Goal: Task Accomplishment & Management: Manage account settings

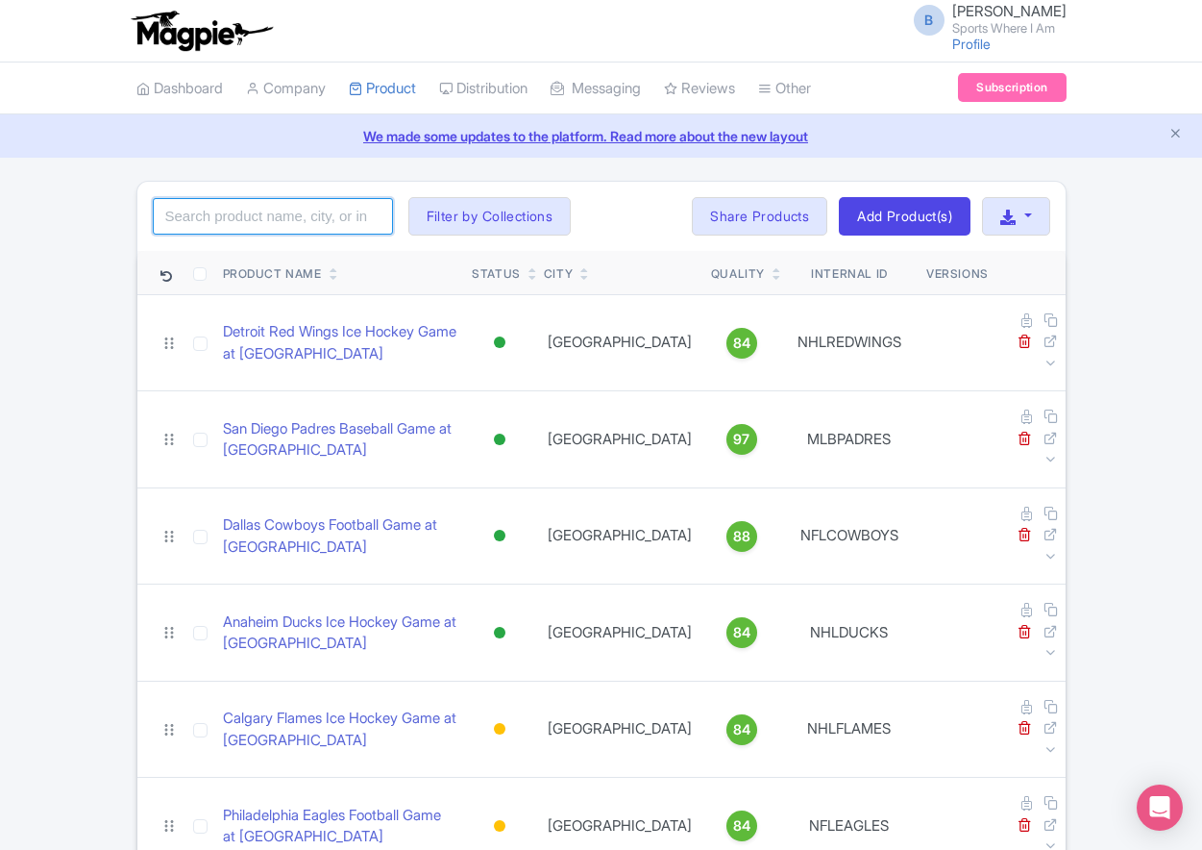
click at [243, 218] on input "search" at bounding box center [273, 216] width 240 height 37
type input "chargers"
click button "Search" at bounding box center [0, 0] width 0 height 0
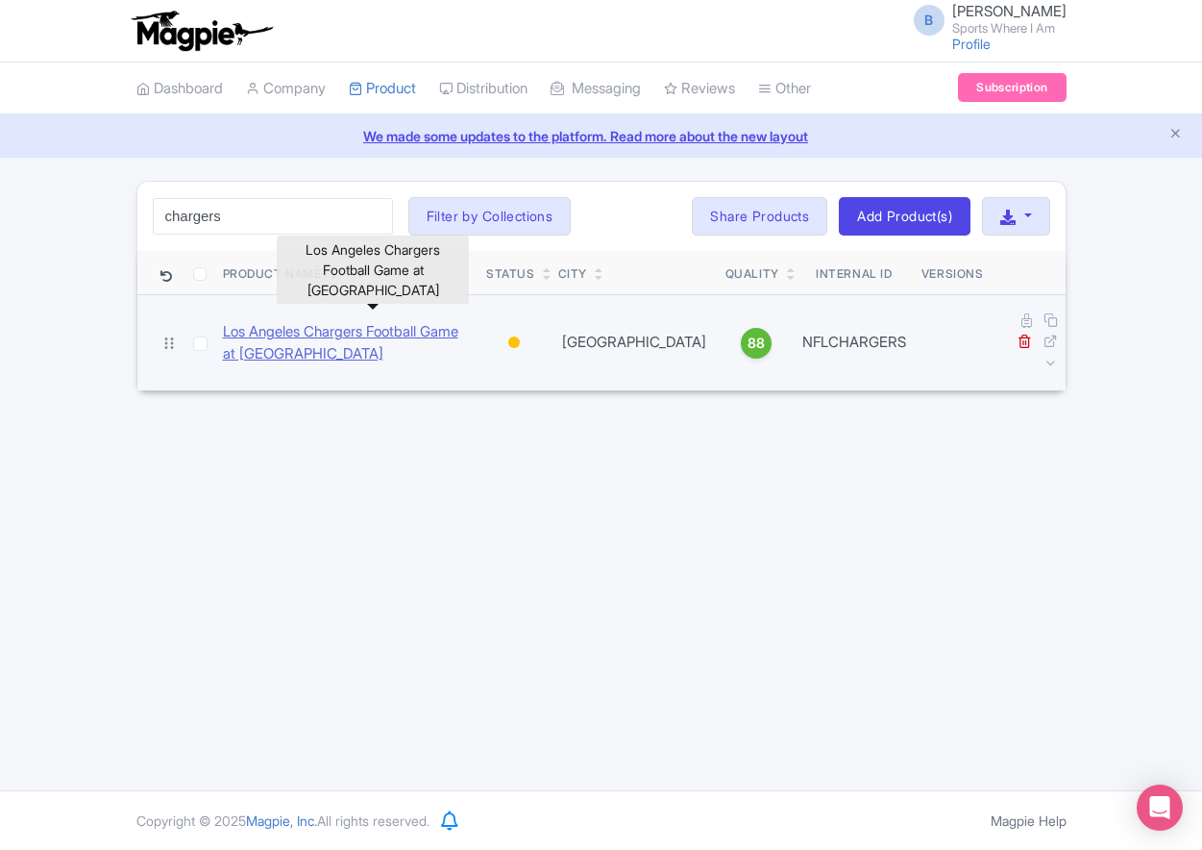
click at [270, 322] on link "Los Angeles Chargers Football Game at SoFi Stadium" at bounding box center [347, 342] width 249 height 43
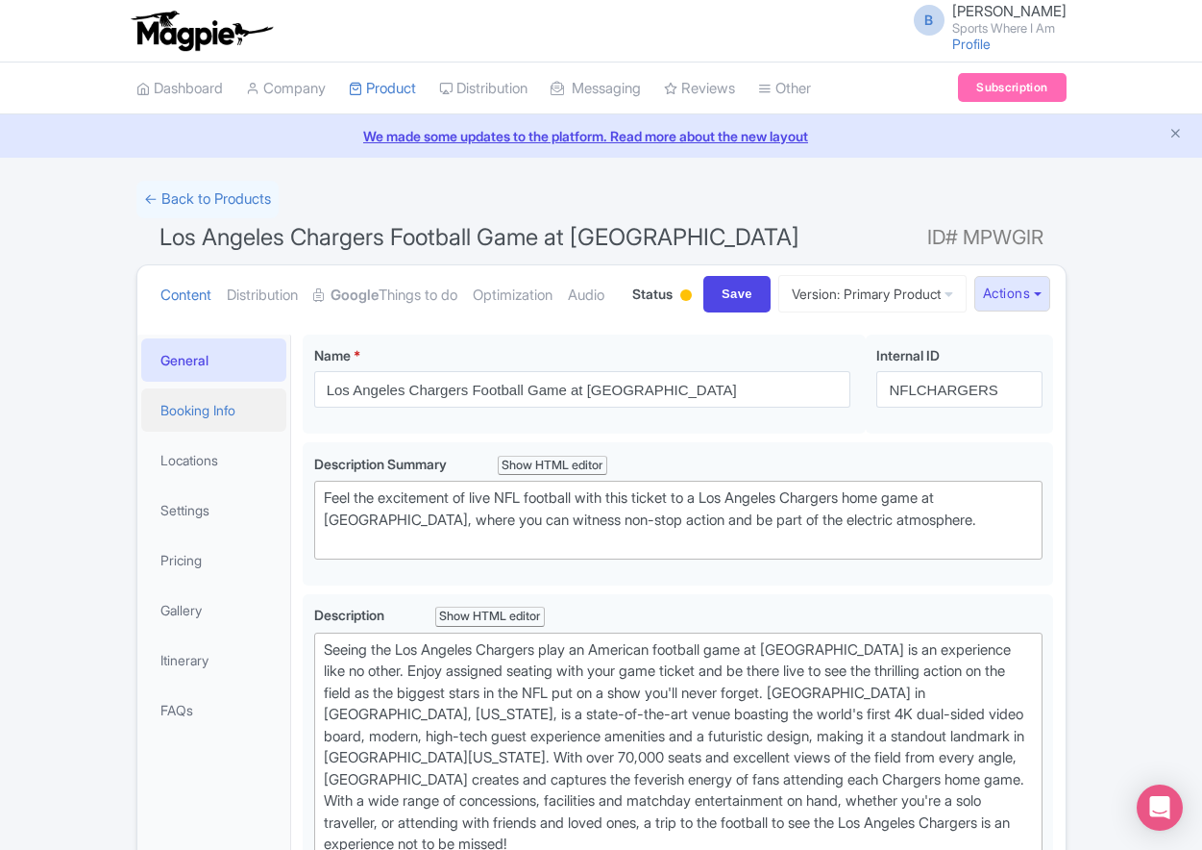
click at [232, 431] on link "Booking Info" at bounding box center [214, 409] width 146 height 43
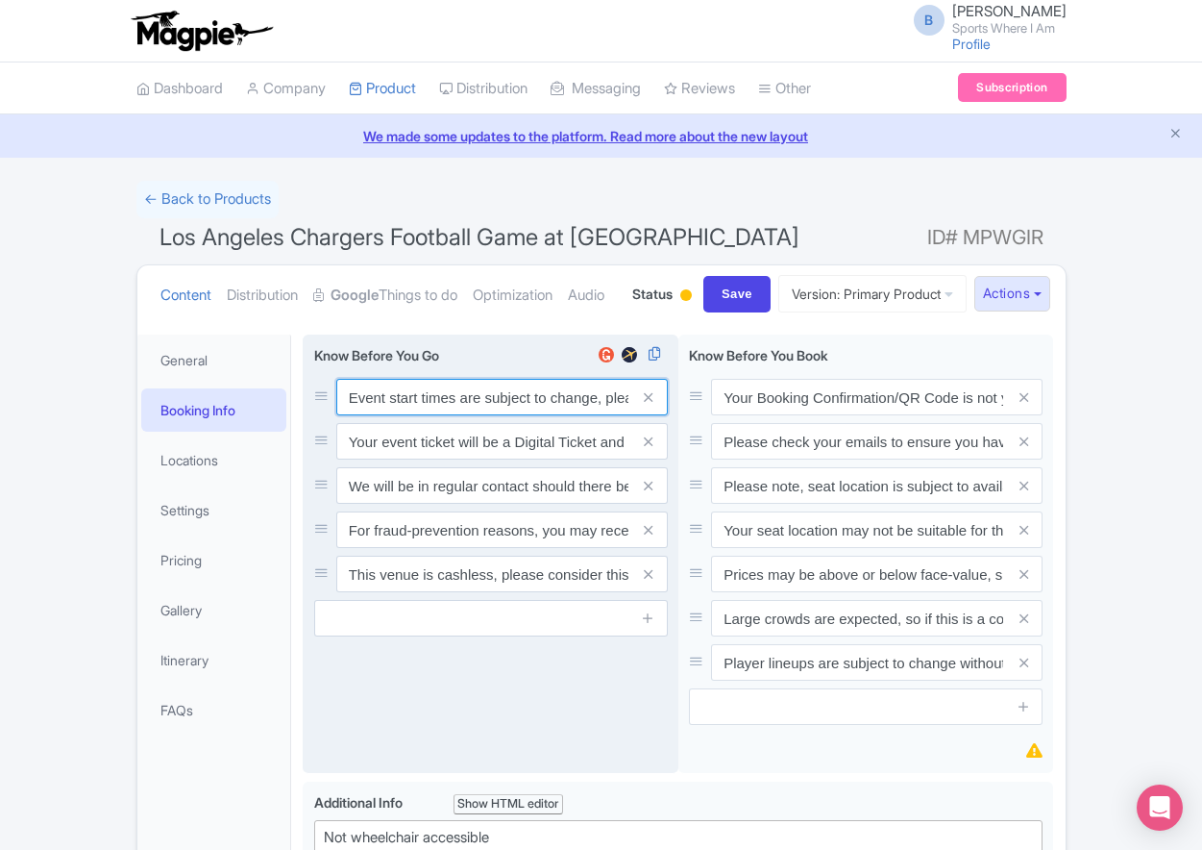
click at [447, 415] on input "Event start times are subject to change, please check these closer to the event…" at bounding box center [502, 397] width 332 height 37
paste input ". We will be in regular contact should there be any updates or changes ahead of…"
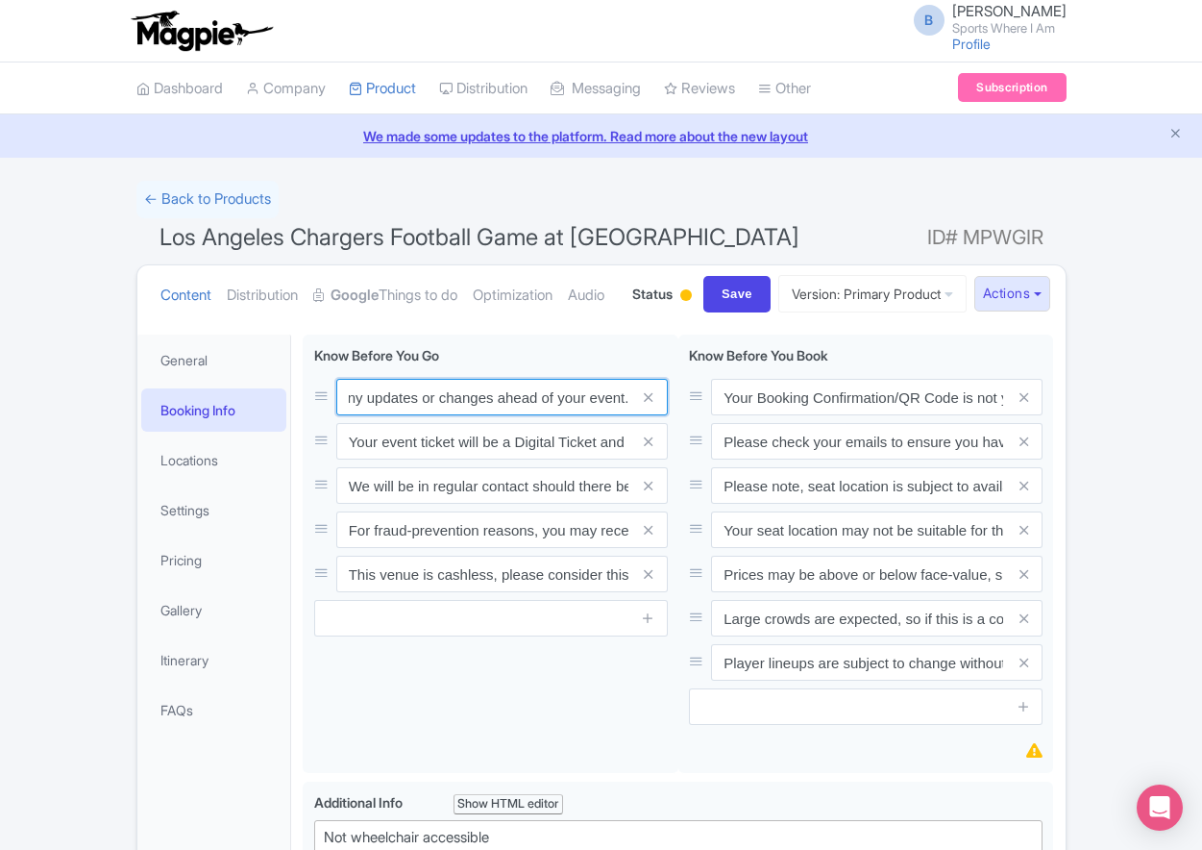
type input "Event start times are subject to change. We will be in regular contact should t…"
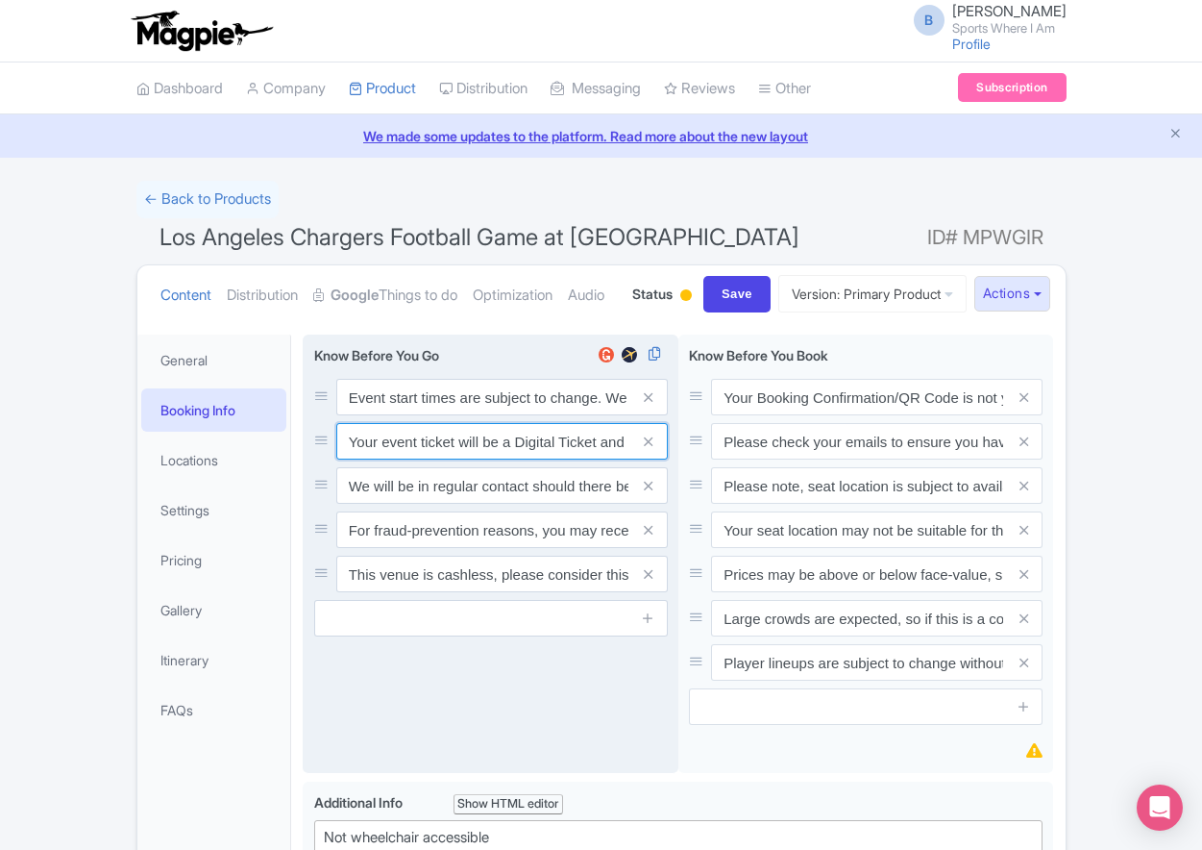
click at [434, 415] on input "Your event ticket will be a Digital Ticket and is separate from your booking co…" at bounding box center [502, 397] width 332 height 37
paste input "ntry"
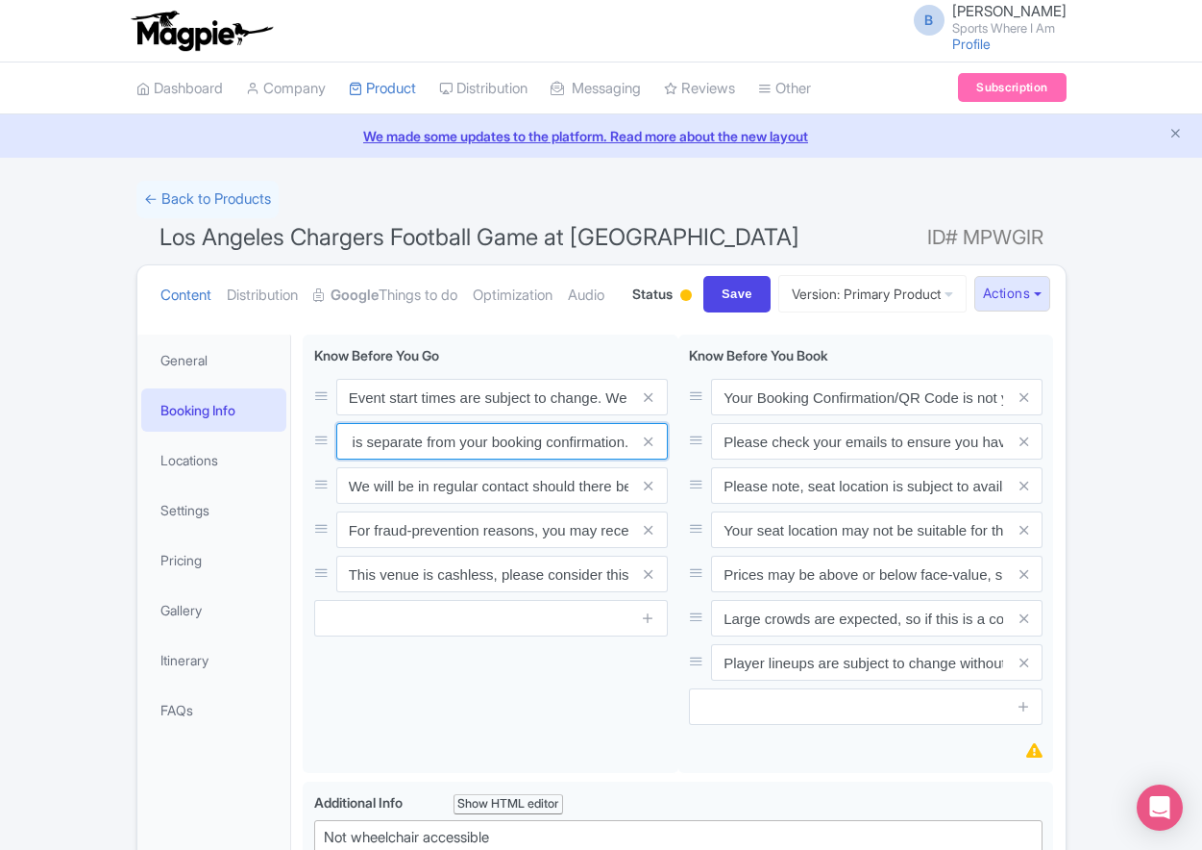
type input "Your entry ticket will be a Digital Ticket and is separate from your booking co…"
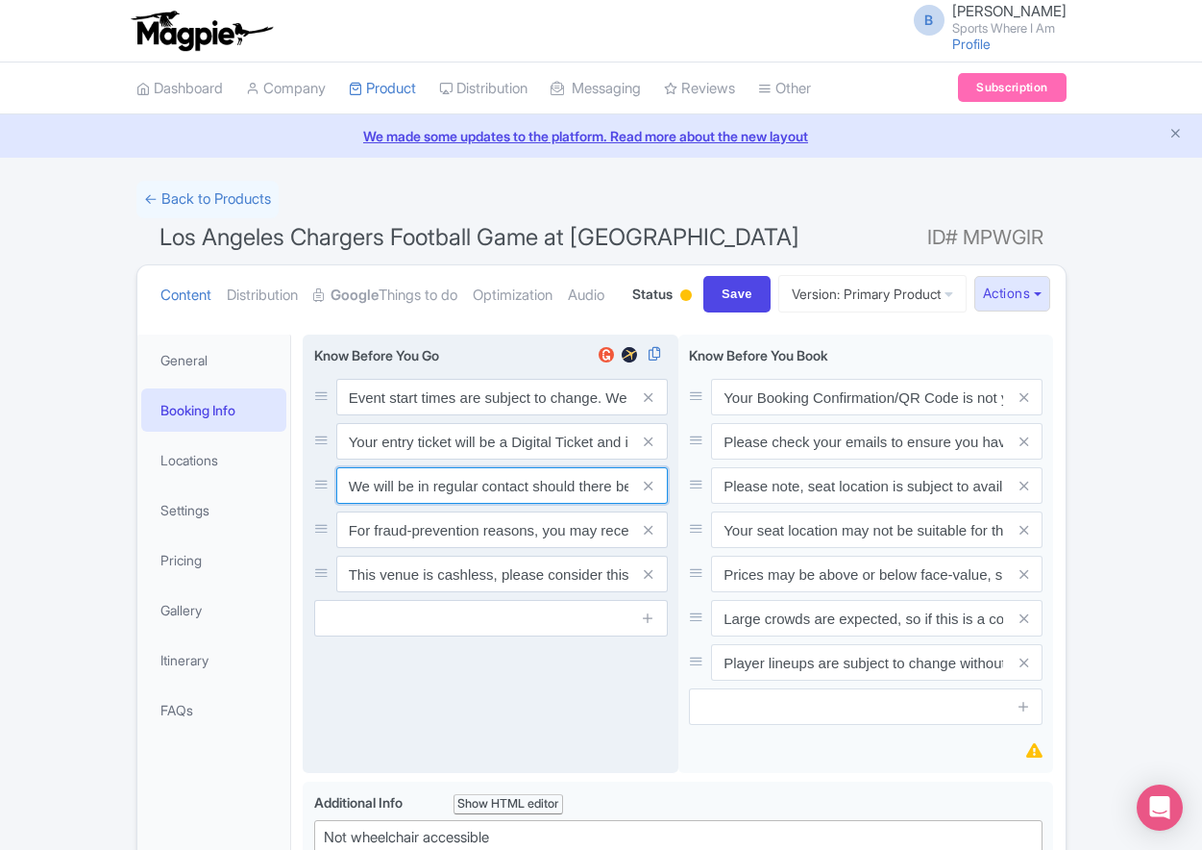
click at [444, 415] on input "We will be in regular contact should there be any updates or changes ahead of y…" at bounding box center [502, 397] width 332 height 37
paste input "For fraud-prevention reasons, most tickets are delivered between 1-3 days prior…"
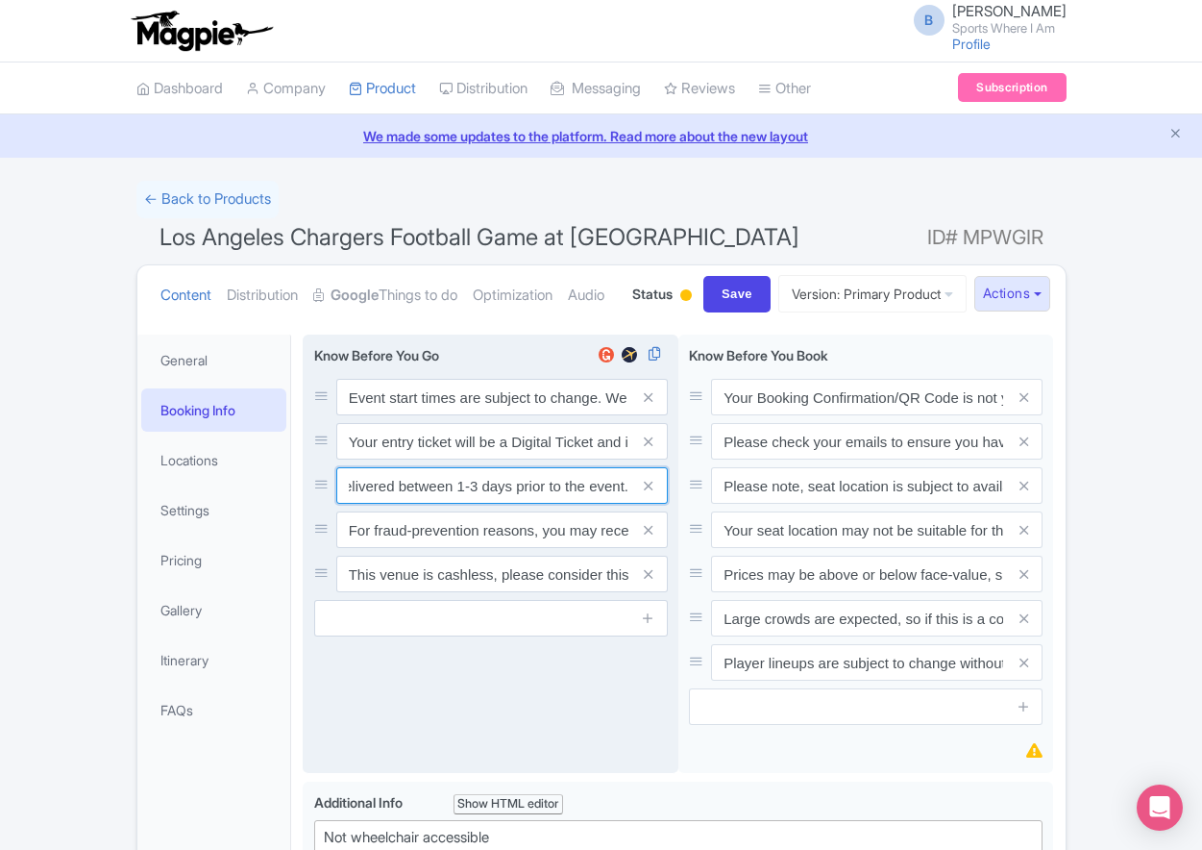
type input "For fraud-prevention reasons, most tickets are delivered between 1-3 days prior…"
click at [442, 415] on input "For fraud-prevention reasons, you may receive tickets within 72 hours of the ev…" at bounding box center [502, 397] width 332 height 37
click at [647, 537] on icon at bounding box center [648, 530] width 9 height 14
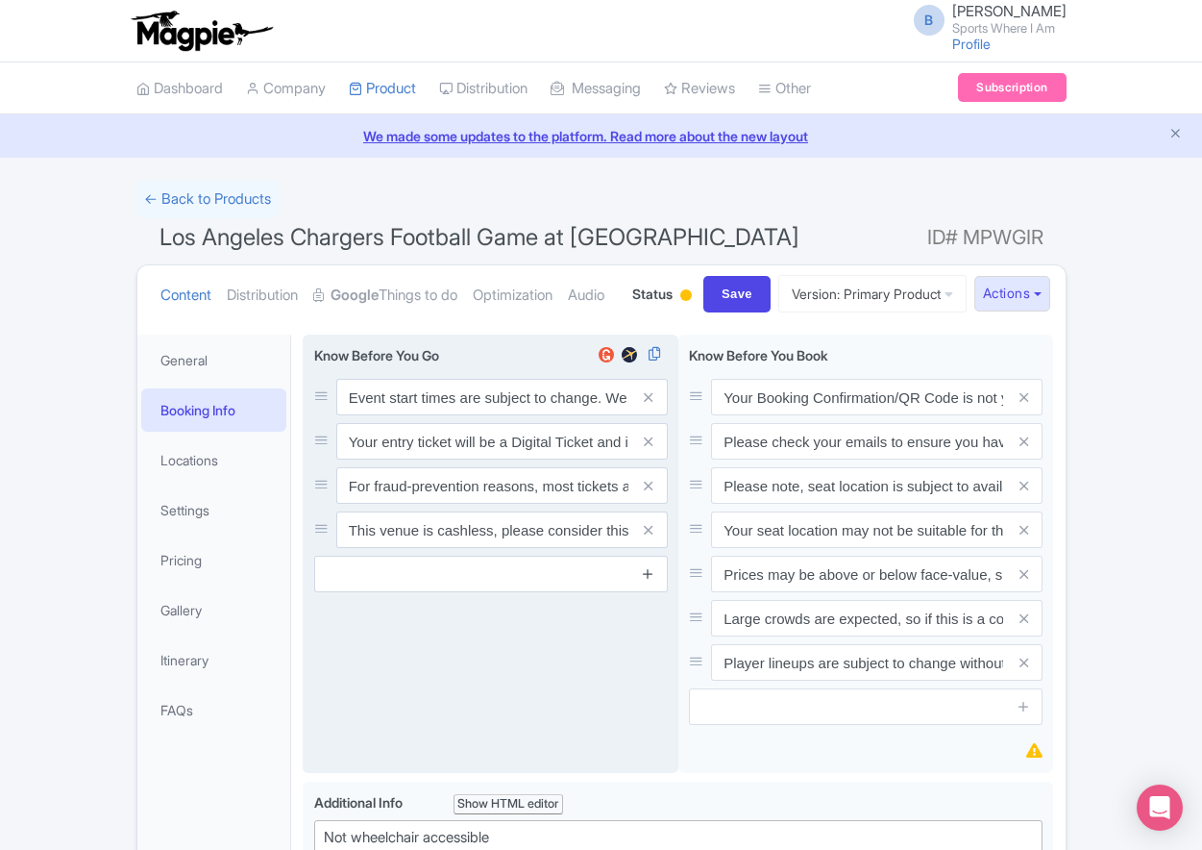
click at [646, 537] on icon at bounding box center [648, 530] width 9 height 14
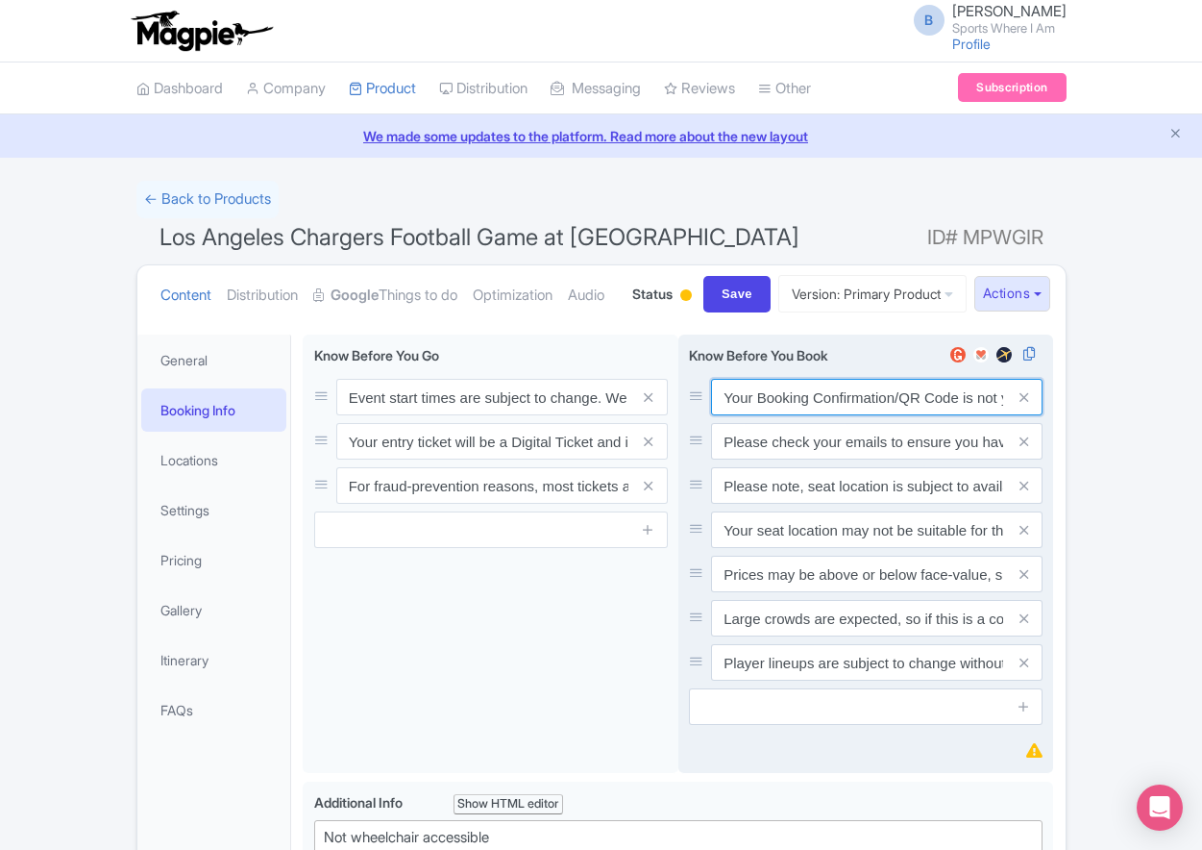
click at [836, 415] on input "Your Booking Confirmation/QR Code is not your entry ticket - your tickets and s…" at bounding box center [877, 397] width 332 height 37
paste input "PDF/QR Code is not your entry ticket - your digital tickets and seating details…"
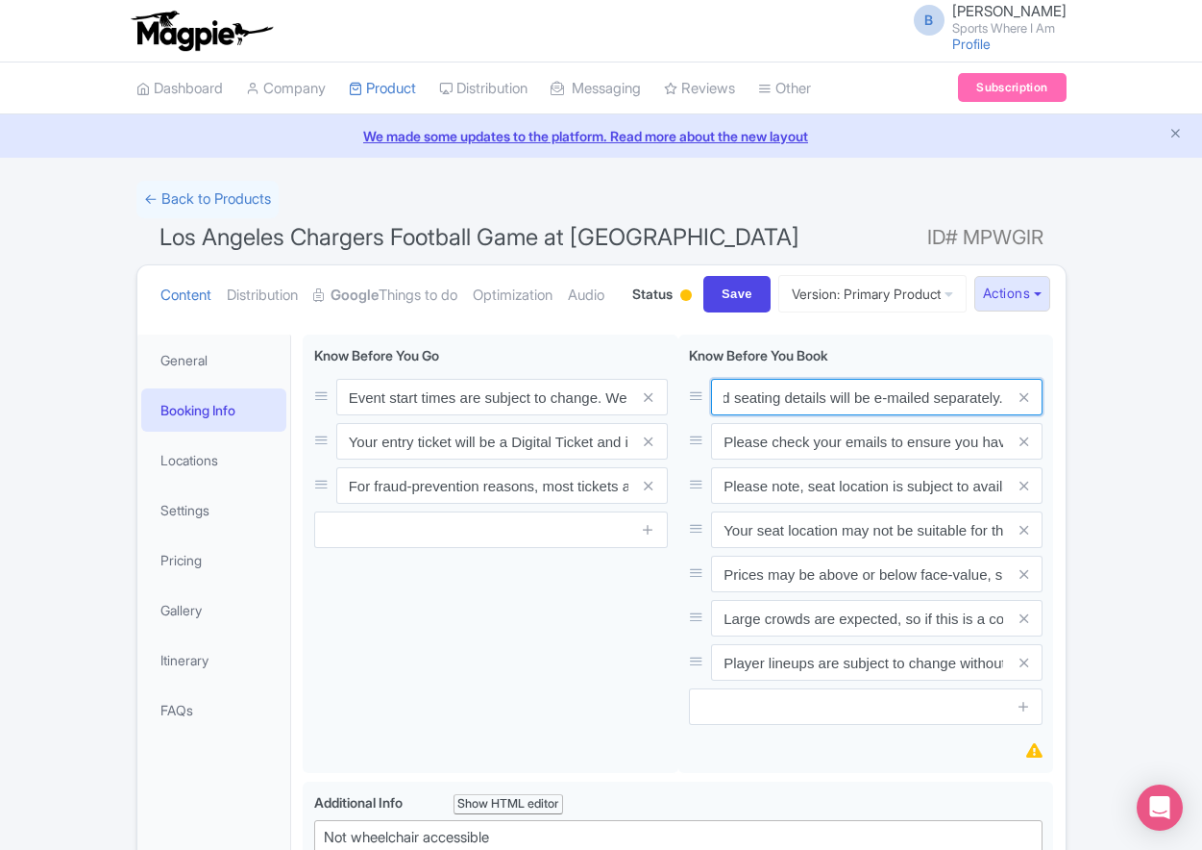
type input "Your Booking Confirmation PDF/QR Code is not your entry ticket - your digital t…"
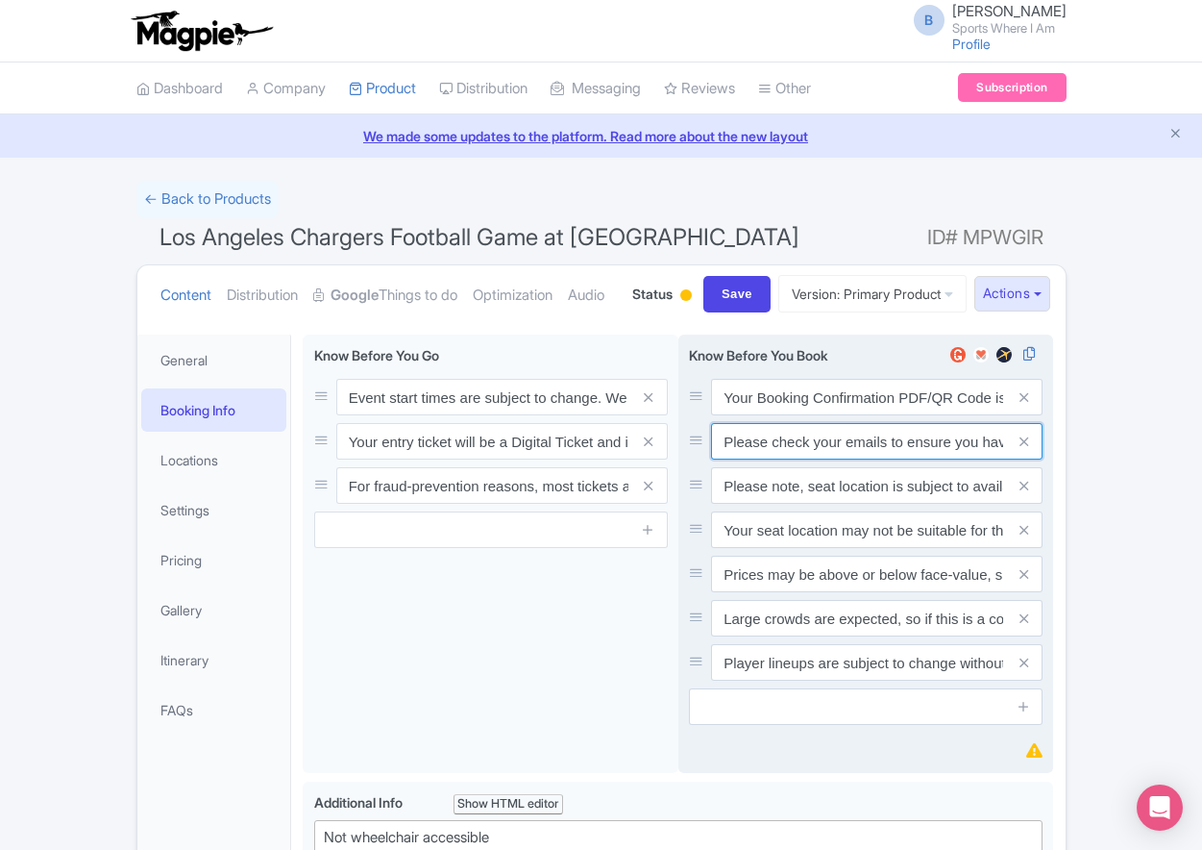
click at [807, 415] on input "Please check your emails to ensure you have accepted your mobile ticket prior t…" at bounding box center [877, 397] width 332 height 37
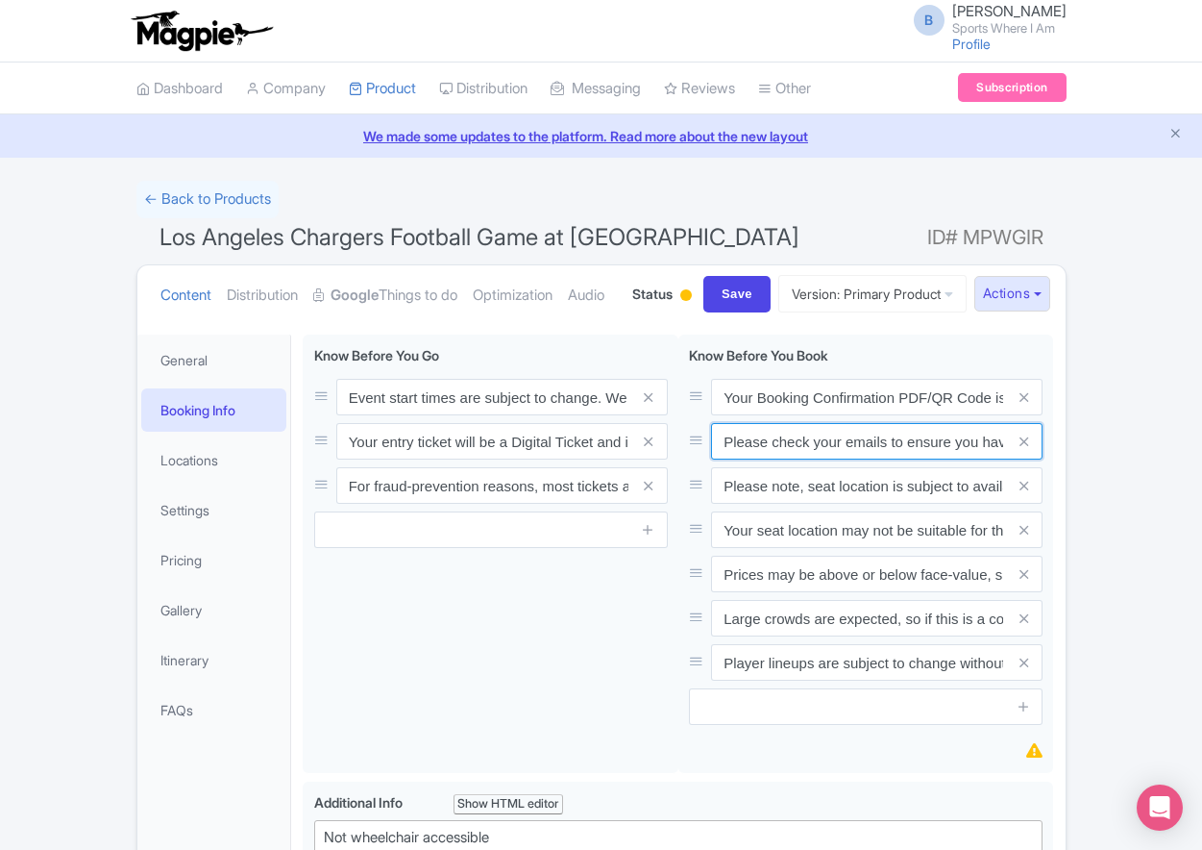
paste input "Entry tickets will be delivered via a digital ticketing provider selected by th…"
type input "Entry tickets will be delivered via a digital ticketing provider selected by th…"
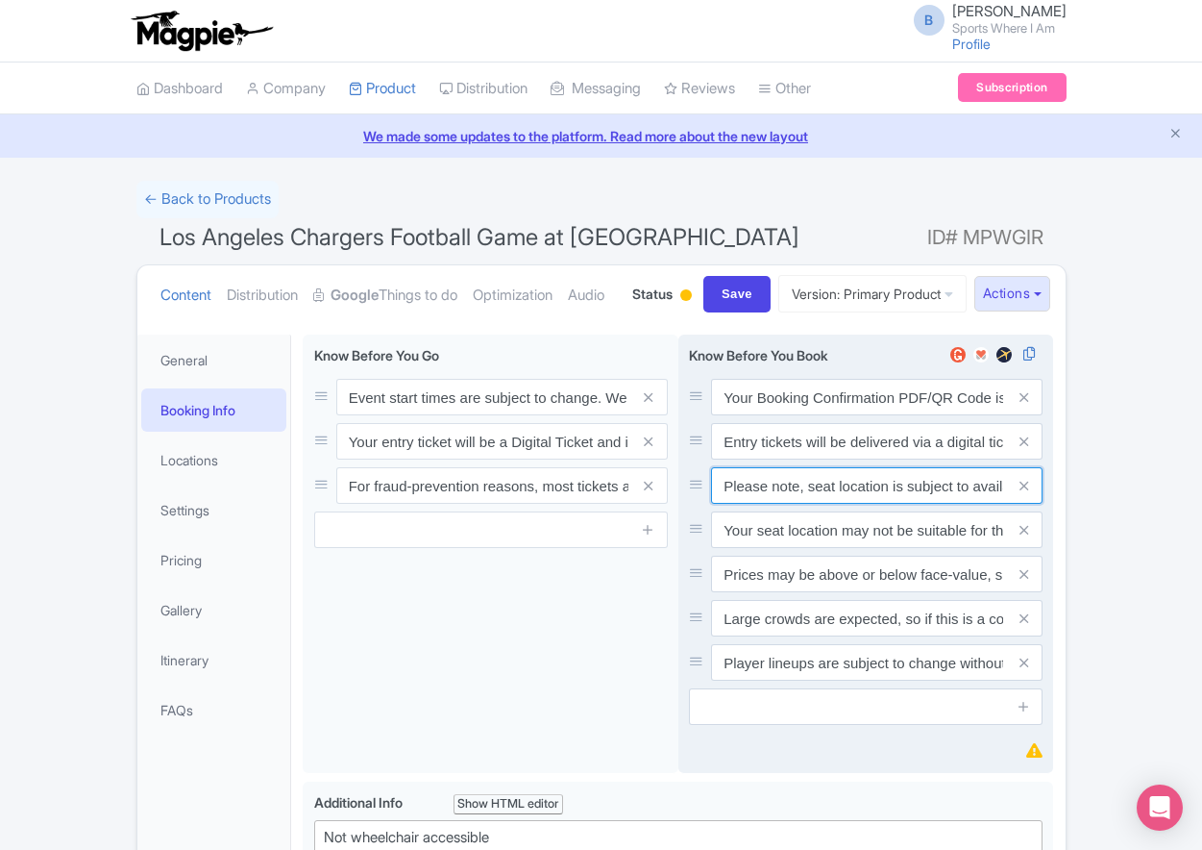
click at [811, 415] on input "Please note, seat location is subject to availability, based on the quantity of…" at bounding box center [877, 397] width 332 height 37
paste input "Ticket prices may be above or below face-value, subject to the popularity of th…"
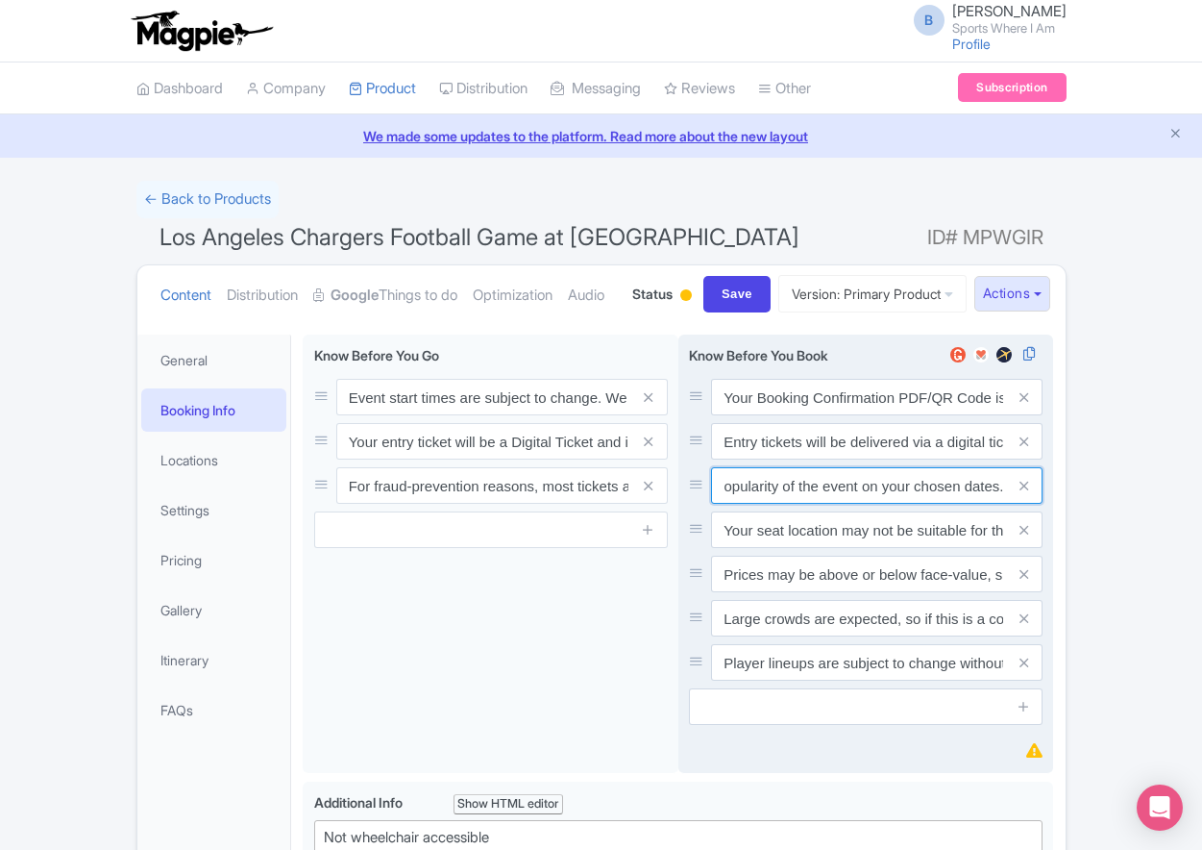
type input "Ticket prices may be above or below face-value, subject to the popularity of th…"
click at [1028, 548] on span at bounding box center [1023, 529] width 38 height 37
click at [1024, 537] on icon at bounding box center [1024, 530] width 9 height 14
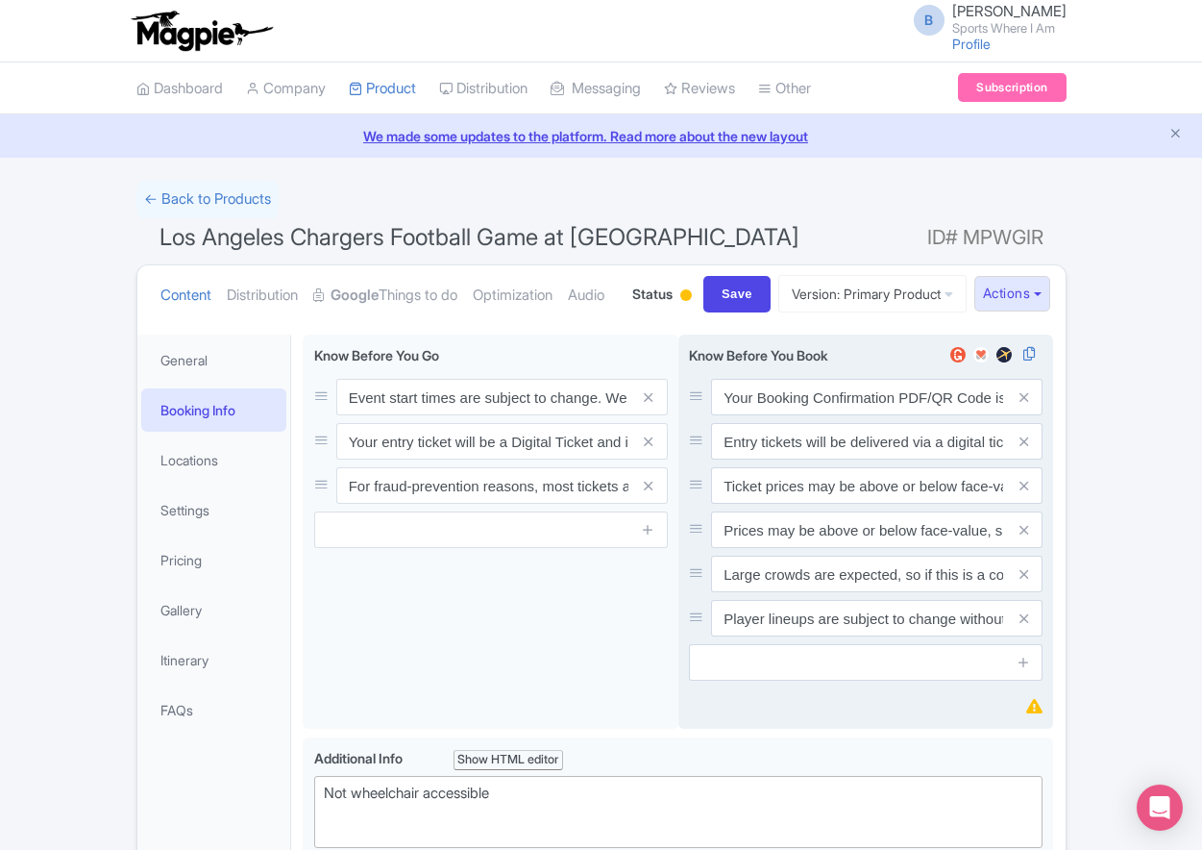
click at [1024, 537] on icon at bounding box center [1024, 530] width 9 height 14
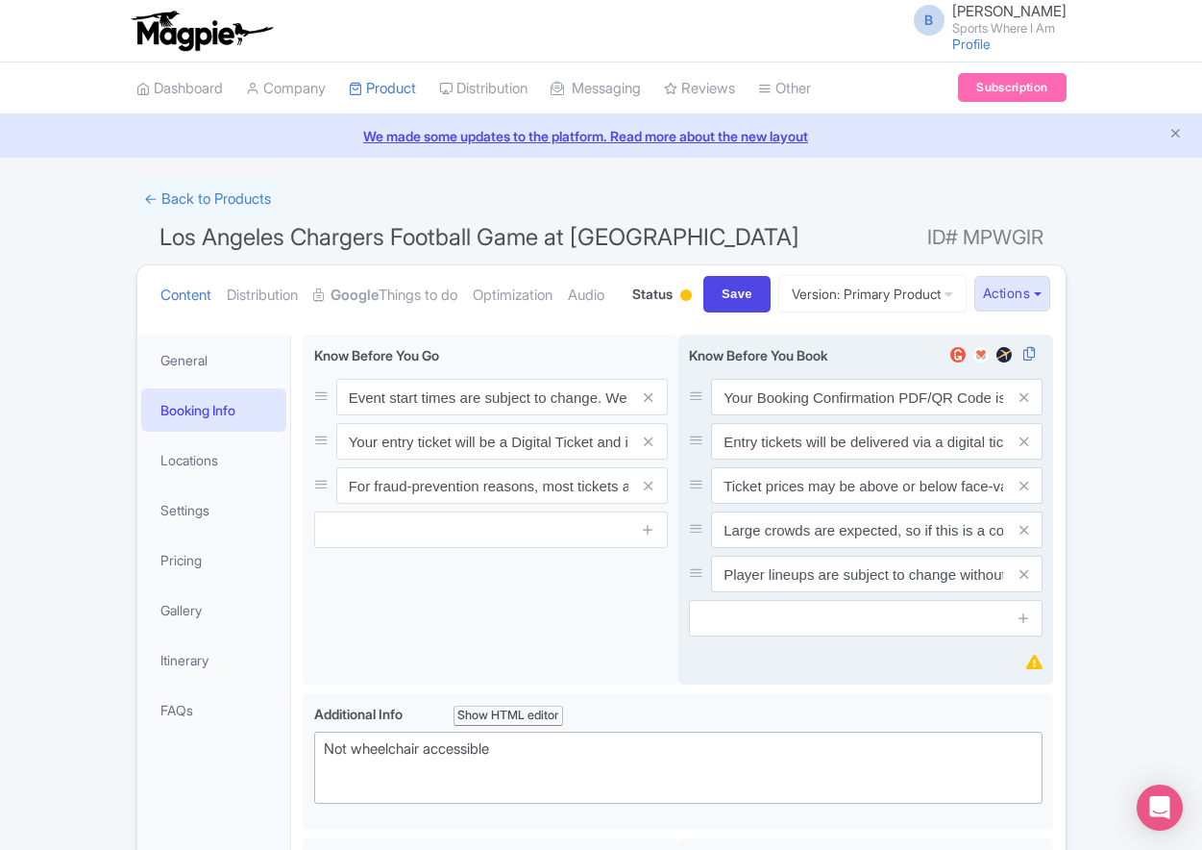
click at [1024, 537] on icon at bounding box center [1024, 530] width 9 height 14
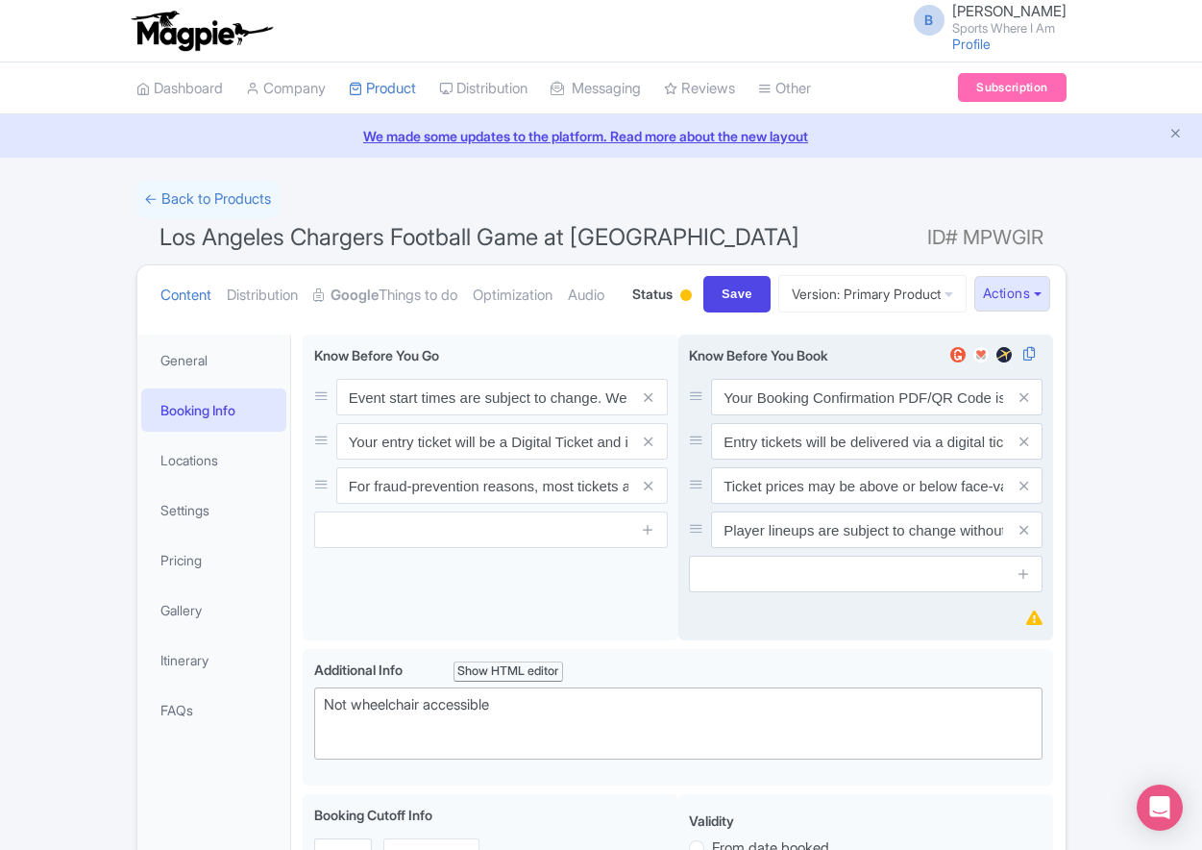
click at [1024, 537] on icon at bounding box center [1024, 530] width 9 height 14
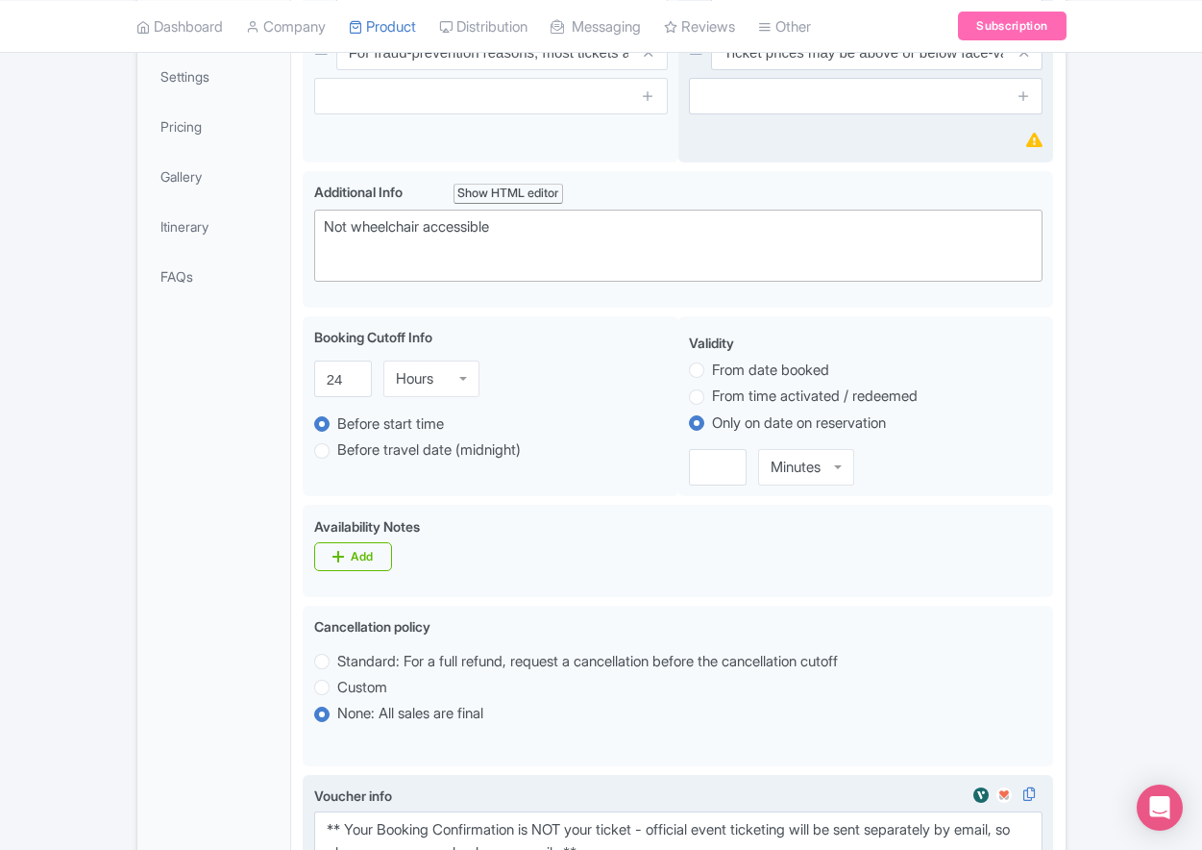
scroll to position [432, 0]
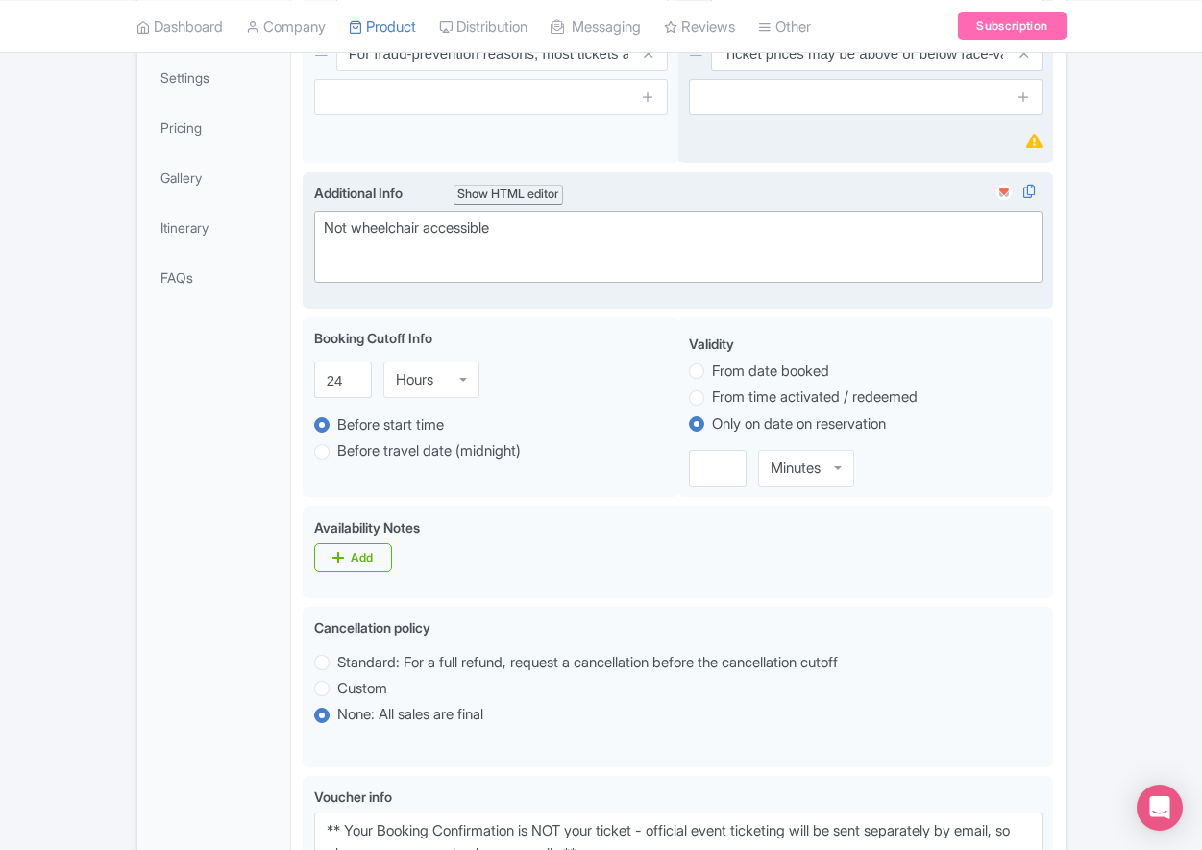
click at [373, 260] on div "Not wheelchair accessible" at bounding box center [679, 238] width 710 height 43
paste trix-editor "Short Side Upper: Located in the outer ring of seating in the higher tiers behi…"
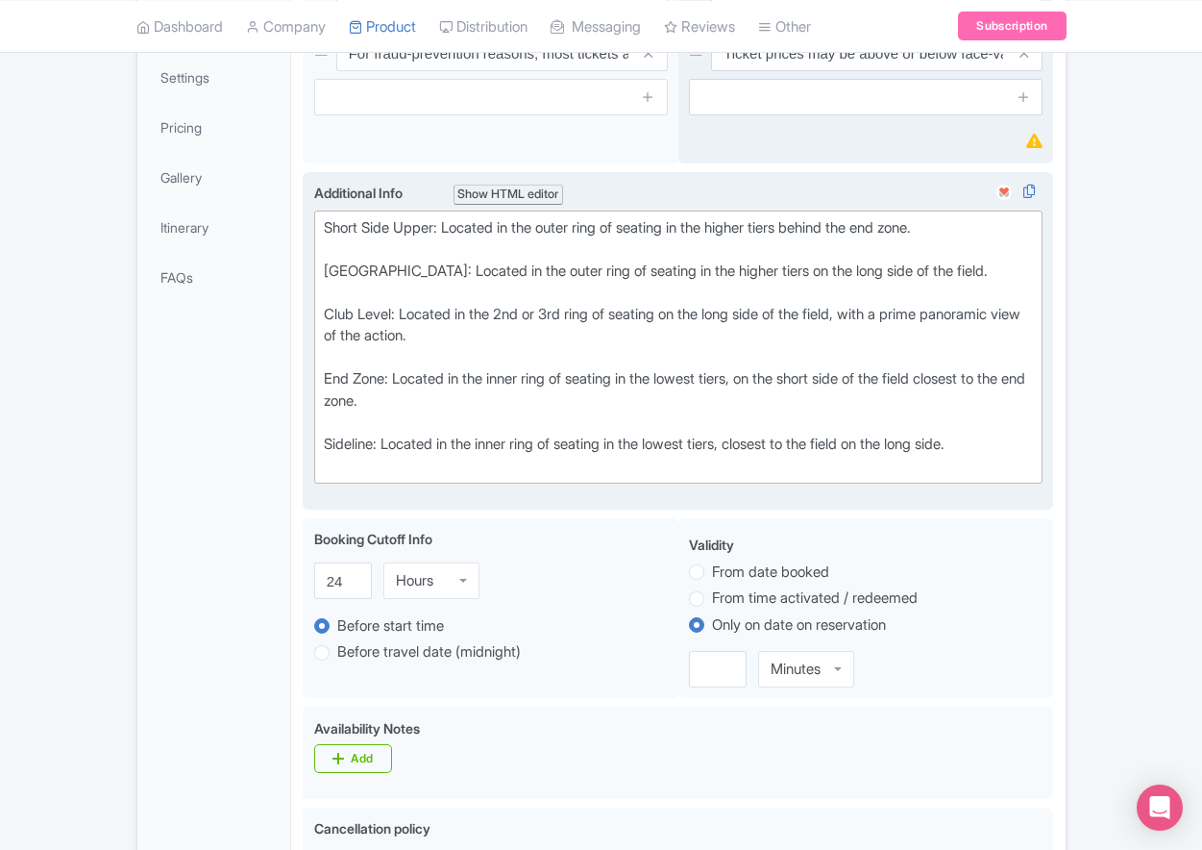
type trix-editor "<div>Short Side Upper: Located in the outer ring of seating in the higher tiers…"
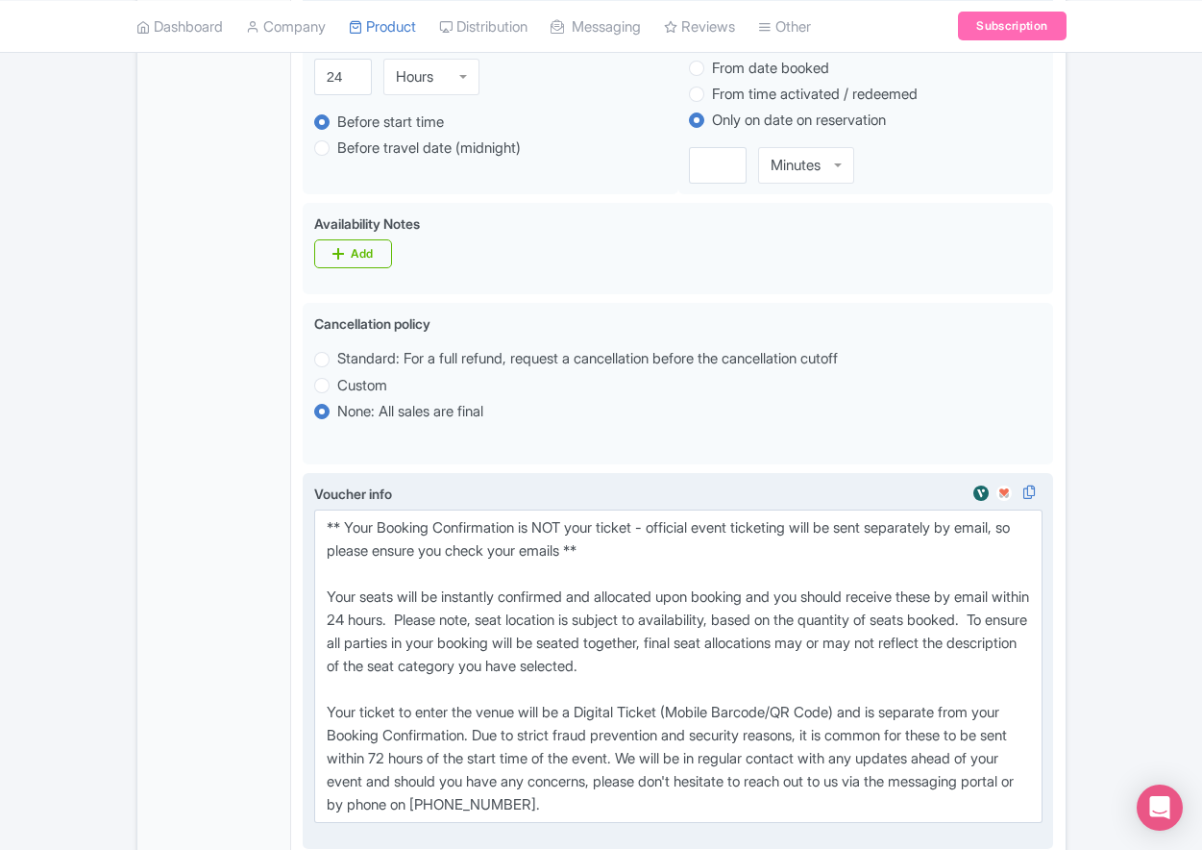
scroll to position [1153, 0]
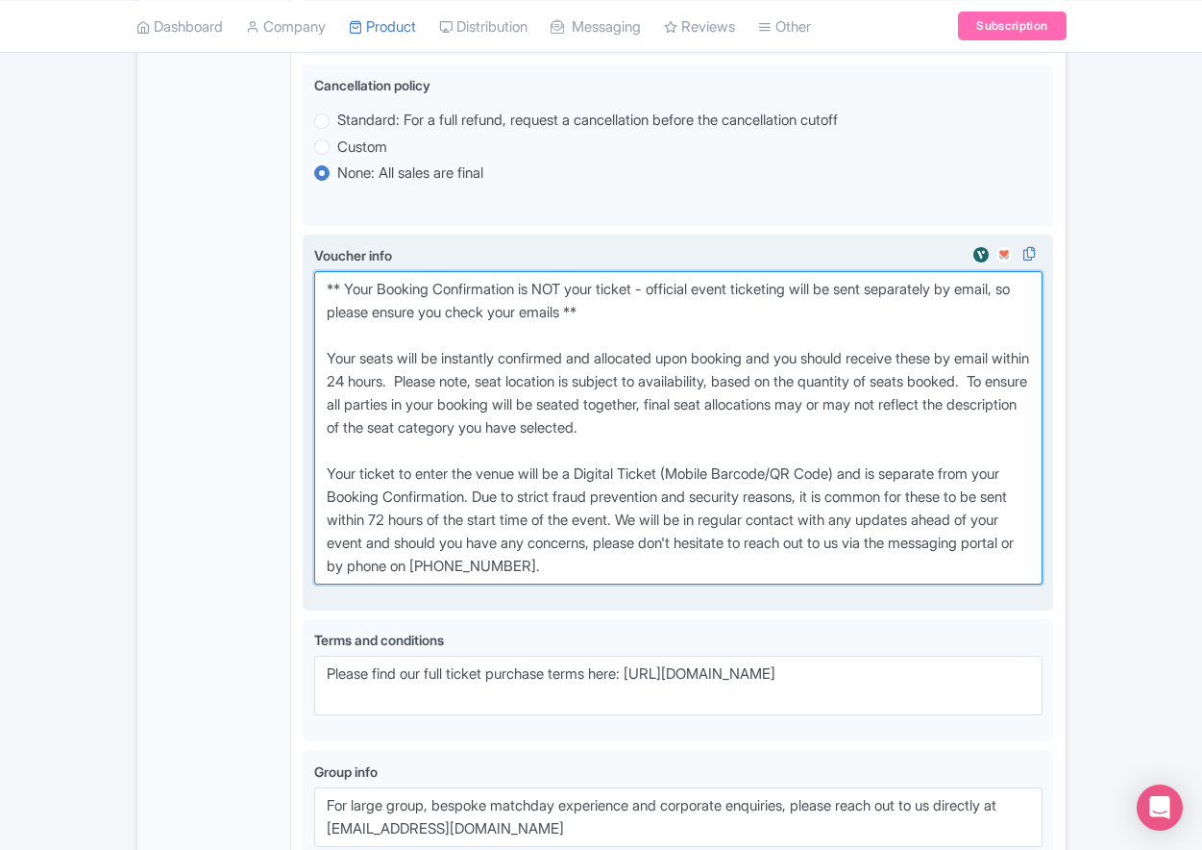
drag, startPoint x: 572, startPoint y: 523, endPoint x: 602, endPoint y: 525, distance: 29.9
click at [573, 523] on textarea "** Your Booking Confirmation is NOT your ticket - official event ticketing will…" at bounding box center [678, 427] width 729 height 313
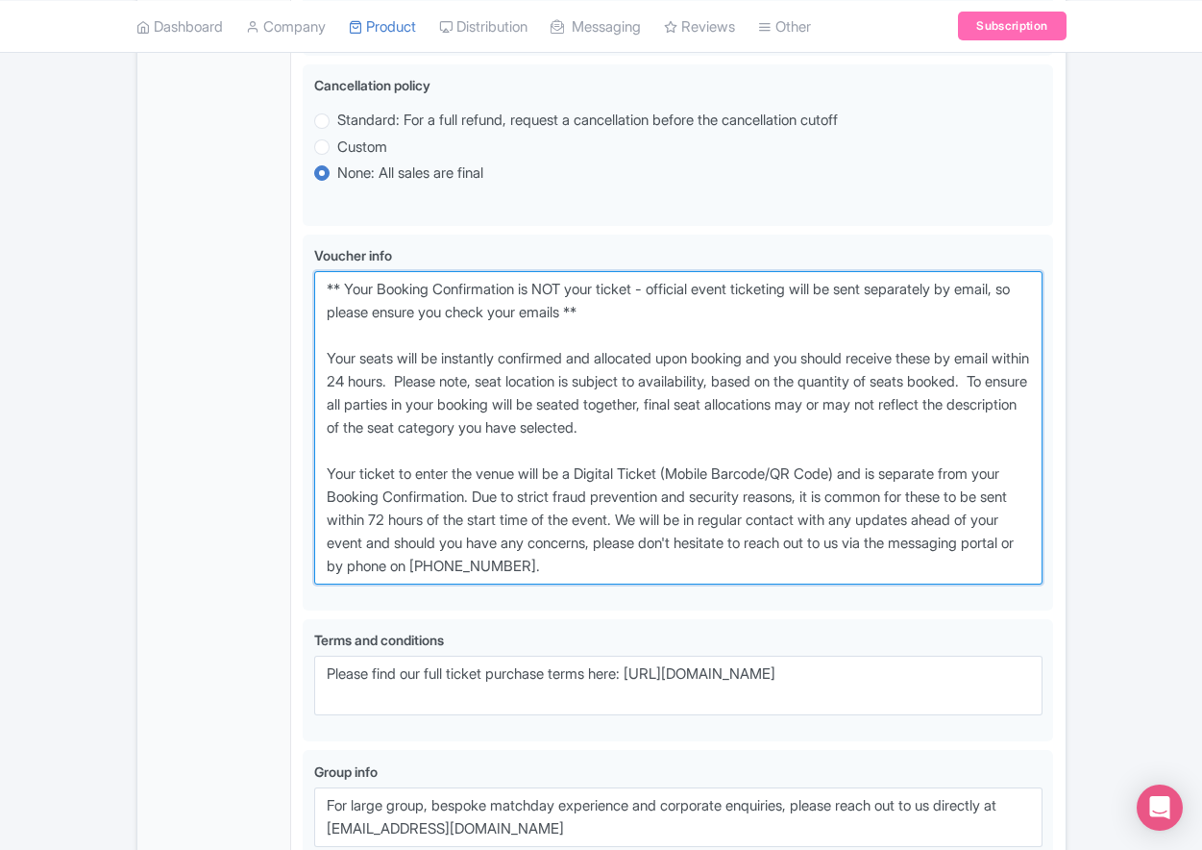
drag, startPoint x: 702, startPoint y: 640, endPoint x: 231, endPoint y: 358, distance: 549.5
click at [231, 358] on div "General Booking Info Locations Settings Pricing Gallery Itinerary FAQs Los Ange…" at bounding box center [601, 61] width 928 height 1783
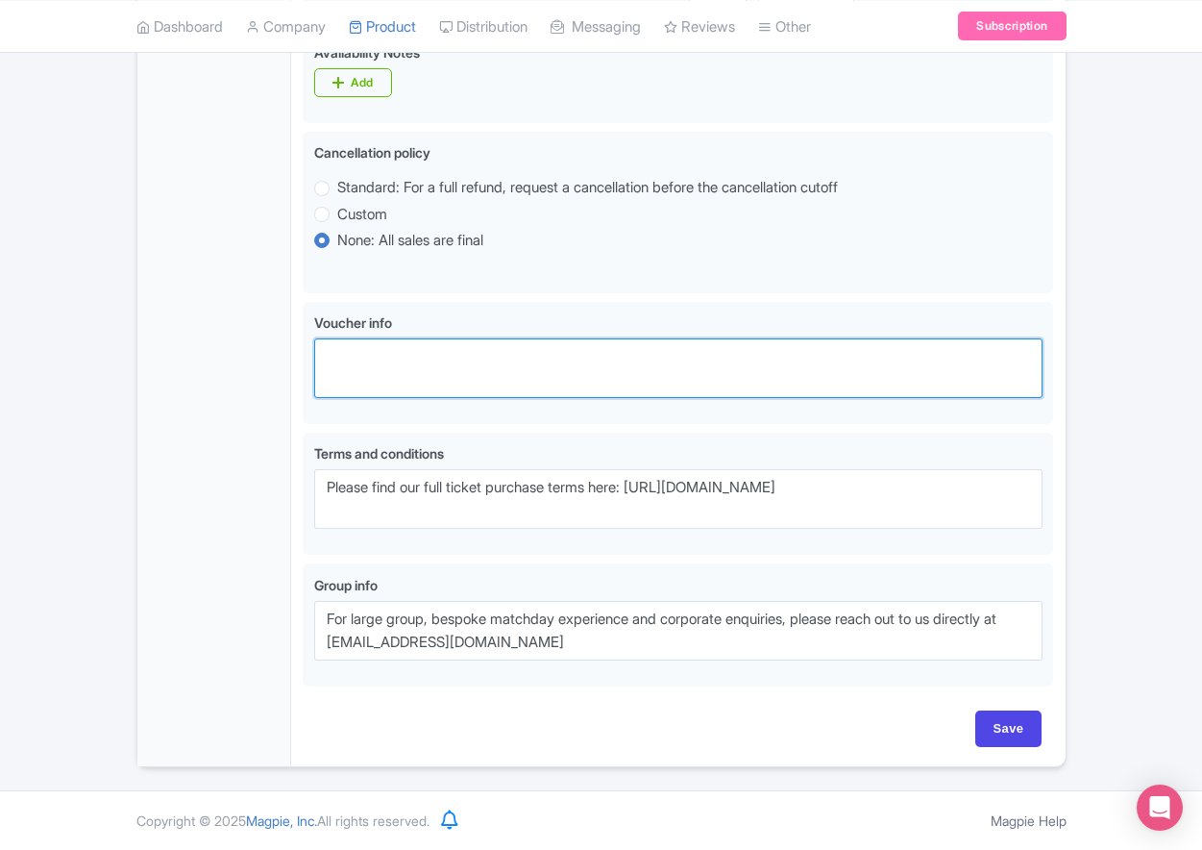
paste textarea "** Your Booking Confirmation is NOT your entry ticket - official event ticketin…"
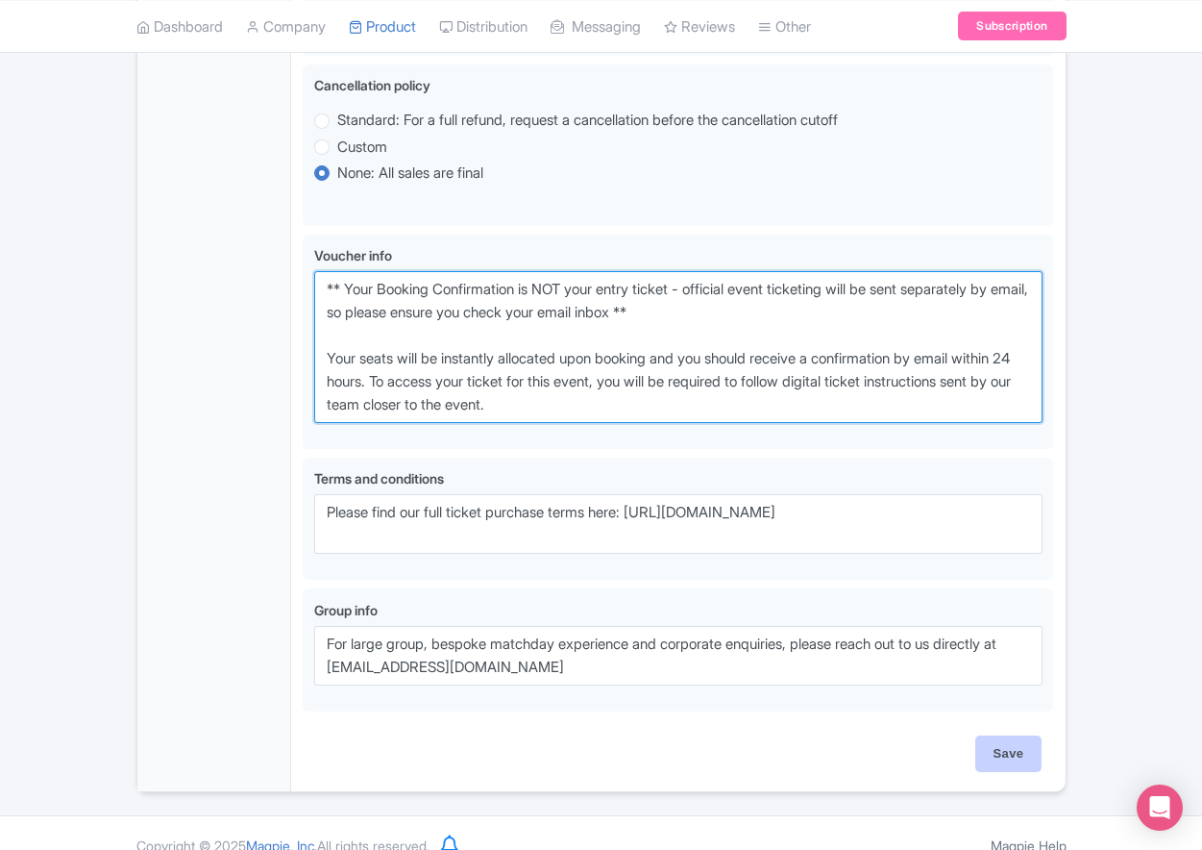
type textarea "** Your Booking Confirmation is NOT your entry ticket - official event ticketin…"
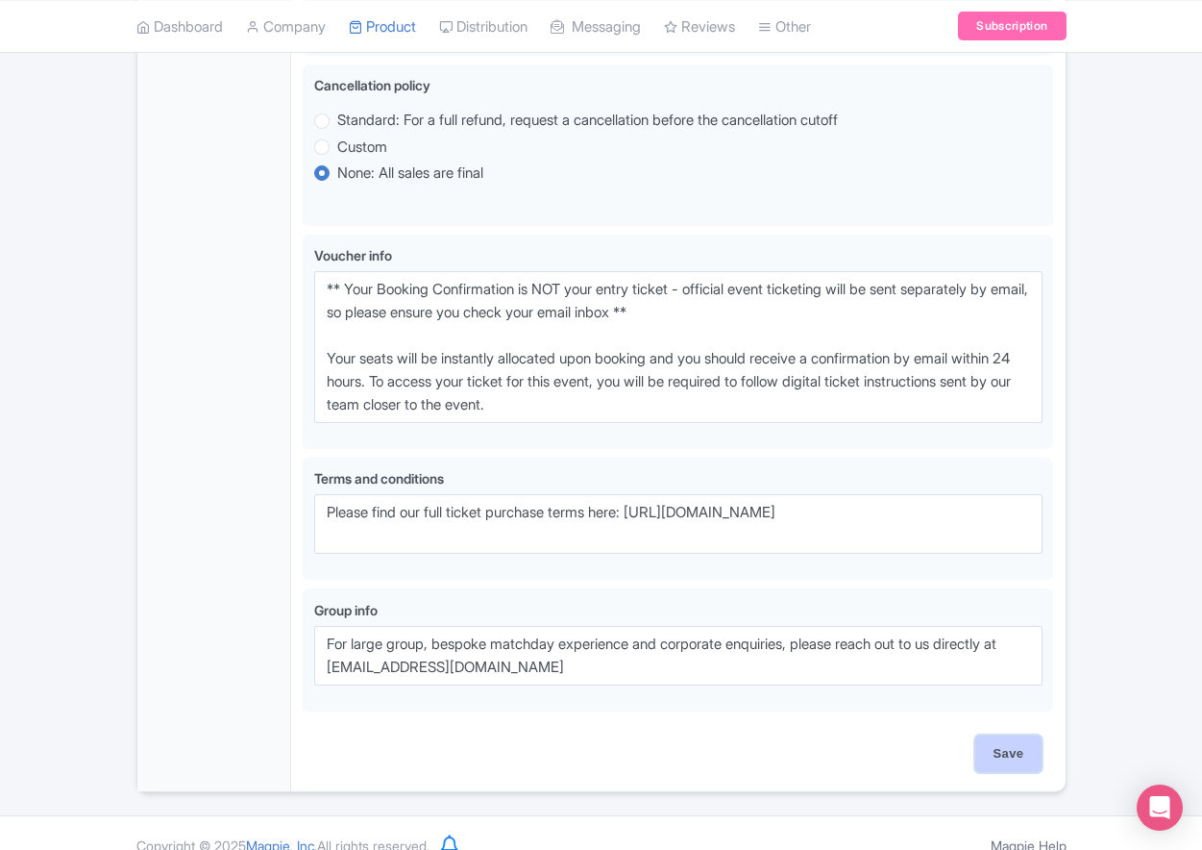
click at [1020, 772] on input "Save" at bounding box center [1008, 753] width 67 height 37
type input "Saving..."
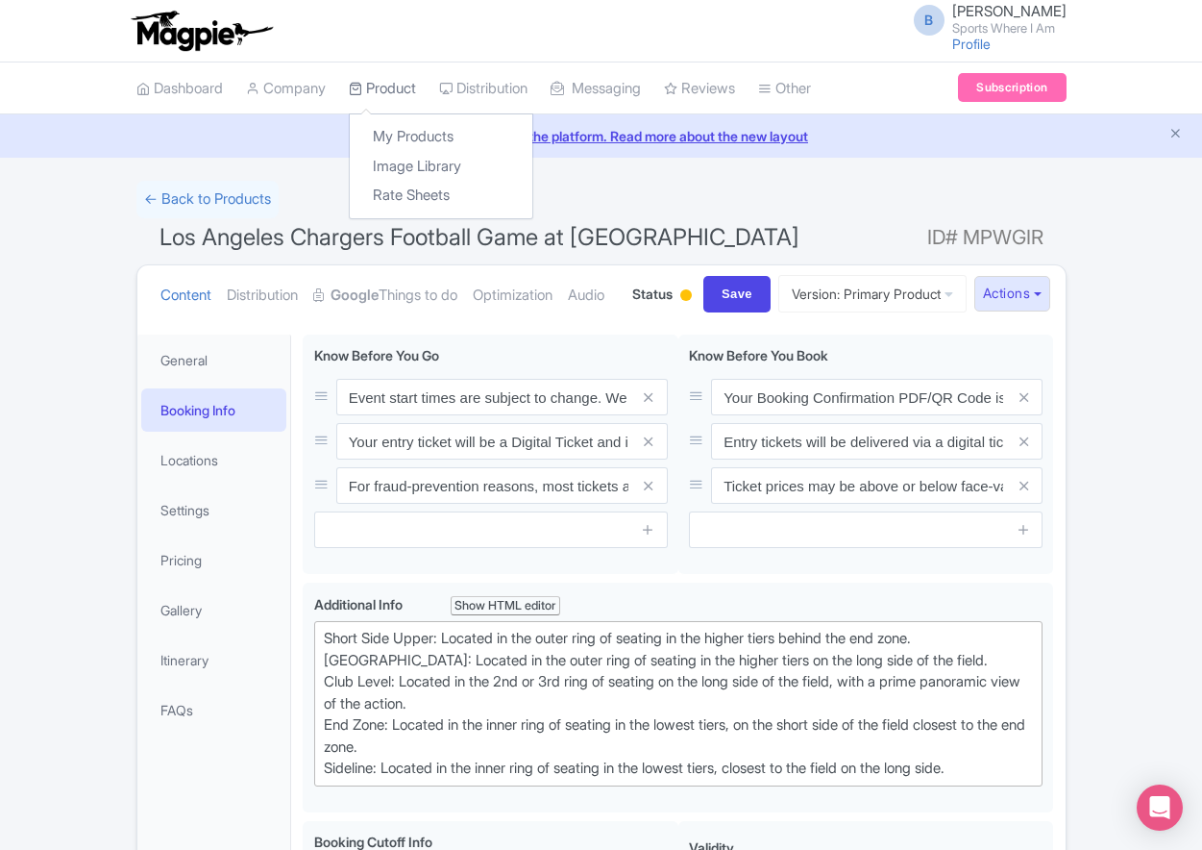
click at [372, 84] on link "Product" at bounding box center [382, 88] width 67 height 53
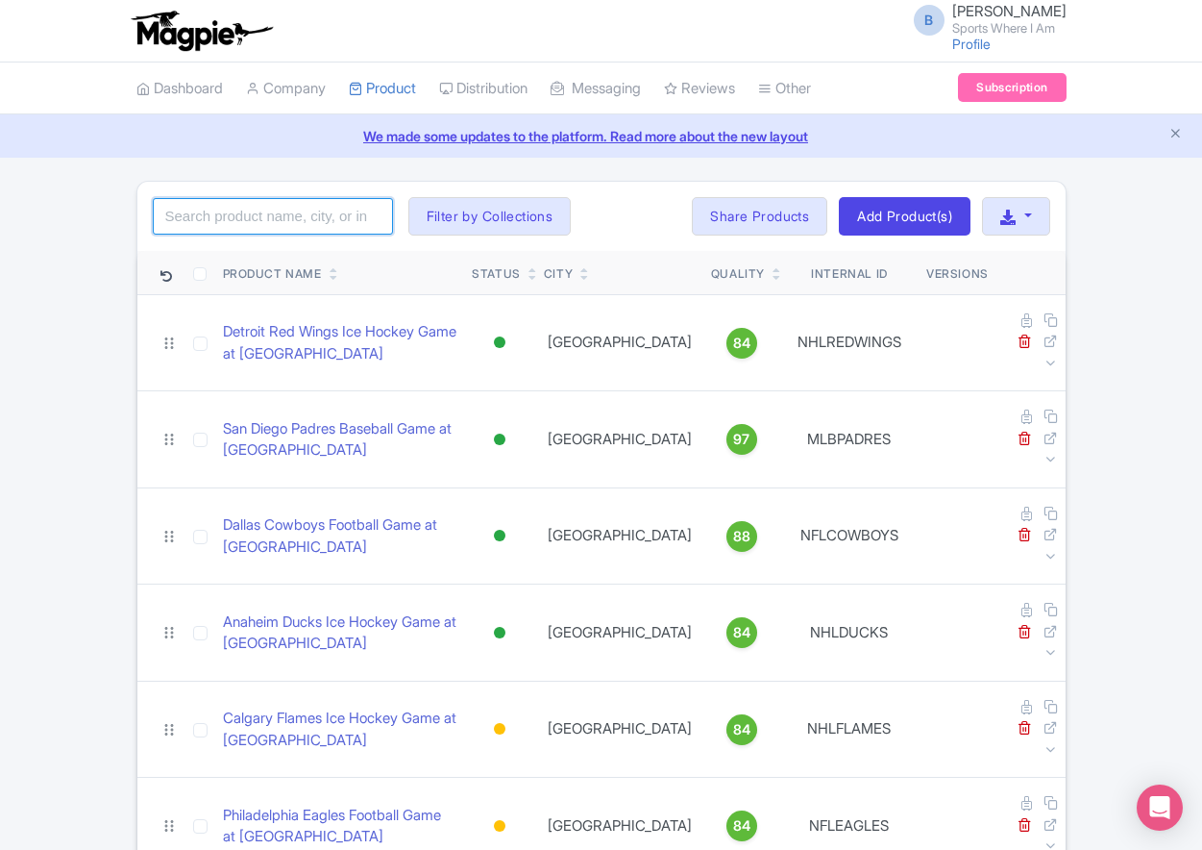
click at [259, 202] on input "search" at bounding box center [273, 216] width 240 height 37
type input "rams"
click button "Search" at bounding box center [0, 0] width 0 height 0
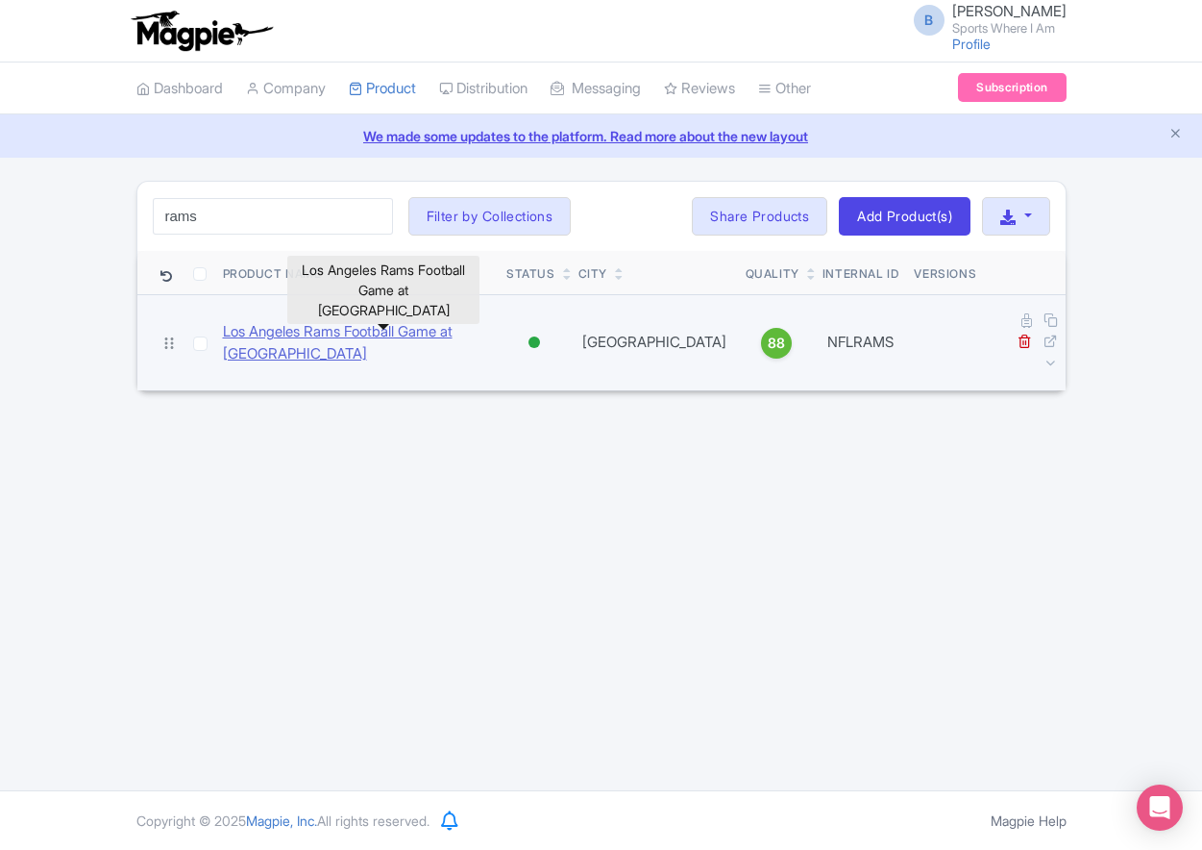
click at [315, 322] on link "Los Angeles Rams Football Game at [GEOGRAPHIC_DATA]" at bounding box center [357, 342] width 269 height 43
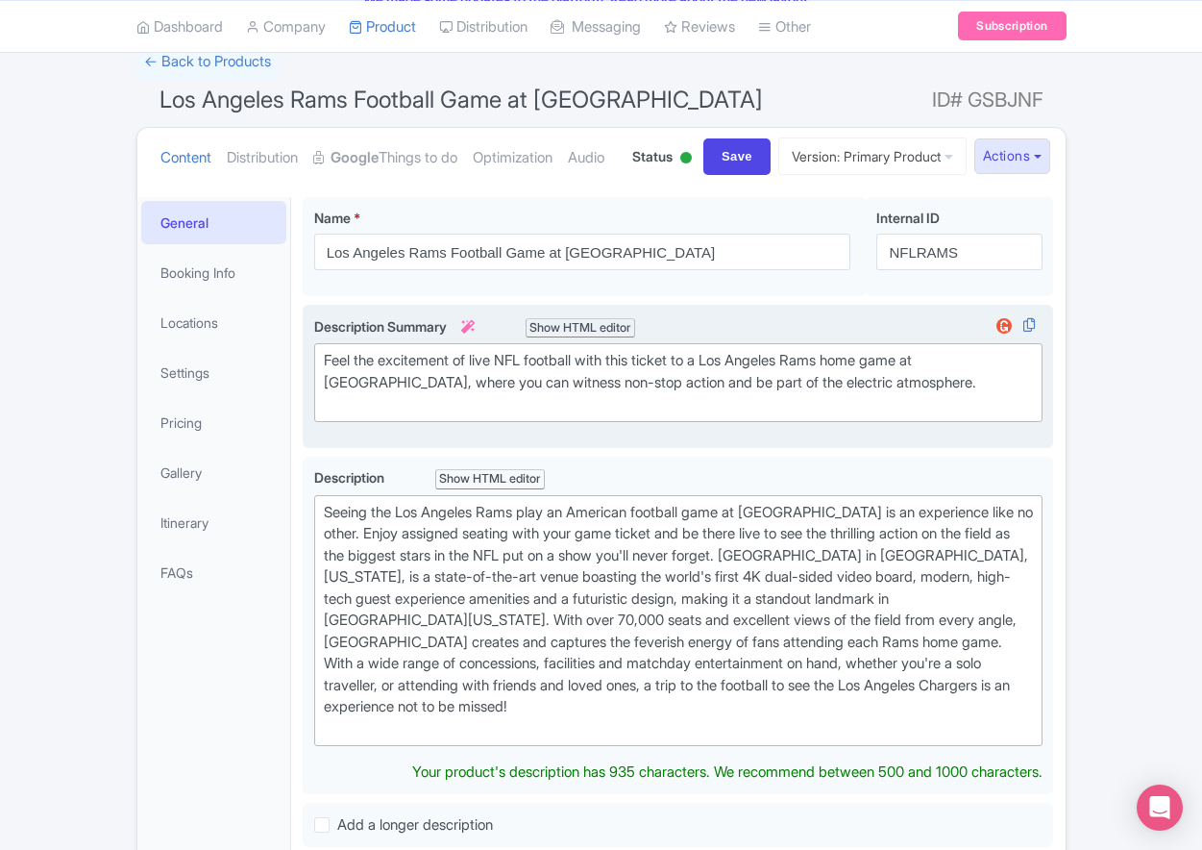
scroll to position [155, 0]
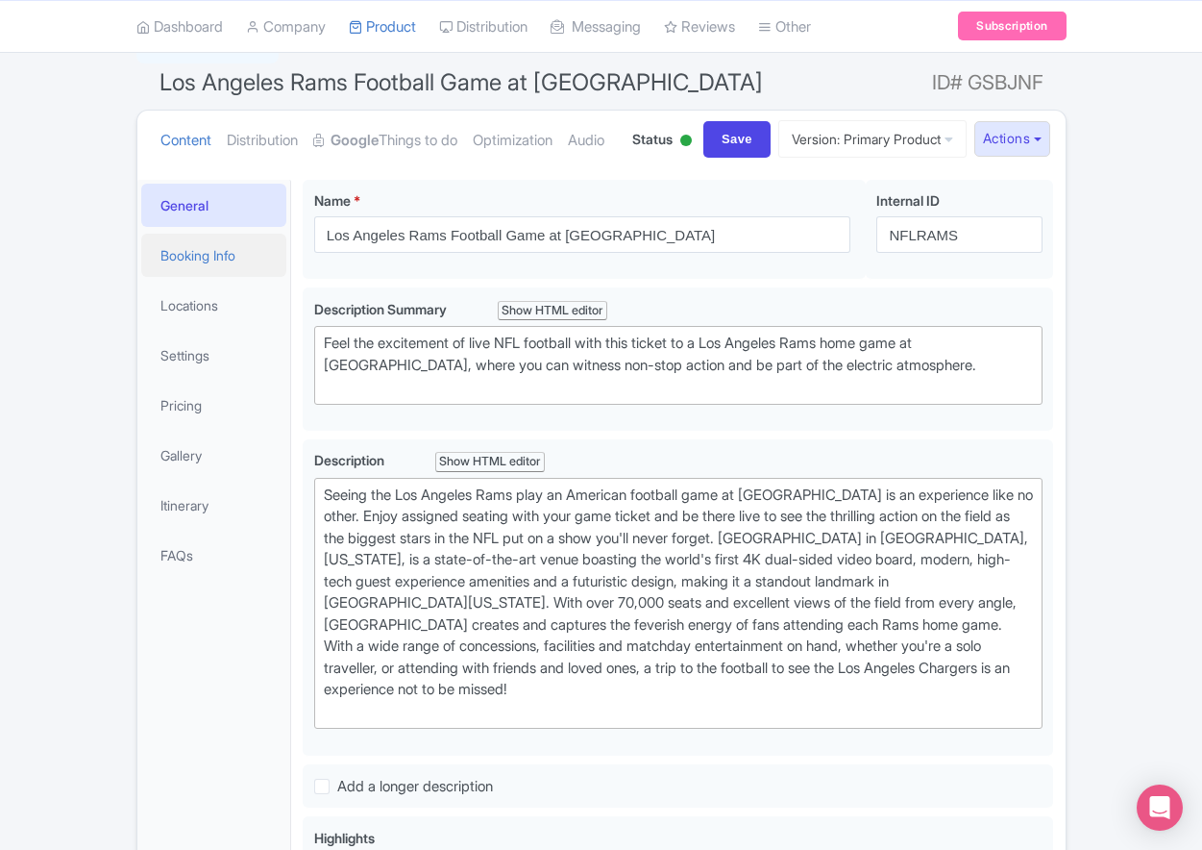
click at [227, 277] on link "Booking Info" at bounding box center [214, 255] width 146 height 43
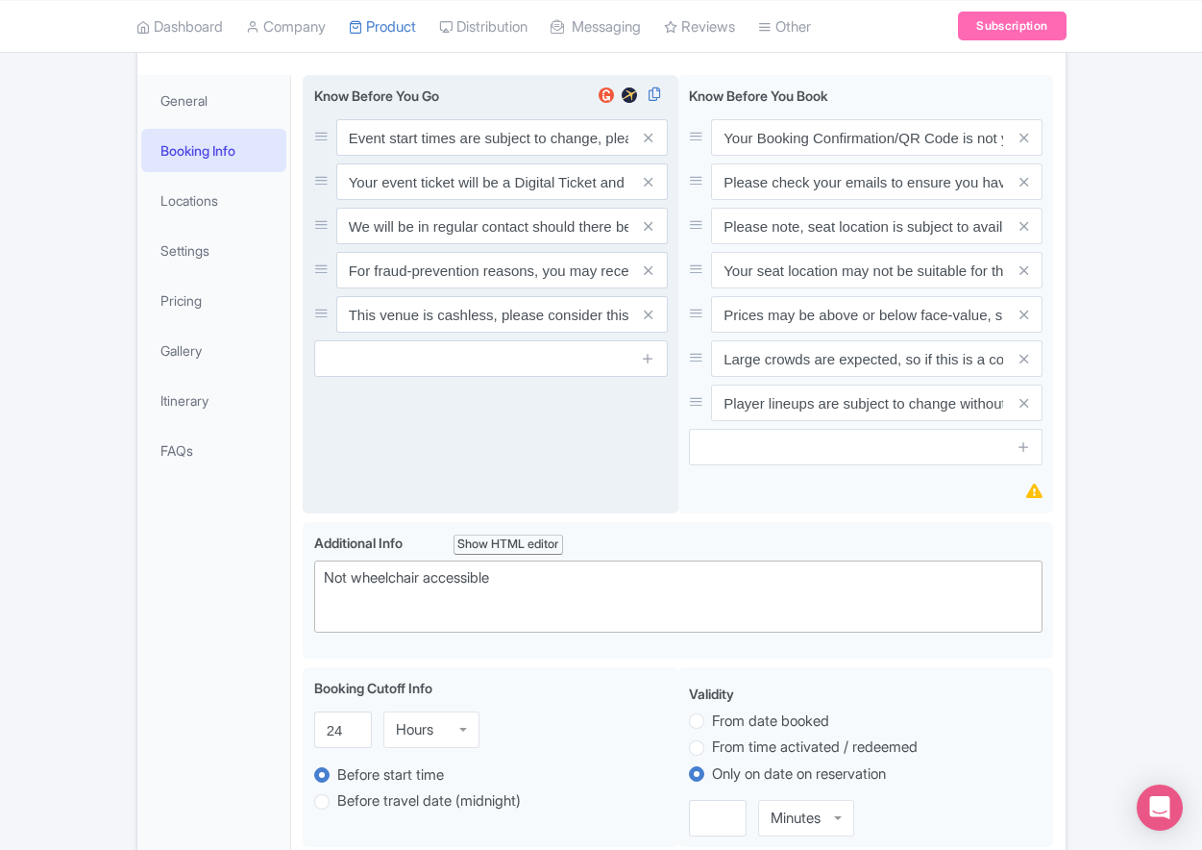
scroll to position [256, 0]
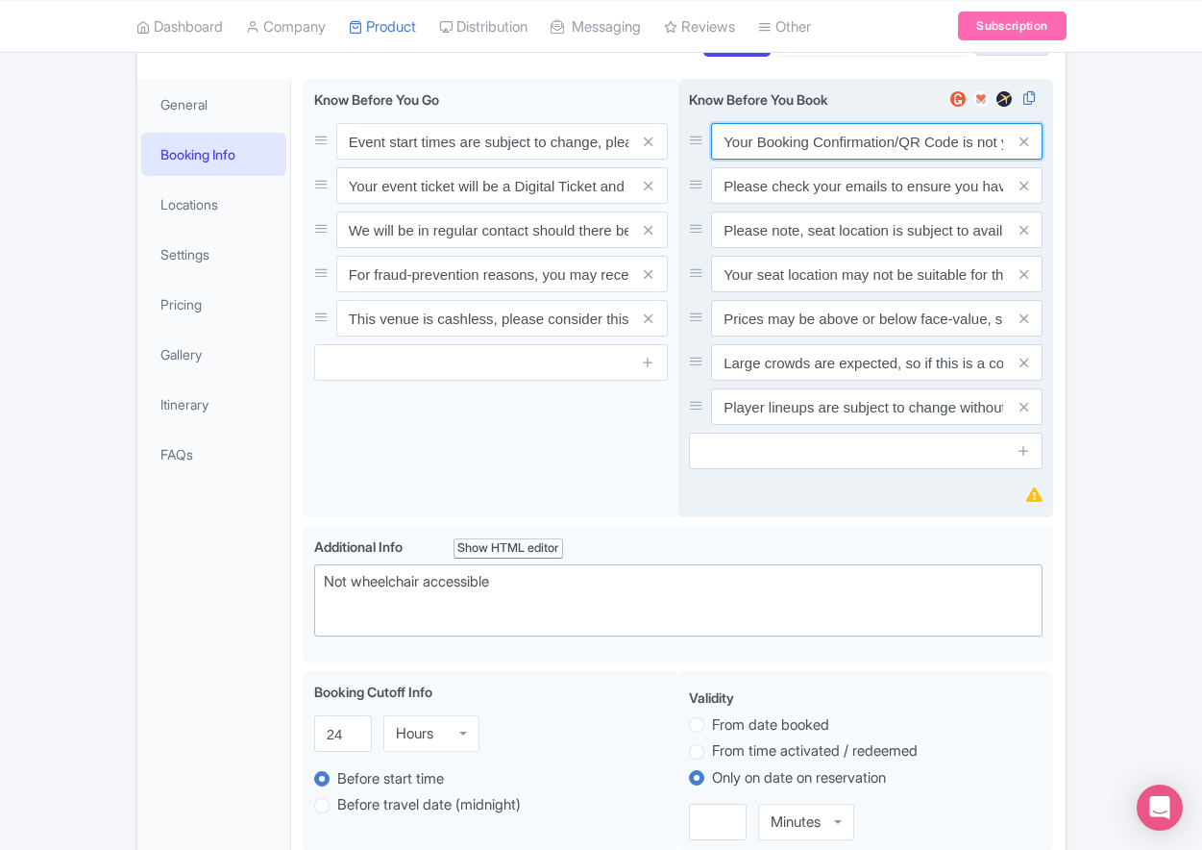
click at [817, 160] on input "Your Booking Confirmation/QR Code is not your entry ticket - your tickets and s…" at bounding box center [877, 141] width 332 height 37
paste input "PDF/QR Code is not your entry ticket - your digital tickets and seating details…"
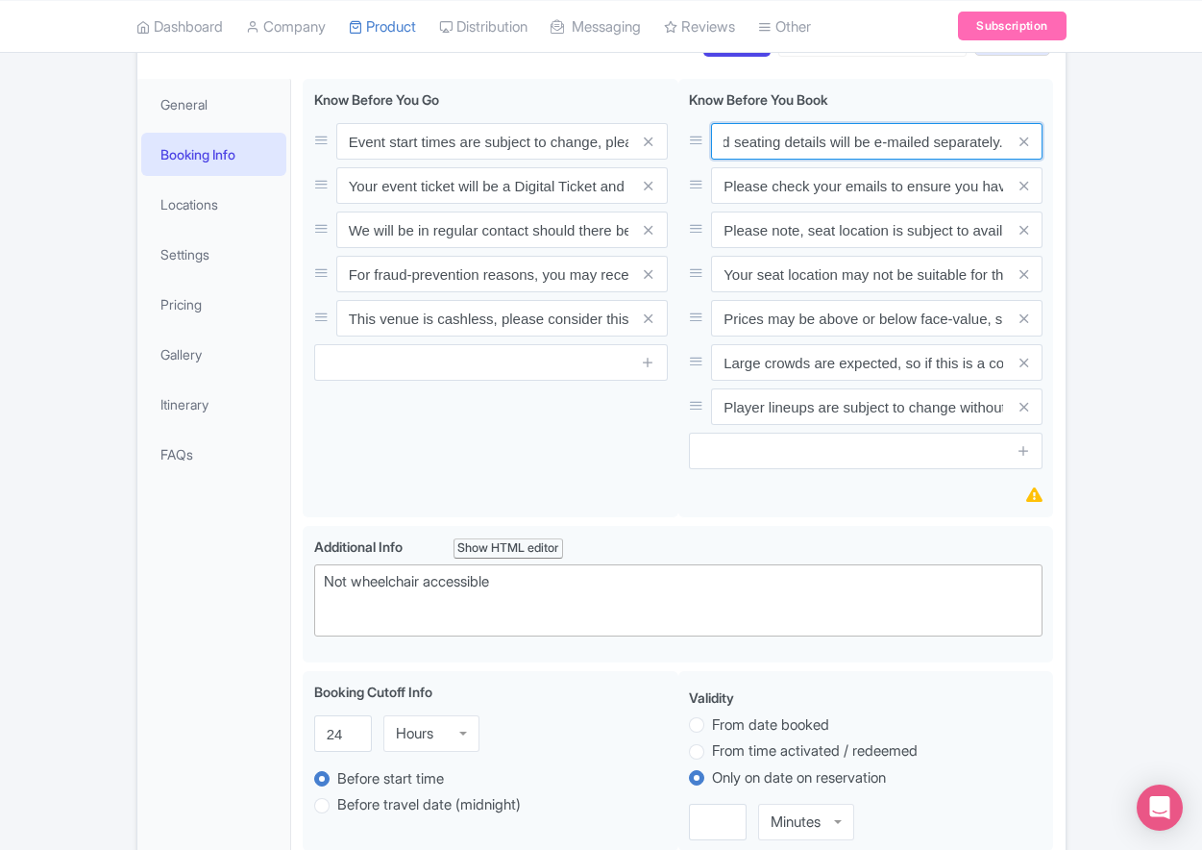
type input "Your Booking Confirmation PDF/QR Code is not your entry ticket - your digital t…"
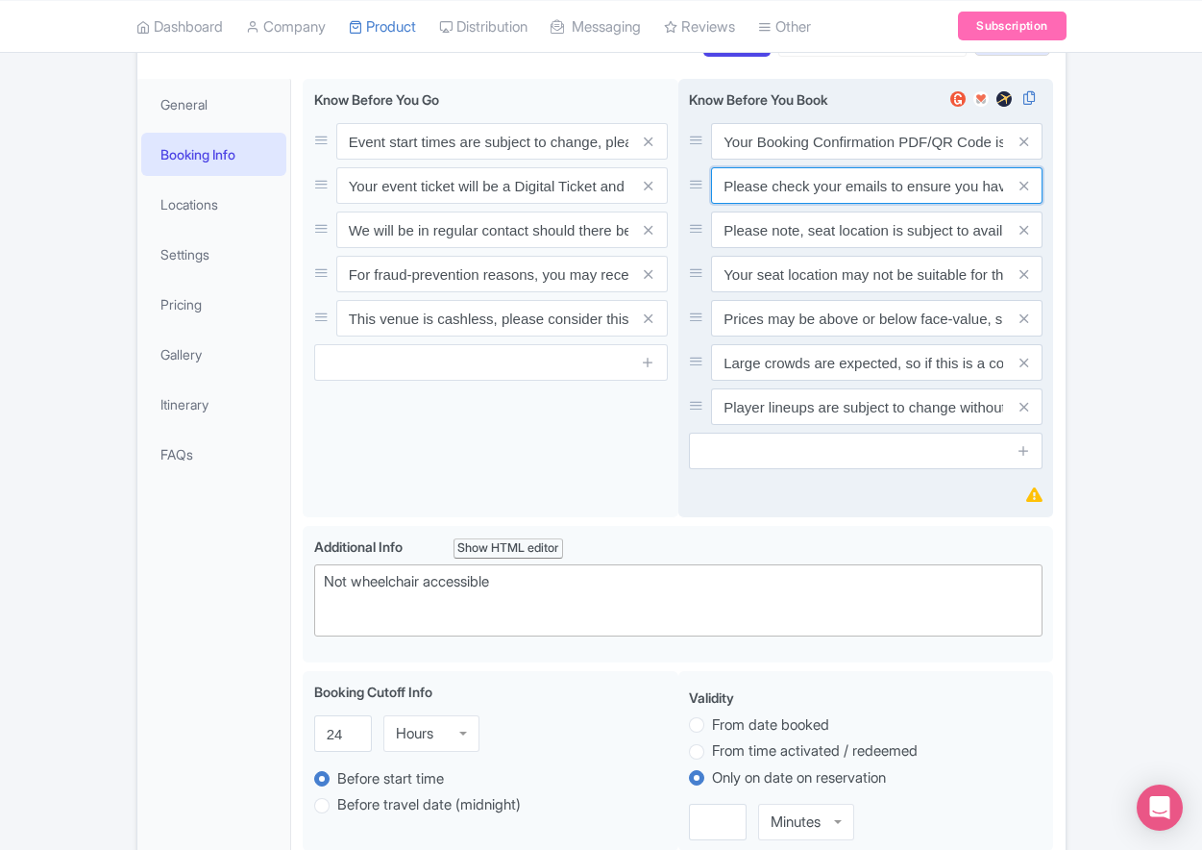
click at [822, 160] on input "Please check your emails to ensure you have accepted your mobile ticket prior t…" at bounding box center [877, 141] width 332 height 37
paste input "Entry tickets will be delivered via a digital ticketing provider selected by th…"
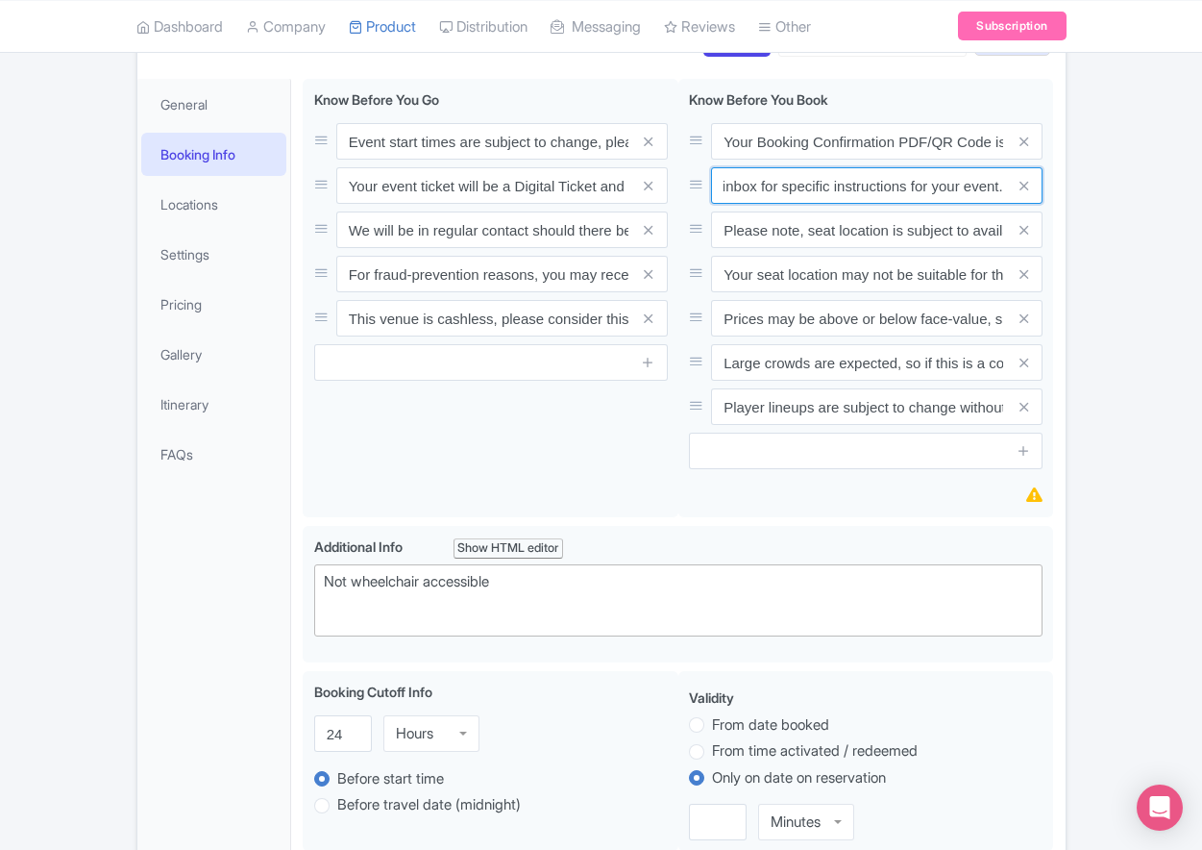
type input "Entry tickets will be delivered via a digital ticketing provider selected by th…"
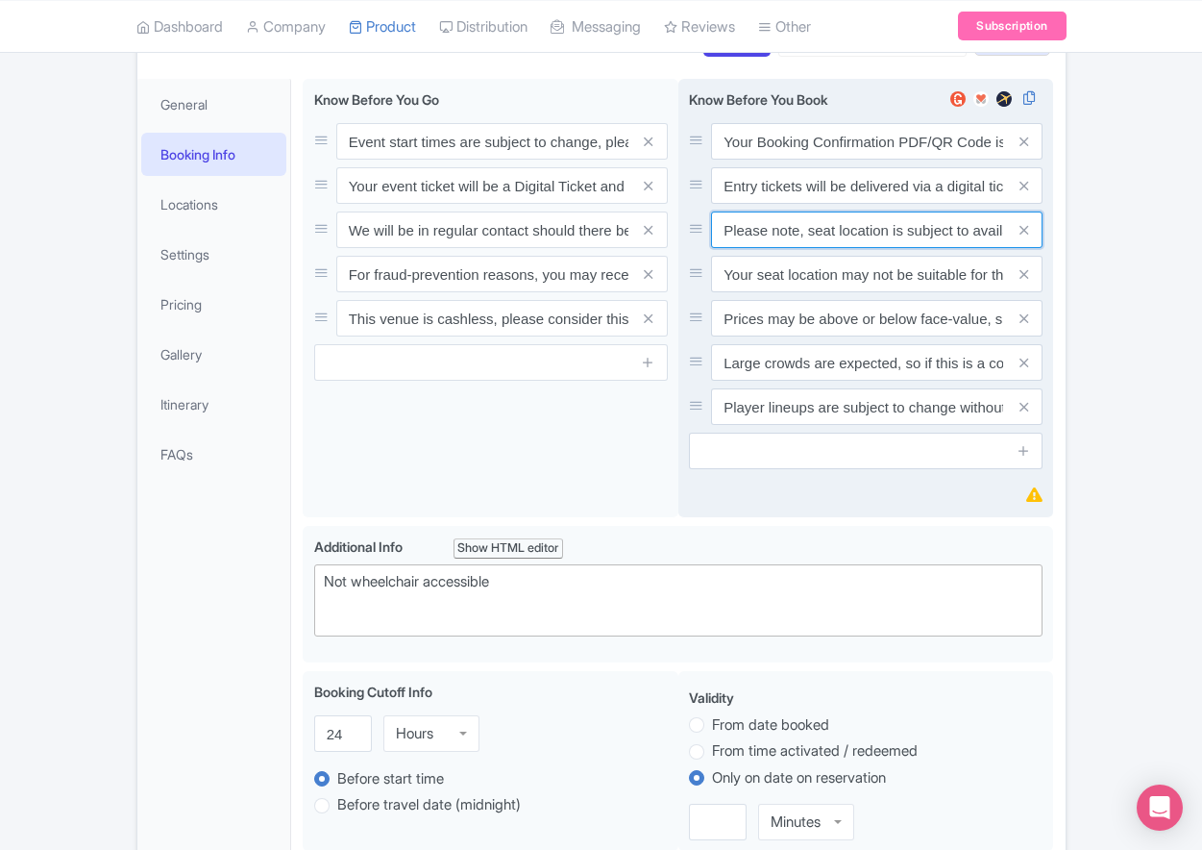
click at [829, 160] on input "Please note, seat location is subject to availability, based on the quantity of…" at bounding box center [877, 141] width 332 height 37
paste input "Ticket prices may be above or below face-value, subject to the popularity of th…"
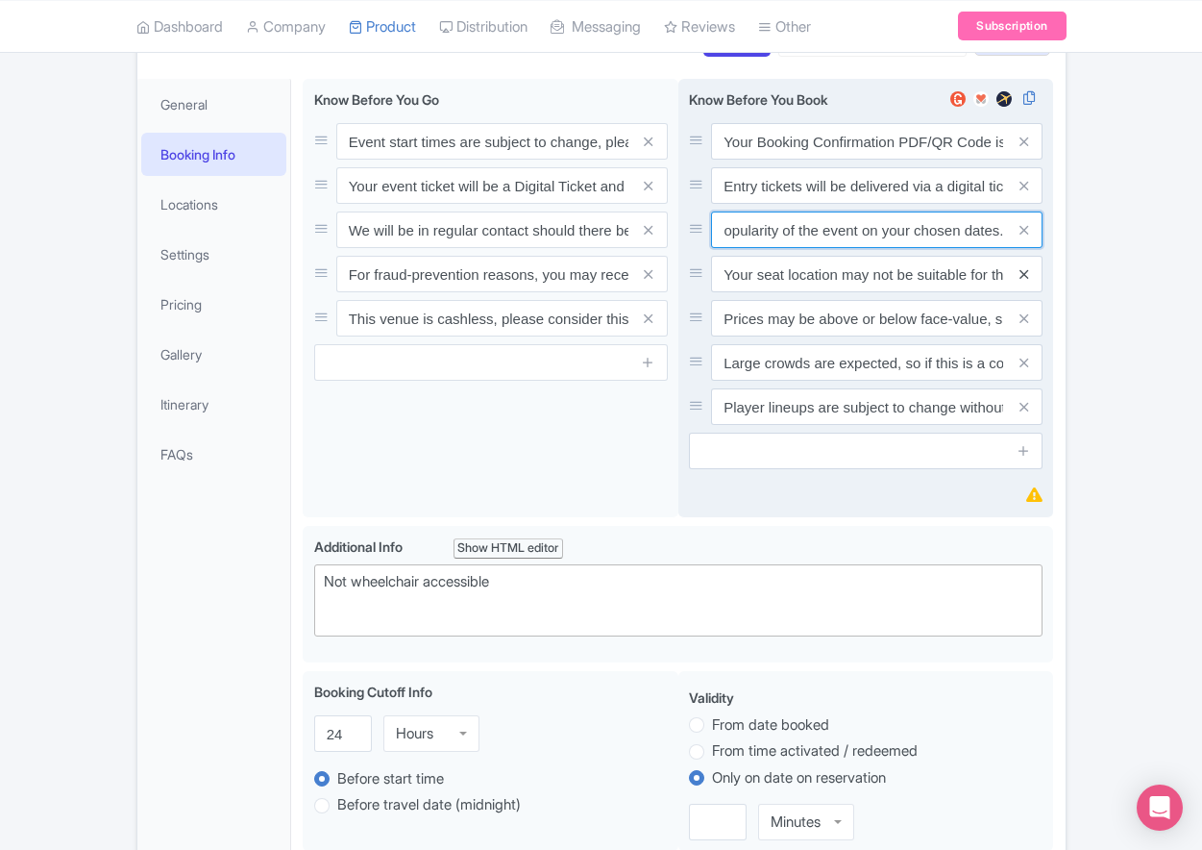
type input "Ticket prices may be above or below face-value, subject to the popularity of th…"
click at [1022, 282] on icon at bounding box center [1024, 274] width 9 height 14
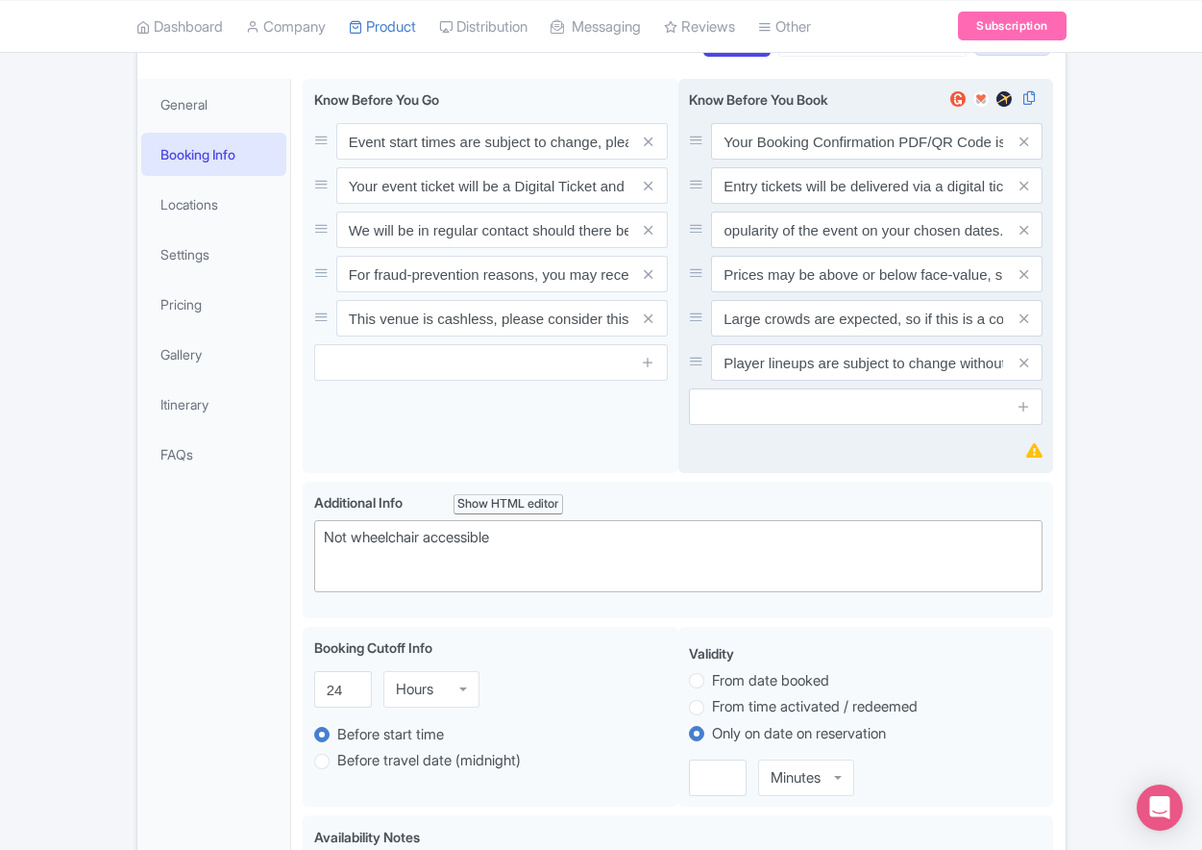
scroll to position [0, 0]
click at [1022, 282] on icon at bounding box center [1024, 274] width 9 height 14
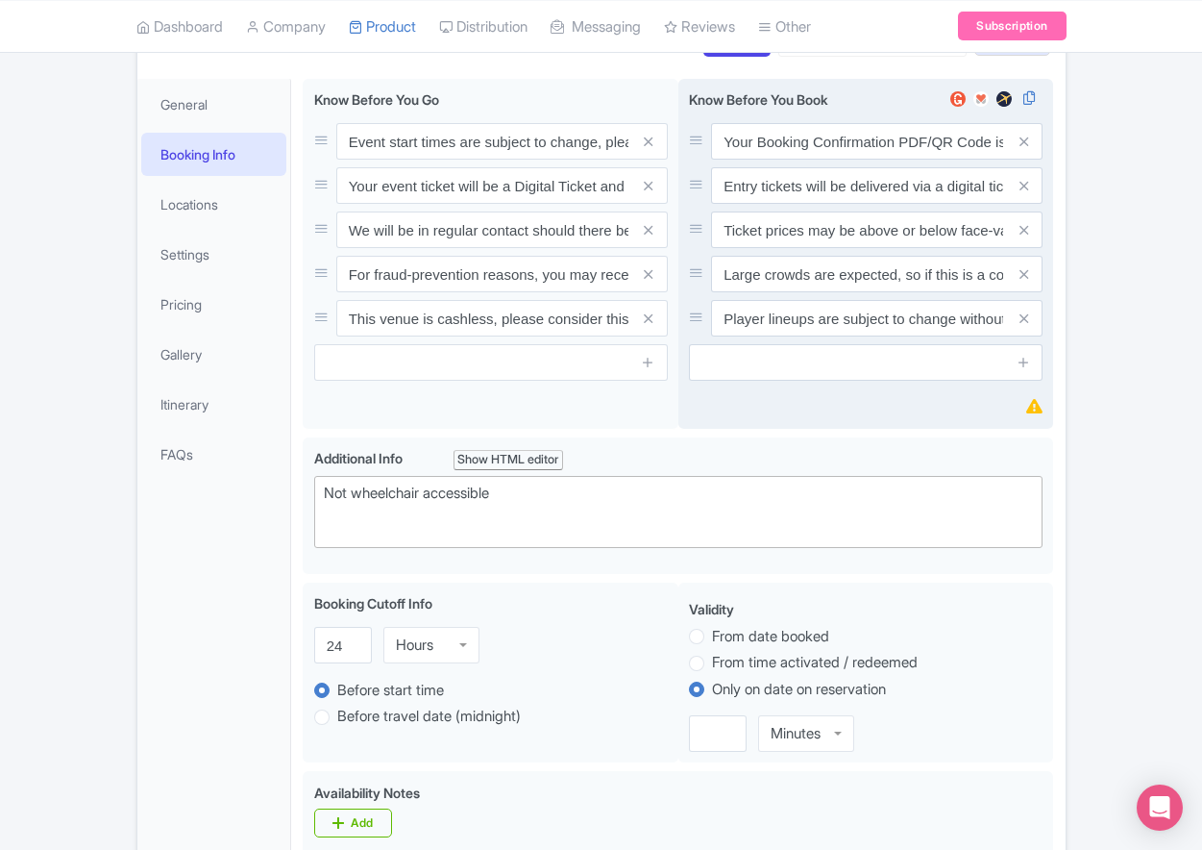
click at [1022, 282] on icon at bounding box center [1024, 274] width 9 height 14
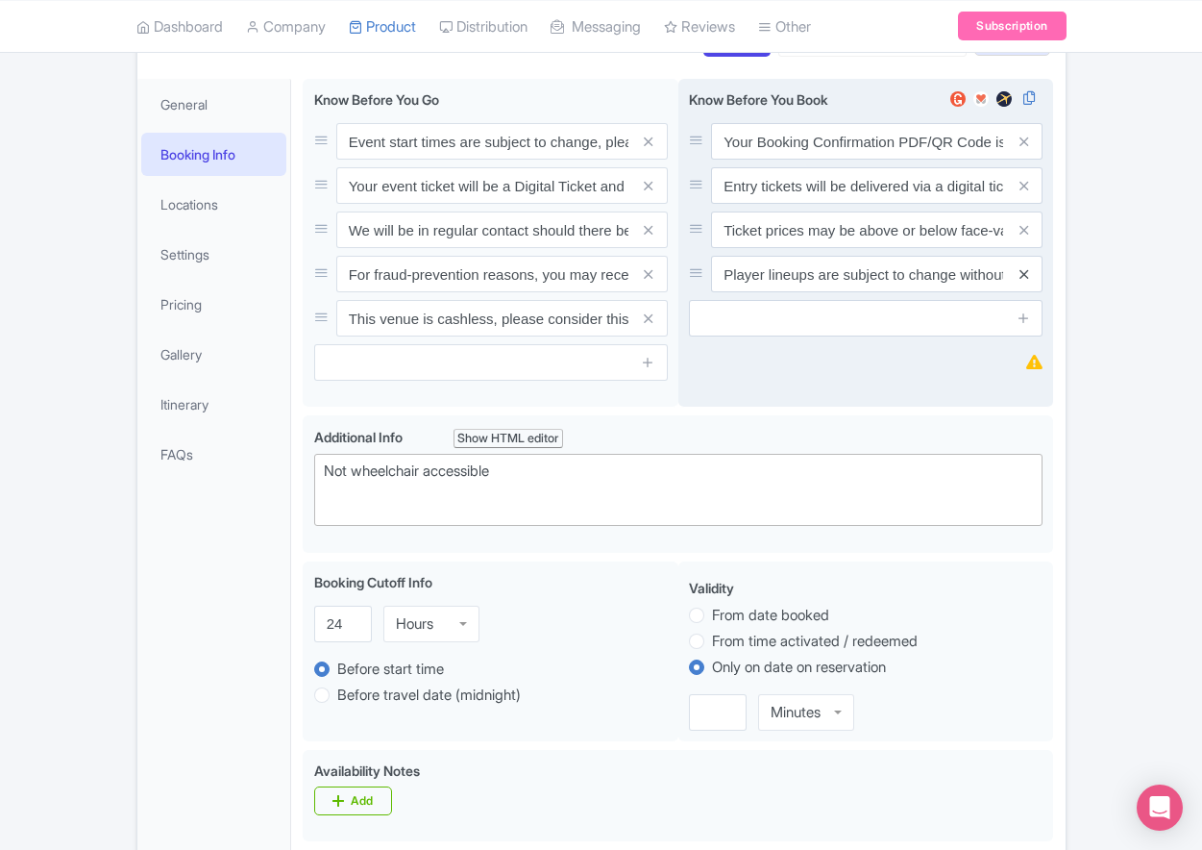
click at [1022, 282] on icon at bounding box center [1024, 274] width 9 height 14
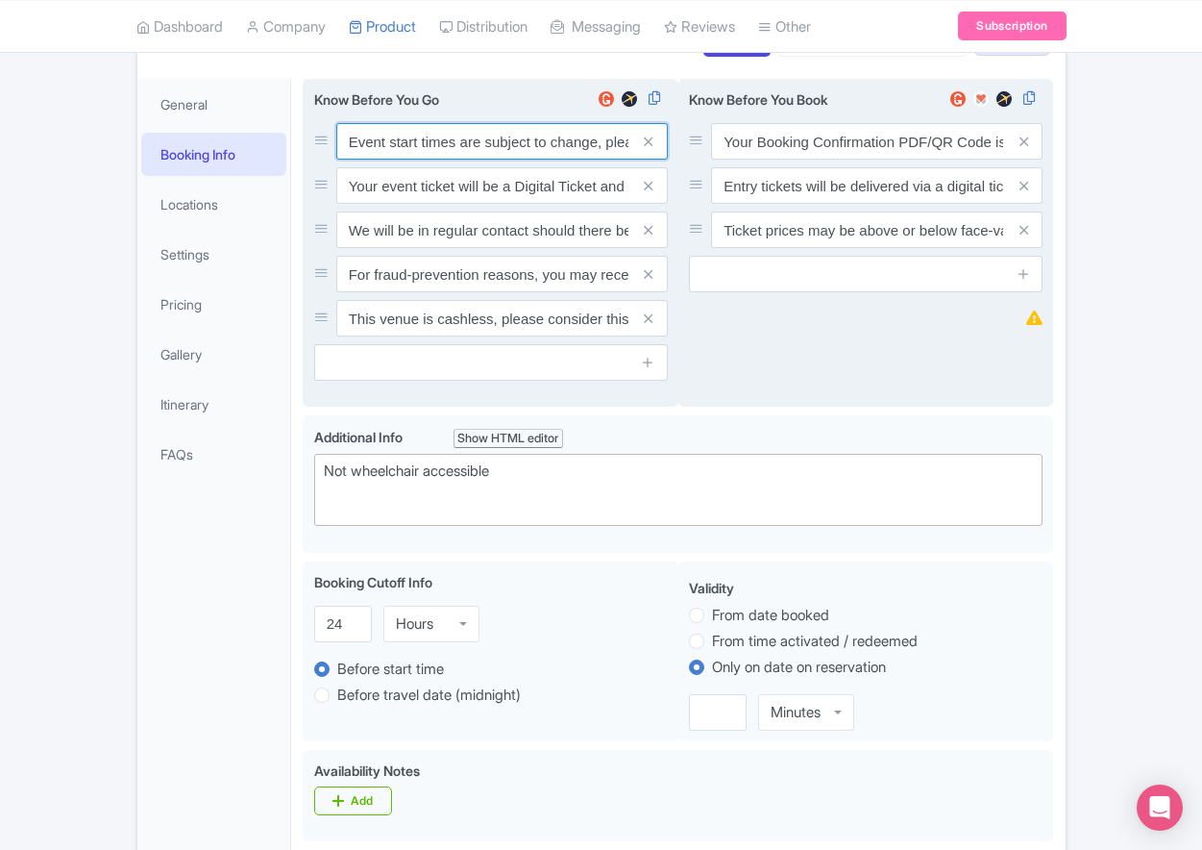
click at [457, 160] on input "Event start times are subject to change, please check these closer to the event…" at bounding box center [502, 141] width 332 height 37
paste input ". We will be in regular contact should there be any updates or changes ahead of…"
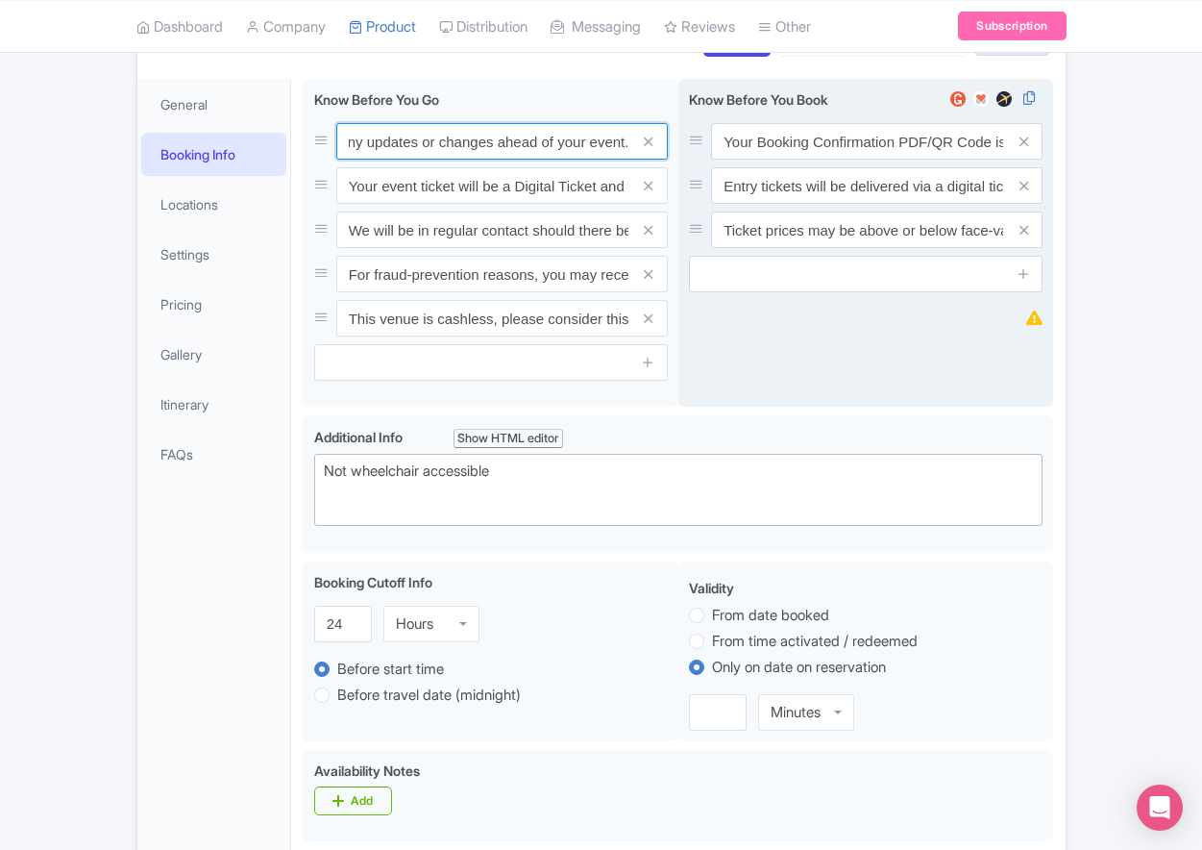
type input "Event start times are subject to change. We will be in regular contact should t…"
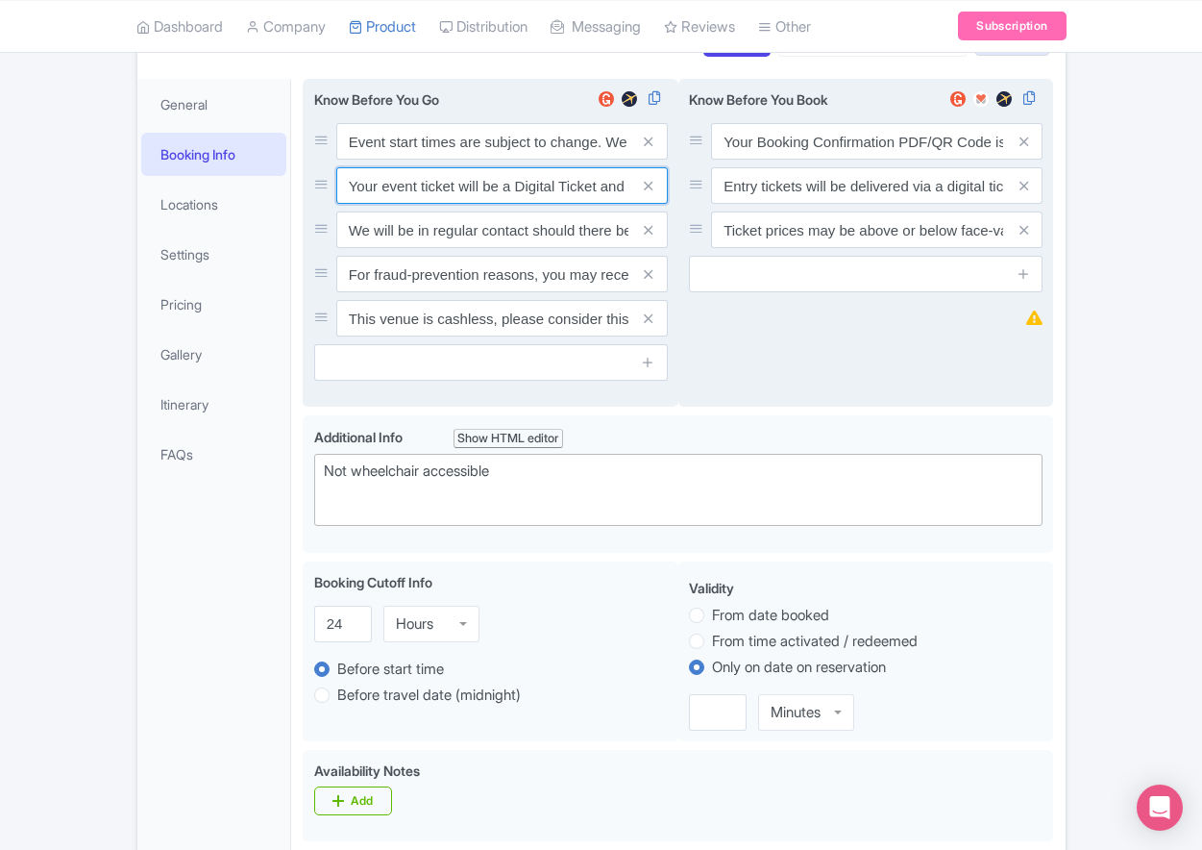
click at [490, 160] on input "Your event ticket will be a Digital Ticket and is separate from your booking co…" at bounding box center [502, 141] width 332 height 37
paste input "ntry"
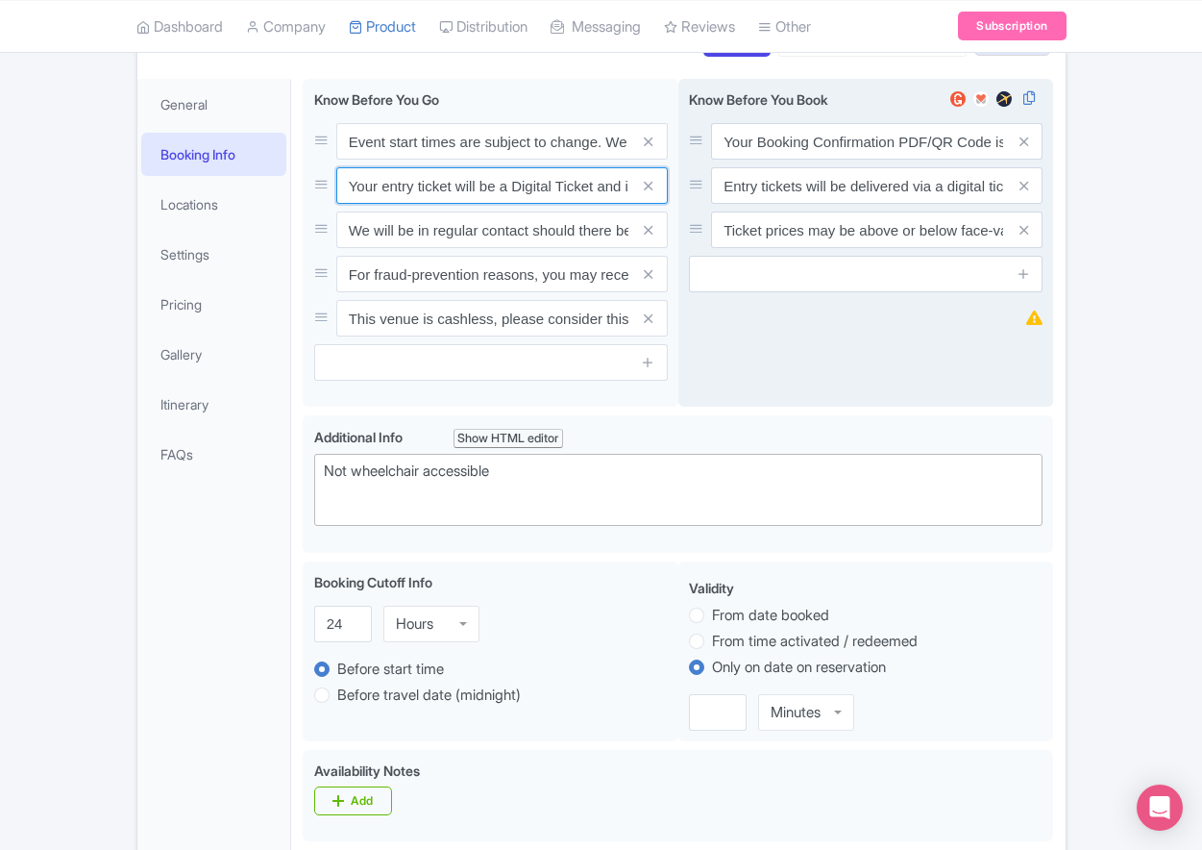
scroll to position [0, 273]
type input "Your entry ticket will be a Digital Ticket and is separate from your booking co…"
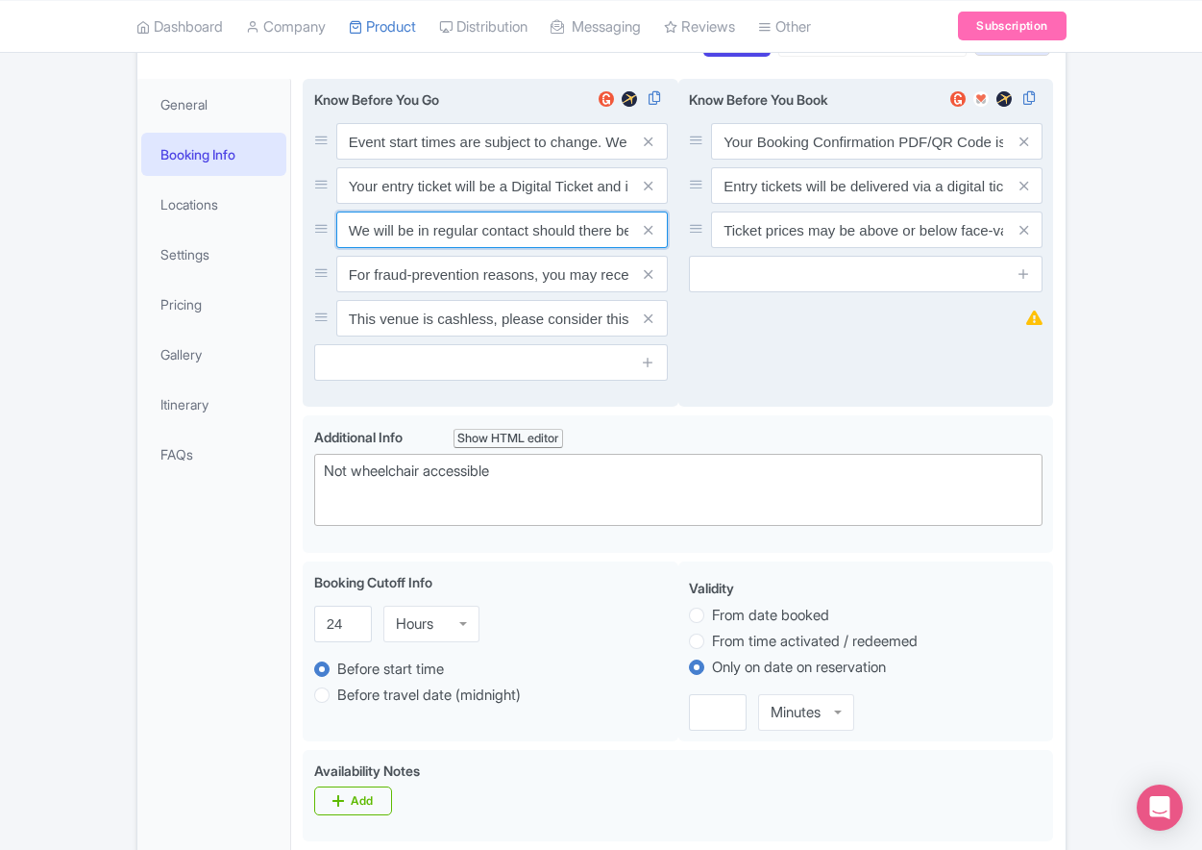
click at [412, 160] on input "We will be in regular contact should there be any updates or changes ahead of y…" at bounding box center [502, 141] width 332 height 37
paste input "For fraud-prevention reasons, most tickets are delivered between 1-3 days prior…"
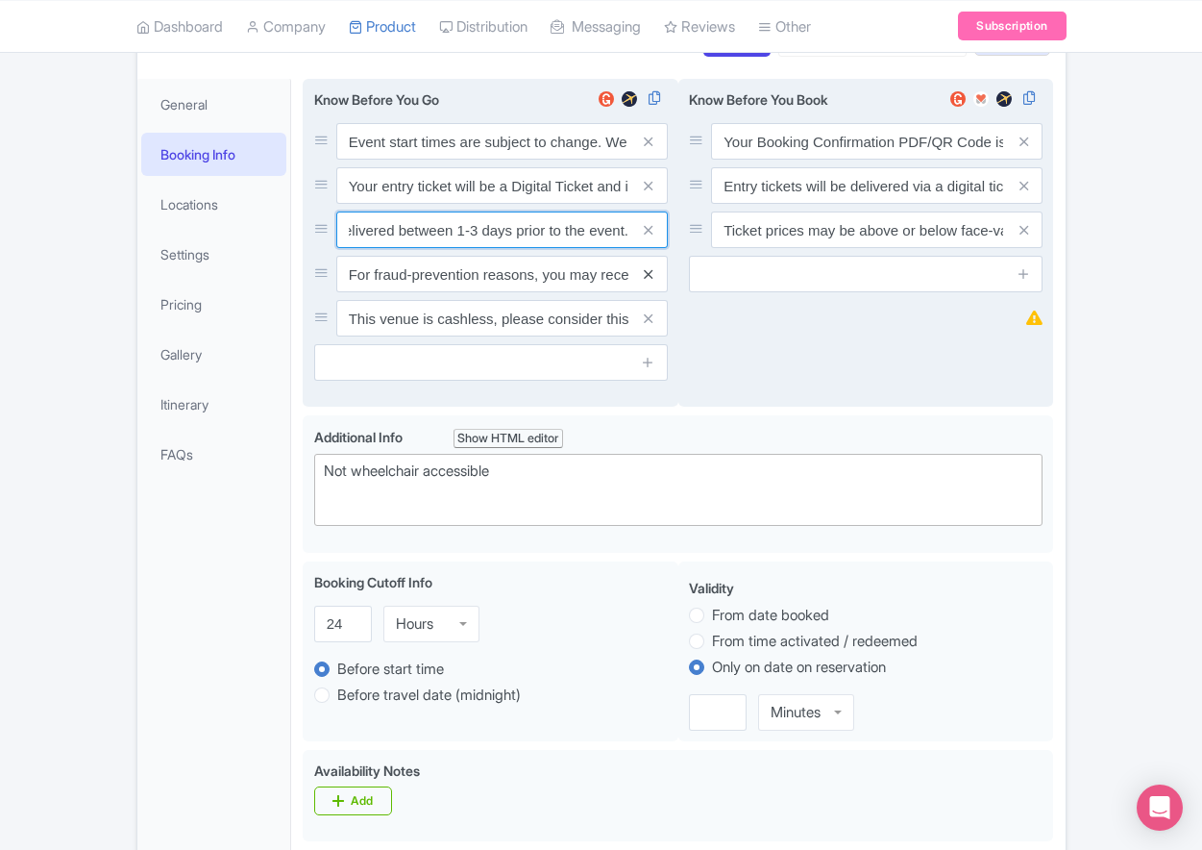
type input "For fraud-prevention reasons, most tickets are delivered between 1-3 days prior…"
click at [652, 282] on icon at bounding box center [648, 274] width 9 height 14
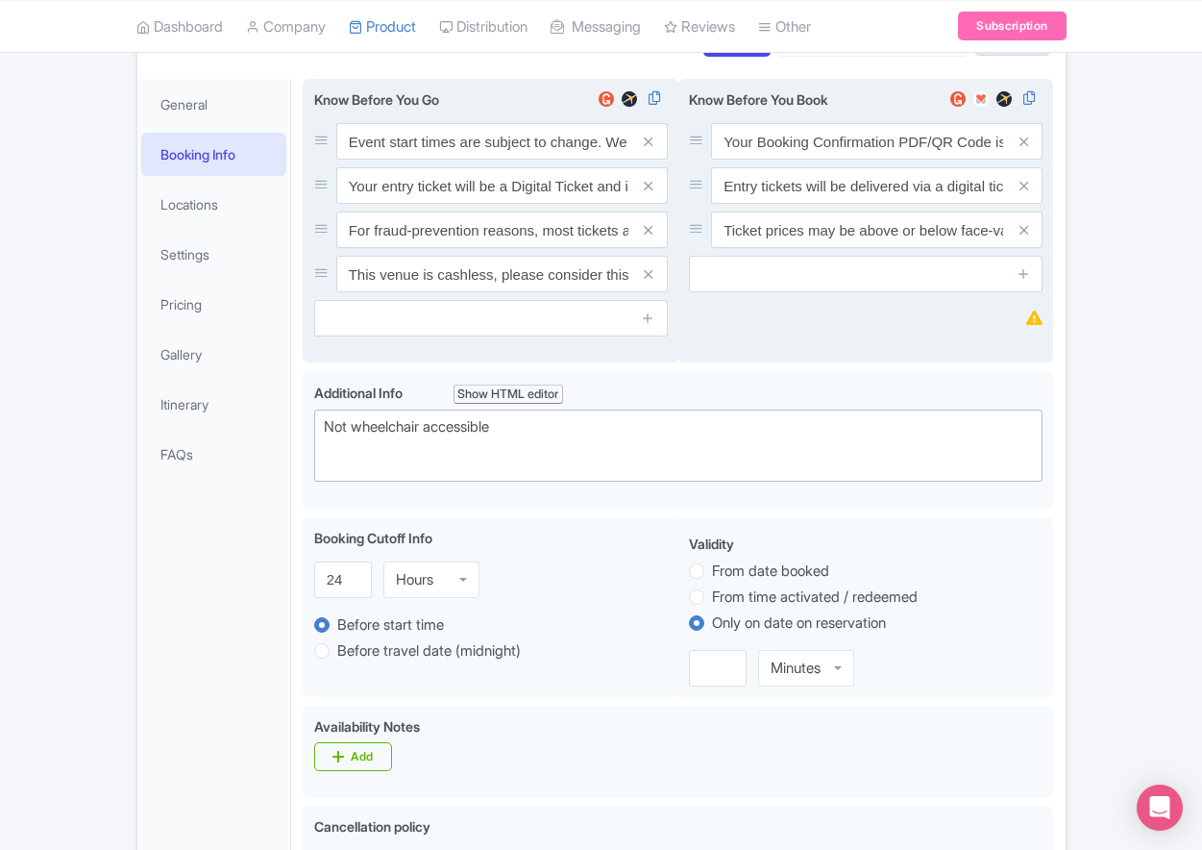
click at [652, 282] on icon at bounding box center [648, 274] width 9 height 14
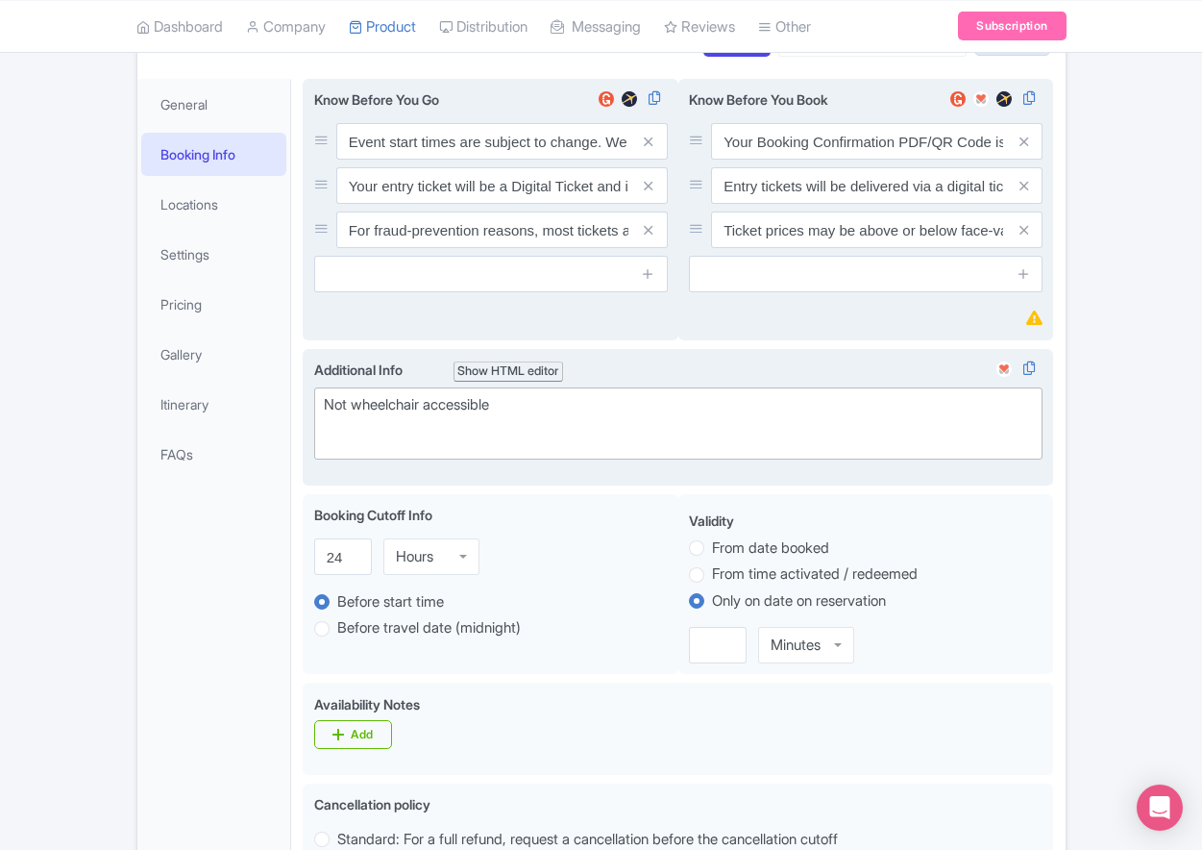
click at [420, 437] on div "Not wheelchair accessible" at bounding box center [679, 415] width 710 height 43
paste trix-editor "Short Side Upper: Located in the outer ring of seating in the higher tiers behi…"
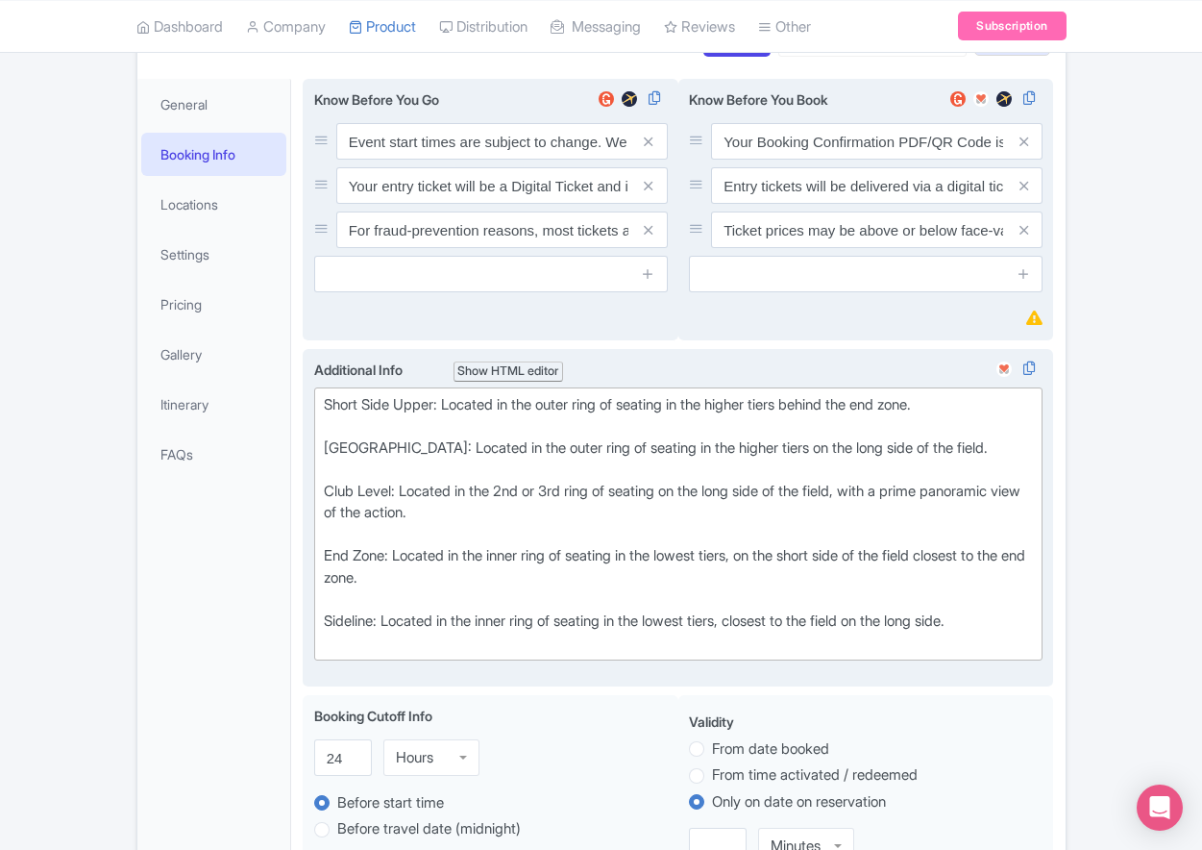
type trix-editor "<div>Short Side Upper: Located in the outer ring of seating in the higher tiers…"
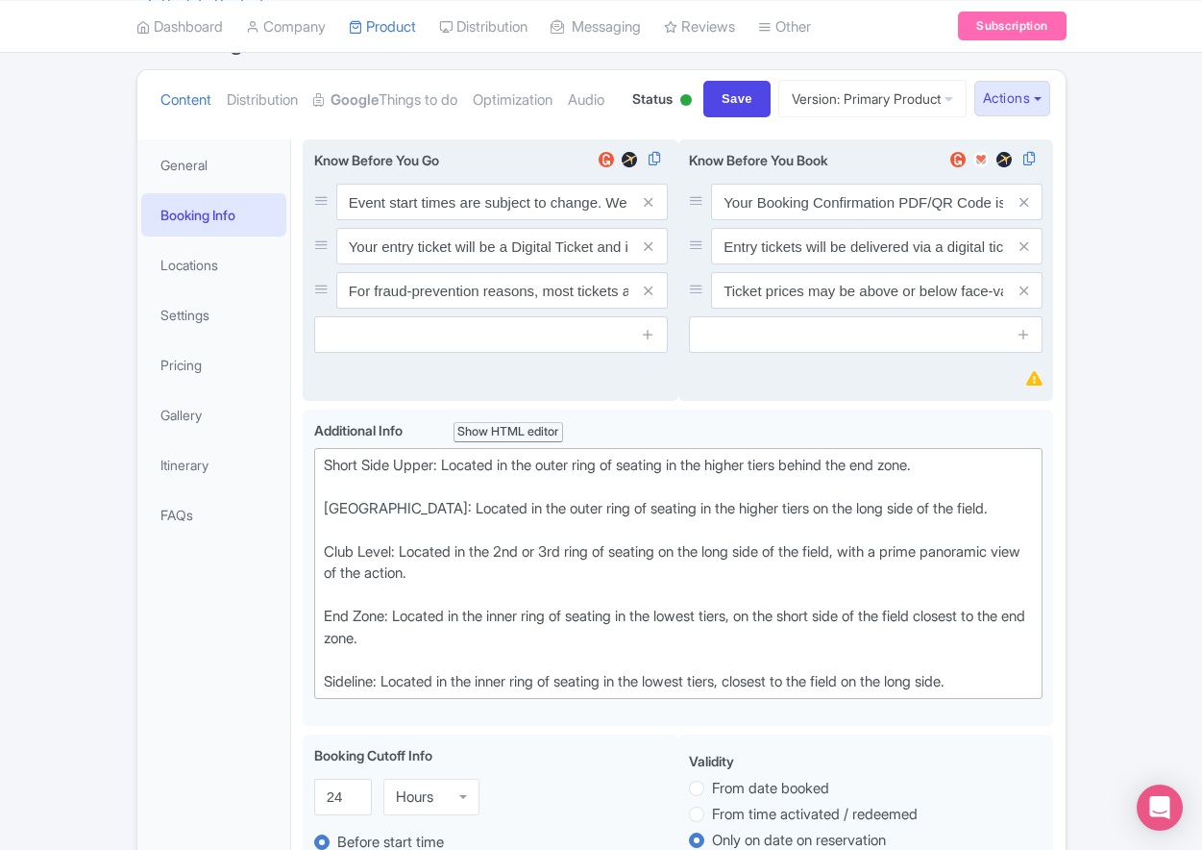
scroll to position [1139, 0]
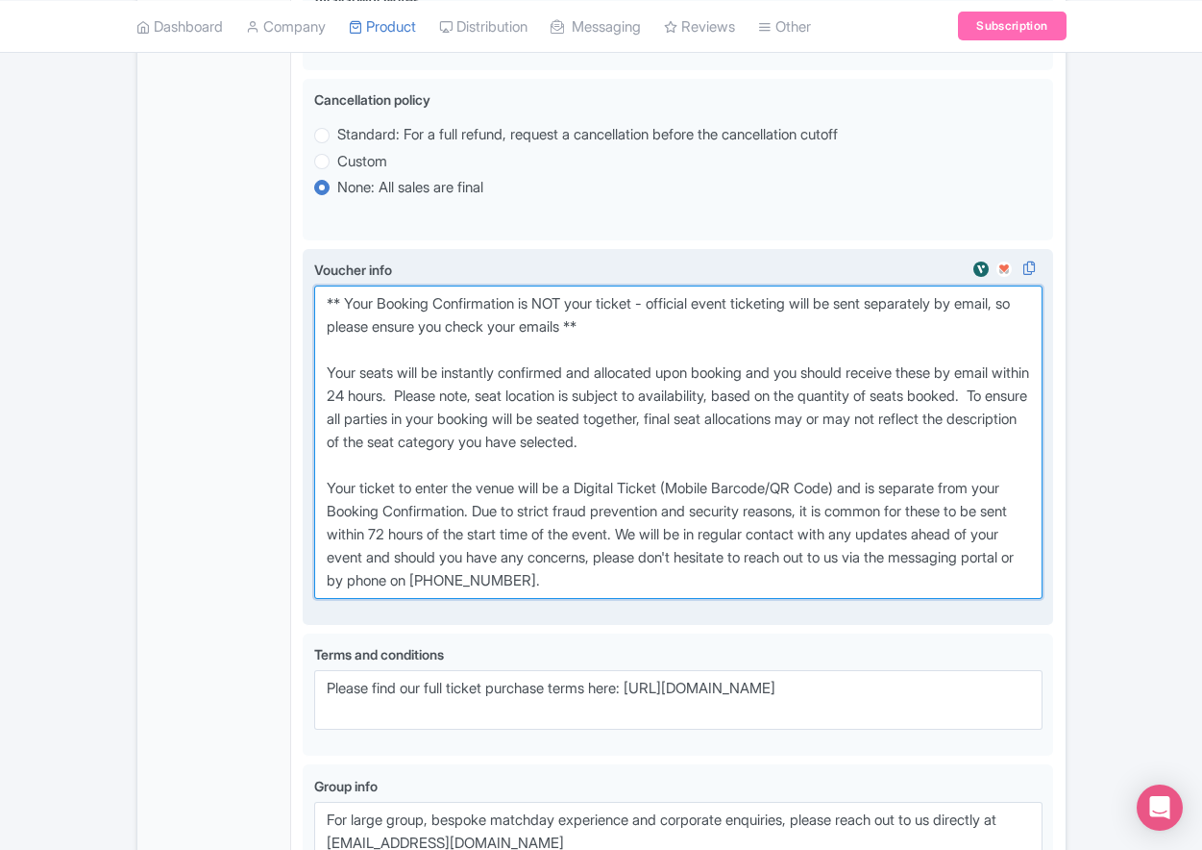
click at [723, 585] on textarea "** Your Booking Confirmation is NOT your ticket - official event ticketing will…" at bounding box center [678, 441] width 729 height 313
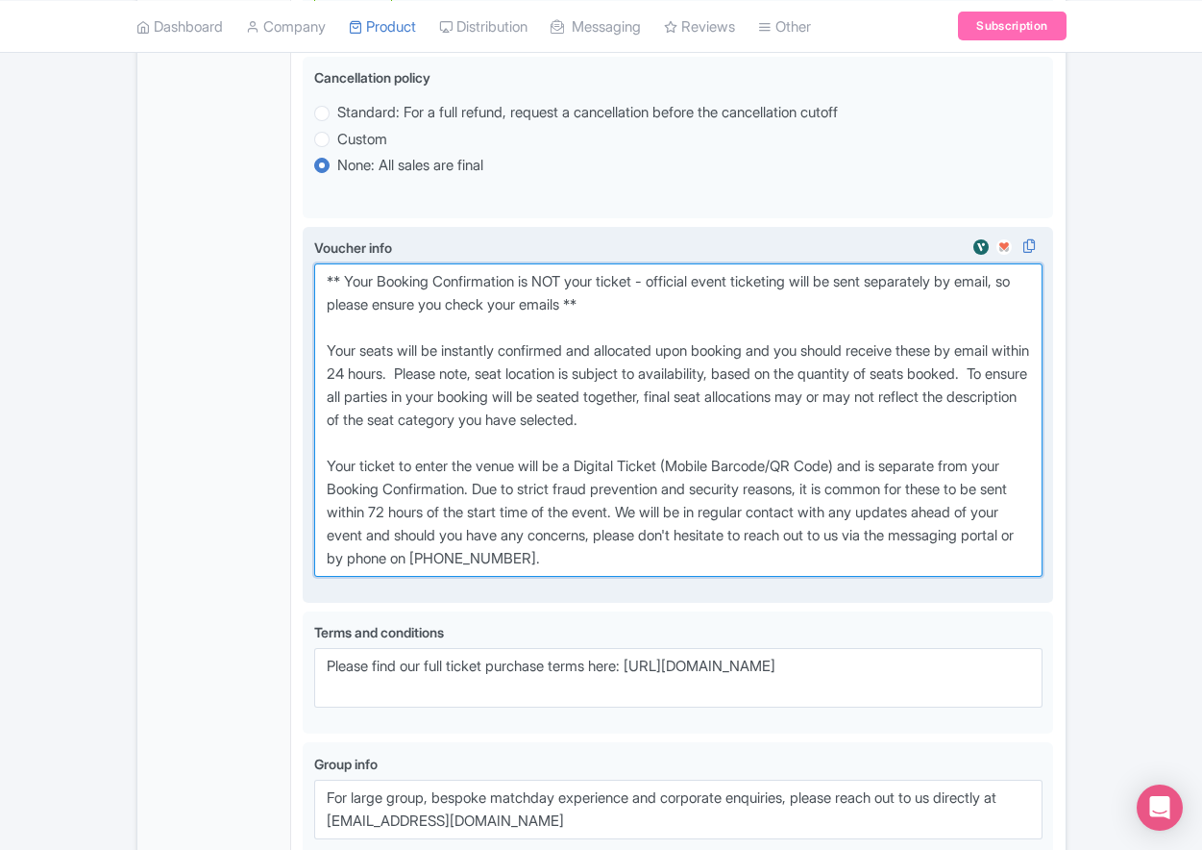
scroll to position [1171, 0]
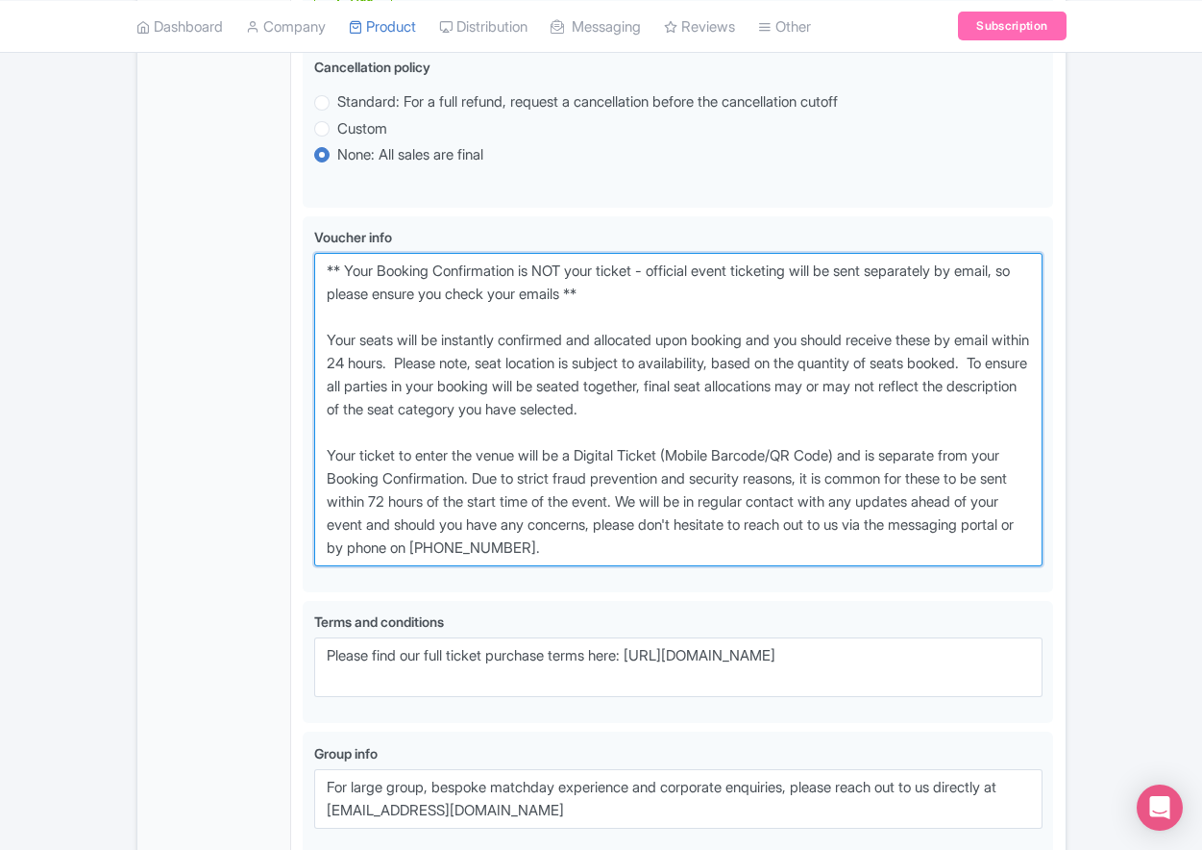
drag, startPoint x: 713, startPoint y: 618, endPoint x: 198, endPoint y: 265, distance: 624.3
click at [147, 338] on div "General Booking Info Locations Settings Pricing Gallery Itinerary FAQs Los Ange…" at bounding box center [601, 42] width 928 height 1783
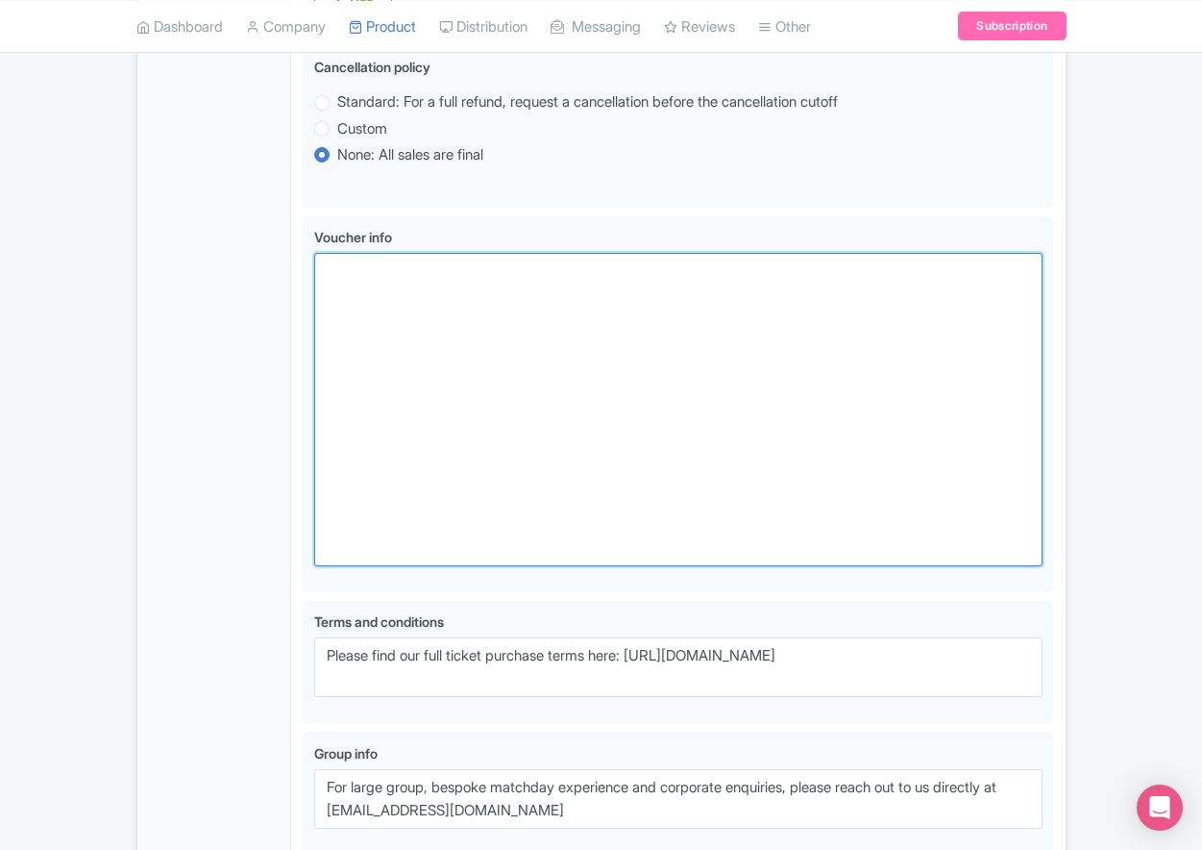
scroll to position [1158, 0]
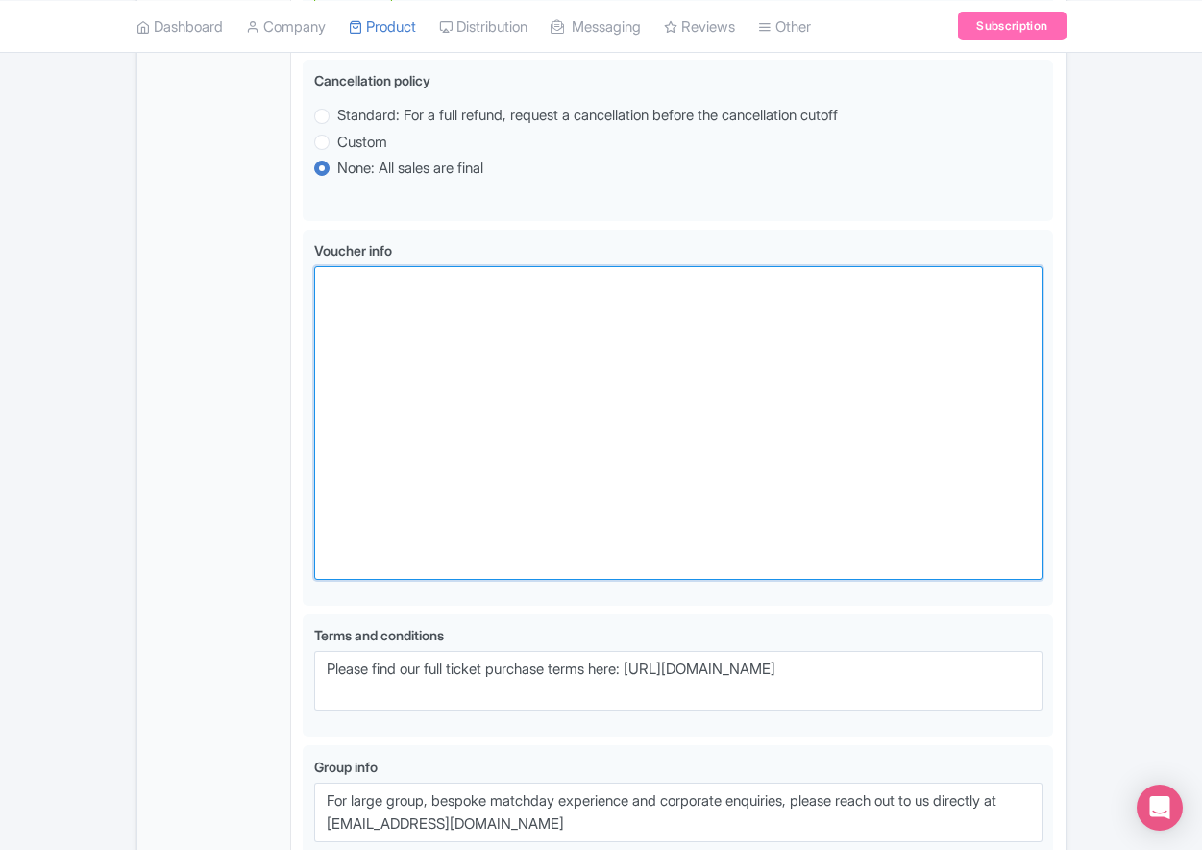
paste textarea "** Your Booking Confirmation is NOT your entry ticket - official event ticketin…"
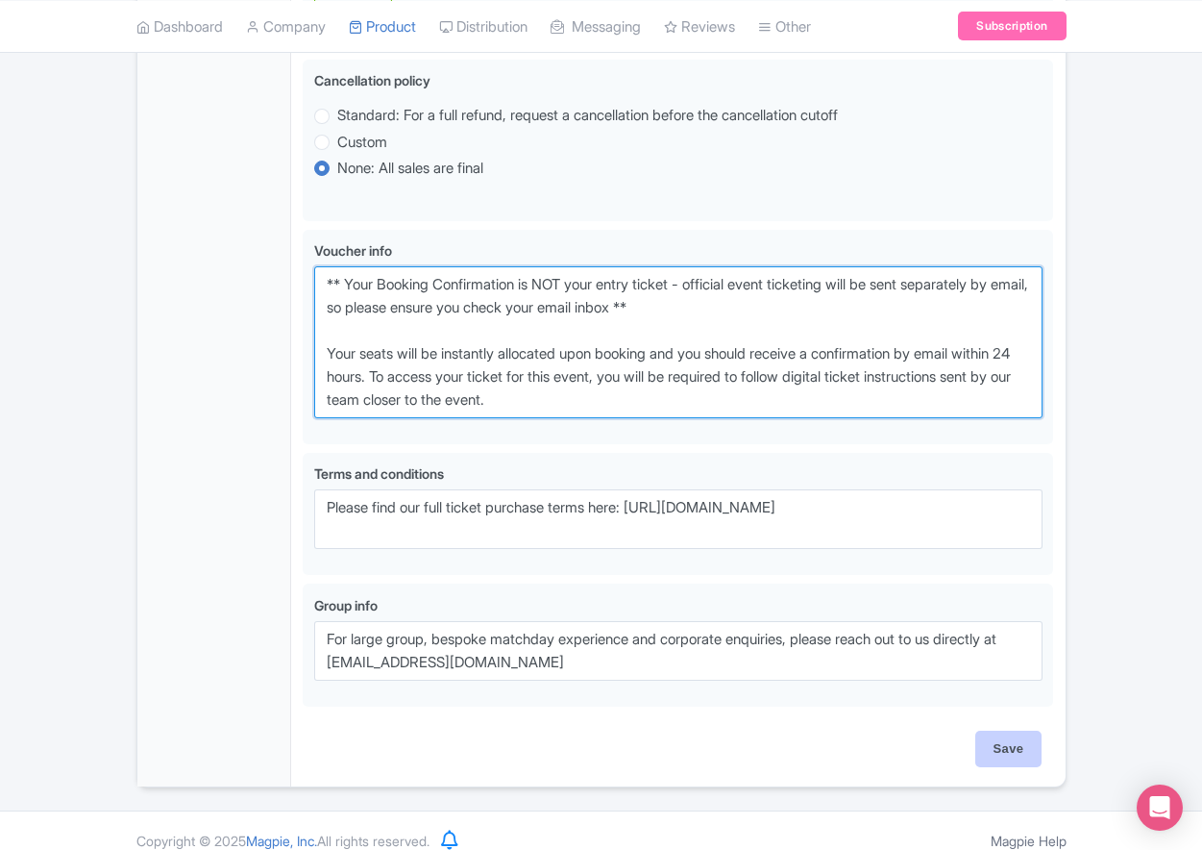
type textarea "** Your Booking Confirmation is NOT your entry ticket - official event ticketin…"
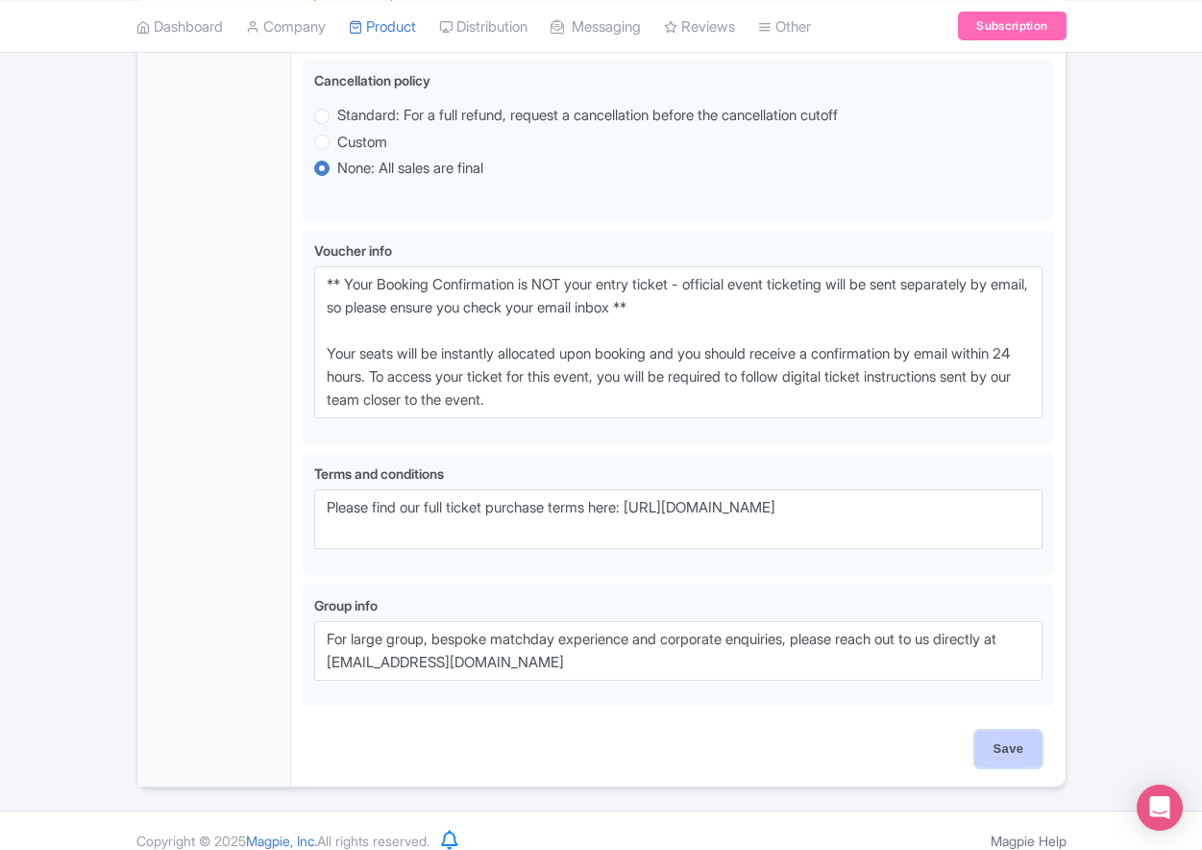
click at [1022, 767] on input "Save" at bounding box center [1008, 748] width 67 height 37
type input "Saving..."
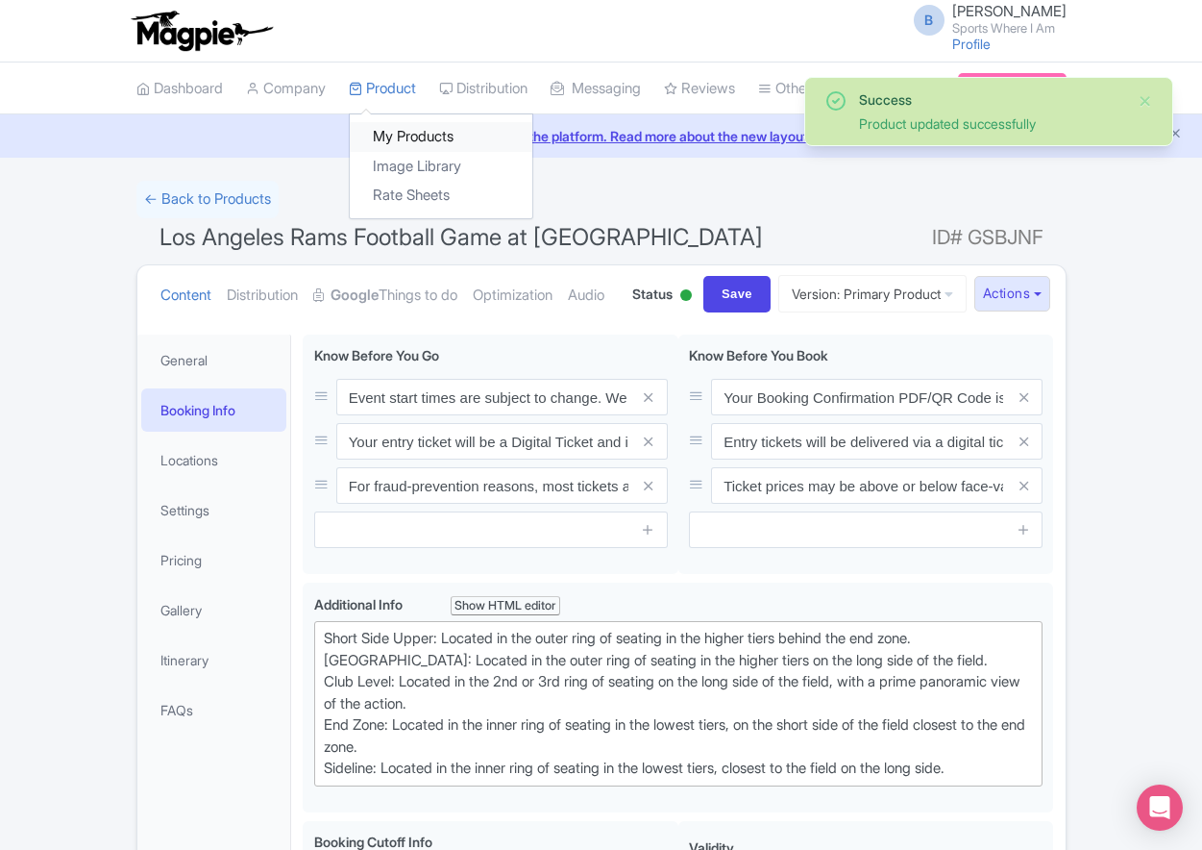
click at [400, 131] on link "My Products" at bounding box center [441, 137] width 183 height 30
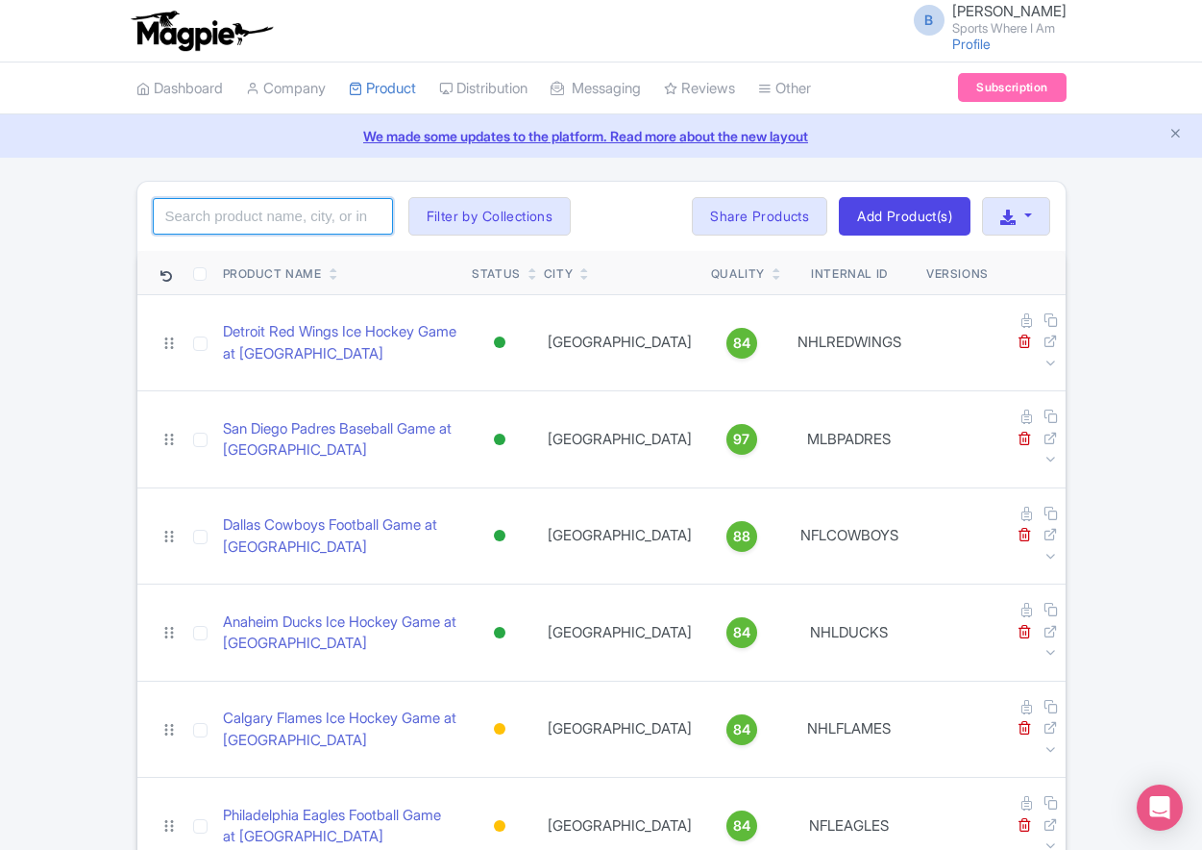
click at [279, 216] on input "search" at bounding box center [273, 216] width 240 height 37
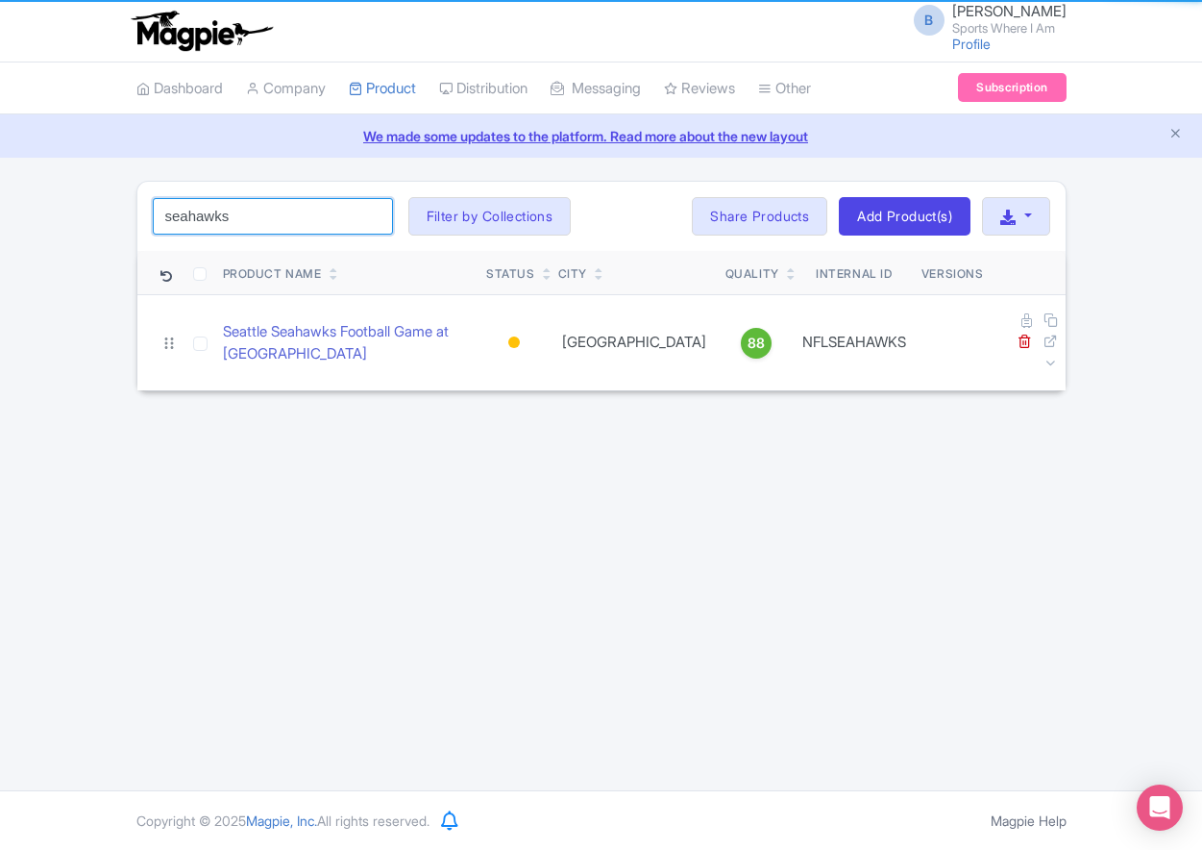
type input "seahawks"
click at [89, 237] on div "seahawks Search Filter by Collections American Football Australian Football Lea…" at bounding box center [601, 286] width 1202 height 210
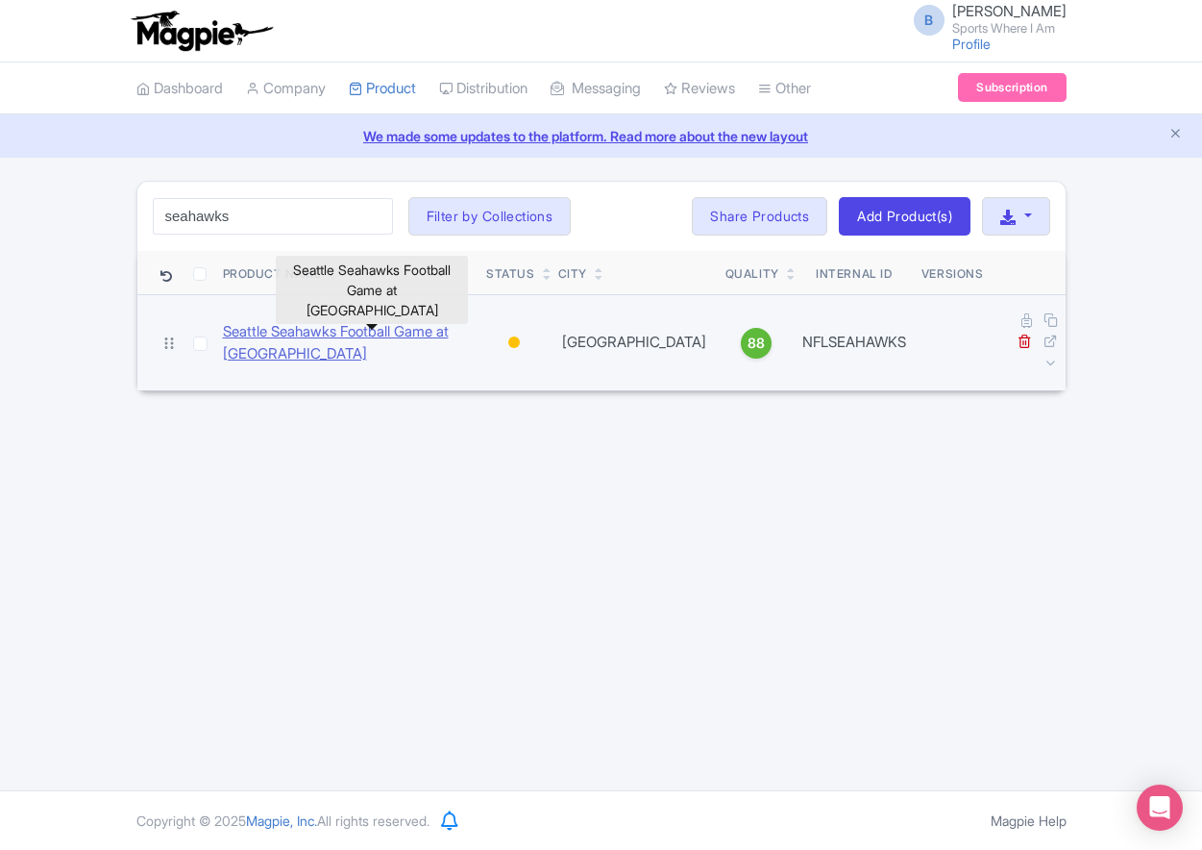
click at [340, 321] on link "Seattle Seahawks Football Game at [GEOGRAPHIC_DATA]" at bounding box center [347, 342] width 249 height 43
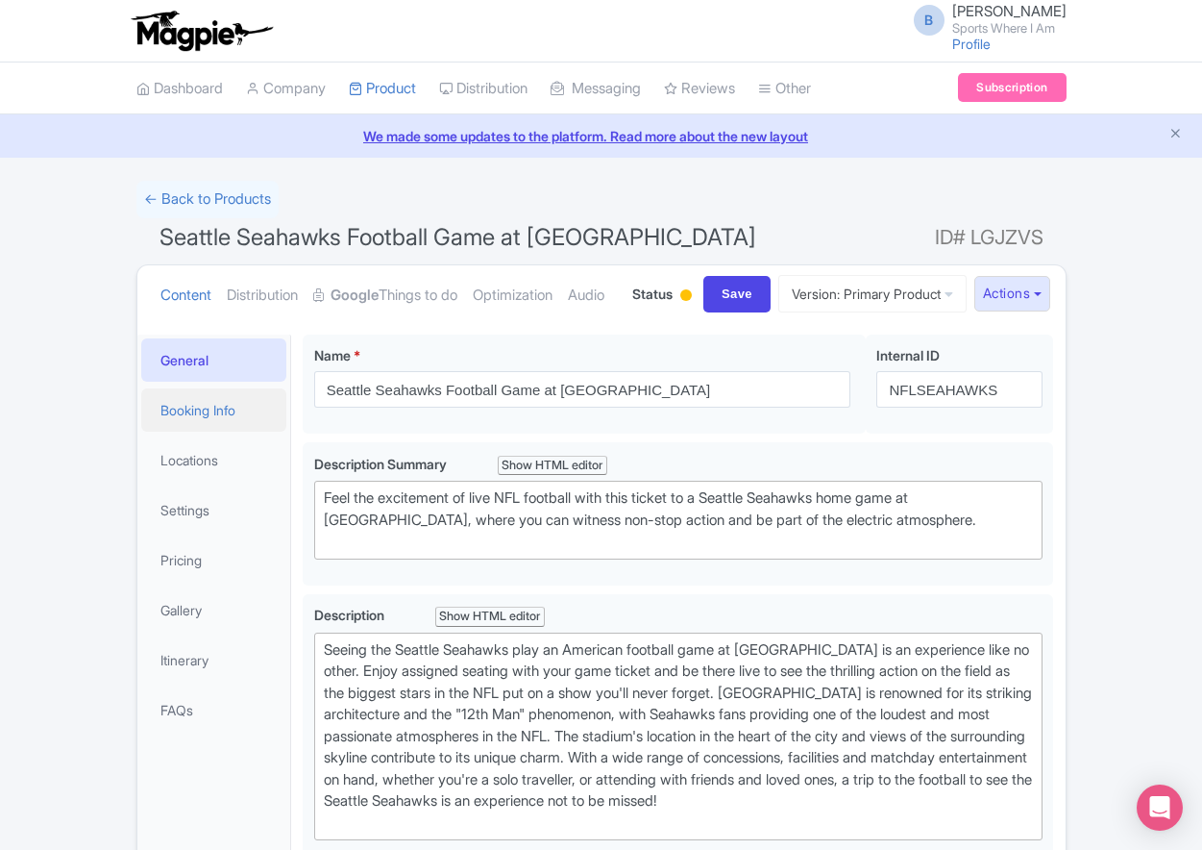
click at [213, 431] on link "Booking Info" at bounding box center [214, 409] width 146 height 43
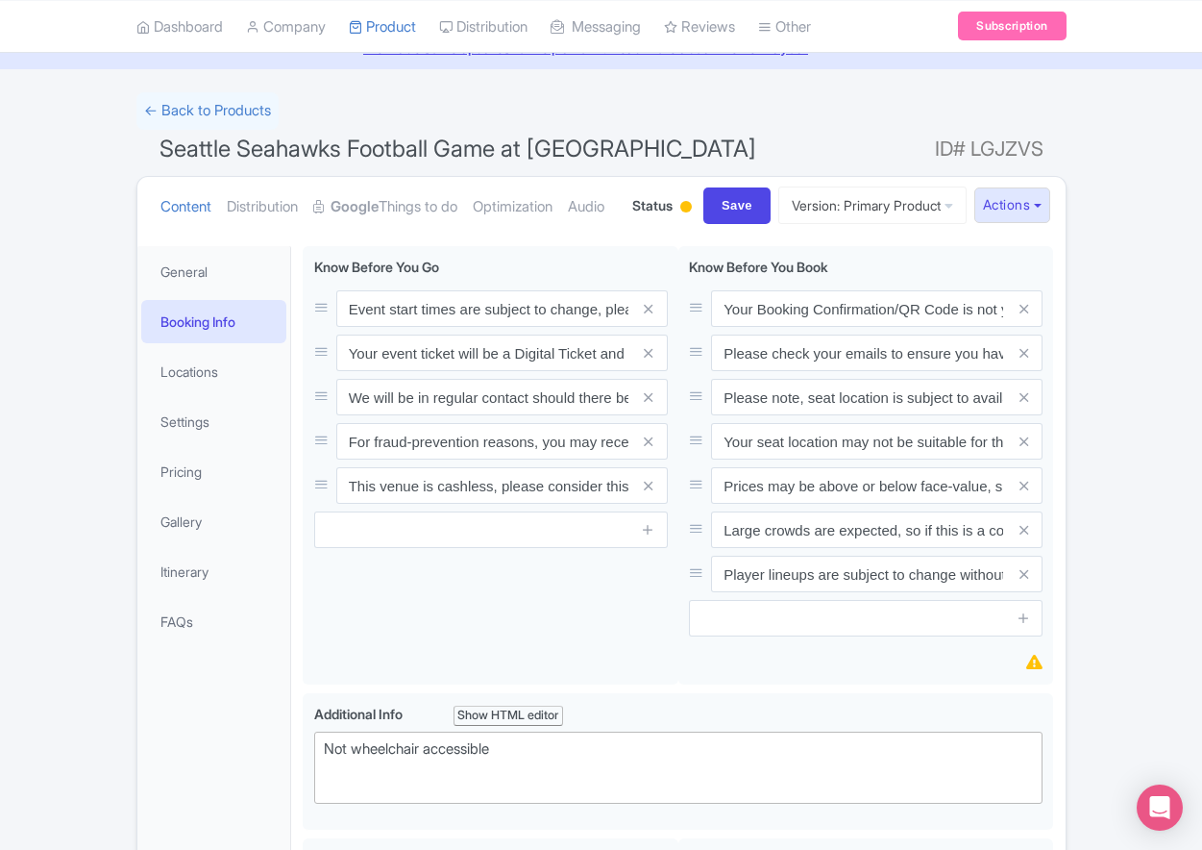
scroll to position [91, 0]
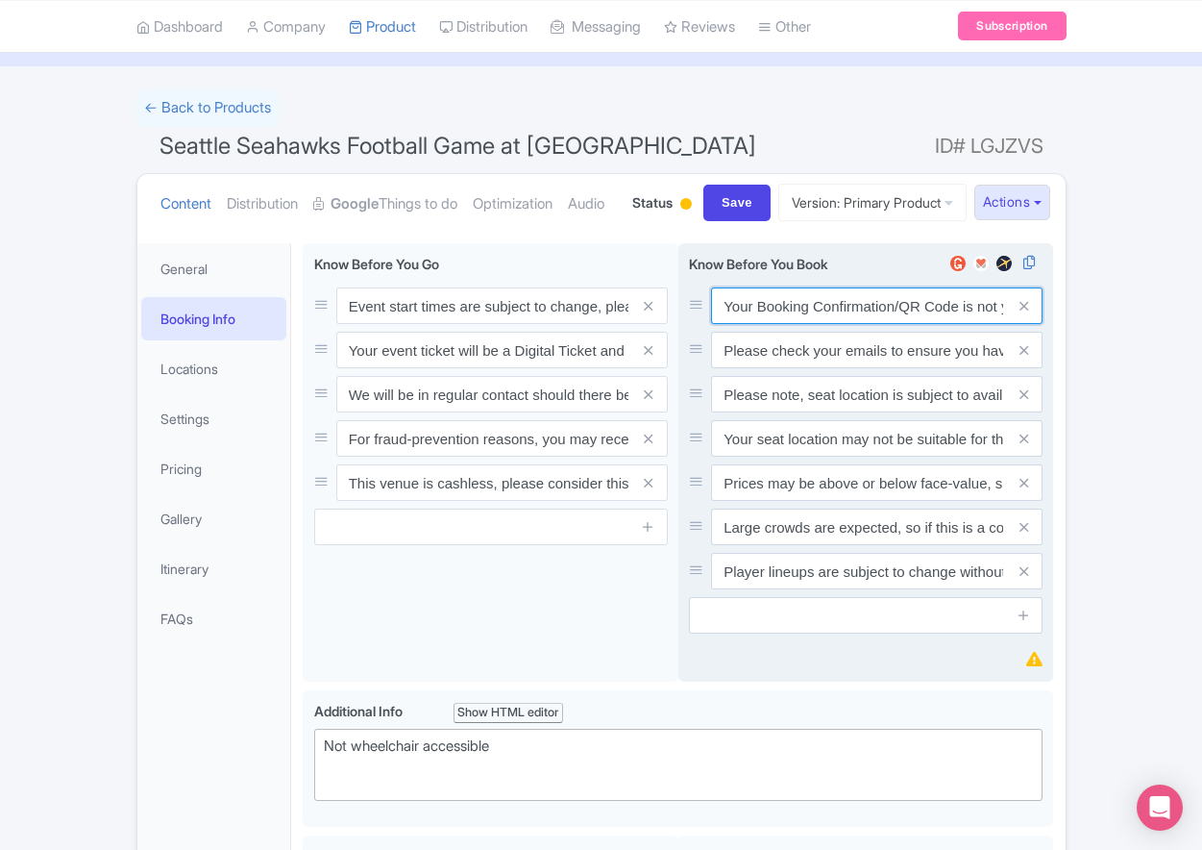
click at [834, 324] on input "Your Booking Confirmation/QR Code is not your entry ticket - your tickets and s…" at bounding box center [877, 305] width 332 height 37
paste input "PDF/QR Code is not your entry ticket - your digital tickets and seating details…"
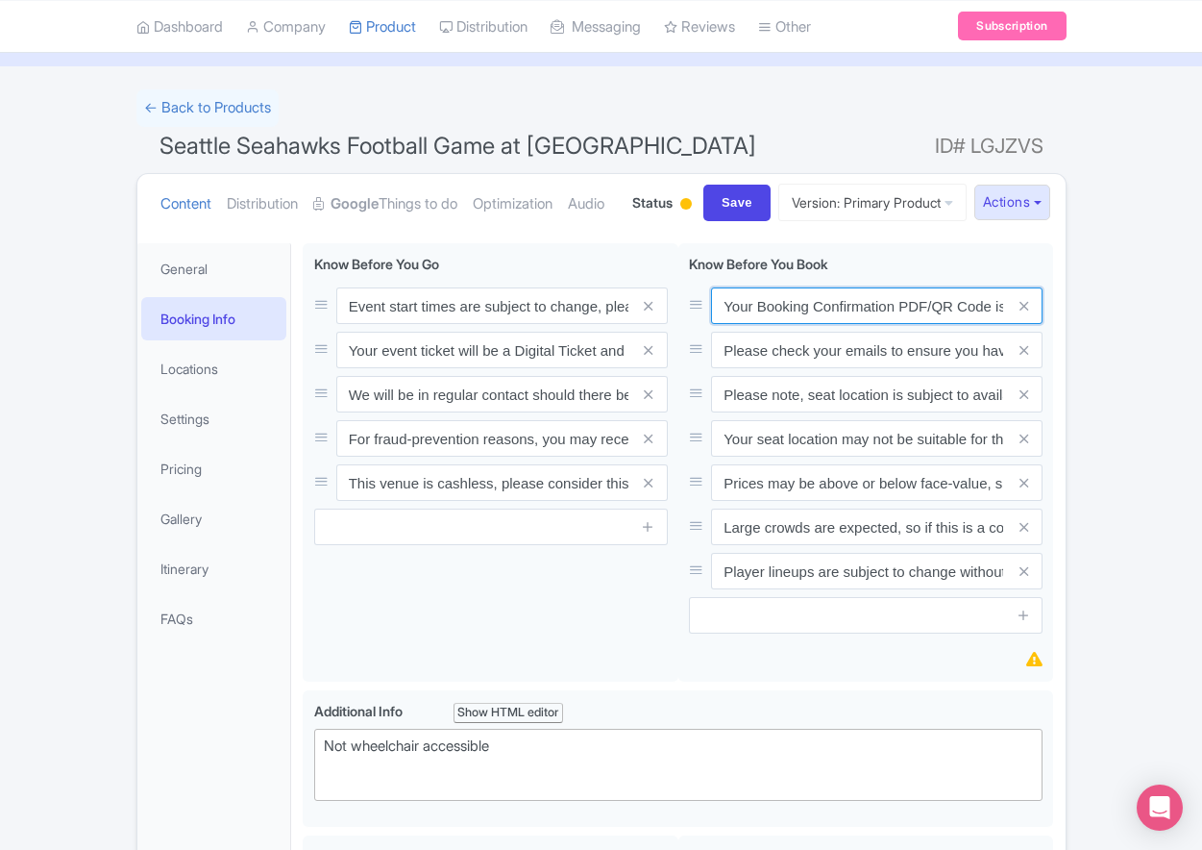
scroll to position [0, 561]
type input "Your Booking Confirmation PDF/QR Code is not your entry ticket - your digital t…"
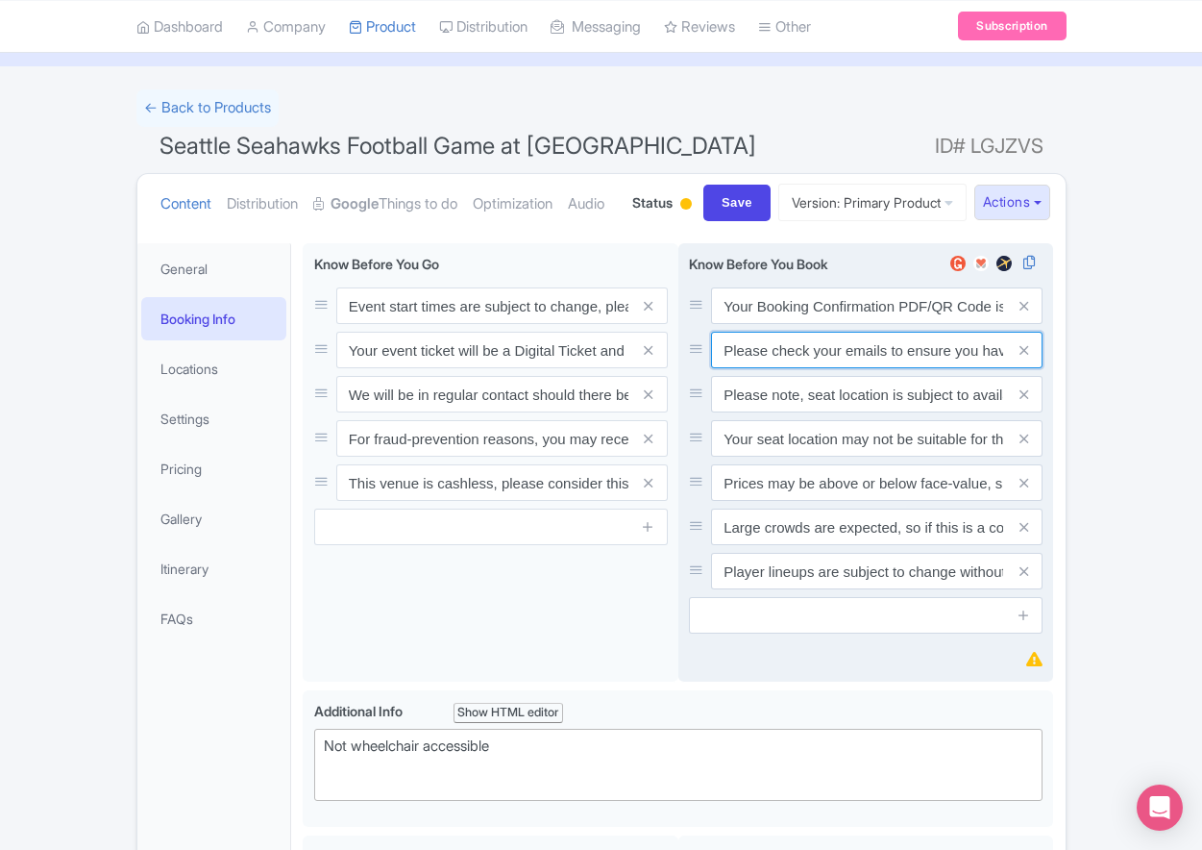
click at [764, 324] on input "Please check your emails to ensure you have accepted your mobile ticket prior t…" at bounding box center [877, 305] width 332 height 37
paste input "Entry tickets will be delivered via a digital ticketing provider selected by th…"
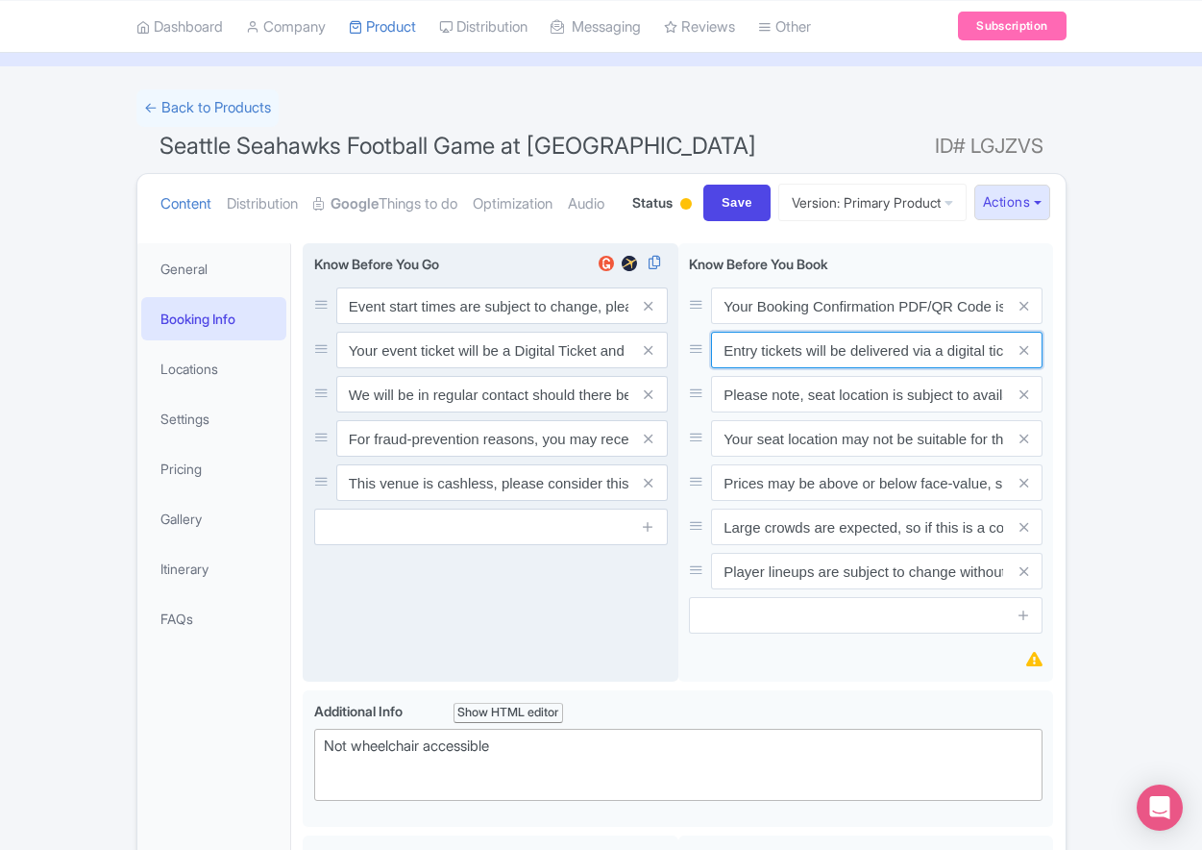
scroll to position [0, 721]
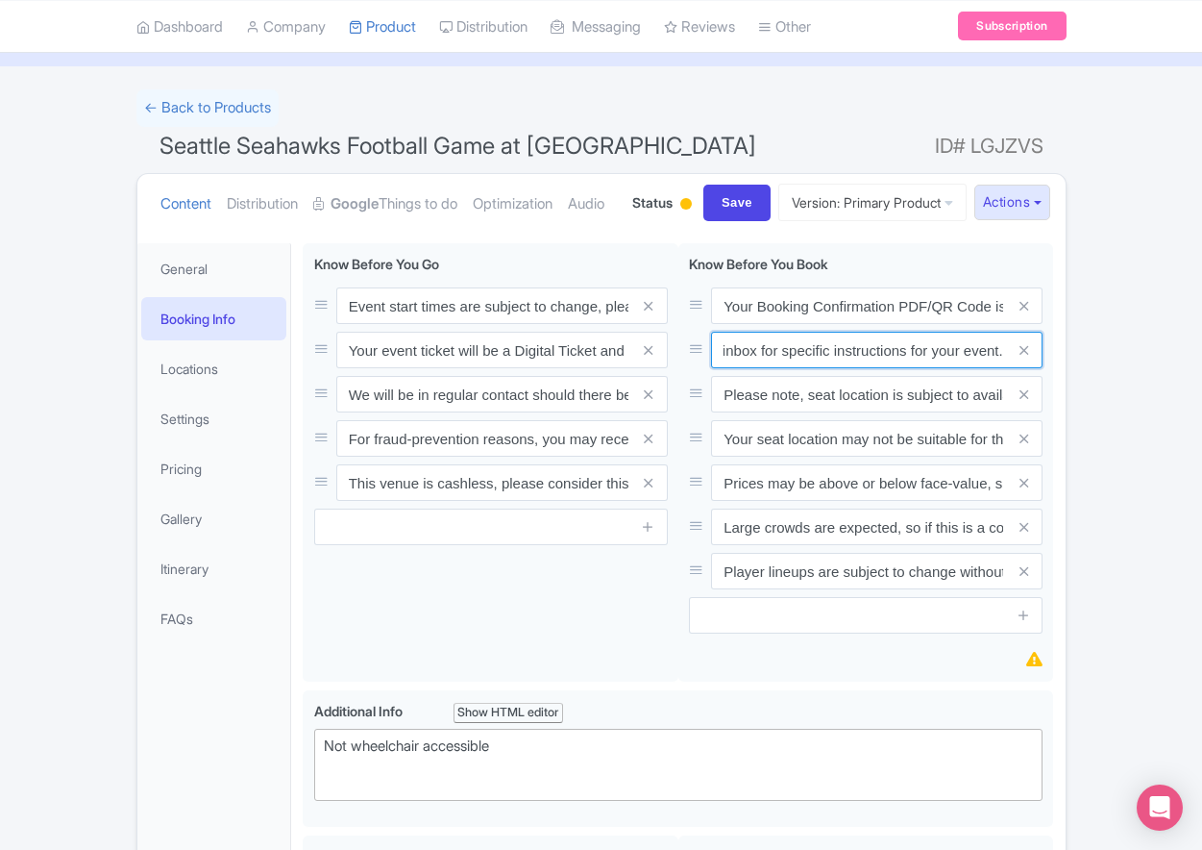
type input "Entry tickets will be delivered via a digital ticketing provider selected by th…"
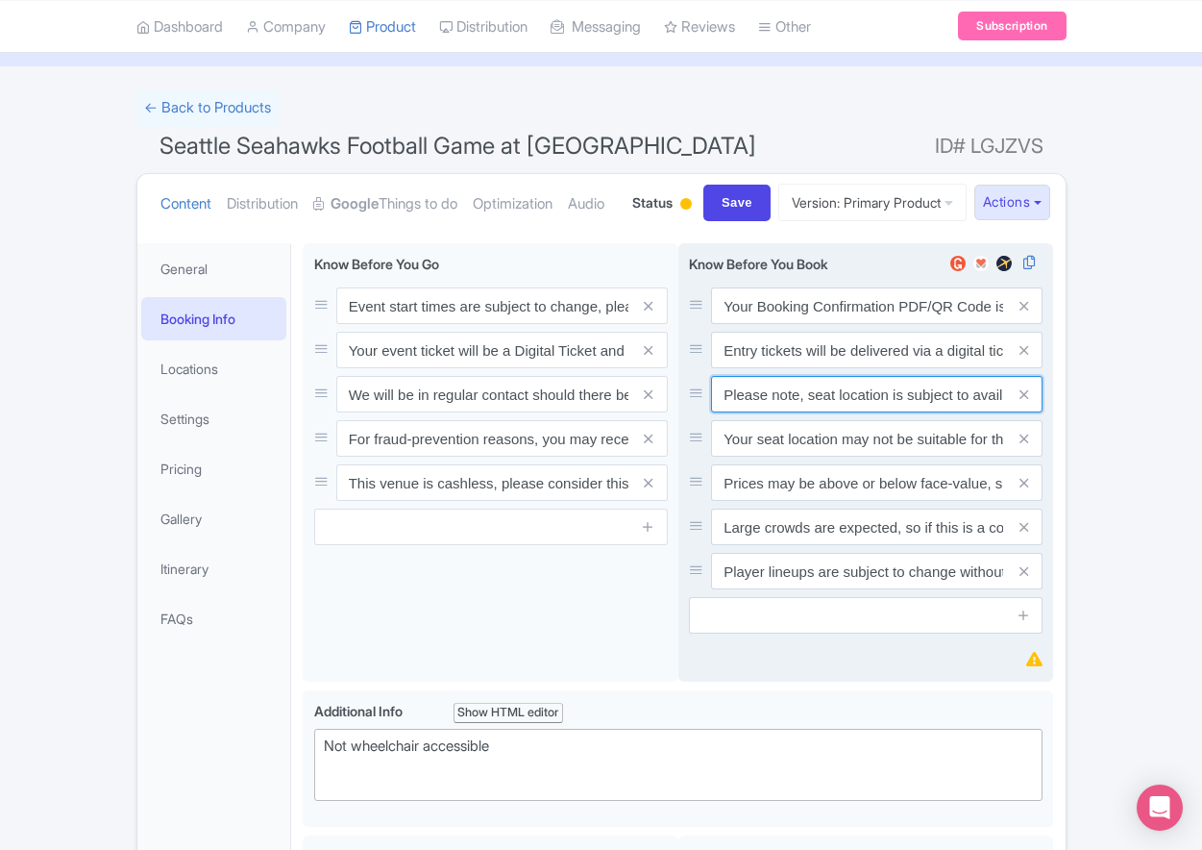
click at [786, 324] on input "Please note, seat location is subject to availability, based on the quantity of…" at bounding box center [877, 305] width 332 height 37
paste input "Ticket prices may be above or below face-value, subject to the popularity of th…"
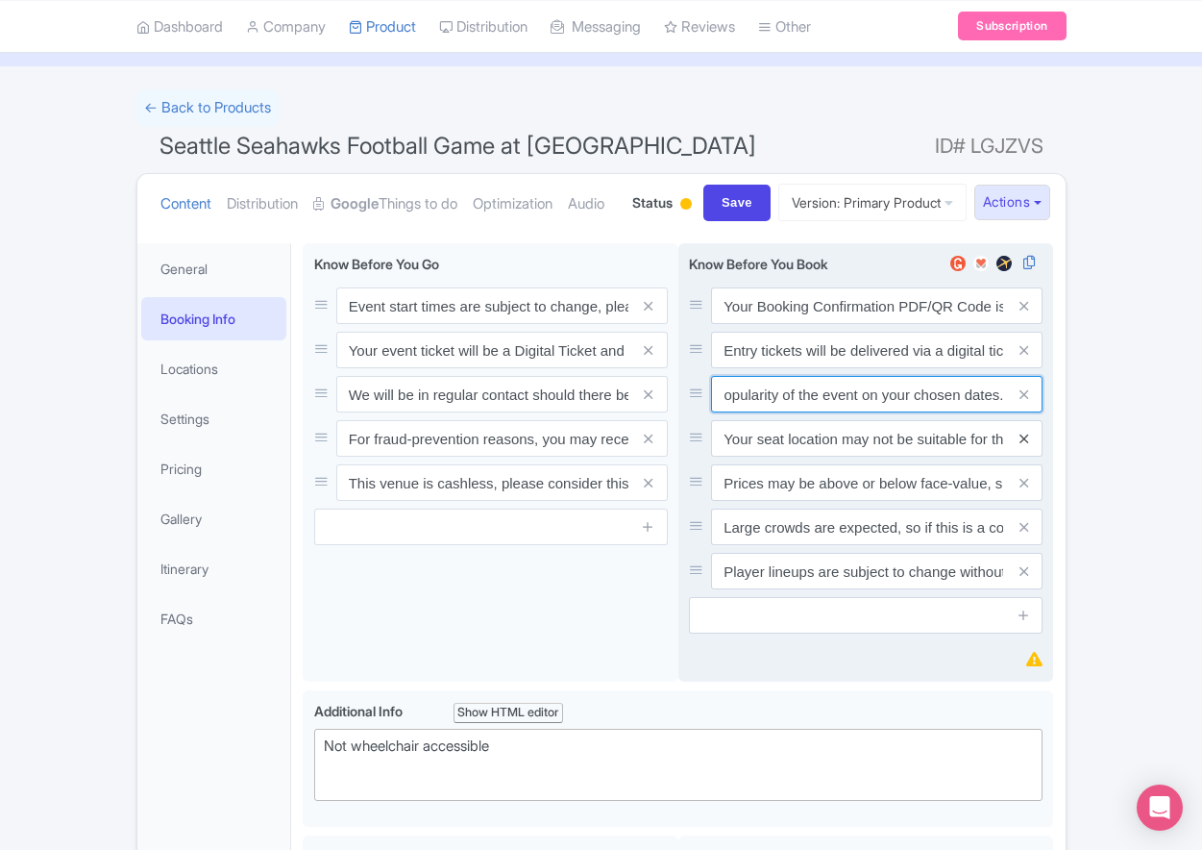
type input "Ticket prices may be above or below face-value, subject to the popularity of th…"
click at [1024, 446] on icon at bounding box center [1024, 438] width 9 height 14
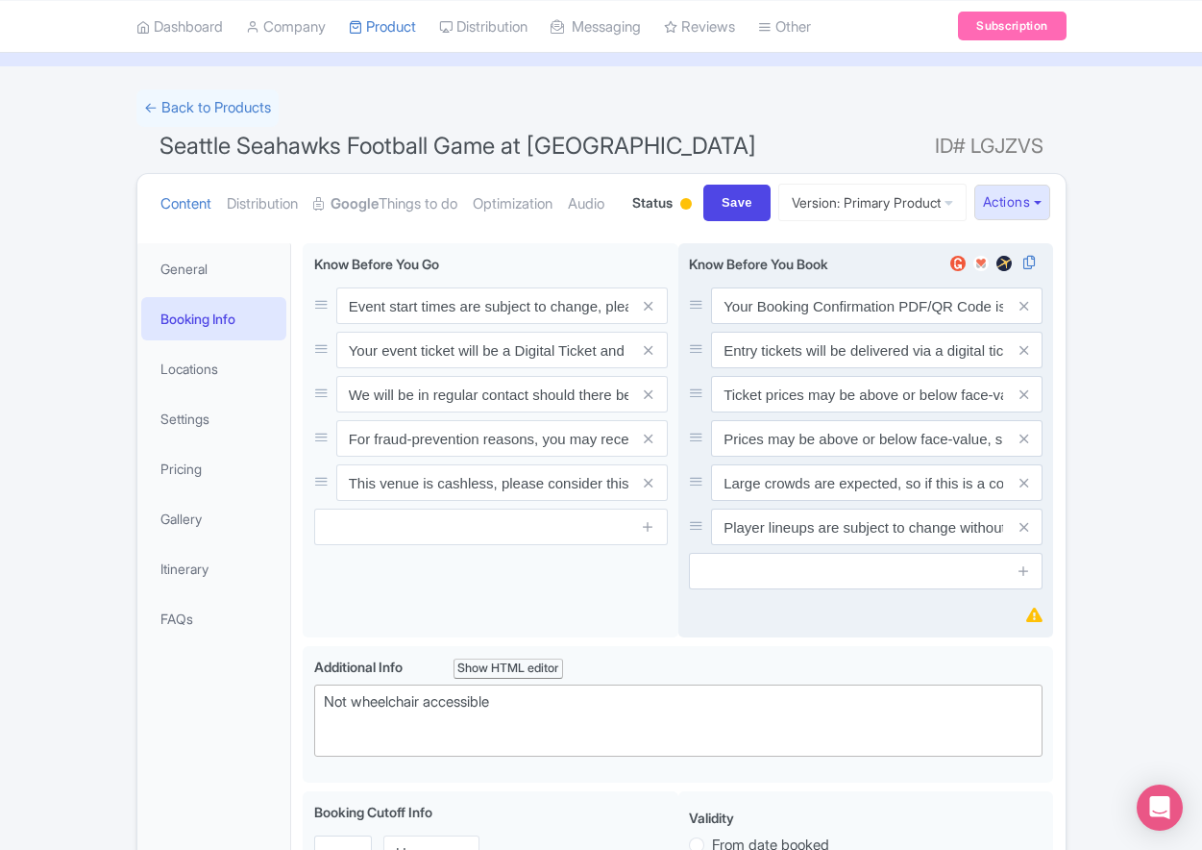
click at [1024, 446] on icon at bounding box center [1024, 438] width 9 height 14
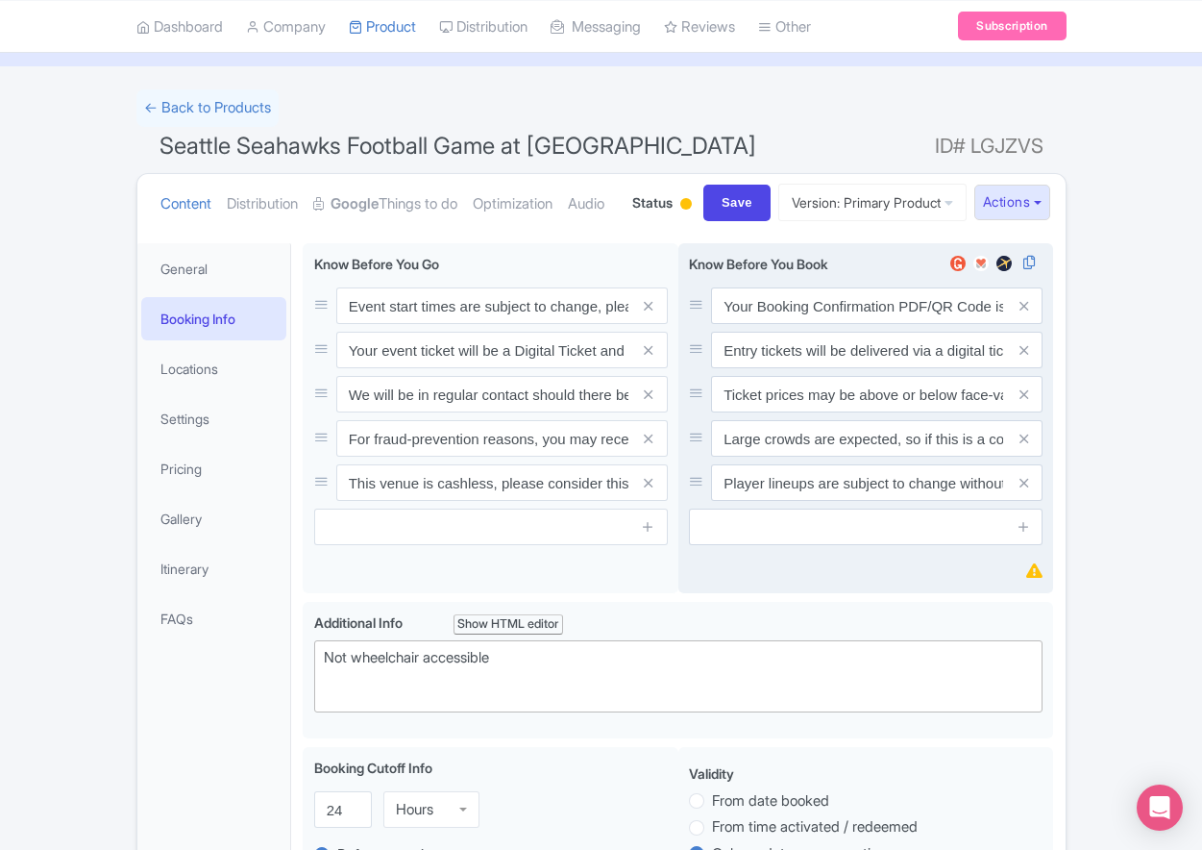
click at [1024, 446] on icon at bounding box center [1024, 438] width 9 height 14
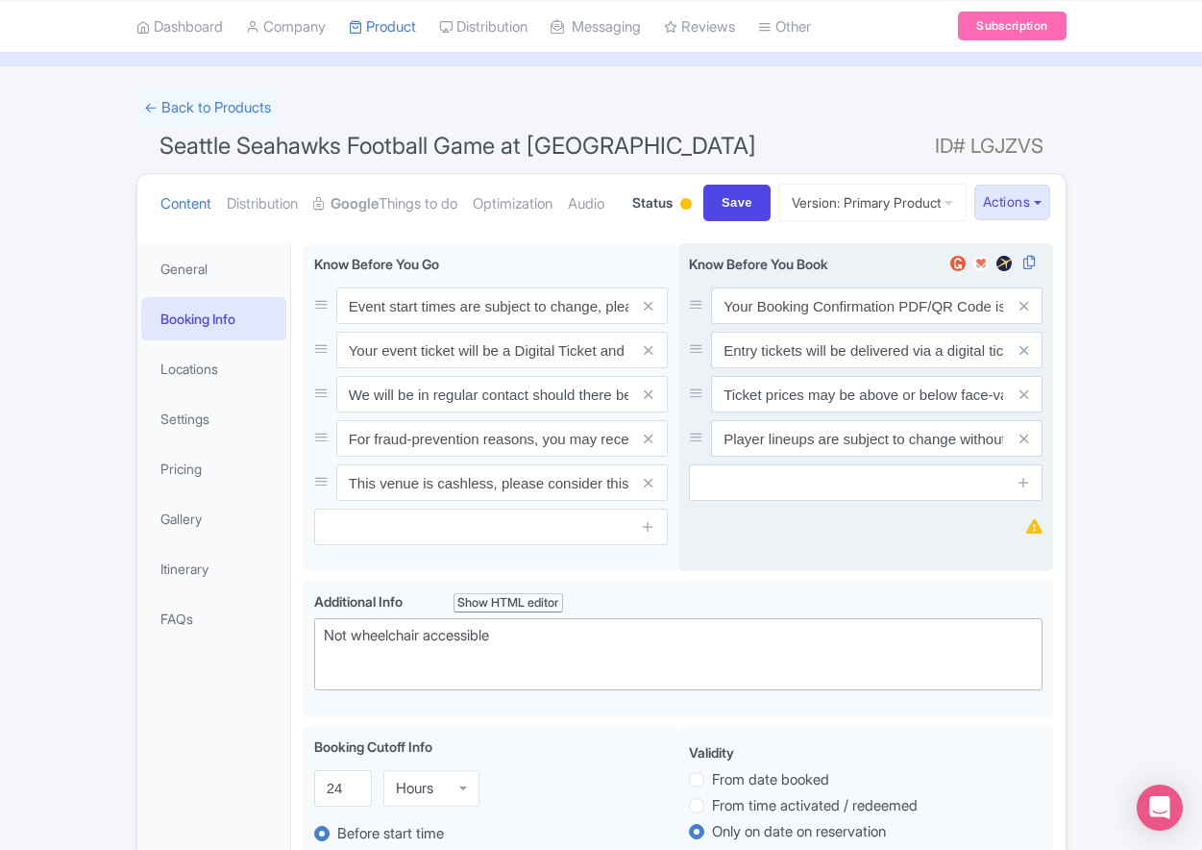
click at [1024, 446] on icon at bounding box center [1024, 438] width 9 height 14
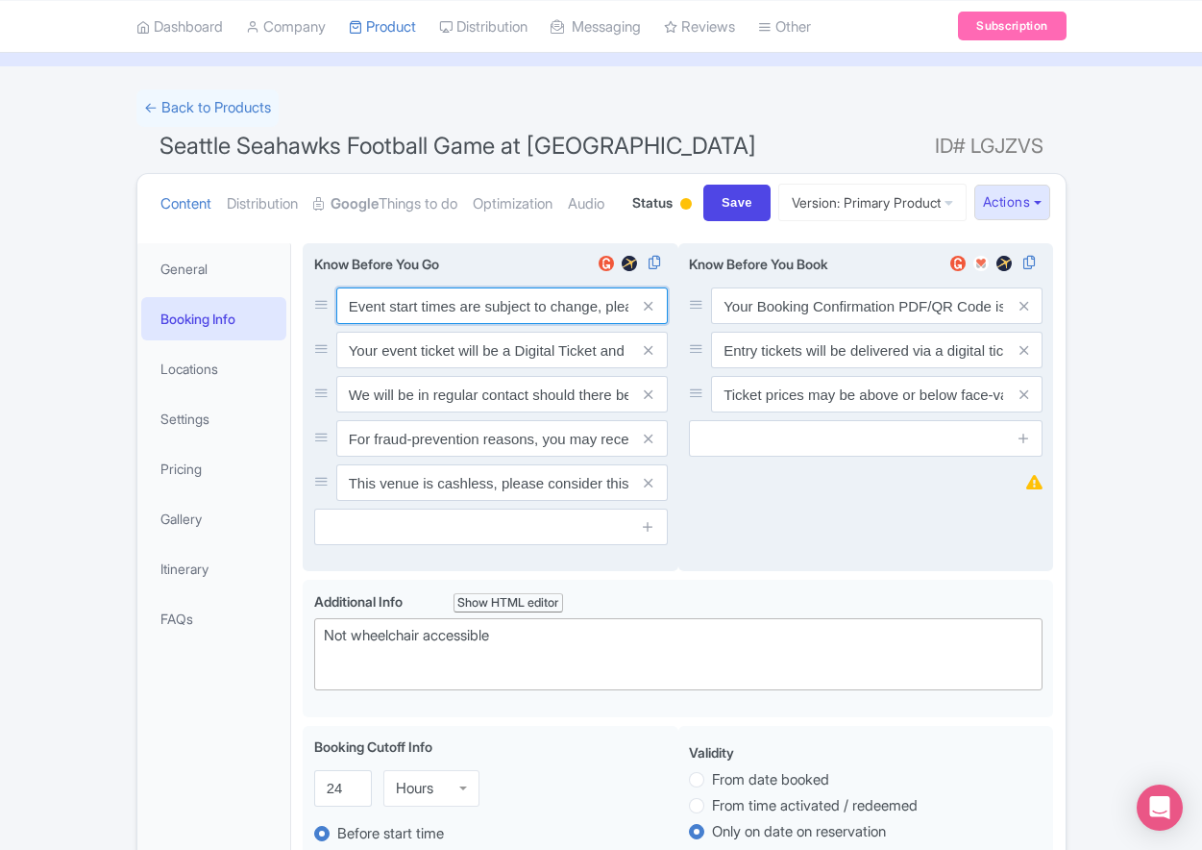
click at [390, 324] on input "Event start times are subject to change, please check these closer to the event…" at bounding box center [502, 305] width 332 height 37
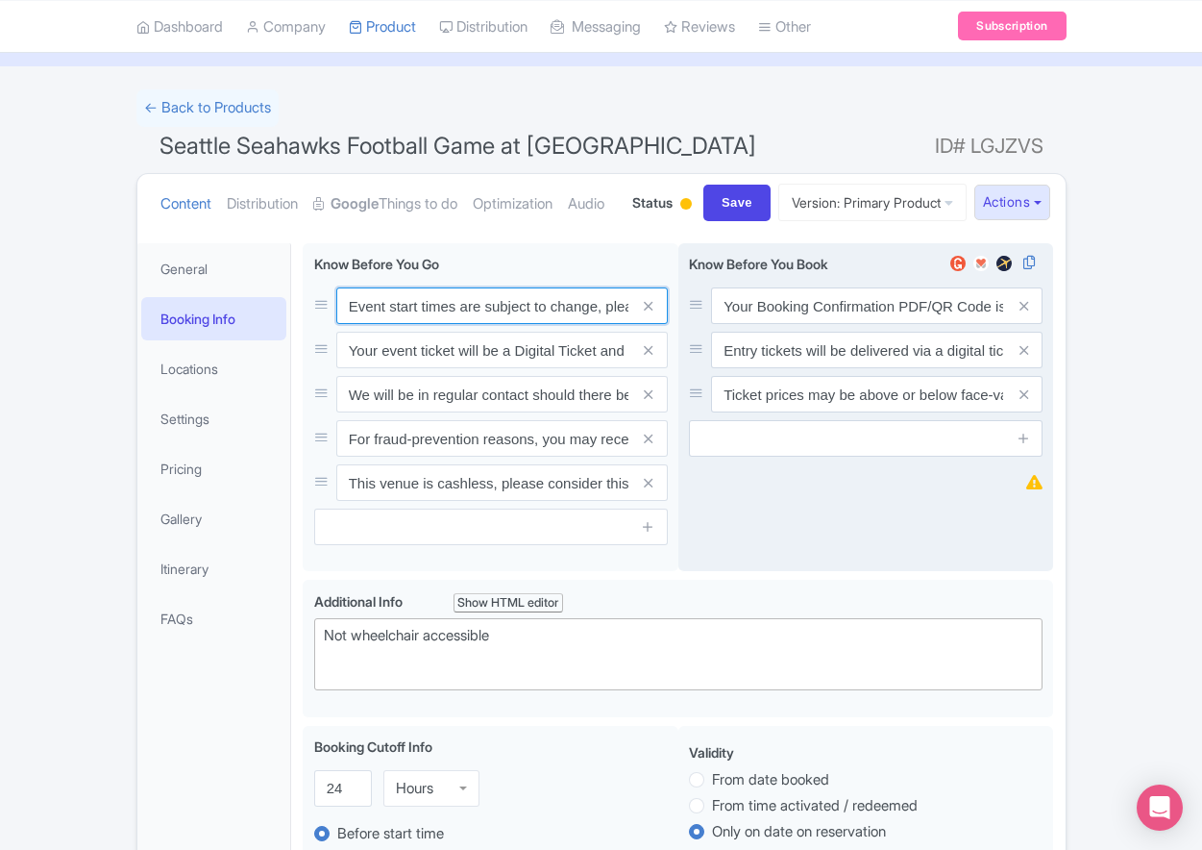
paste input ". We will be in regular contact should there be any updates or changes ahead of…"
type input "Event start times are subject to change. We will be in regular contact should t…"
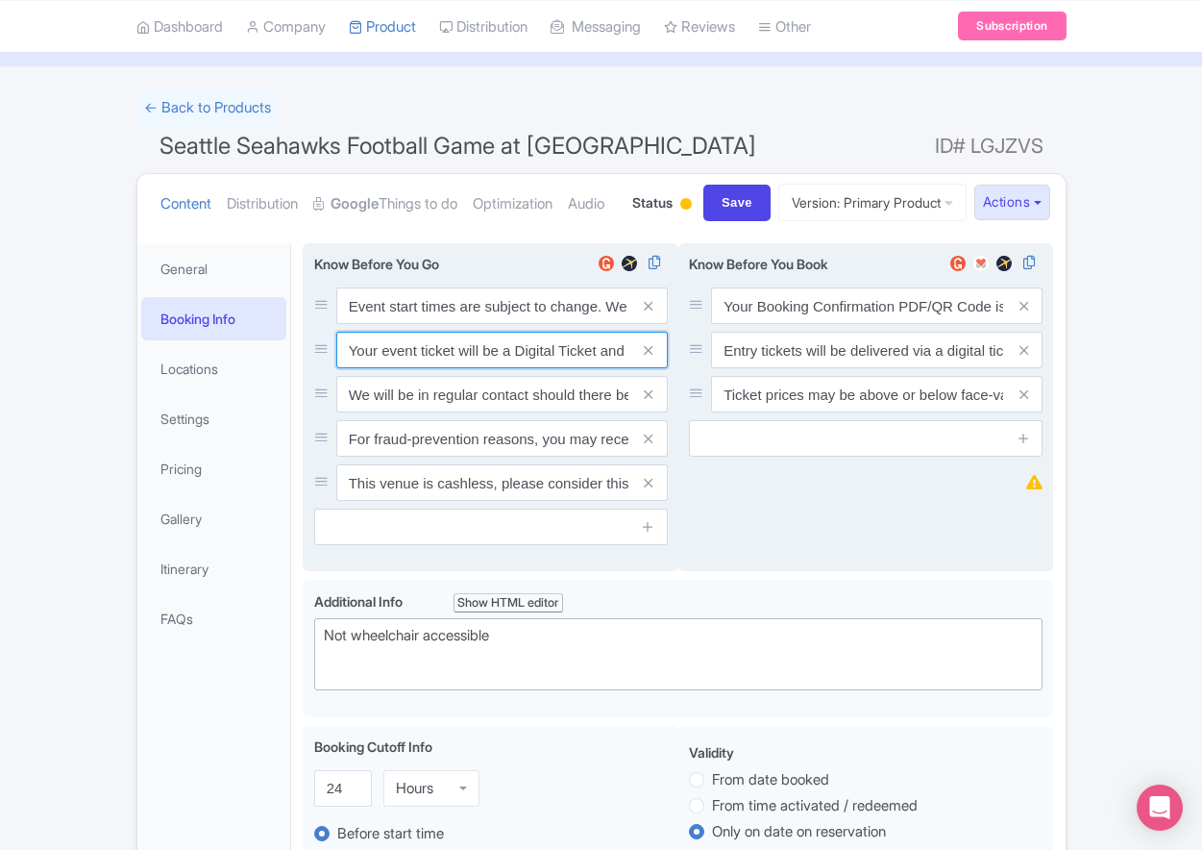
click at [434, 324] on input "Your event ticket will be a Digital Ticket and is separate from your booking co…" at bounding box center [502, 305] width 332 height 37
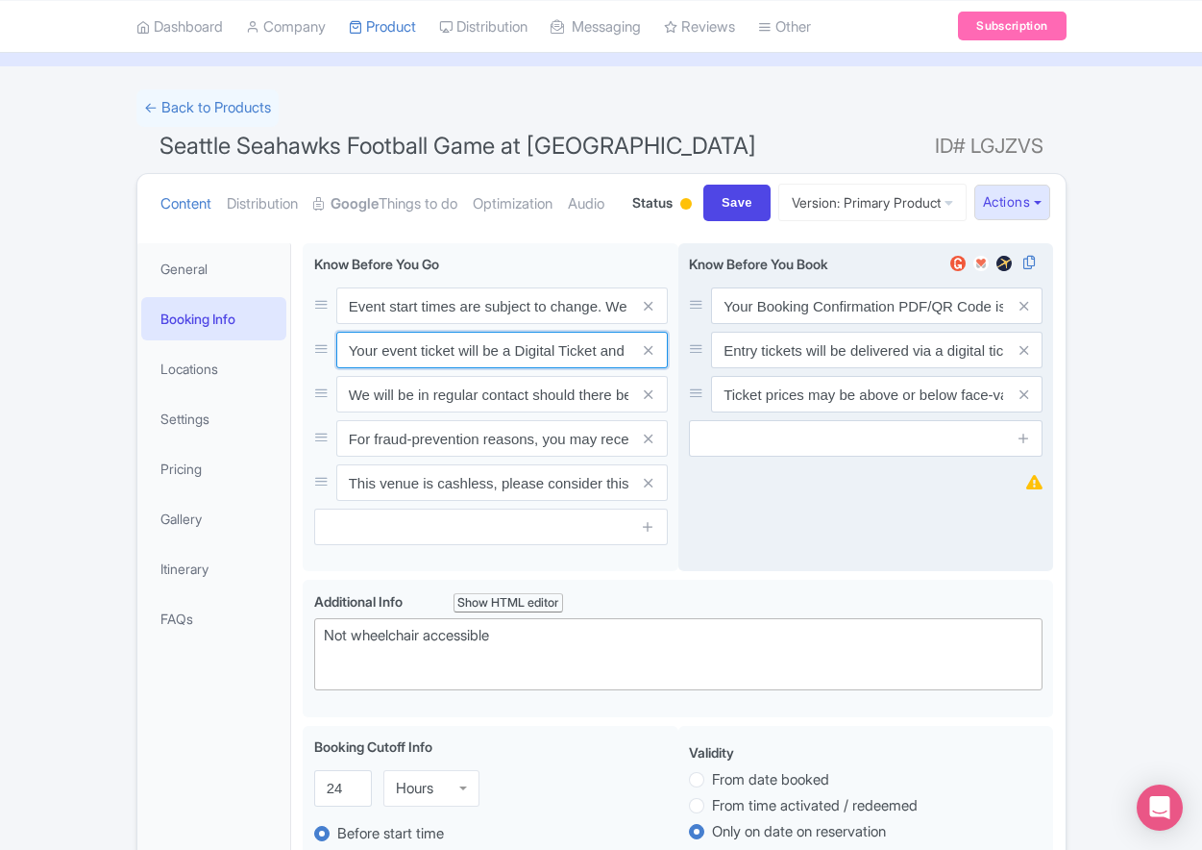
paste input "ntry"
type input "Your entry ticket will be a Digital Ticket and is separate from your booking co…"
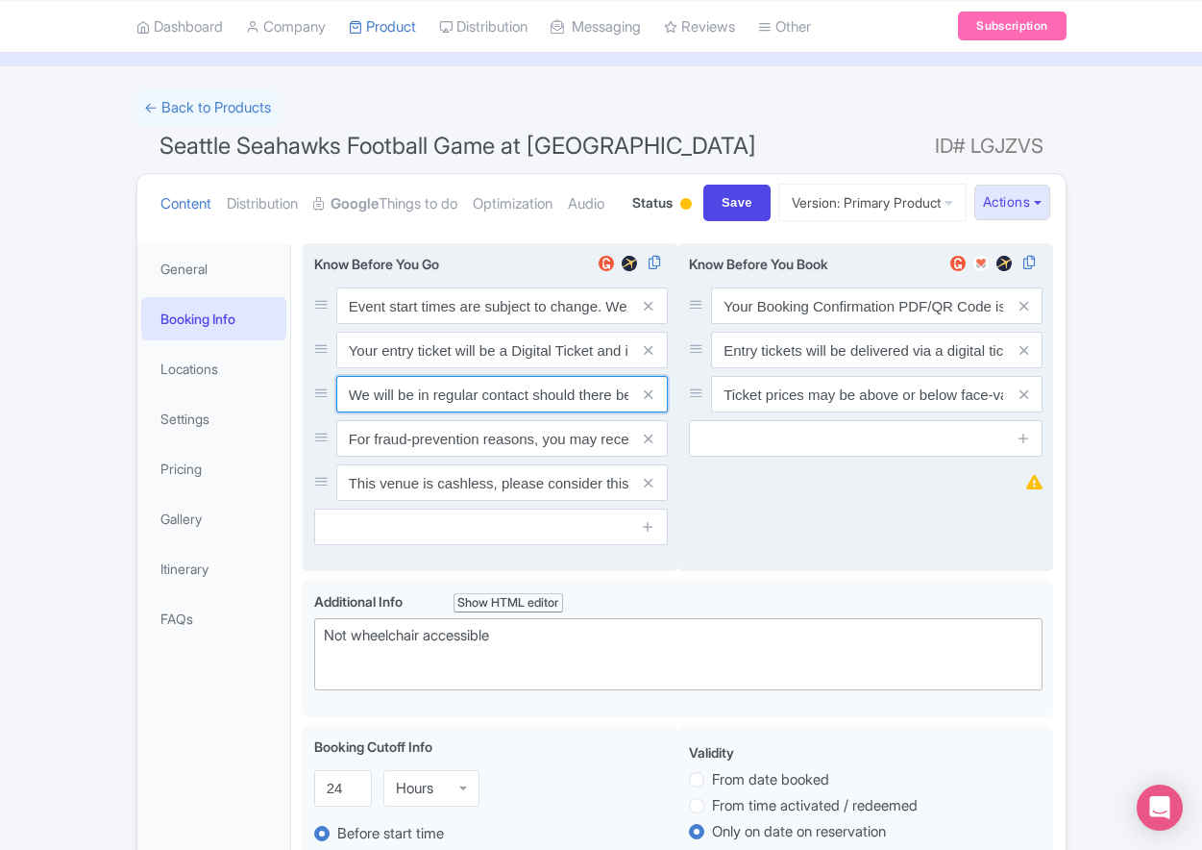
click at [404, 324] on input "We will be in regular contact should there be any updates or changes ahead of y…" at bounding box center [502, 305] width 332 height 37
paste input "For fraud-prevention reasons, most tickets are delivered between 1-3 days prior…"
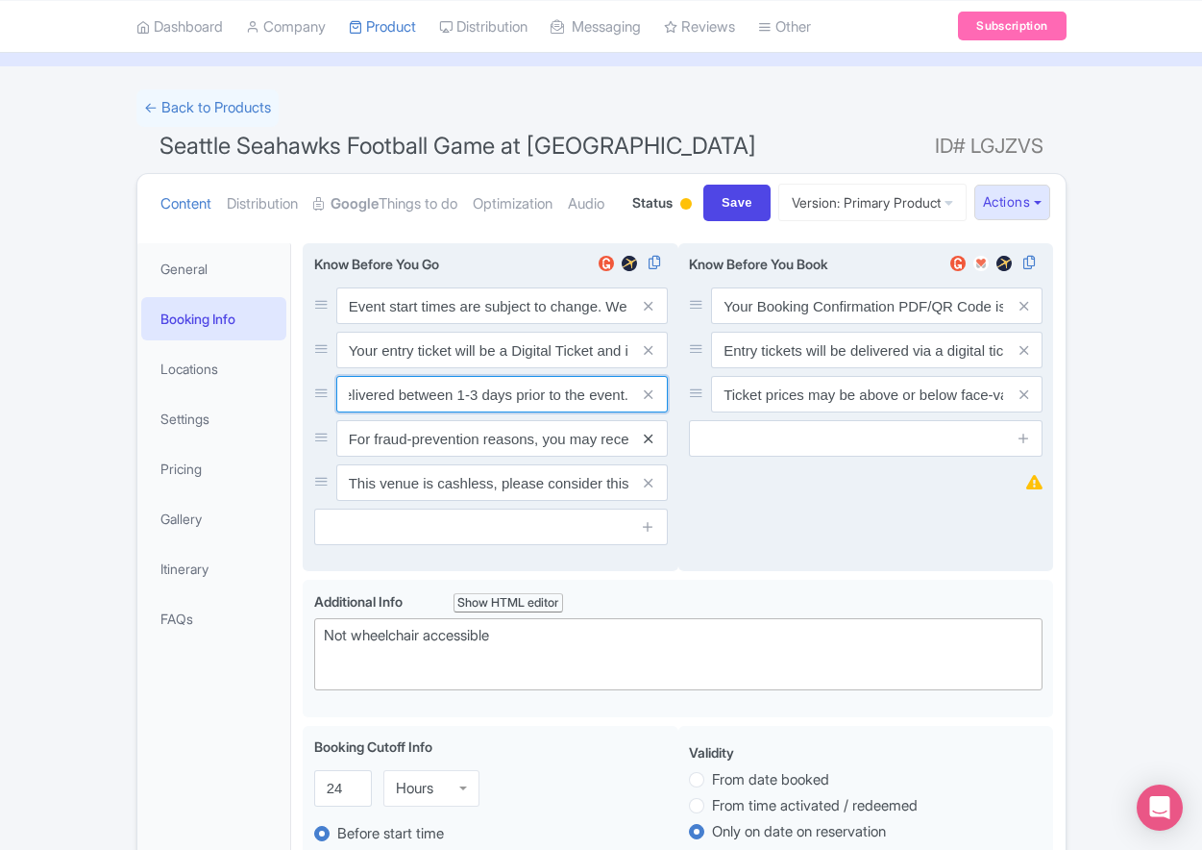
type input "For fraud-prevention reasons, most tickets are delivered between 1-3 days prior…"
click at [649, 446] on icon at bounding box center [648, 438] width 9 height 14
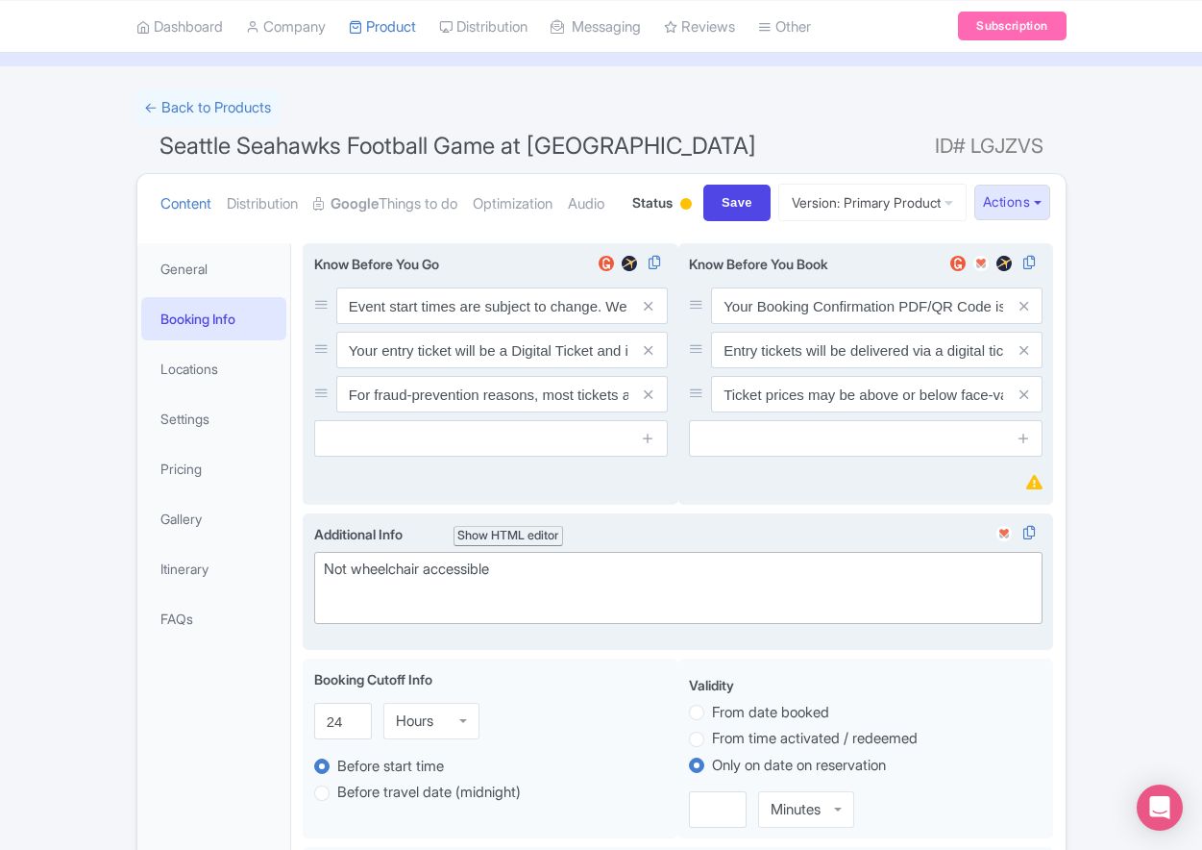
click at [427, 602] on div "Not wheelchair accessible" at bounding box center [679, 579] width 710 height 43
click at [406, 602] on div "Not wheelchair accessible" at bounding box center [679, 579] width 710 height 43
click at [407, 602] on div "Not wheelchair accessible" at bounding box center [679, 579] width 710 height 43
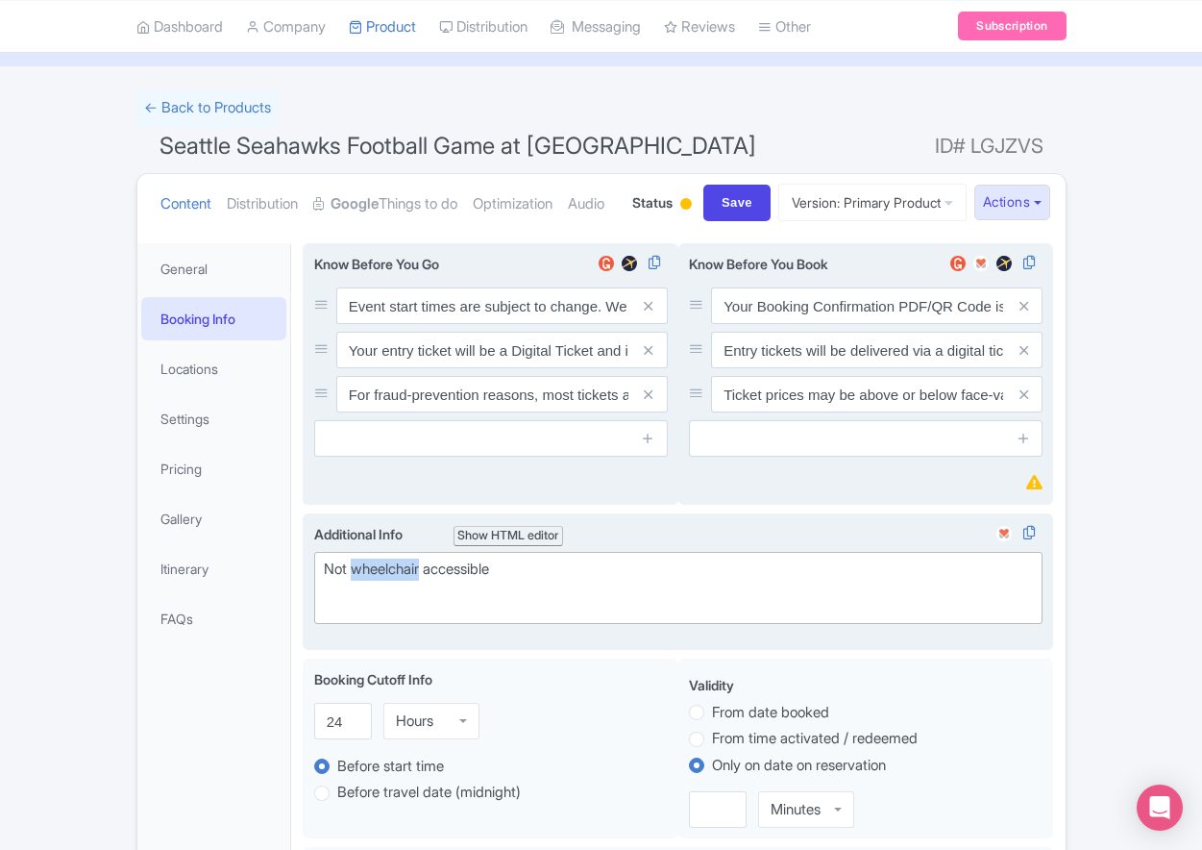
click at [407, 602] on div "Not wheelchair accessible" at bounding box center [679, 579] width 710 height 43
paste trix-editor "Short Side Upper: Located in the outer ring of seating in the higher tiers behi…"
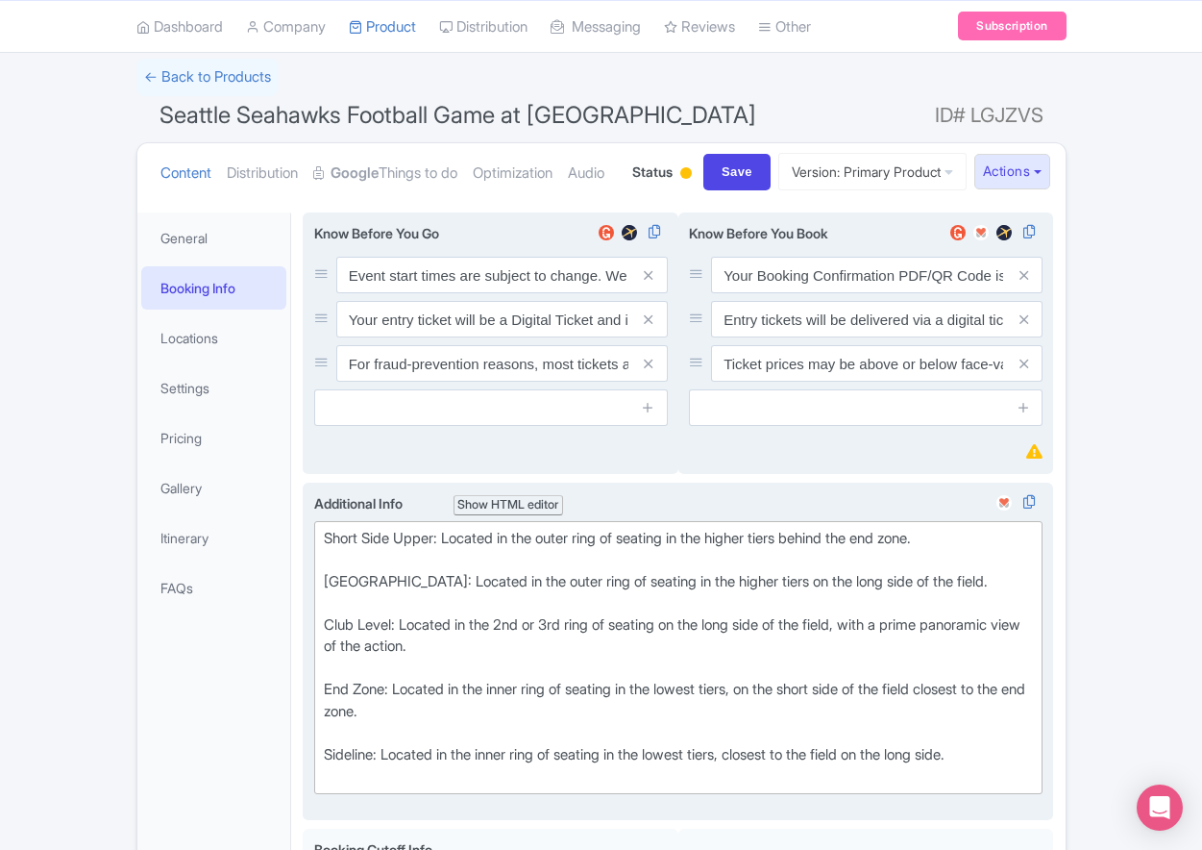
scroll to position [214, 0]
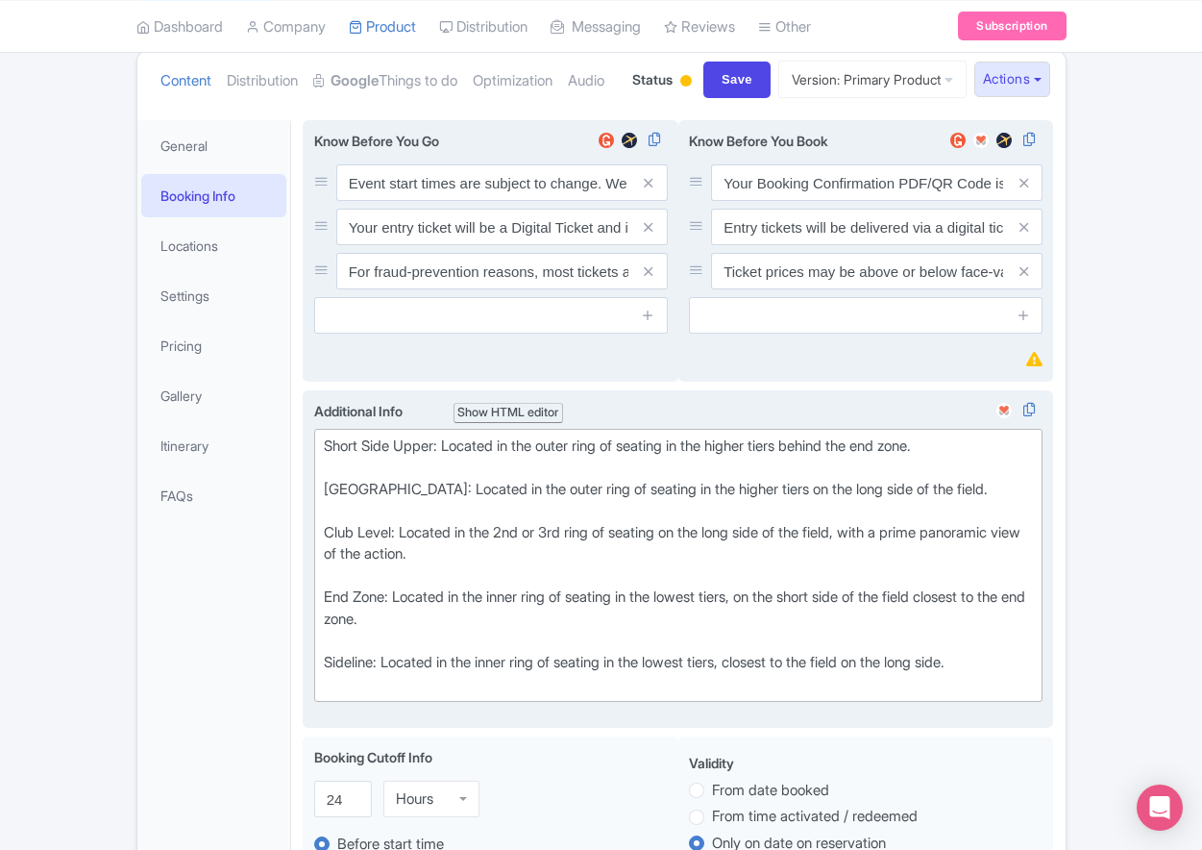
type trix-editor "<div>Short Side Upper: Located in the outer ring of seating in the higher tiers…"
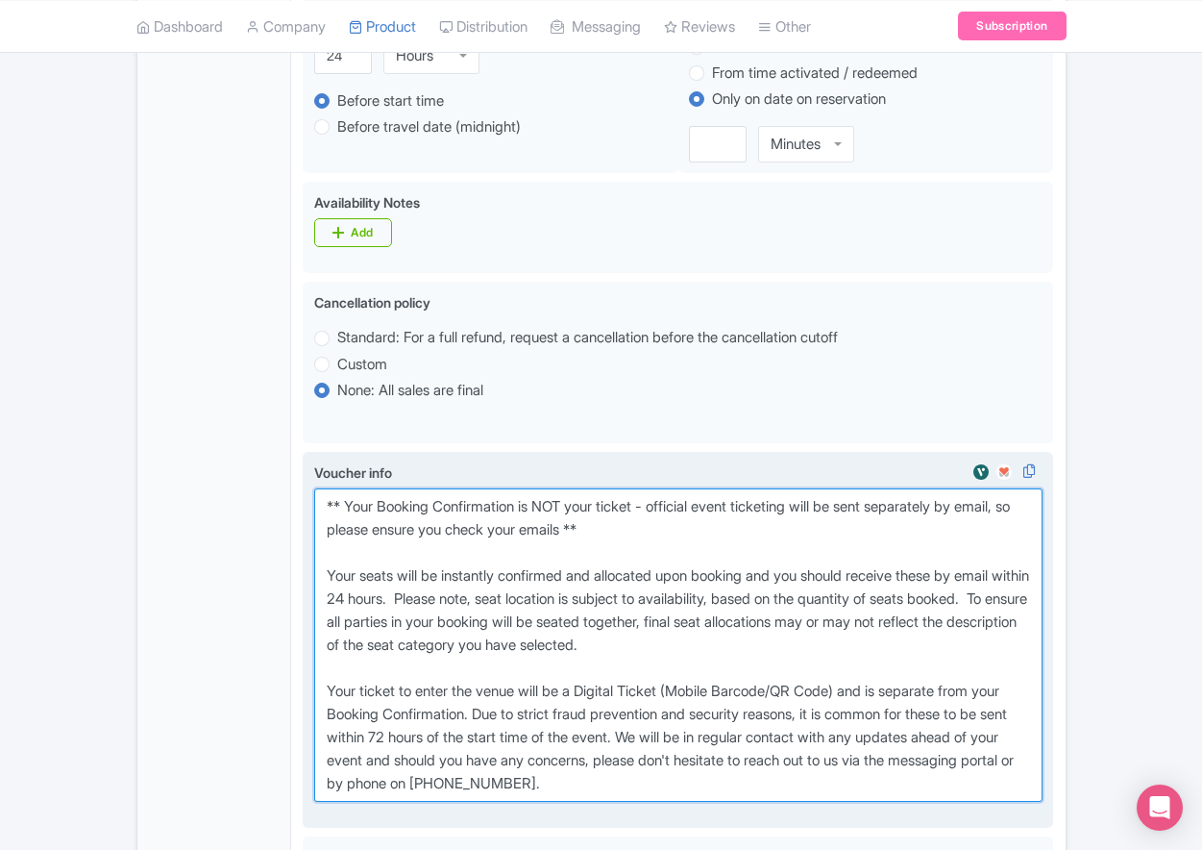
click at [615, 656] on textarea "** Your Booking Confirmation is NOT your ticket - official event ticketing will…" at bounding box center [678, 644] width 729 height 313
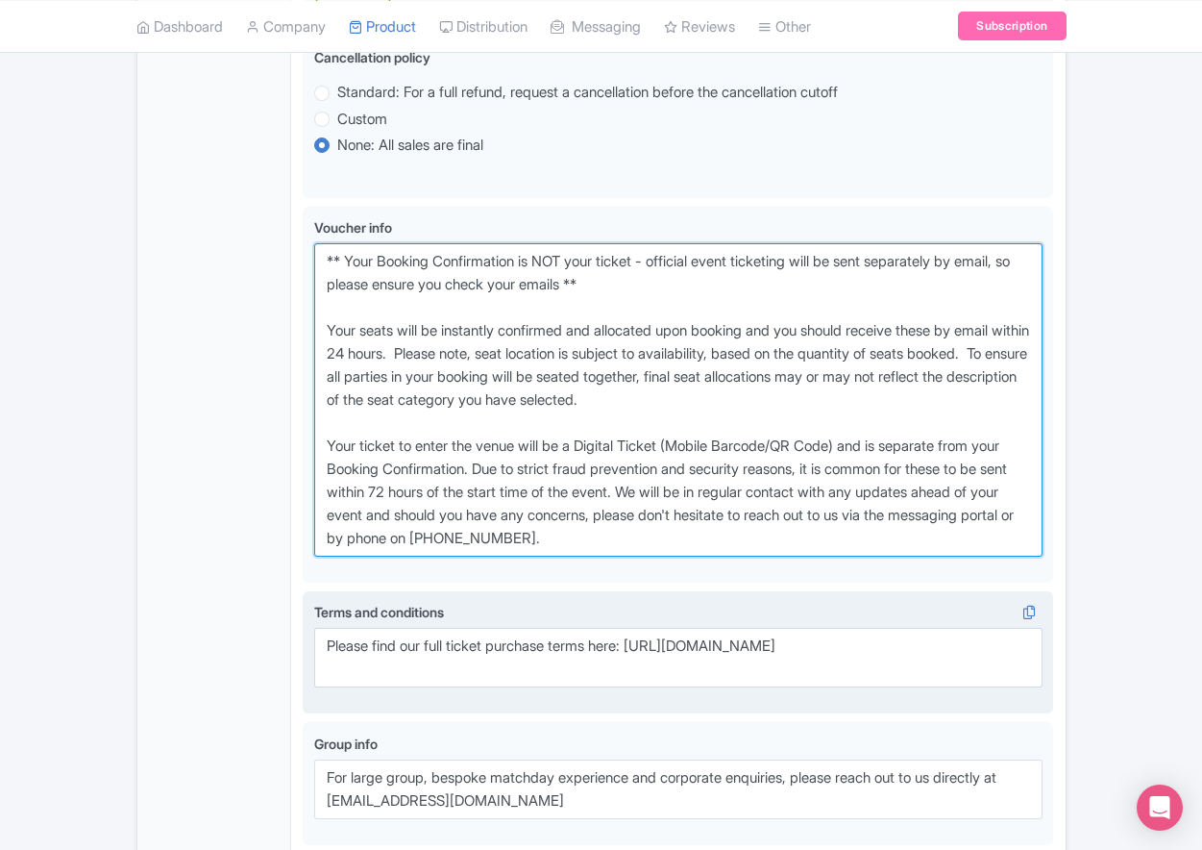
scroll to position [1213, 0]
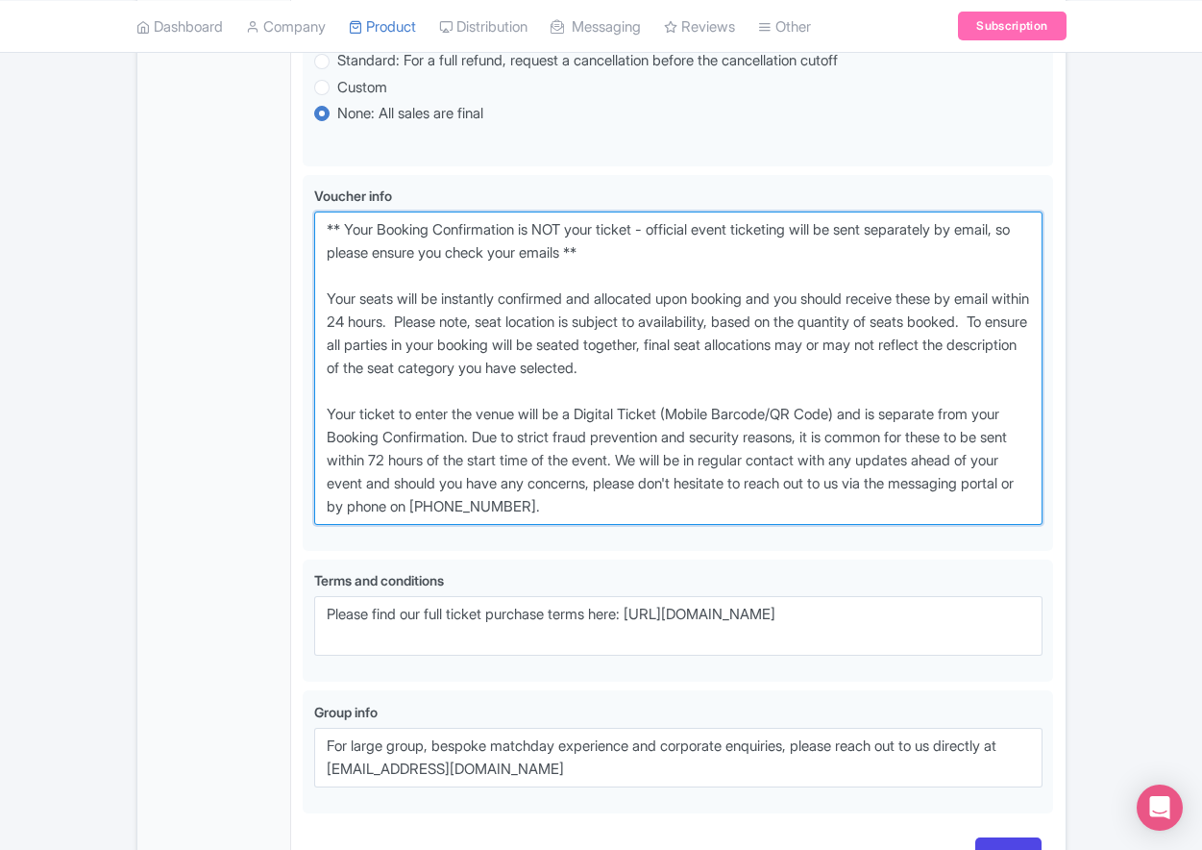
drag, startPoint x: 706, startPoint y: 588, endPoint x: 189, endPoint y: 286, distance: 598.6
click at [189, 286] on div "General Booking Info Locations Settings Pricing Gallery Itinerary FAQs Seattle …" at bounding box center [601, 1] width 928 height 1783
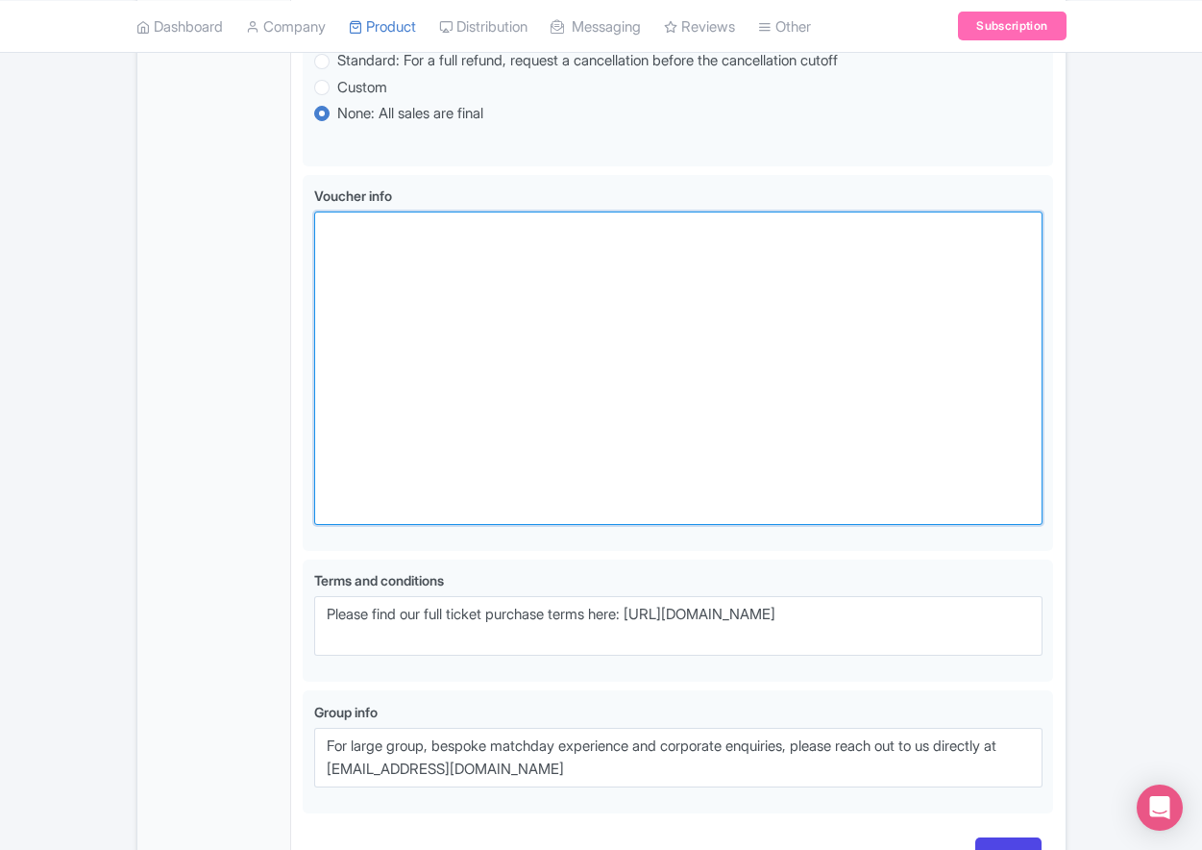
scroll to position [1158, 0]
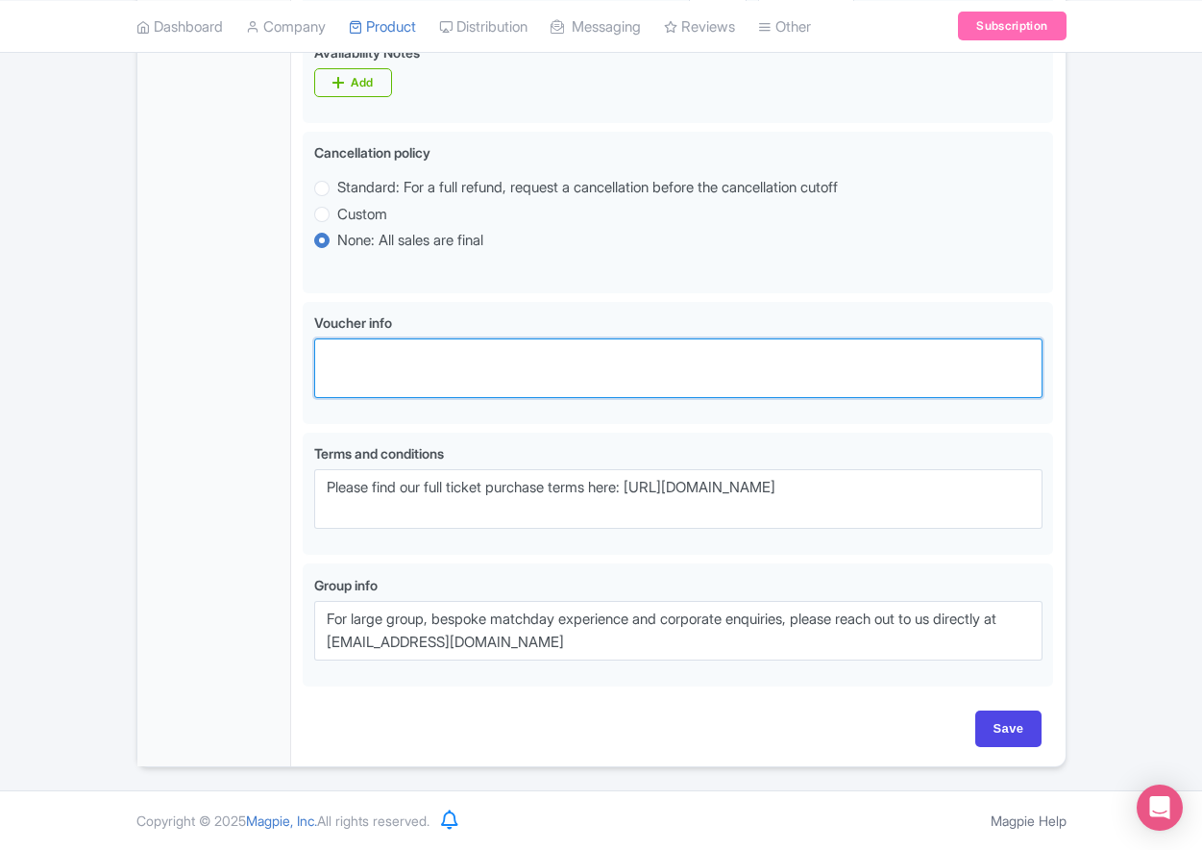
paste textarea "** Your Booking Confirmation is NOT your entry ticket - official event ticketin…"
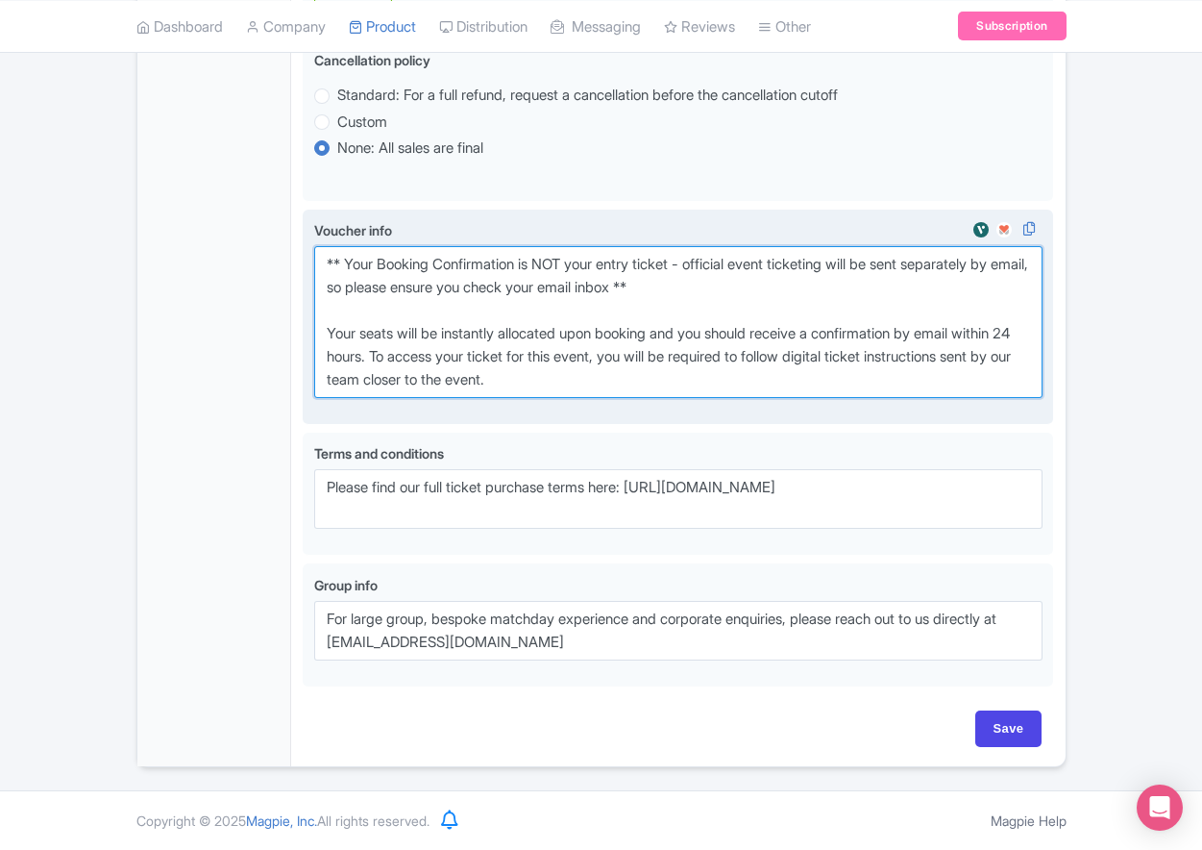
scroll to position [1250, 0]
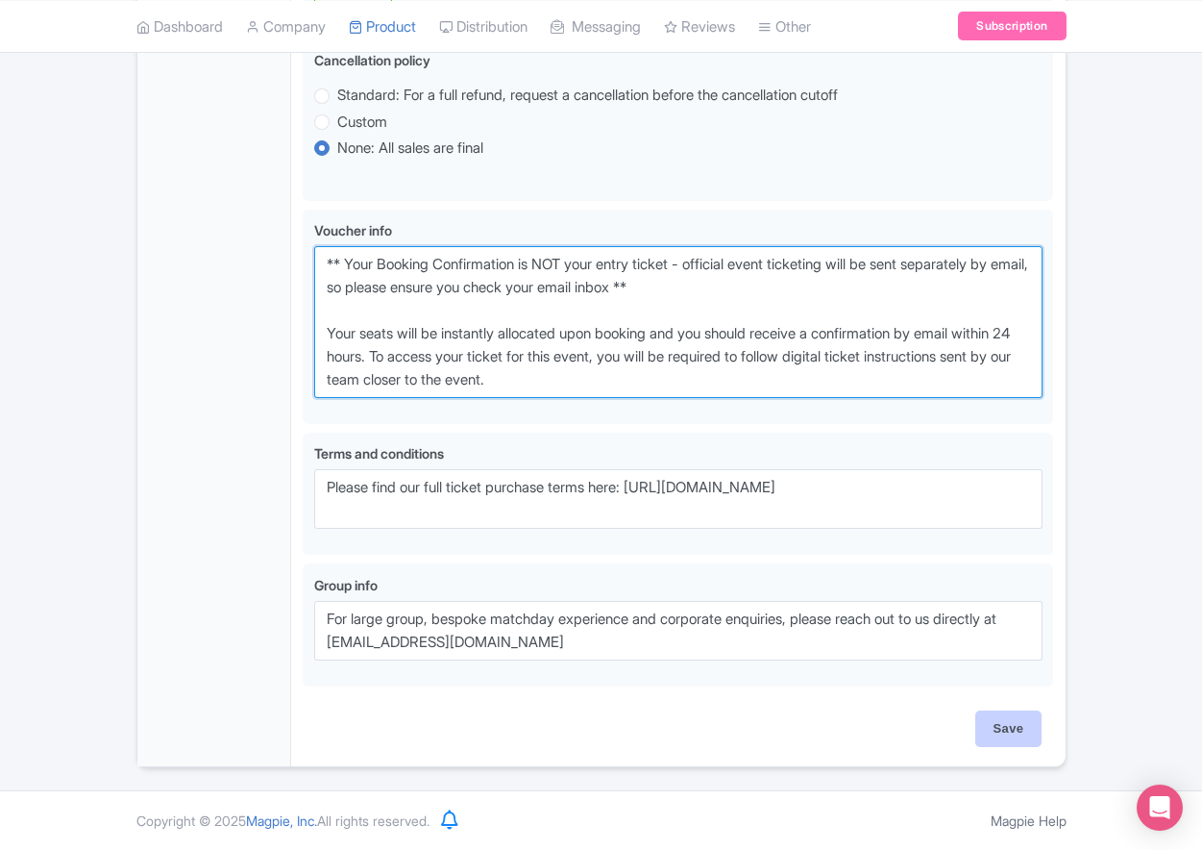
type textarea "** Your Booking Confirmation is NOT your entry ticket - official event ticketin…"
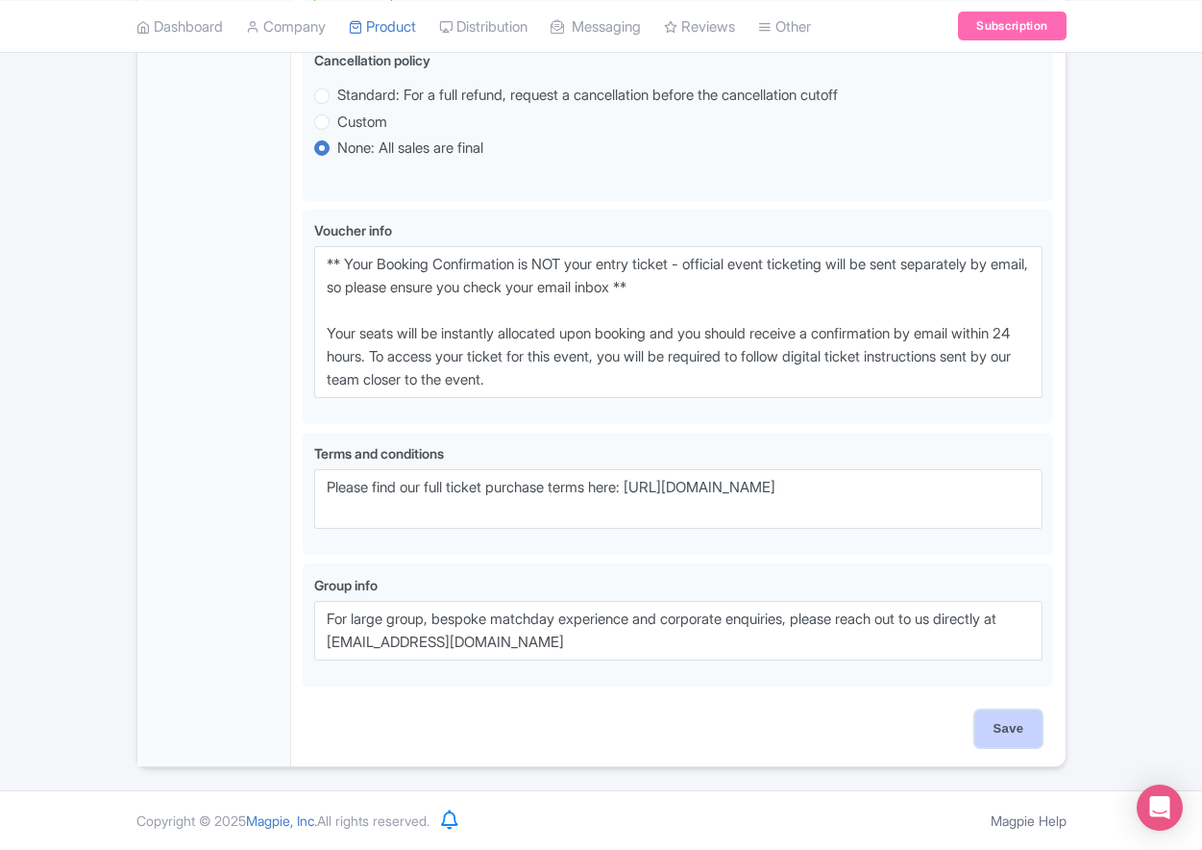
click at [1011, 719] on input "Save" at bounding box center [1008, 728] width 67 height 37
type input "Saving..."
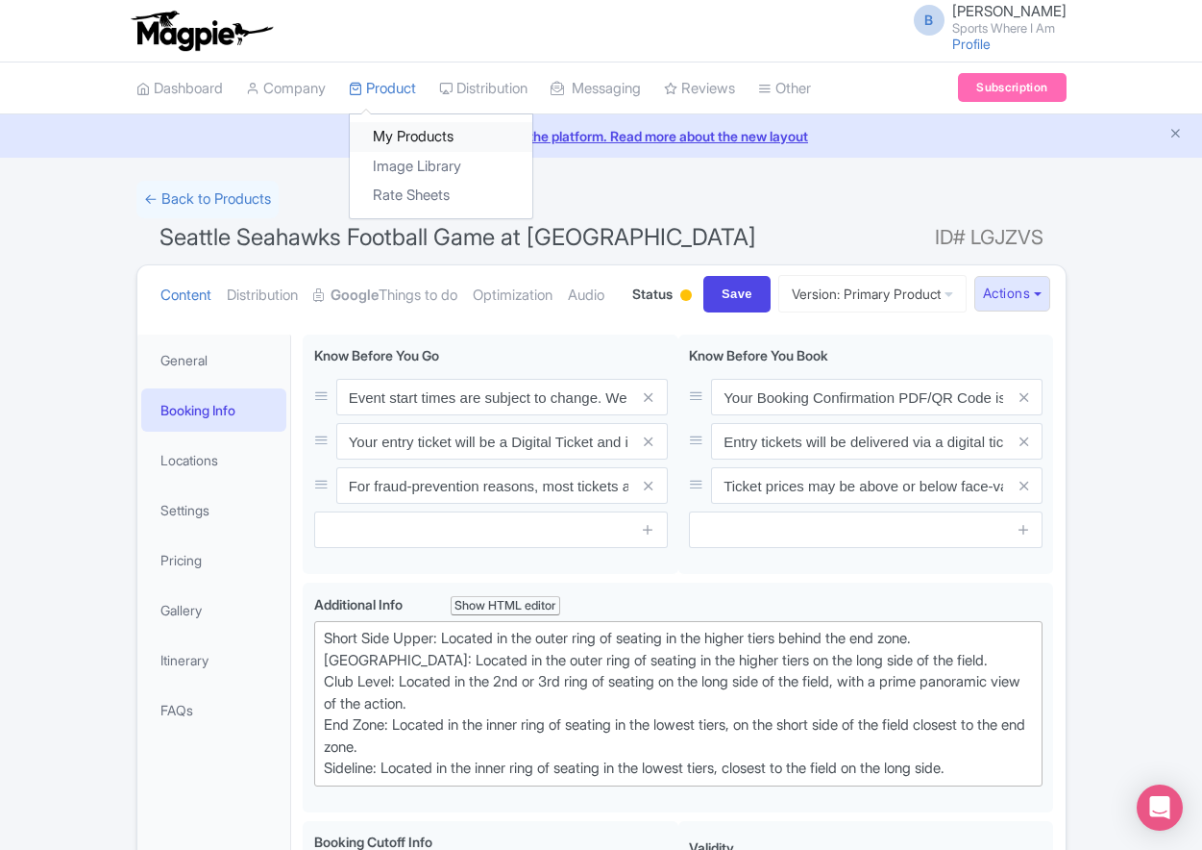
click at [401, 122] on link "My Products" at bounding box center [441, 137] width 183 height 30
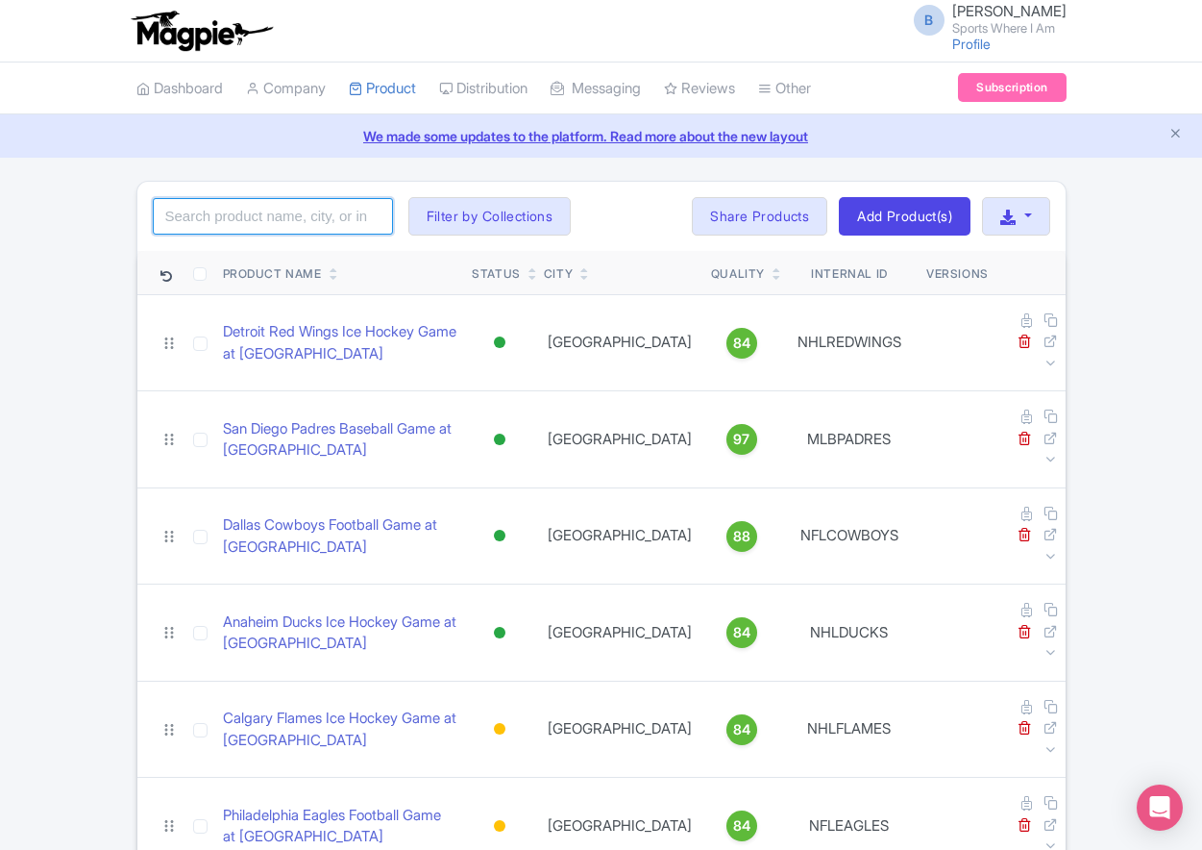
click at [322, 214] on input "search" at bounding box center [273, 216] width 240 height 37
type input "dolphins"
click button "Search" at bounding box center [0, 0] width 0 height 0
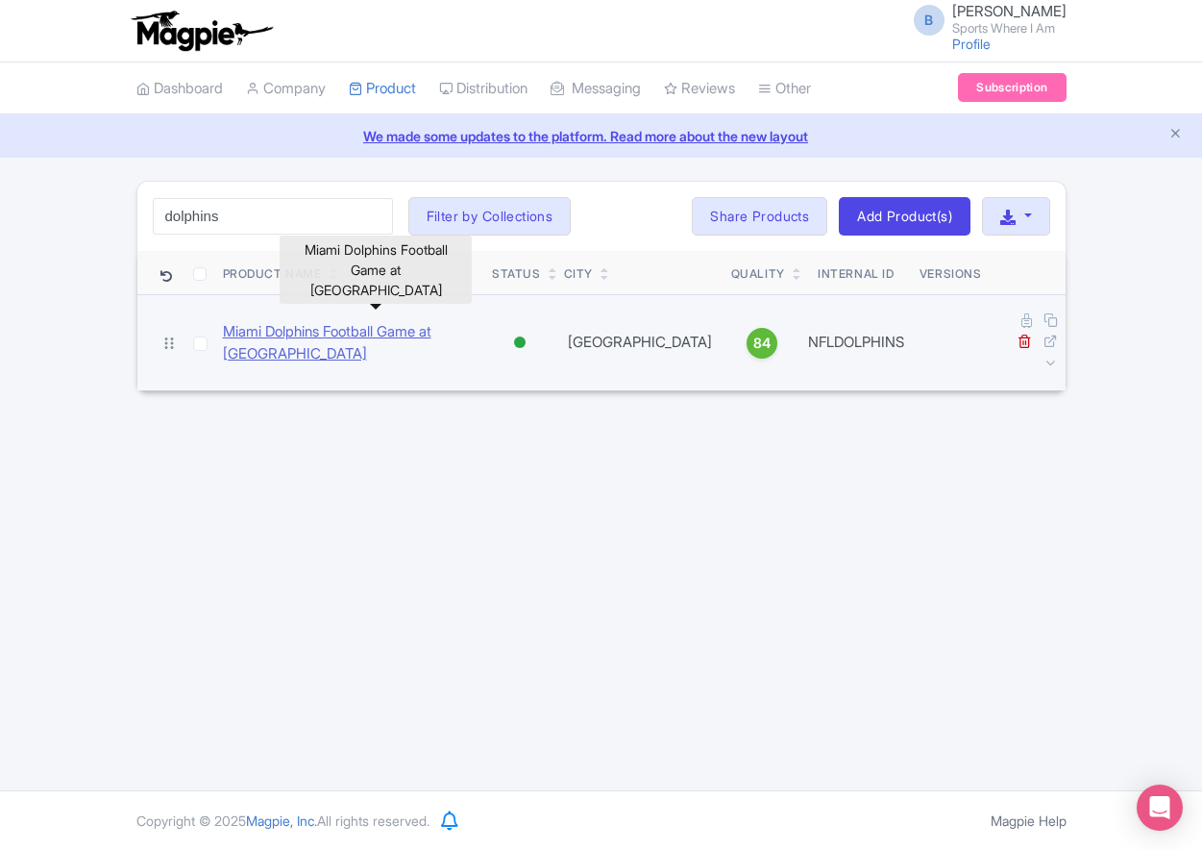
click at [283, 321] on link "Miami Dolphins Football Game at [GEOGRAPHIC_DATA]" at bounding box center [350, 342] width 254 height 43
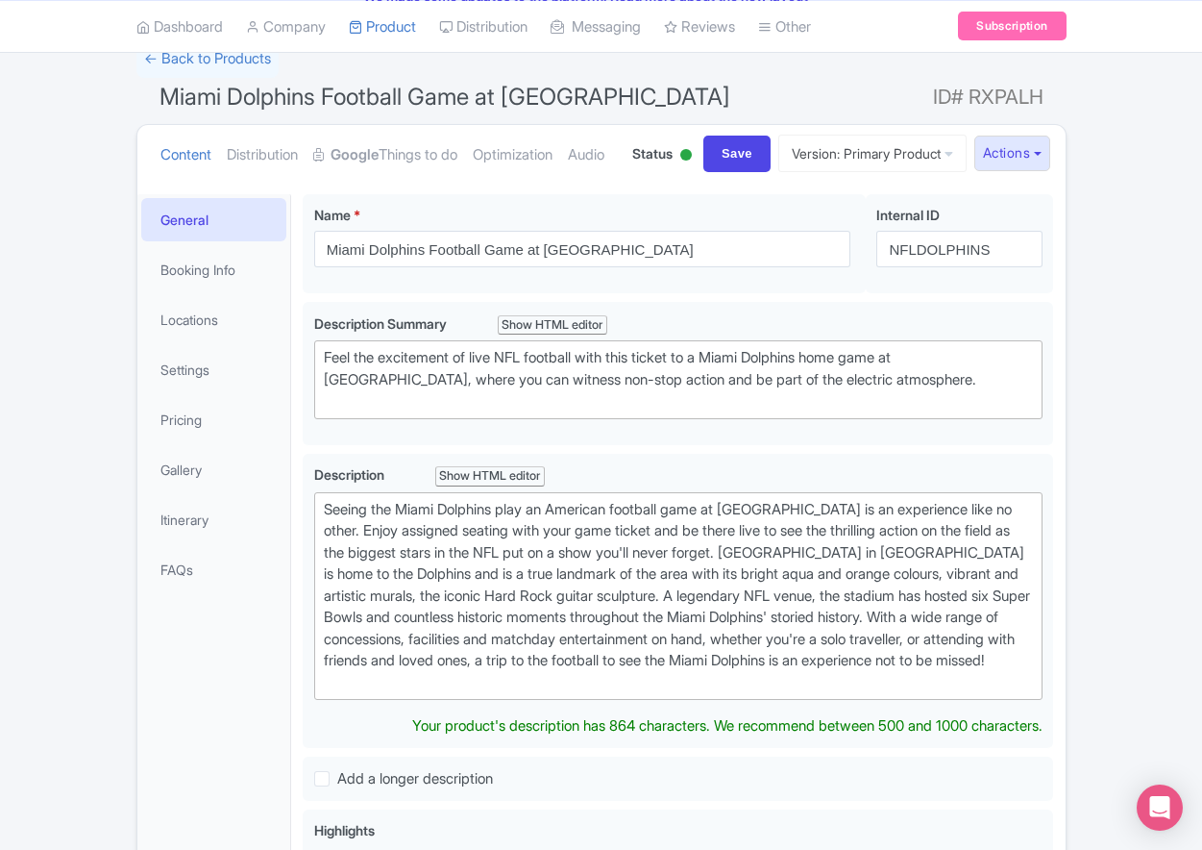
scroll to position [125, 0]
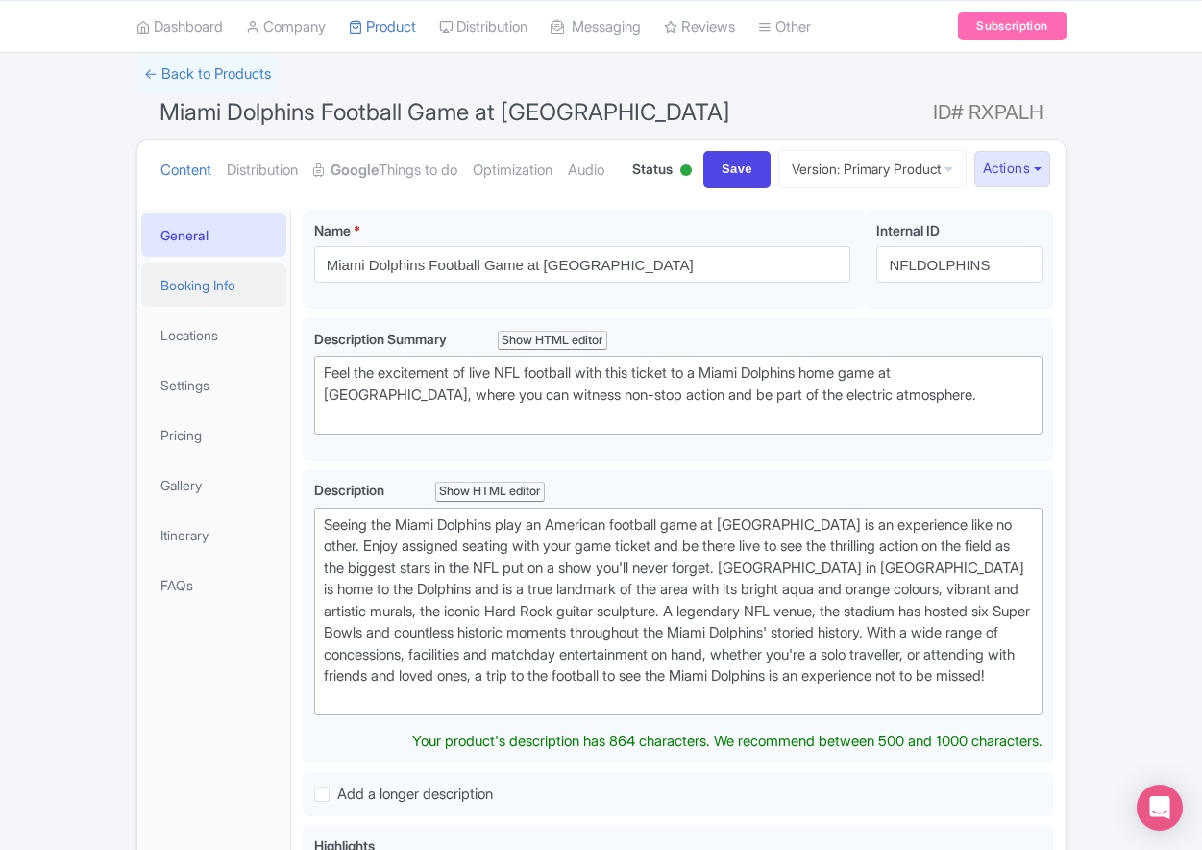
click at [217, 307] on link "Booking Info" at bounding box center [214, 284] width 146 height 43
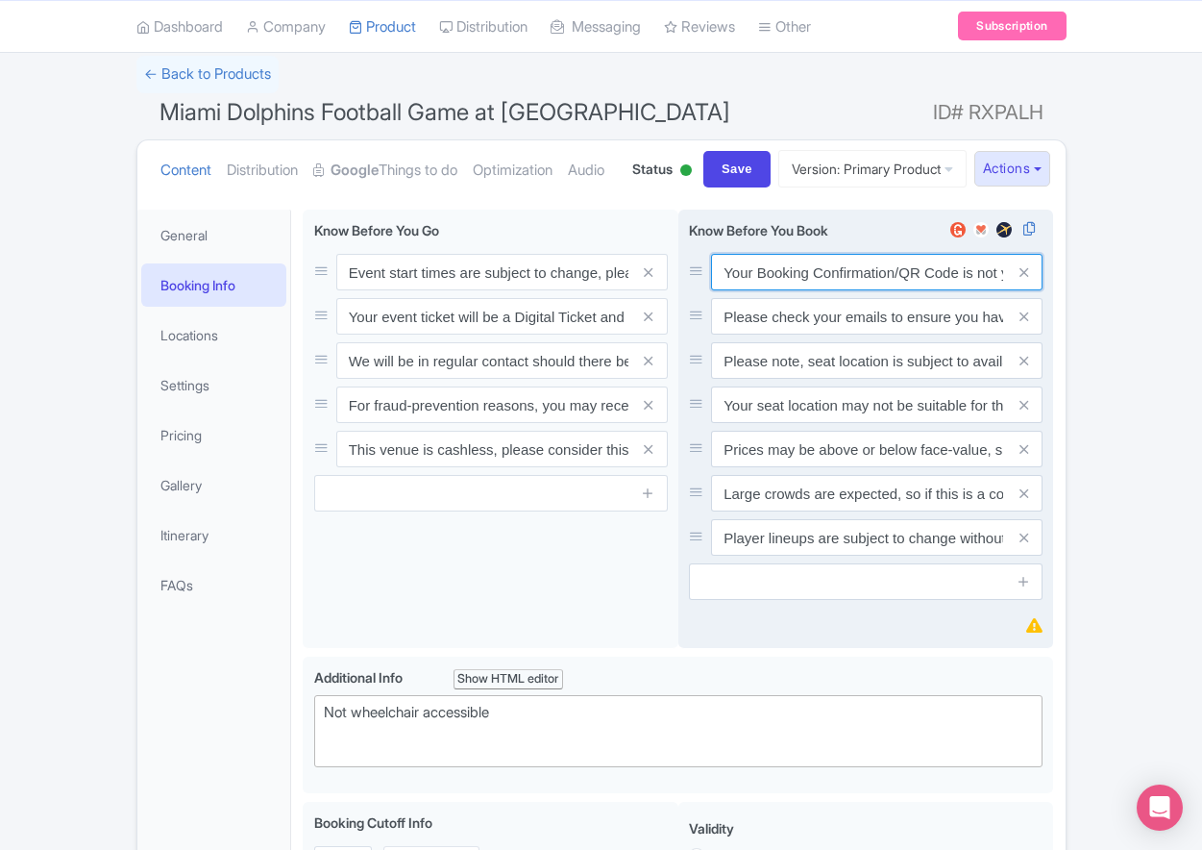
click at [823, 290] on input "Your Booking Confirmation/QR Code is not your entry ticket - your tickets and s…" at bounding box center [877, 272] width 332 height 37
paste input "PDF/QR Code is not your entry ticket - your digital tickets and seating details…"
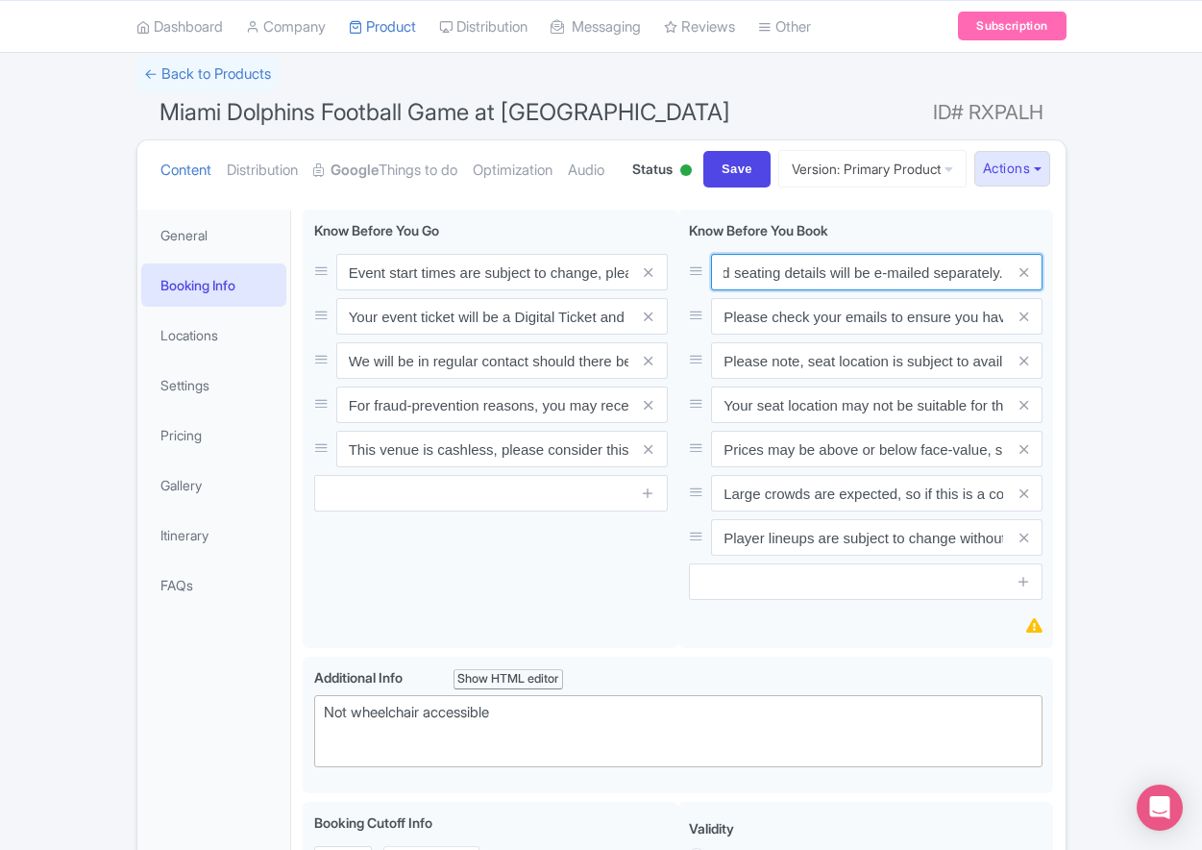
type input "Your Booking Confirmation PDF/QR Code is not your entry ticket - your digital t…"
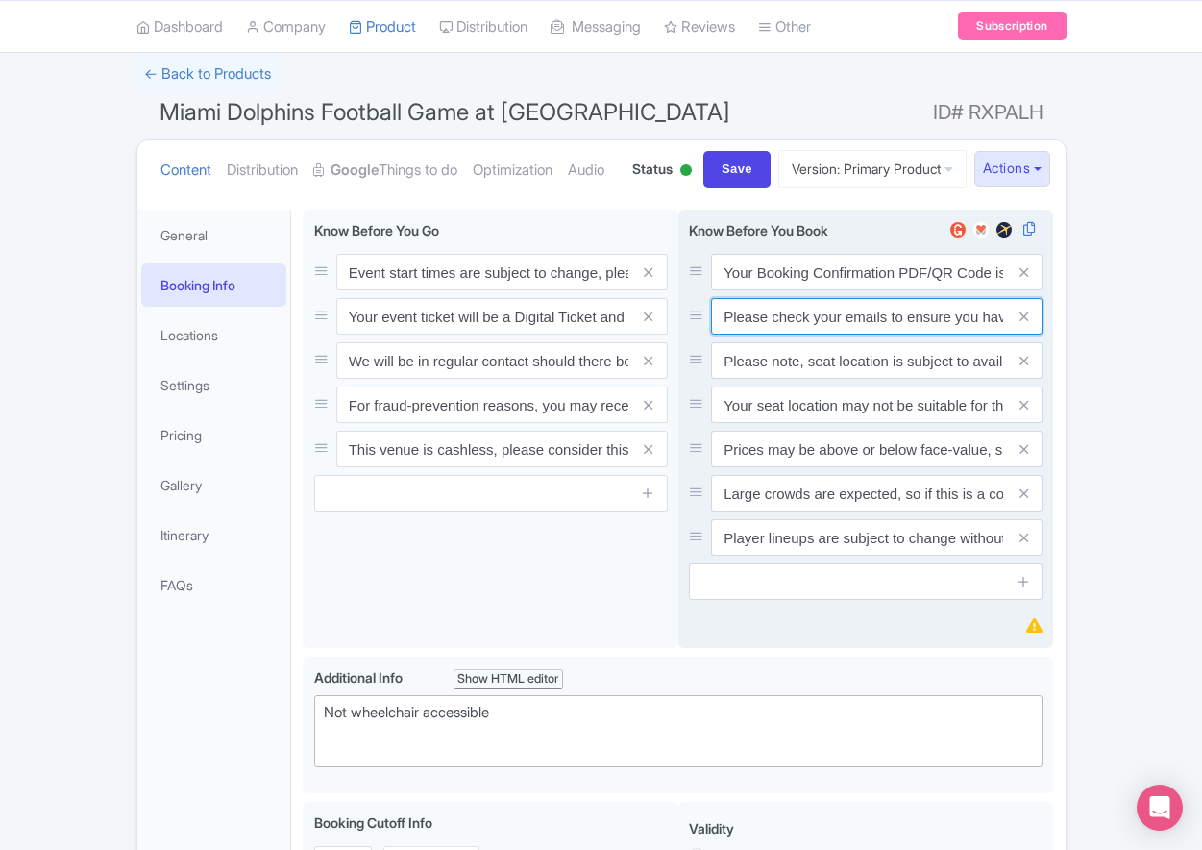
click at [801, 290] on input "Please check your emails to ensure you have accepted your mobile ticket prior t…" at bounding box center [877, 272] width 332 height 37
paste input "Entry tickets will be delivered via a digital ticketing provider selected by th…"
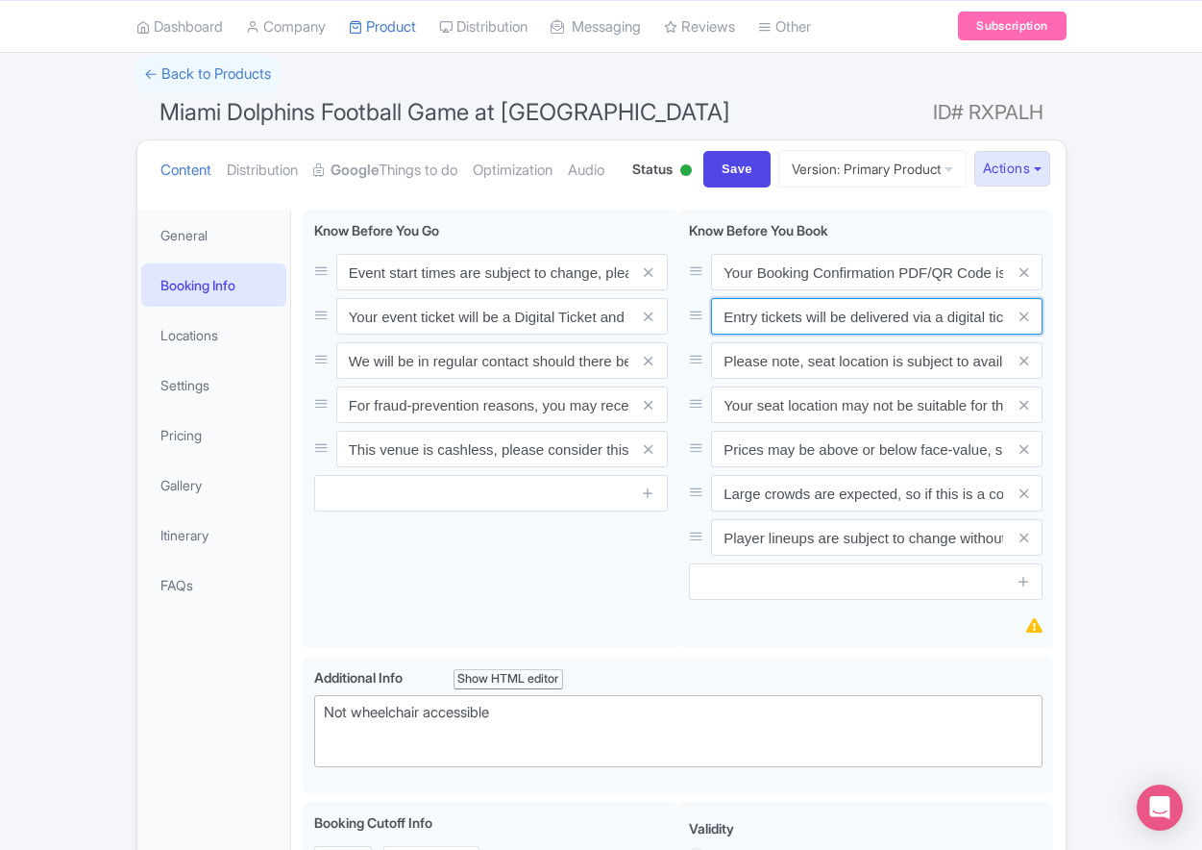
scroll to position [0, 721]
type input "Entry tickets will be delivered via a digital ticketing provider selected by th…"
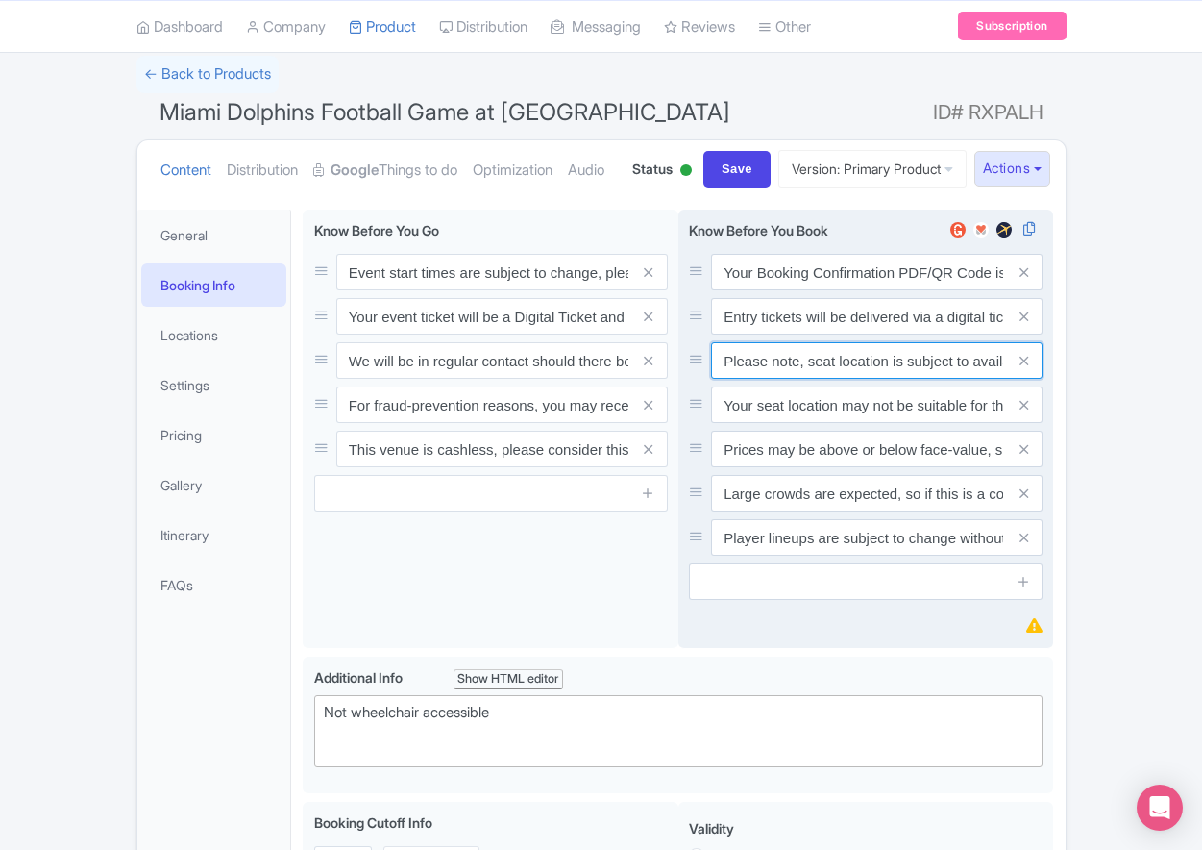
click at [796, 290] on input "Please note, seat location is subject to availability, based on the quantity of…" at bounding box center [877, 272] width 332 height 37
paste input "Ticket prices may be above or below face-value, subject to the popularity of th…"
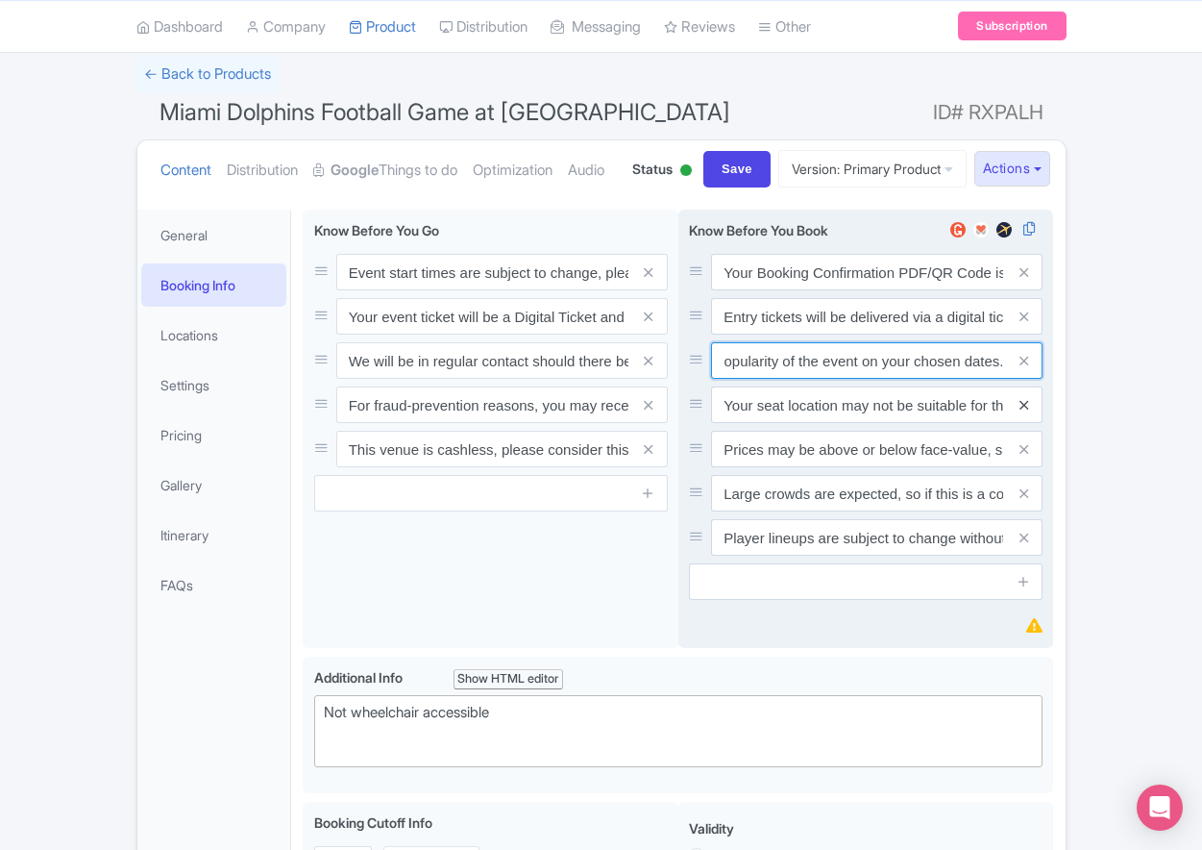
type input "Ticket prices may be above or below face-value, subject to the popularity of th…"
click at [1023, 412] on icon at bounding box center [1024, 405] width 9 height 14
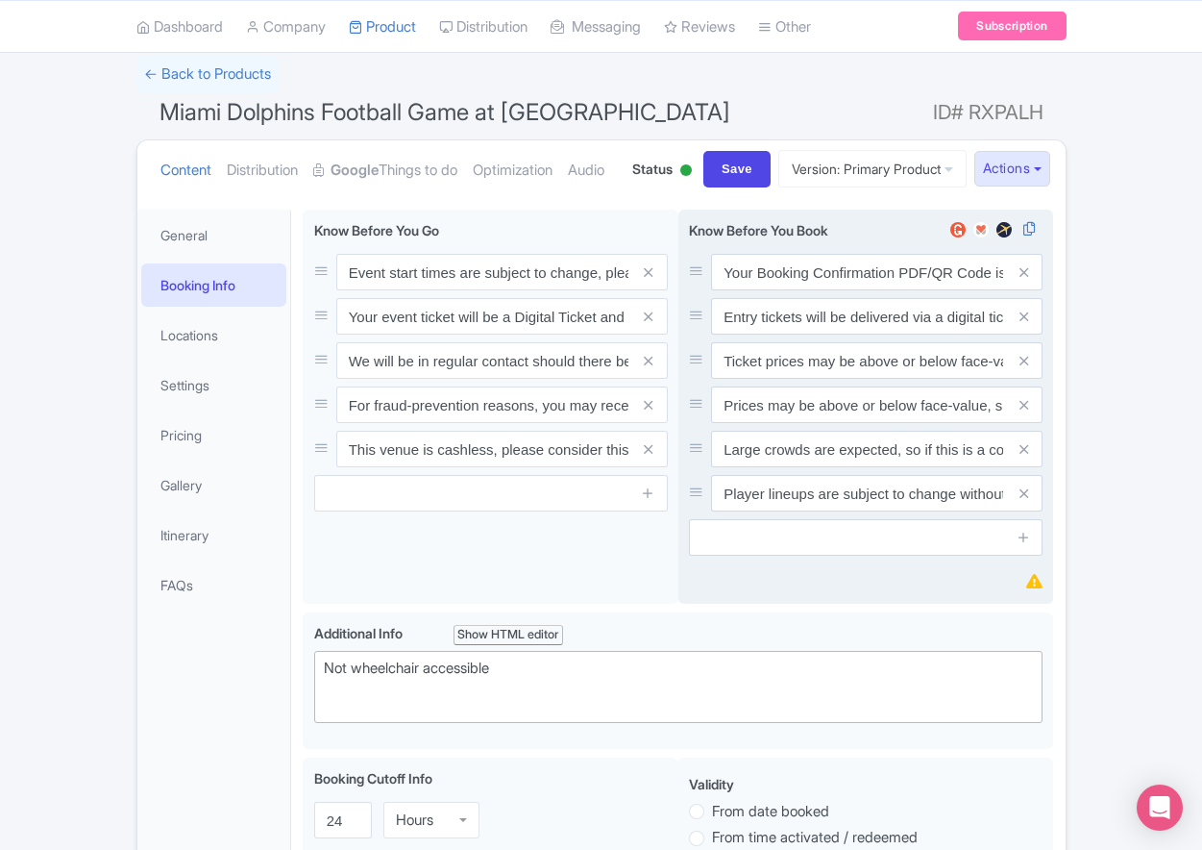
click at [1023, 412] on icon at bounding box center [1024, 405] width 9 height 14
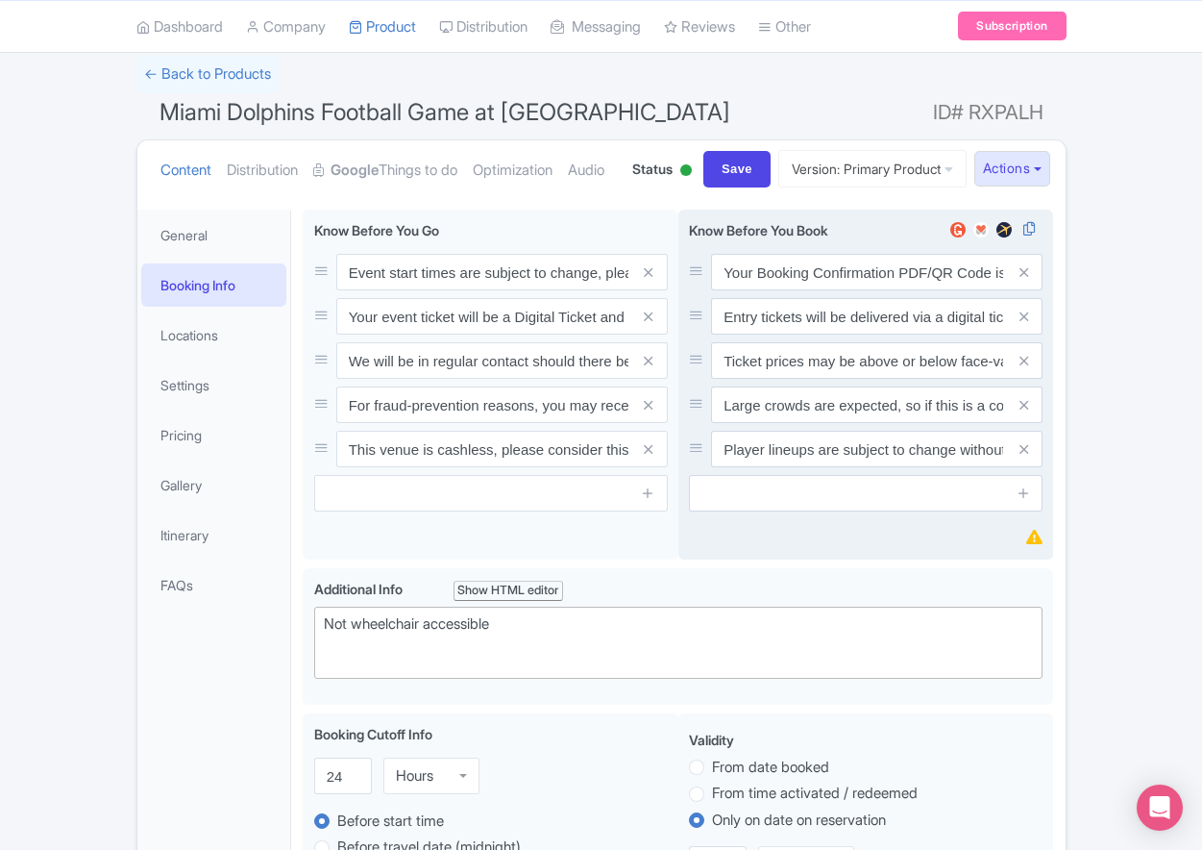
click at [1023, 412] on icon at bounding box center [1024, 405] width 9 height 14
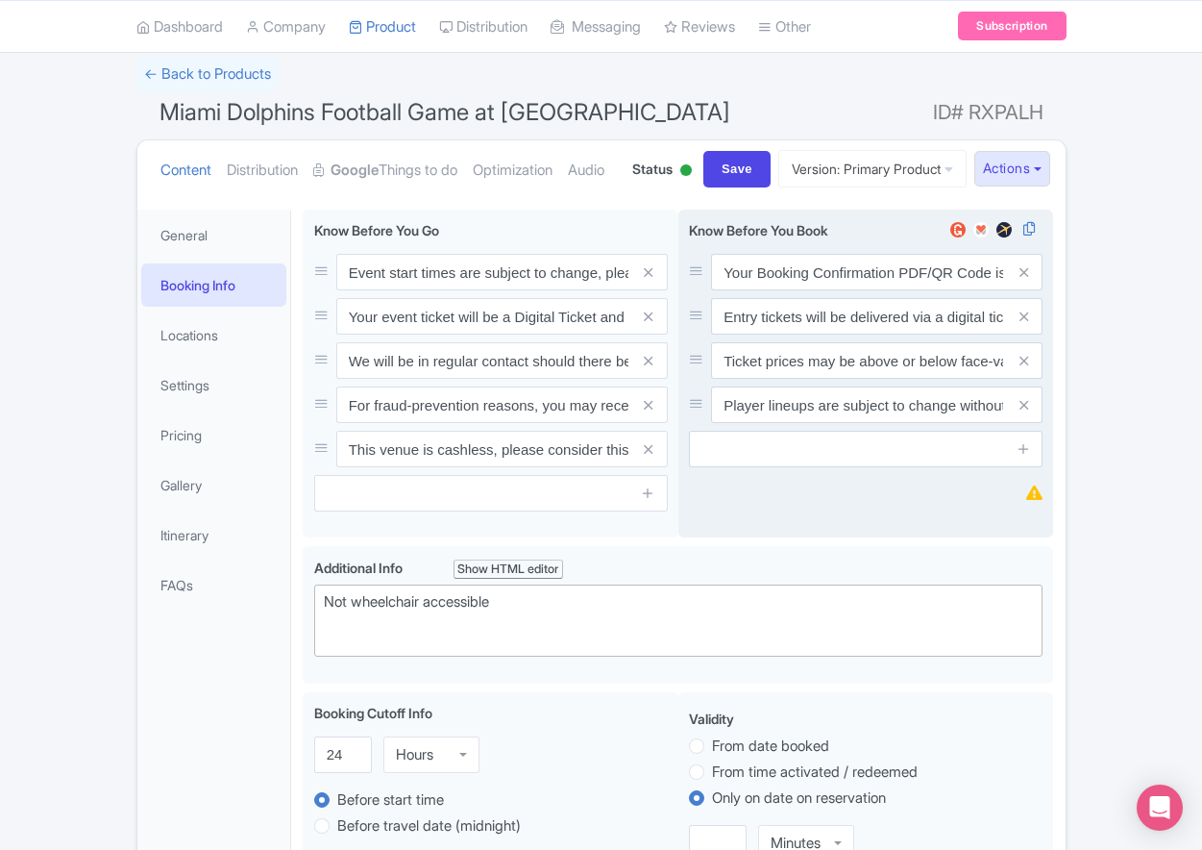
click at [1023, 412] on icon at bounding box center [1024, 405] width 9 height 14
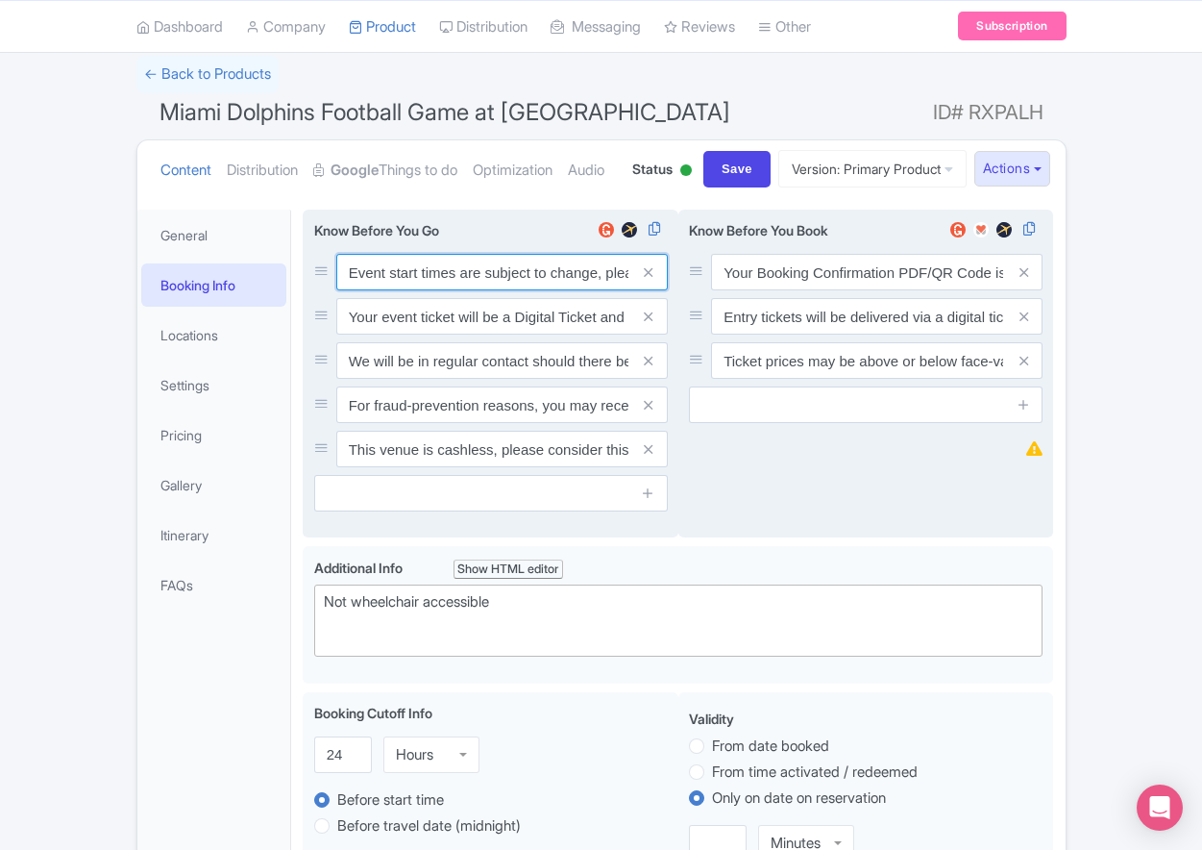
click at [431, 290] on input "Event start times are subject to change, please check these closer to the event…" at bounding box center [502, 272] width 332 height 37
paste input ". We will be in regular contact should there be any updates or changes ahead of…"
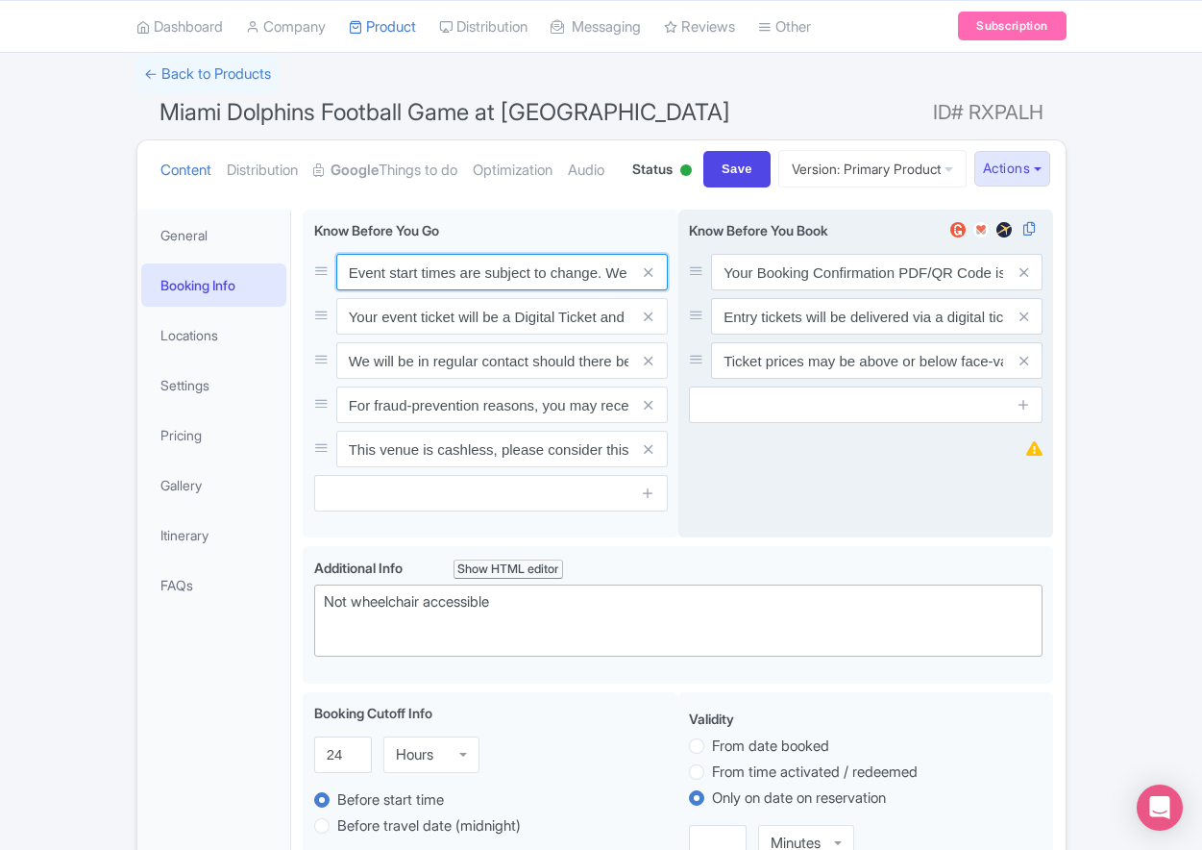
scroll to position [0, 554]
type input "Event start times are subject to change. We will be in regular contact should t…"
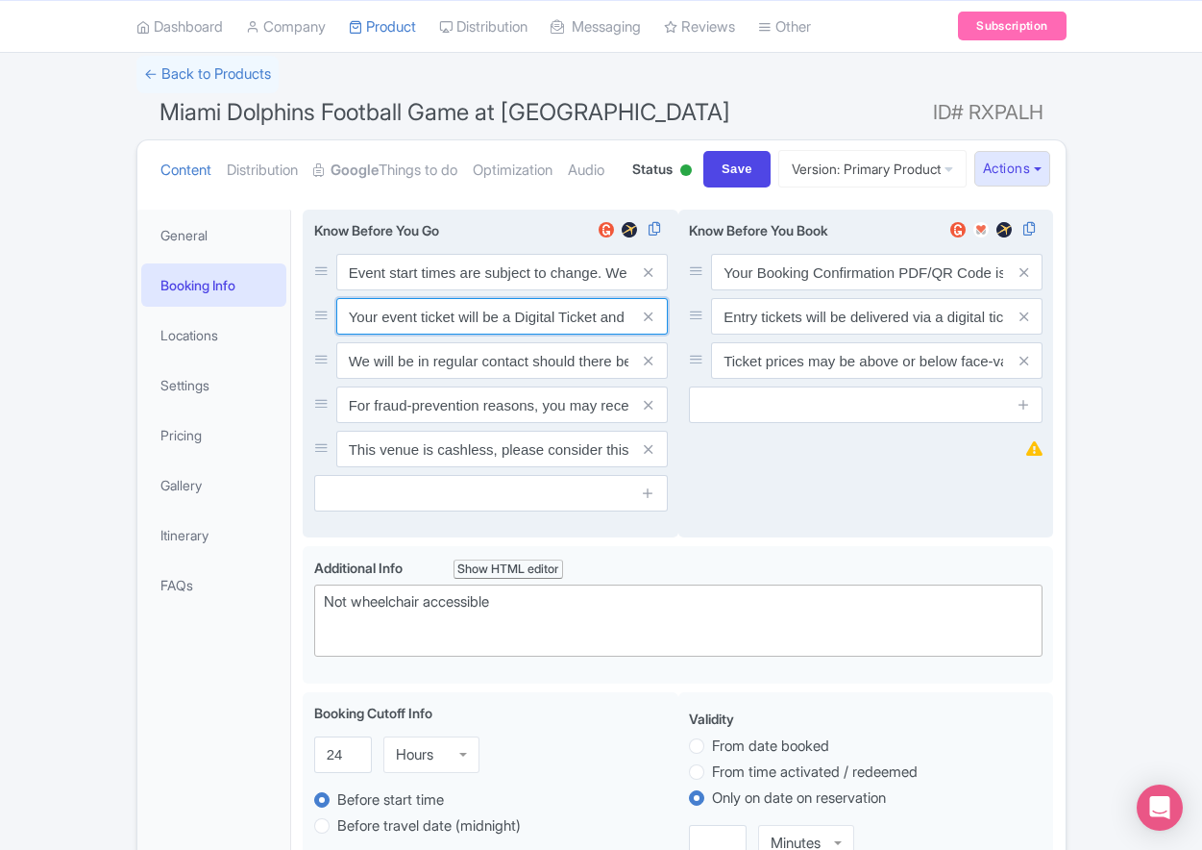
click at [460, 290] on input "Your event ticket will be a Digital Ticket and is separate from your booking co…" at bounding box center [502, 272] width 332 height 37
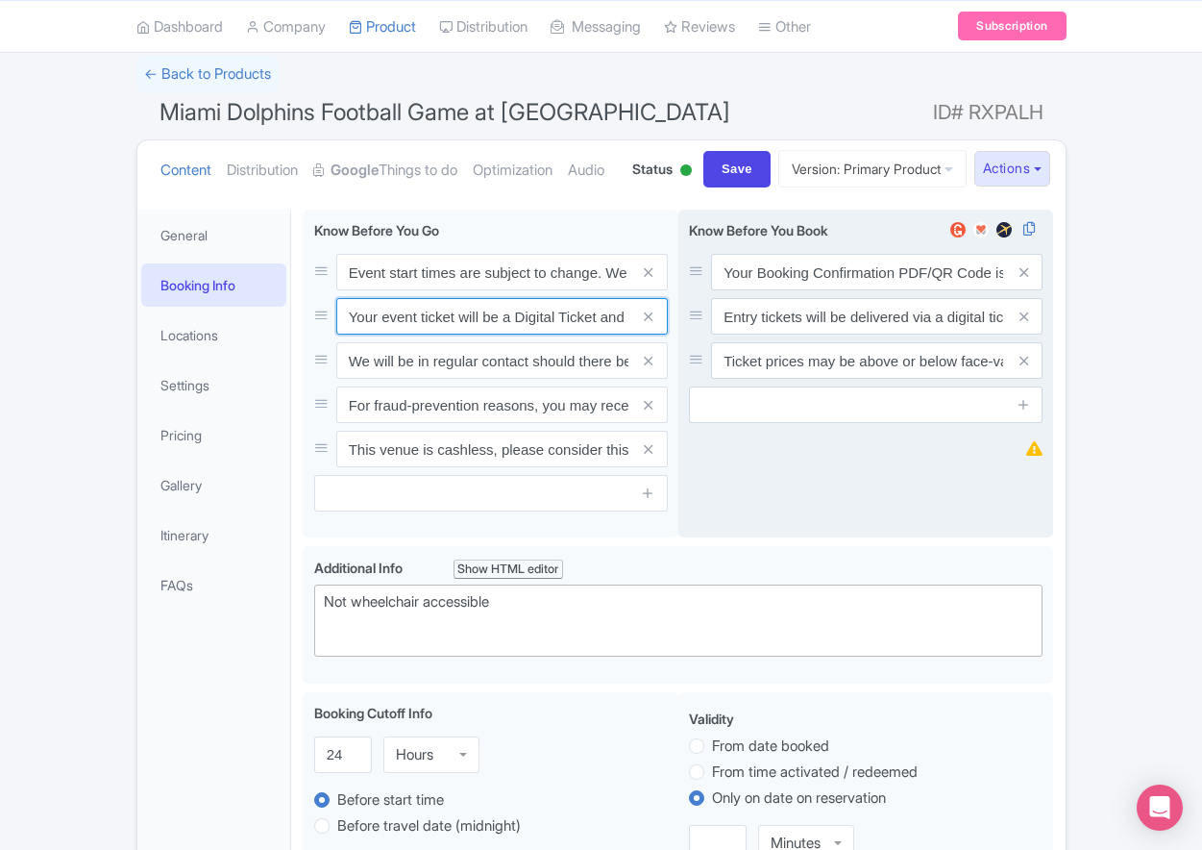
paste input "ntry"
type input "Your entry ticket will be a Digital Ticket and is separate from your booking co…"
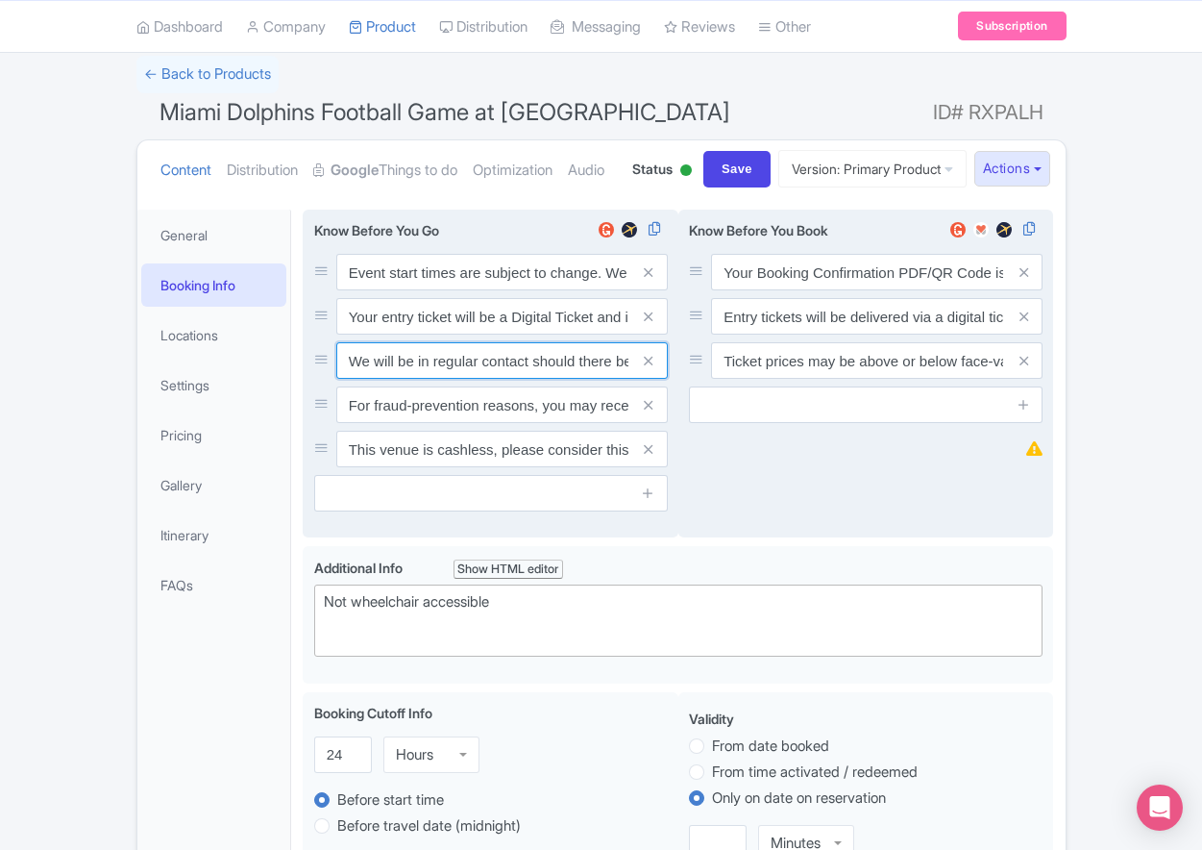
click at [496, 290] on input "We will be in regular contact should there be any updates or changes ahead of y…" at bounding box center [502, 272] width 332 height 37
paste input "For fraud-prevention reasons, most tickets are delivered between 1-3 days prior…"
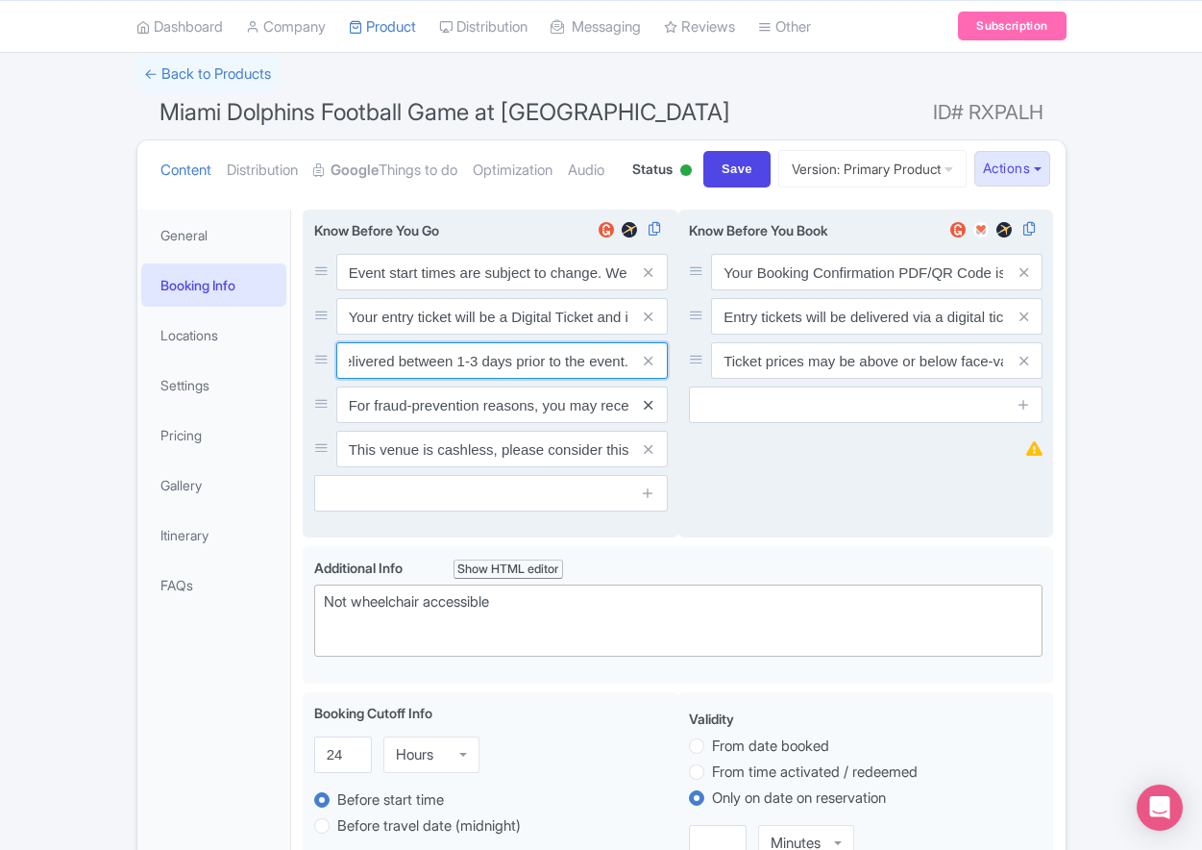
type input "For fraud-prevention reasons, most tickets are delivered between 1-3 days prior…"
click at [648, 412] on icon at bounding box center [648, 405] width 9 height 14
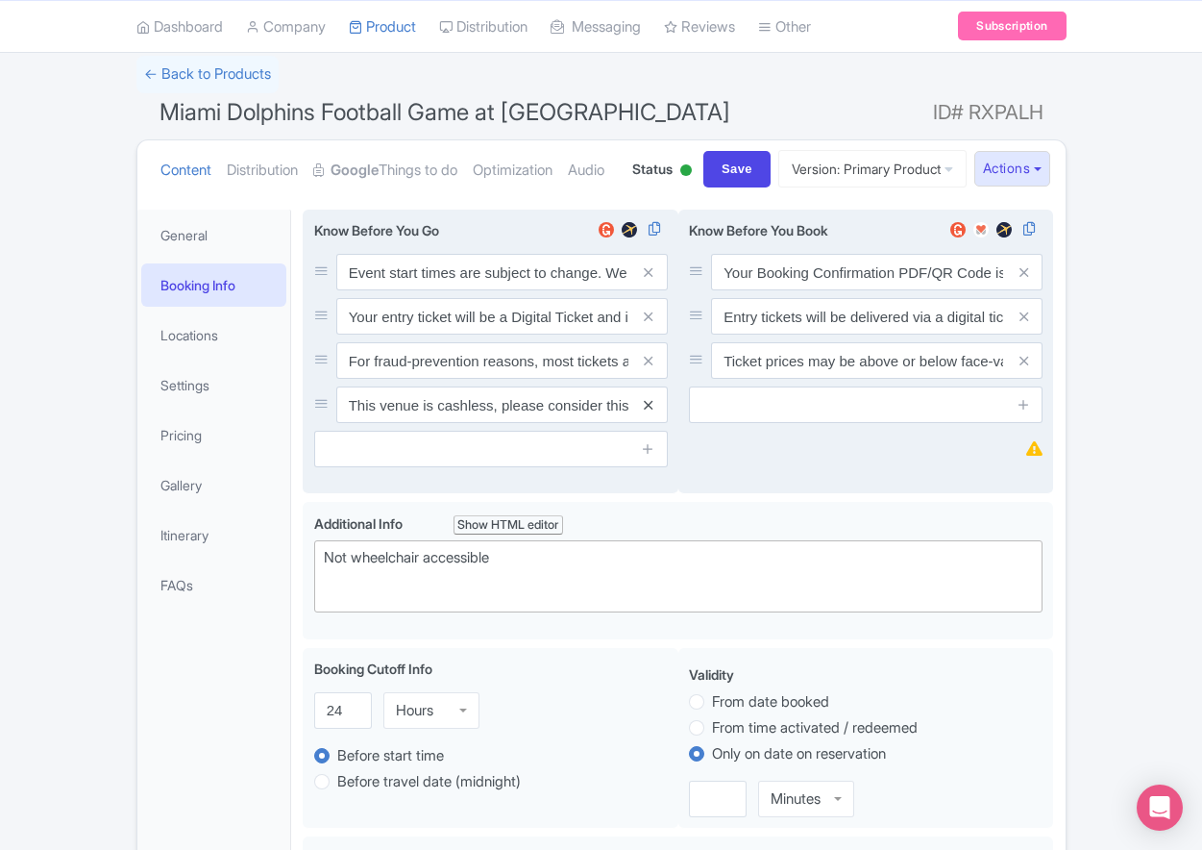
click at [648, 412] on icon at bounding box center [648, 405] width 9 height 14
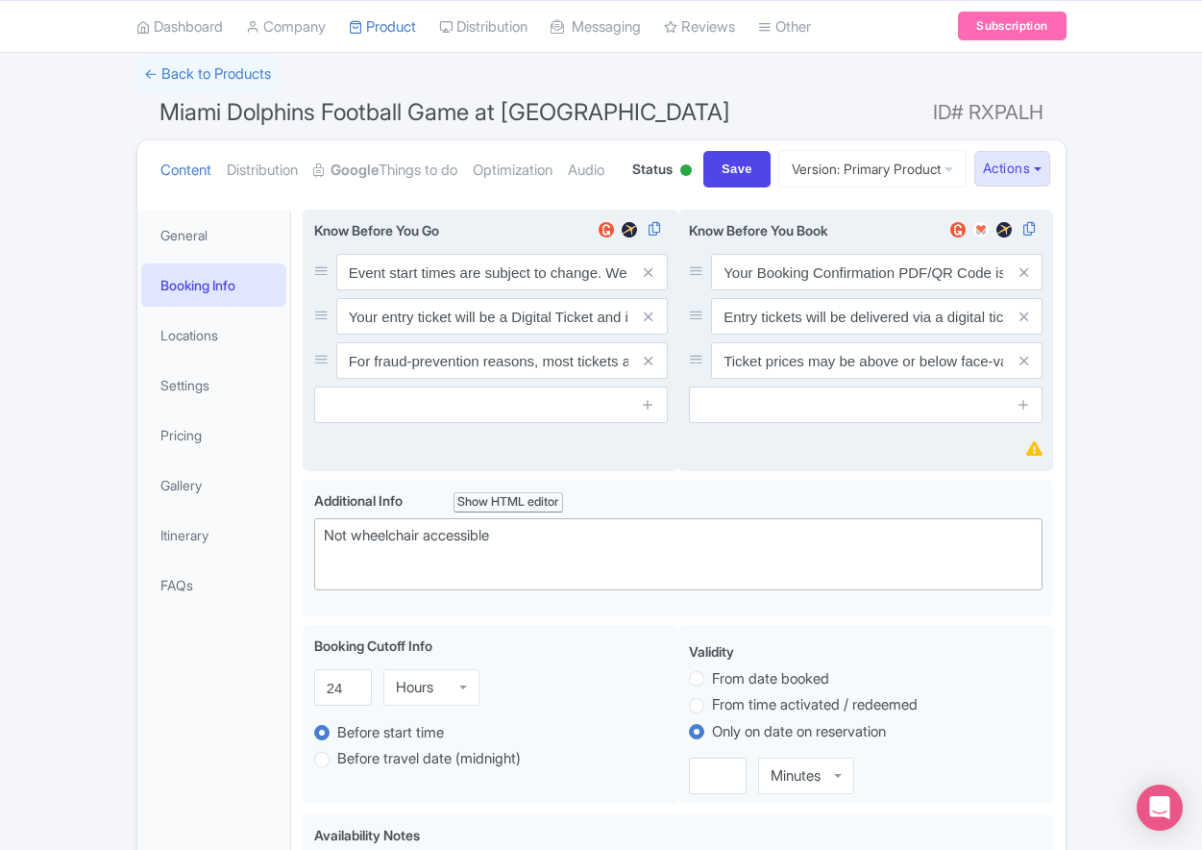
click at [747, 472] on div "Your Booking Confirmation/QR Code is not your entry ticket - your tickets and s…" at bounding box center [866, 340] width 376 height 262
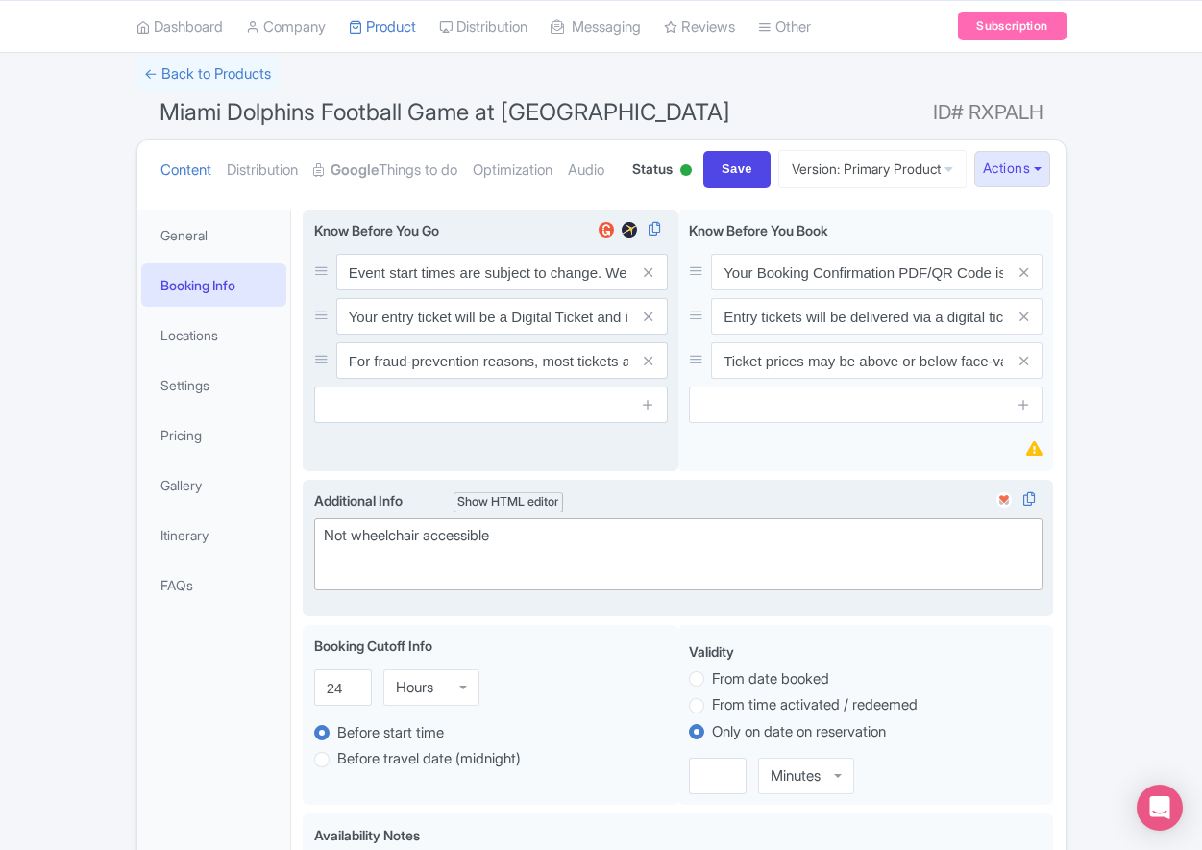
click at [478, 568] on div "Not wheelchair accessible" at bounding box center [679, 546] width 710 height 43
paste trix-editor "Short Side Upper: Located in the outer ring of seating in the higher tiers behi…"
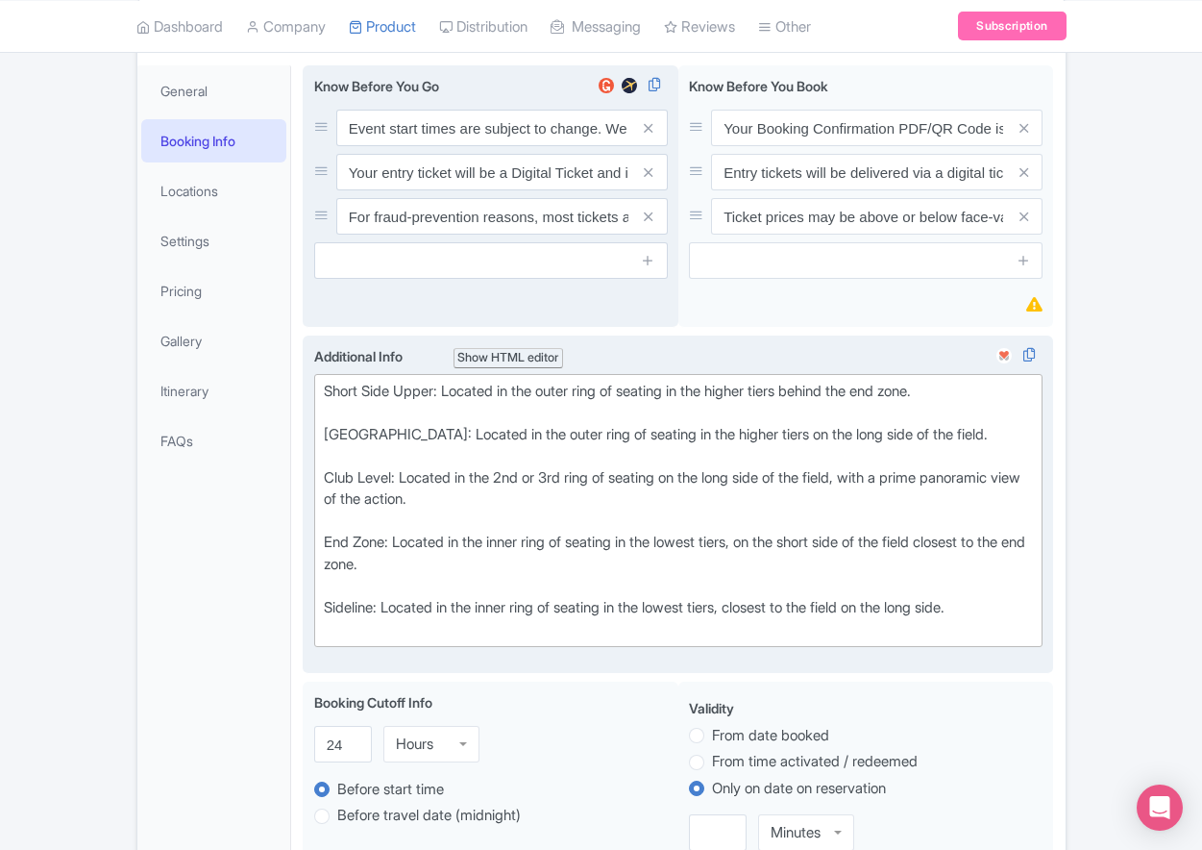
scroll to position [274, 0]
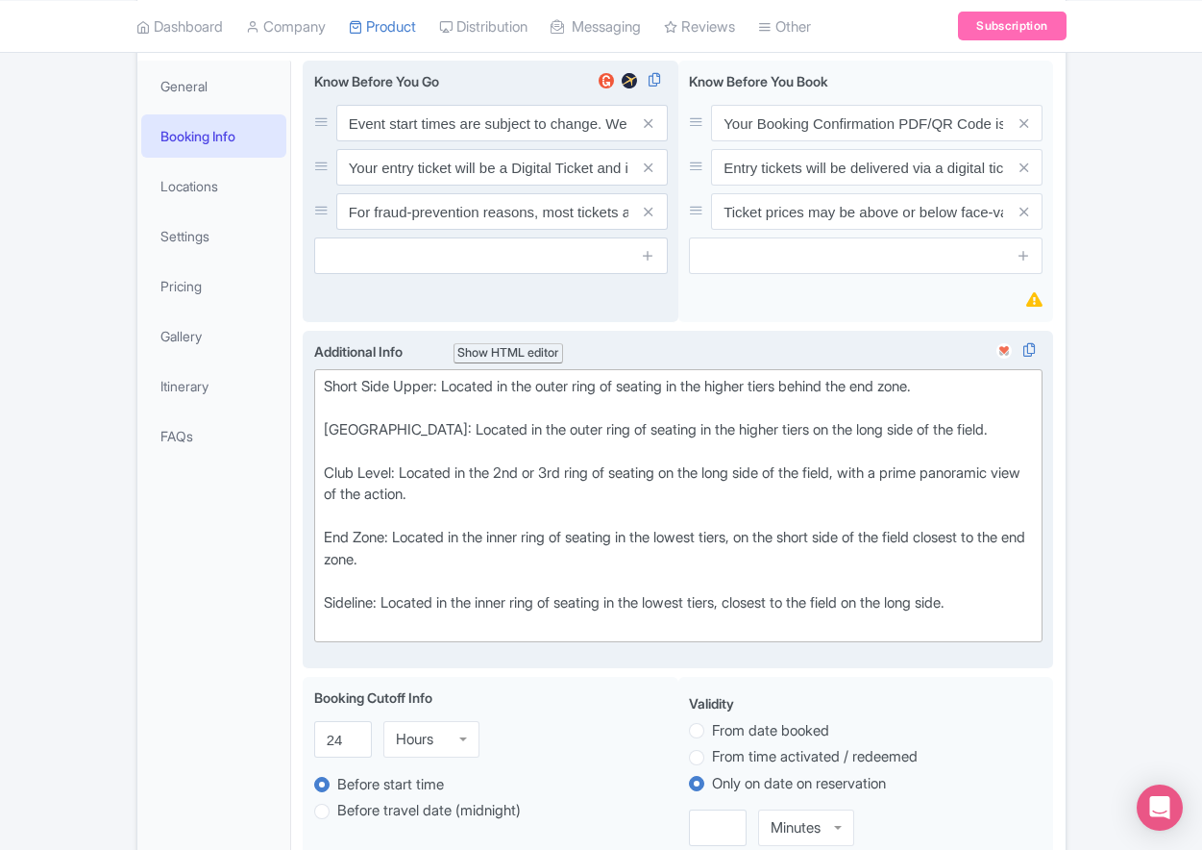
type trix-editor "<div>Short Side Upper: Located in the outer ring of seating in the higher tiers…"
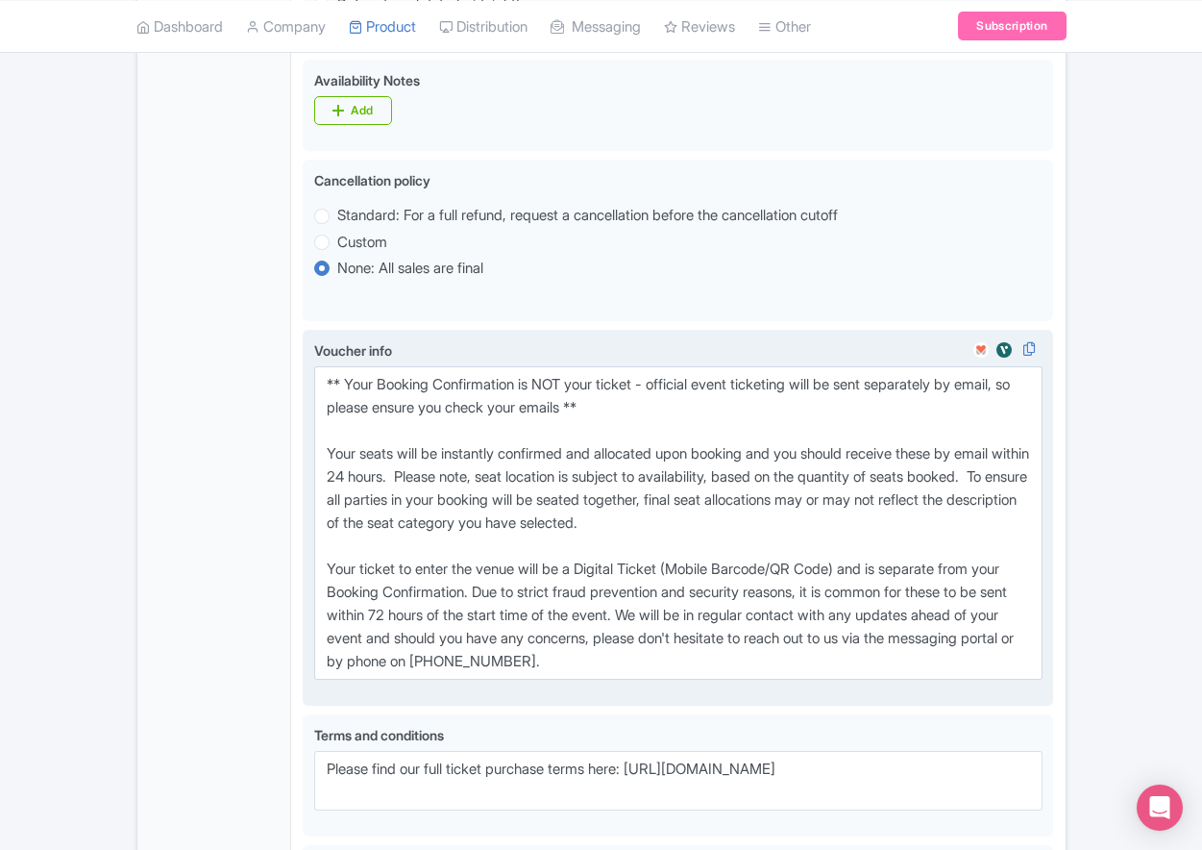
scroll to position [1068, 0]
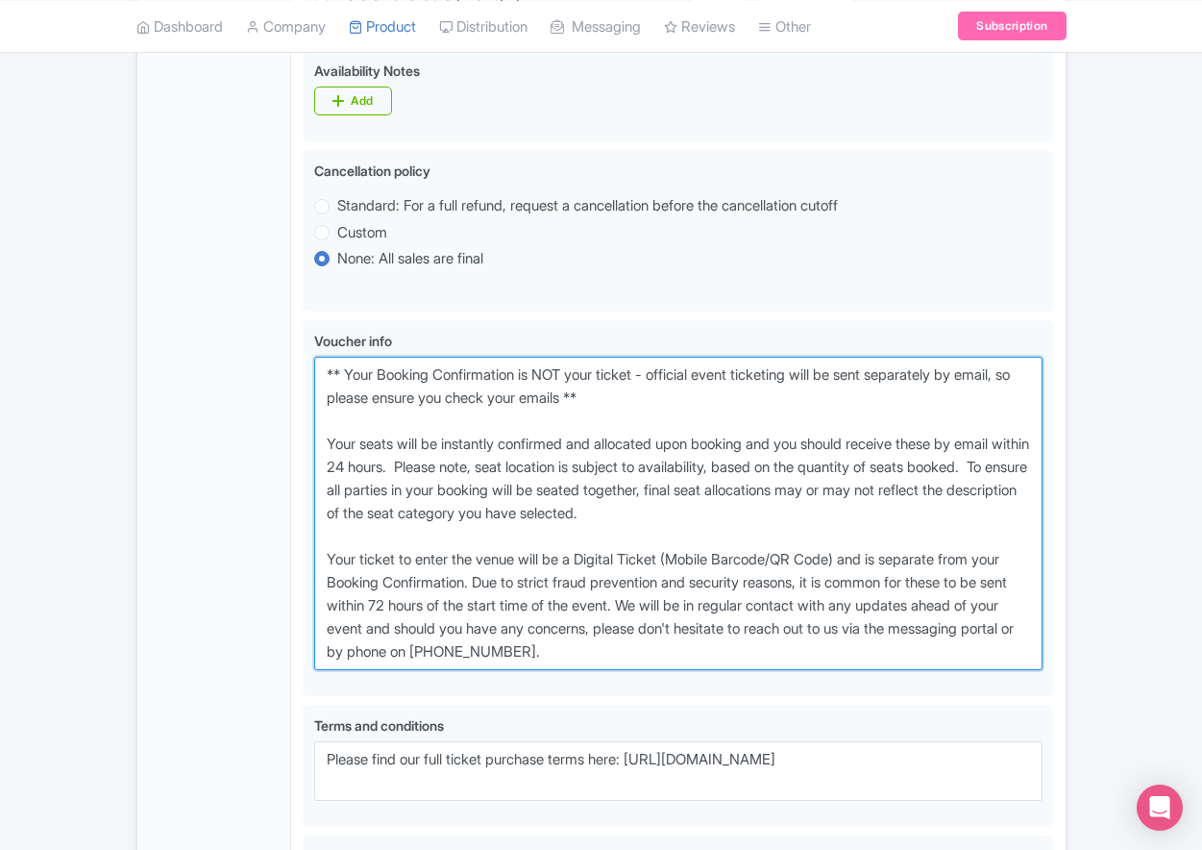
drag, startPoint x: 691, startPoint y: 723, endPoint x: 291, endPoint y: 437, distance: 491.2
click at [291, 437] on div "Miami Dolphins Football Game at [GEOGRAPHIC_DATA] Name * i Miami Dolphins Footb…" at bounding box center [678, 146] width 774 height 1783
paste textarea "entry ticket - official event ticketing will be sent separately by email, so pl…"
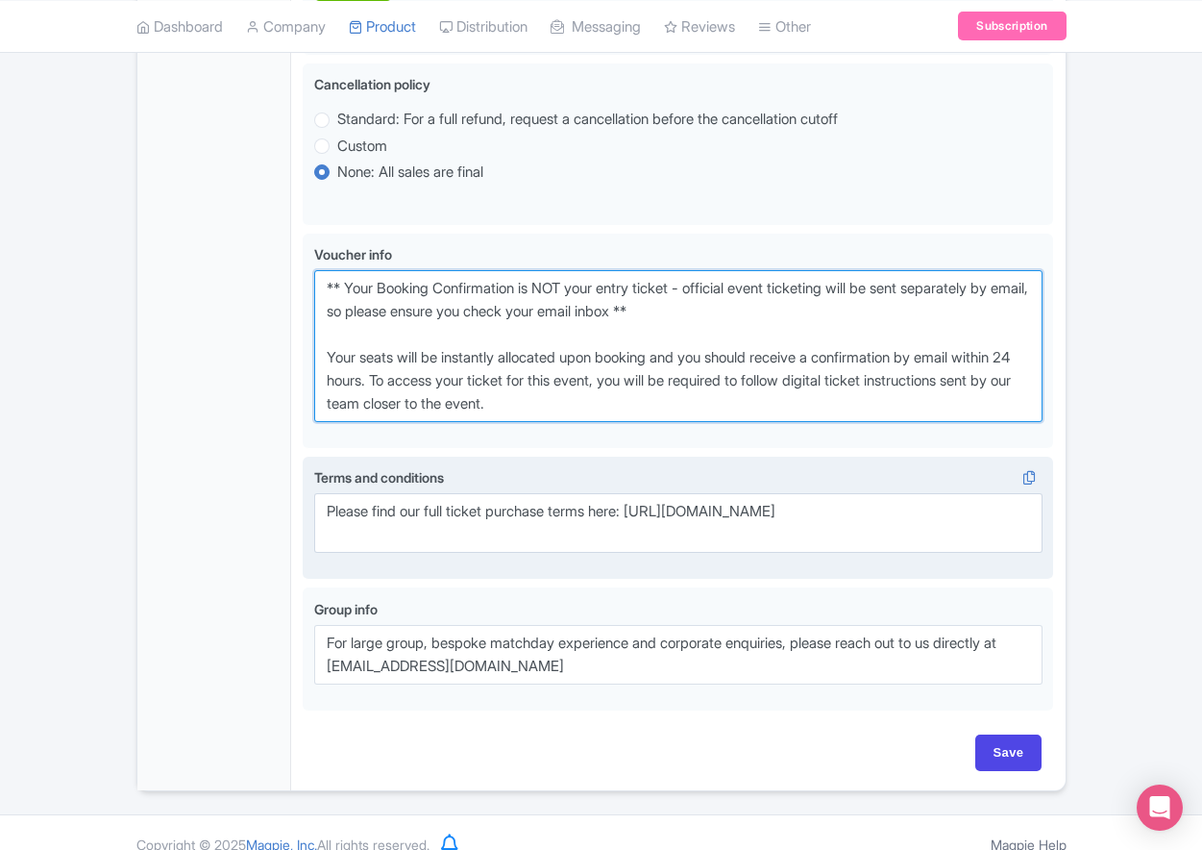
scroll to position [1250, 0]
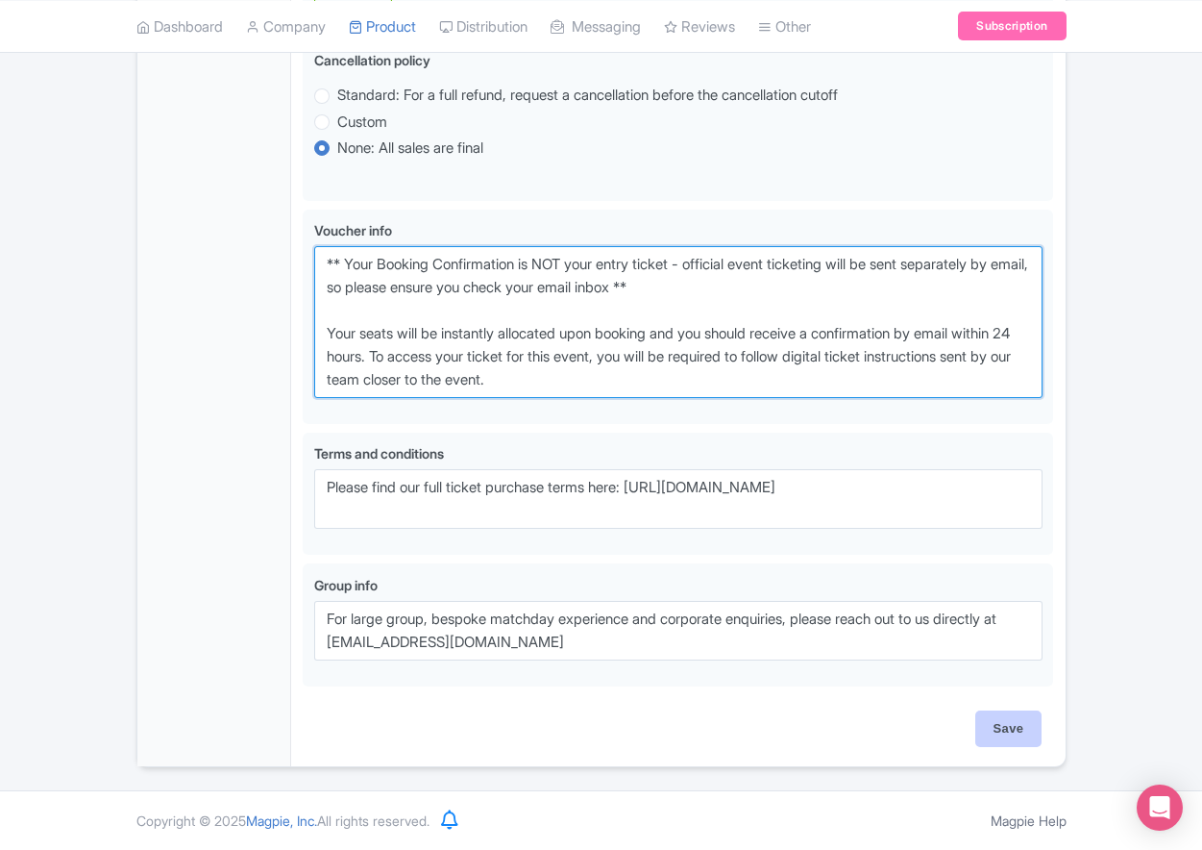
type textarea "** Your Booking Confirmation is NOT your entry ticket - official event ticketin…"
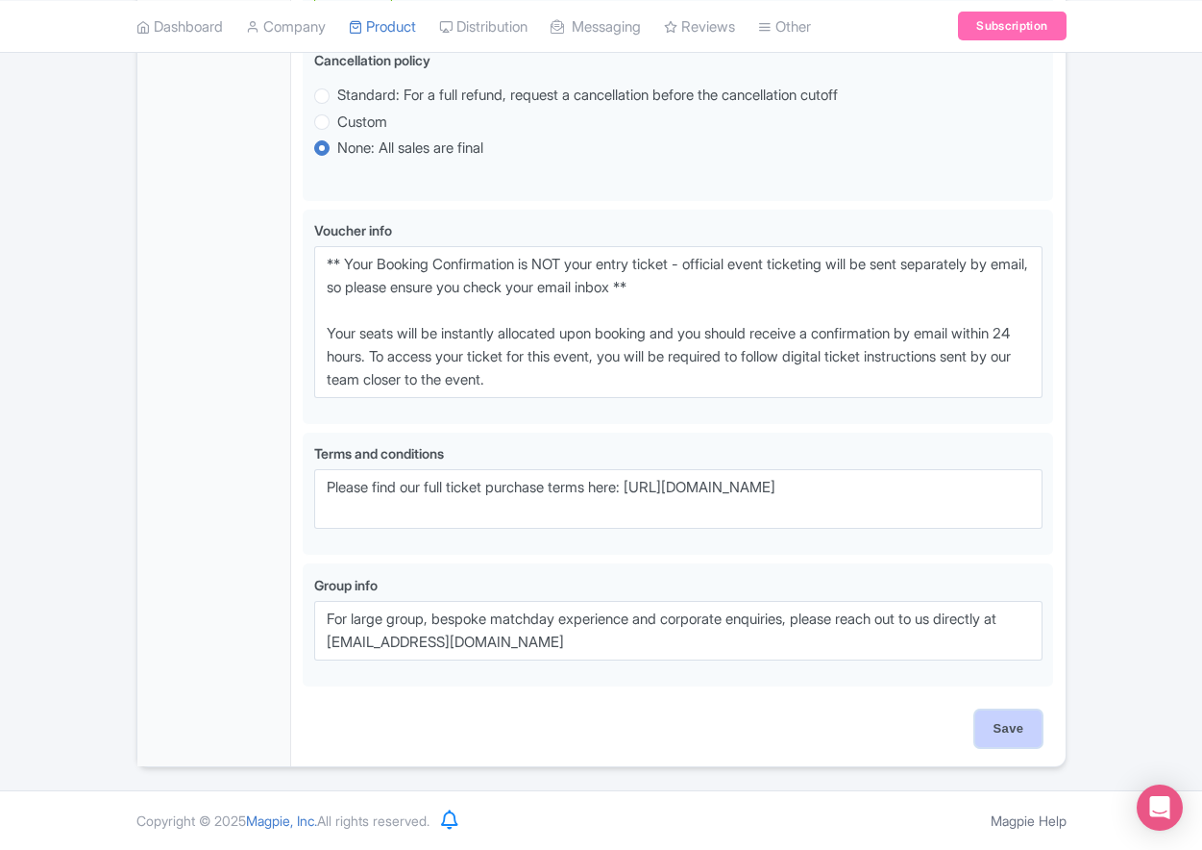
click at [1012, 721] on input "Save" at bounding box center [1008, 728] width 67 height 37
type input "Saving..."
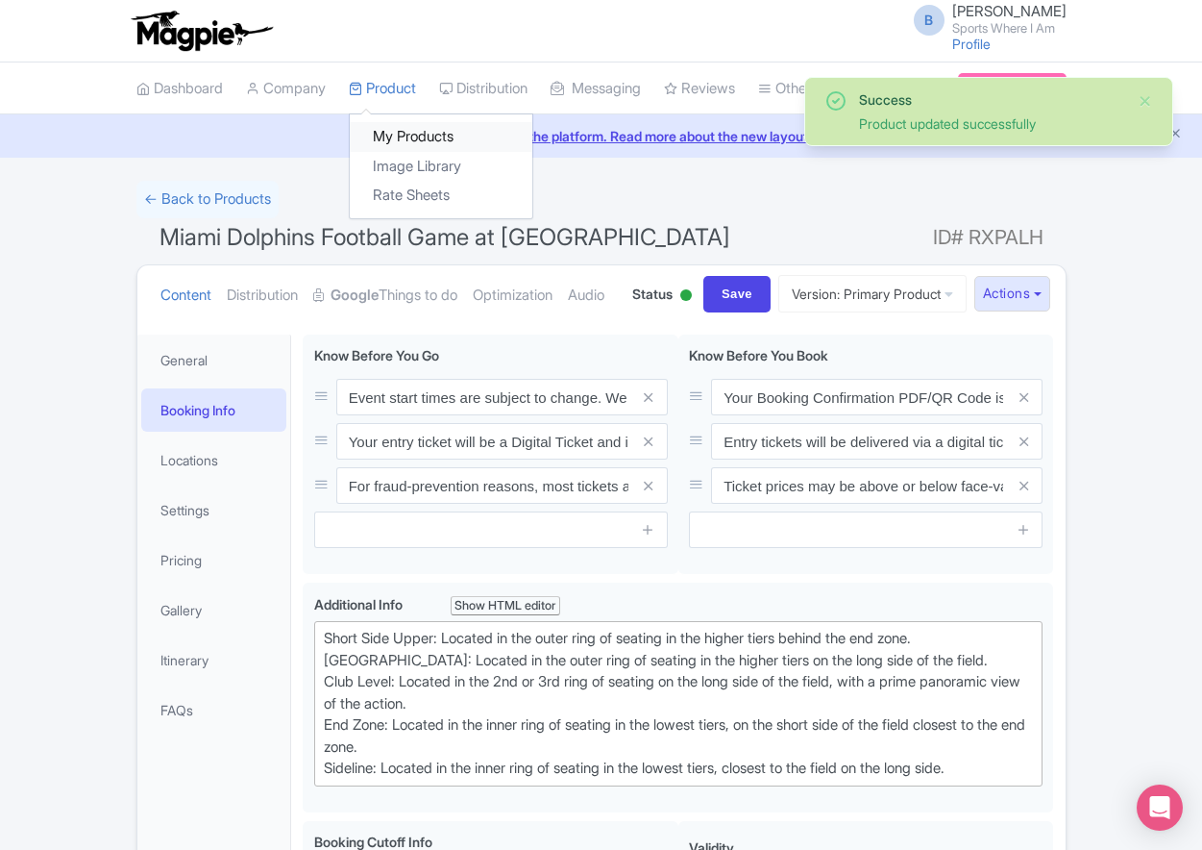
click at [382, 128] on link "My Products" at bounding box center [441, 137] width 183 height 30
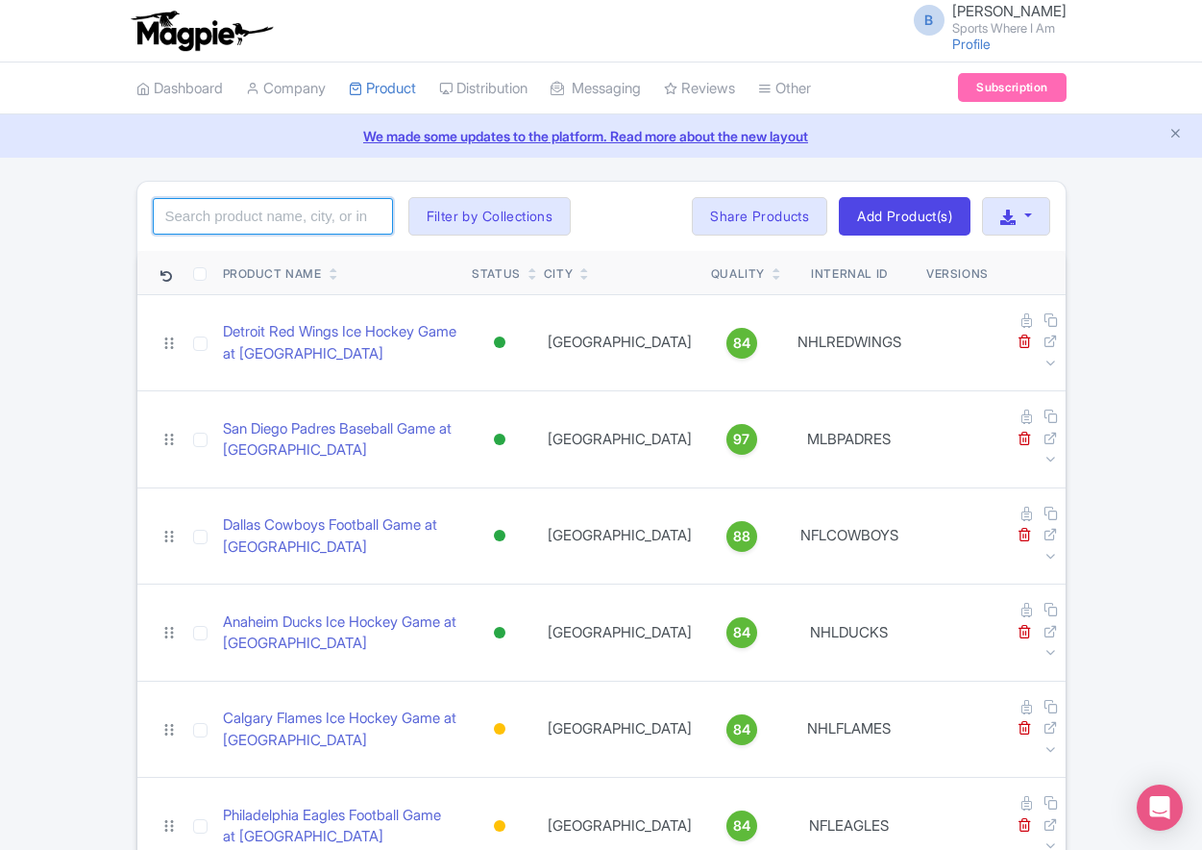
click at [285, 228] on input "search" at bounding box center [273, 216] width 240 height 37
type input "jets"
click button "Search" at bounding box center [0, 0] width 0 height 0
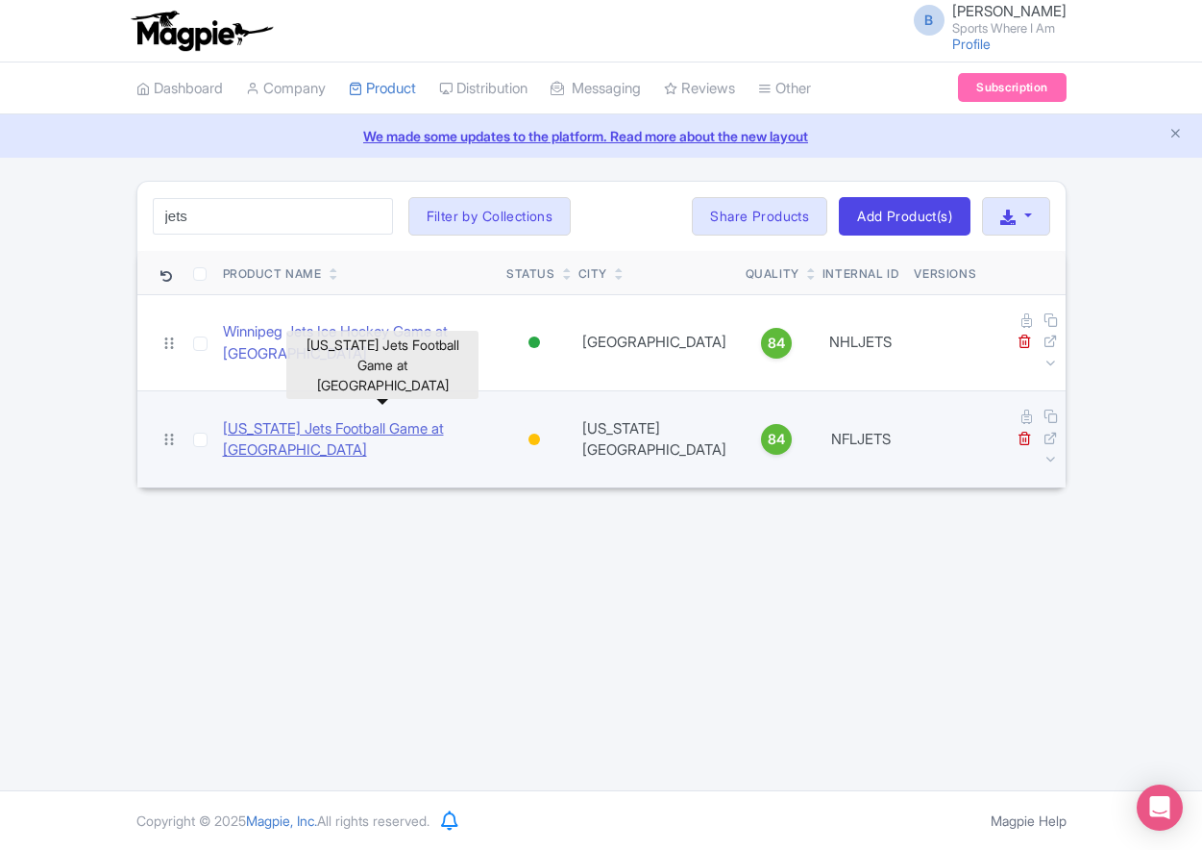
click at [333, 418] on link "[US_STATE] Jets Football Game at [GEOGRAPHIC_DATA]" at bounding box center [357, 439] width 269 height 43
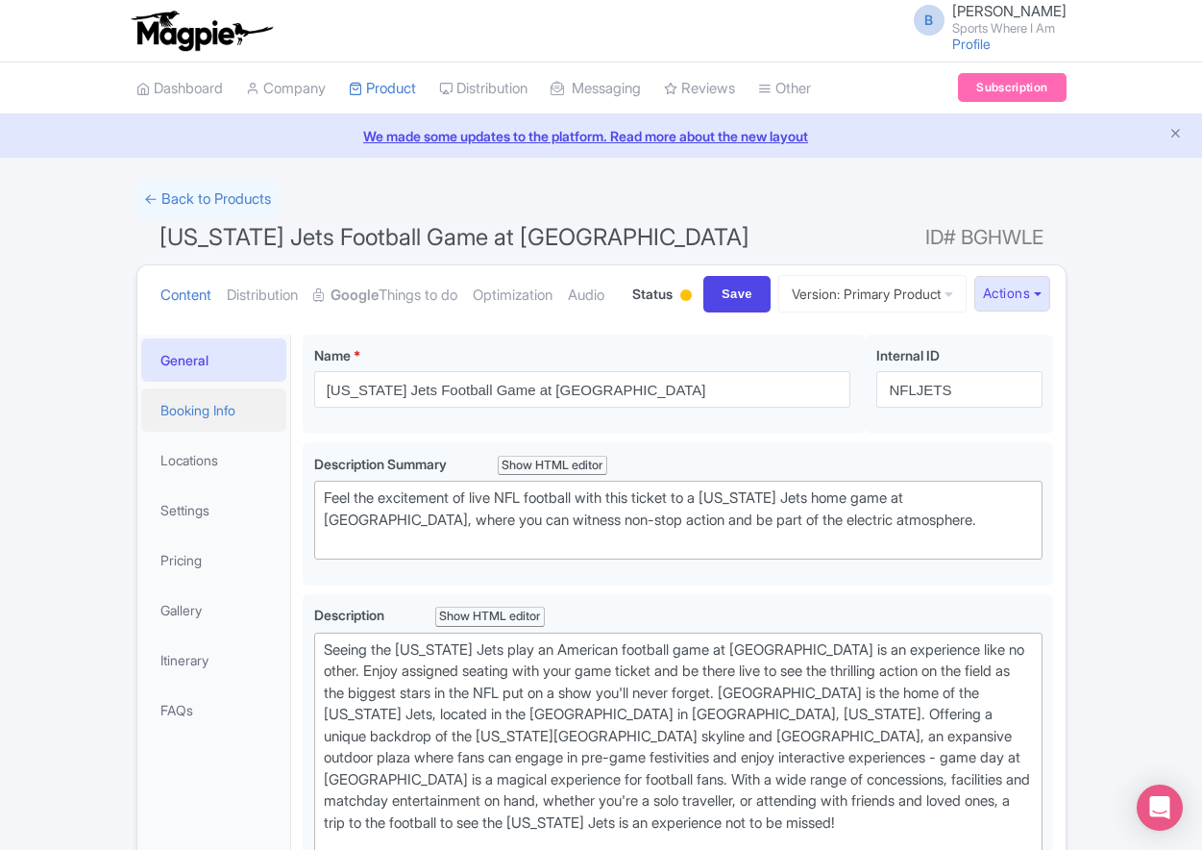
scroll to position [4, 0]
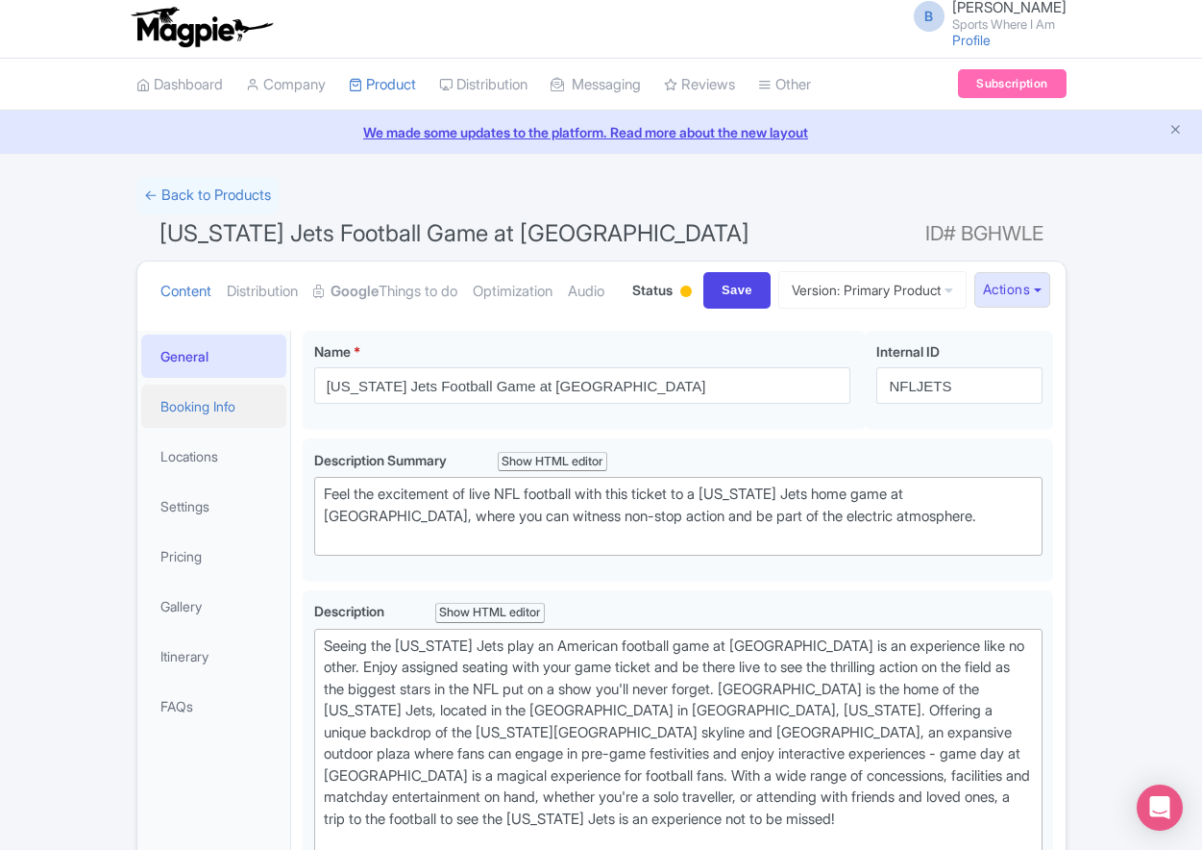
click at [209, 428] on link "Booking Info" at bounding box center [214, 405] width 146 height 43
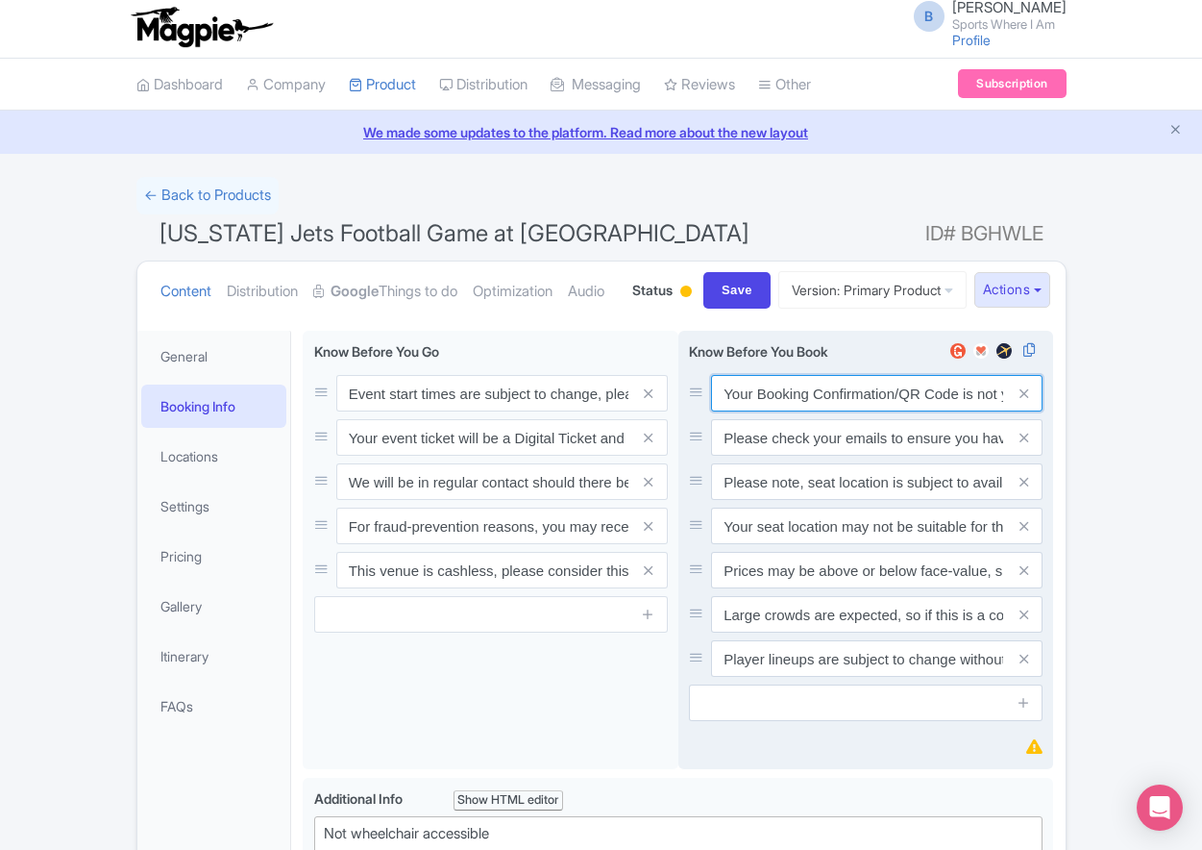
click at [848, 411] on input "Your Booking Confirmation/QR Code is not your entry ticket - your tickets and s…" at bounding box center [877, 393] width 332 height 37
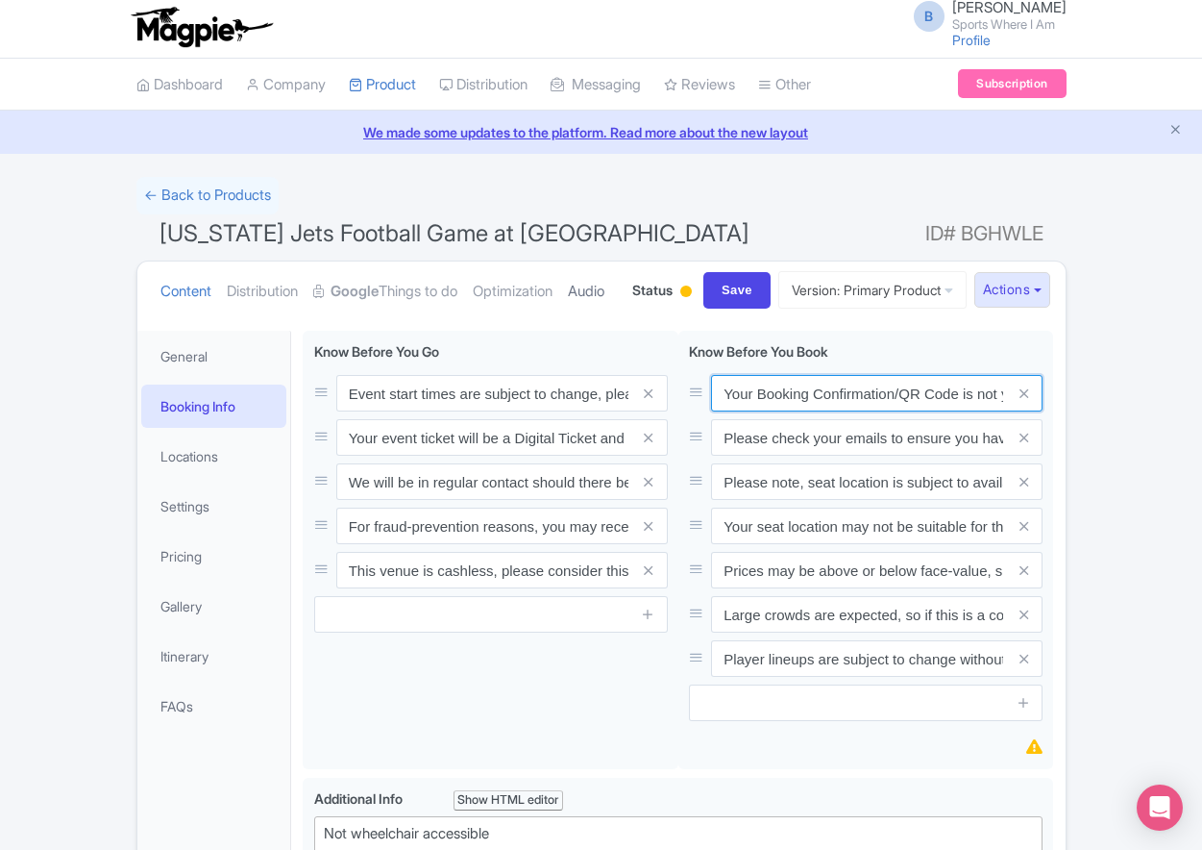
paste input "PDF/QR Code is not your entry ticket - your digital tickets and seating details…"
type input "Your Booking Confirmation PDF/QR Code is not your entry ticket - your digital t…"
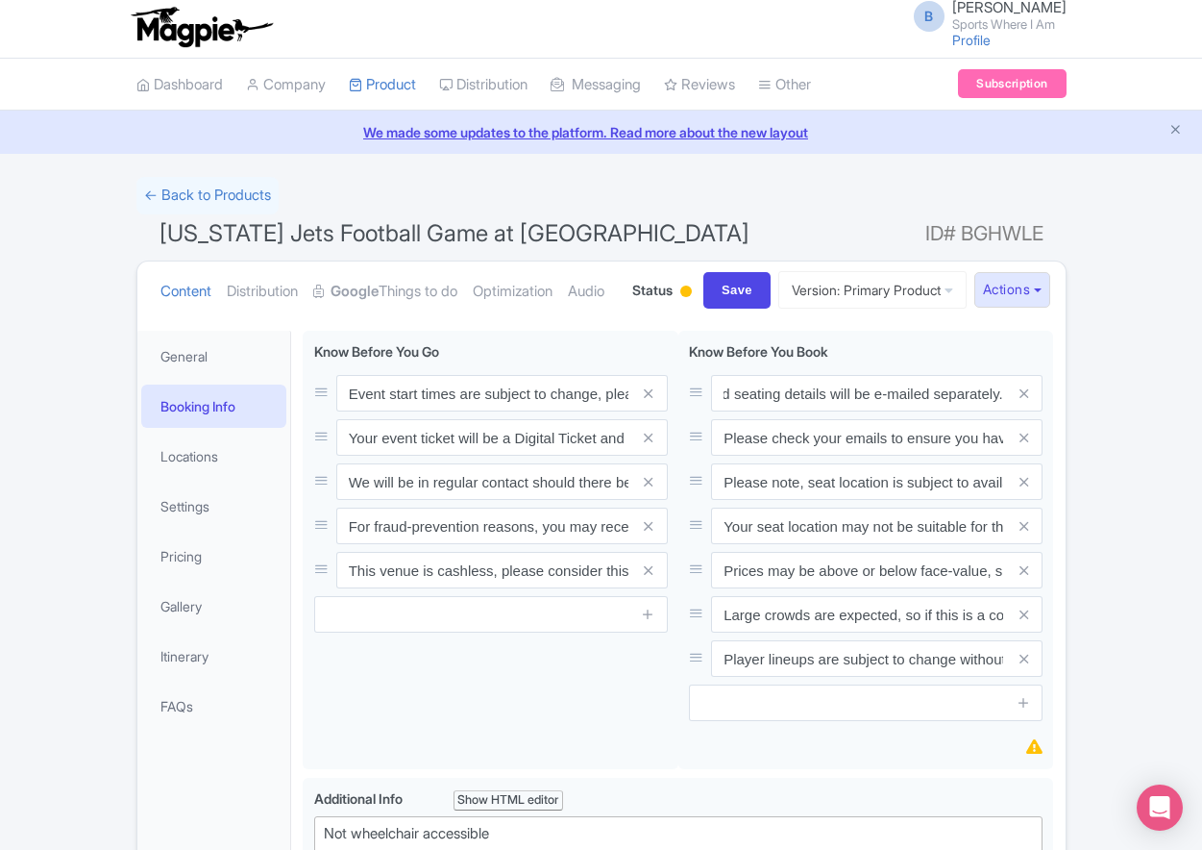
scroll to position [0, 0]
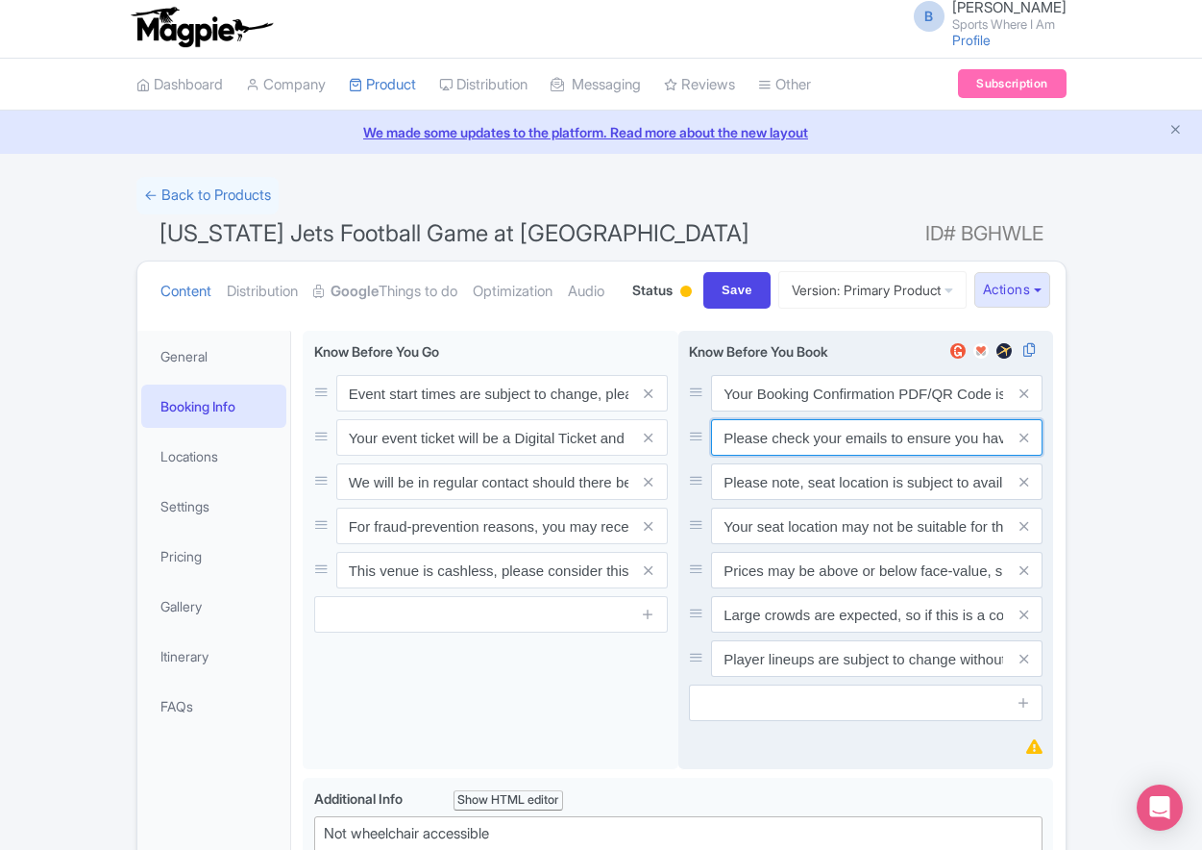
click at [776, 411] on input "Please check your emails to ensure you have accepted your mobile ticket prior t…" at bounding box center [877, 393] width 332 height 37
paste input "Entry tickets will be delivered via a digital ticketing provider selected by th…"
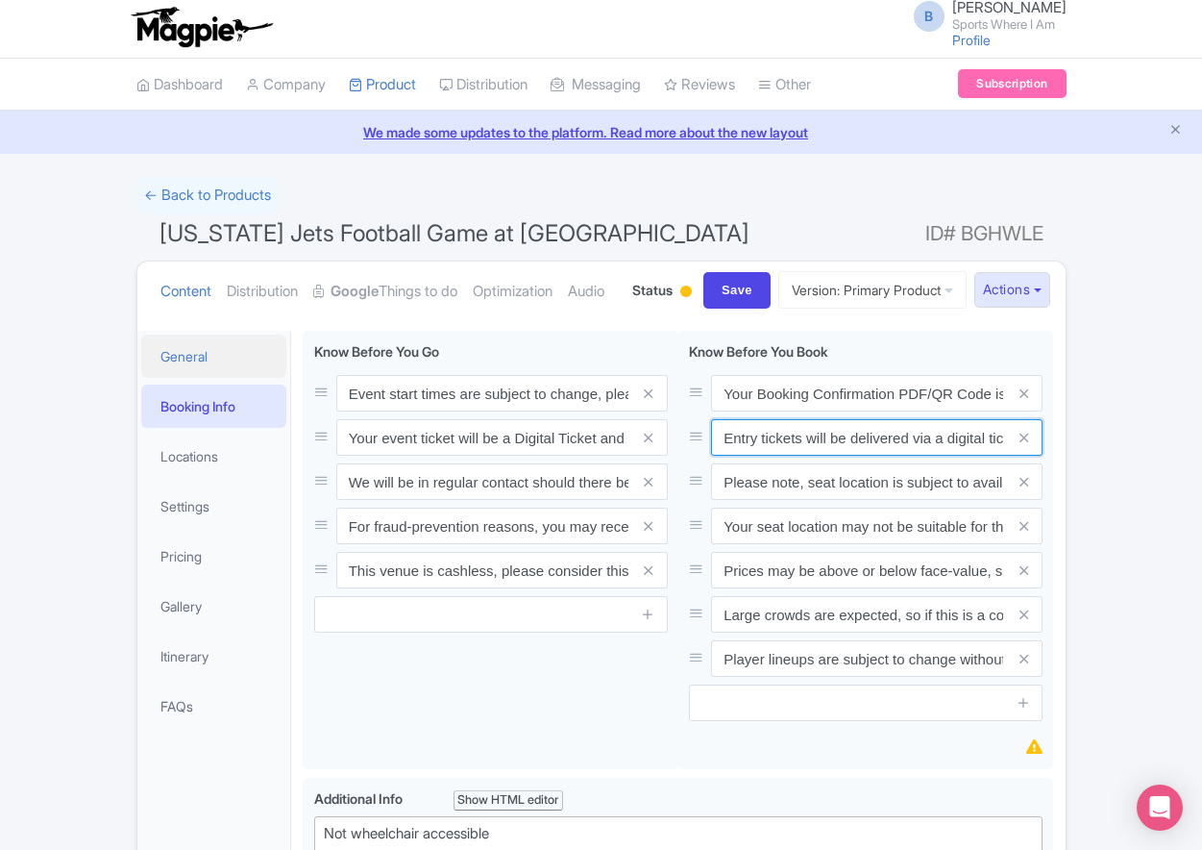
scroll to position [0, 721]
type input "Entry tickets will be delivered via a digital ticketing provider selected by th…"
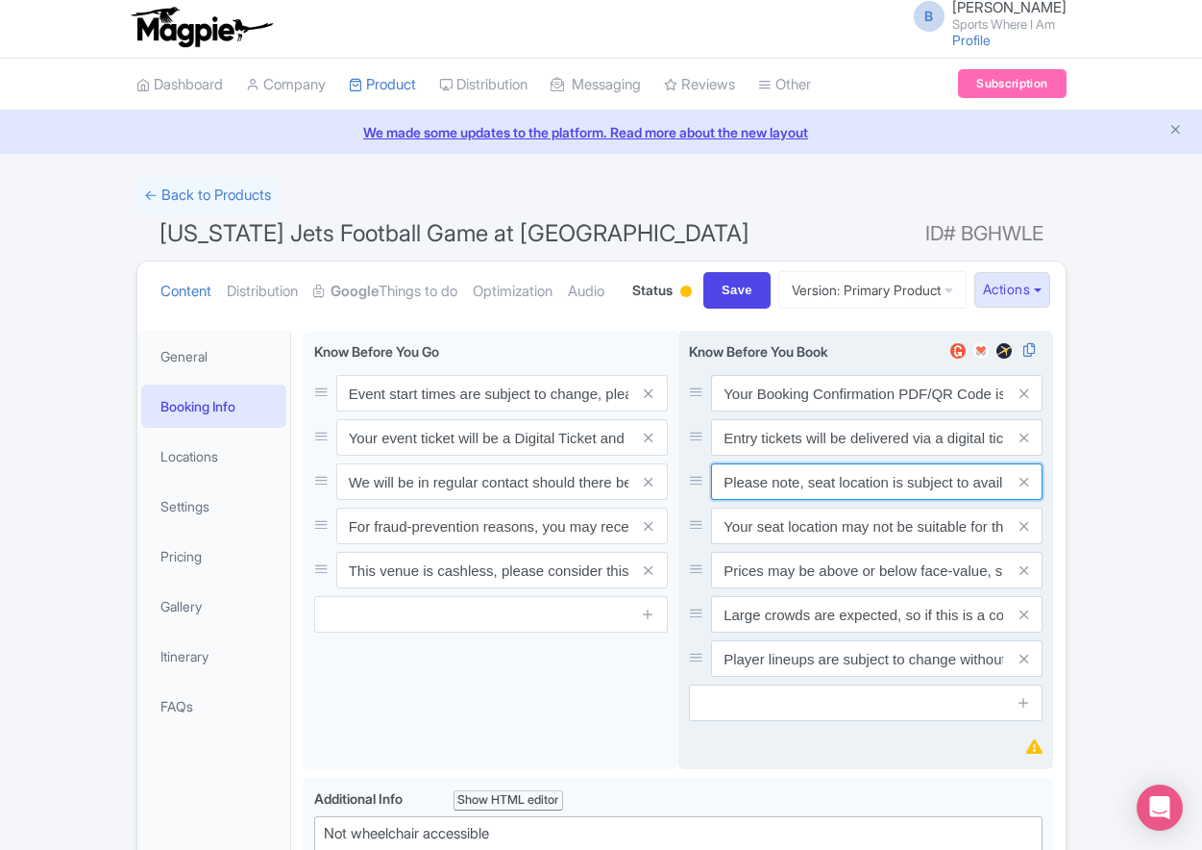
click at [788, 411] on input "Please note, seat location is subject to availability, based on the quantity of…" at bounding box center [877, 393] width 332 height 37
paste input "Ticket prices may be above or below face-value, subject to the popularity of th…"
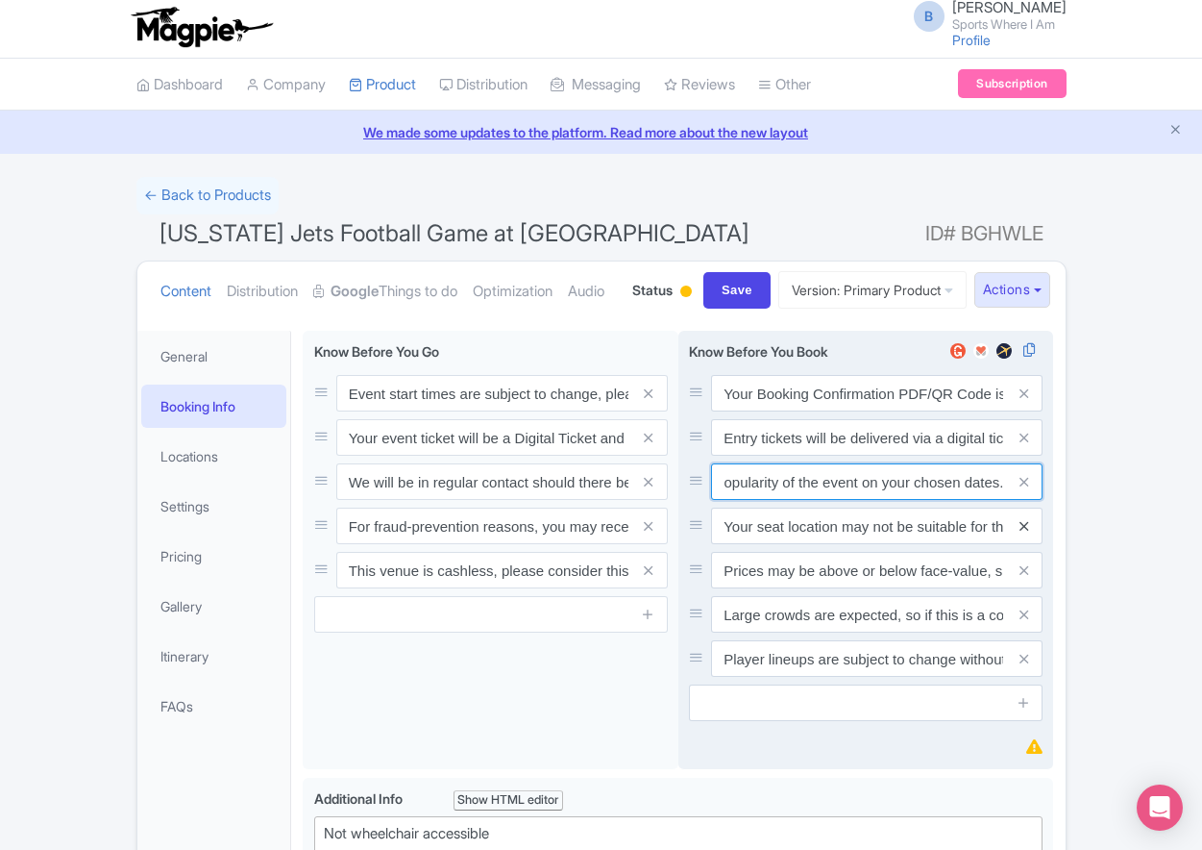
type input "Ticket prices may be above or below face-value, subject to the popularity of th…"
click at [1020, 533] on icon at bounding box center [1024, 526] width 9 height 14
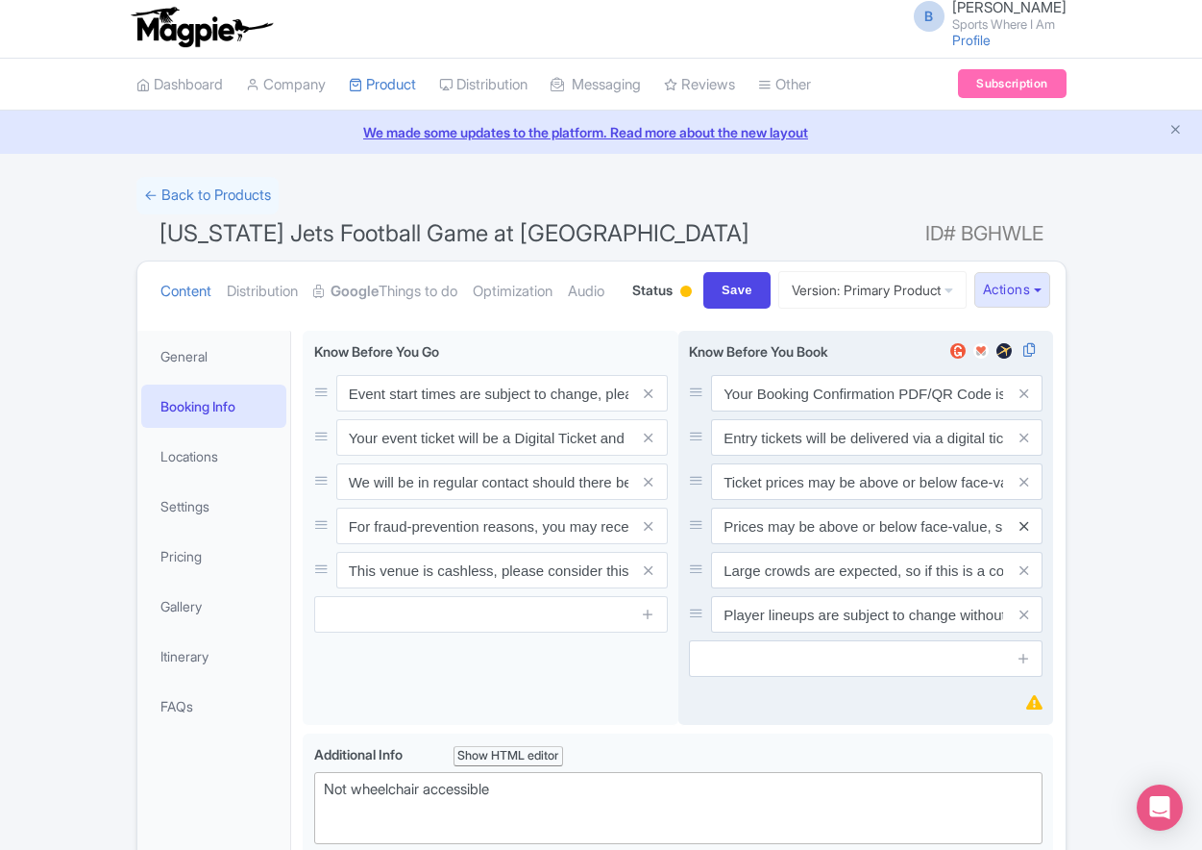
click at [1021, 533] on icon at bounding box center [1024, 526] width 9 height 14
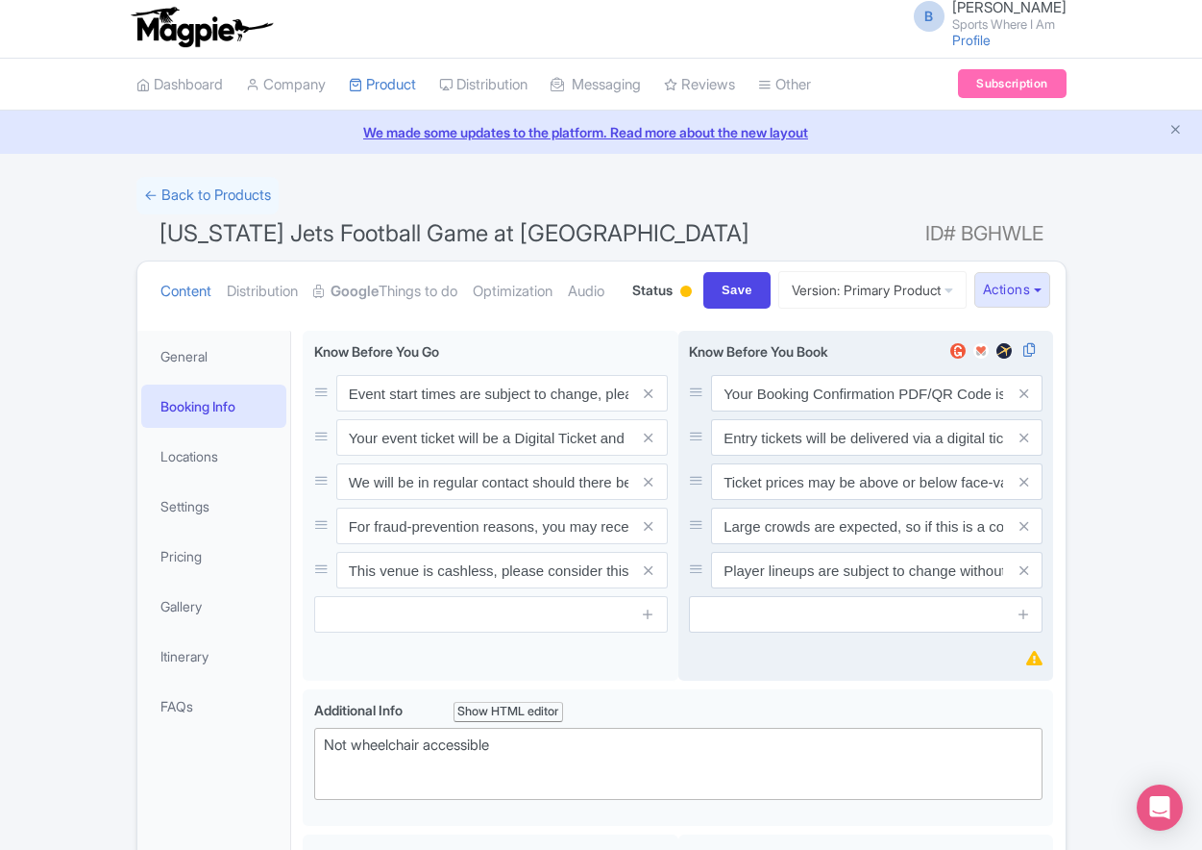
click at [1021, 533] on icon at bounding box center [1024, 526] width 9 height 14
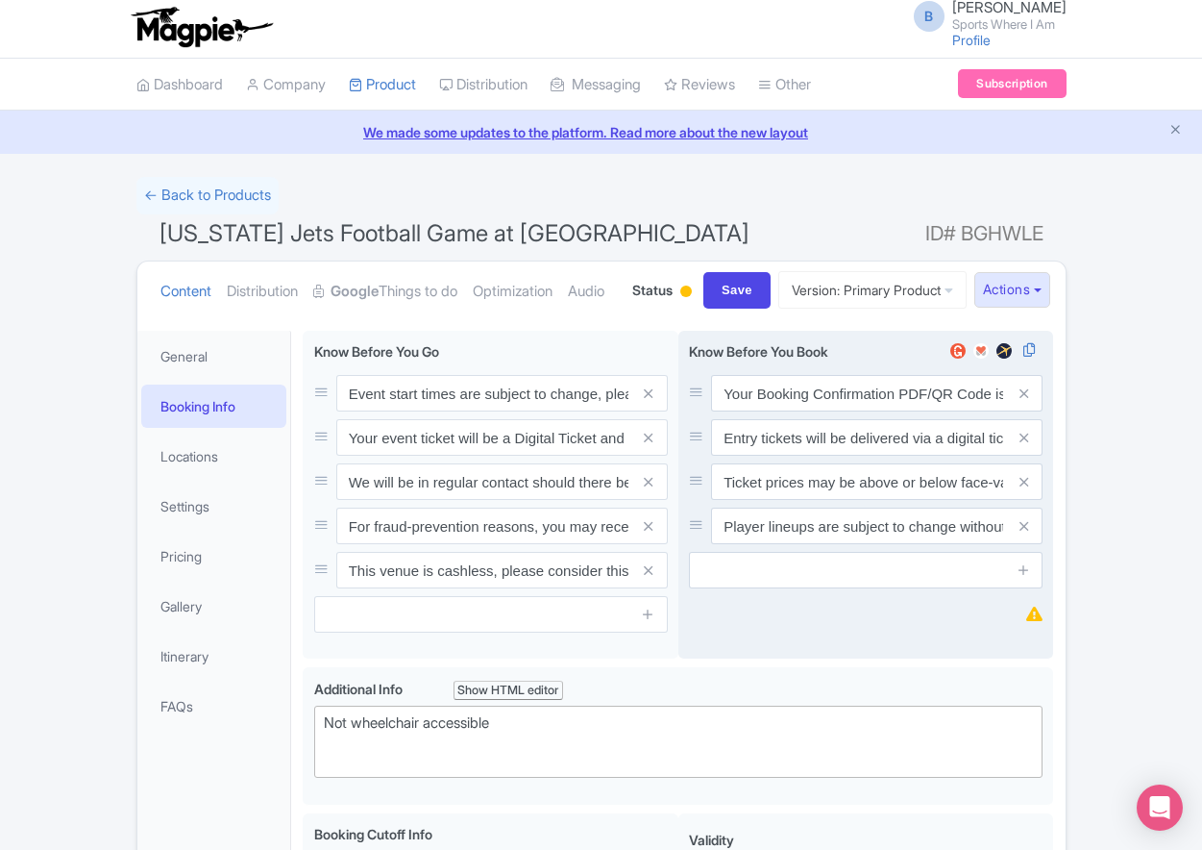
click at [1021, 533] on icon at bounding box center [1024, 526] width 9 height 14
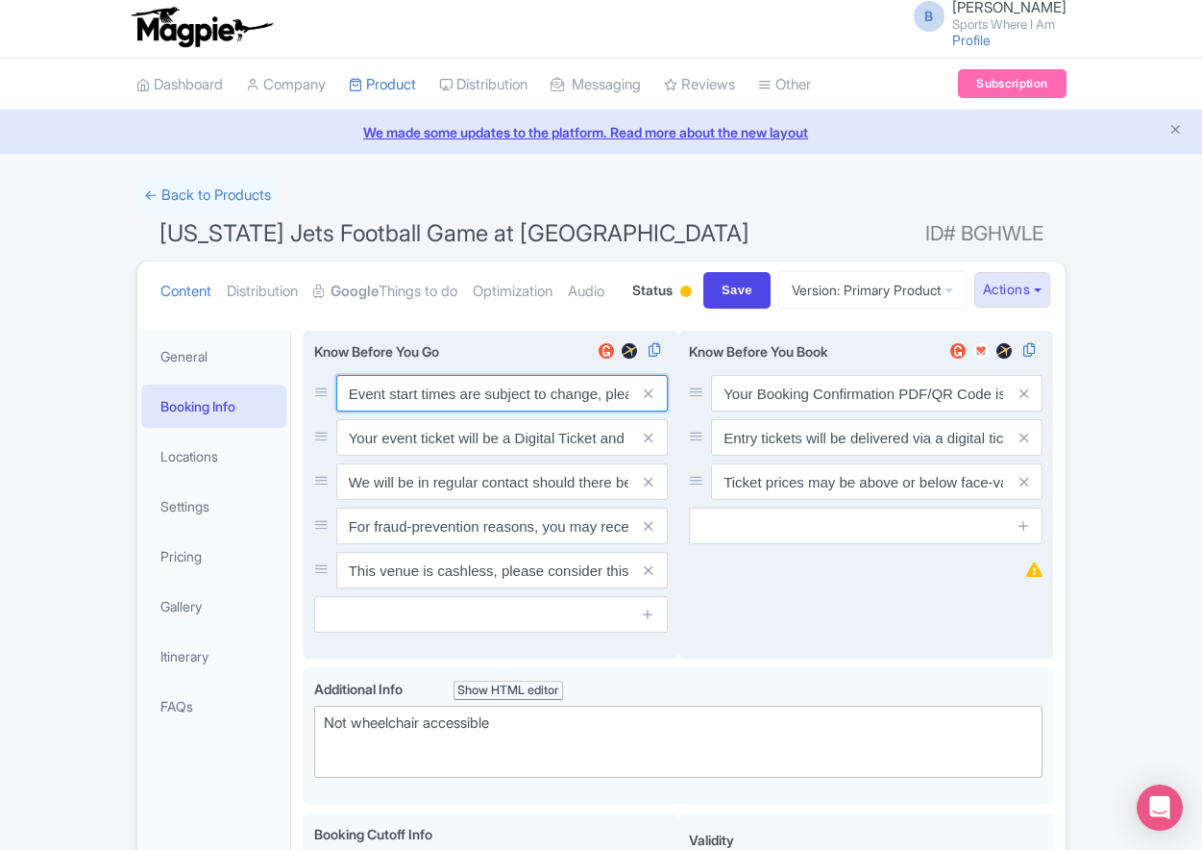
click at [415, 411] on input "Event start times are subject to change, please check these closer to the event…" at bounding box center [502, 393] width 332 height 37
click at [416, 411] on input "Event start times are subject to change, please check these closer to the event…" at bounding box center [502, 393] width 332 height 37
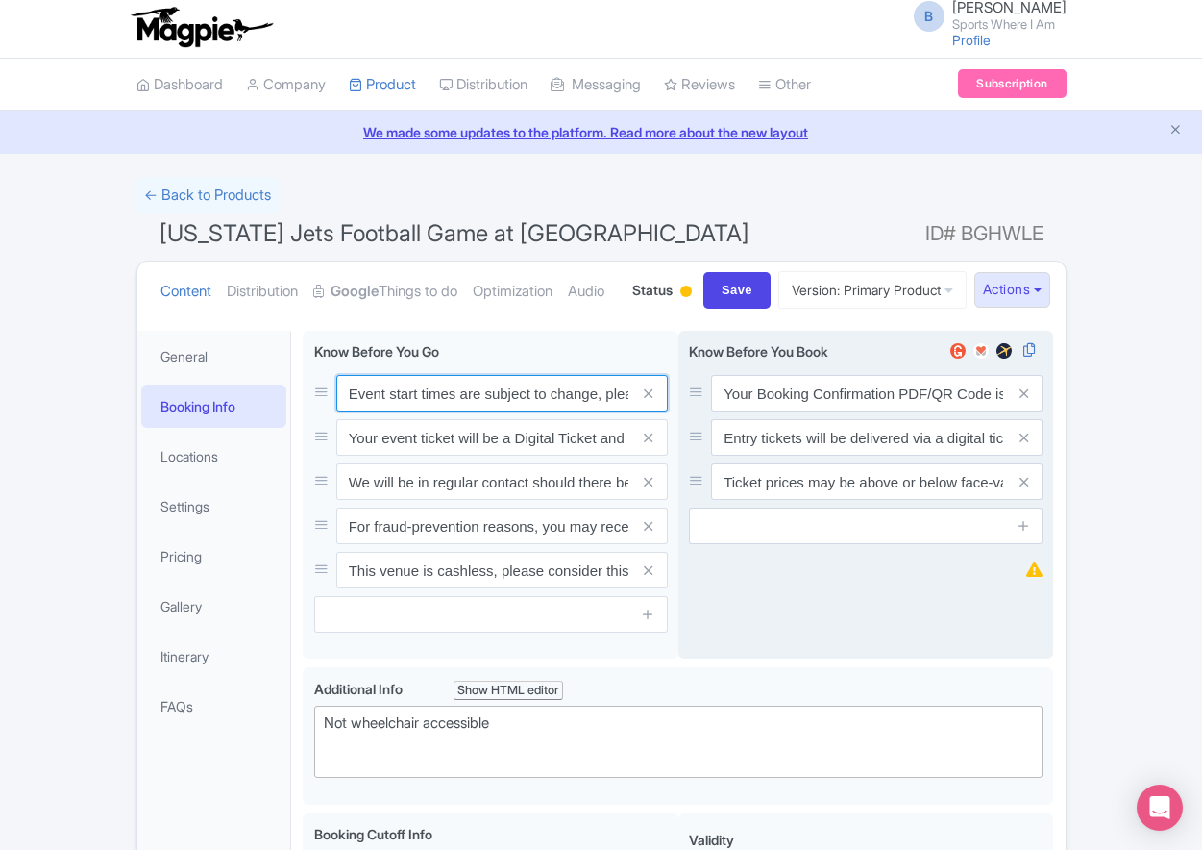
paste input ". We will be in regular contact should there be any updates or changes ahead of…"
type input "Event start times are subject to change. We will be in regular contact should t…"
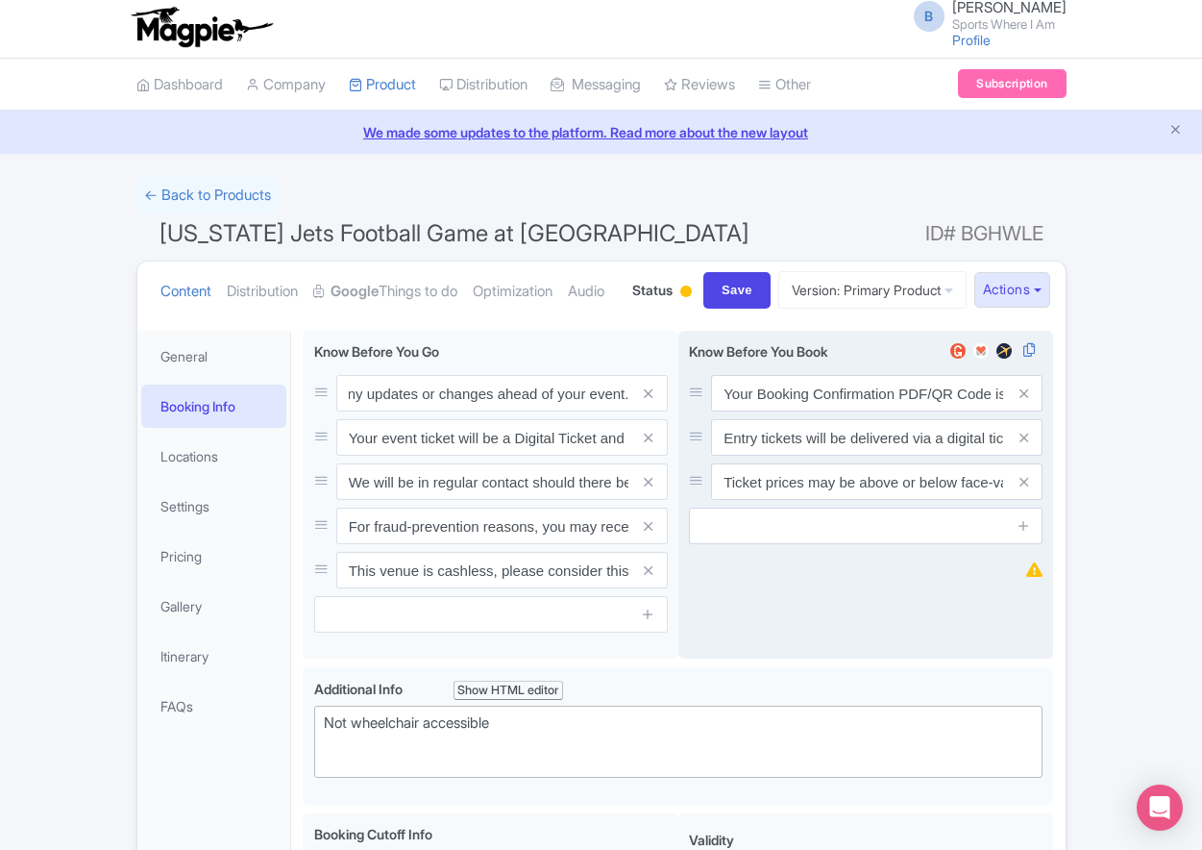
scroll to position [0, 0]
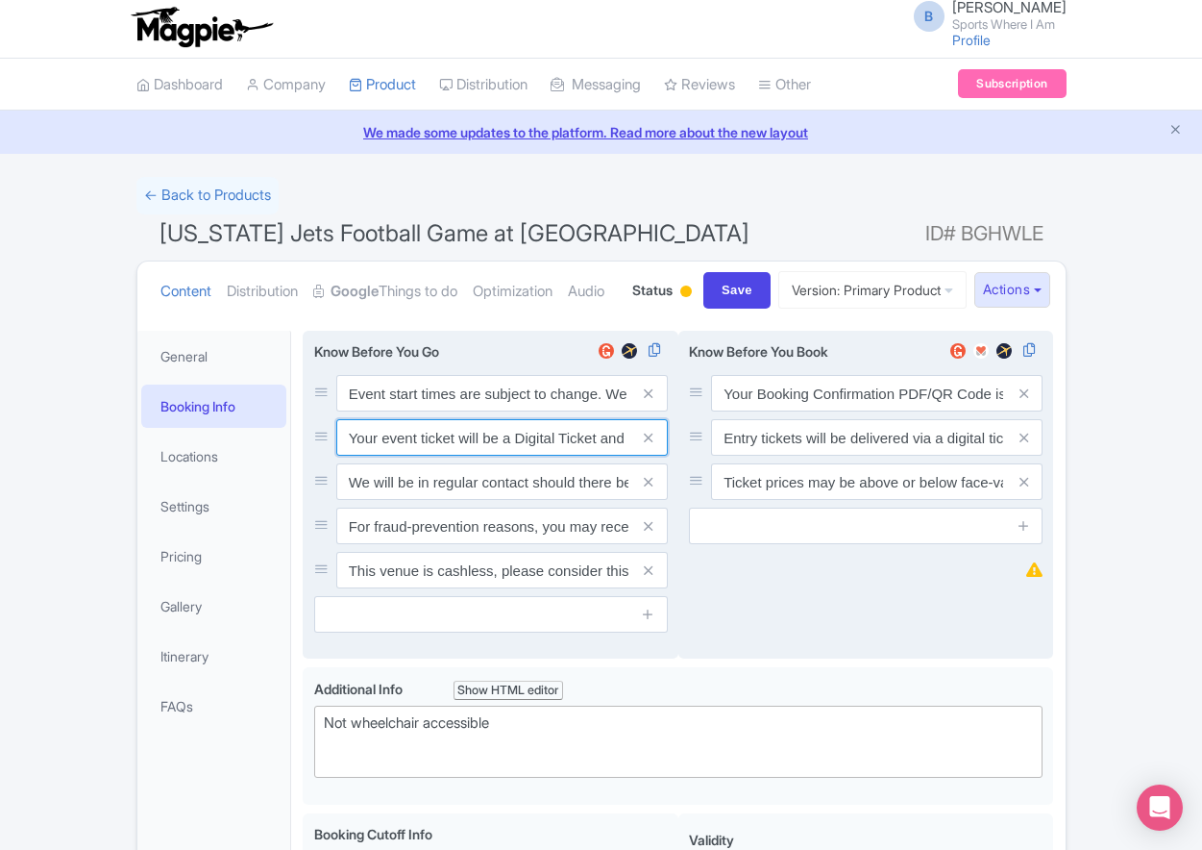
click at [422, 411] on input "Your event ticket will be a Digital Ticket and is separate from your booking co…" at bounding box center [502, 393] width 332 height 37
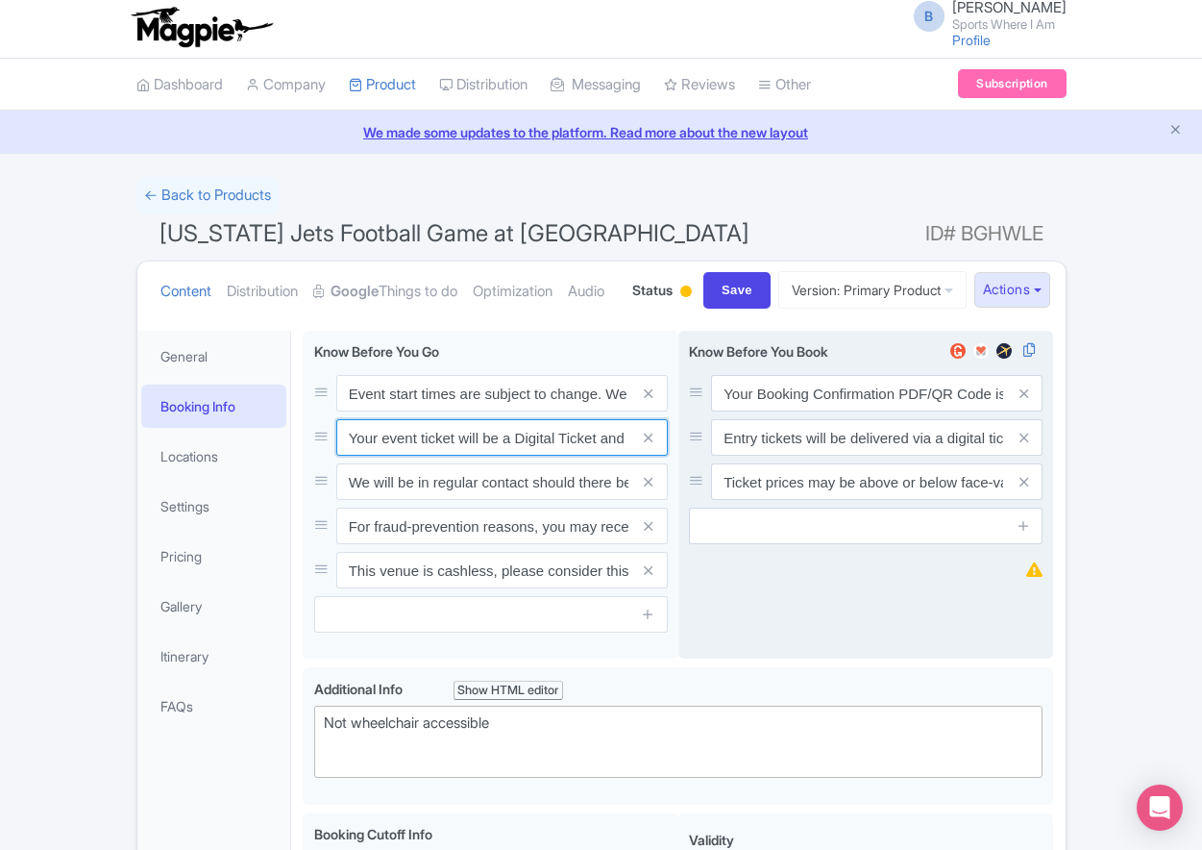
paste input "ntry"
type input "Your entry ticket will be a Digital Ticket and is separate from your booking co…"
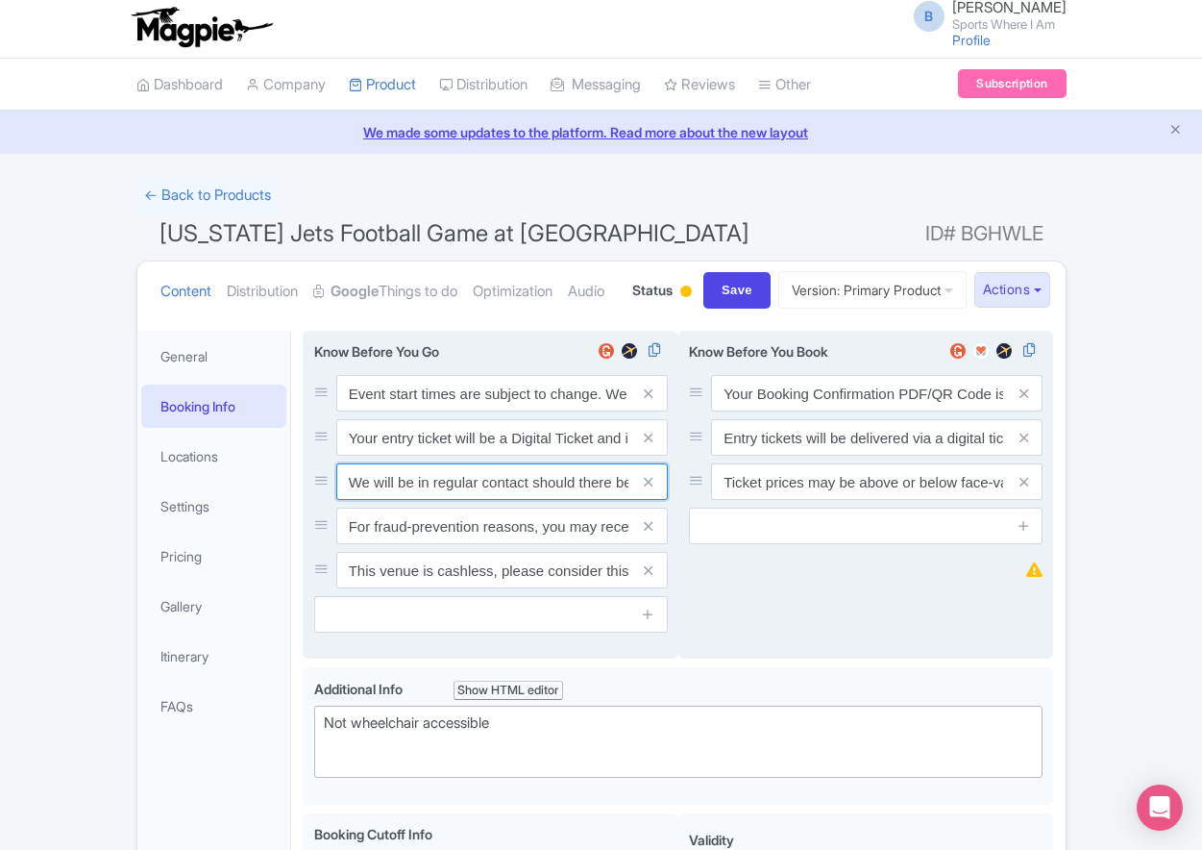
click at [436, 411] on input "We will be in regular contact should there be any updates or changes ahead of y…" at bounding box center [502, 393] width 332 height 37
paste input "For fraud-prevention reasons, most tickets are delivered between 1-3 days prior…"
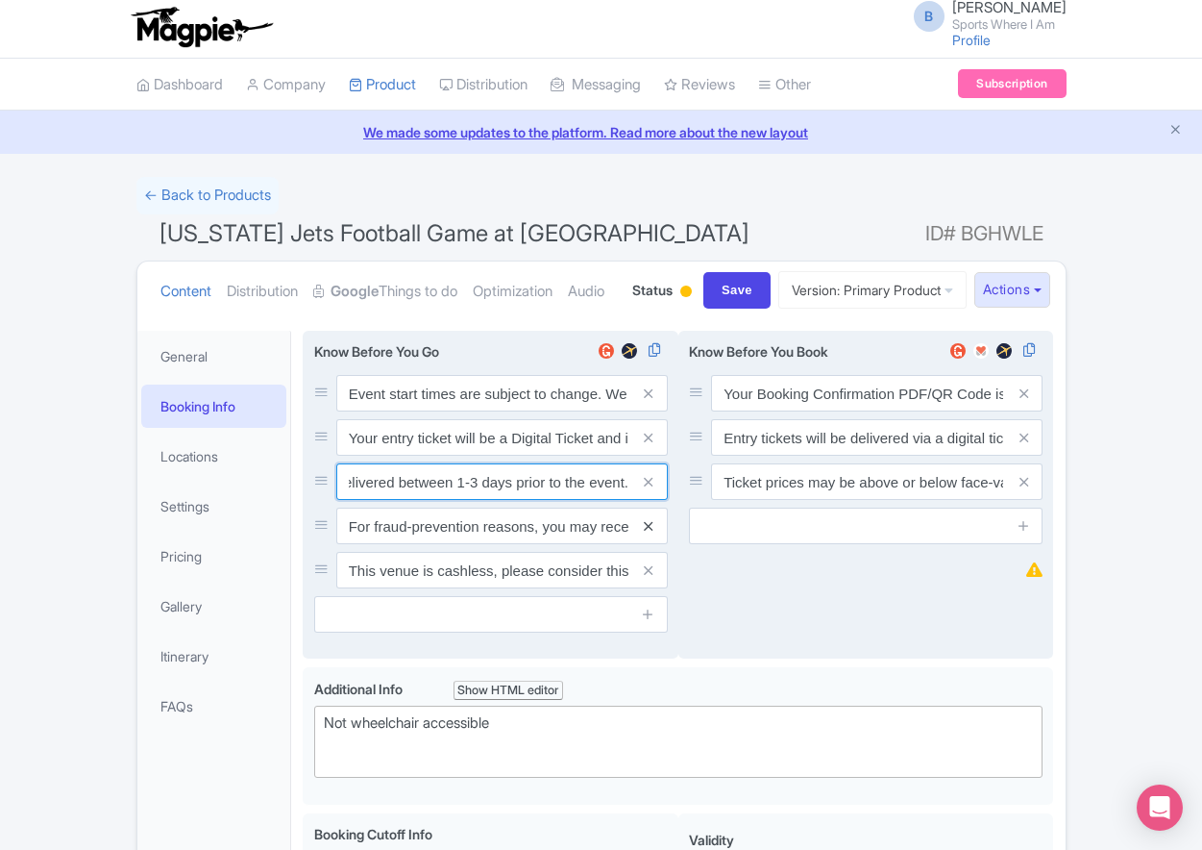
type input "For fraud-prevention reasons, most tickets are delivered between 1-3 days prior…"
click at [650, 533] on icon at bounding box center [648, 526] width 9 height 14
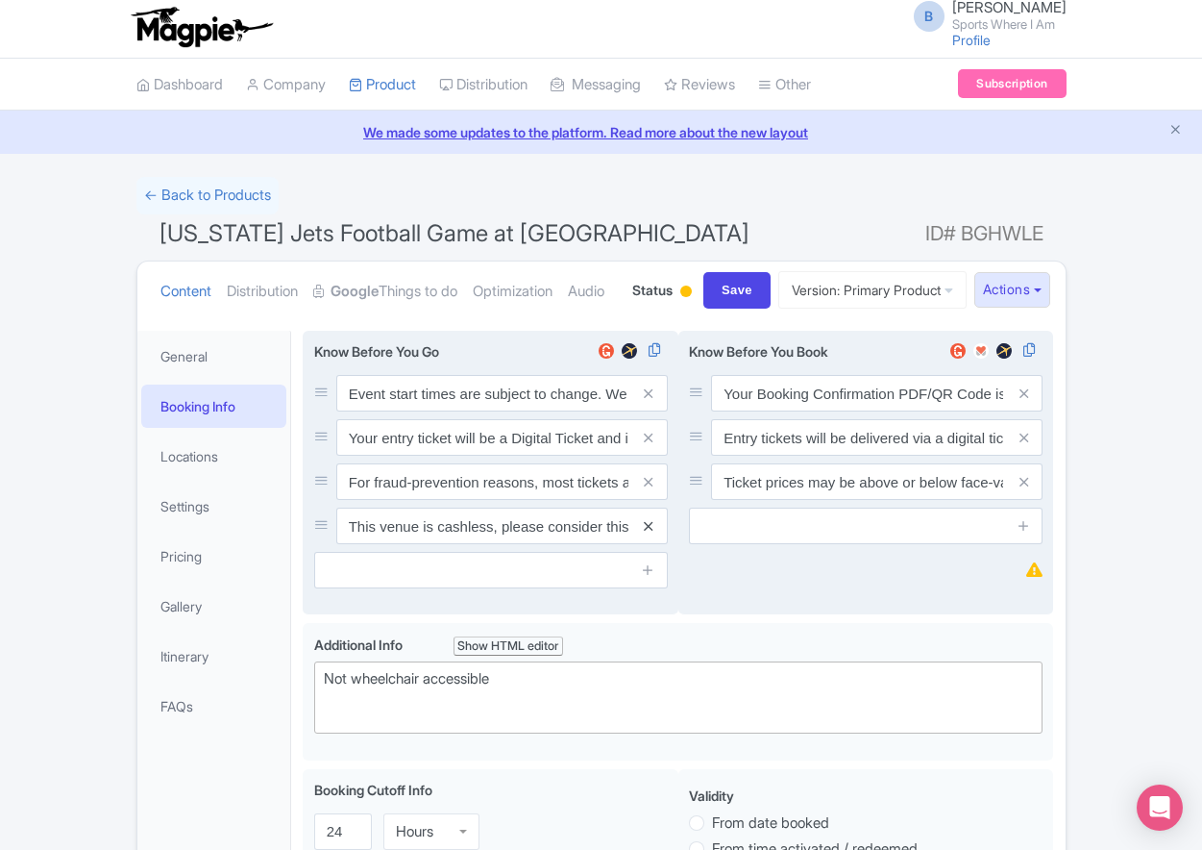
click at [651, 533] on icon at bounding box center [648, 526] width 9 height 14
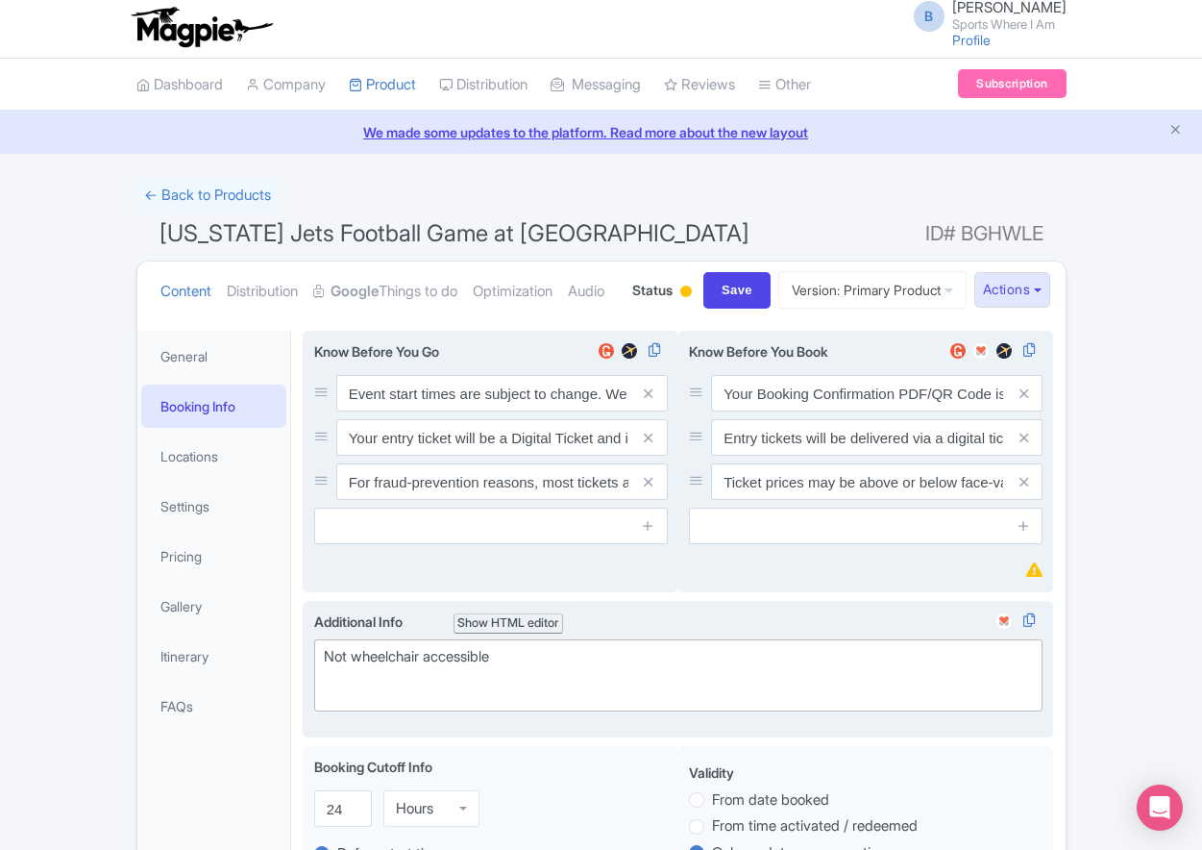
click at [431, 689] on div "Not wheelchair accessible" at bounding box center [679, 667] width 710 height 43
click at [429, 689] on div "Not wheelchair accessible" at bounding box center [679, 667] width 710 height 43
click at [400, 689] on div "Not wheelchair accessible" at bounding box center [679, 667] width 710 height 43
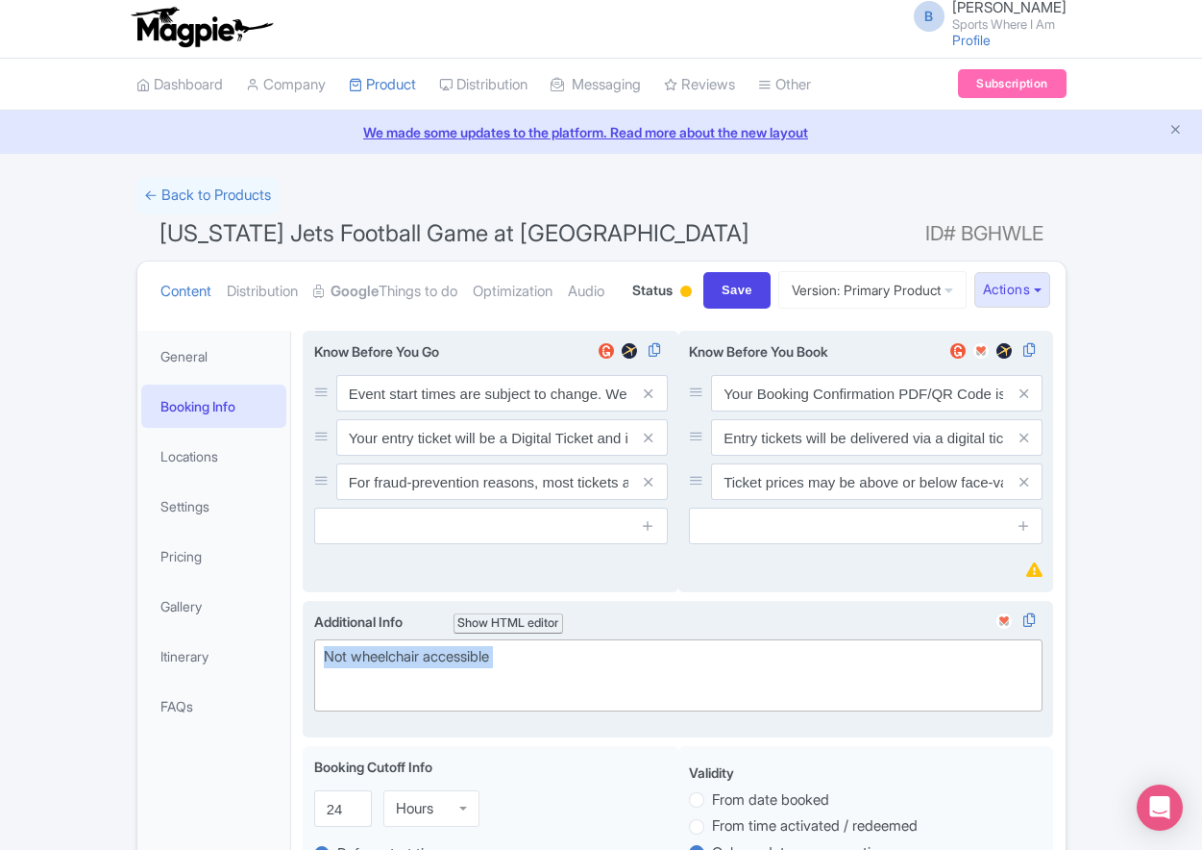
click at [400, 689] on div "Not wheelchair accessible" at bounding box center [679, 667] width 710 height 43
paste trix-editor "Short Side Upper: Located in the outer ring of seating in the higher tiers behi…"
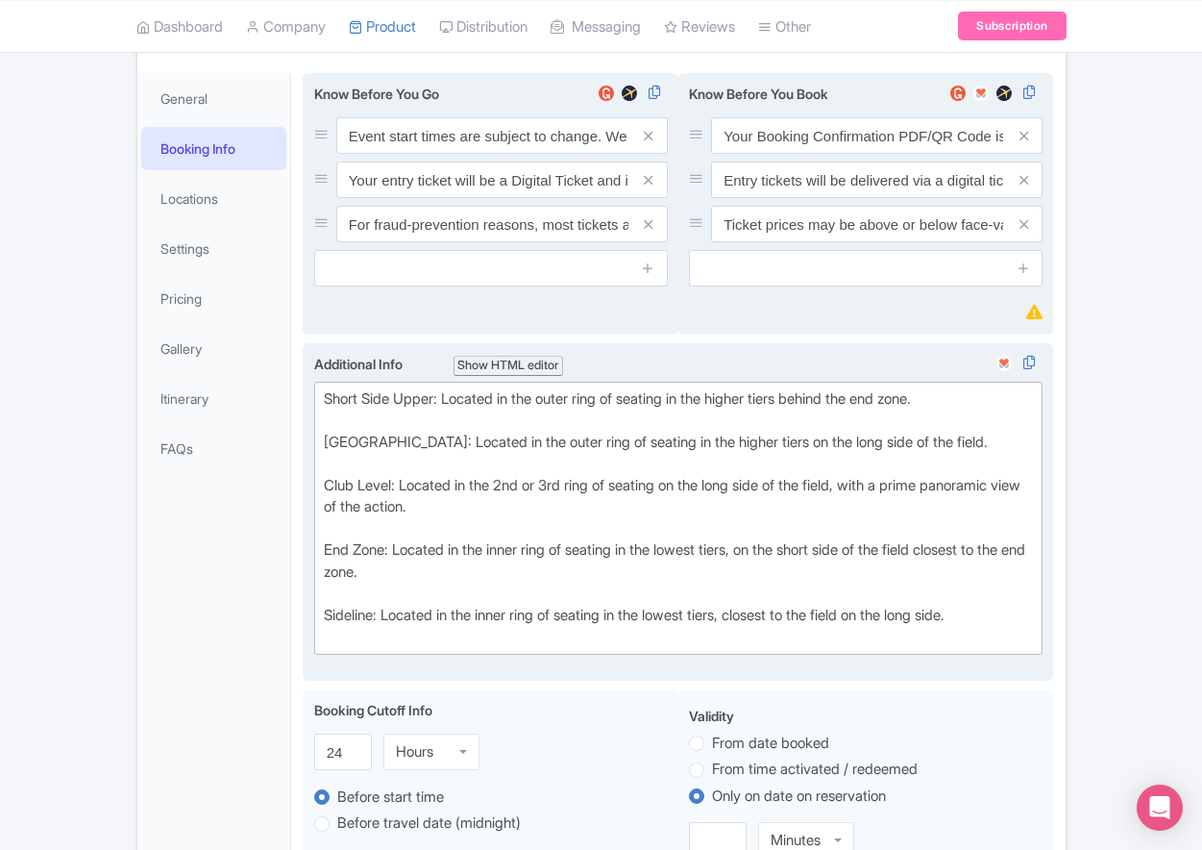
scroll to position [310, 0]
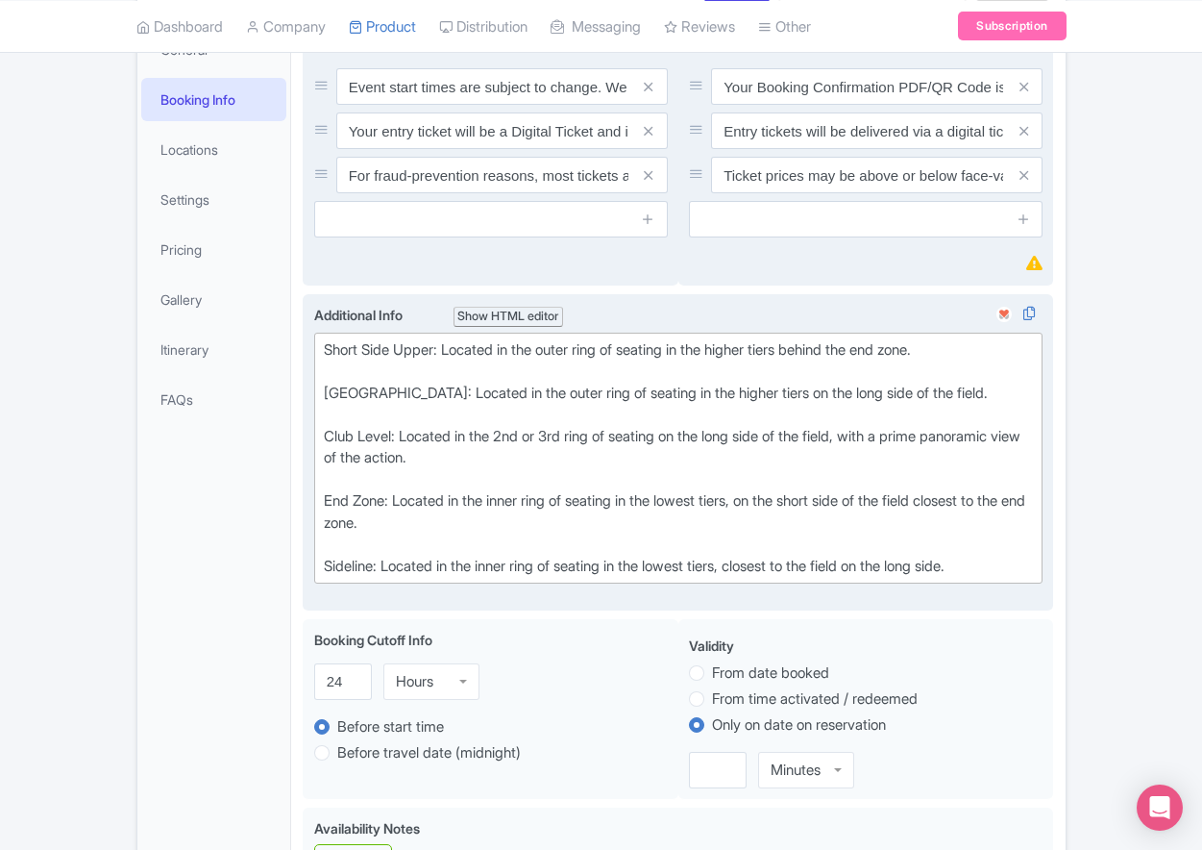
type trix-editor "<div>Short Side Upper: Located in the outer ring of seating in the higher tiers…"
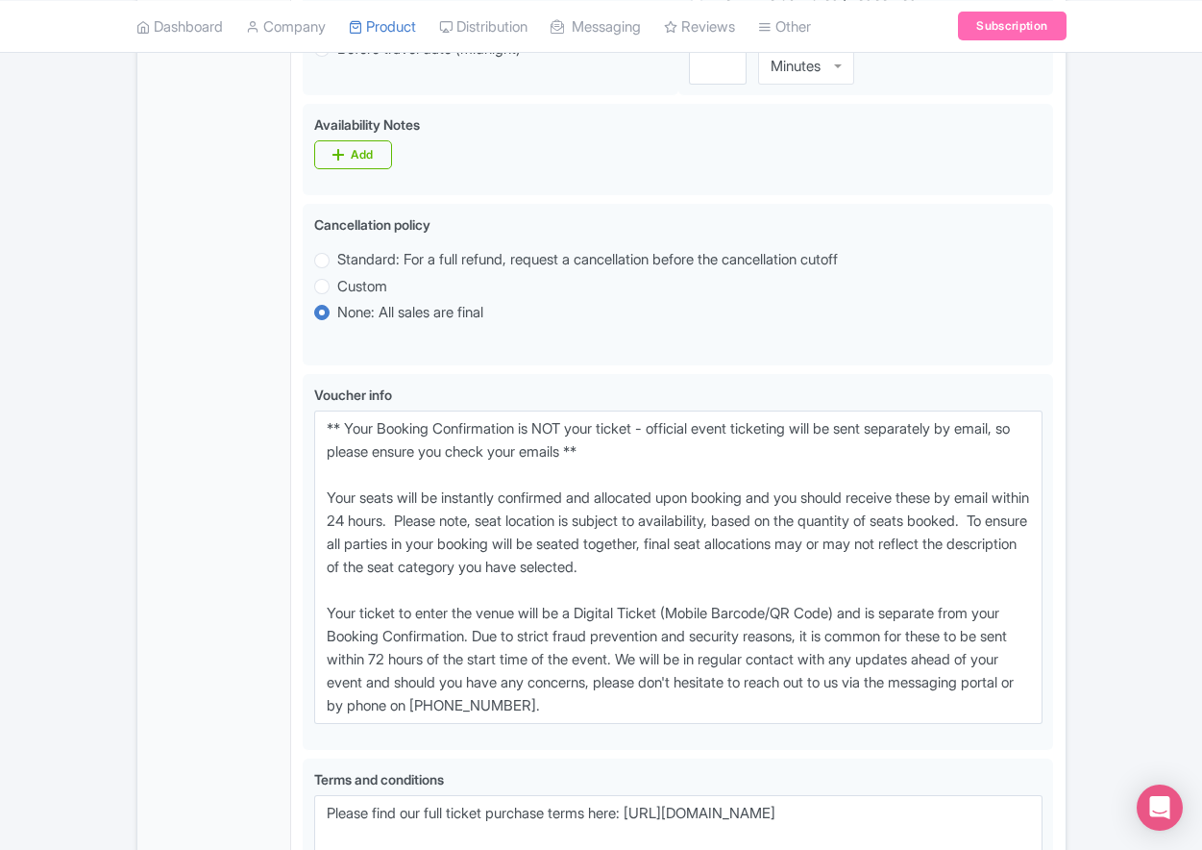
scroll to position [1070, 0]
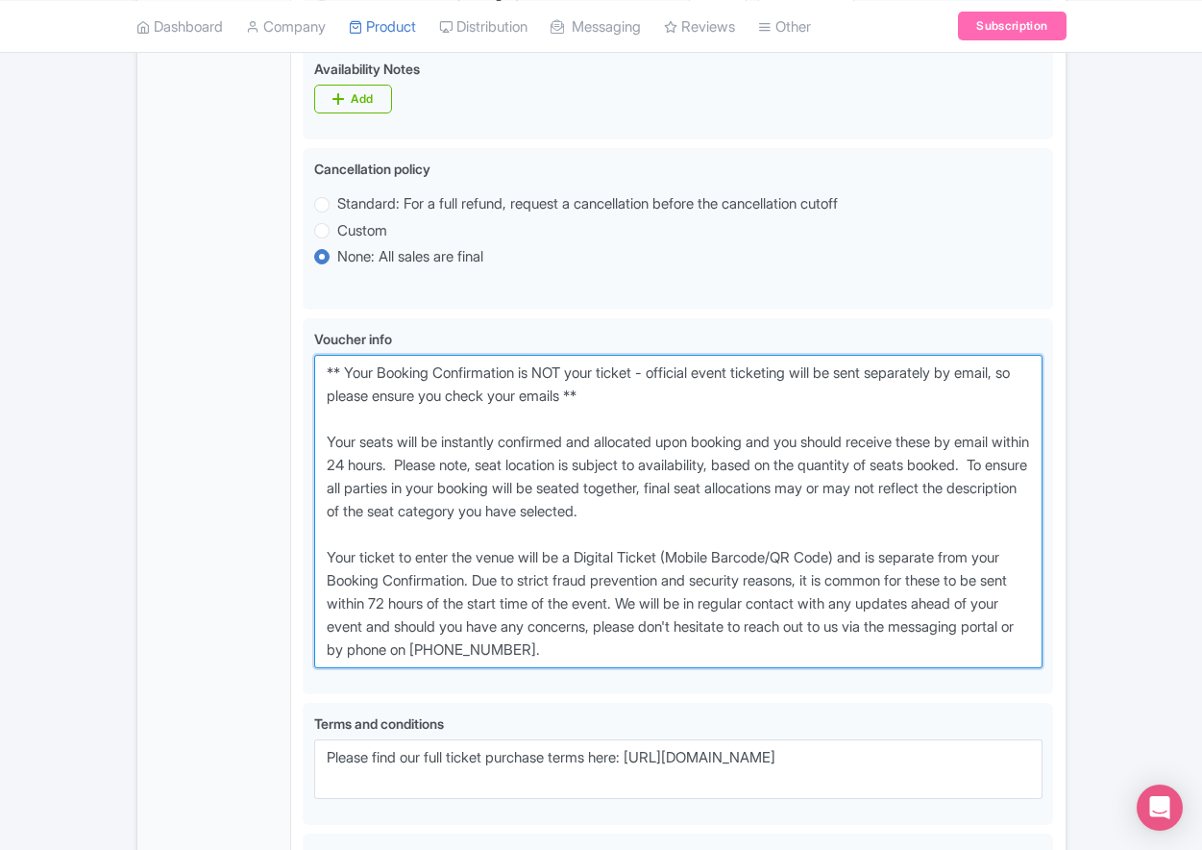
drag, startPoint x: 701, startPoint y: 728, endPoint x: 211, endPoint y: 429, distance: 573.7
click at [211, 429] on div "General Booking Info Locations Settings Pricing Gallery Itinerary FAQs New York…" at bounding box center [601, 144] width 928 height 1783
paste textarea "entry ticket - official event ticketing will be sent separately by email, so pl…"
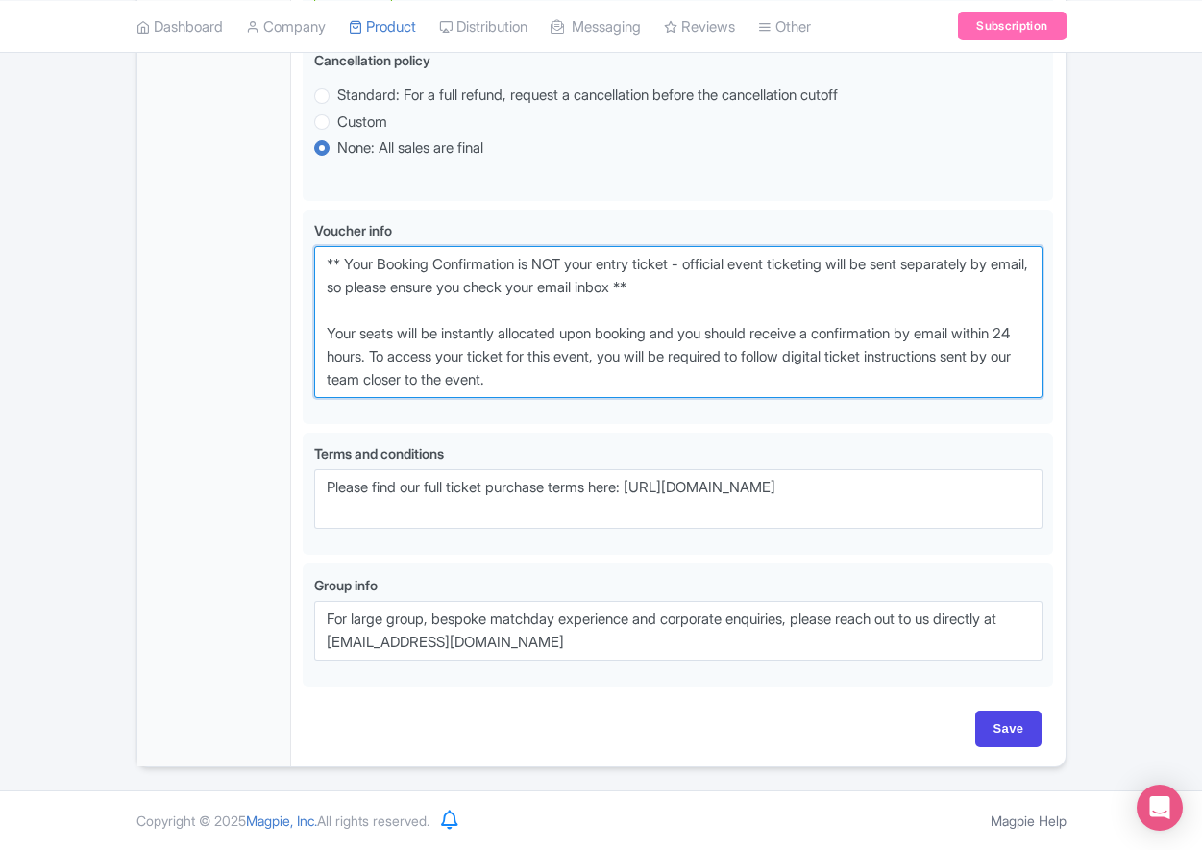
scroll to position [1250, 0]
type textarea "** Your Booking Confirmation is NOT your entry ticket - official event ticketin…"
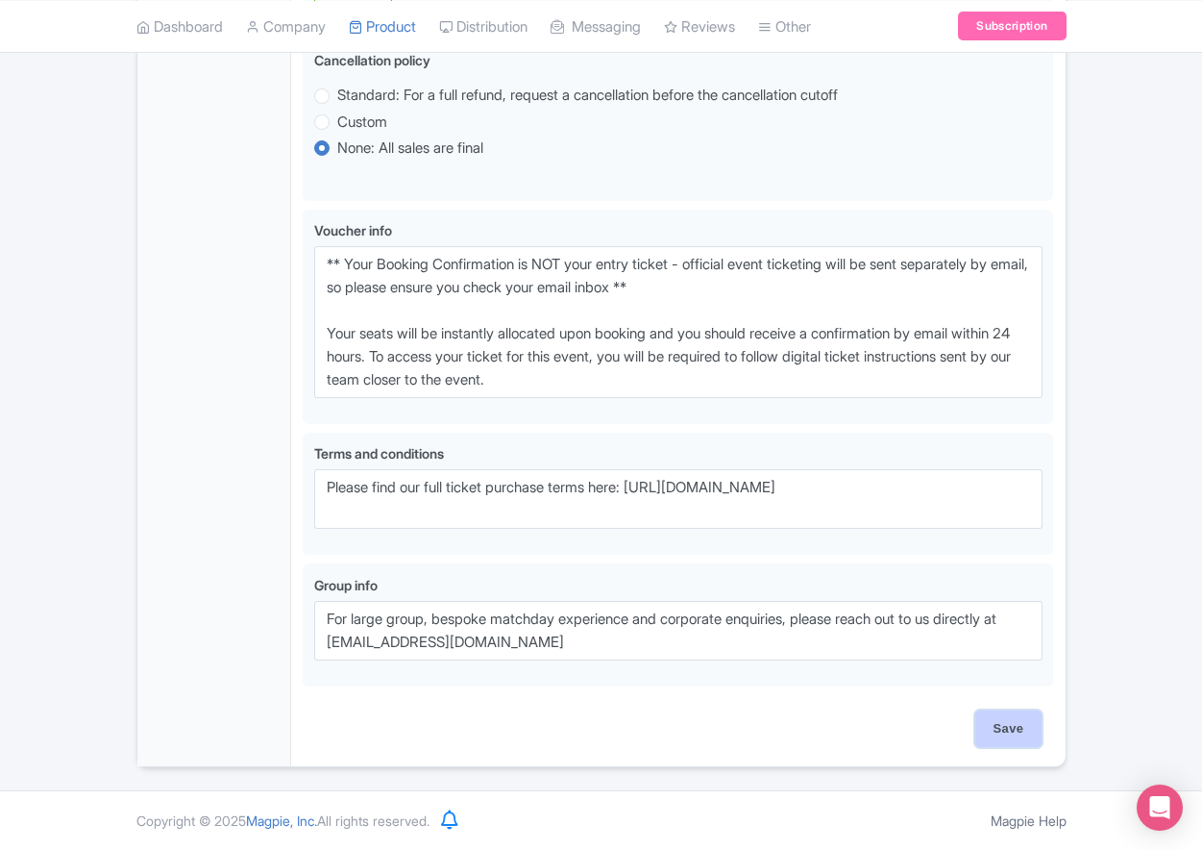
click at [1001, 728] on input "Save" at bounding box center [1008, 728] width 67 height 37
type input "Saving..."
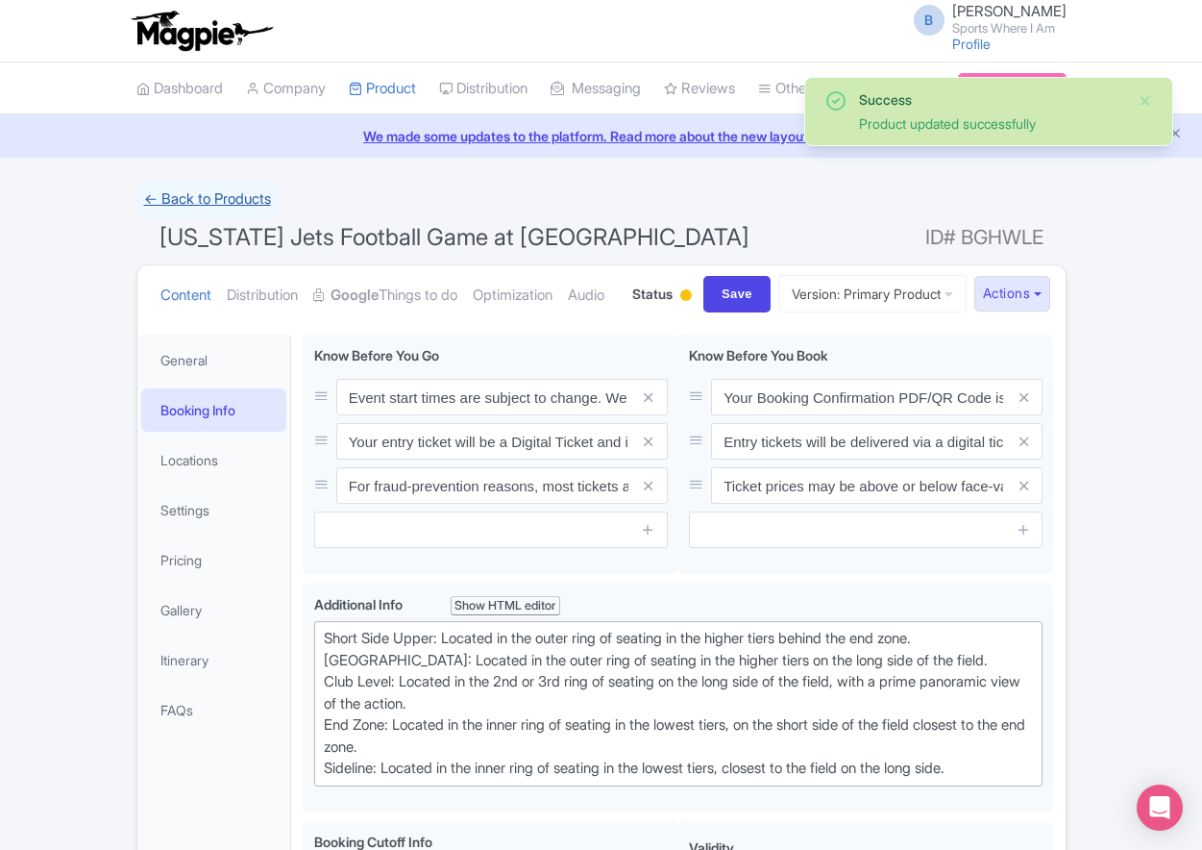
click at [217, 186] on link "← Back to Products" at bounding box center [207, 199] width 142 height 37
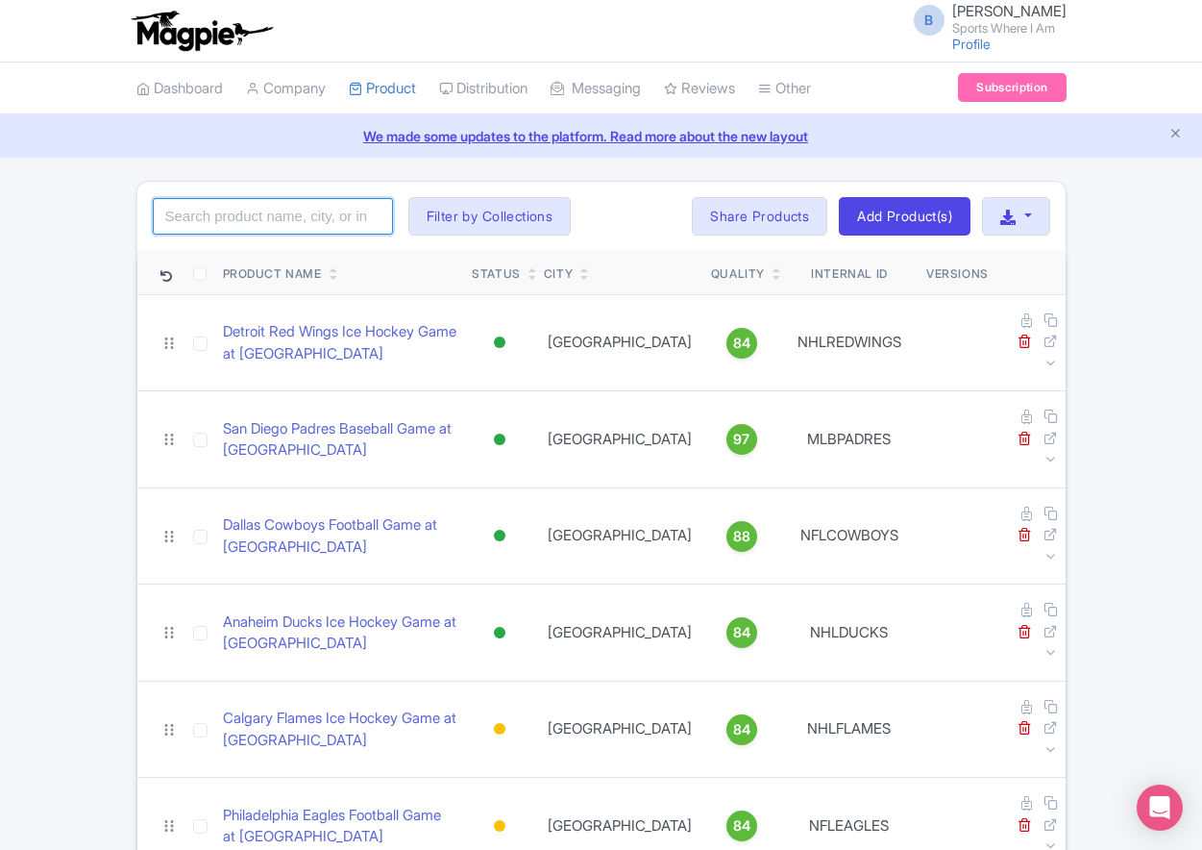
click at [246, 215] on input "search" at bounding box center [273, 216] width 240 height 37
type input "commanders"
click button "Search" at bounding box center [0, 0] width 0 height 0
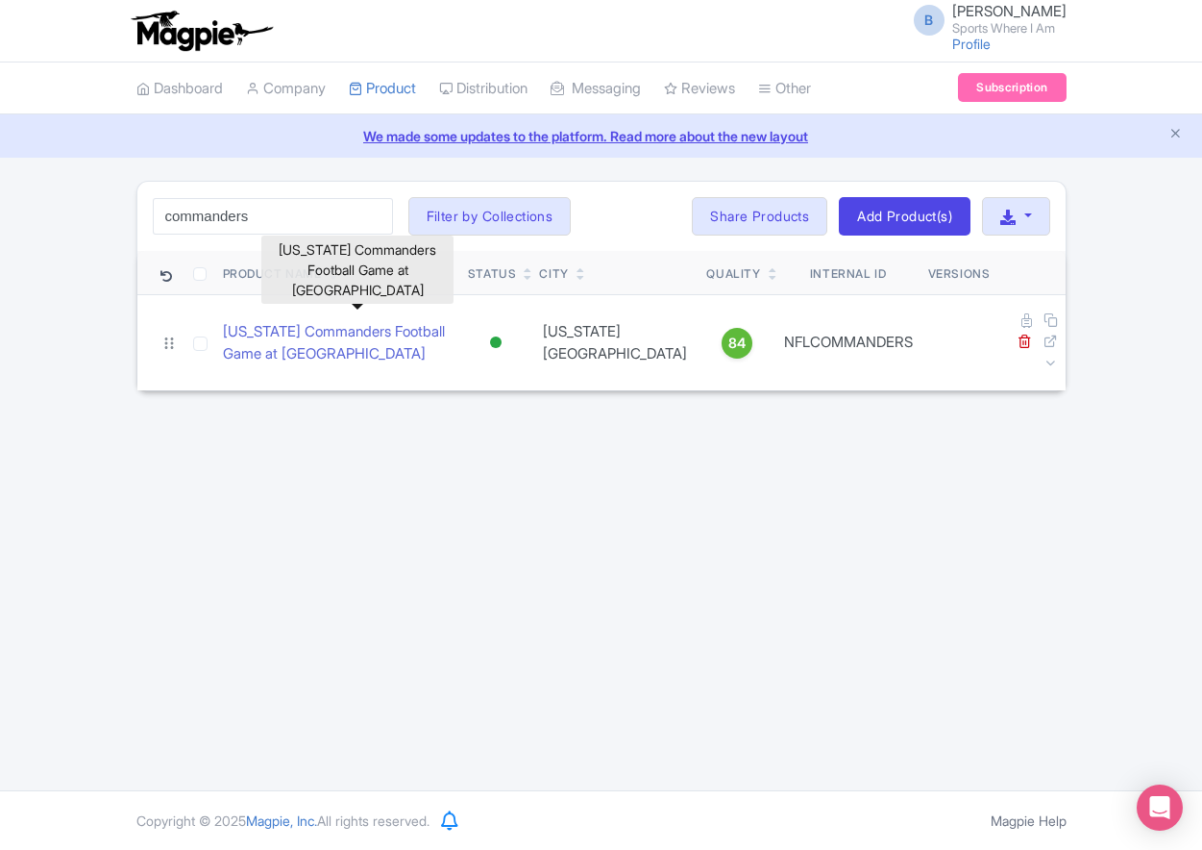
click at [273, 321] on link "[US_STATE] Commanders Football Game at [GEOGRAPHIC_DATA]" at bounding box center [338, 342] width 230 height 43
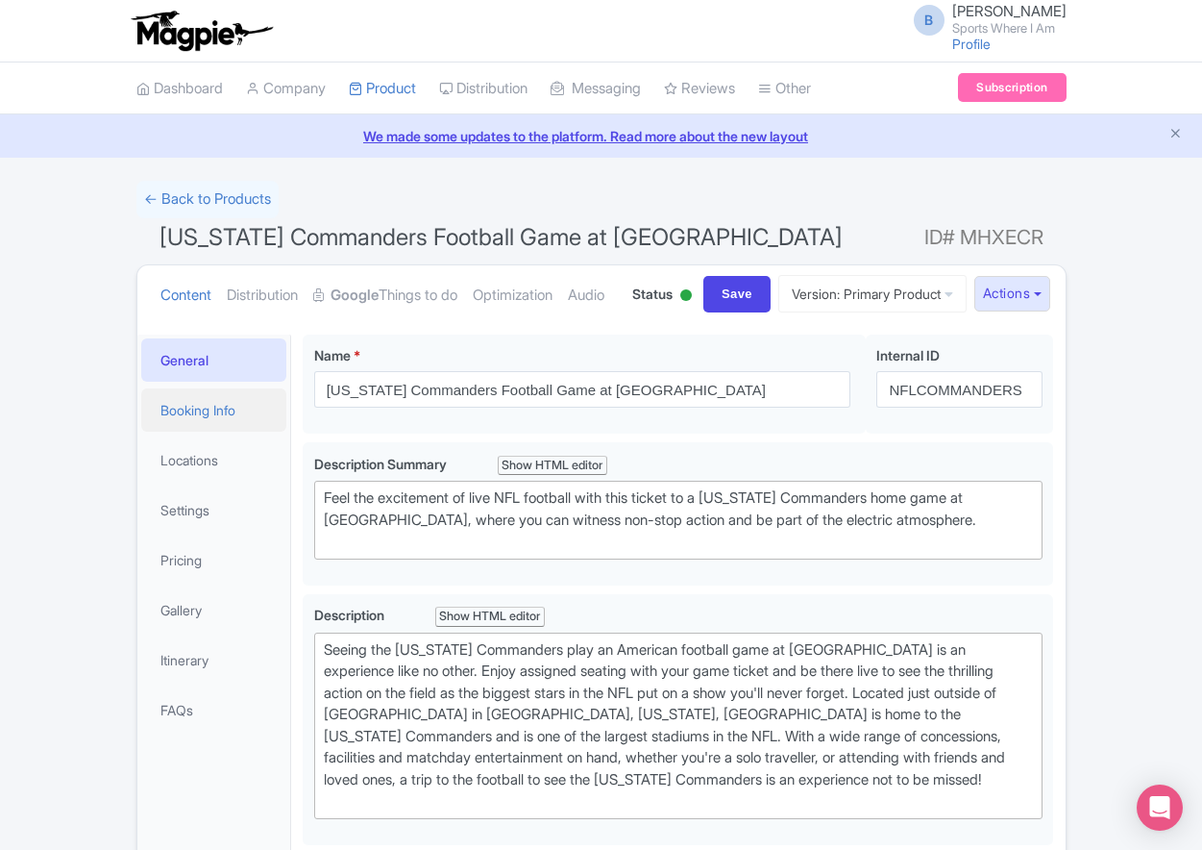
click at [199, 431] on link "Booking Info" at bounding box center [214, 409] width 146 height 43
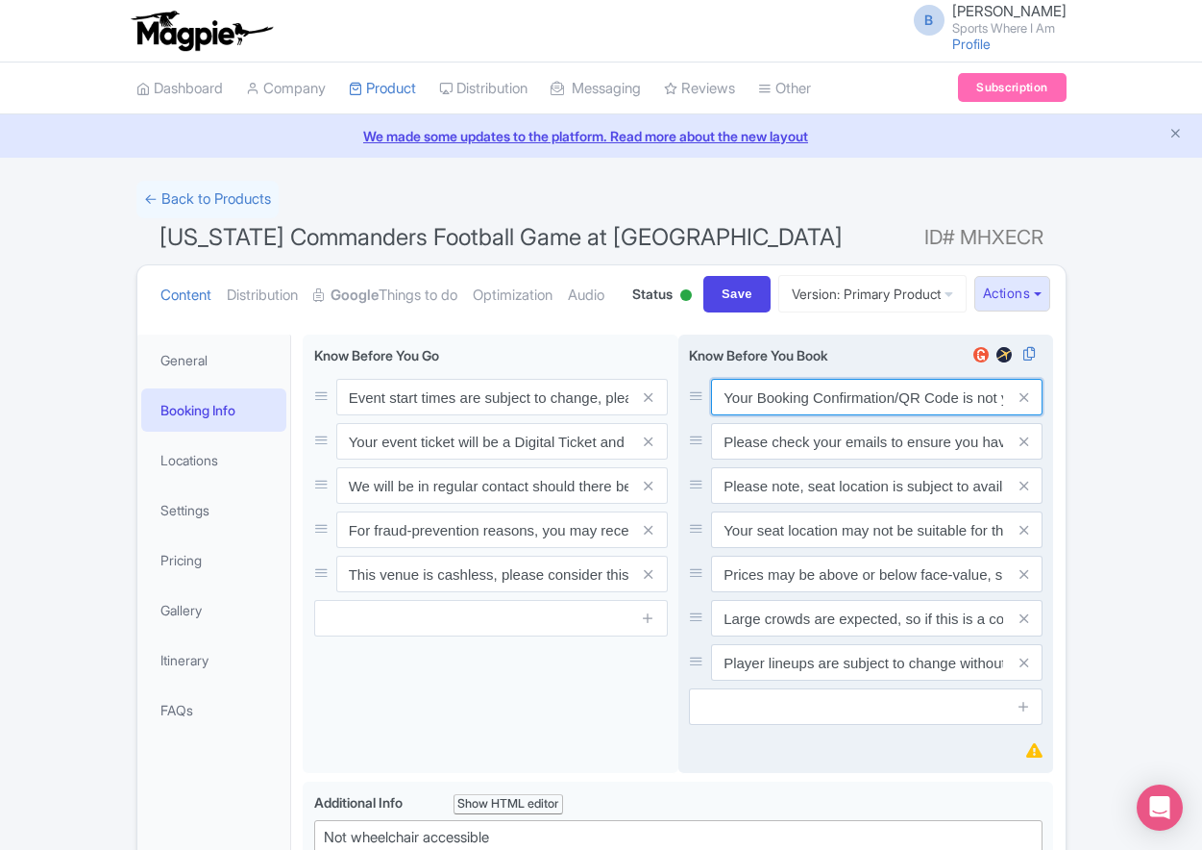
click at [758, 415] on input "Your Booking Confirmation/QR Code is not your entry ticket - your tickets and s…" at bounding box center [877, 397] width 332 height 37
click at [759, 415] on input "Your Booking Confirmation/QR Code is not your entry ticket - your tickets and s…" at bounding box center [877, 397] width 332 height 37
paste input "PDF/QR Code is not your entry ticket - your digital tickets and seating details…"
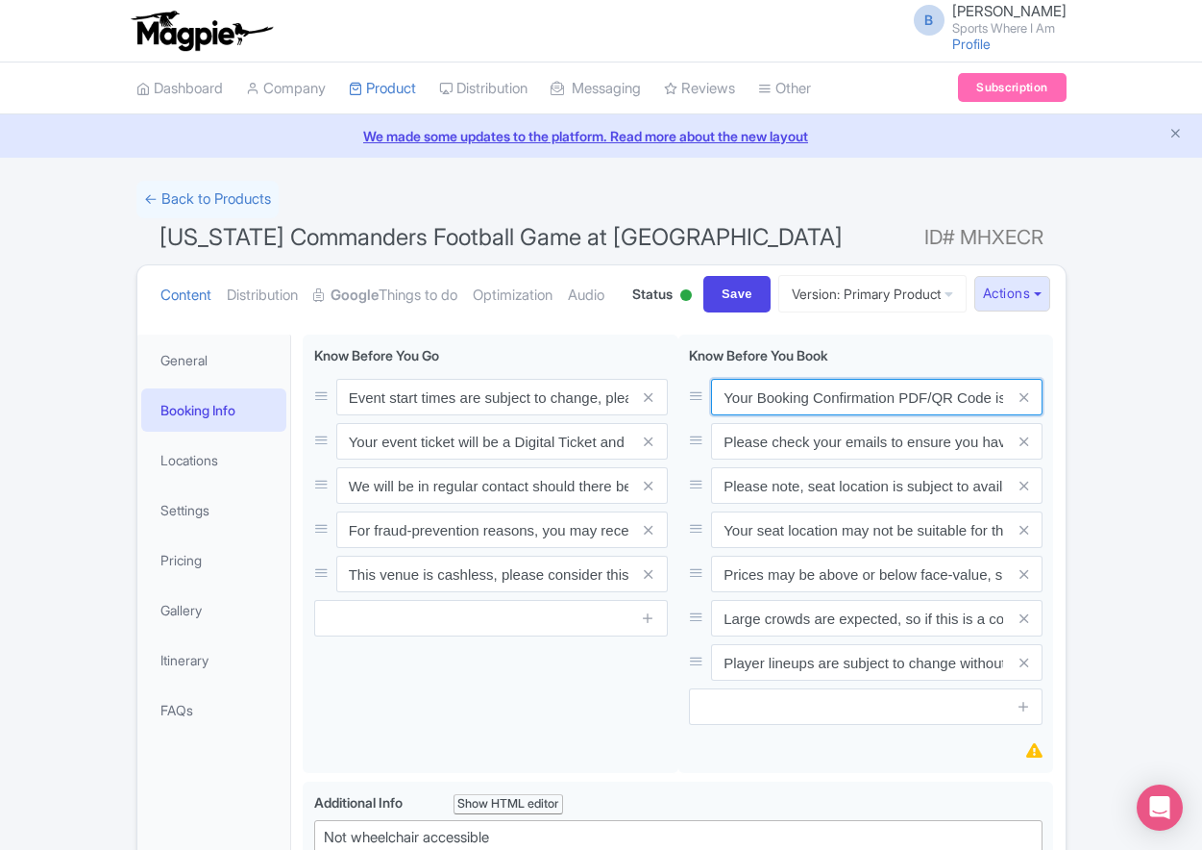
scroll to position [0, 561]
type input "Your Booking Confirmation PDF/QR Code is not your entry ticket - your digital t…"
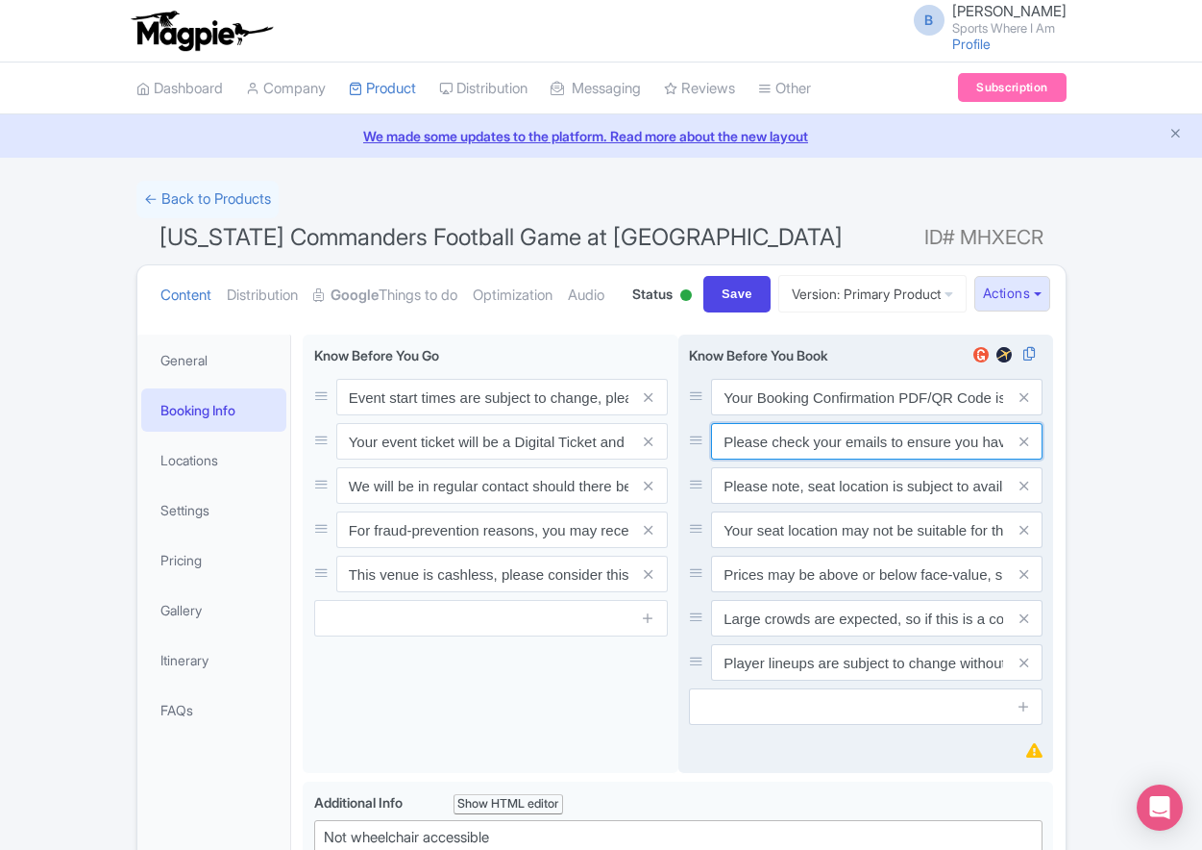
click at [831, 415] on input "Please check your emails to ensure you have accepted your mobile ticket prior t…" at bounding box center [877, 397] width 332 height 37
paste input "Entry tickets will be delivered via a digital ticketing provider selected by th…"
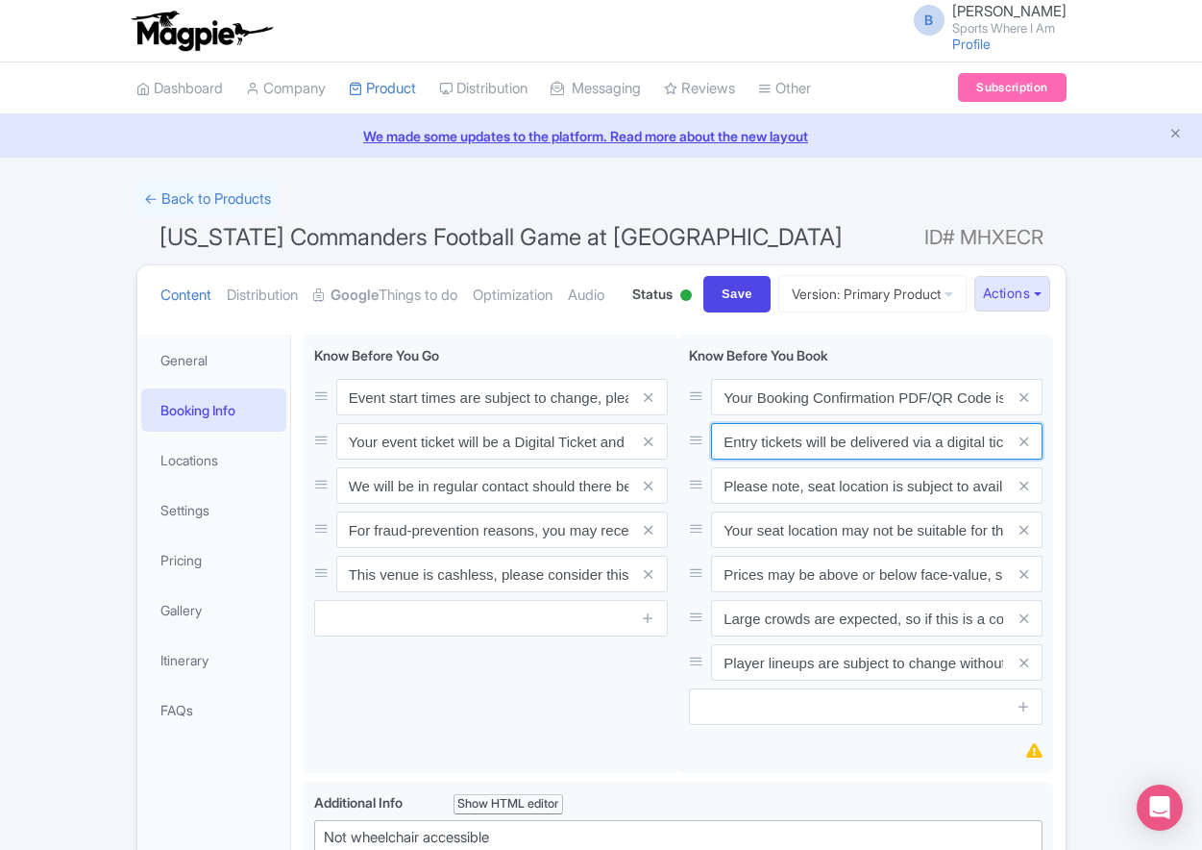
scroll to position [0, 721]
type input "Entry tickets will be delivered via a digital ticketing provider selected by th…"
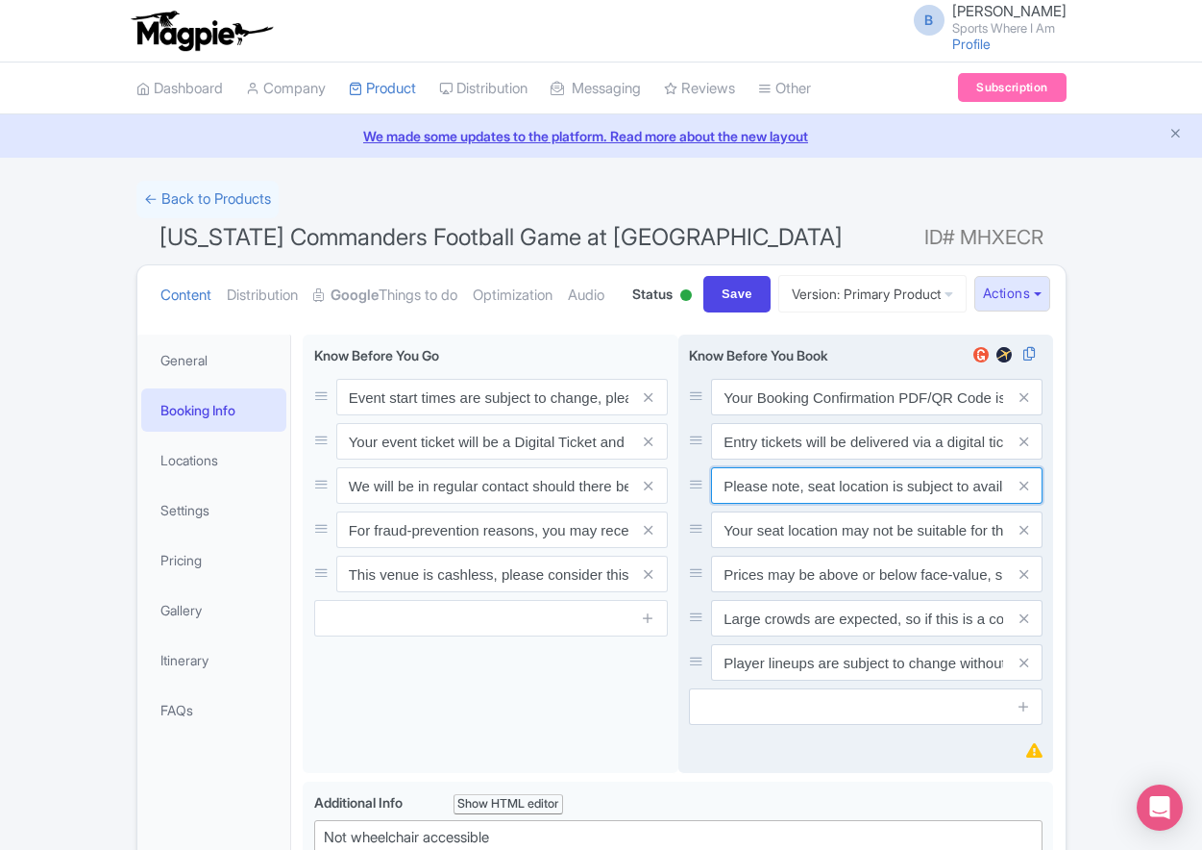
click at [752, 415] on input "Please note, seat location is subject to availability, based on the quantity of…" at bounding box center [877, 397] width 332 height 37
paste input "Ticket prices may be above or below face-value, subject to the popularity of th…"
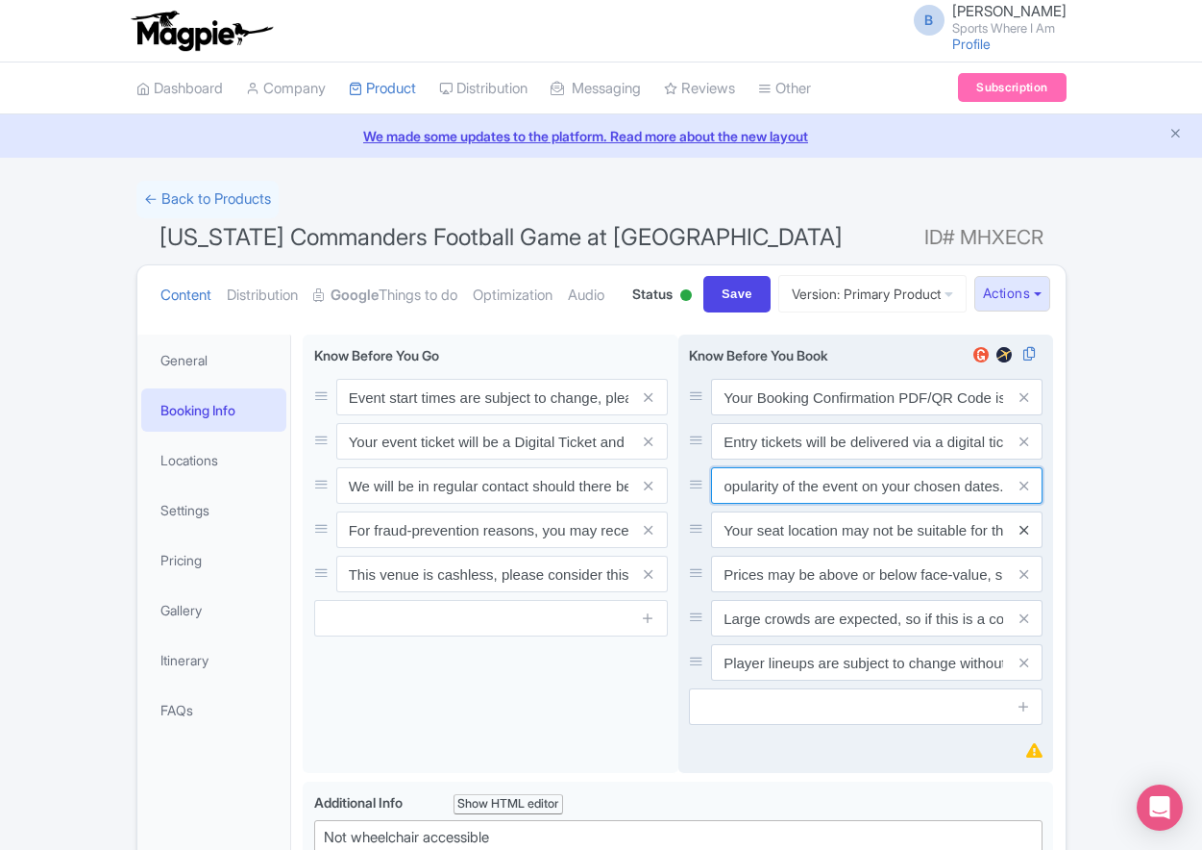
type input "Ticket prices may be above or below face-value, subject to the popularity of th…"
click at [1022, 537] on icon at bounding box center [1024, 530] width 9 height 14
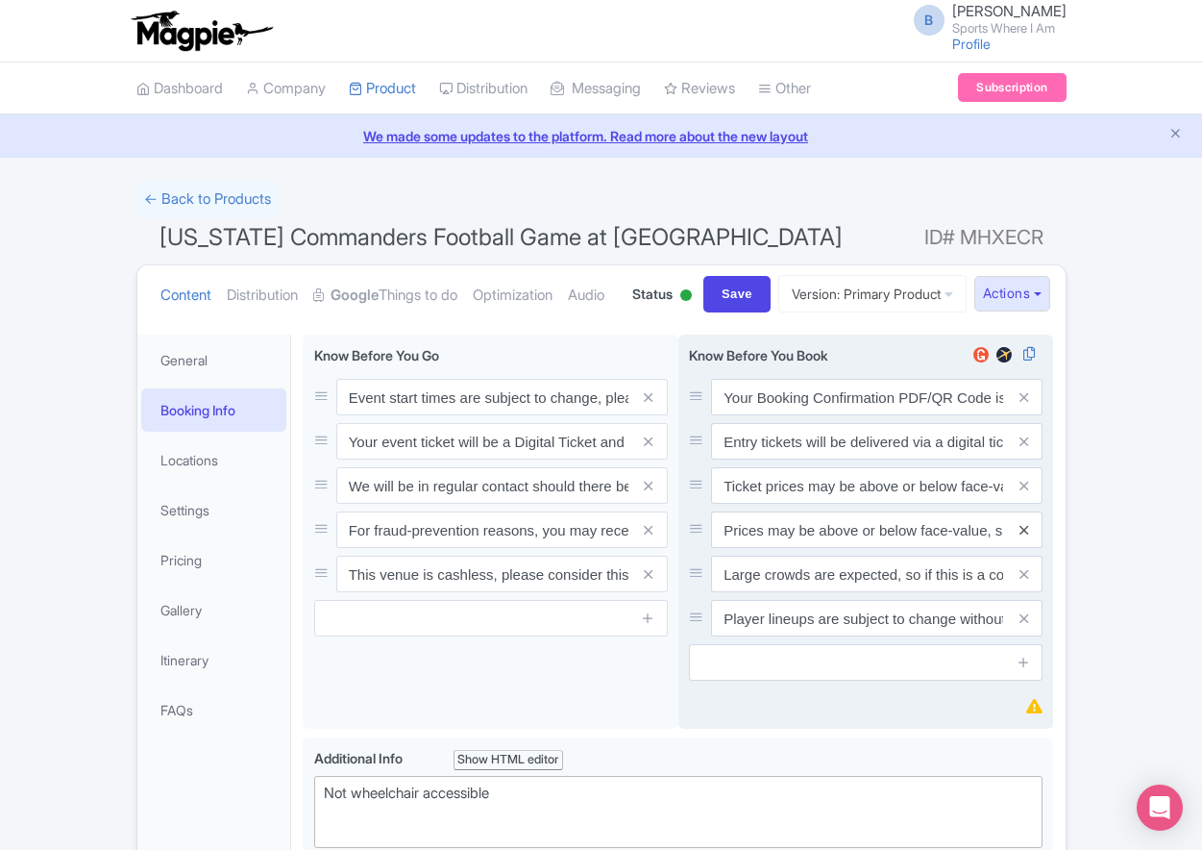
click at [1023, 537] on icon at bounding box center [1024, 530] width 9 height 14
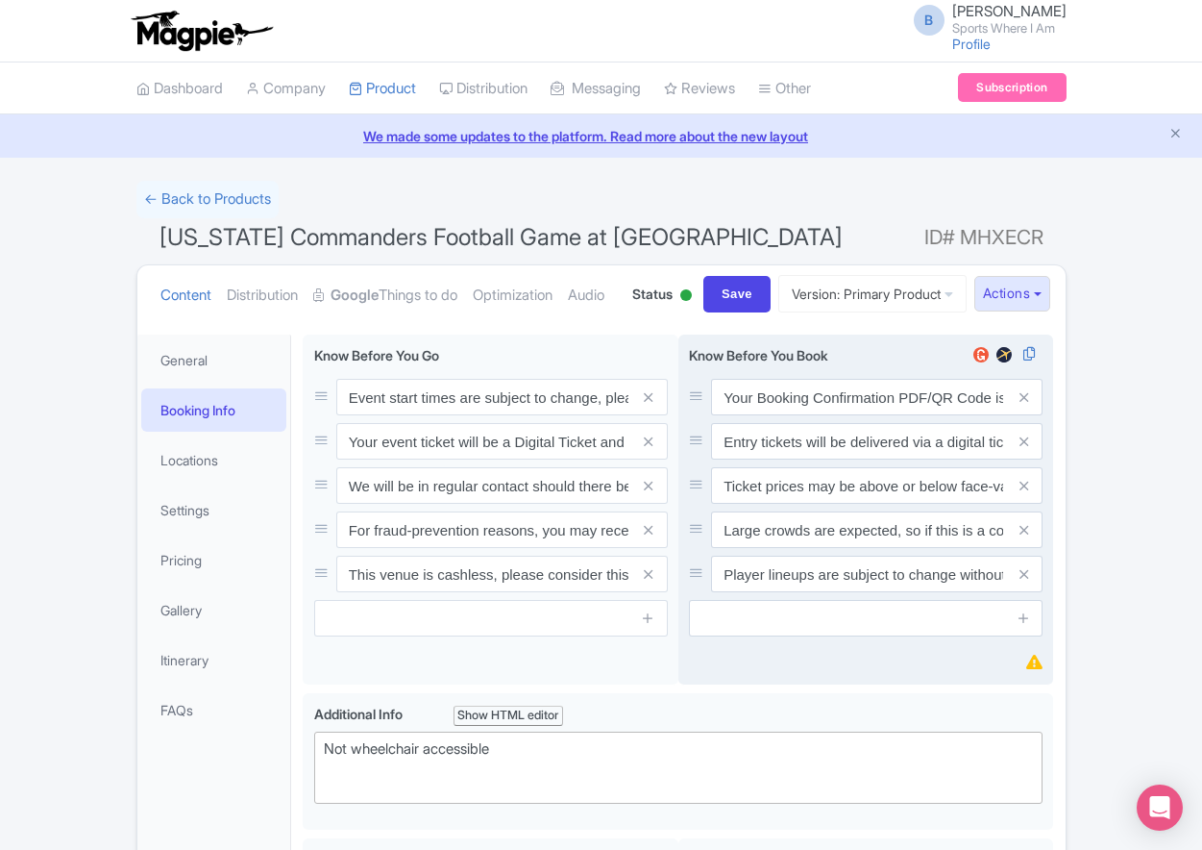
click at [1023, 537] on icon at bounding box center [1024, 530] width 9 height 14
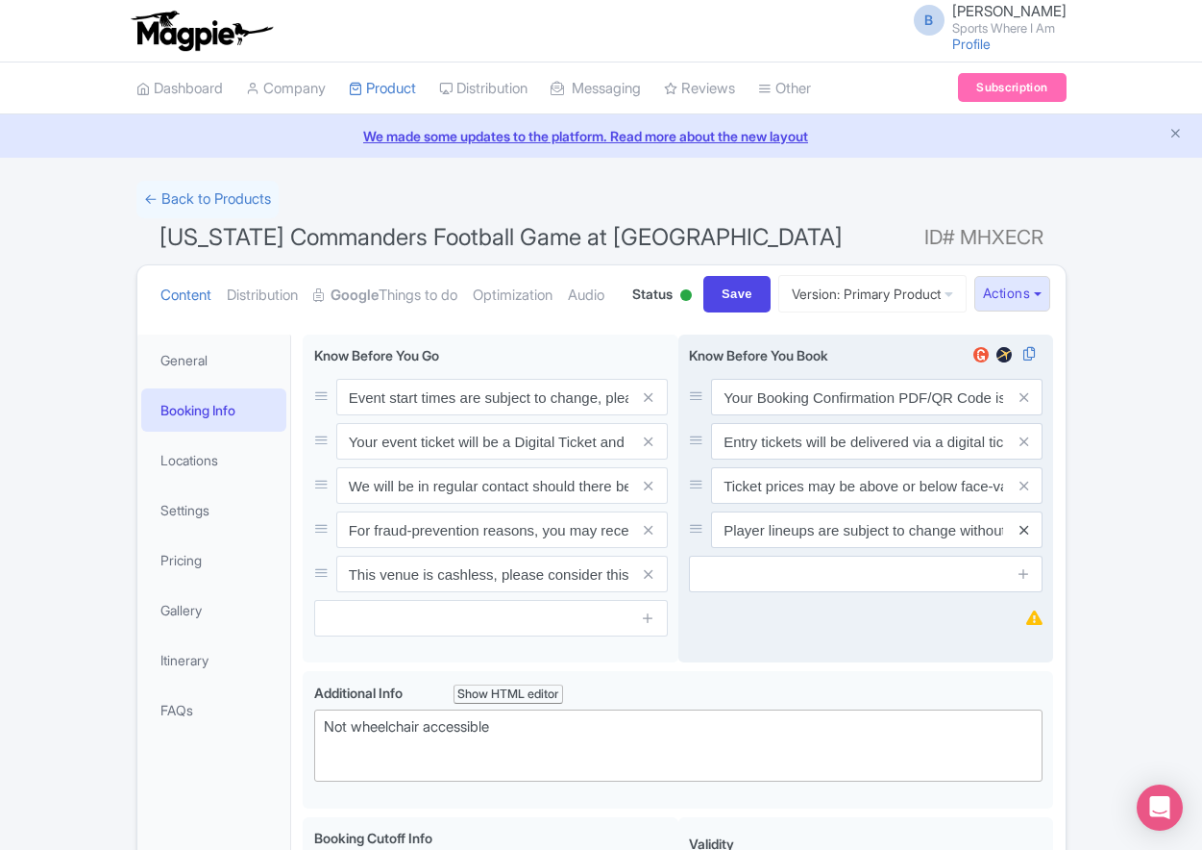
click at [1023, 537] on icon at bounding box center [1024, 530] width 9 height 14
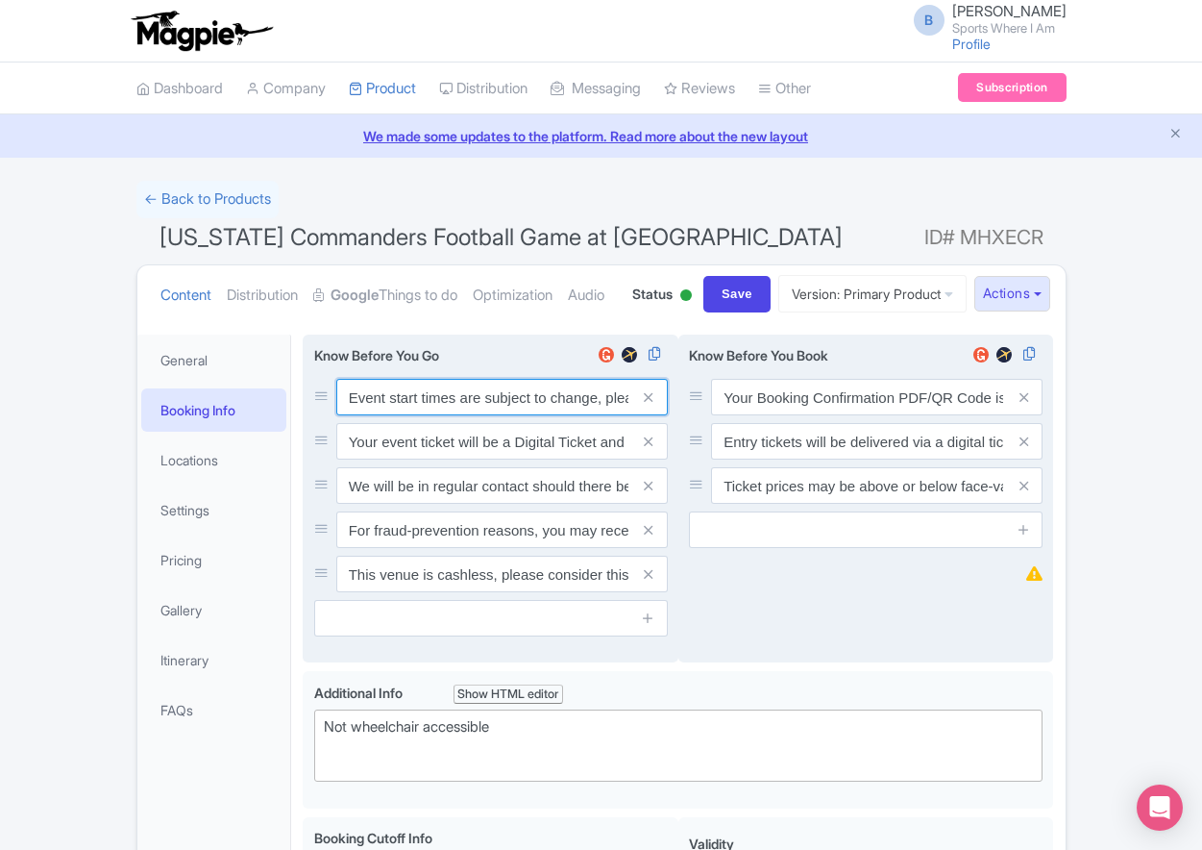
click at [386, 415] on input "Event start times are subject to change, please check these closer to the event…" at bounding box center [502, 397] width 332 height 37
paste input ". We will be in regular contact should there be any updates or changes ahead of…"
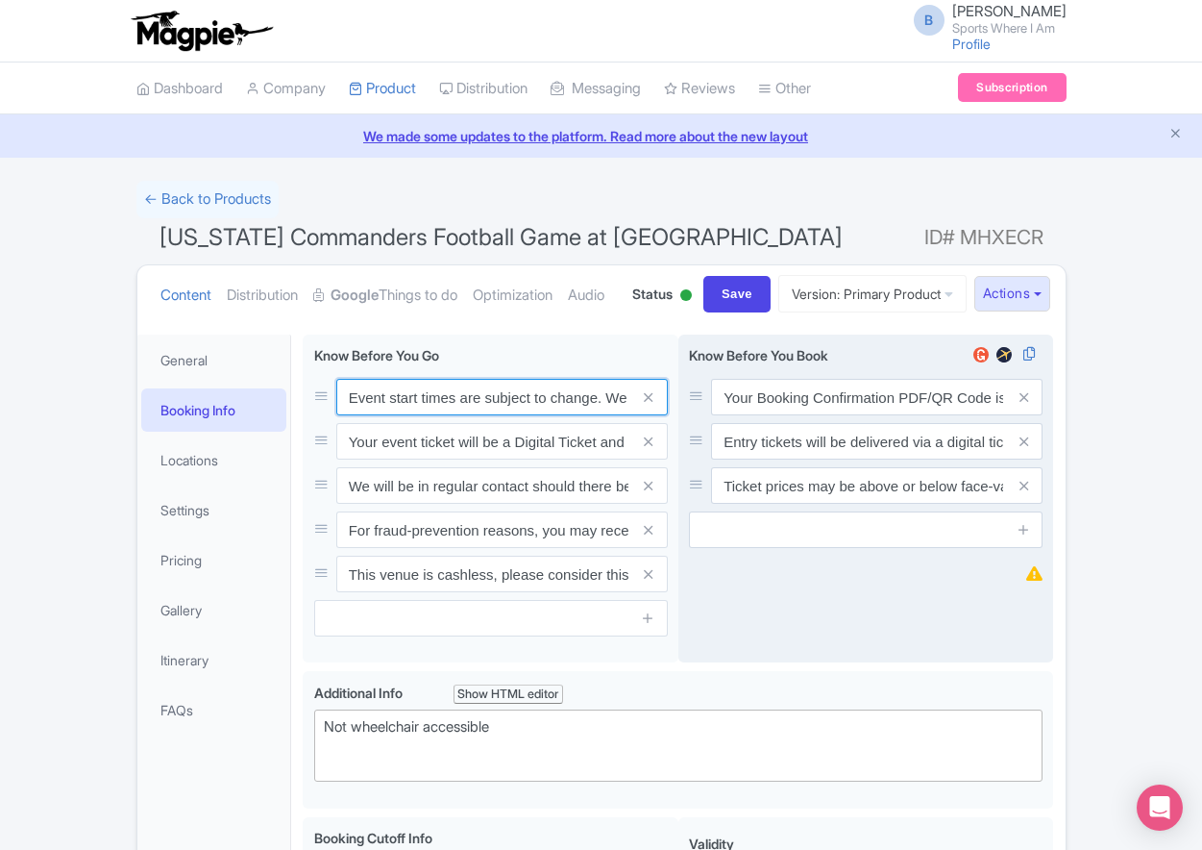
scroll to position [0, 554]
type input "Event start times are subject to change. We will be in regular contact should t…"
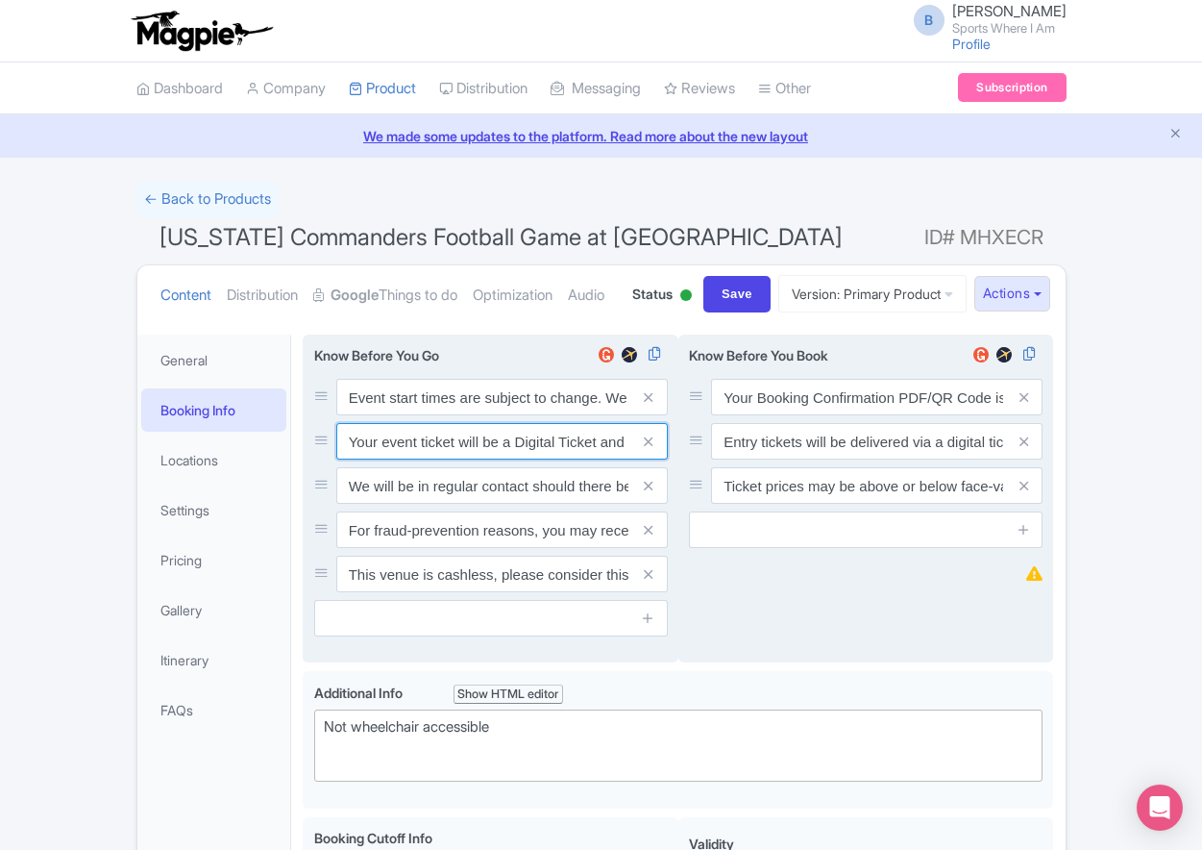
click at [456, 415] on input "Your event ticket will be a Digital Ticket and is separate from your booking co…" at bounding box center [502, 397] width 332 height 37
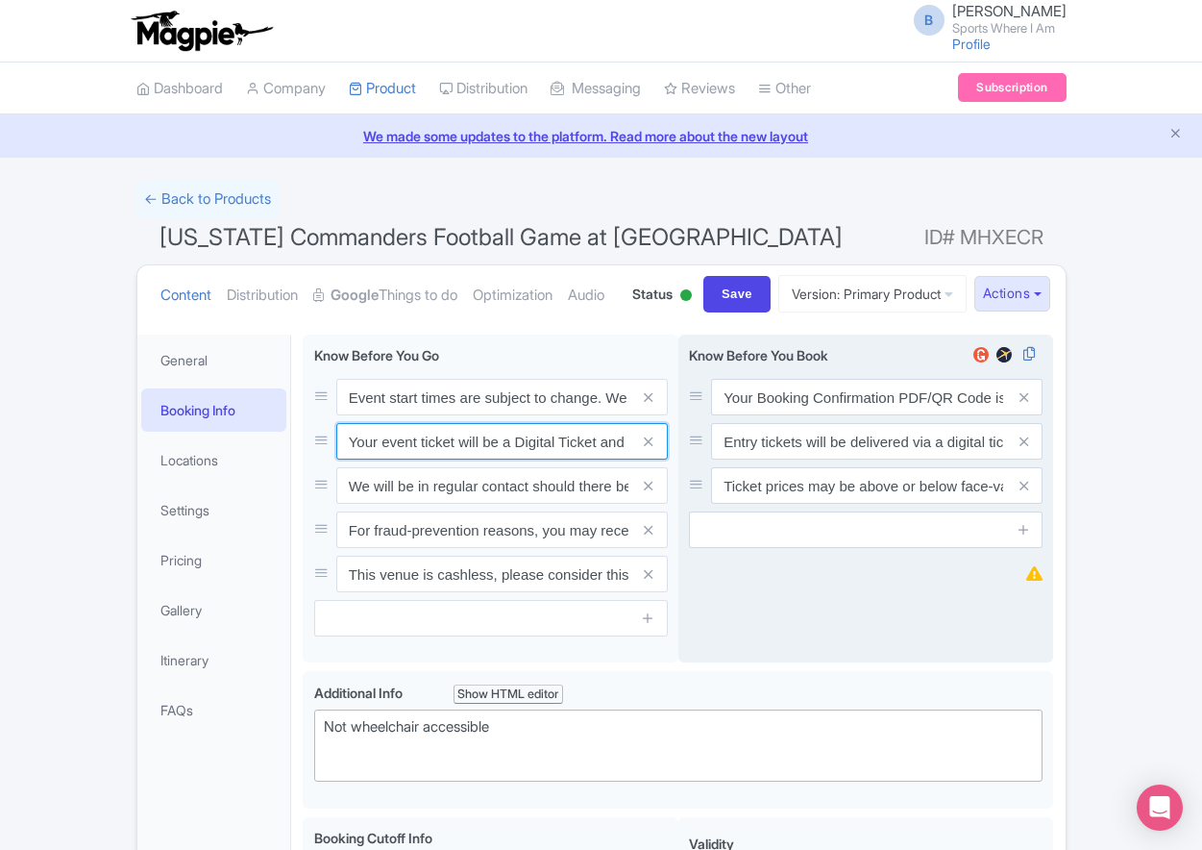
paste input "ntry"
type input "Your entry ticket will be a Digital Ticket and is separate from your booking co…"
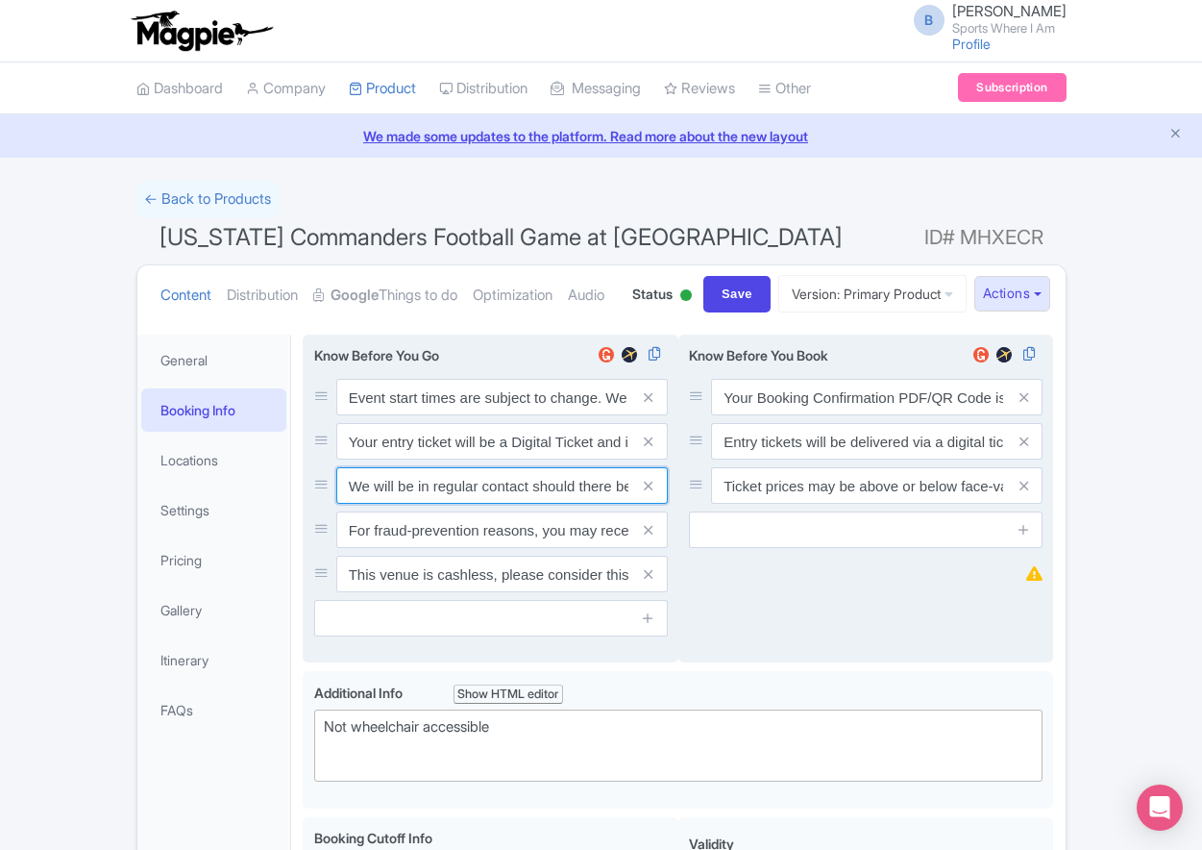
click at [491, 415] on input "We will be in regular contact should there be any updates or changes ahead of y…" at bounding box center [502, 397] width 332 height 37
paste input "For fraud-prevention reasons, most tickets are delivered between 1-3 days prior…"
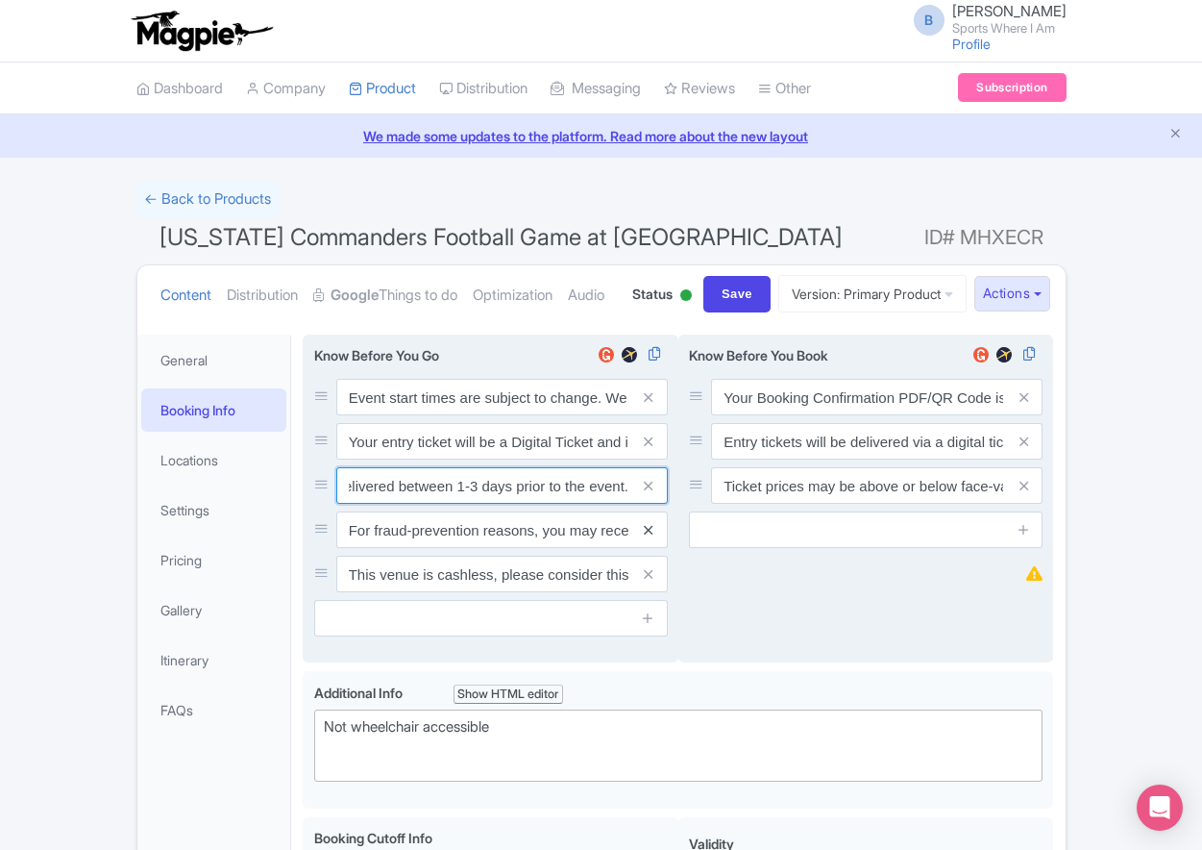
type input "For fraud-prevention reasons, most tickets are delivered between 1-3 days prior…"
click at [647, 537] on icon at bounding box center [648, 530] width 9 height 14
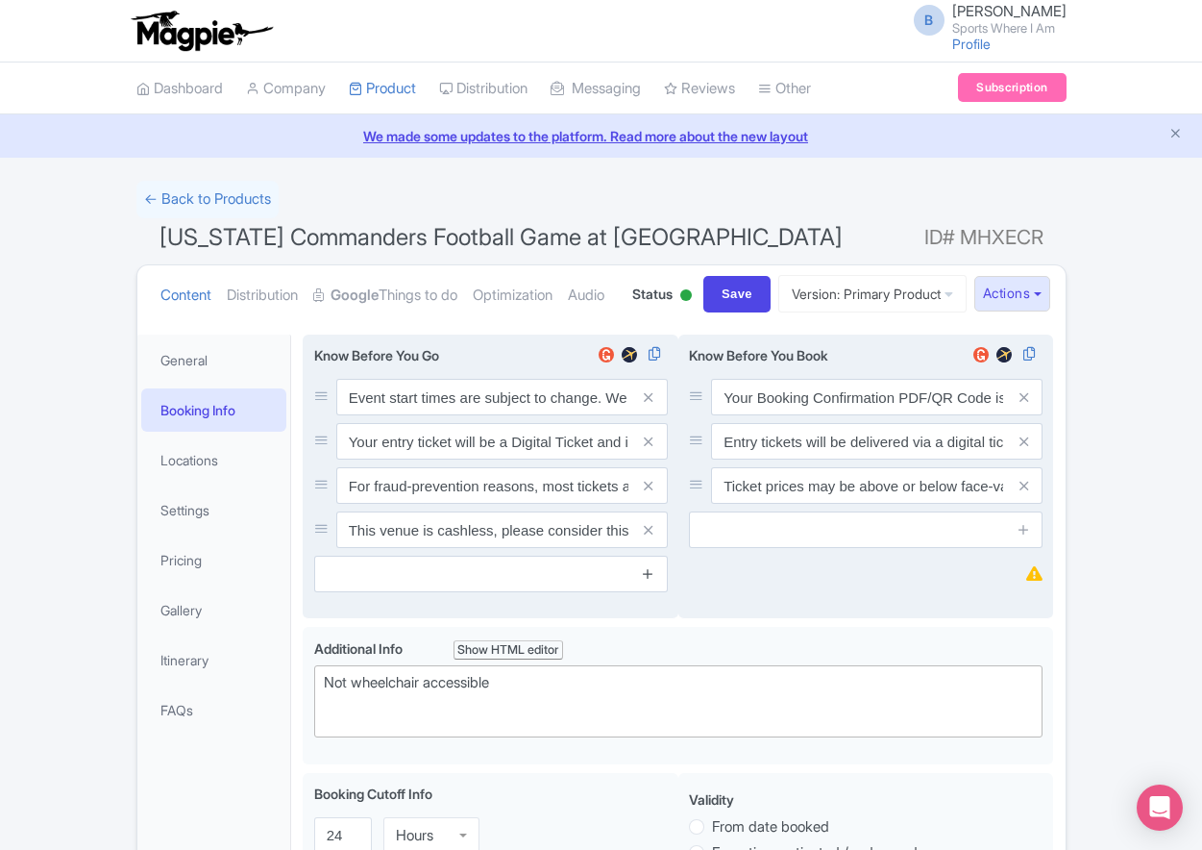
click at [648, 537] on icon at bounding box center [648, 530] width 9 height 14
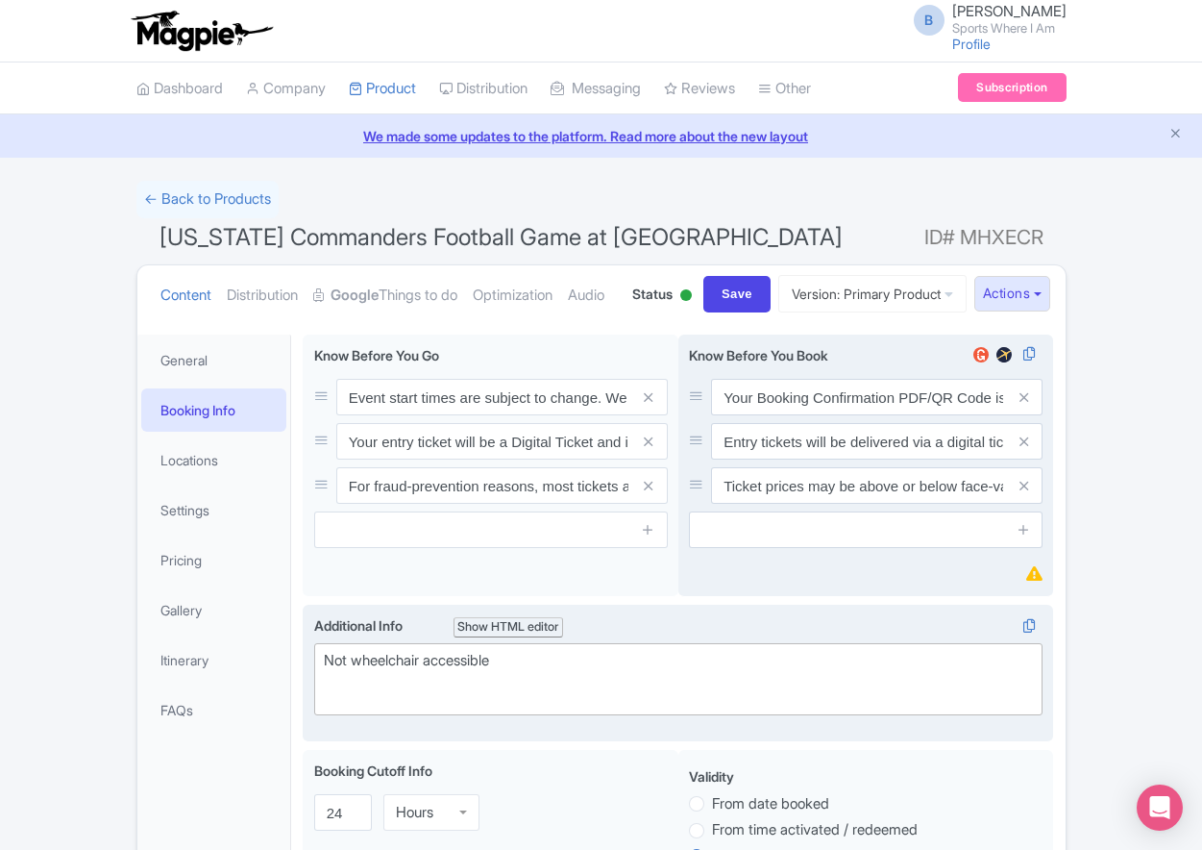
click at [382, 693] on div "Not wheelchair accessible" at bounding box center [679, 671] width 710 height 43
paste trix-editor "Short Side Upper: Located in the outer ring of seating in the higher tiers behi…"
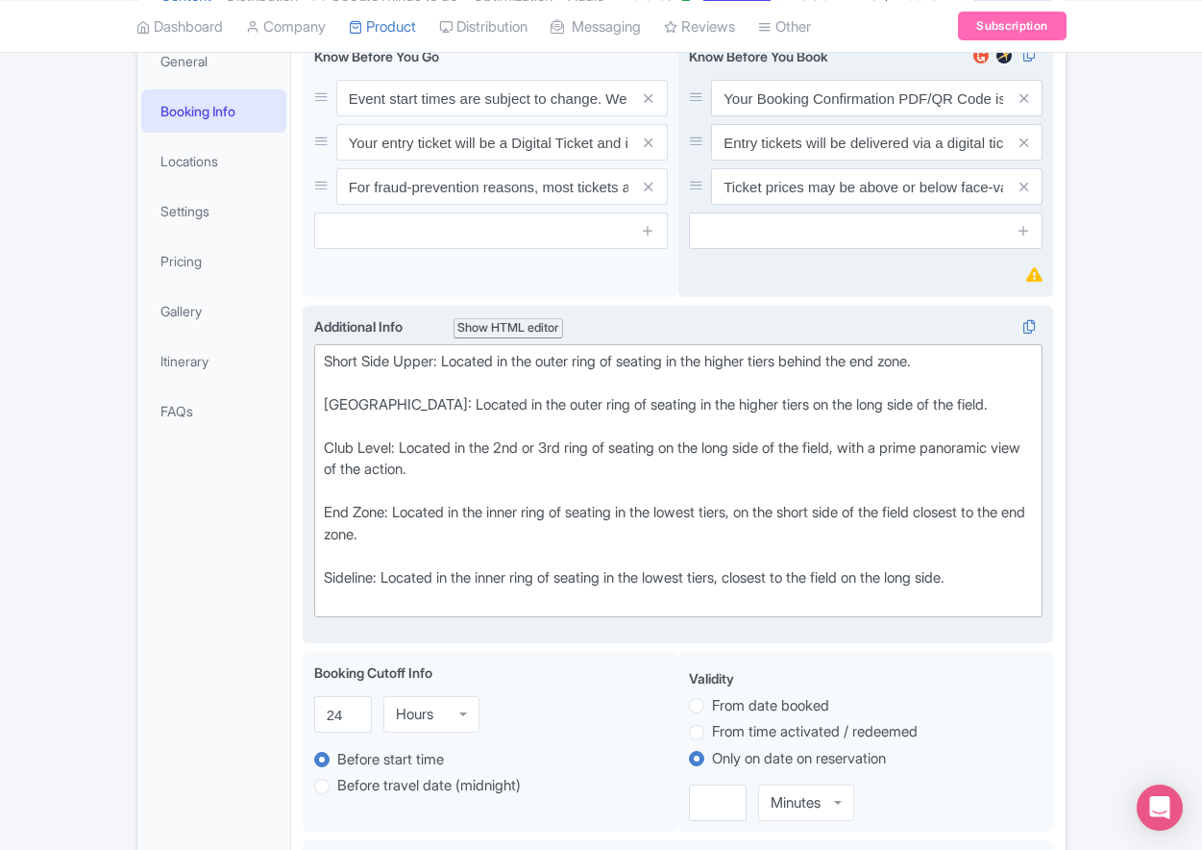
scroll to position [307, 0]
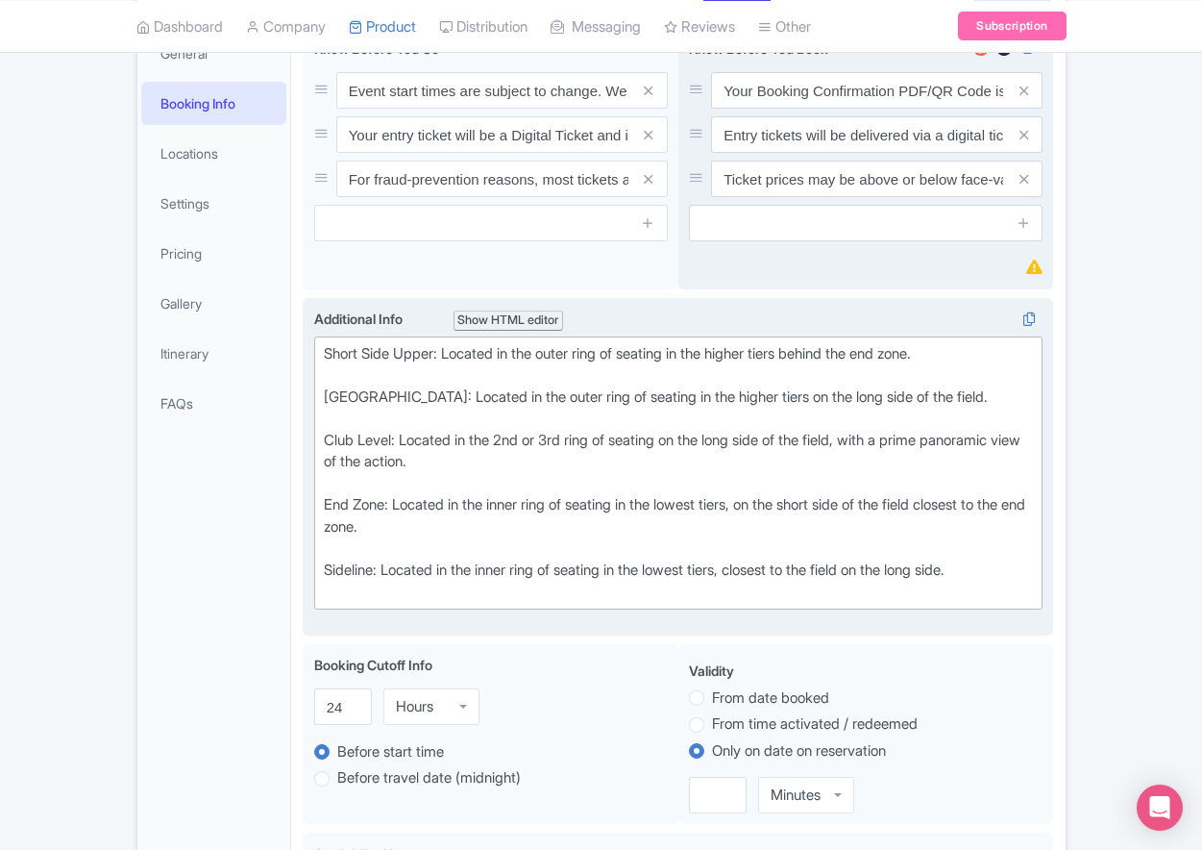
type trix-editor "<div>Short Side Upper: Located in the outer ring of seating in the higher tiers…"
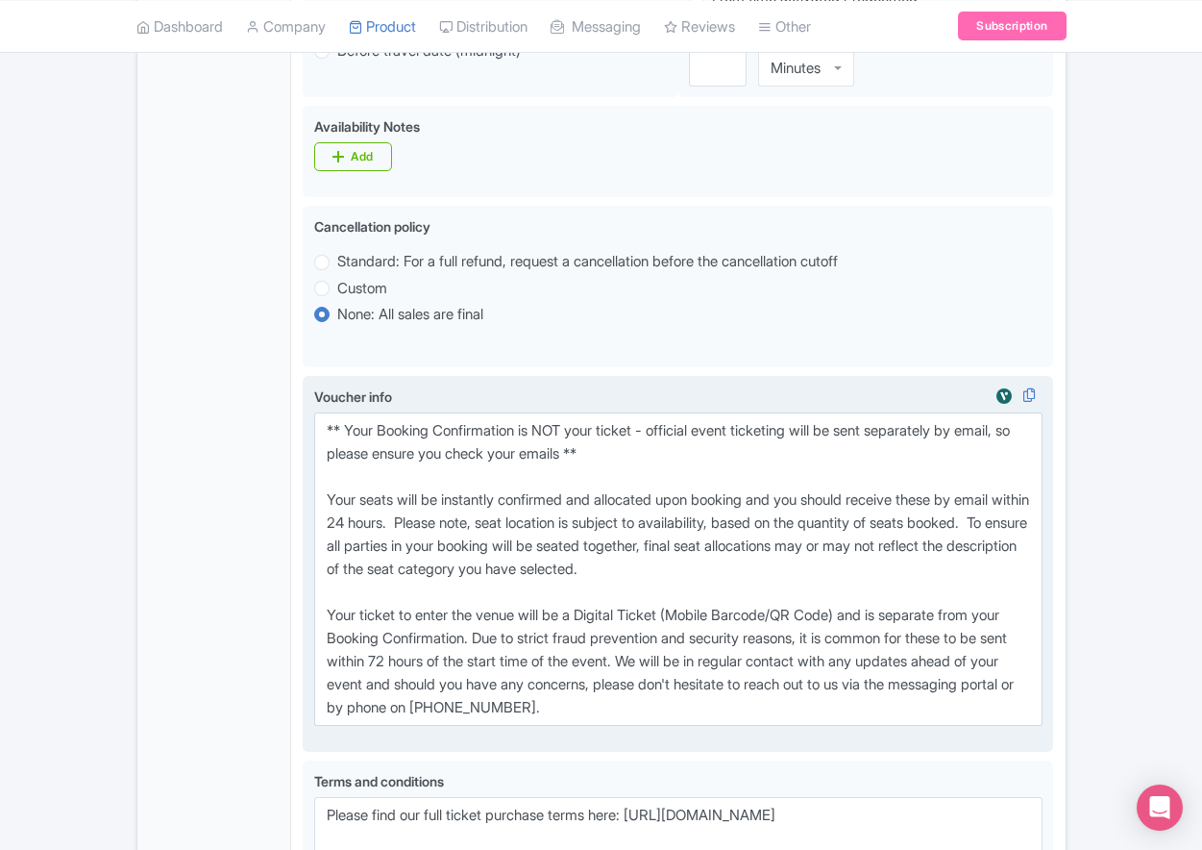
scroll to position [1027, 0]
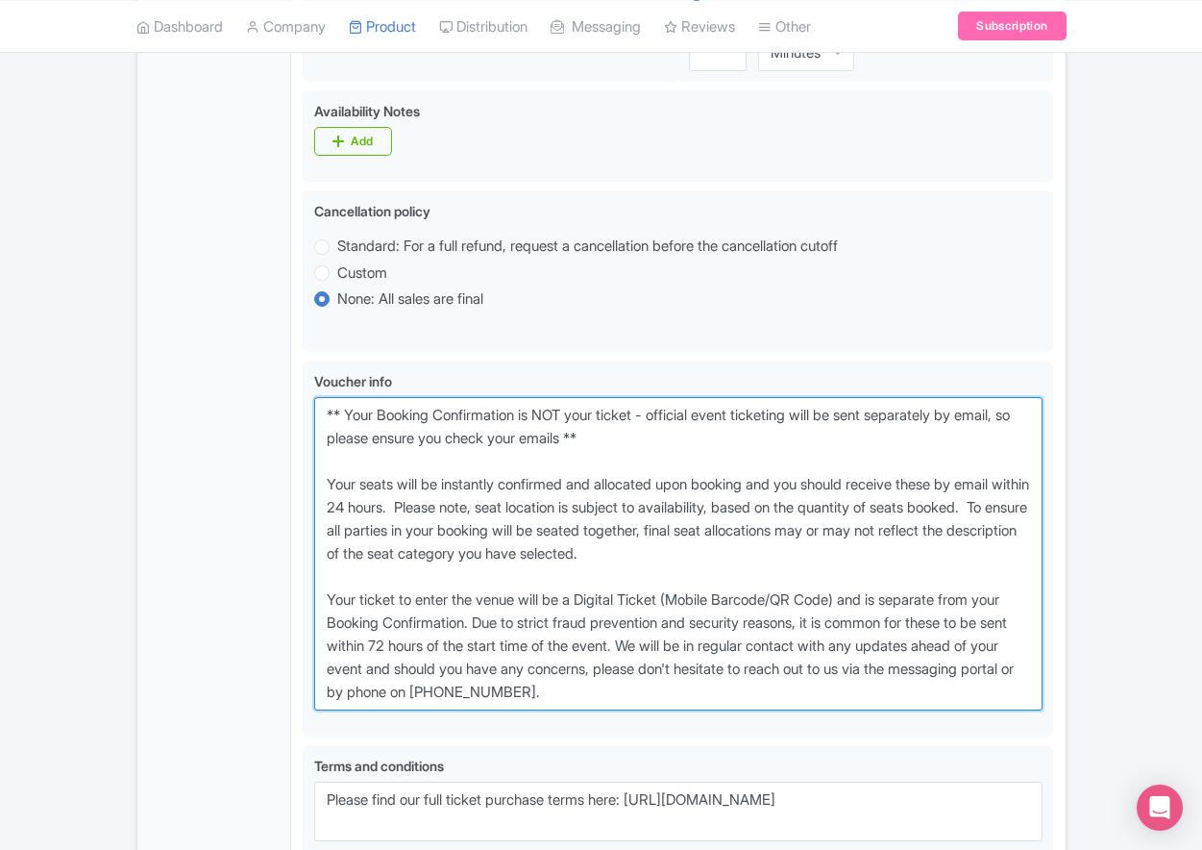
drag, startPoint x: 710, startPoint y: 767, endPoint x: 270, endPoint y: 483, distance: 523.5
click at [270, 483] on div "General Booking Info Locations Settings Pricing Gallery Itinerary FAQs Washingt…" at bounding box center [601, 187] width 928 height 1783
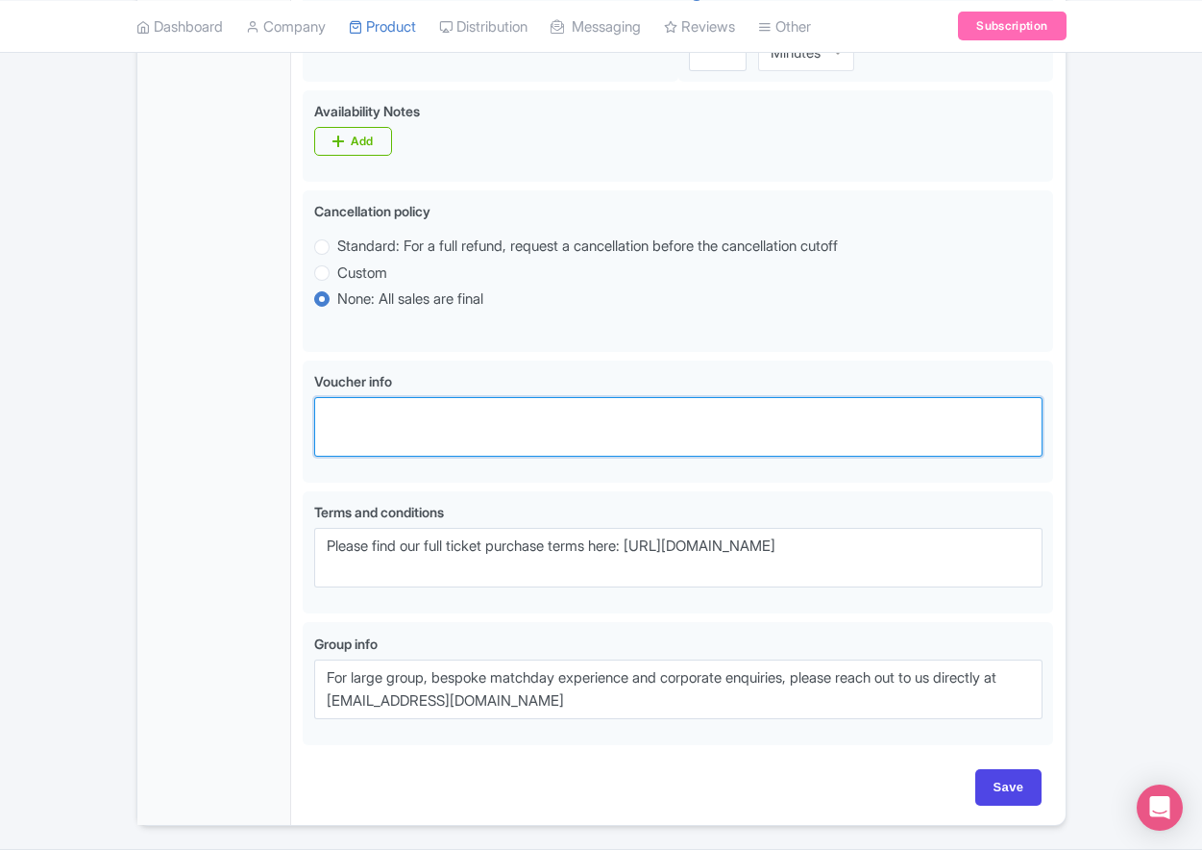
paste textarea "** Your Booking Confirmation is NOT your entry ticket - official event ticketin…"
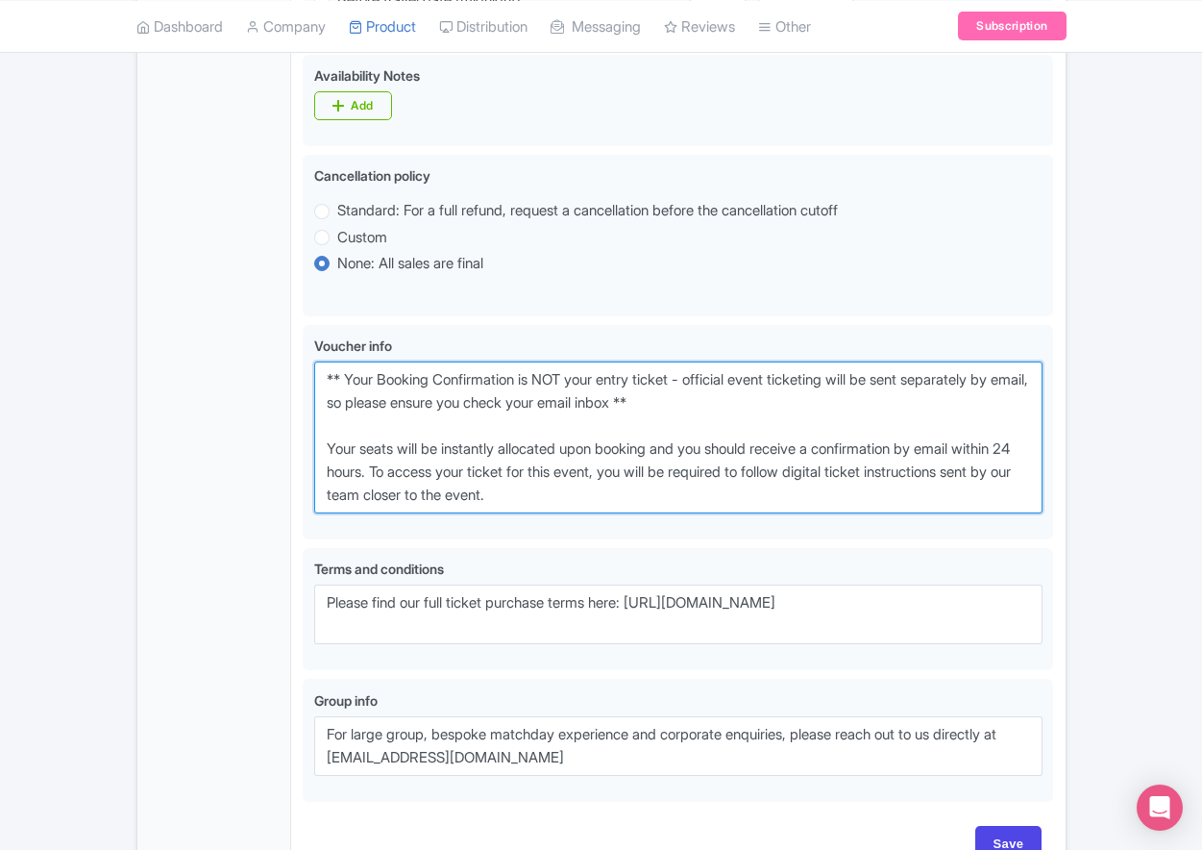
scroll to position [1250, 0]
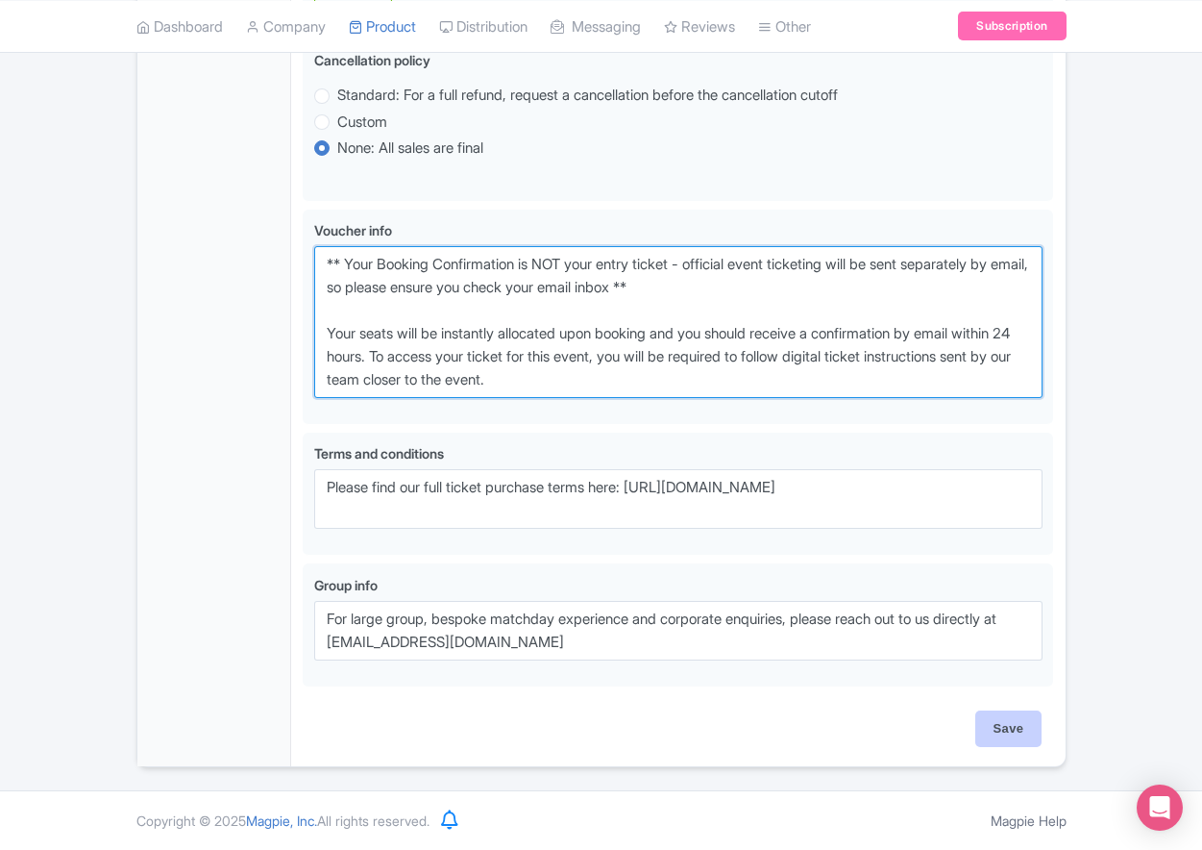
type textarea "** Your Booking Confirmation is NOT your entry ticket - official event ticketin…"
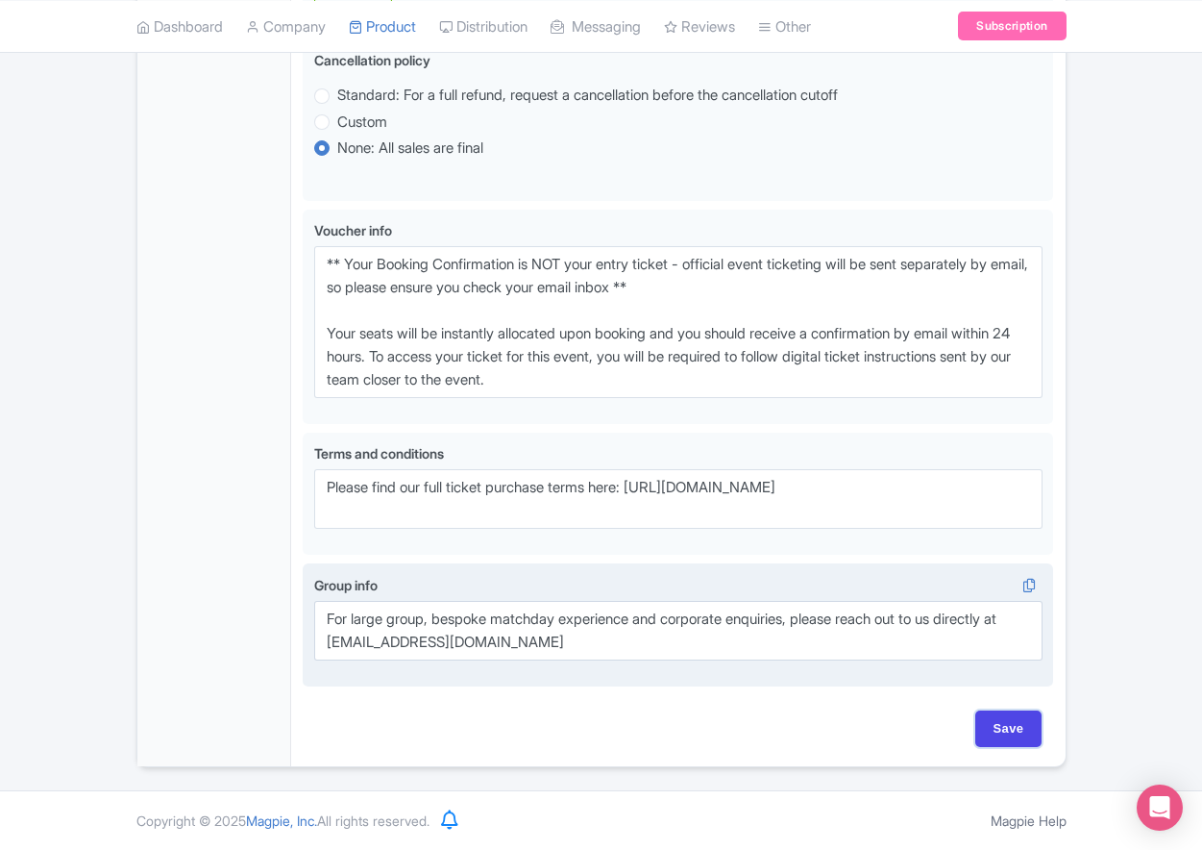
drag, startPoint x: 1020, startPoint y: 727, endPoint x: 575, endPoint y: 601, distance: 462.4
click at [1018, 727] on input "Save" at bounding box center [1008, 728] width 67 height 37
type input "Saving..."
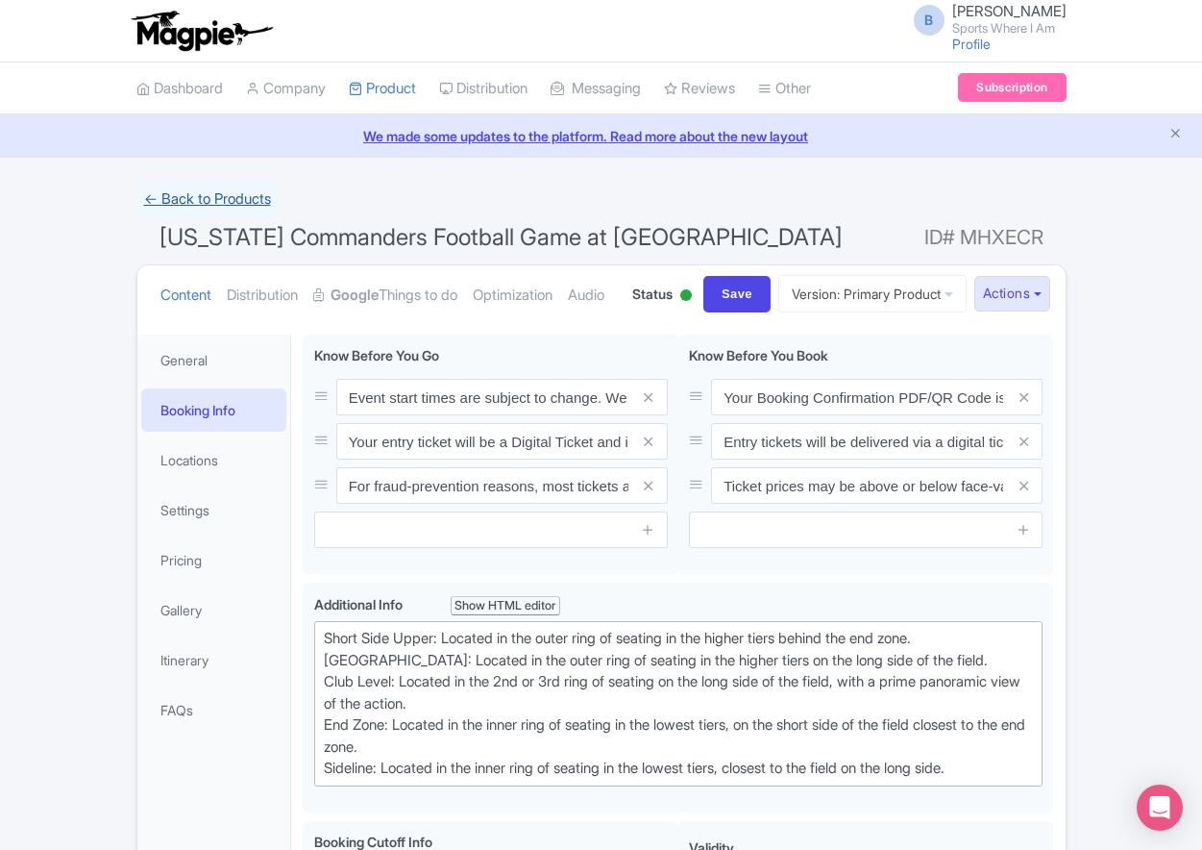
click at [191, 183] on link "← Back to Products" at bounding box center [207, 199] width 142 height 37
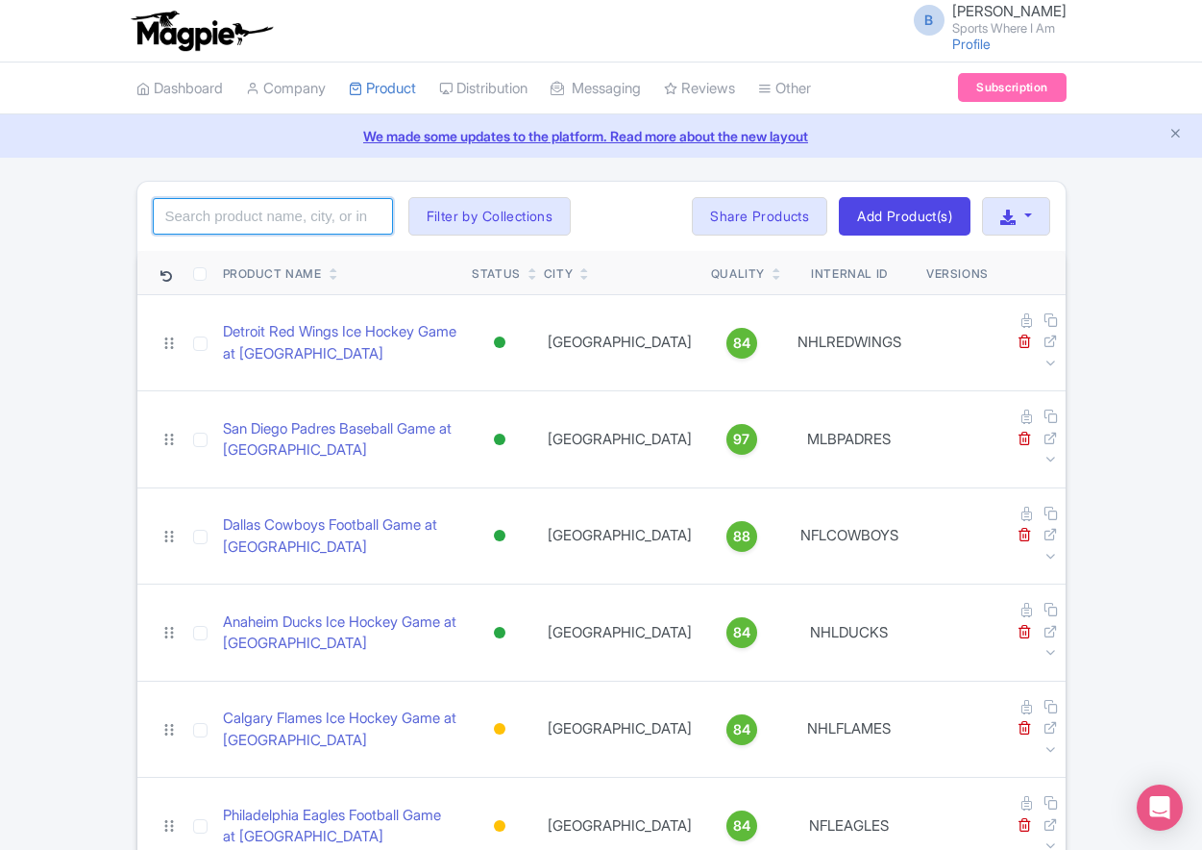
click at [291, 213] on input "search" at bounding box center [273, 216] width 240 height 37
type input "canucks"
click button "Search" at bounding box center [0, 0] width 0 height 0
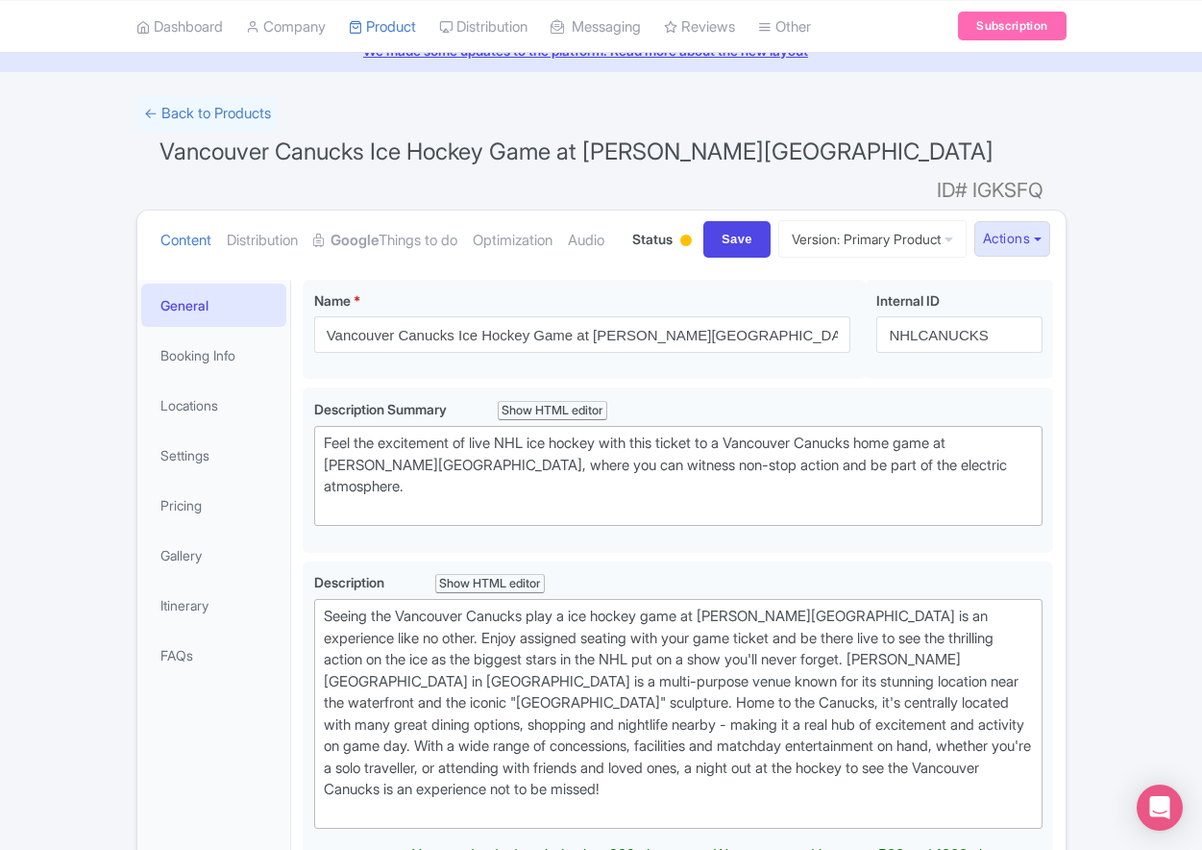
scroll to position [117, 0]
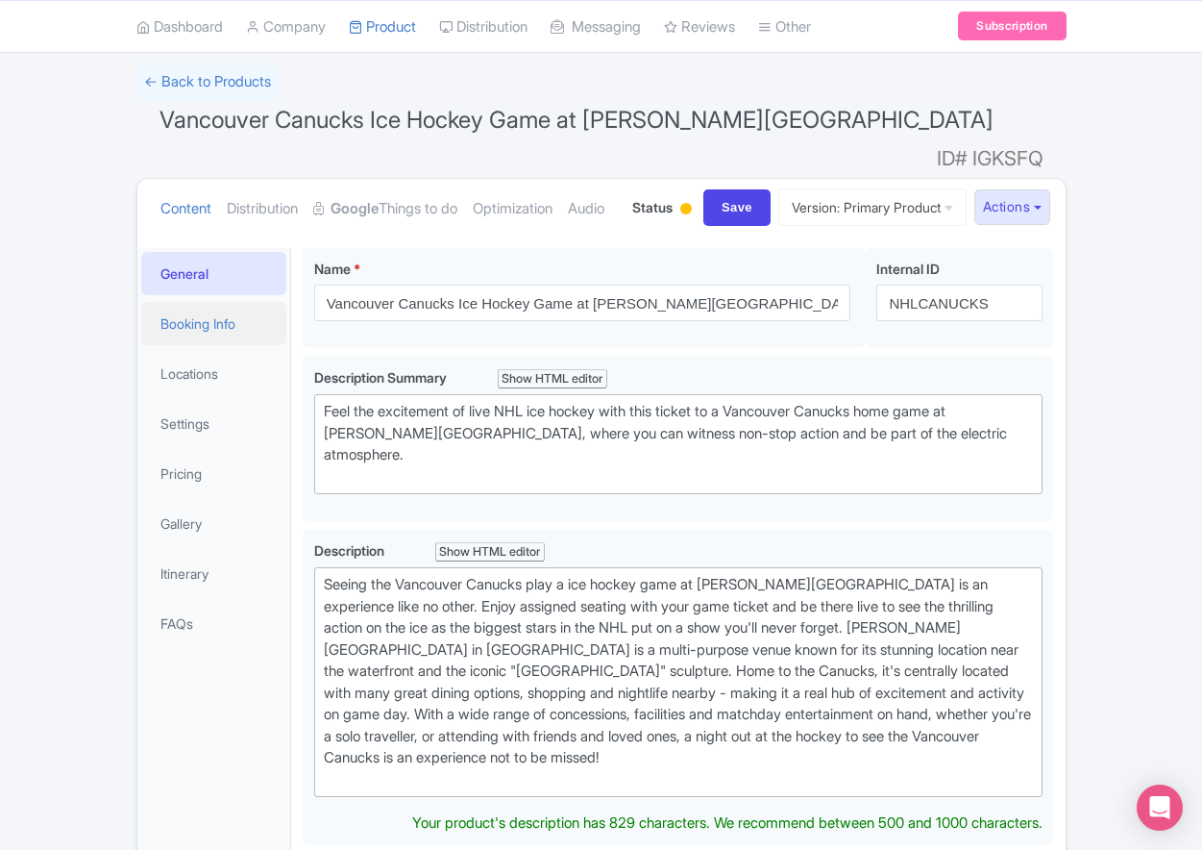
click at [223, 345] on link "Booking Info" at bounding box center [214, 323] width 146 height 43
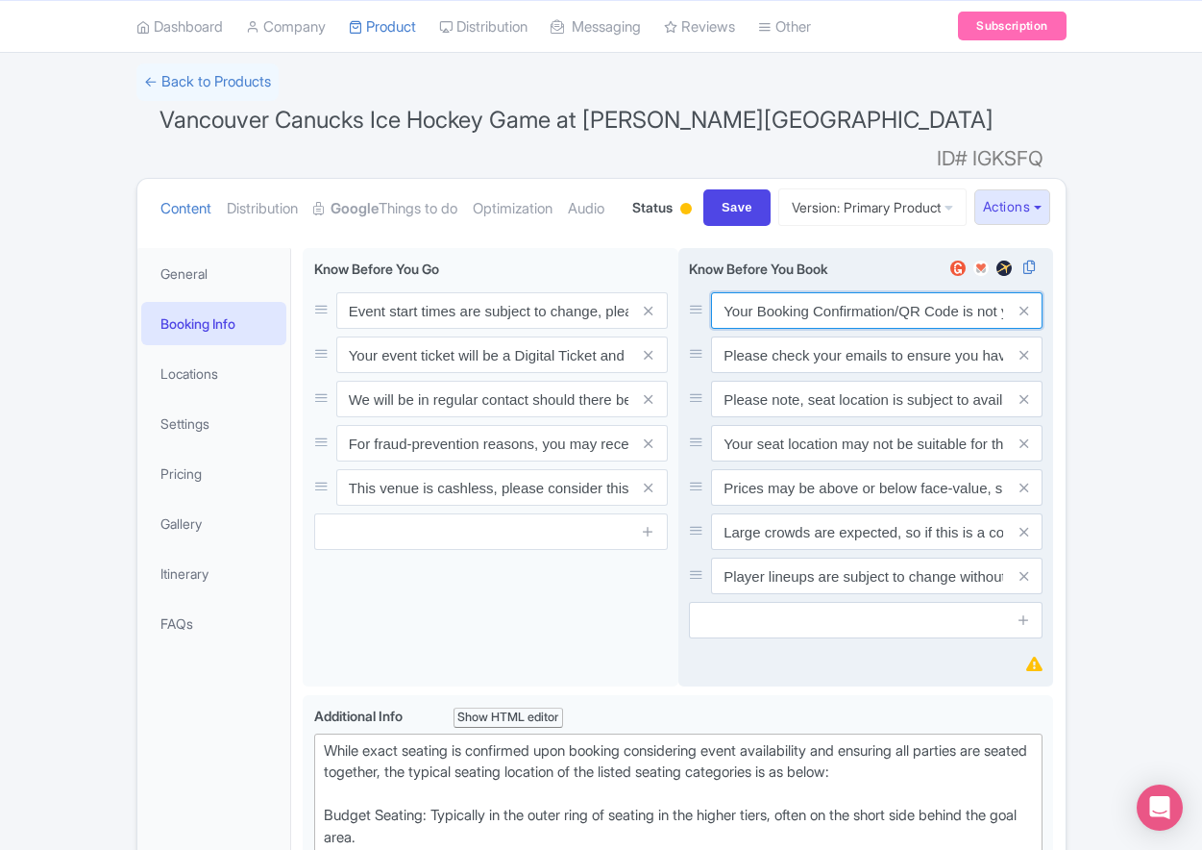
click at [849, 329] on input "Your Booking Confirmation/QR Code is not your entry ticket - your tickets and s…" at bounding box center [877, 310] width 332 height 37
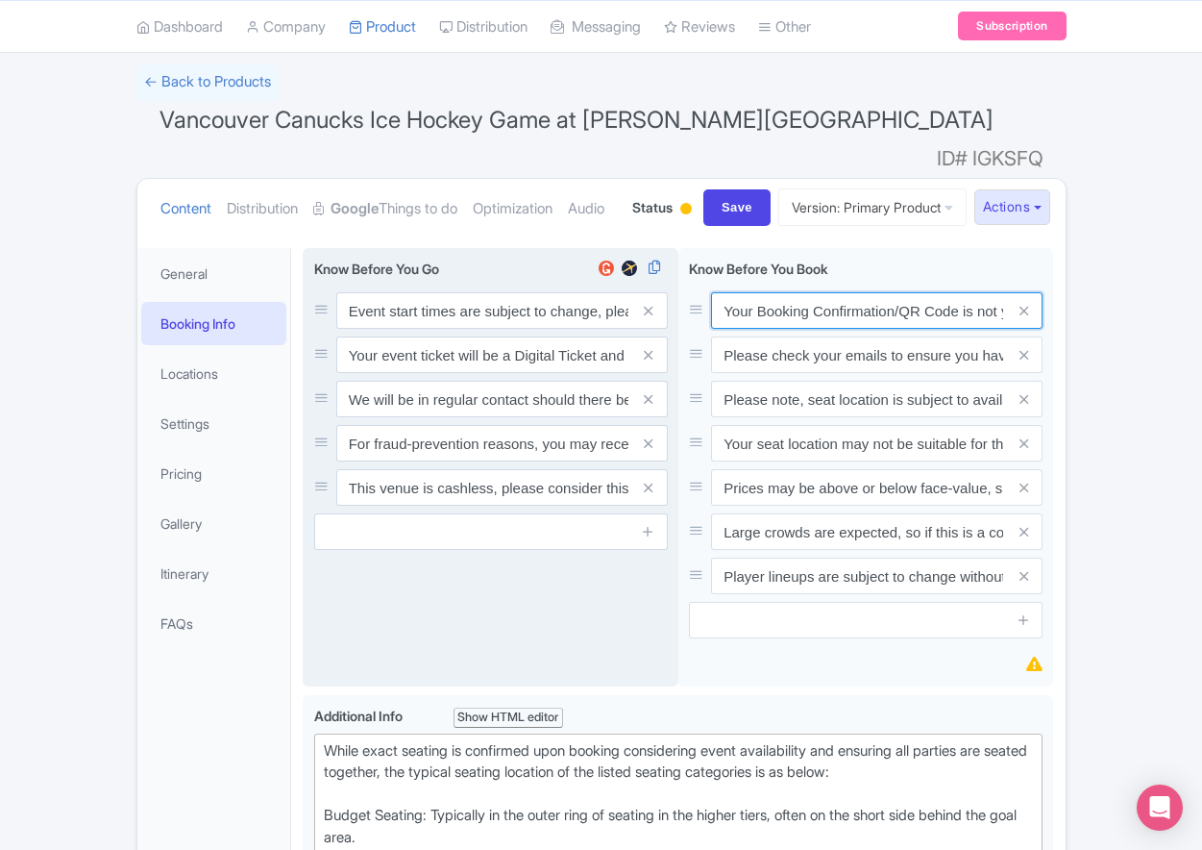
paste input "PDF/QR Code is not your entry ticket - your digital tickets and seating details…"
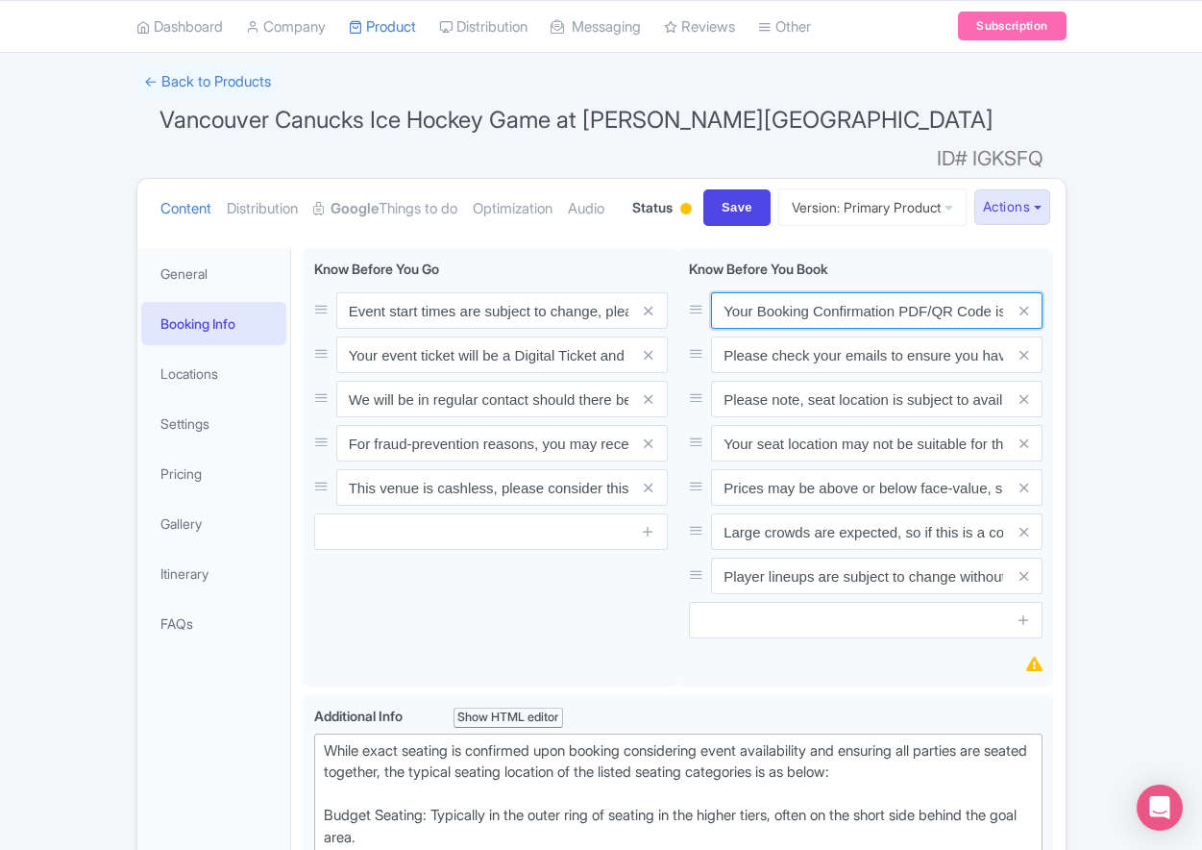
scroll to position [0, 561]
type input "Your Booking Confirmation PDF/QR Code is not your entry ticket - your digital t…"
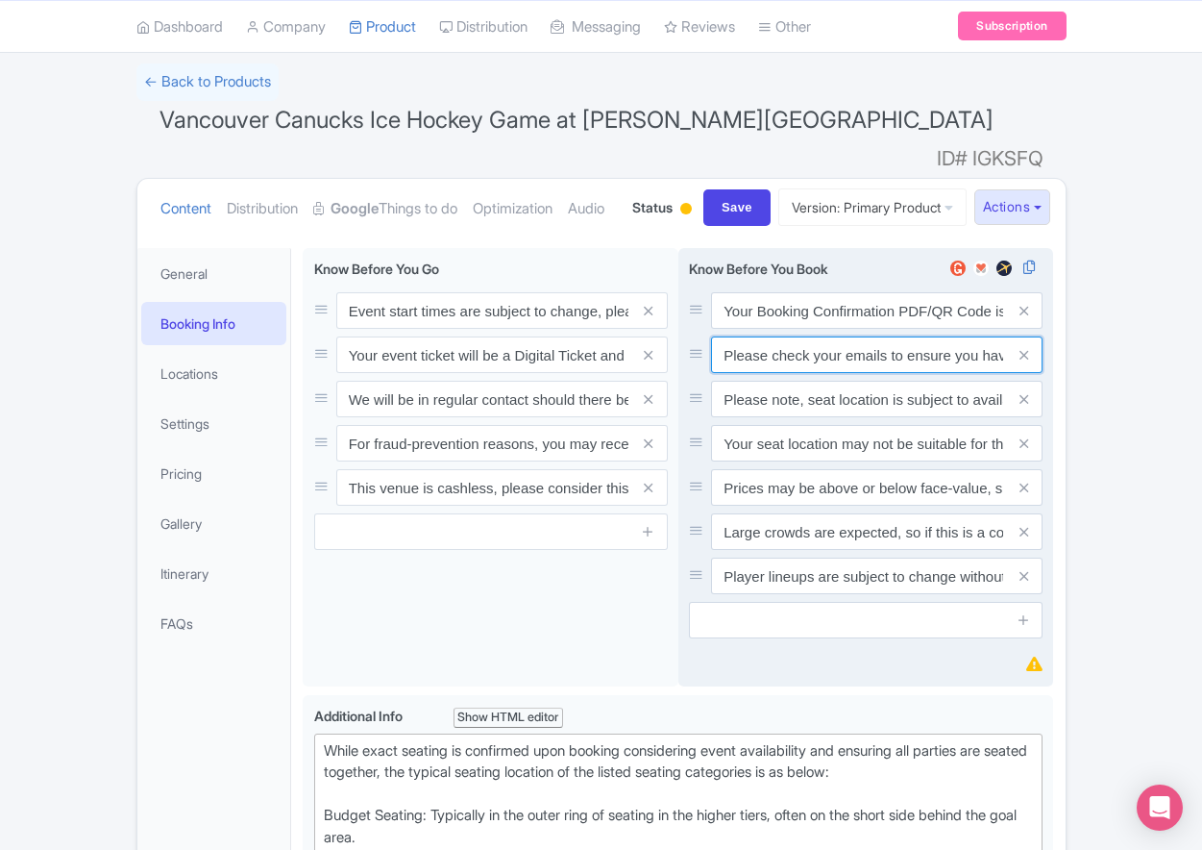
click at [888, 329] on input "Please check your emails to ensure you have accepted your mobile ticket prior t…" at bounding box center [877, 310] width 332 height 37
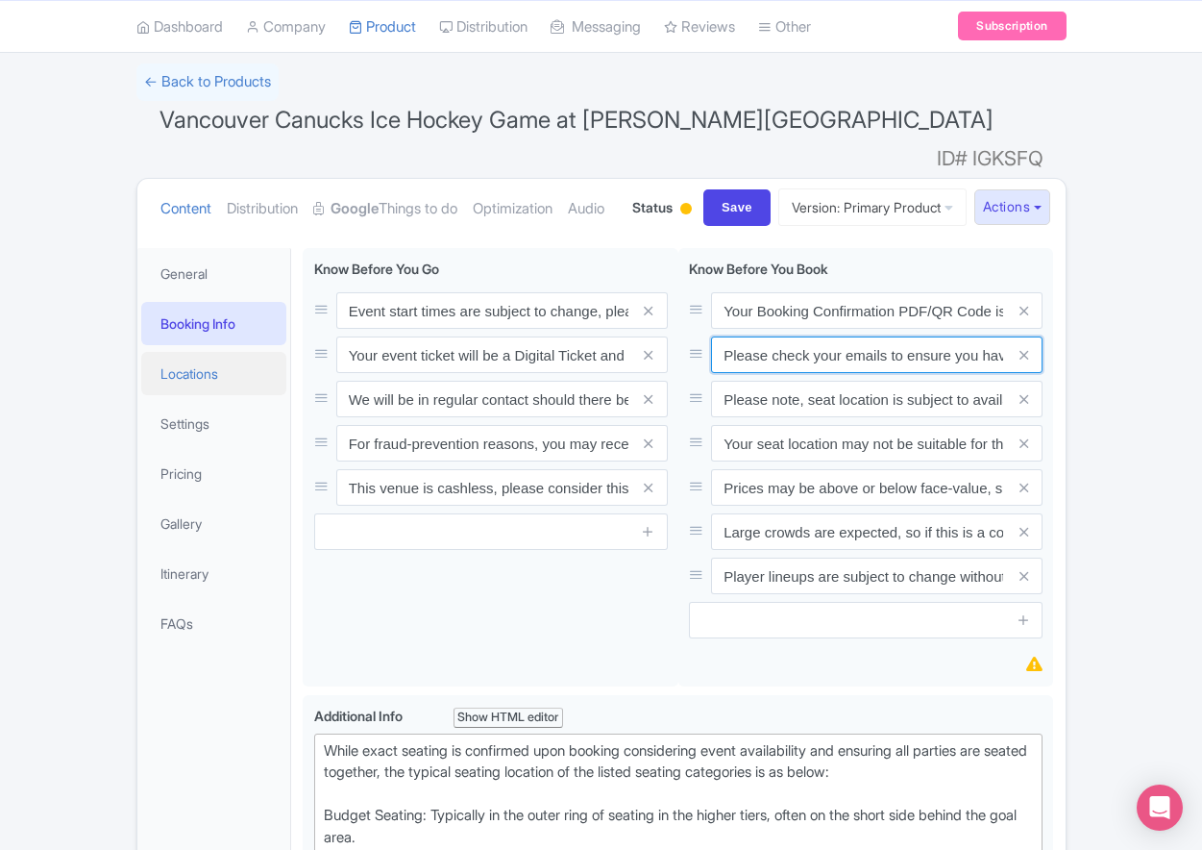
paste input "Entry tickets will be delivered via a digital ticketing provider selected by th…"
type input "Entry tickets will be delivered via a digital ticketing provider selected by th…"
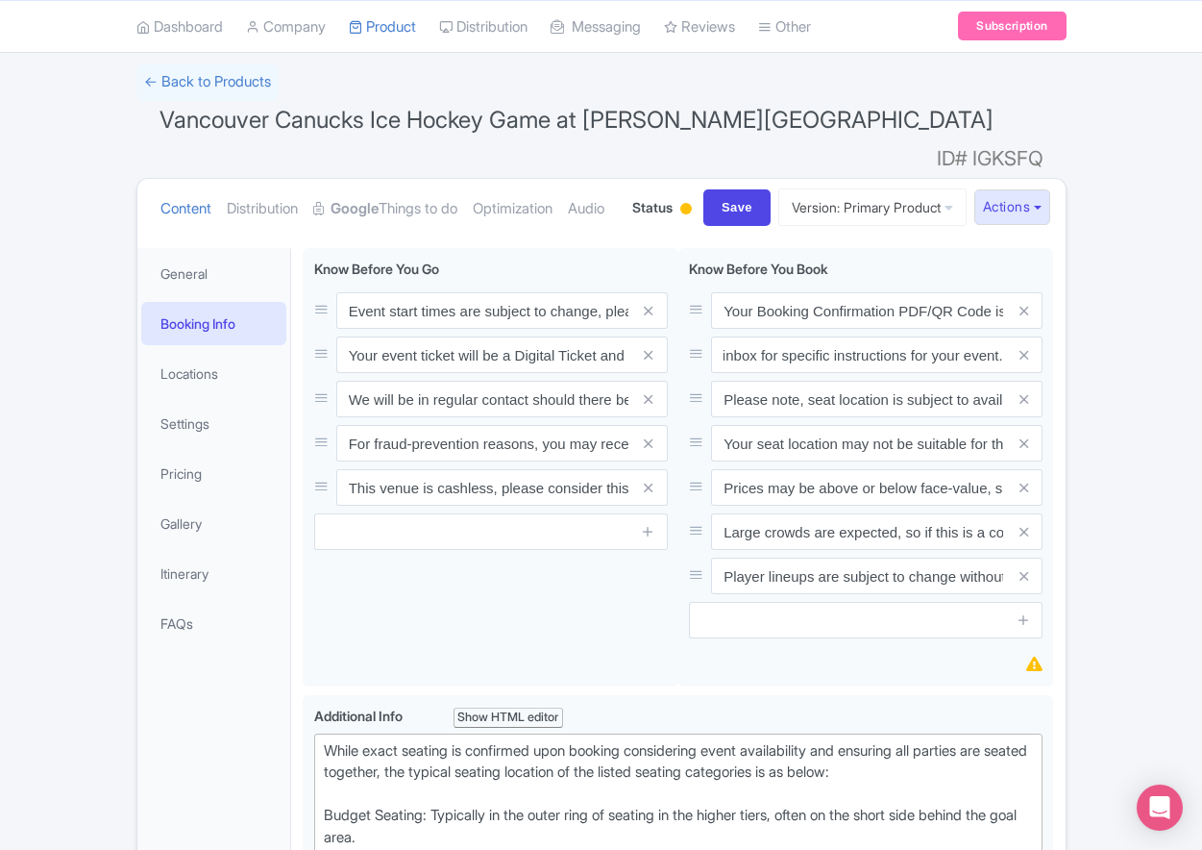
scroll to position [0, 0]
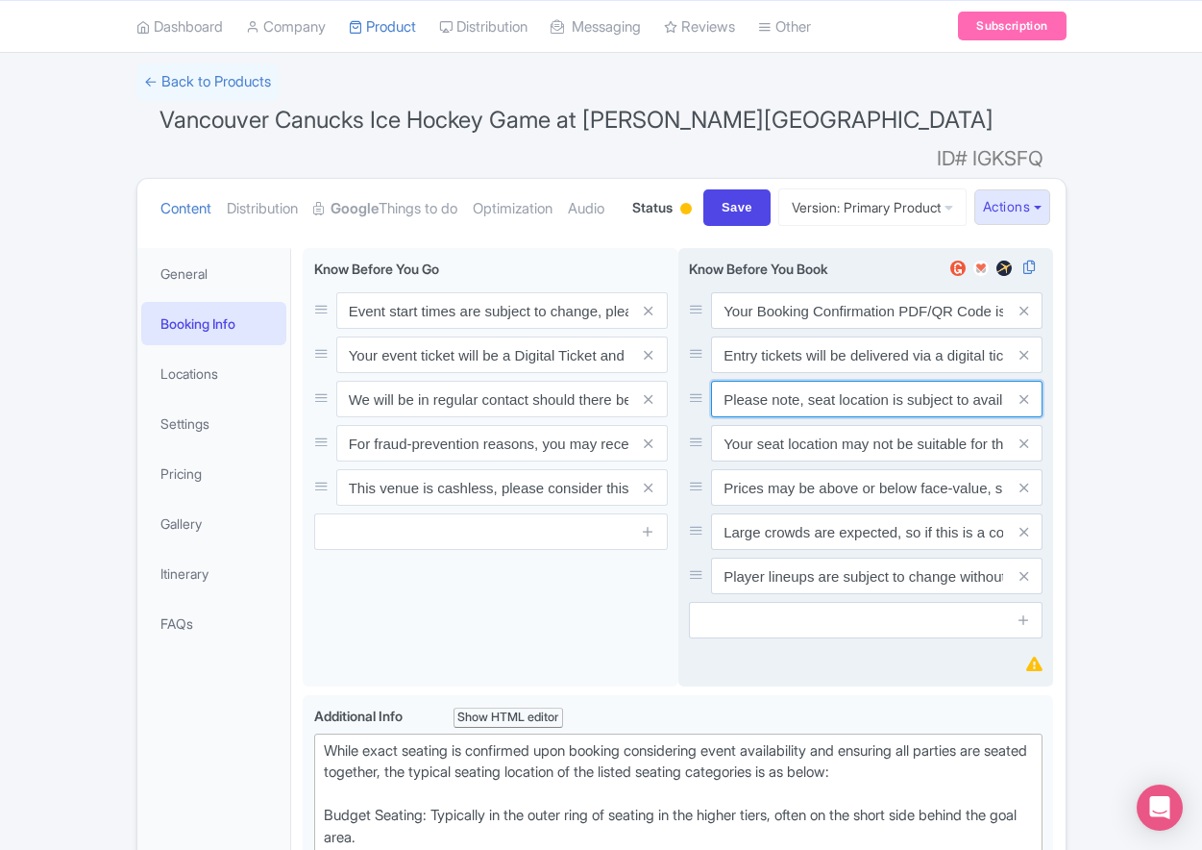
click at [794, 329] on input "Please note, seat location is subject to availability, based on the quantity of…" at bounding box center [877, 310] width 332 height 37
paste input "Ticket prices may be above or below face-value, subject to the popularity of th…"
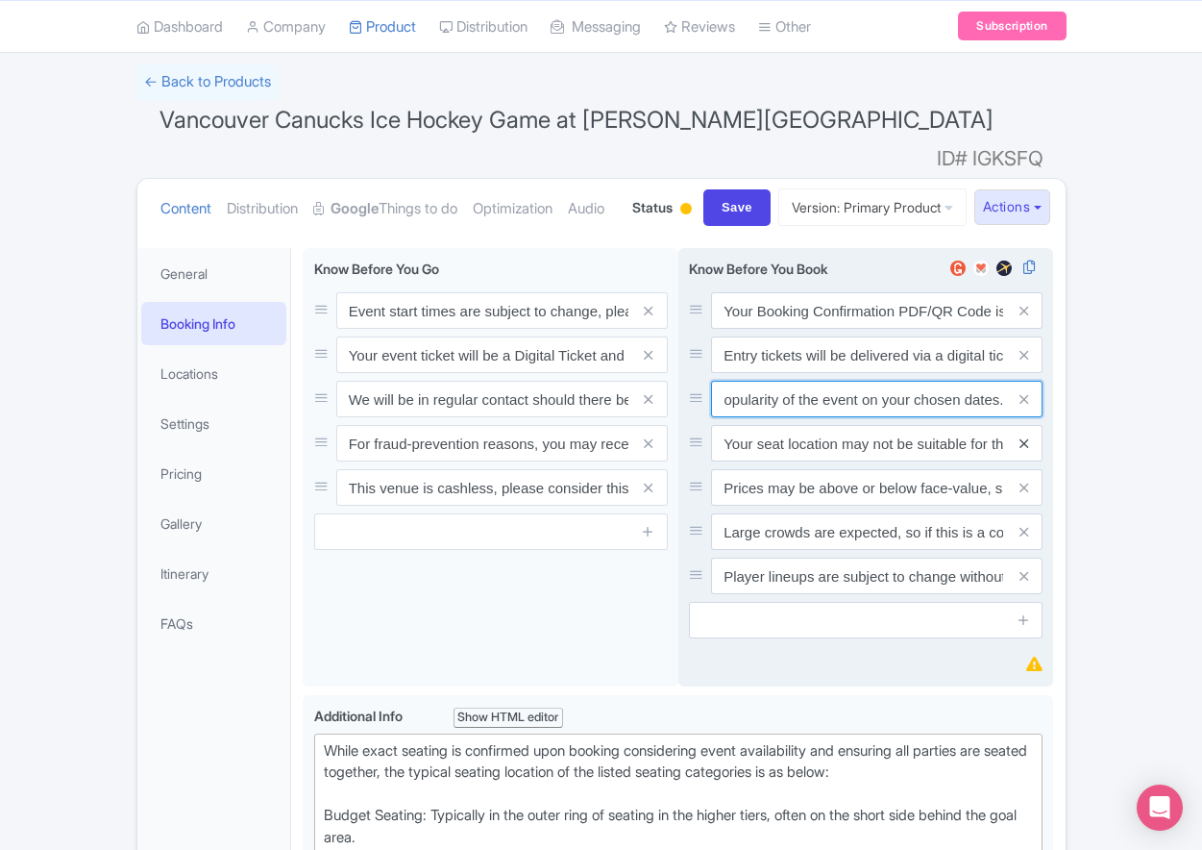
type input "Ticket prices may be above or below face-value, subject to the popularity of th…"
click at [1027, 451] on icon at bounding box center [1024, 443] width 9 height 14
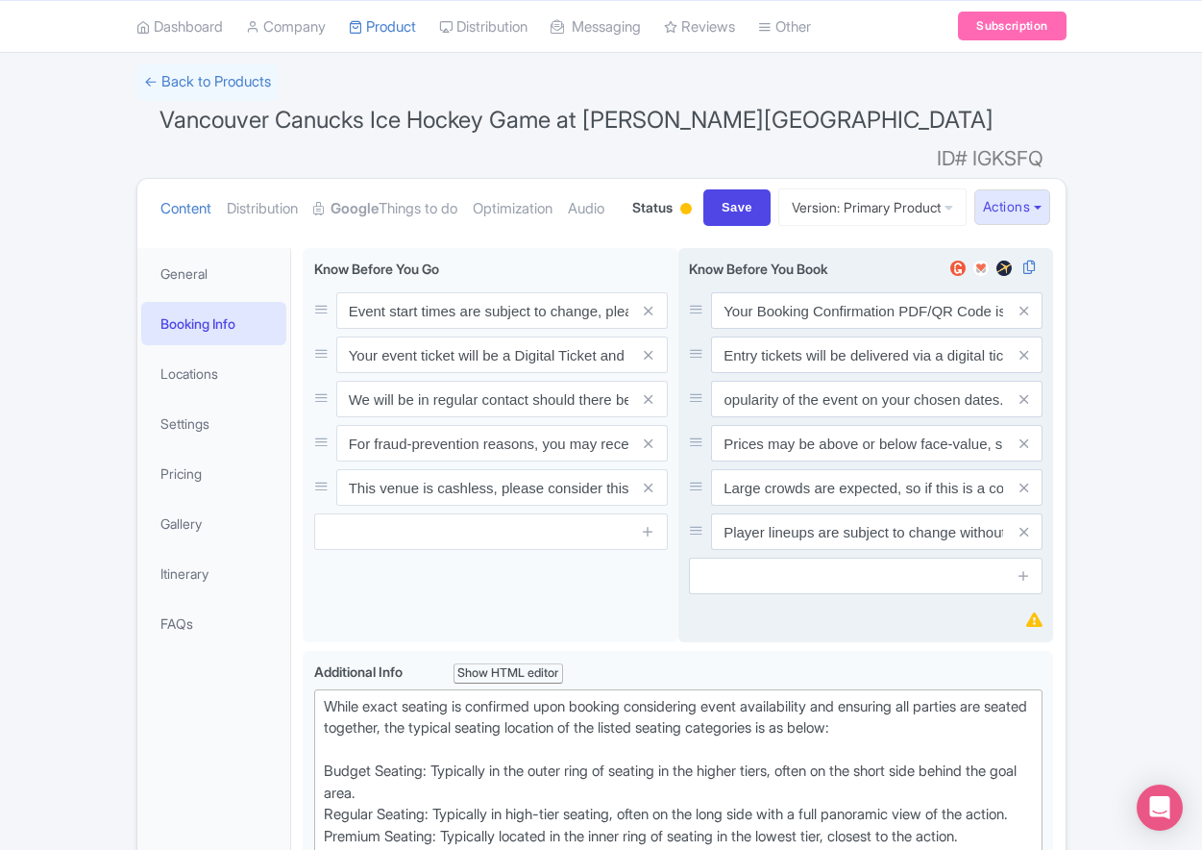
scroll to position [0, 0]
click at [1027, 451] on icon at bounding box center [1024, 443] width 9 height 14
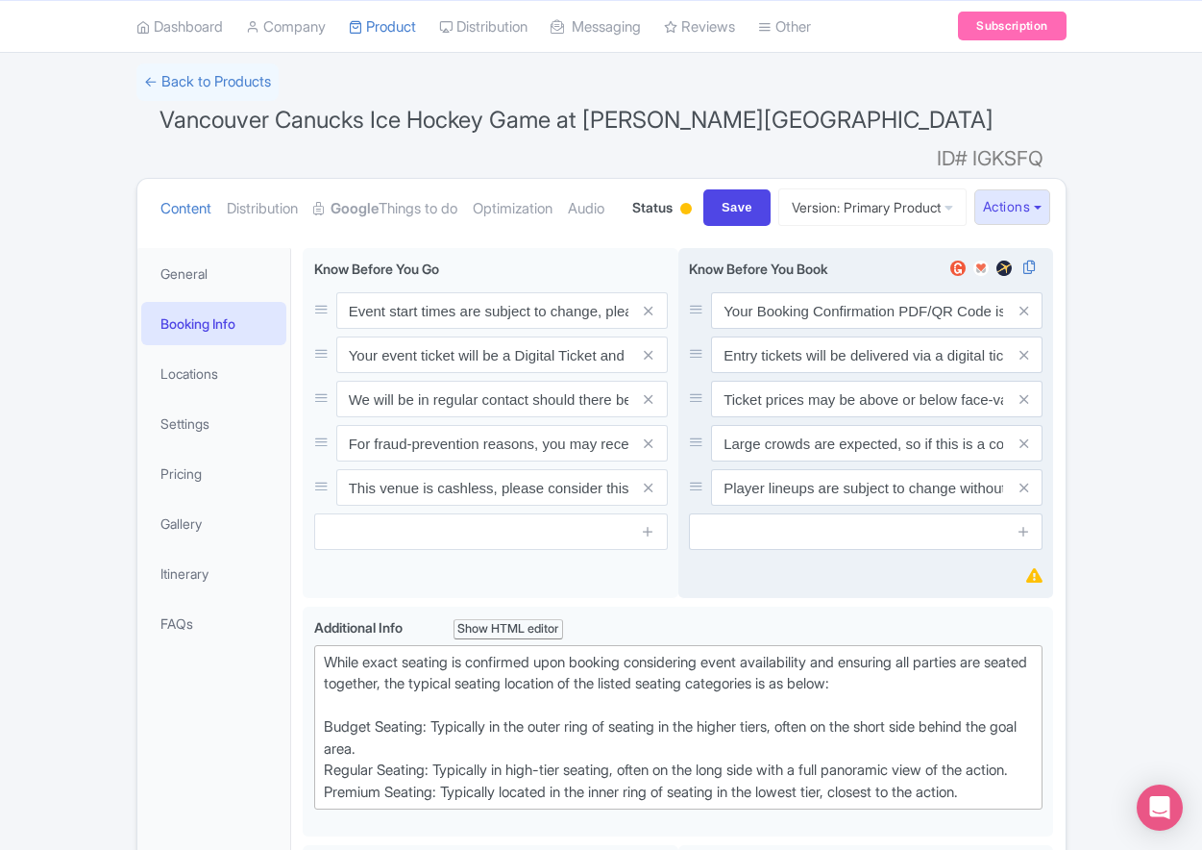
click at [1027, 451] on icon at bounding box center [1024, 443] width 9 height 14
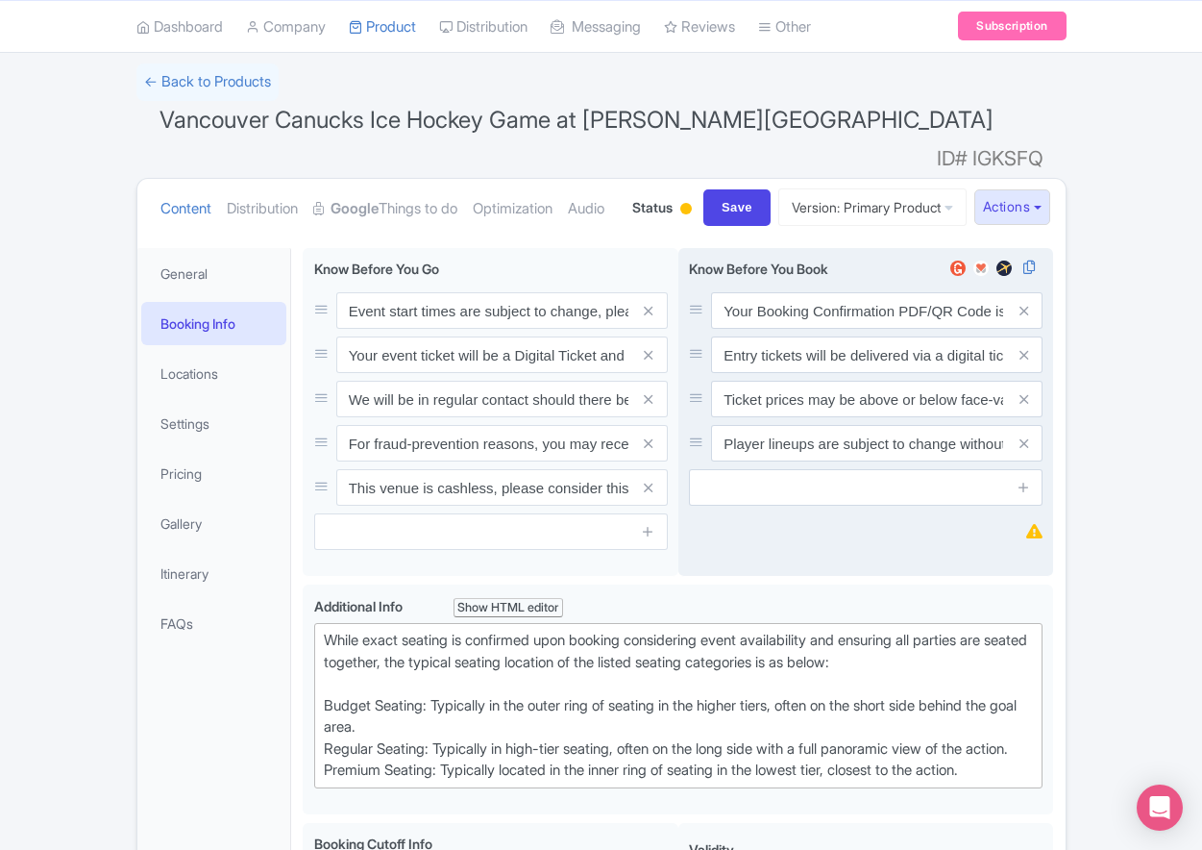
click at [1027, 451] on icon at bounding box center [1024, 443] width 9 height 14
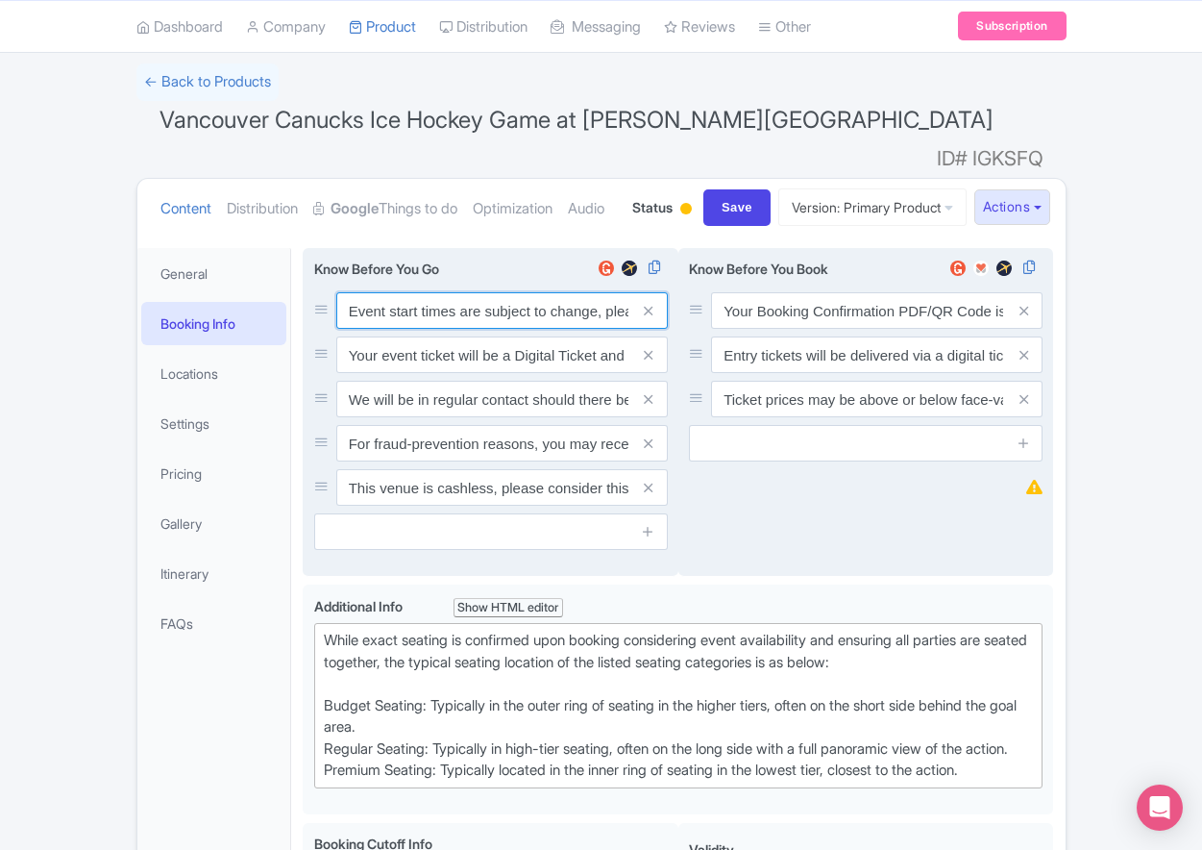
click at [395, 329] on input "Event start times are subject to change, please check these closer to the event…" at bounding box center [502, 310] width 332 height 37
click at [396, 329] on input "Event start times are subject to change, please check these closer to the event…" at bounding box center [502, 310] width 332 height 37
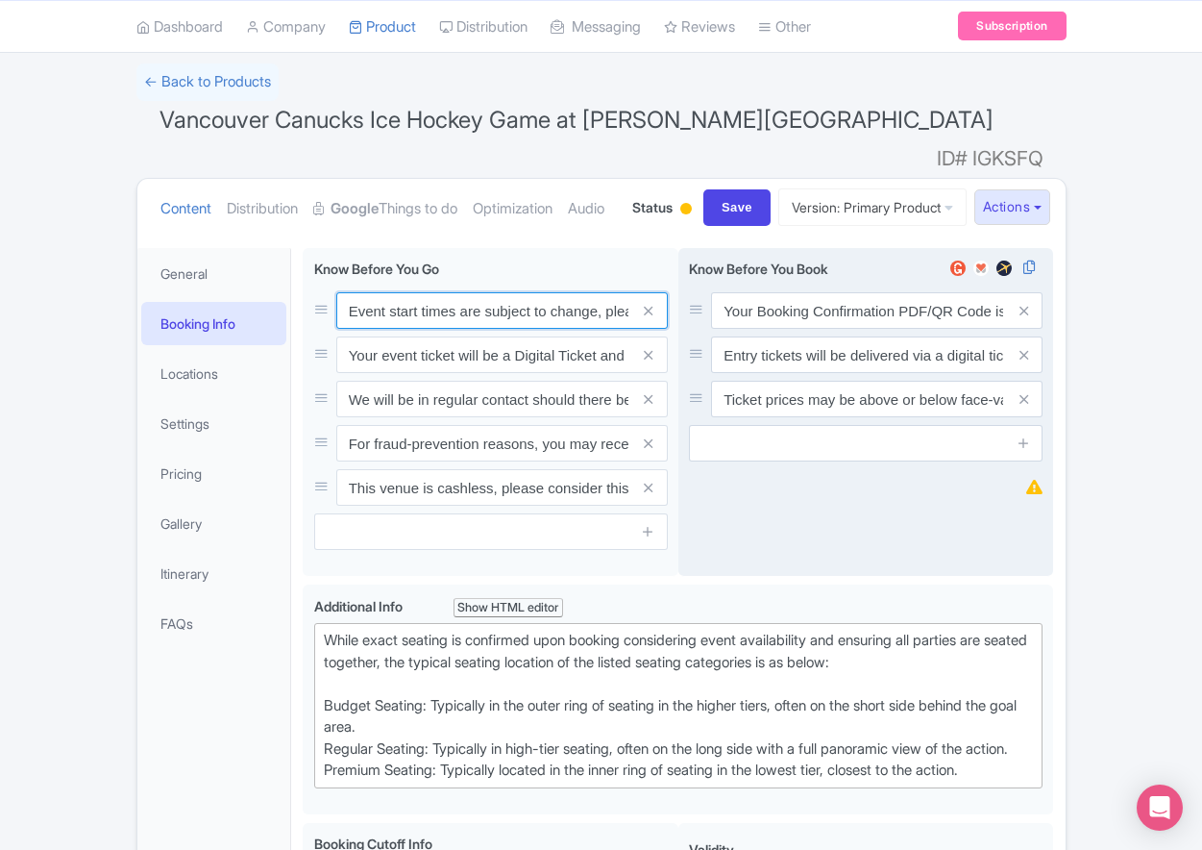
paste input ". We will be in regular contact should there be any updates or changes ahead of…"
type input "Event start times are subject to change. We will be in regular contact should t…"
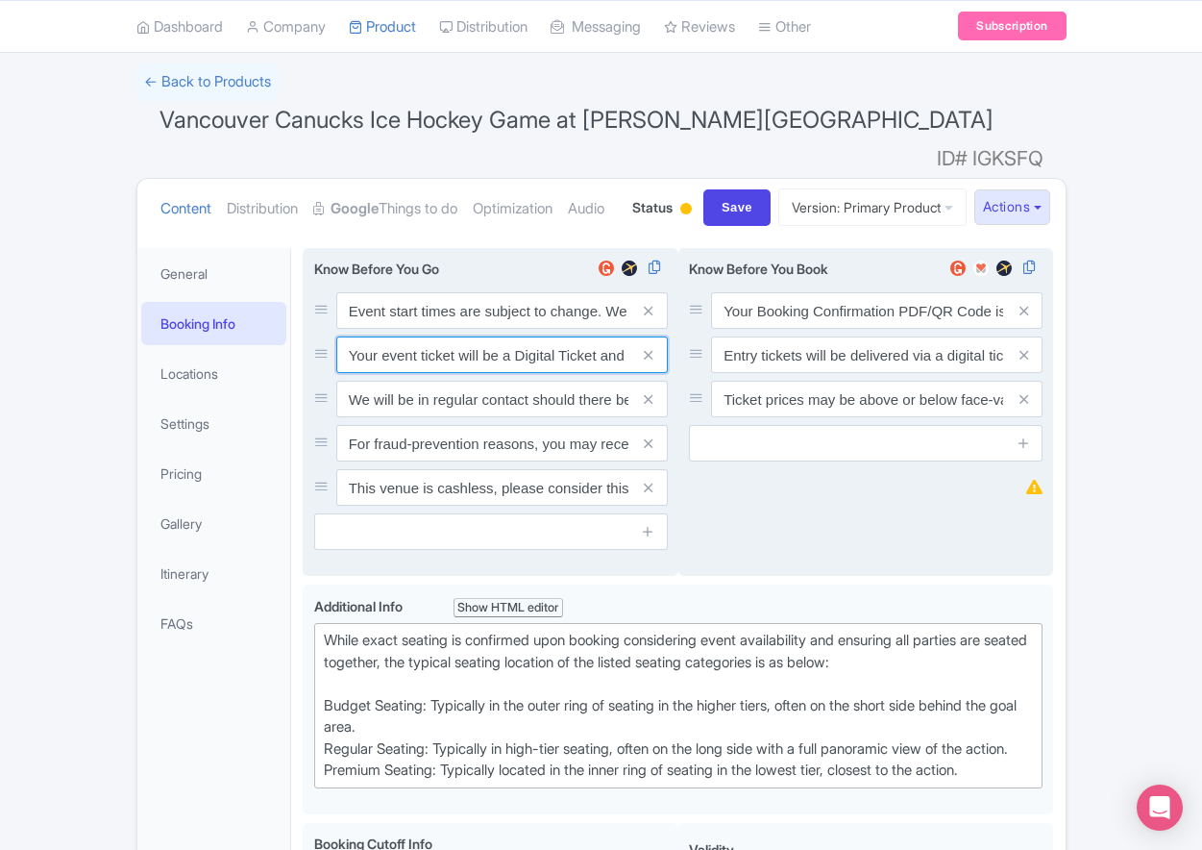
click at [405, 329] on input "Your event ticket will be a Digital Ticket and is separate from your booking co…" at bounding box center [502, 310] width 332 height 37
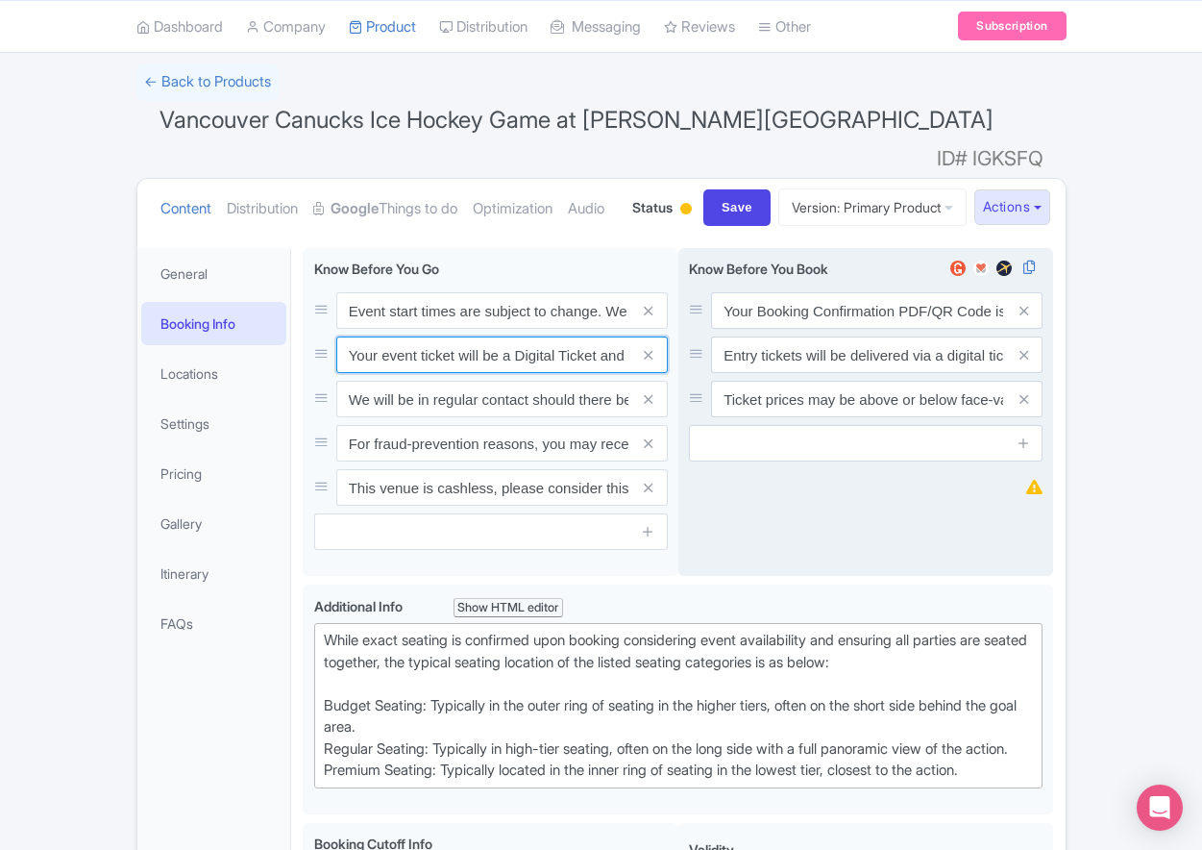
paste input "ntry"
type input "Your entry ticket will be a Digital Ticket and is separate from your booking co…"
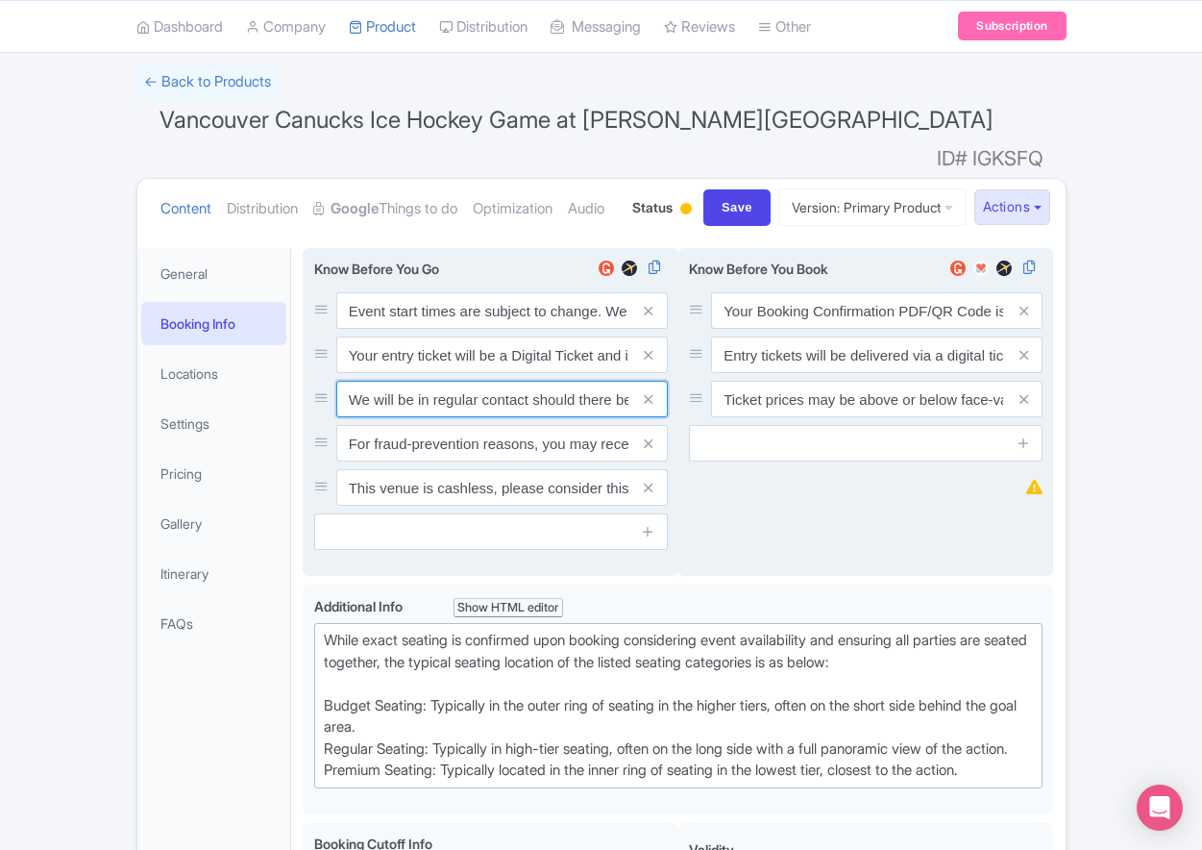
click at [481, 329] on input "We will be in regular contact should there be any updates or changes ahead of y…" at bounding box center [502, 310] width 332 height 37
paste input "For fraud-prevention reasons, most tickets are delivered between 1-3 days prior…"
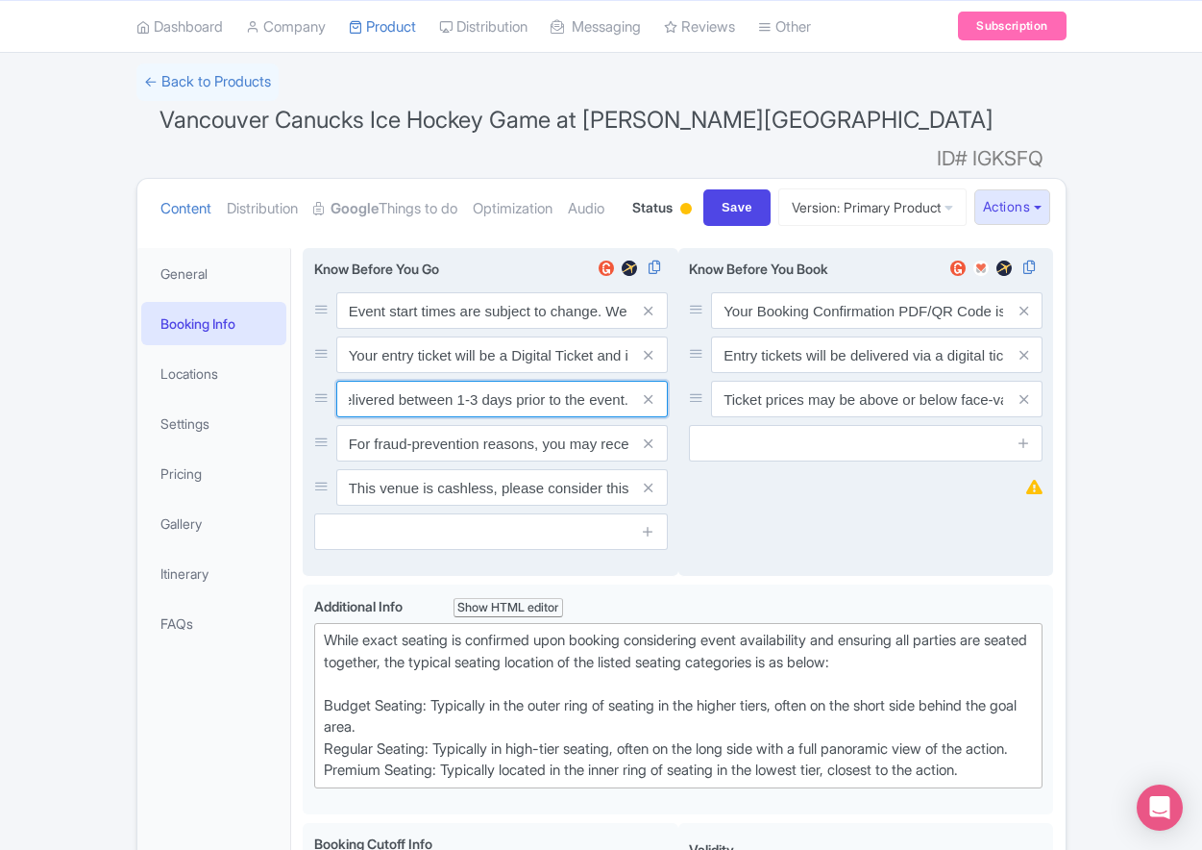
type input "For fraud-prevention reasons, most tickets are delivered between 1-3 days prior…"
click at [655, 461] on span at bounding box center [648, 443] width 38 height 37
click at [650, 451] on icon at bounding box center [648, 443] width 9 height 14
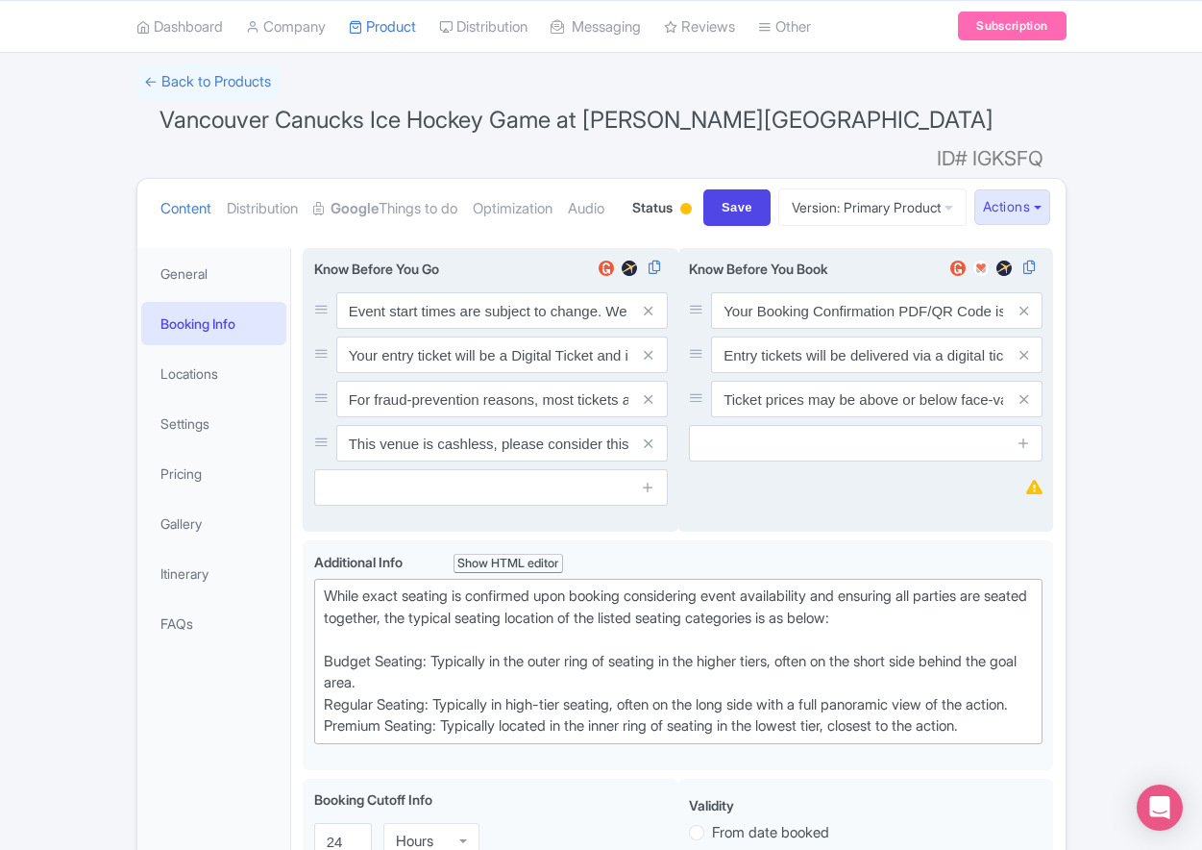
click at [650, 451] on icon at bounding box center [648, 443] width 9 height 14
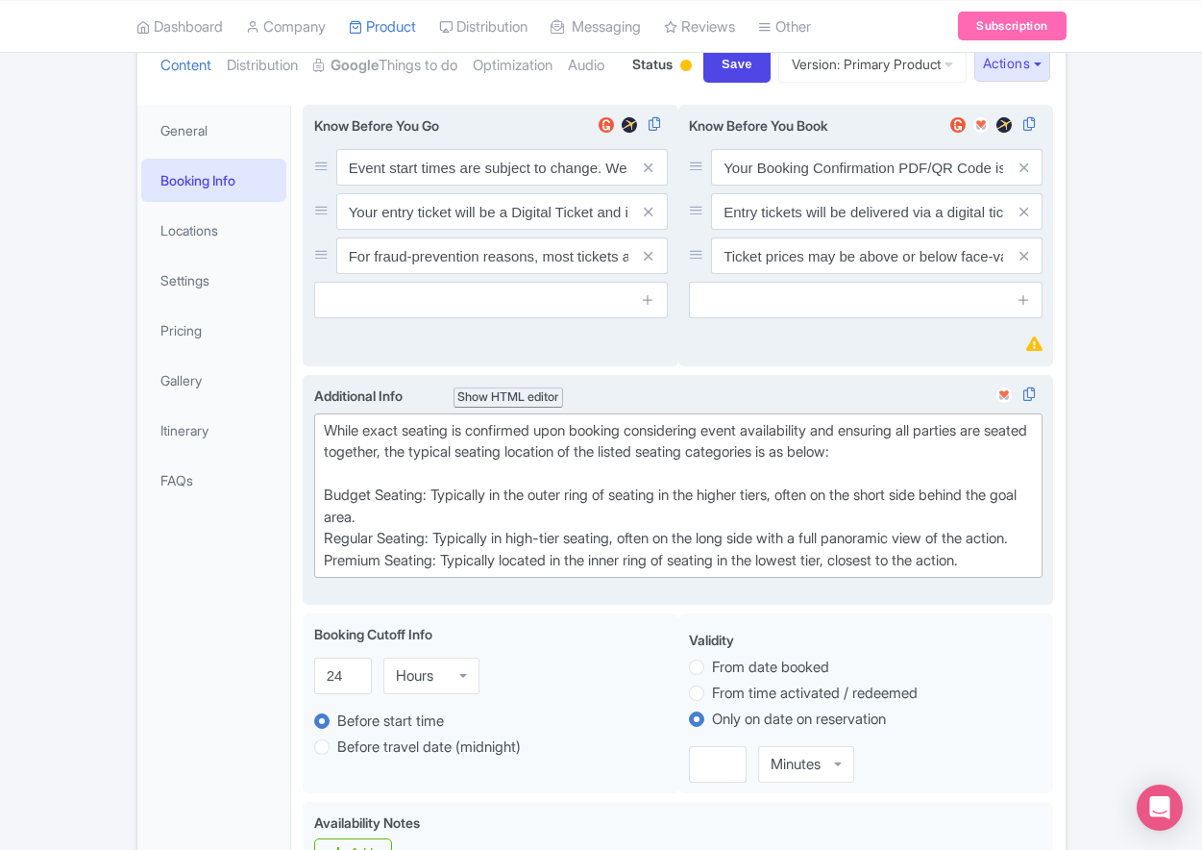
scroll to position [465, 0]
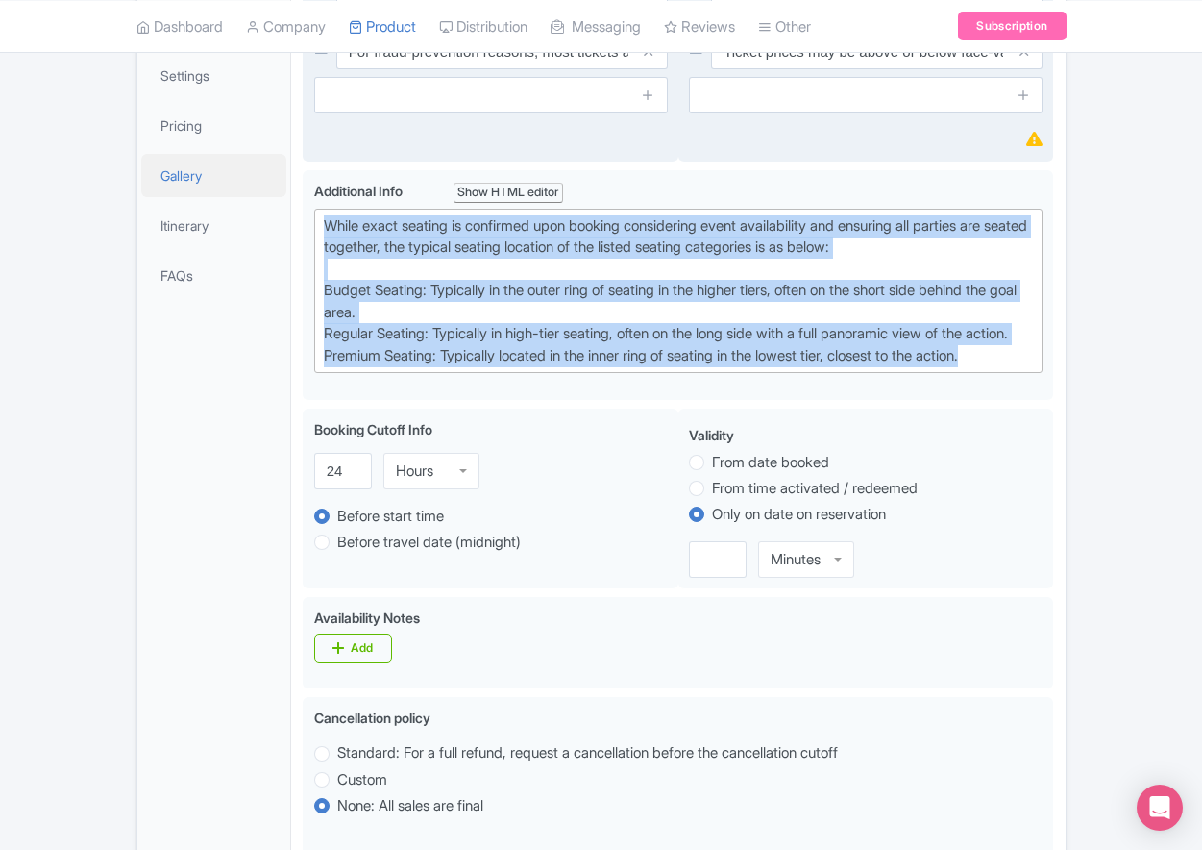
drag, startPoint x: 999, startPoint y: 423, endPoint x: 157, endPoint y: 214, distance: 868.2
click at [157, 214] on div "General Booking Info Locations Settings Pricing Gallery Itinerary FAQs Vancouve…" at bounding box center [601, 737] width 928 height 1696
type trix-editor "<div>While exact seating is confirmed upon booking considering event availabili…"
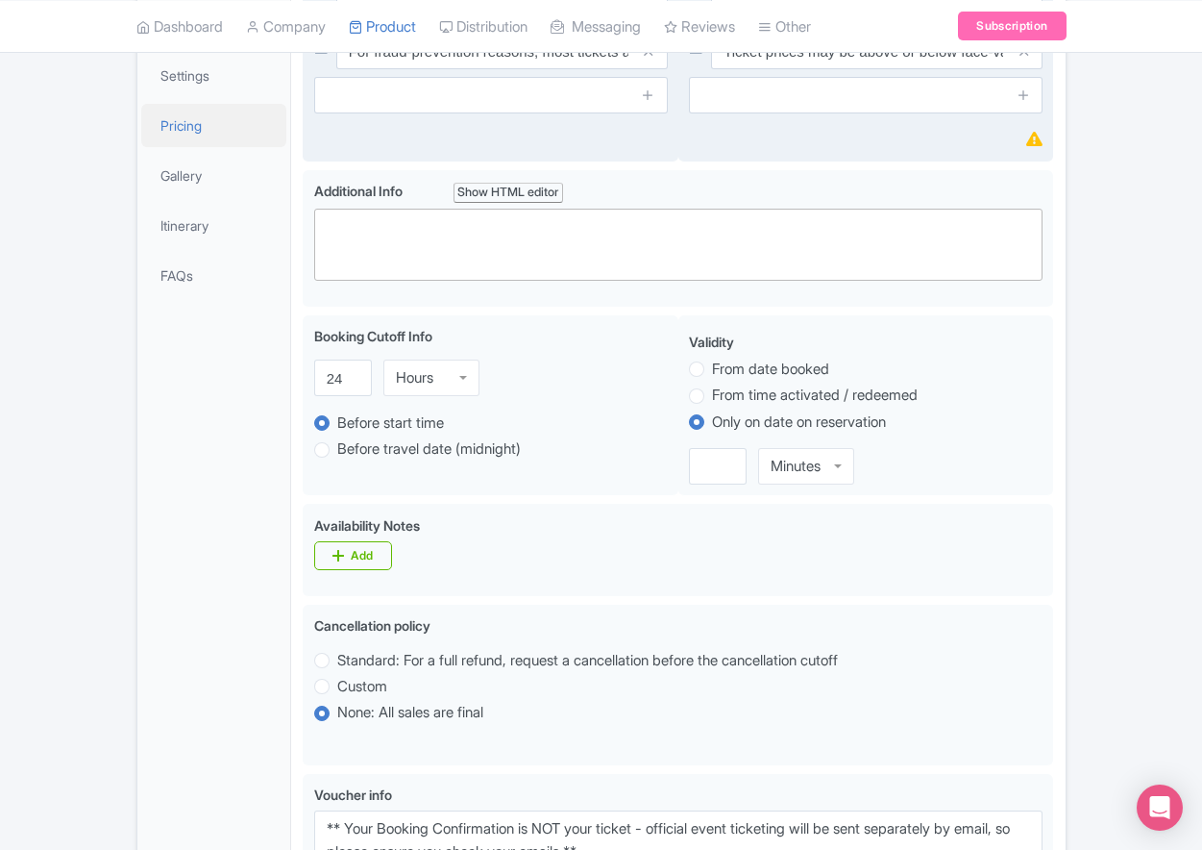
paste trix-editor "<div>Upper Goal: Located in the upper tiers of seating behind the goals at eith…"
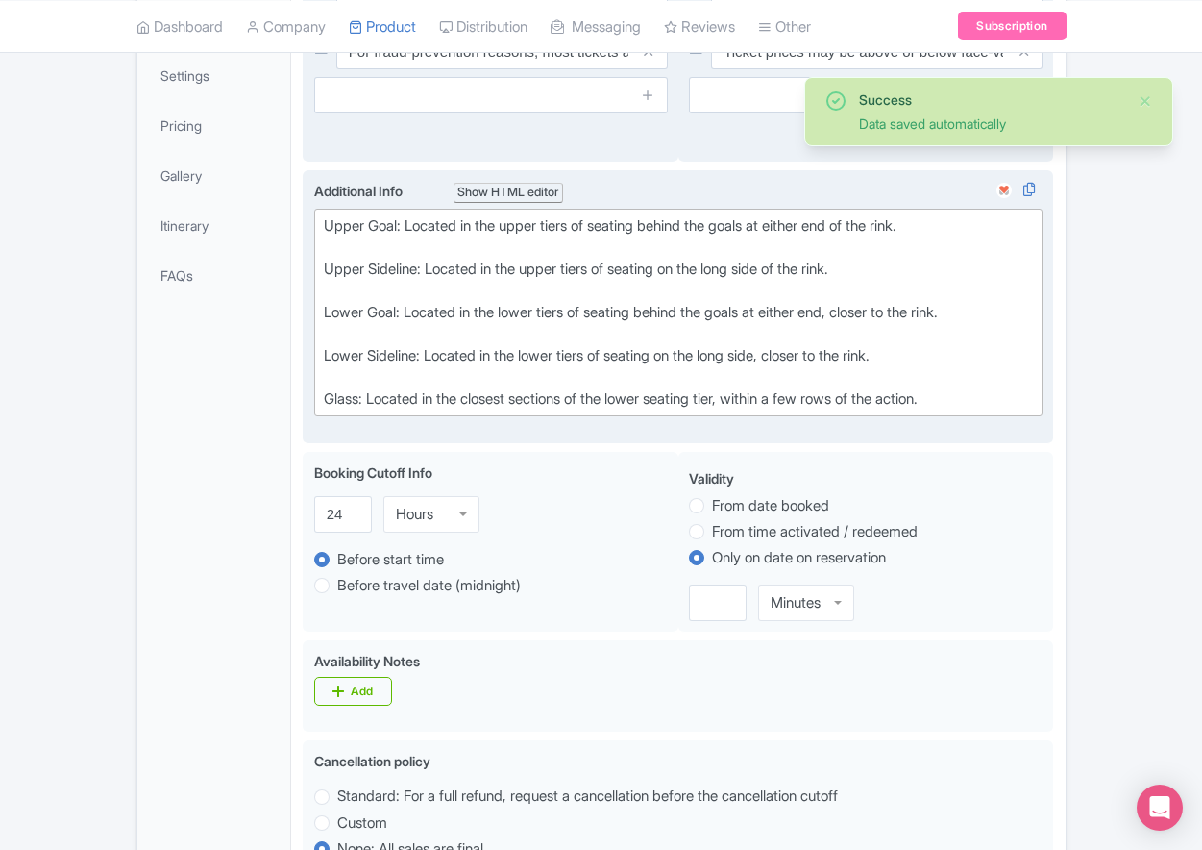
click at [797, 410] on div "Glass: Located in the closest sections of the lower seating tier, within a few …" at bounding box center [679, 399] width 710 height 22
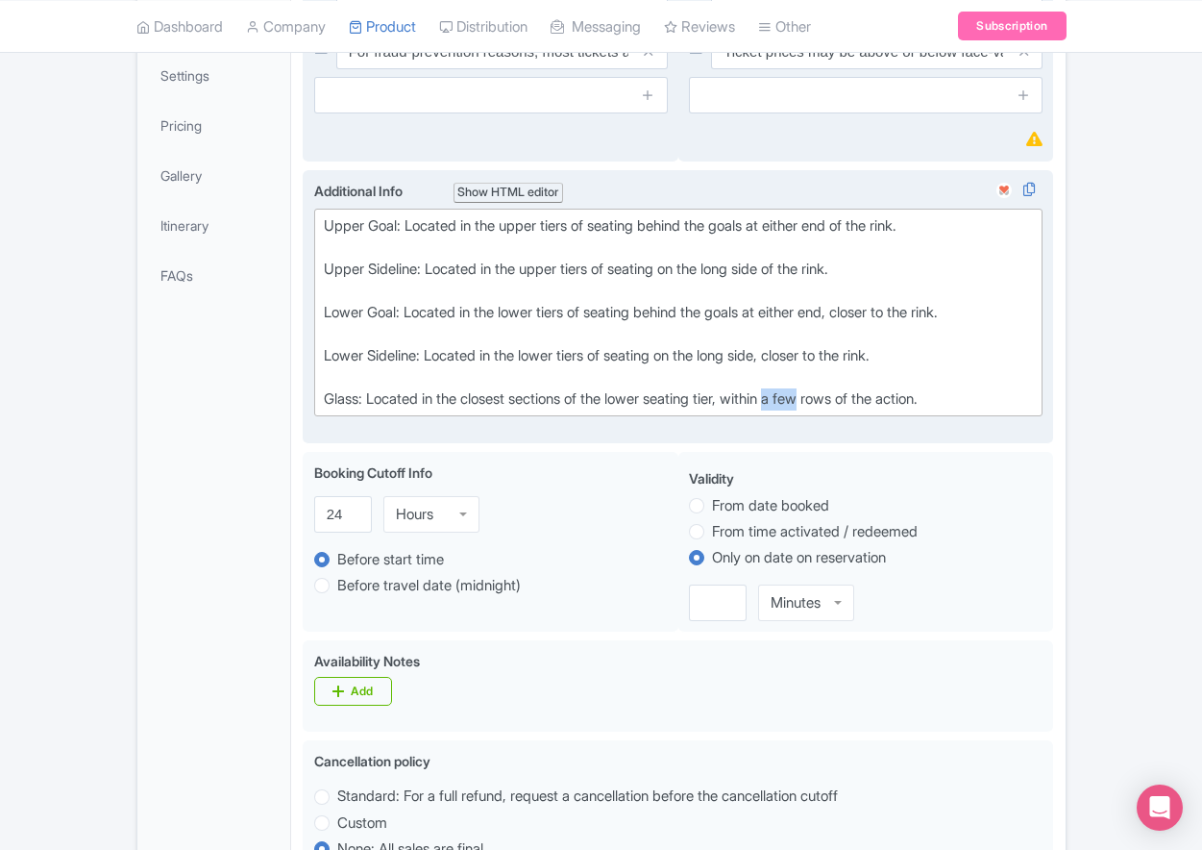
drag, startPoint x: 796, startPoint y: 442, endPoint x: 830, endPoint y: 441, distance: 34.6
click at [830, 410] on div "Glass: Located in the closest sections of the lower seating tier, within a few …" at bounding box center [679, 399] width 710 height 22
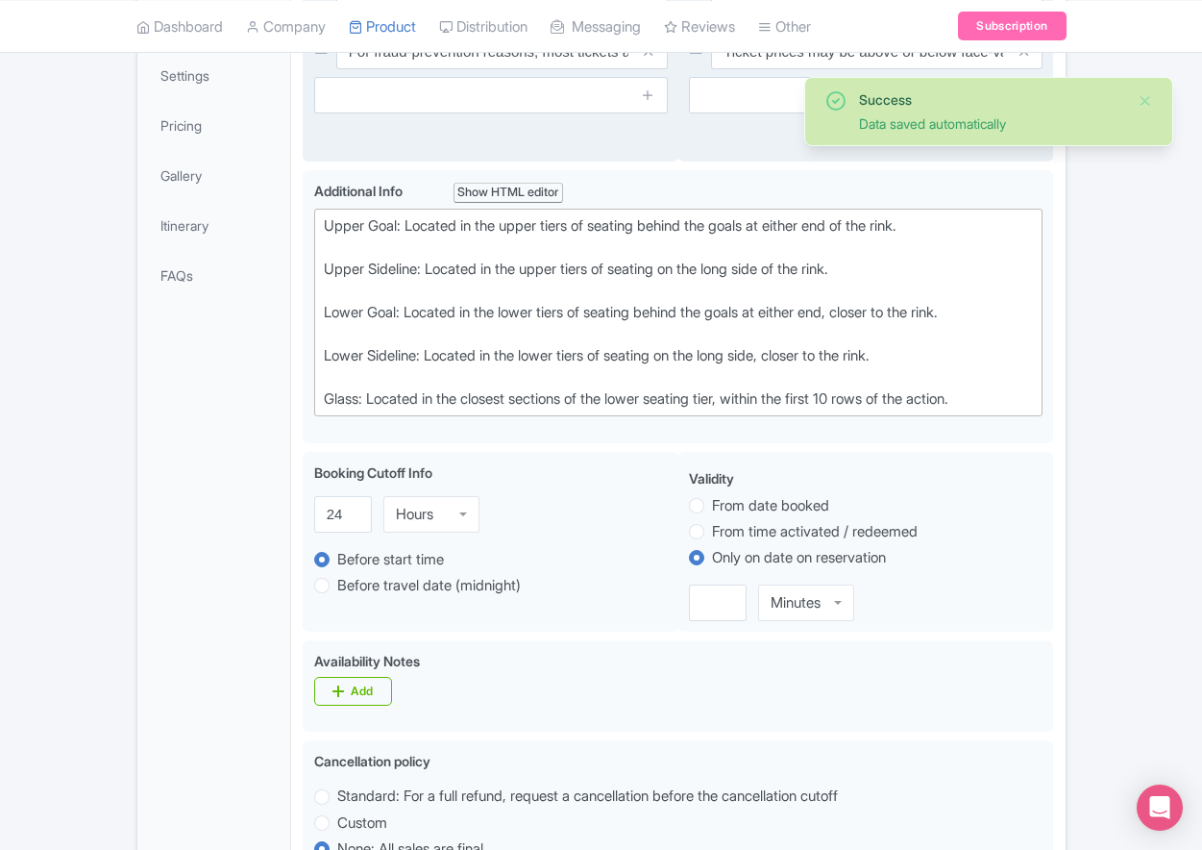
click at [215, 495] on div "General Booking Info Locations Settings Pricing Gallery Itinerary FAQs" at bounding box center [214, 764] width 155 height 1728
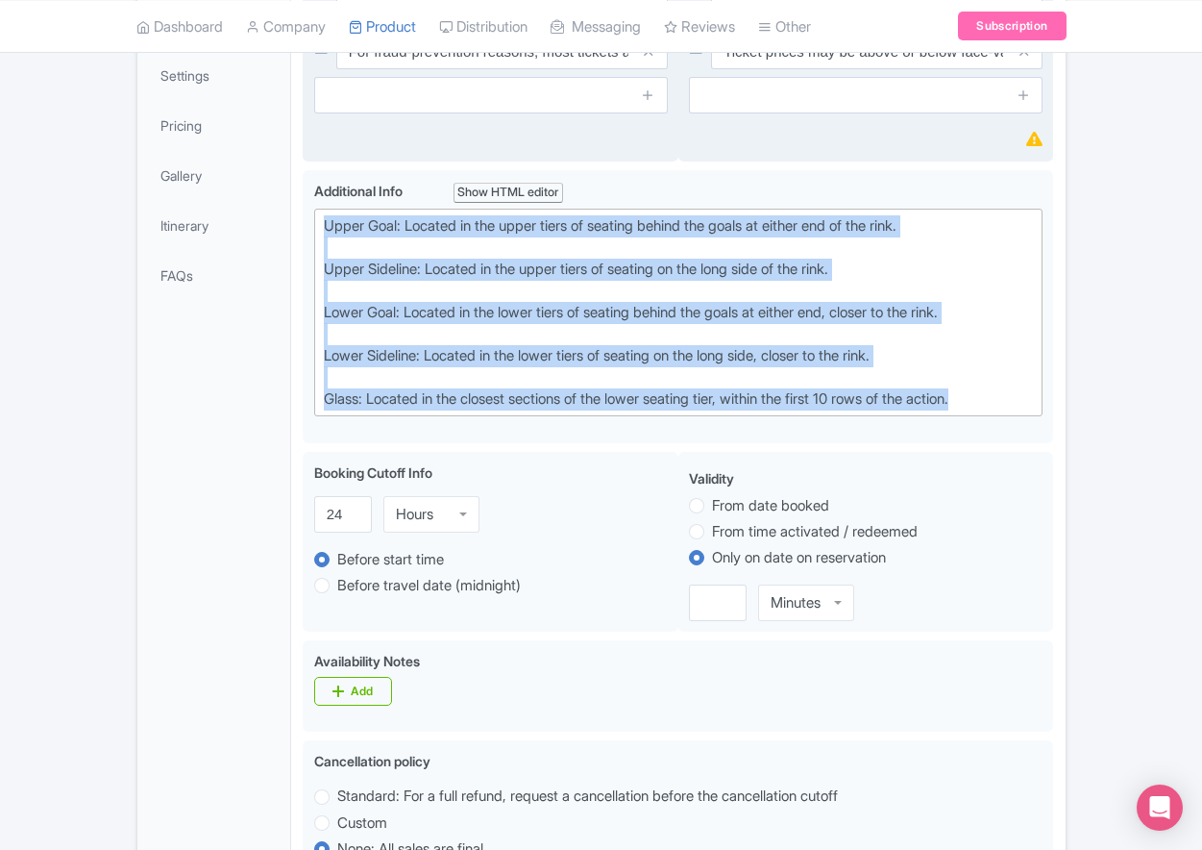
drag, startPoint x: 1003, startPoint y: 445, endPoint x: 287, endPoint y: 263, distance: 738.6
click at [287, 263] on div "General Booking Info Locations Settings Pricing Gallery Itinerary FAQs Vancouve…" at bounding box center [601, 758] width 928 height 1739
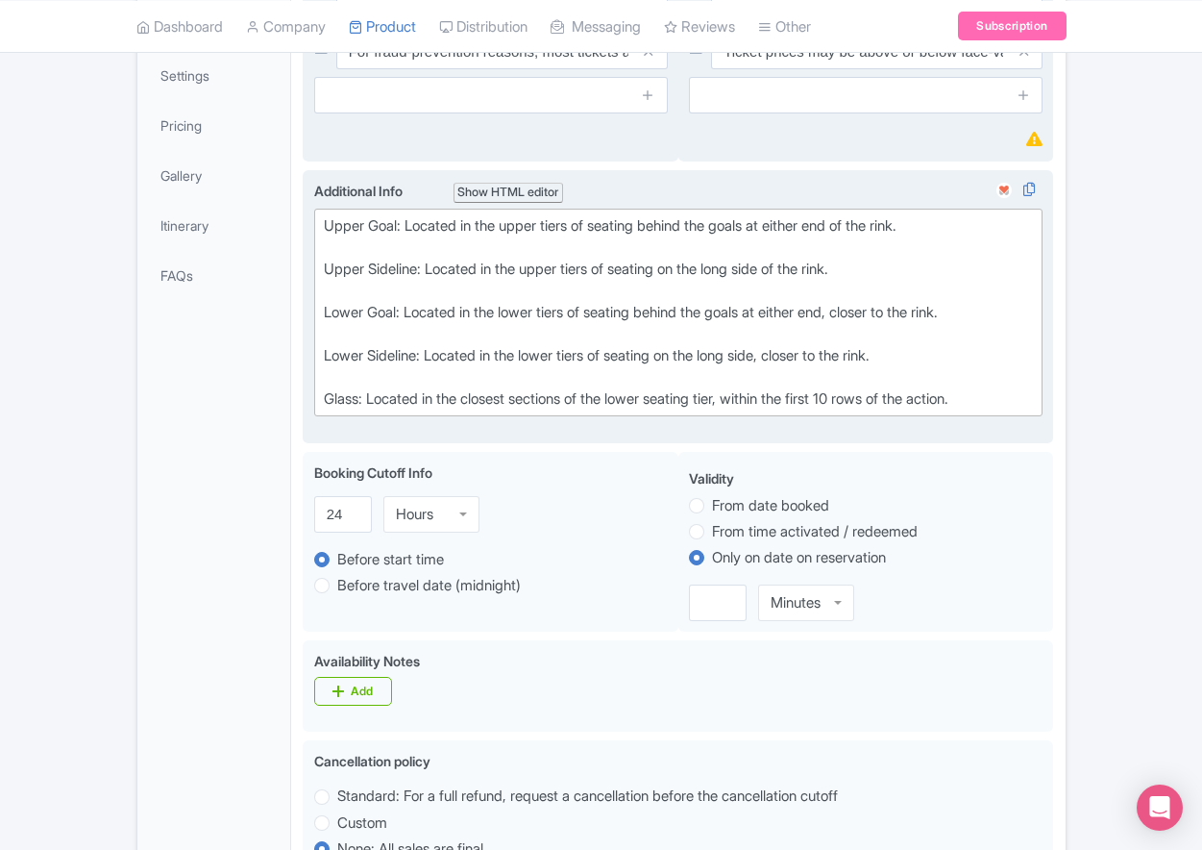
drag, startPoint x: 597, startPoint y: 415, endPoint x: 630, endPoint y: 418, distance: 33.8
click at [598, 388] on div at bounding box center [679, 377] width 710 height 22
click at [797, 410] on div "Glass: Located in the closest sections of the lower seating tier, within the fi…" at bounding box center [679, 399] width 710 height 22
click at [853, 410] on div "Glass: Located in the closest sections of the lower seating tier, within the fi…" at bounding box center [679, 399] width 710 height 22
drag, startPoint x: 992, startPoint y: 441, endPoint x: 893, endPoint y: 440, distance: 99.0
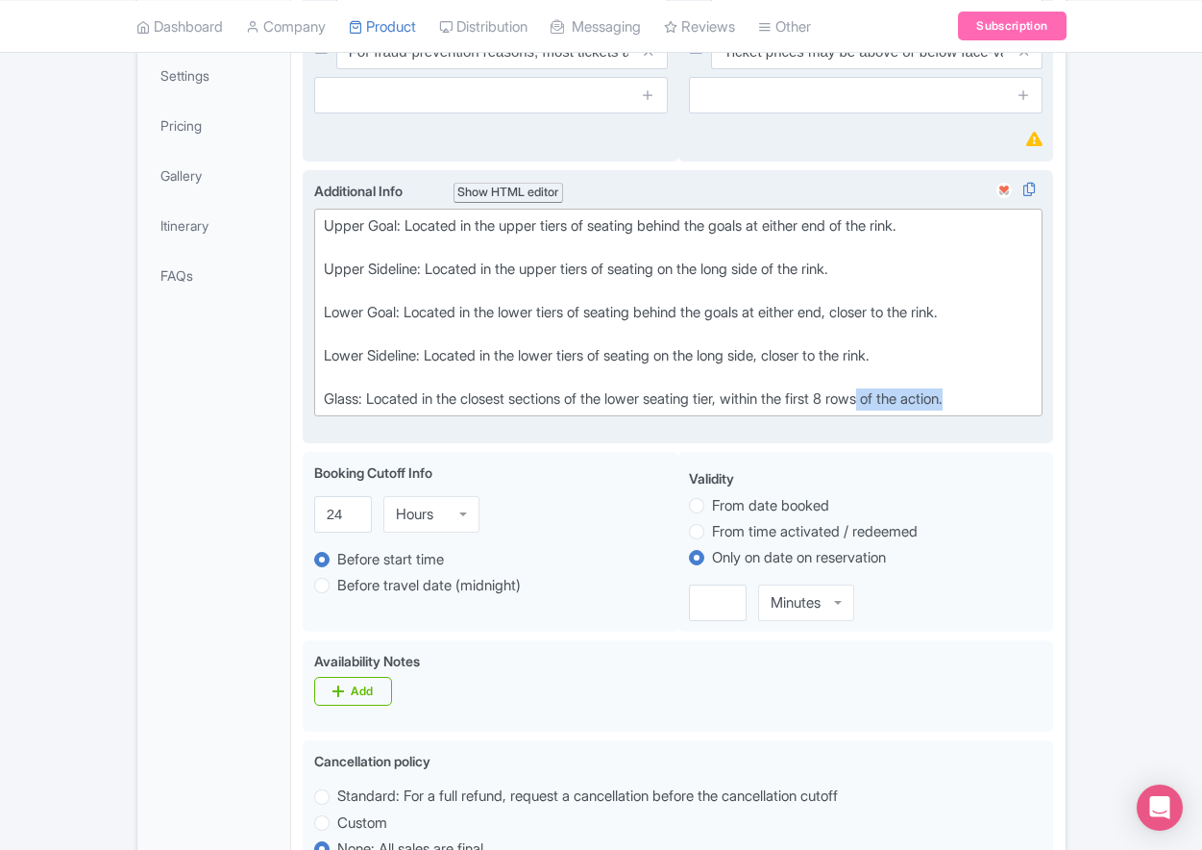
click at [893, 410] on div "Glass: Located in the closest sections of the lower seating tier, within the fi…" at bounding box center [679, 399] width 710 height 22
click at [954, 410] on div "Glass: Located in the closest sections of the lower seating tier, within the fi…" at bounding box center [679, 399] width 710 height 22
click at [957, 410] on div "Glass: Located in the closest sections of the lower seating tier, within the fi…" at bounding box center [679, 399] width 710 height 22
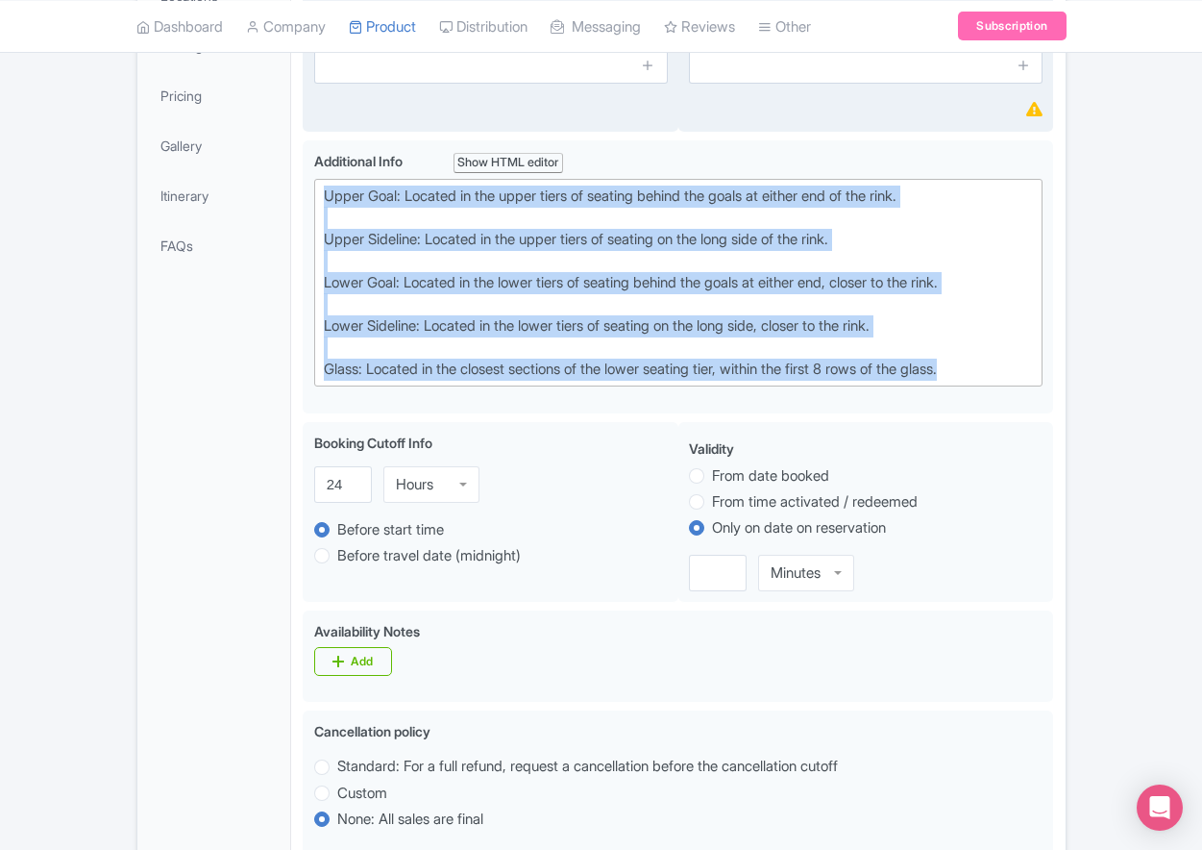
scroll to position [497, 0]
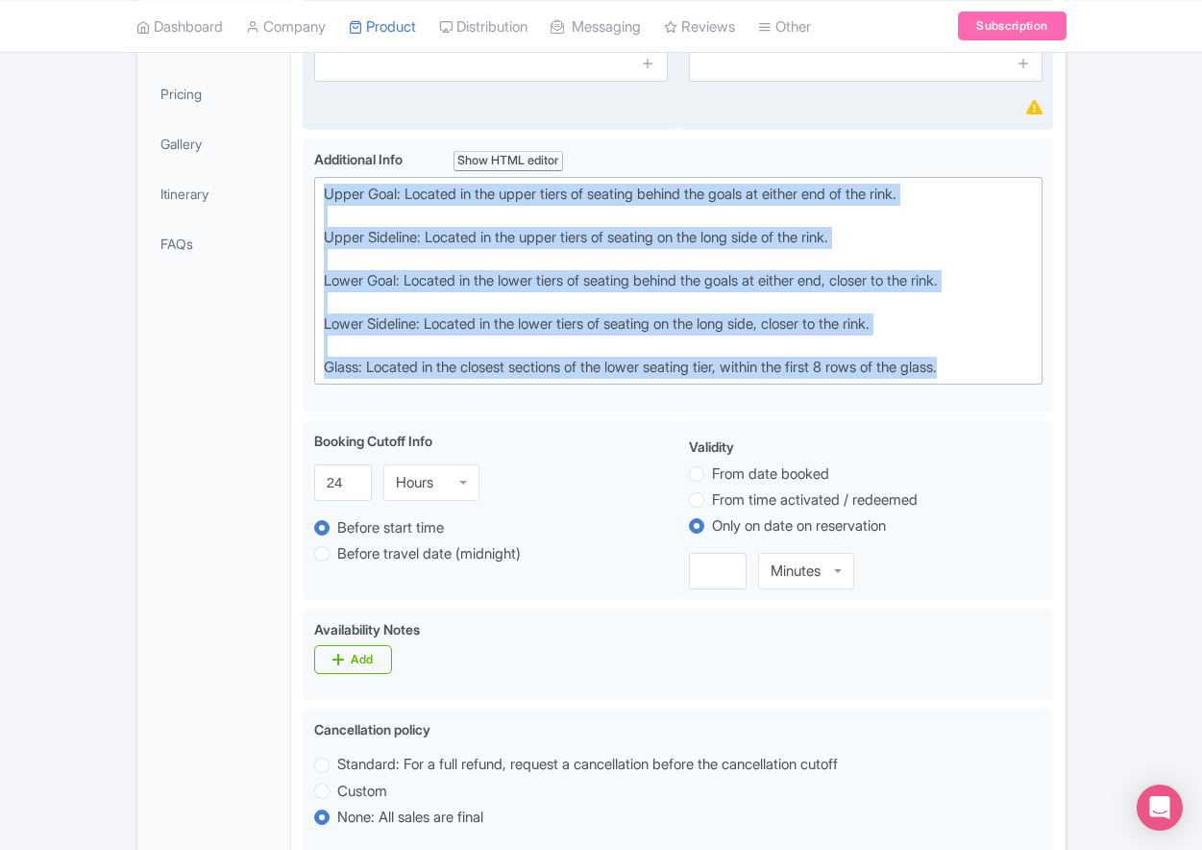
drag, startPoint x: 1002, startPoint y: 412, endPoint x: 120, endPoint y: 217, distance: 903.5
click at [120, 217] on div "Success Data saved automatically ← Back to Products Vancouver Canucks Ice Hocke…" at bounding box center [601, 640] width 1202 height 1913
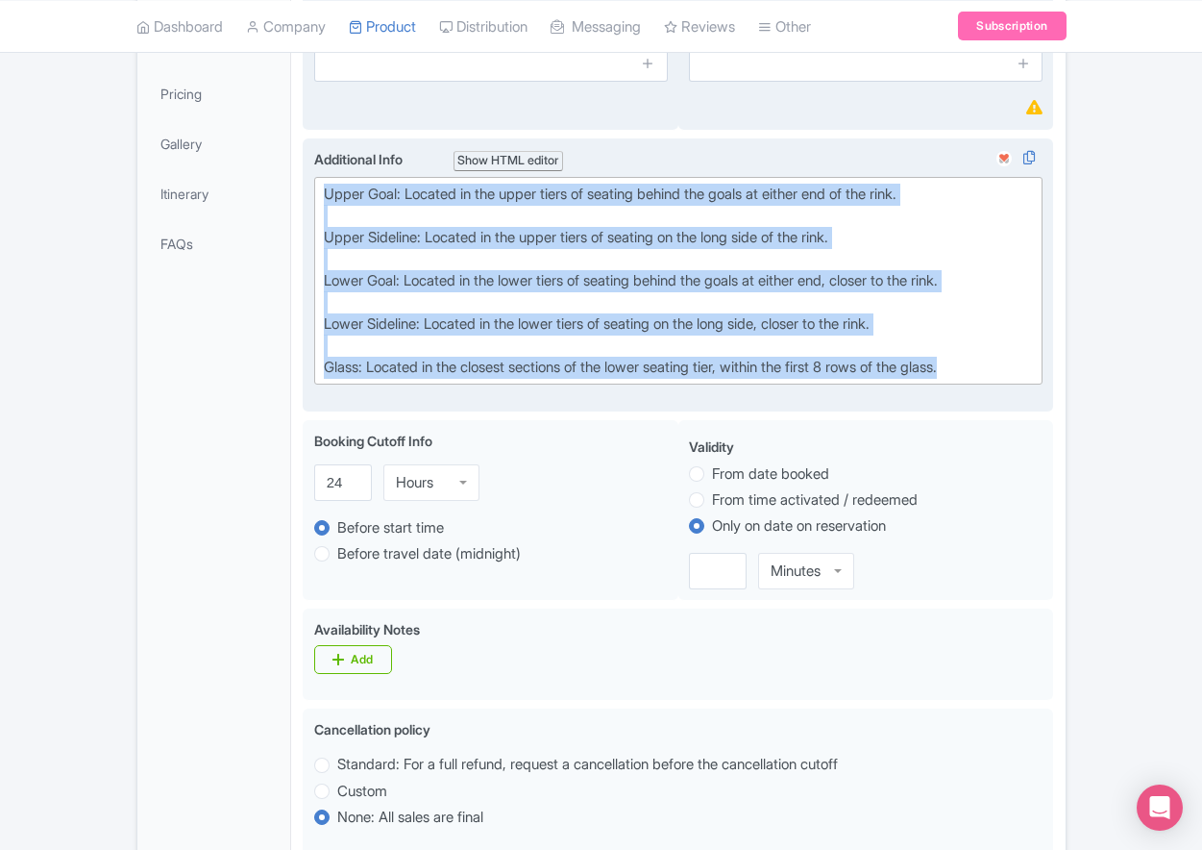
copy trix-editor "Upper Goal: Located in the upper tiers of seating behind the goals at either en…"
click at [461, 292] on div "Lower Goal: Located in the lower tiers of seating behind the goals at either en…" at bounding box center [679, 281] width 710 height 22
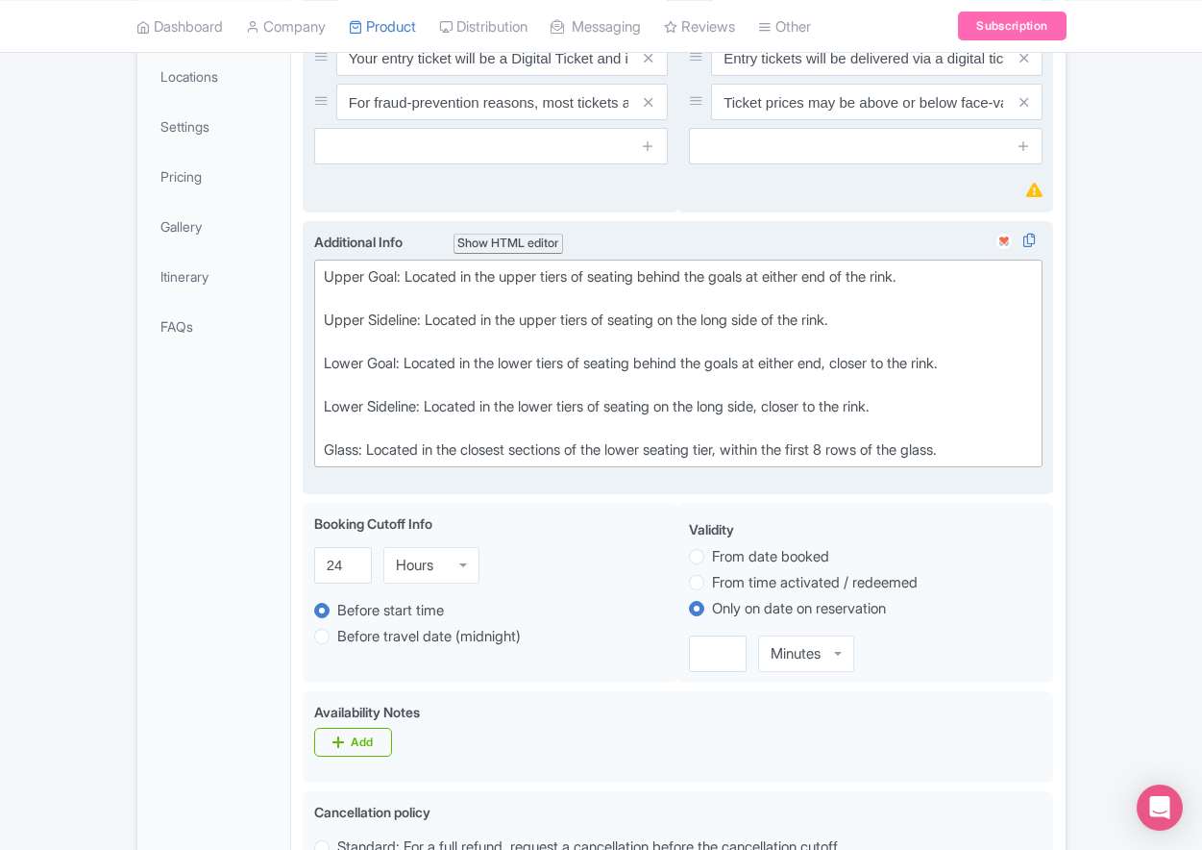
scroll to position [320, 0]
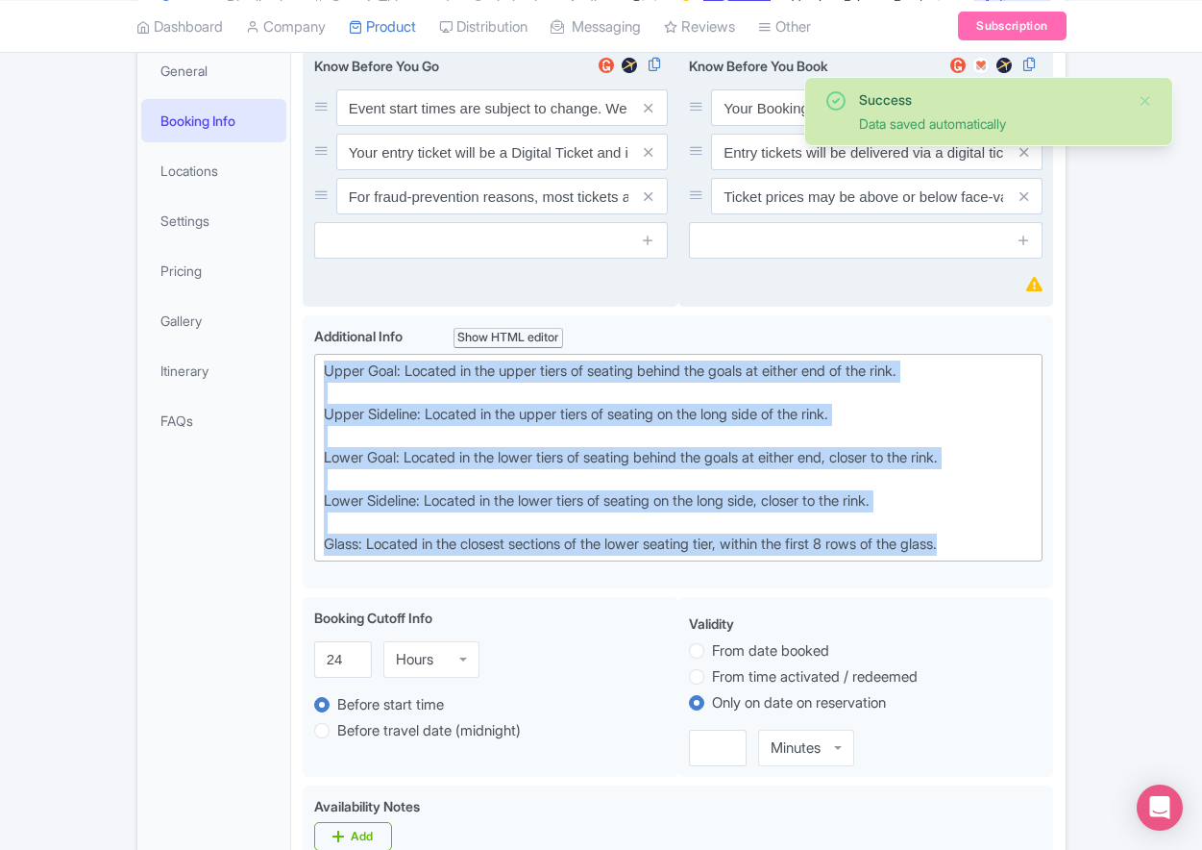
drag, startPoint x: 949, startPoint y: 579, endPoint x: 251, endPoint y: 386, distance: 723.7
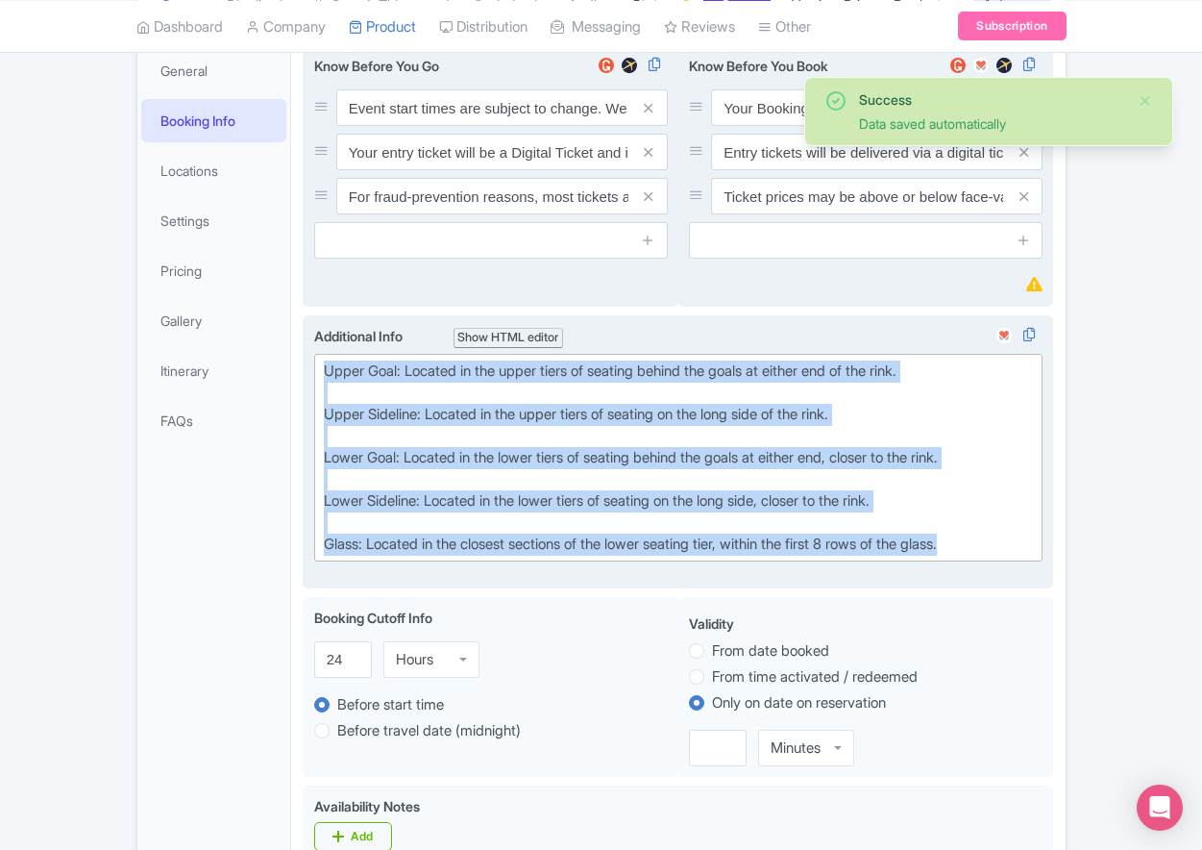
copy trix-editor "Upper Goal: Located in the upper tiers of seating behind the goals at either en…"
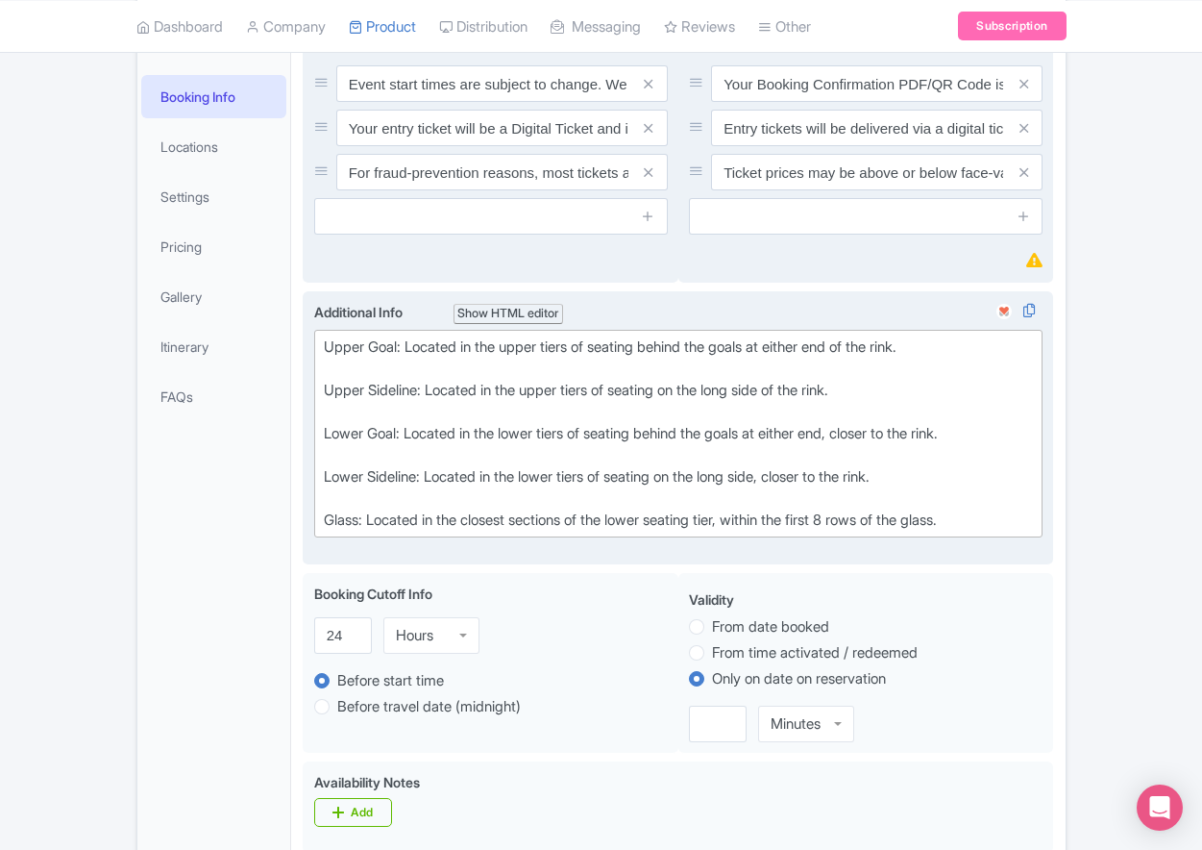
scroll to position [353, 0]
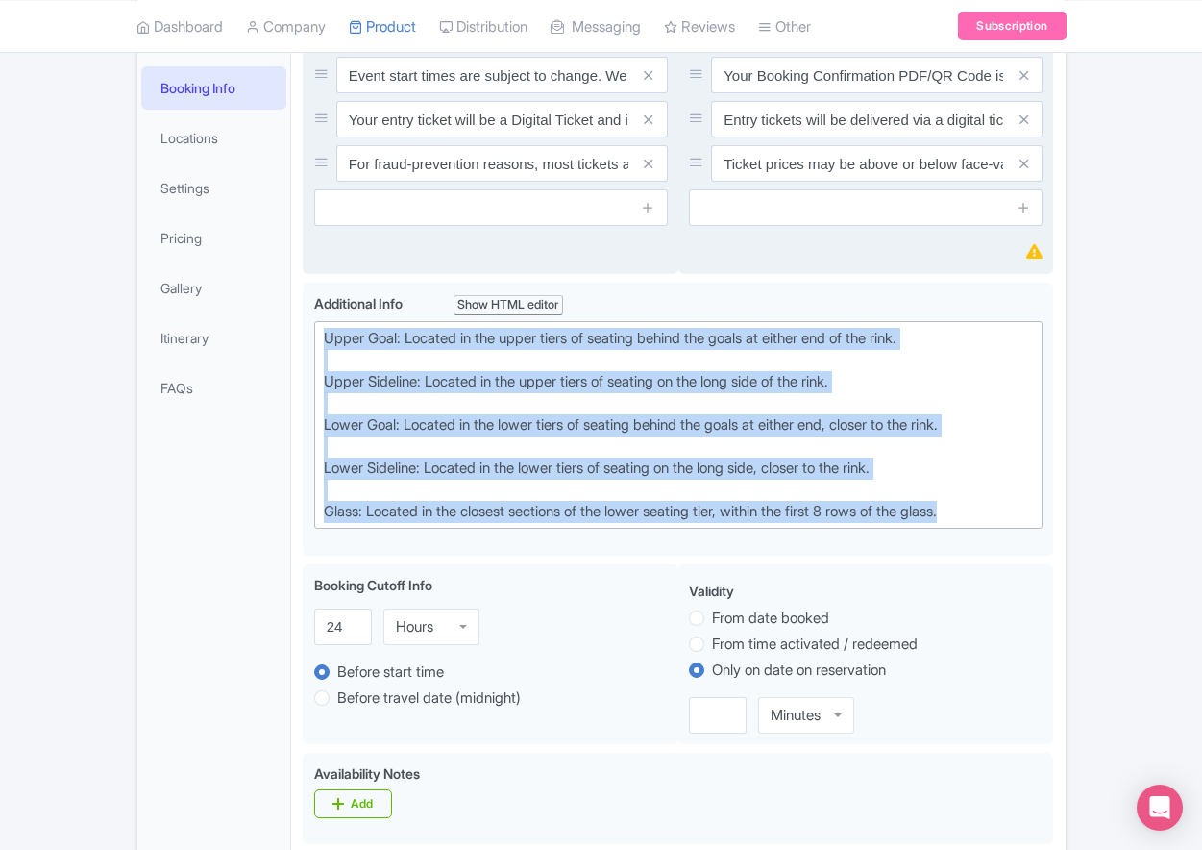
drag, startPoint x: 776, startPoint y: 496, endPoint x: 296, endPoint y: 349, distance: 502.5
paste trix-editor "<div>Upper Goal: Located in the upper tiers of seating behind the goals at eith…"
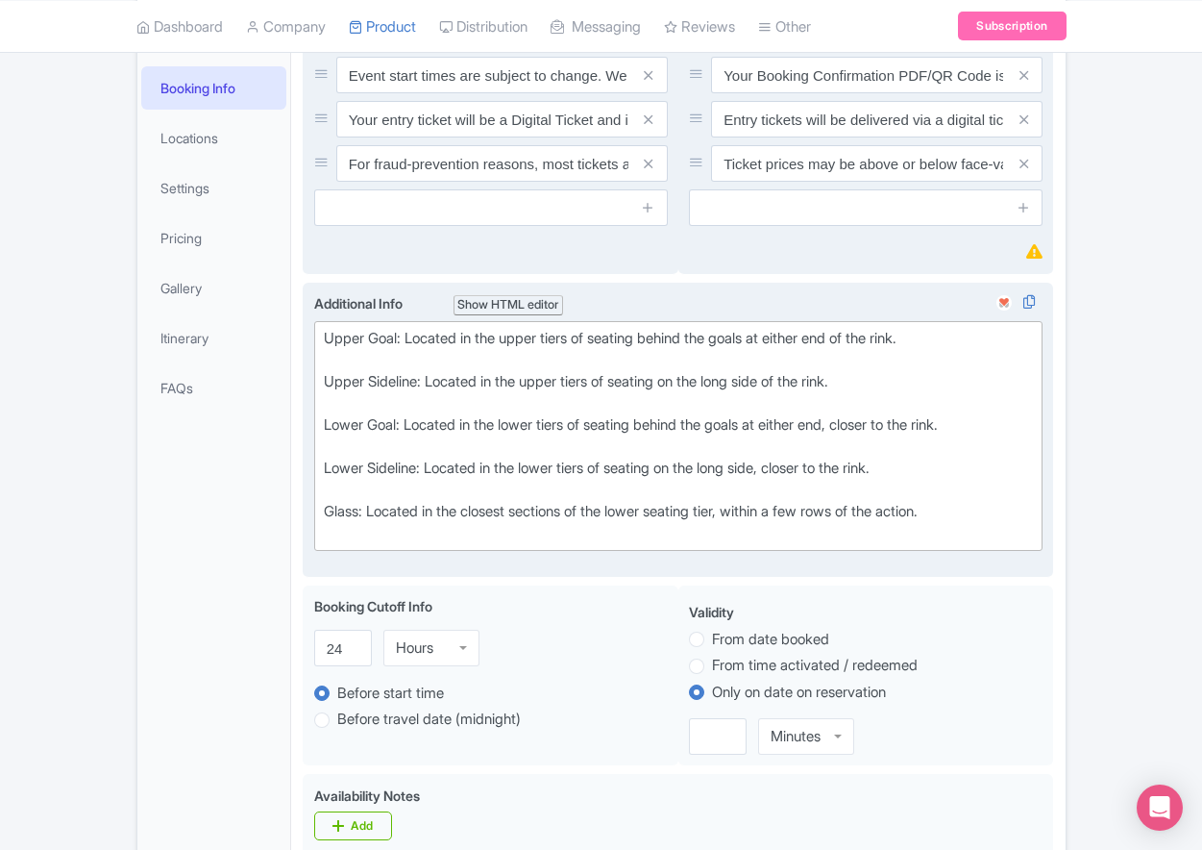
type trix-editor "<div>Upper Goal: Located in the upper tiers of seating behind the goals at eith…"
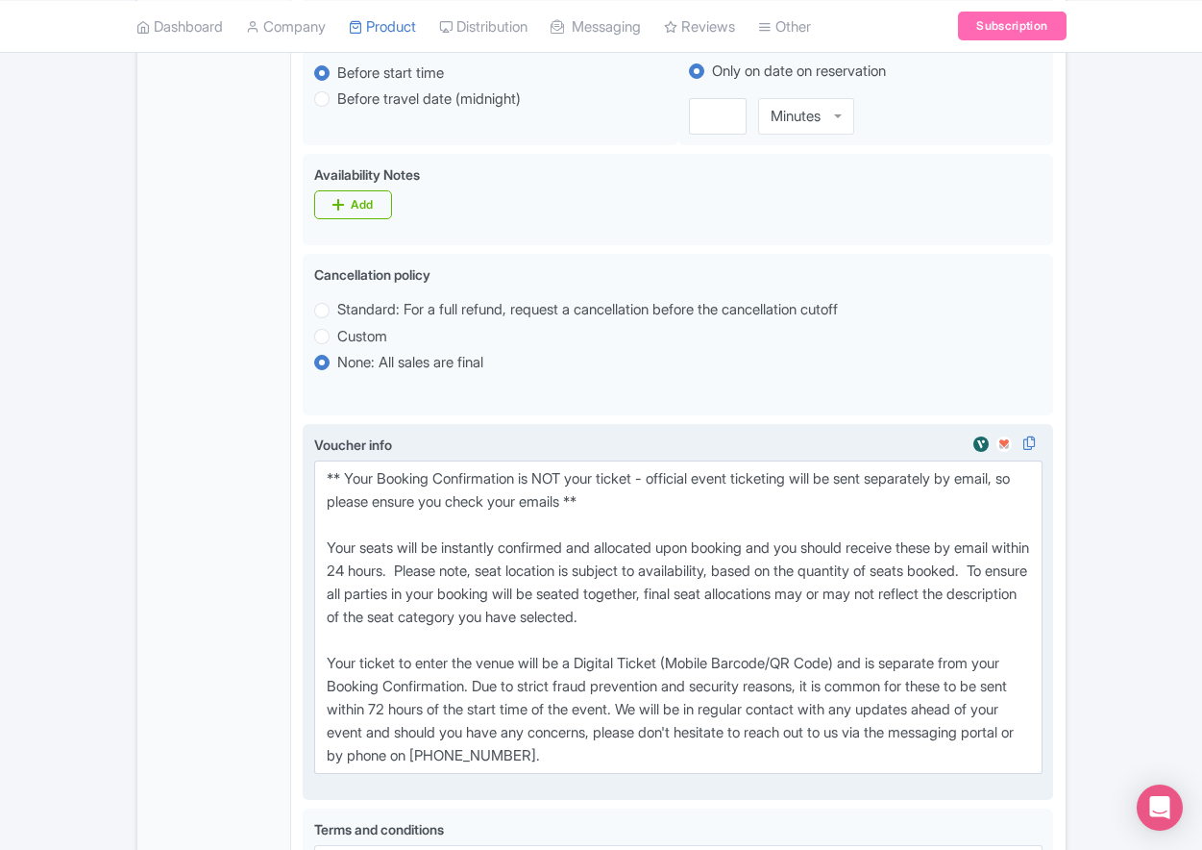
scroll to position [962, 0]
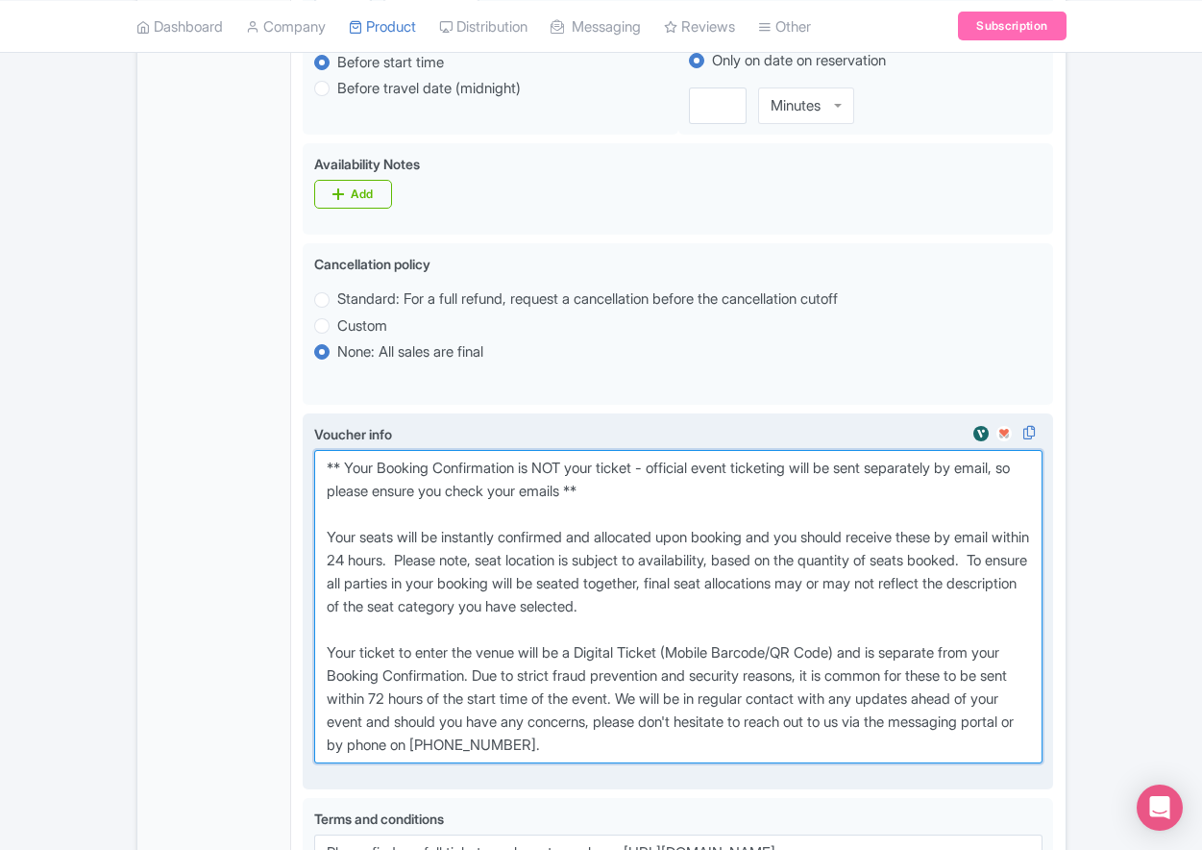
click at [594, 623] on textarea "** Your Booking Confirmation is NOT your ticket - official event ticketing will…" at bounding box center [678, 606] width 729 height 313
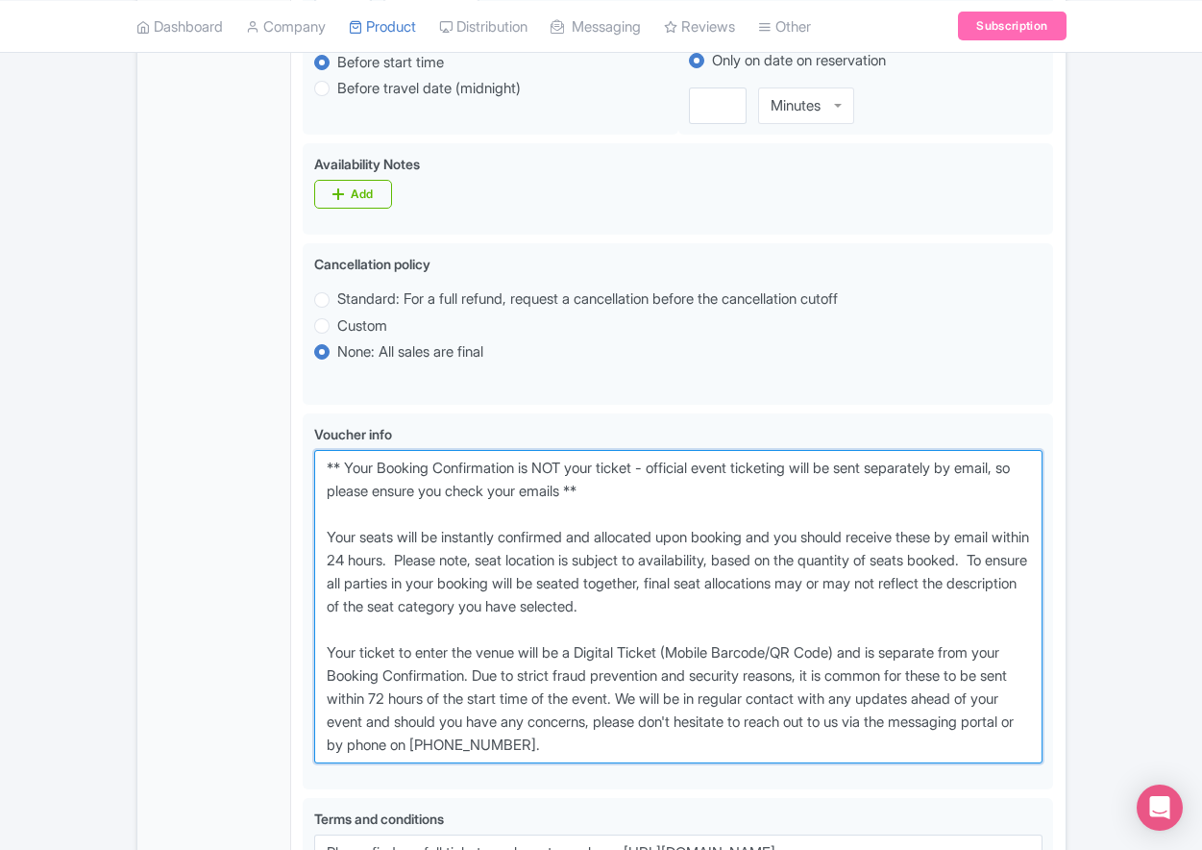
drag, startPoint x: 695, startPoint y: 786, endPoint x: 254, endPoint y: 507, distance: 521.8
click at [254, 507] on div "General Booking Info Locations Settings Pricing Gallery Itinerary FAQs Vancouve…" at bounding box center [601, 261] width 928 height 1739
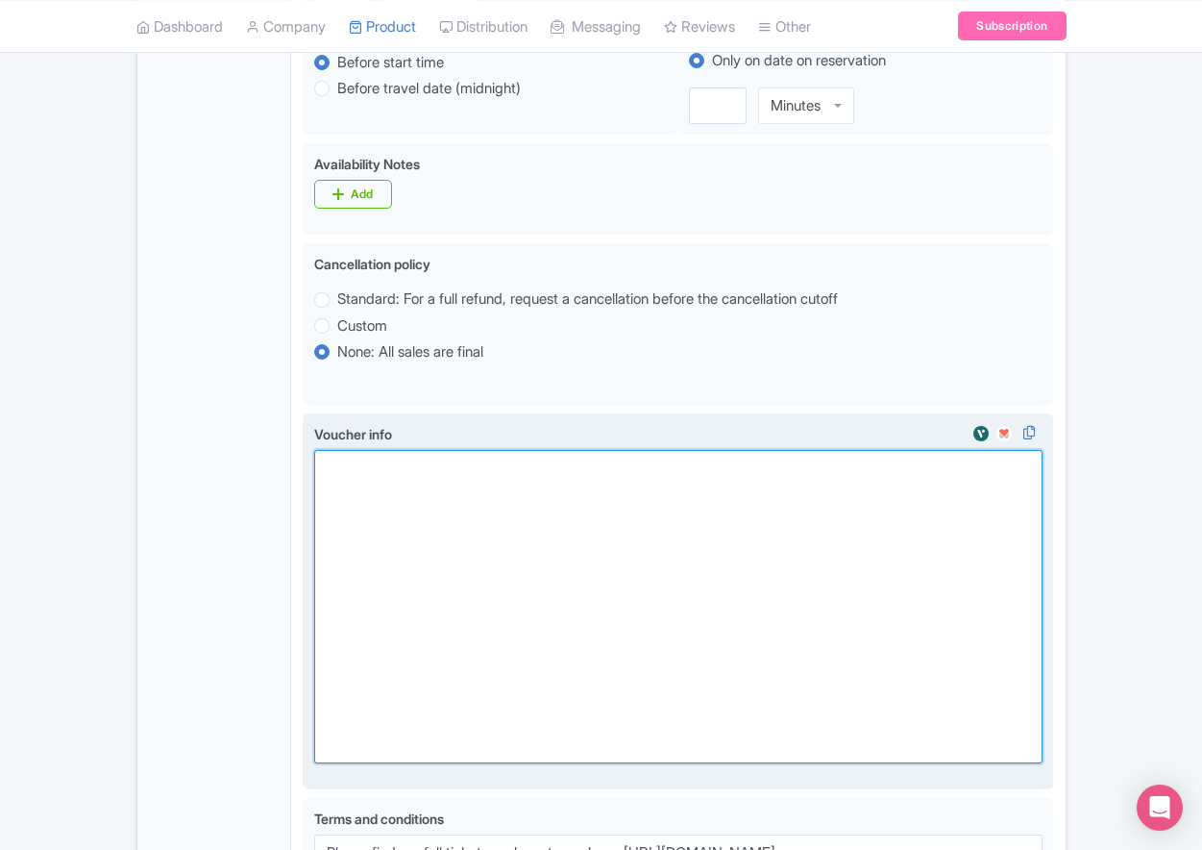
paste textarea "** Your Booking Confirmation is NOT your entry ticket - official event ticketin…"
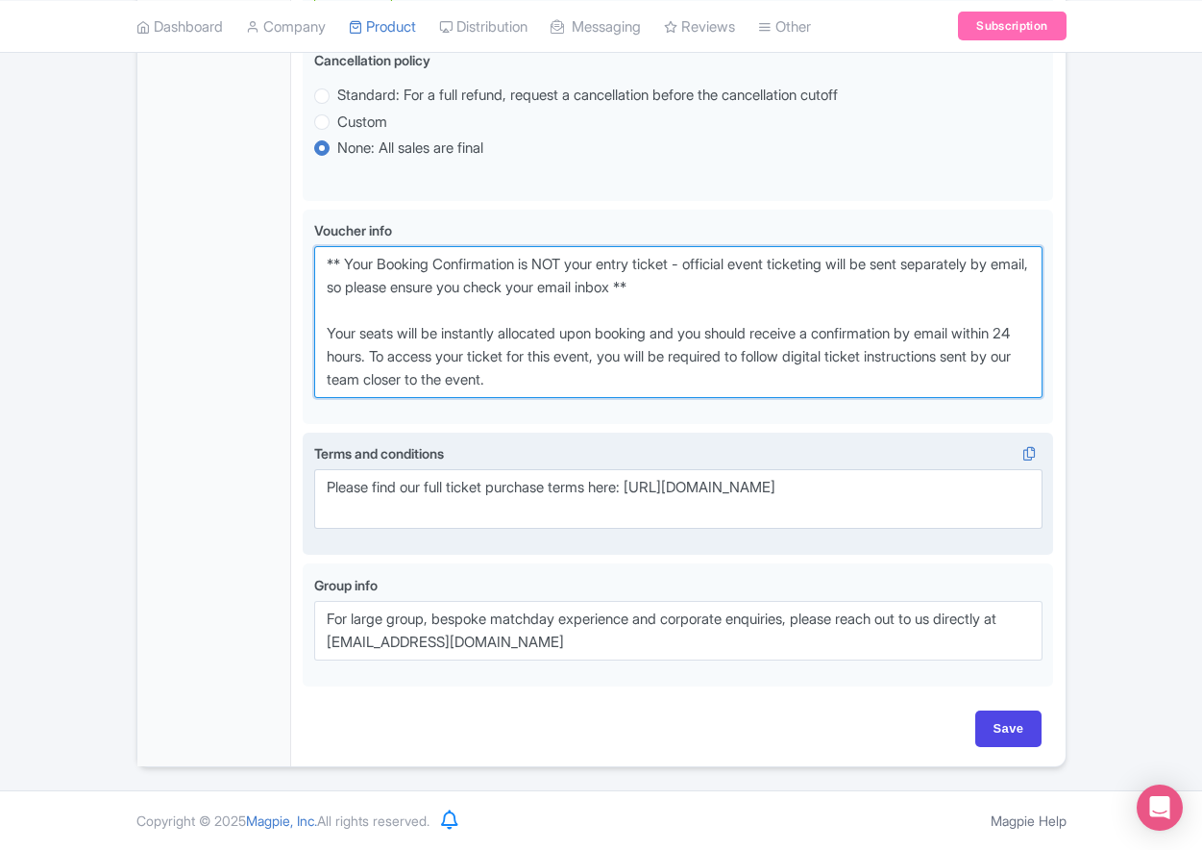
scroll to position [1207, 0]
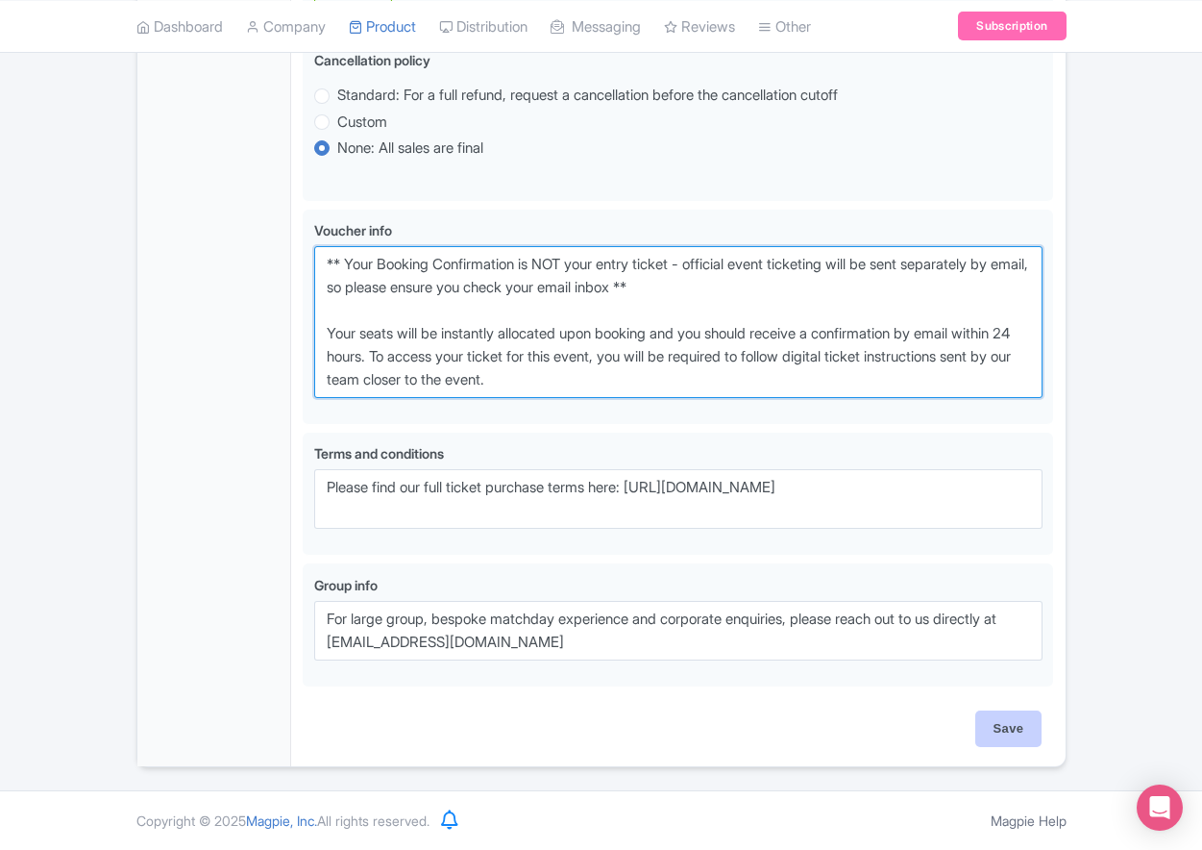
type textarea "** Your Booking Confirmation is NOT your entry ticket - official event ticketin…"
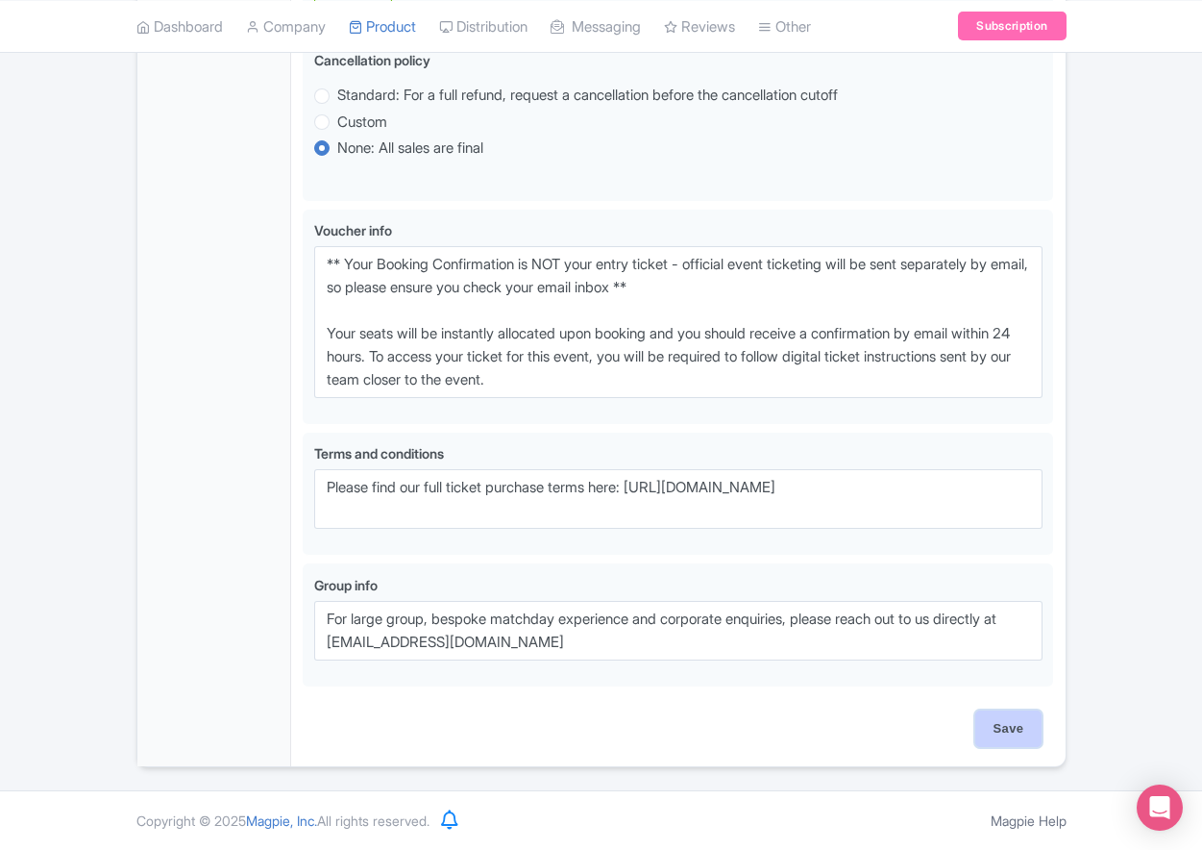
click at [997, 735] on input "Save" at bounding box center [1008, 728] width 67 height 37
type input "Saving..."
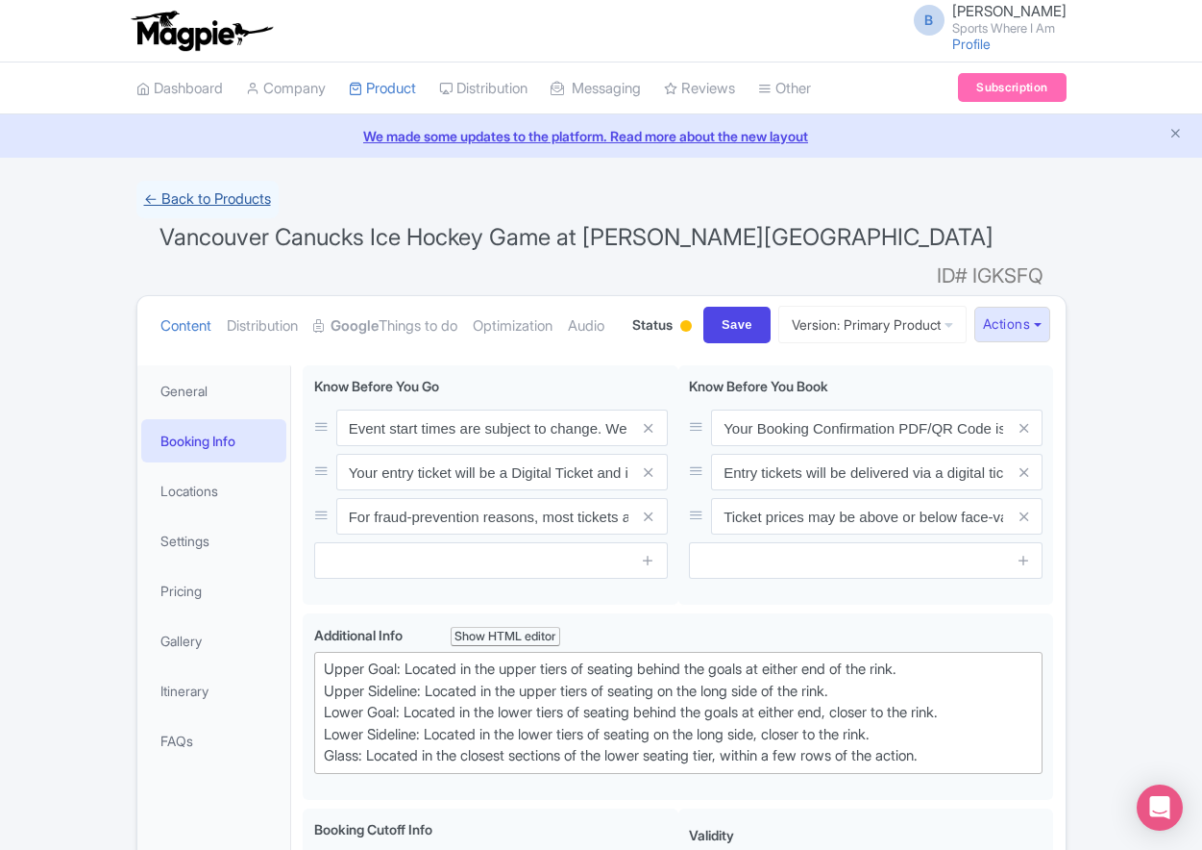
click at [251, 207] on link "← Back to Products" at bounding box center [207, 199] width 142 height 37
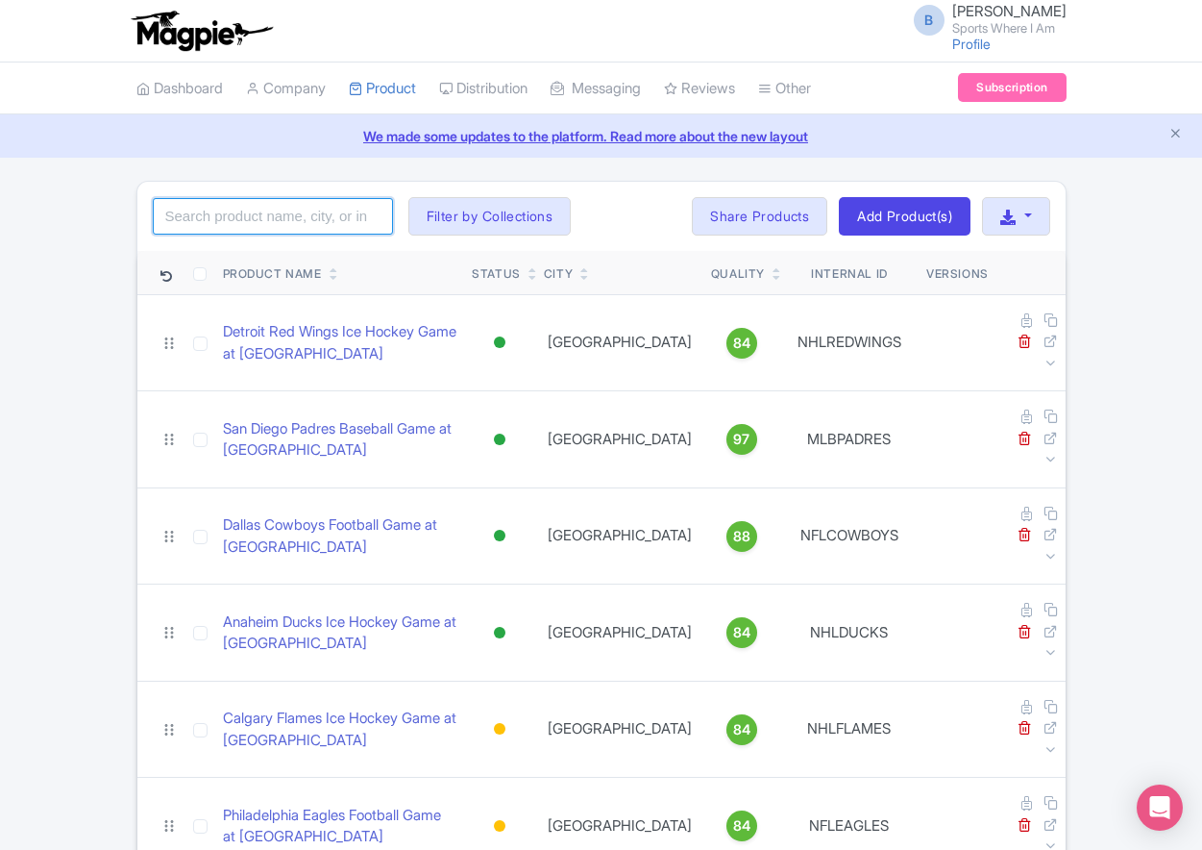
click at [331, 229] on input "search" at bounding box center [273, 216] width 240 height 37
type input "anaheim ducks"
click button "Search" at bounding box center [0, 0] width 0 height 0
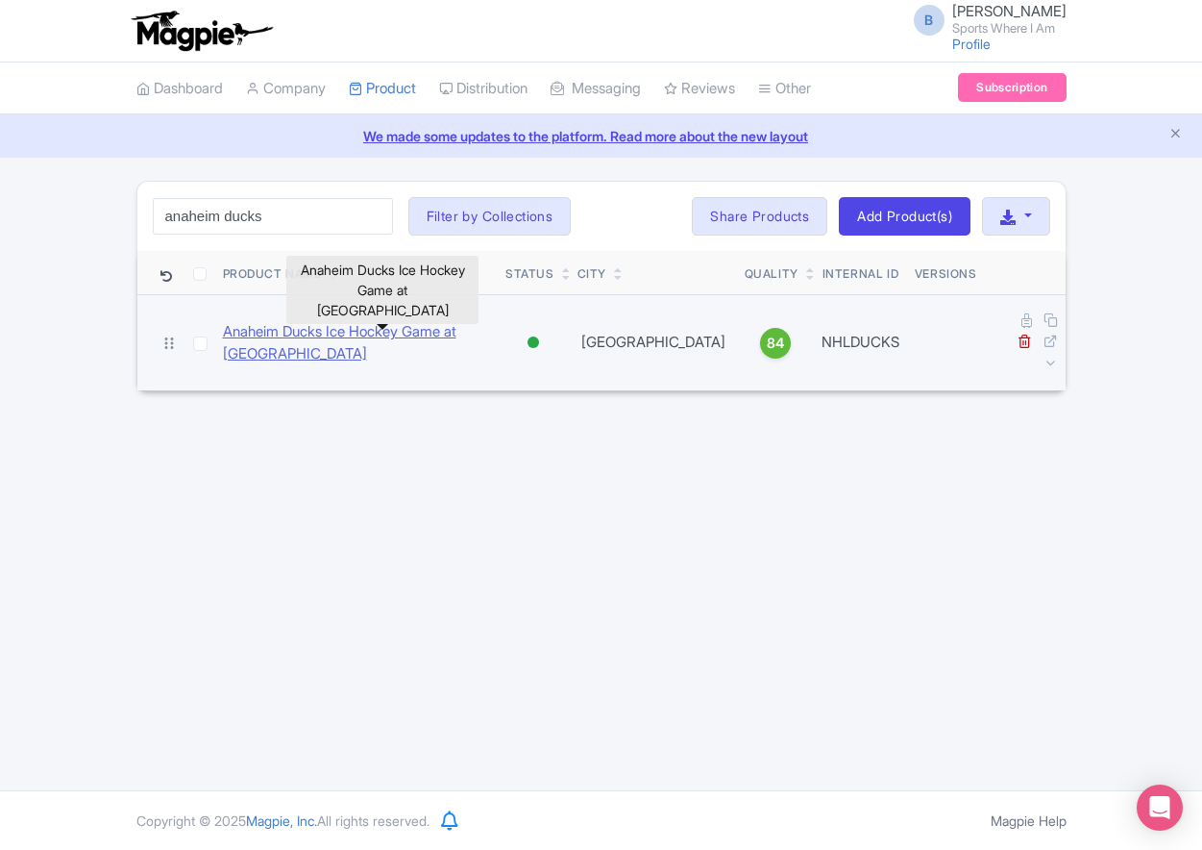
click at [359, 321] on link "Anaheim Ducks Ice Hockey Game at [GEOGRAPHIC_DATA]" at bounding box center [357, 342] width 268 height 43
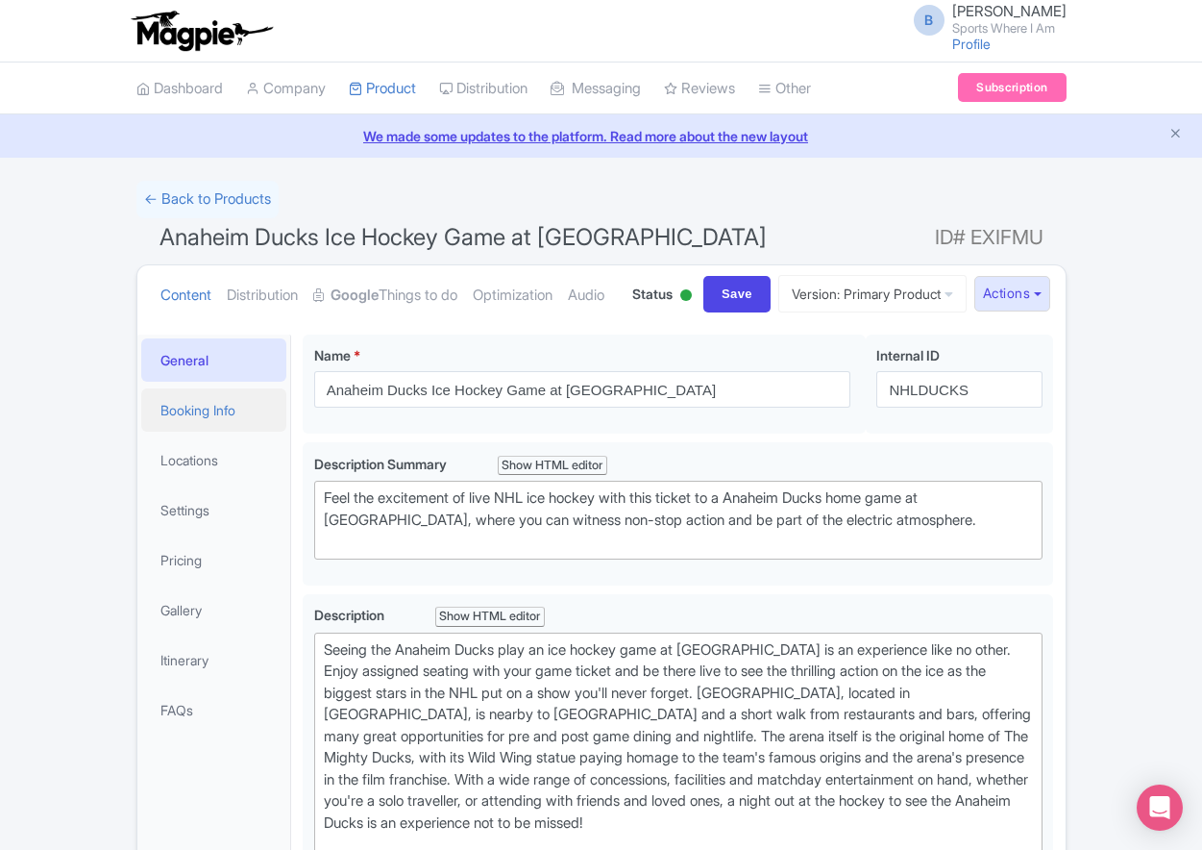
click at [232, 431] on link "Booking Info" at bounding box center [214, 409] width 146 height 43
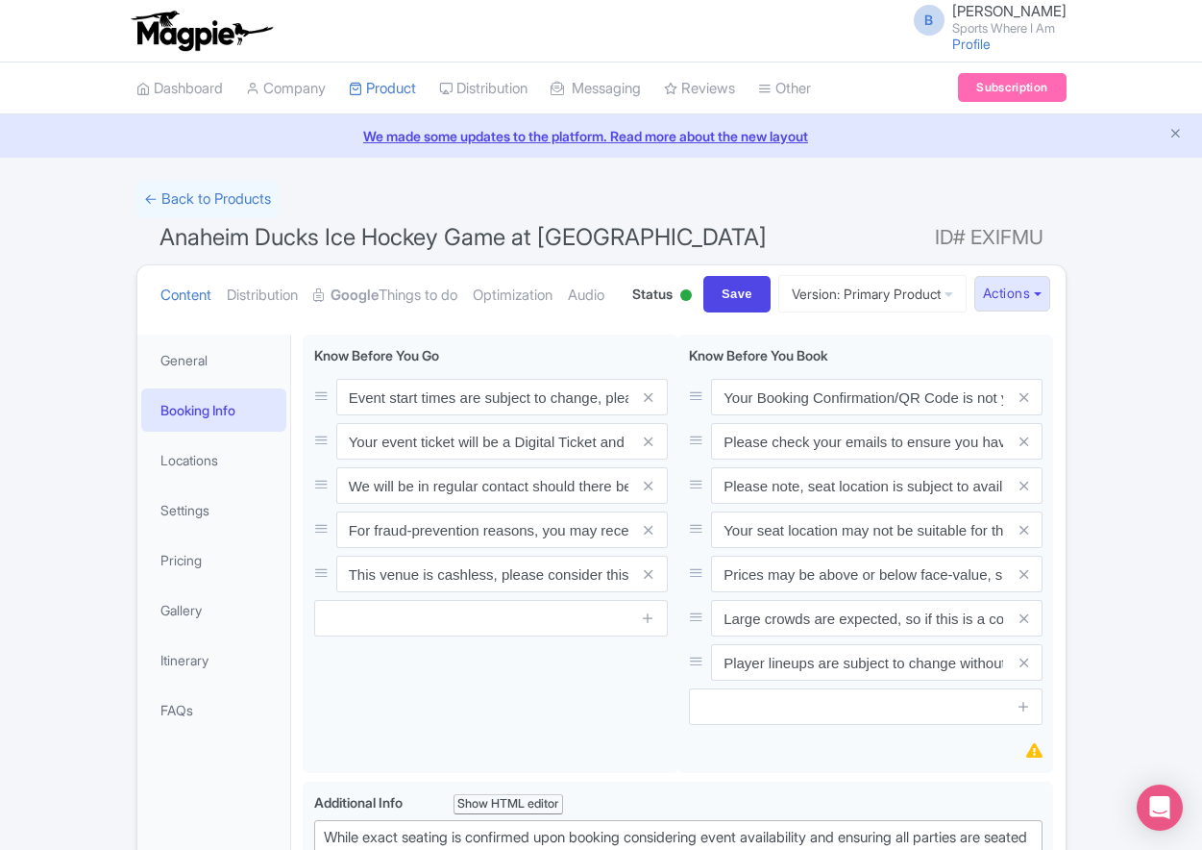
scroll to position [4, 0]
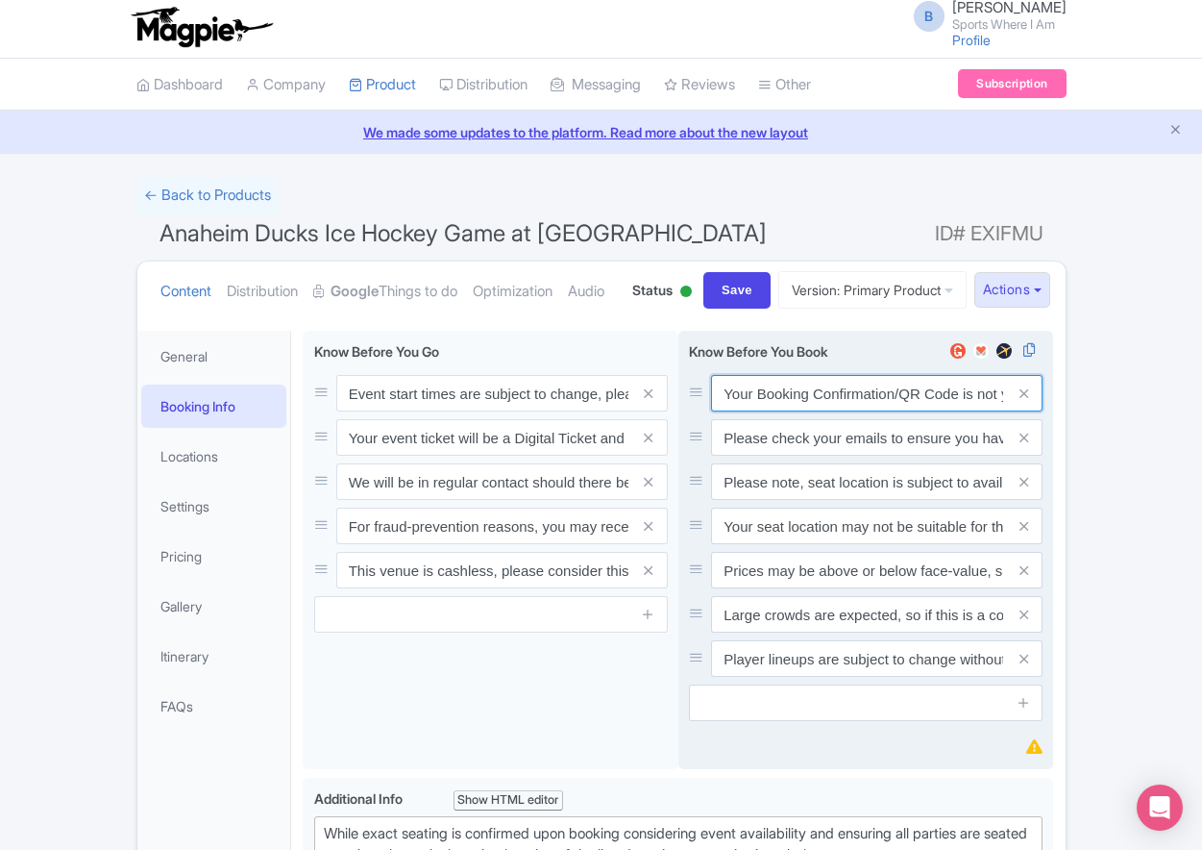
click at [754, 411] on input "Your Booking Confirmation/QR Code is not your entry ticket - your tickets and s…" at bounding box center [877, 393] width 332 height 37
paste input "PDF/QR Code is not your entry ticket - your digital tickets and seating details…"
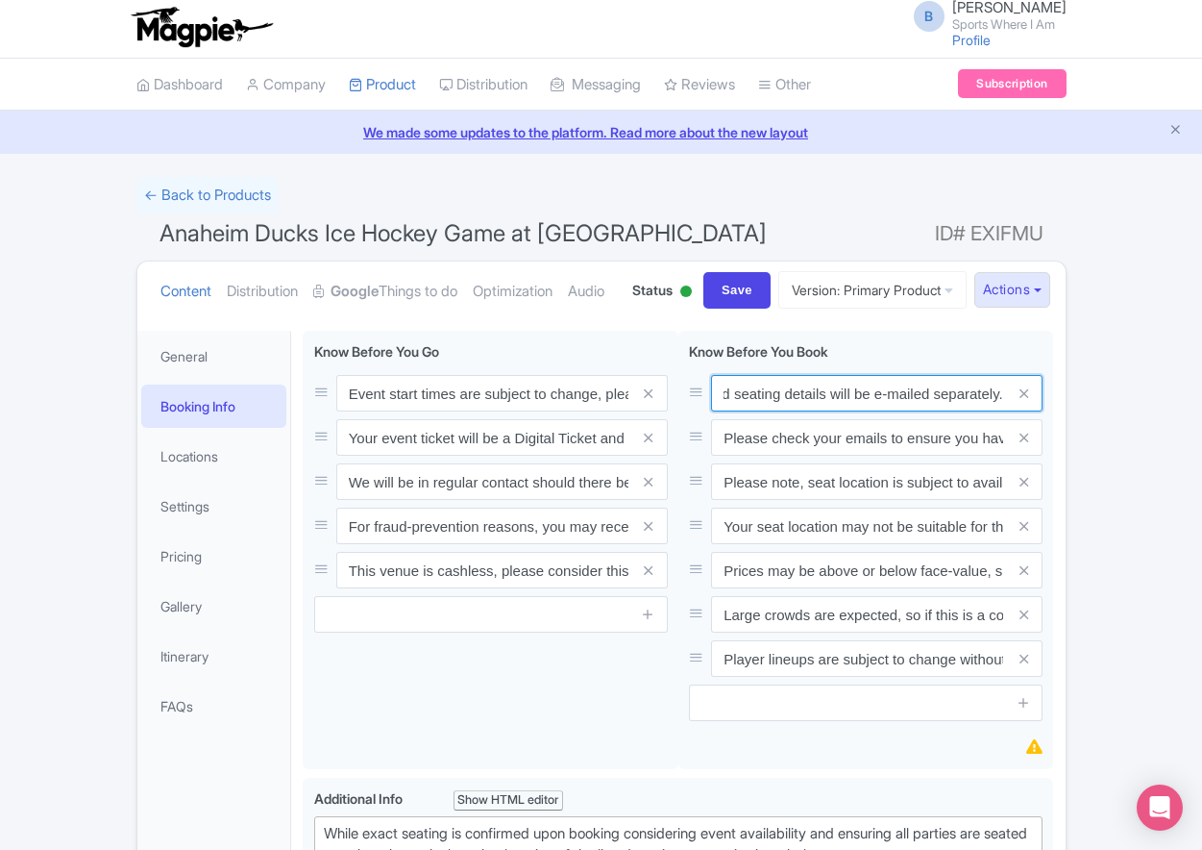
type input "Your Booking Confirmation PDF/QR Code is not your entry ticket - your digital t…"
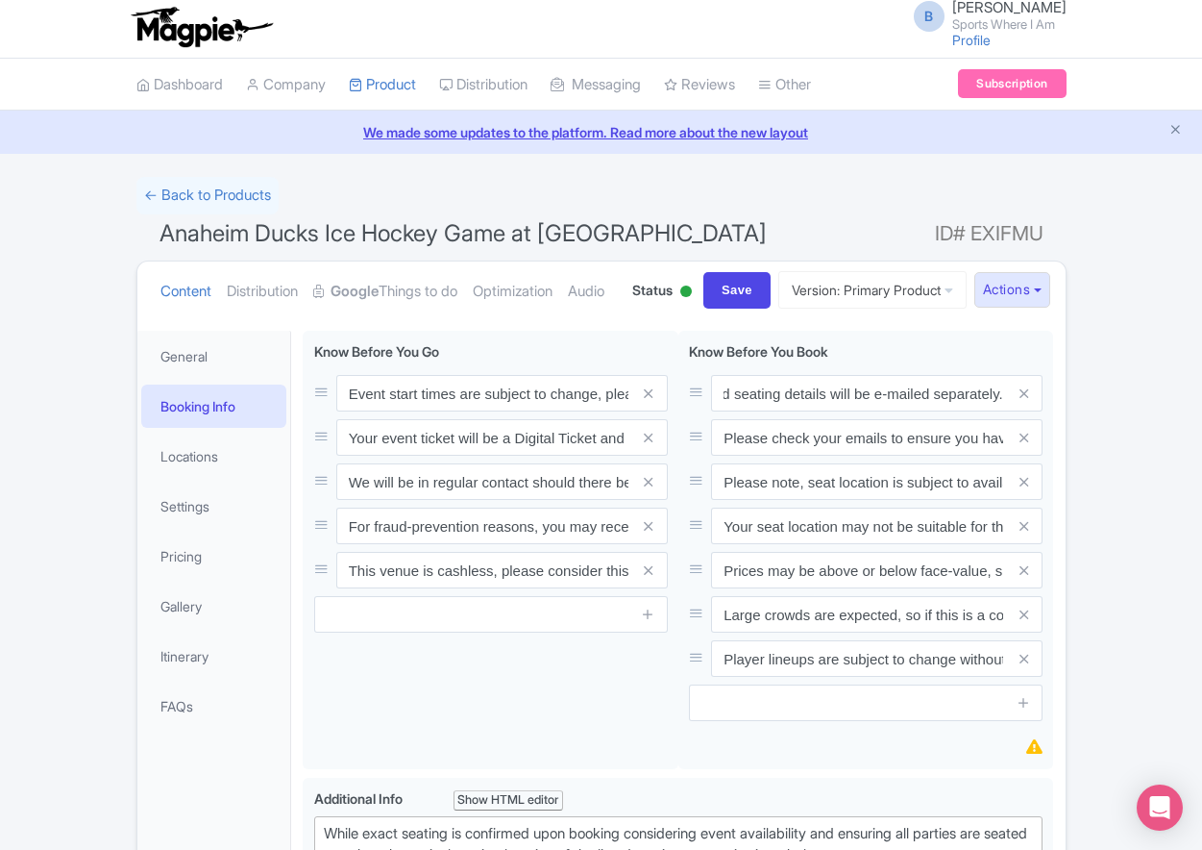
scroll to position [0, 0]
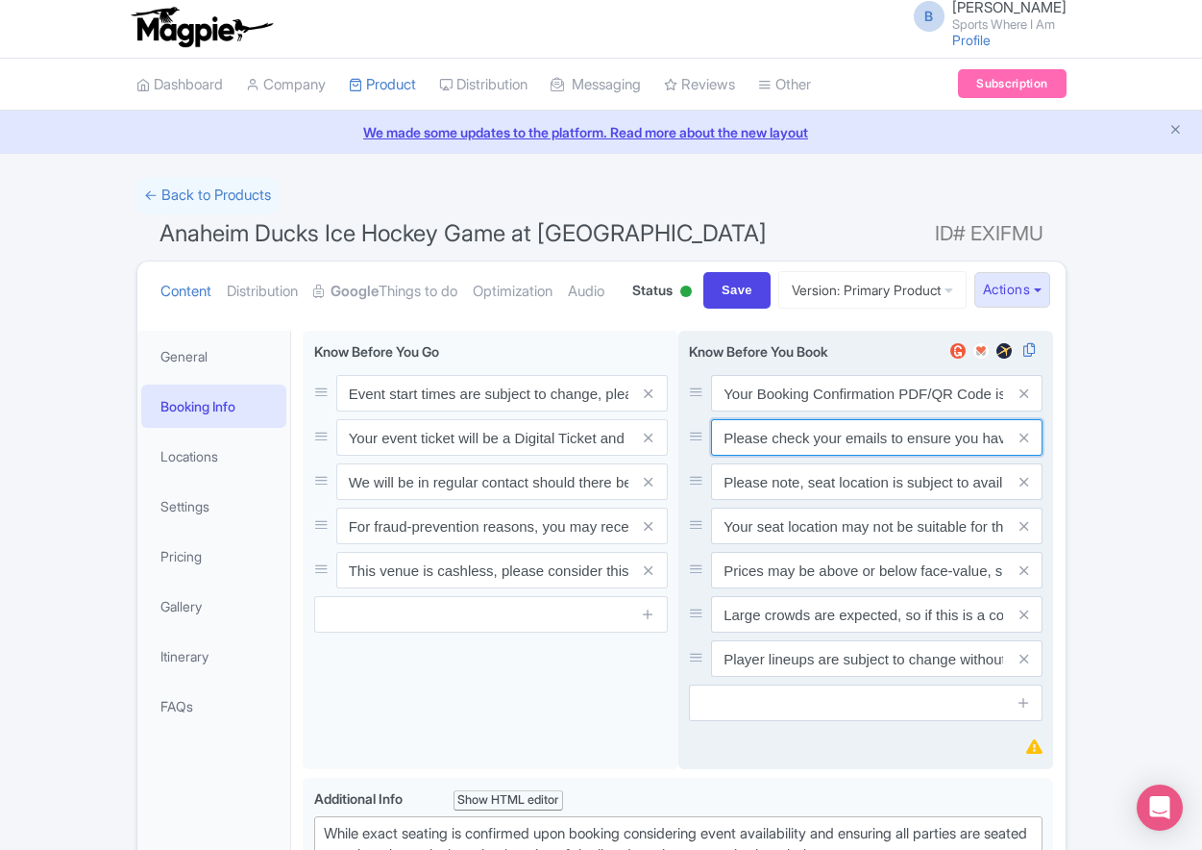
click at [875, 411] on input "Please check your emails to ensure you have accepted your mobile ticket prior t…" at bounding box center [877, 393] width 332 height 37
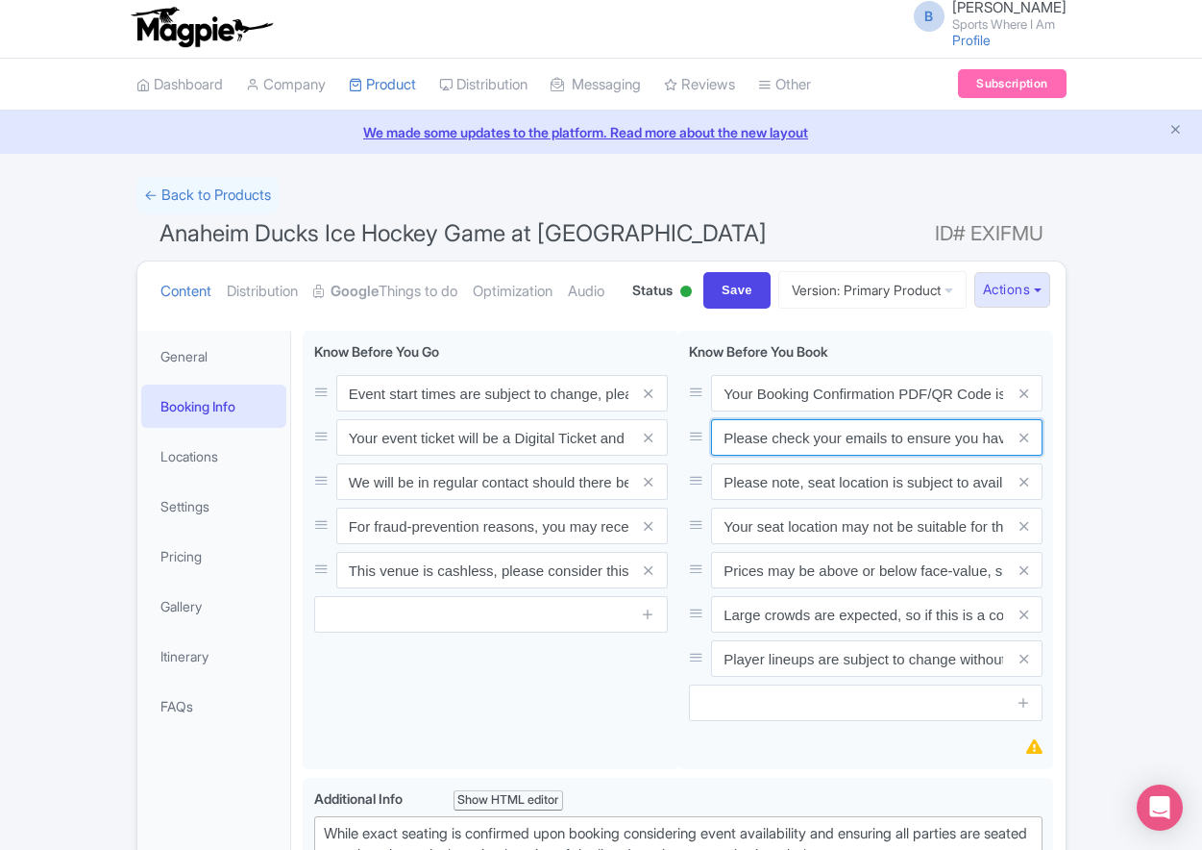
paste input "Entry tickets will be delivered via a digital ticketing provider selected by th…"
type input "Entry tickets will be delivered via a digital ticketing provider selected by th…"
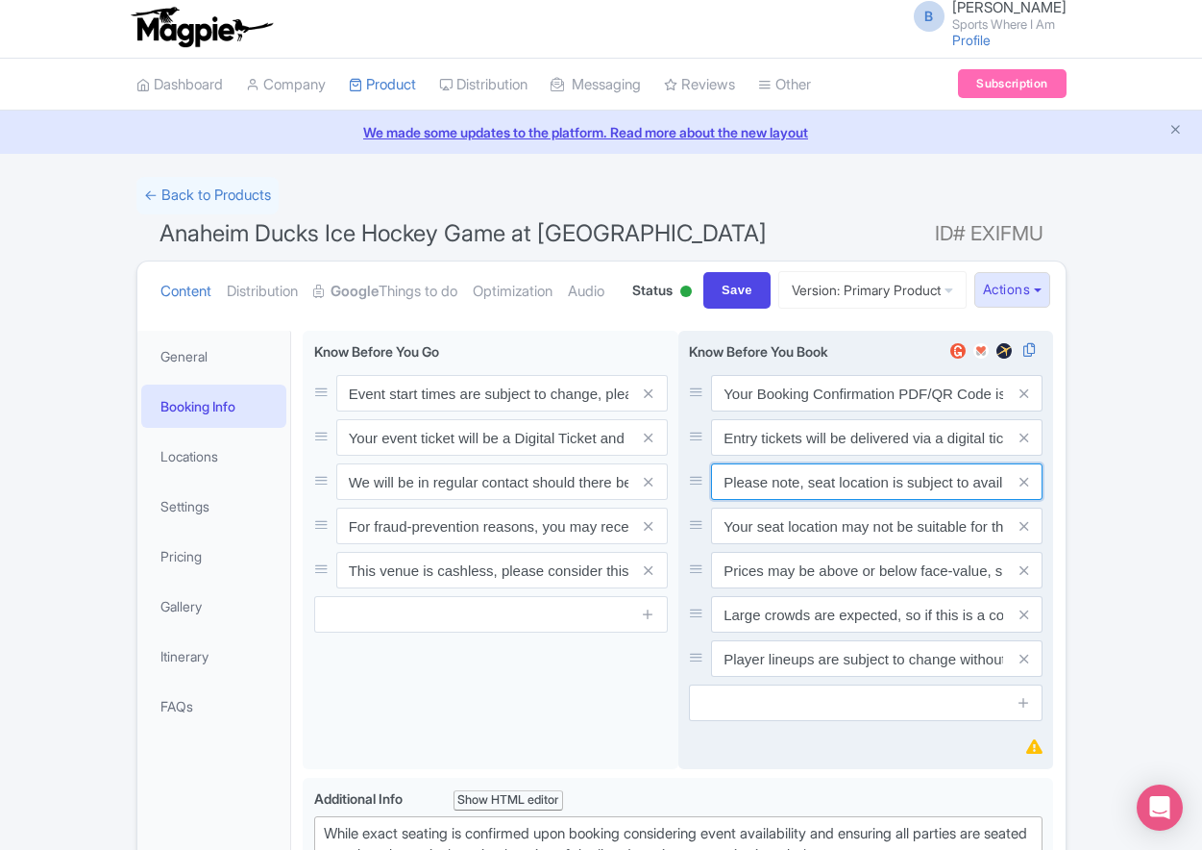
click at [835, 411] on input "Please note, seat location is subject to availability, based on the quantity of…" at bounding box center [877, 393] width 332 height 37
paste input "Ticket prices may be above or below face-value, subject to the popularity of th…"
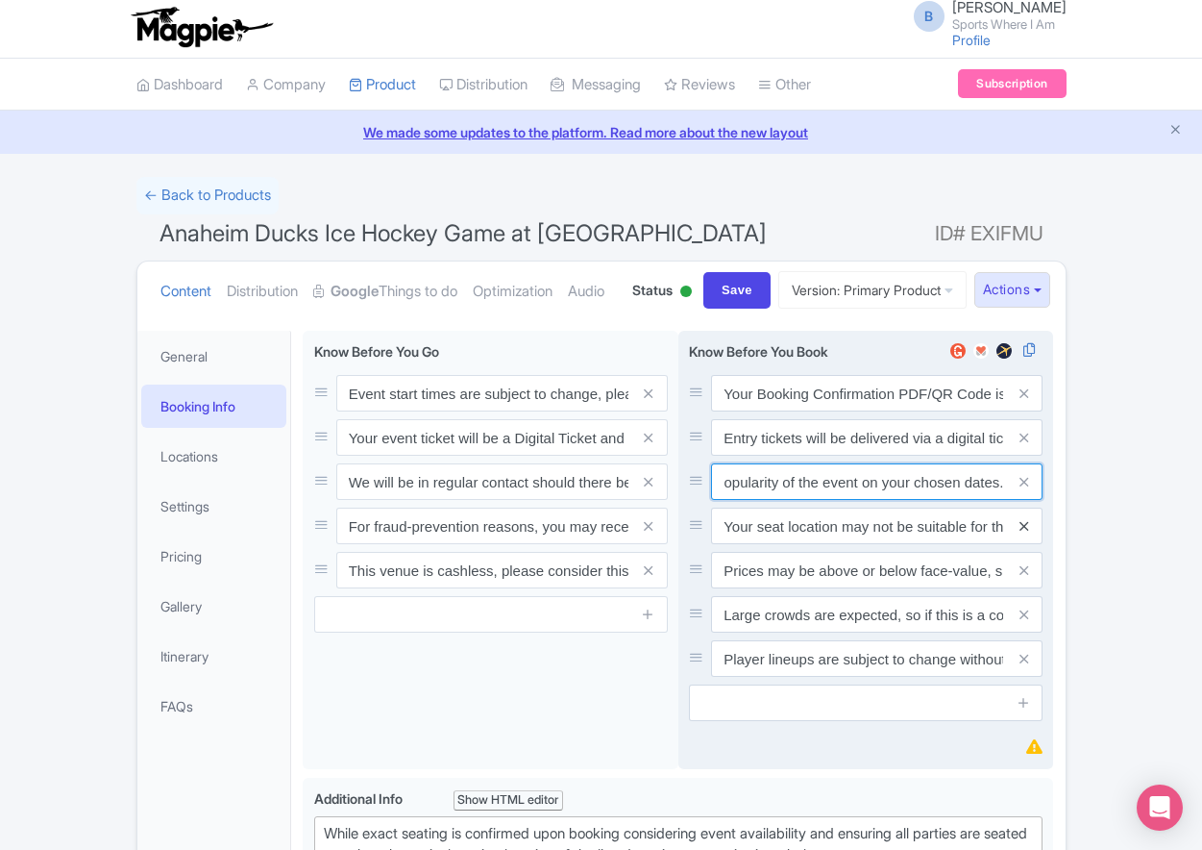
type input "Ticket prices may be above or below face-value, subject to the popularity of th…"
click at [1023, 533] on icon at bounding box center [1024, 526] width 9 height 14
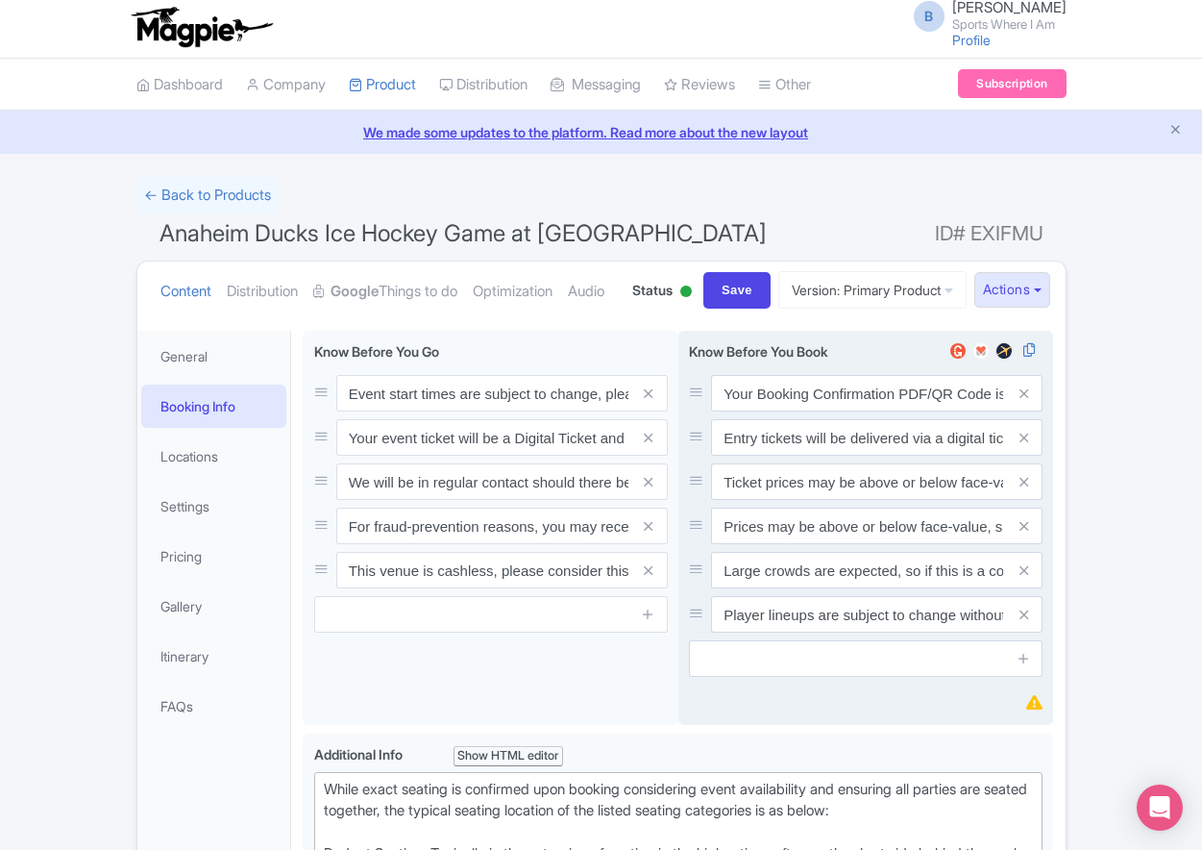
click at [1023, 533] on icon at bounding box center [1024, 526] width 9 height 14
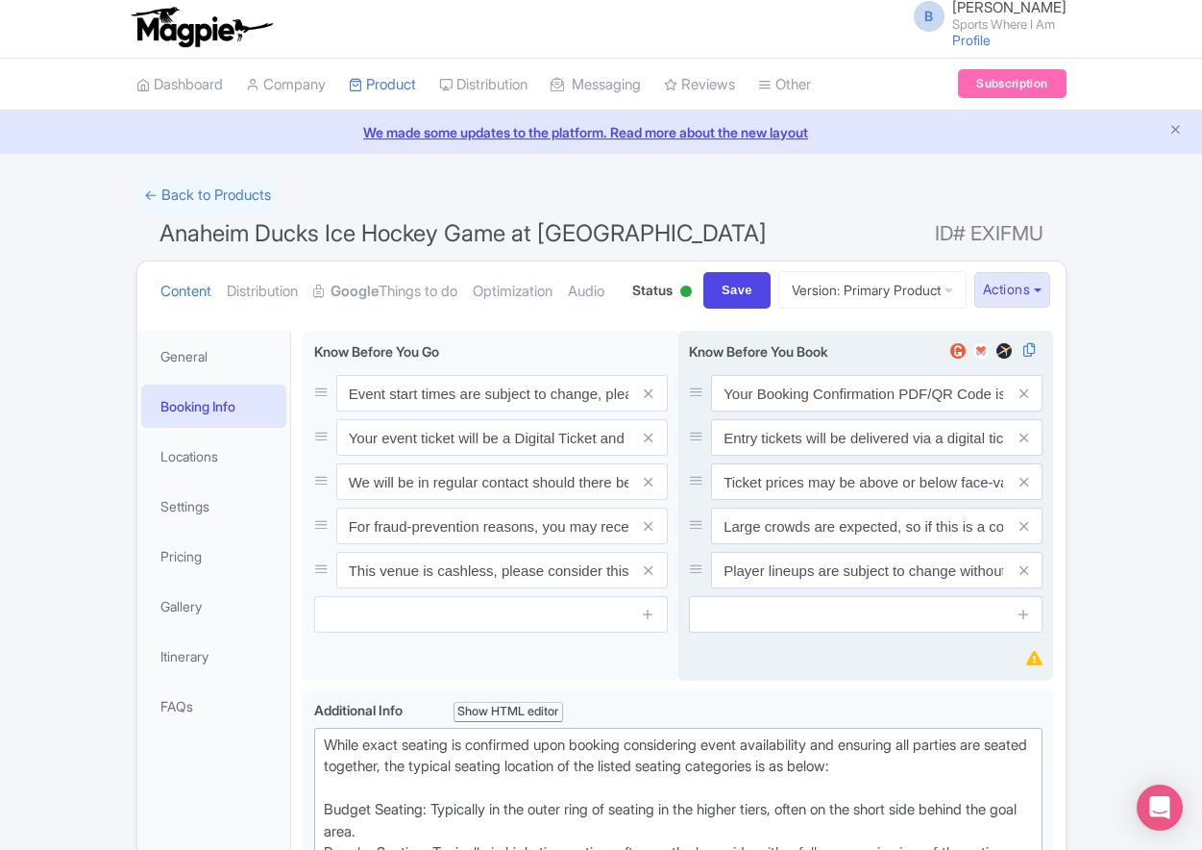
click at [1023, 533] on icon at bounding box center [1024, 526] width 9 height 14
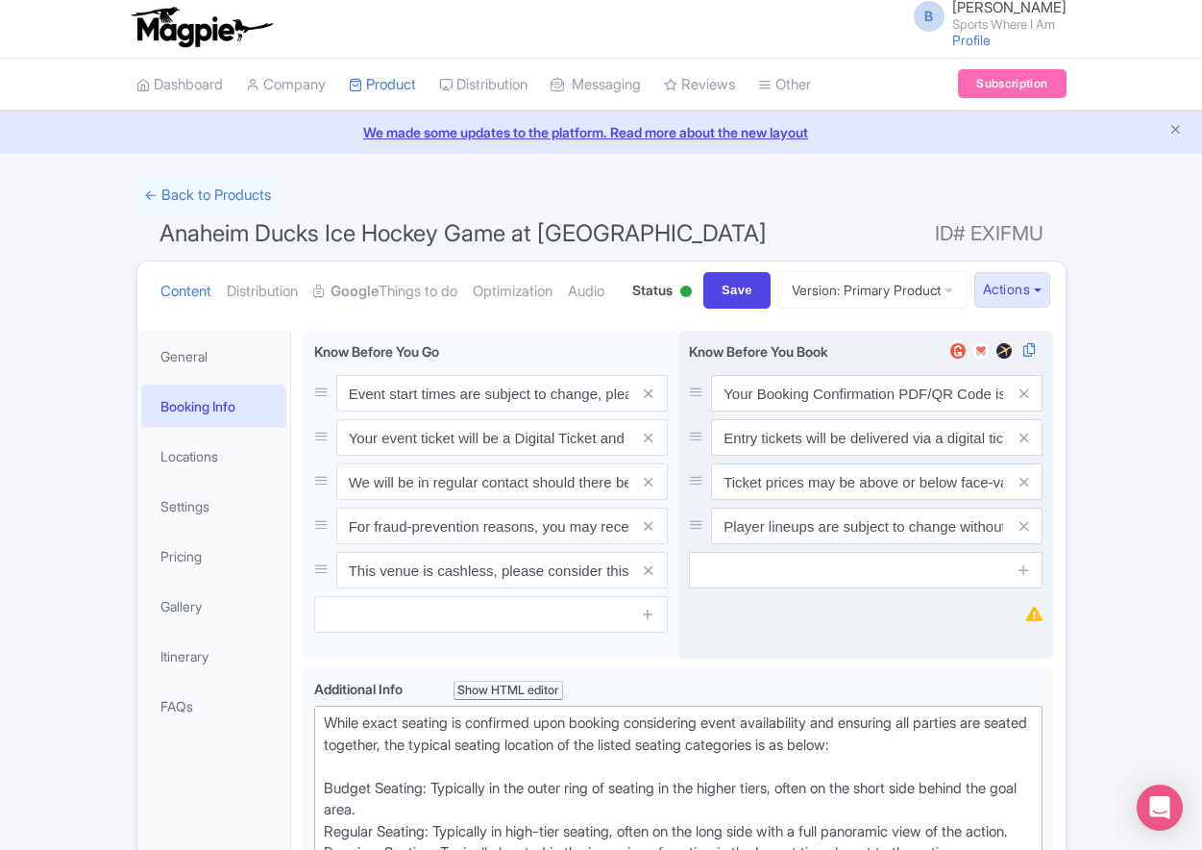
click at [1023, 533] on icon at bounding box center [1024, 526] width 9 height 14
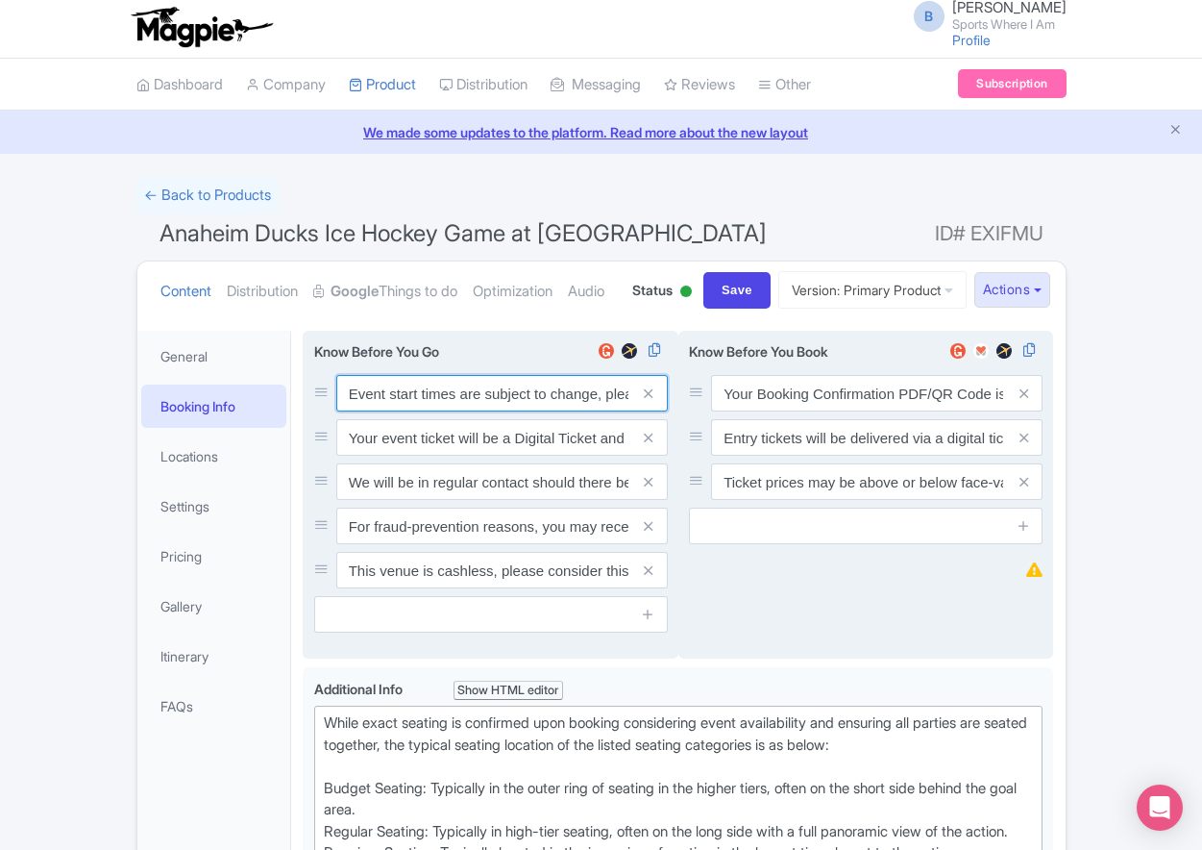
click at [500, 411] on input "Event start times are subject to change, please check these closer to the event…" at bounding box center [502, 393] width 332 height 37
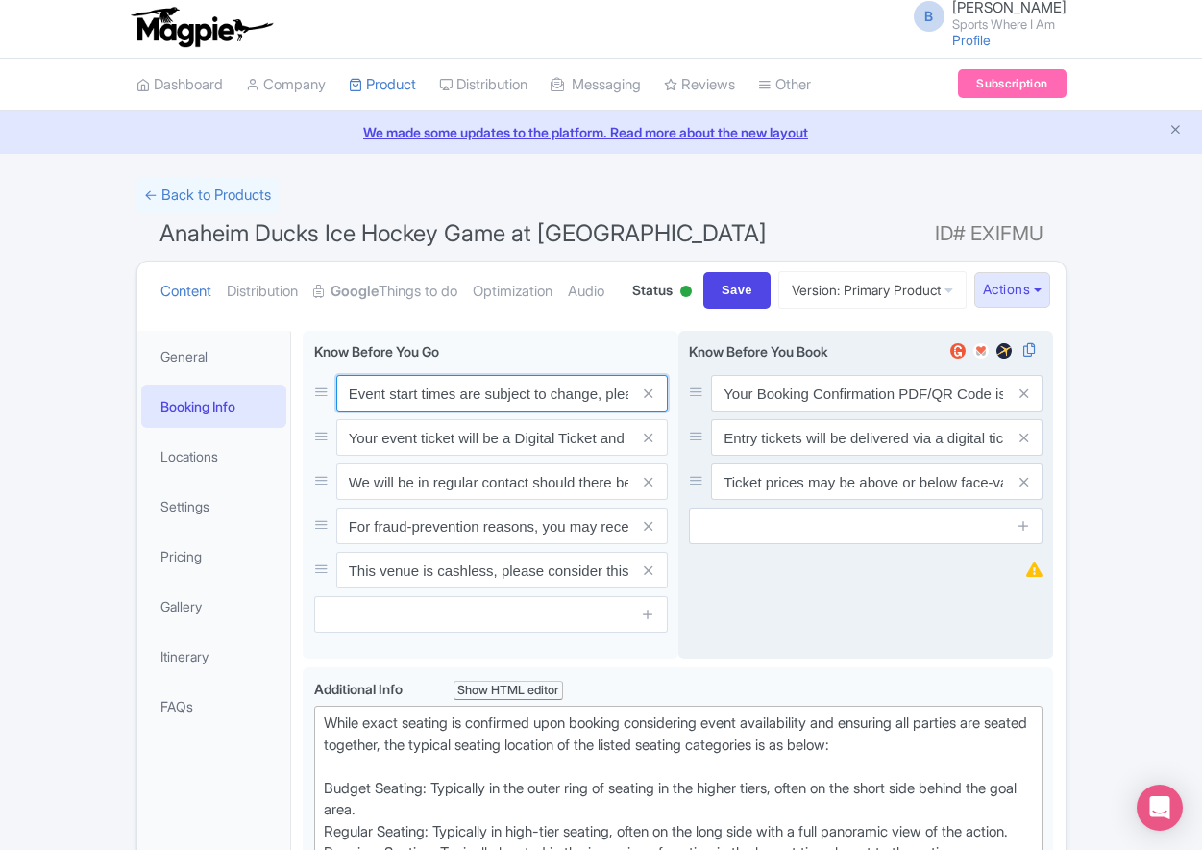
paste input ". We will be in regular contact should there be any updates or changes ahead of…"
type input "Event start times are subject to change. We will be in regular contact should t…"
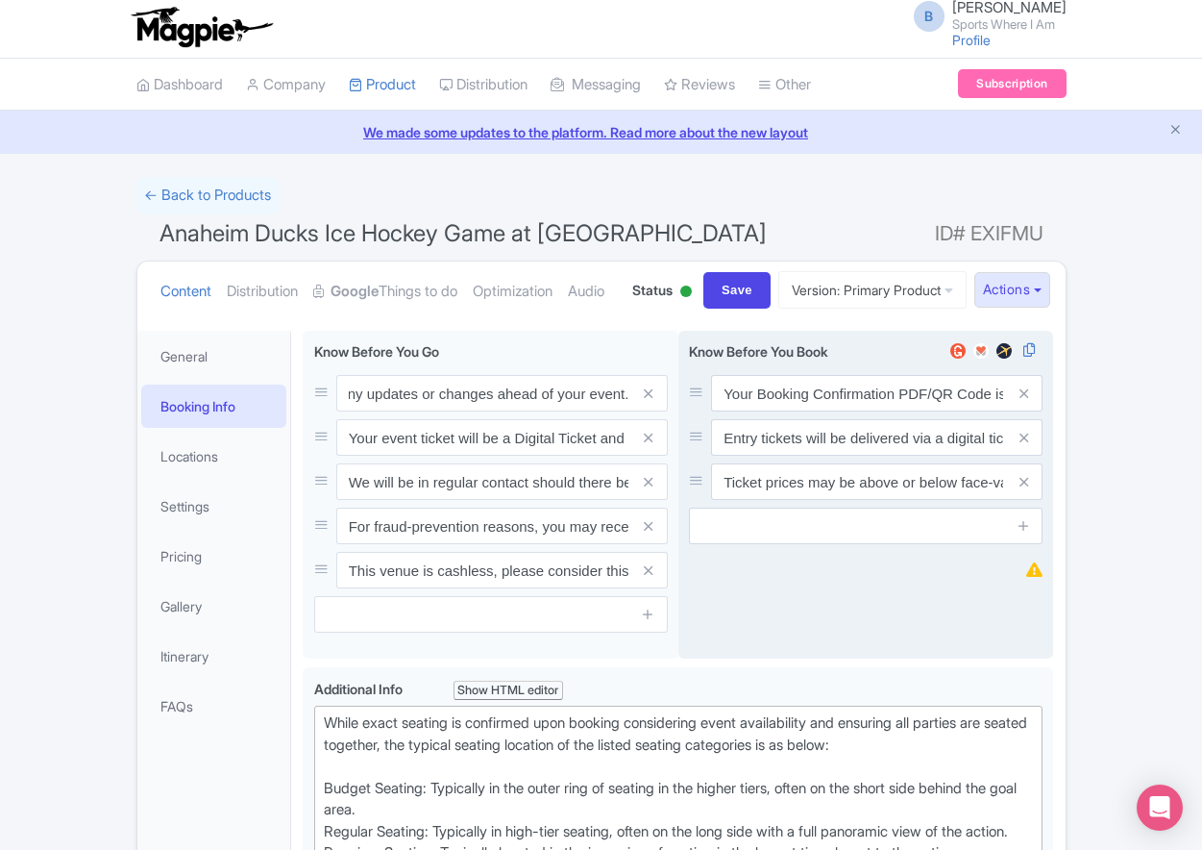
scroll to position [0, 0]
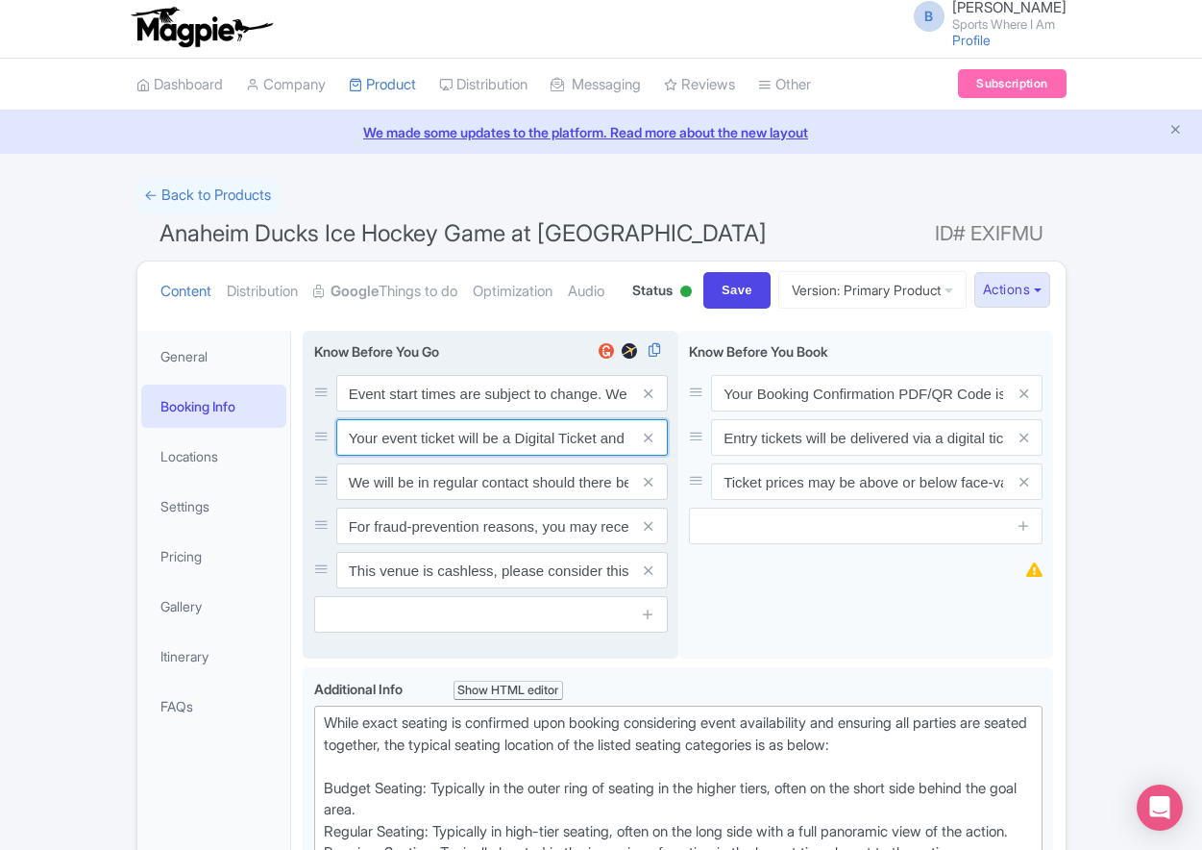
click at [501, 411] on input "Your event ticket will be a Digital Ticket and is separate from your booking co…" at bounding box center [502, 393] width 332 height 37
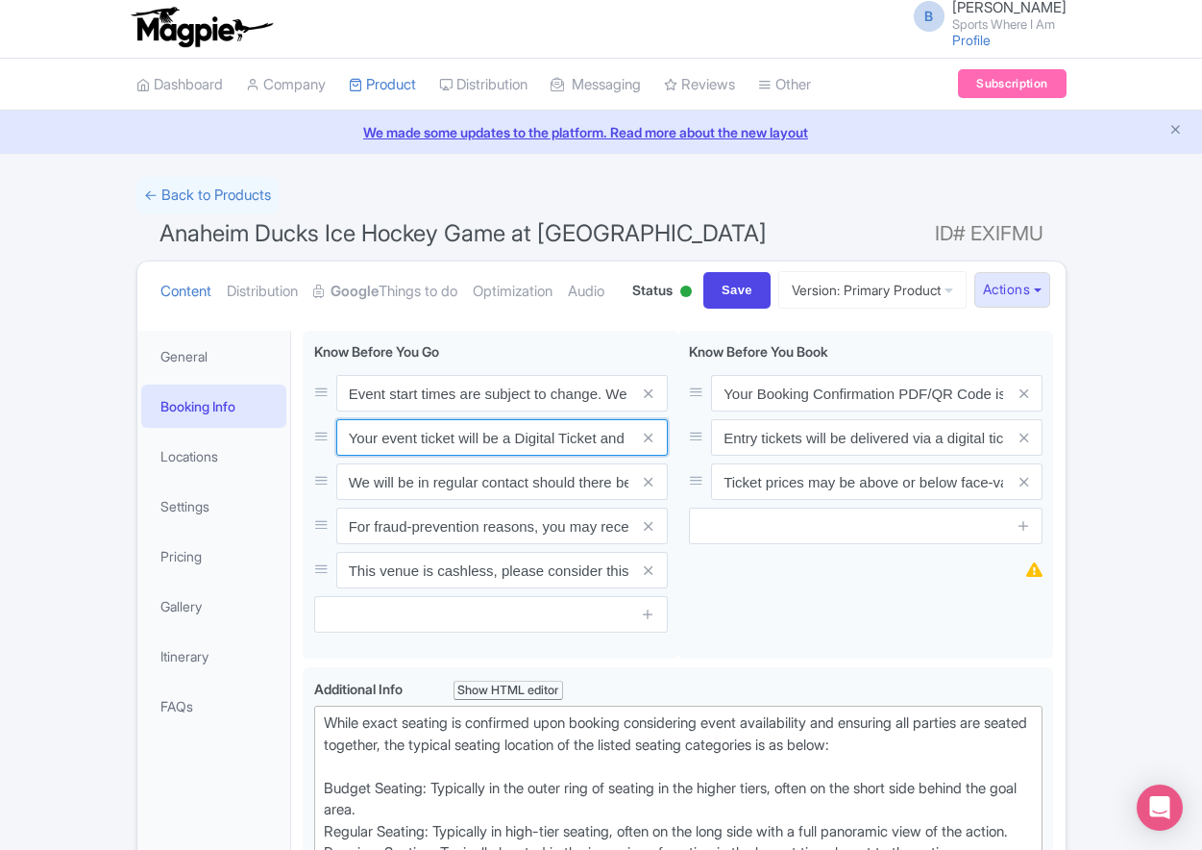
paste input "ntry"
type input "Your entry ticket will be a Digital Ticket and is separate from your booking co…"
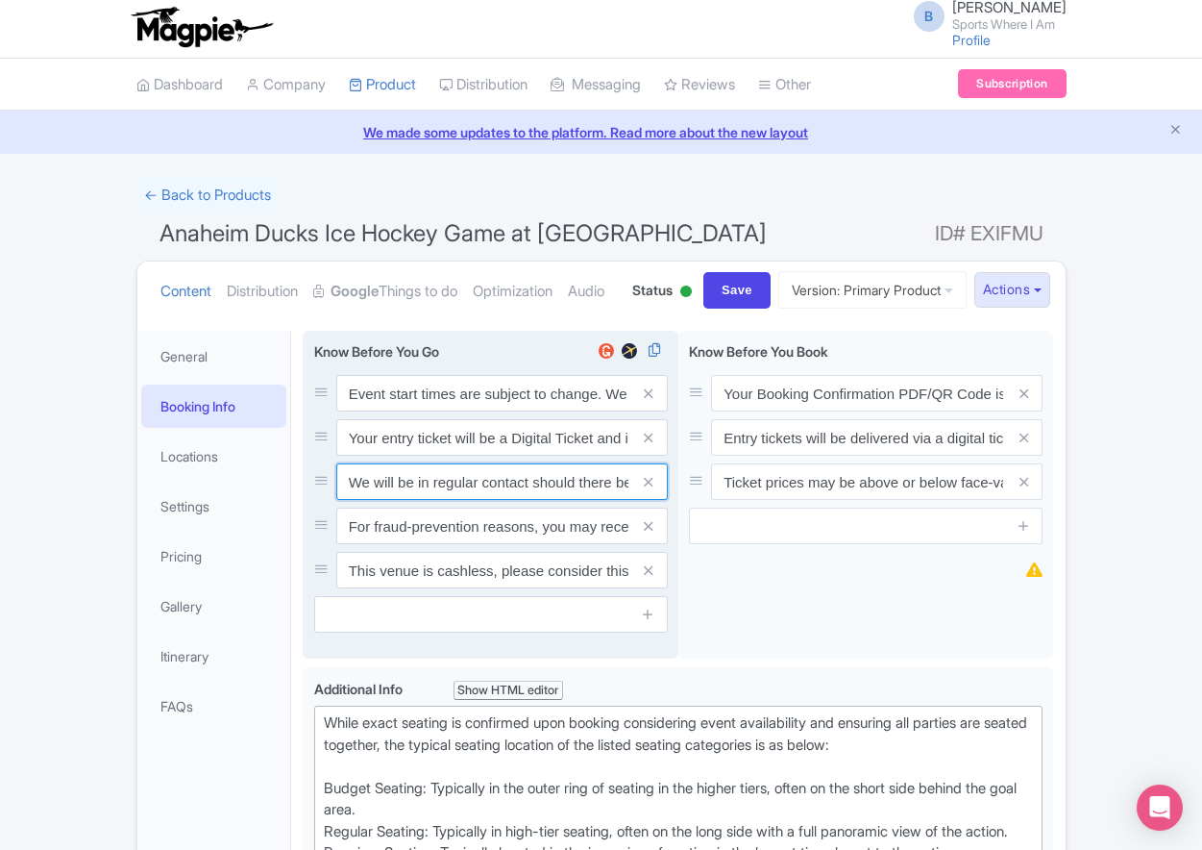
click at [515, 411] on input "We will be in regular contact should there be any updates or changes ahead of y…" at bounding box center [502, 393] width 332 height 37
paste input "For fraud-prevention reasons, most tickets are delivered between 1-3 days prior…"
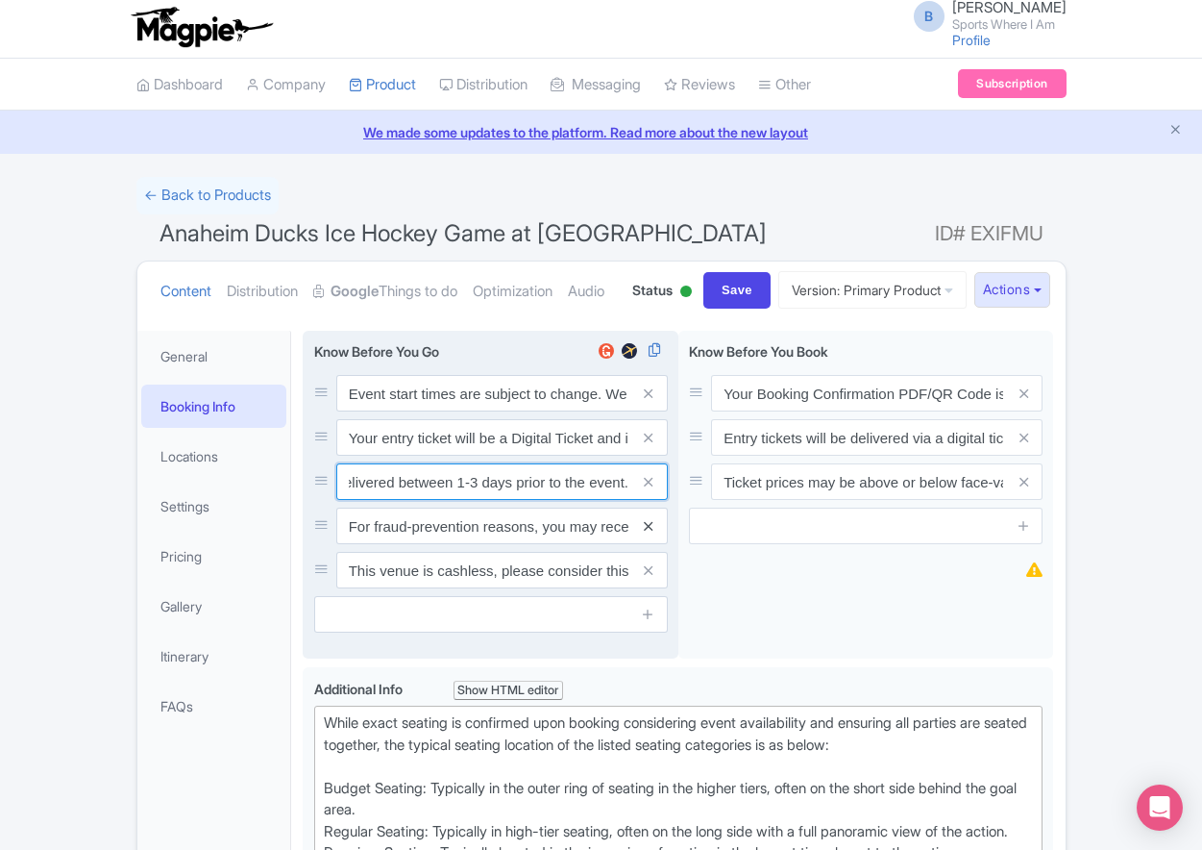
type input "For fraud-prevention reasons, most tickets are delivered between 1-3 days prior…"
click at [652, 533] on icon at bounding box center [648, 526] width 9 height 14
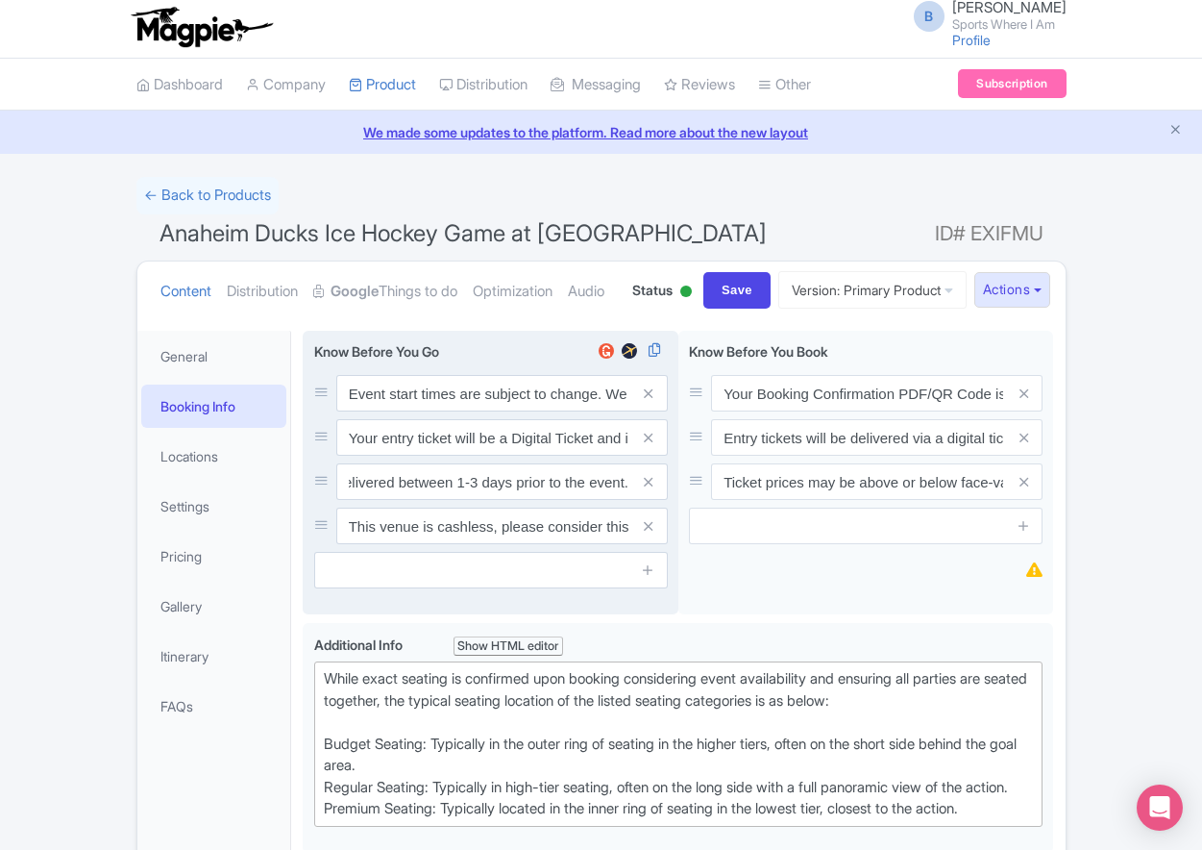
scroll to position [0, 0]
click at [652, 533] on icon at bounding box center [648, 526] width 9 height 14
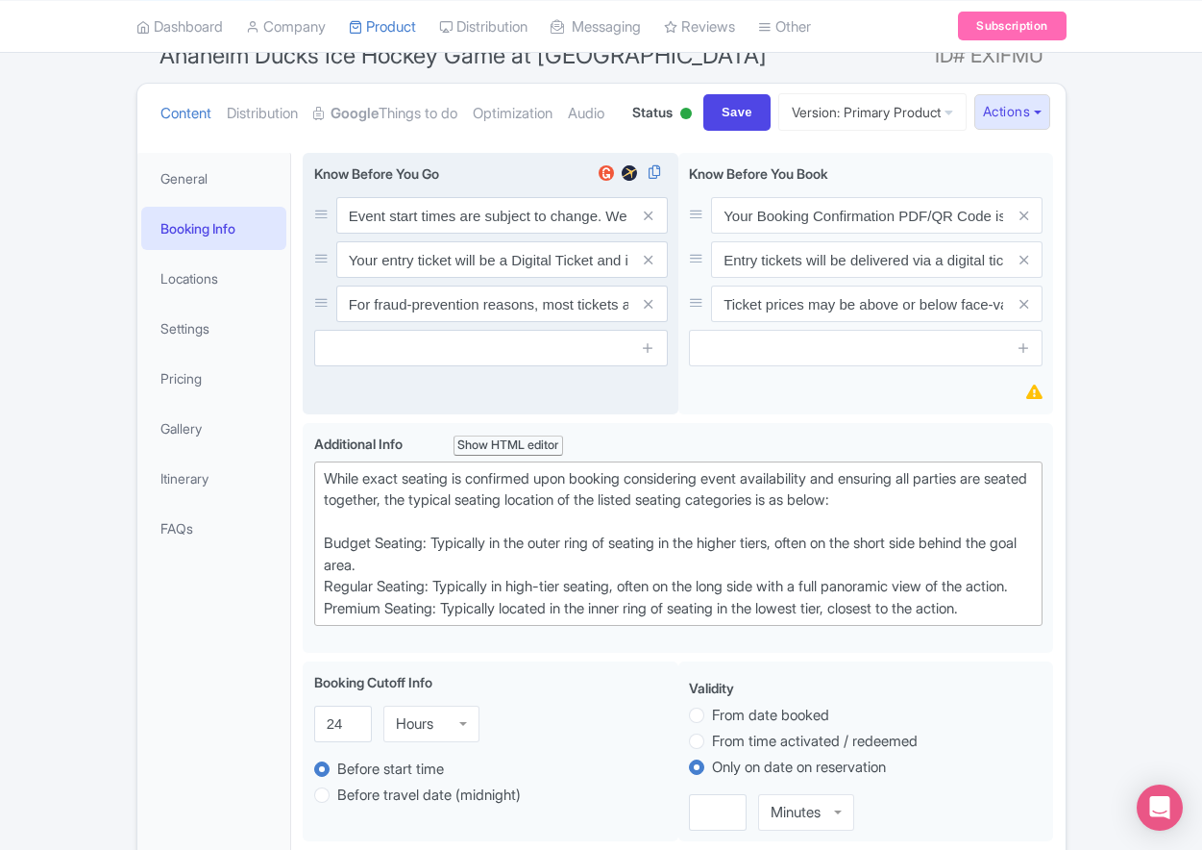
scroll to position [183, 0]
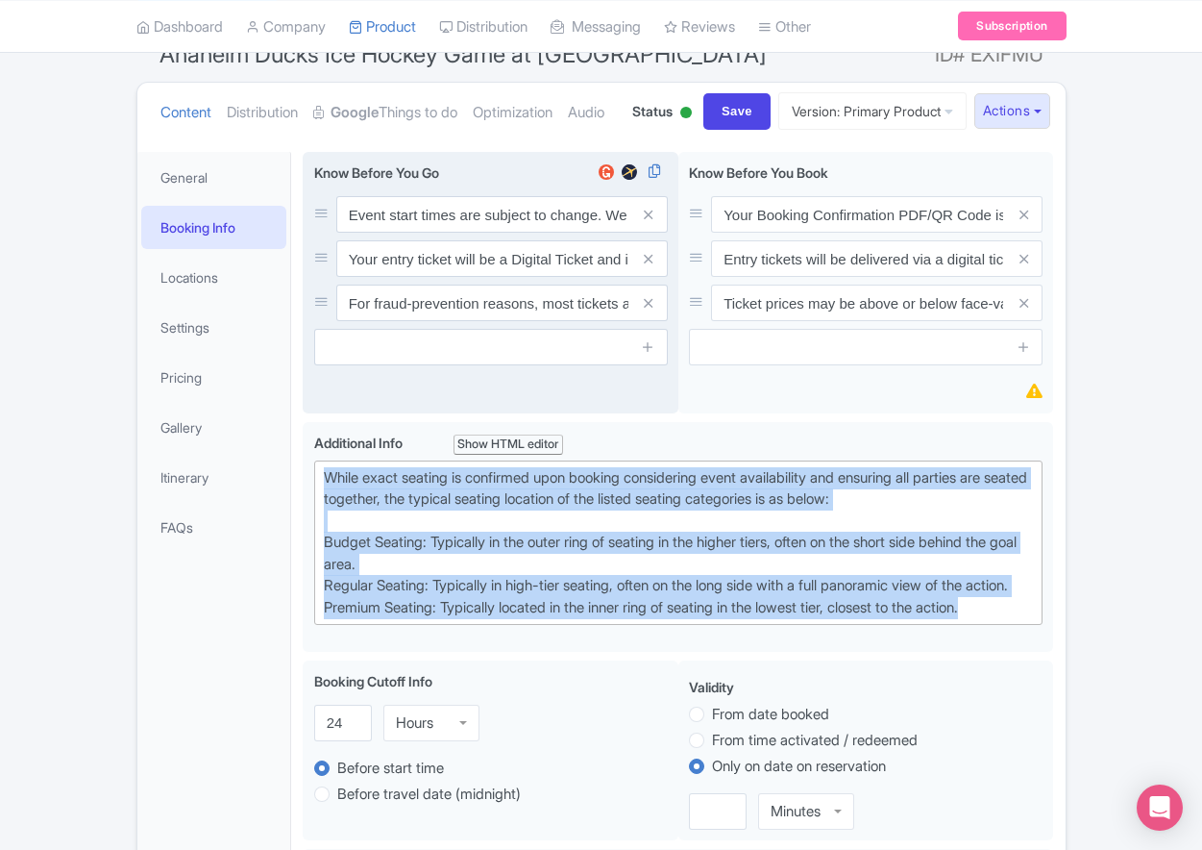
drag, startPoint x: 1020, startPoint y: 706, endPoint x: 292, endPoint y: 522, distance: 750.5
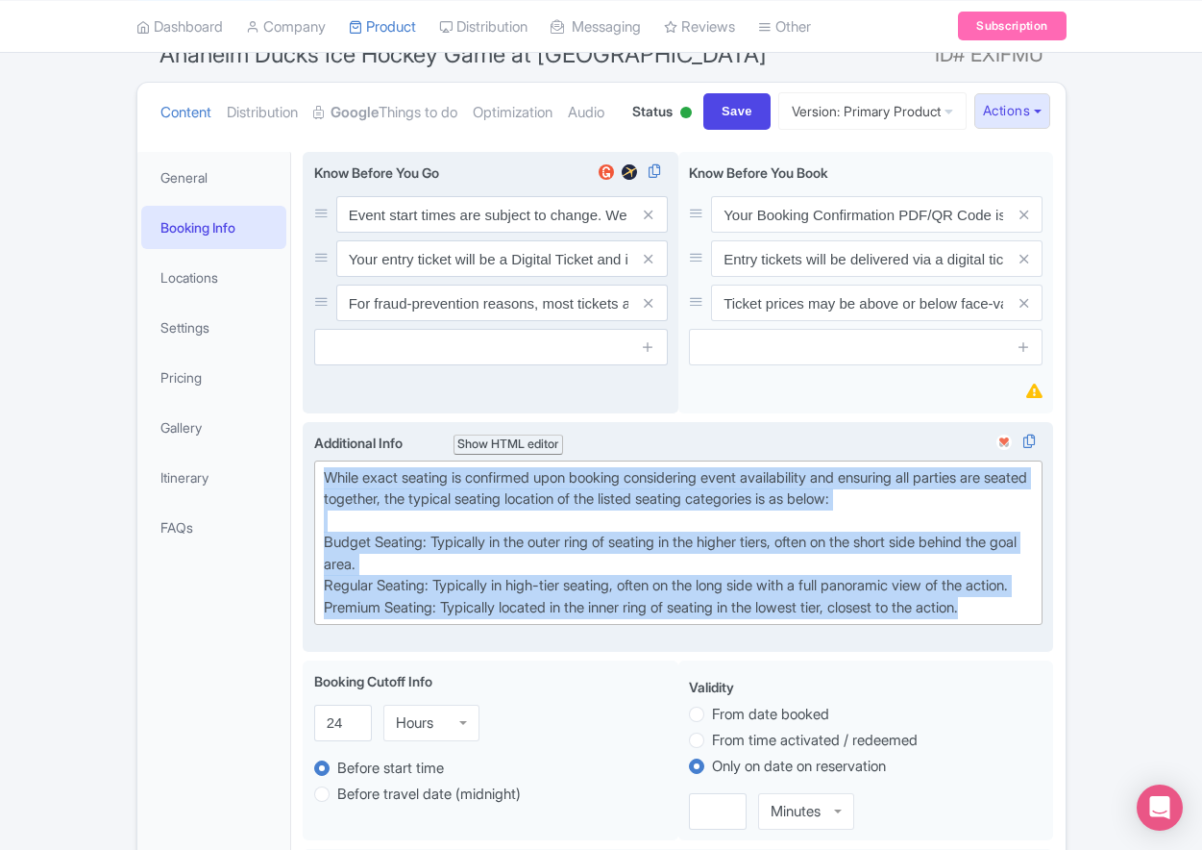
paste trix-editor "Upper Goal: Located in the upper tiers of seating behind the goals at either en…"
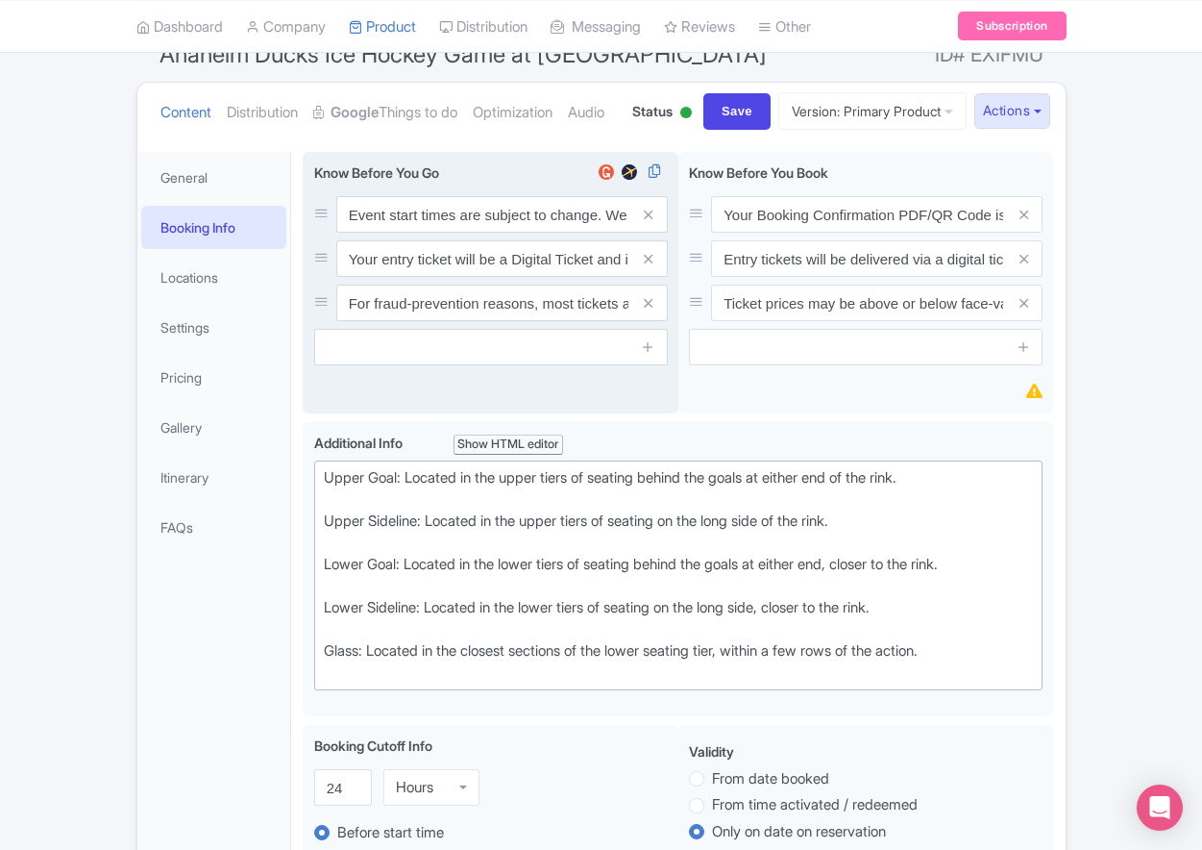
type trix-editor "<div>Upper Goal: Located in the upper tiers of seating behind the goals at eith…"
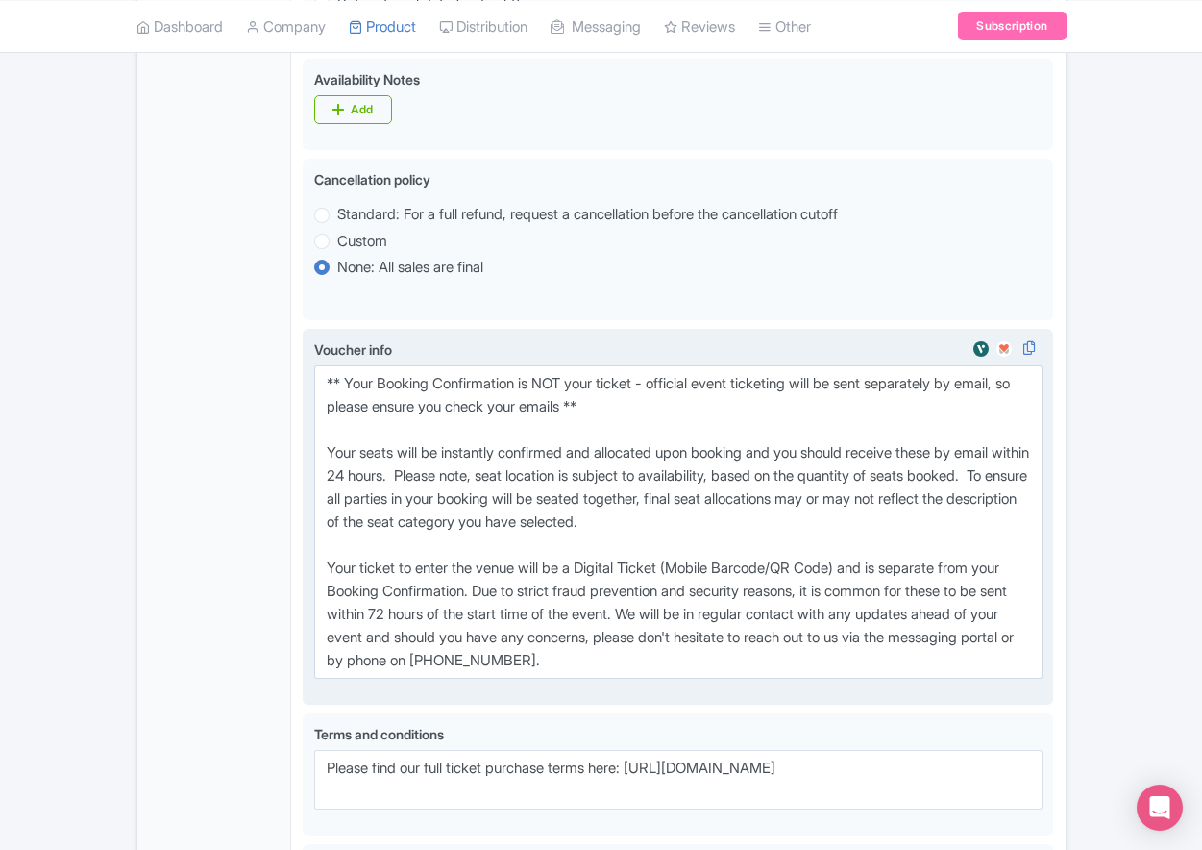
scroll to position [1043, 0]
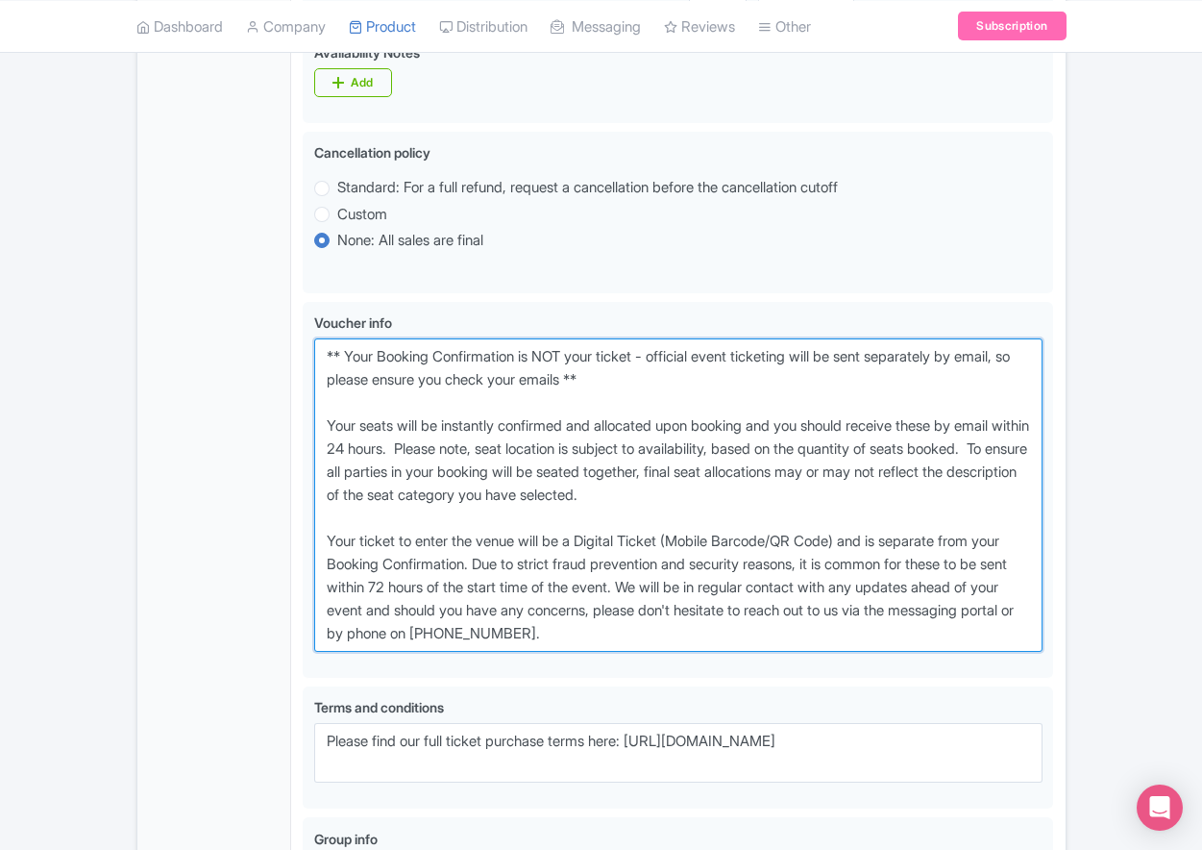
drag, startPoint x: 713, startPoint y: 711, endPoint x: 255, endPoint y: 426, distance: 540.0
click at [255, 426] on div "General Booking Info Locations Settings Pricing Gallery Itinerary FAQs Anaheim …" at bounding box center [601, 149] width 928 height 1739
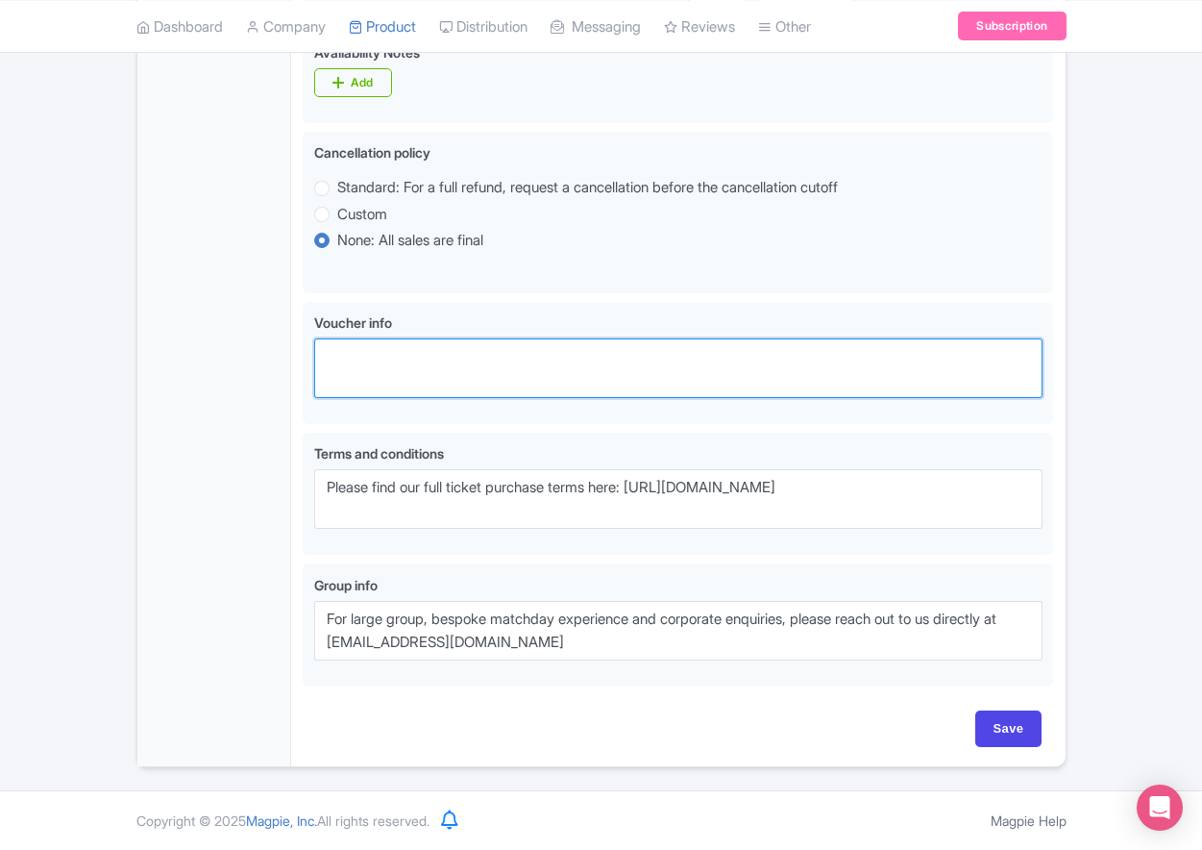
paste textarea "** Your Booking Confirmation is NOT your entry ticket - official event ticketin…"
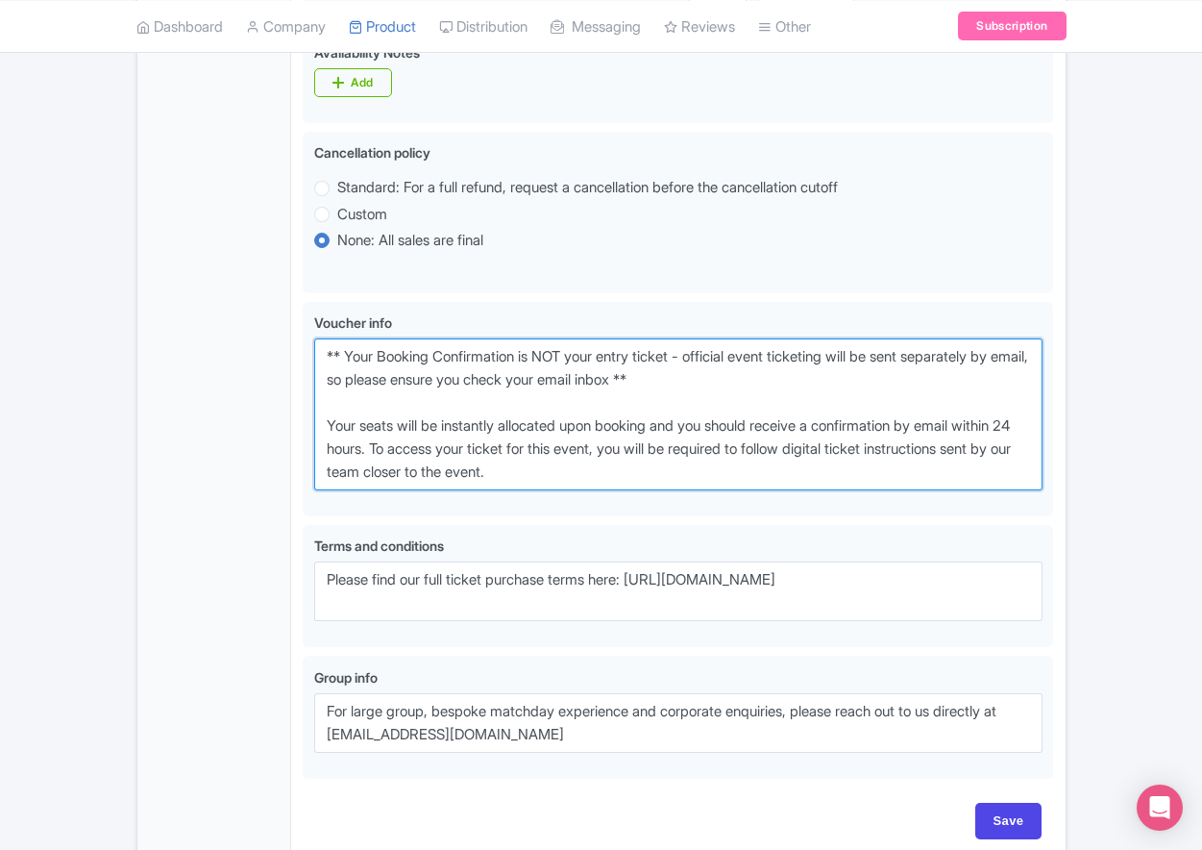
type textarea "** Your Booking Confirmation is NOT your entry ticket - official event ticketin…"
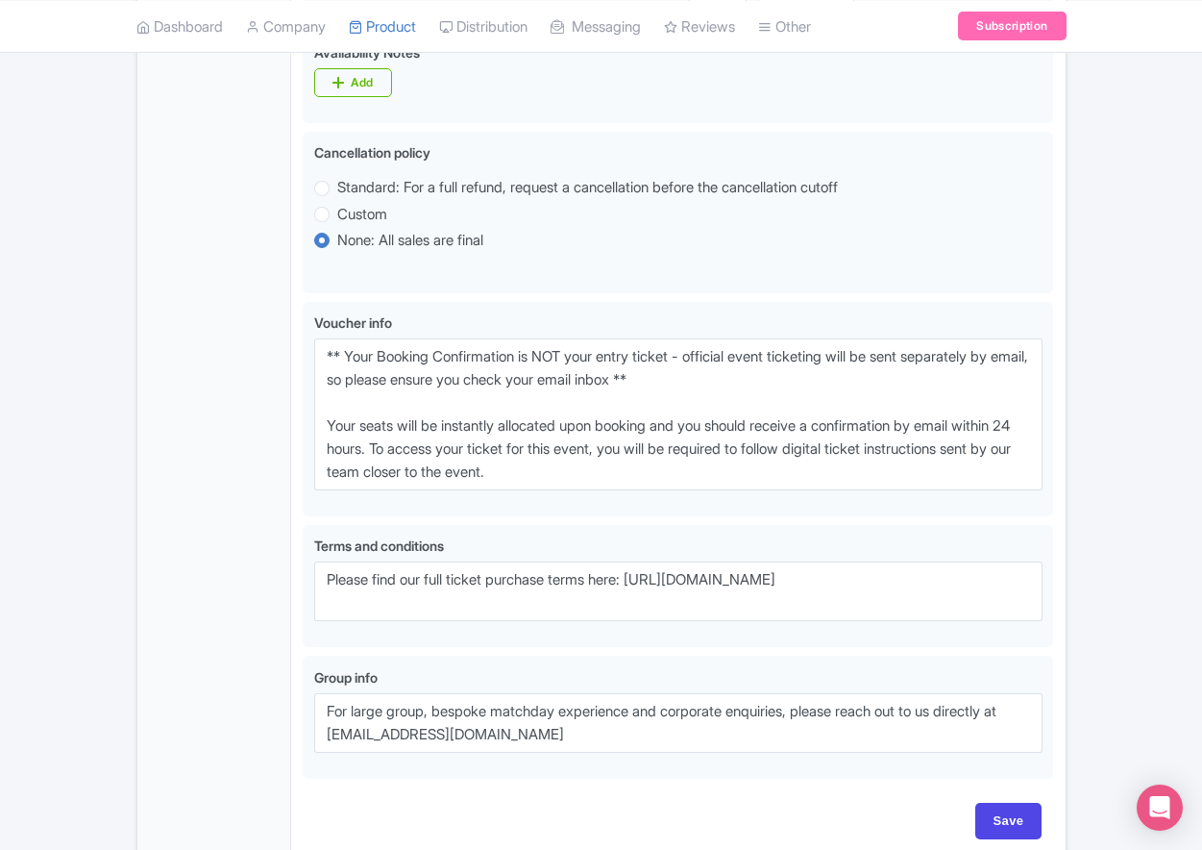
click at [264, 487] on div "General Booking Info Locations Settings Pricing Gallery Itinerary FAQs" at bounding box center [214, 75] width 155 height 1566
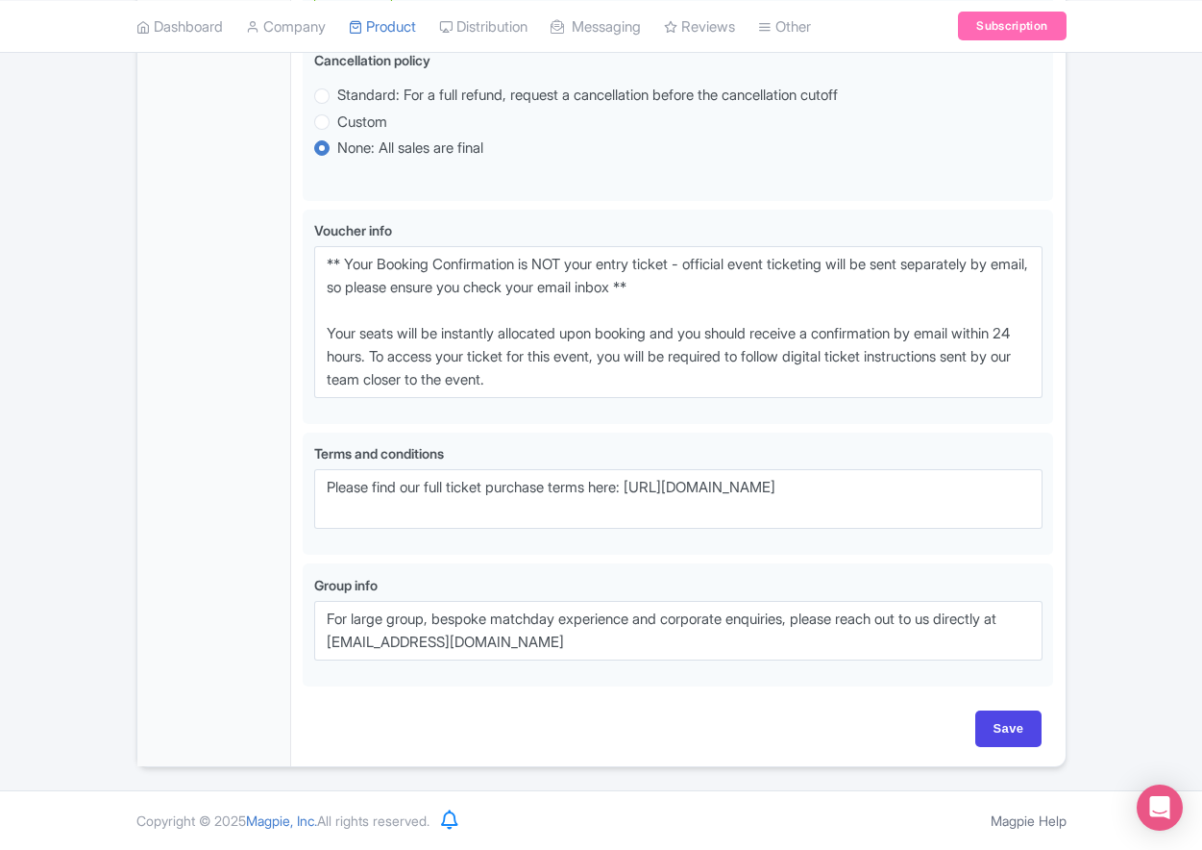
scroll to position [1207, 0]
drag, startPoint x: 1029, startPoint y: 729, endPoint x: 998, endPoint y: 725, distance: 32.1
click at [1029, 729] on input "Save" at bounding box center [1008, 728] width 67 height 37
type input "Saving..."
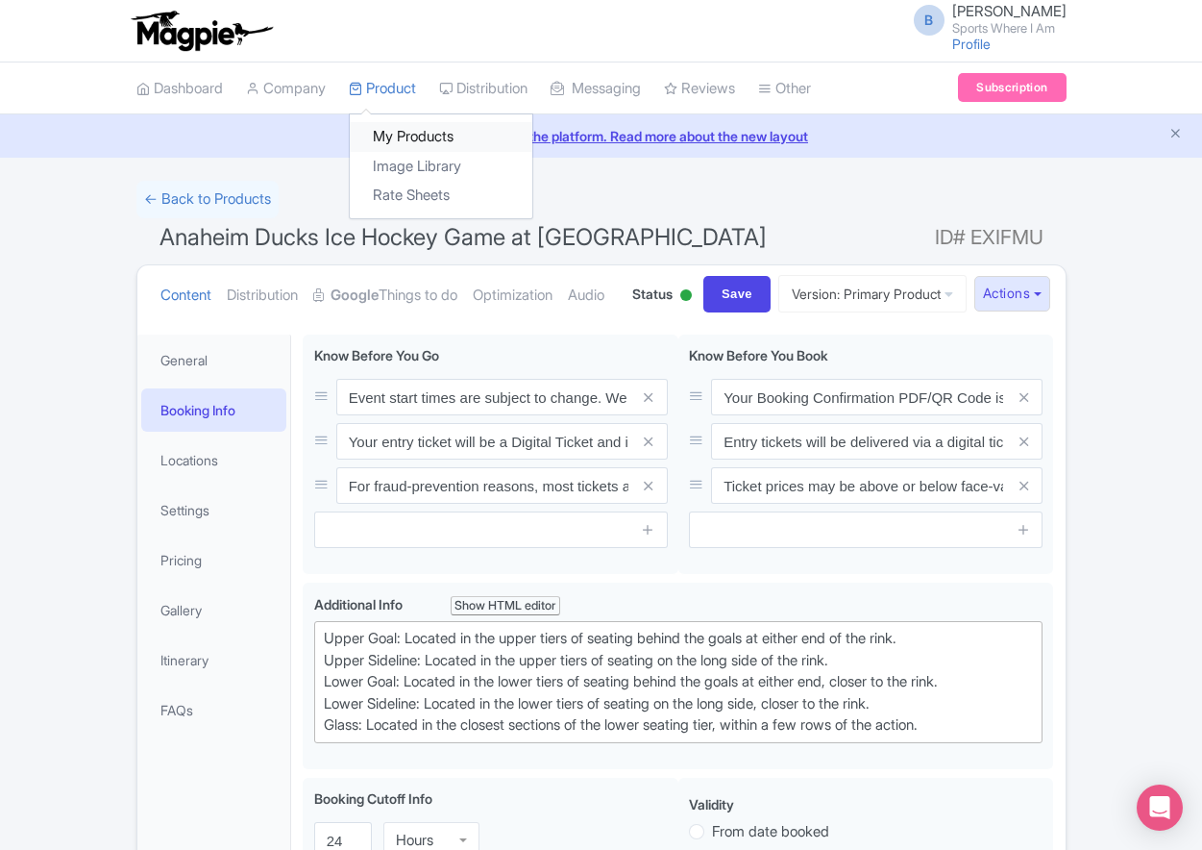
click at [405, 140] on link "My Products" at bounding box center [441, 137] width 183 height 30
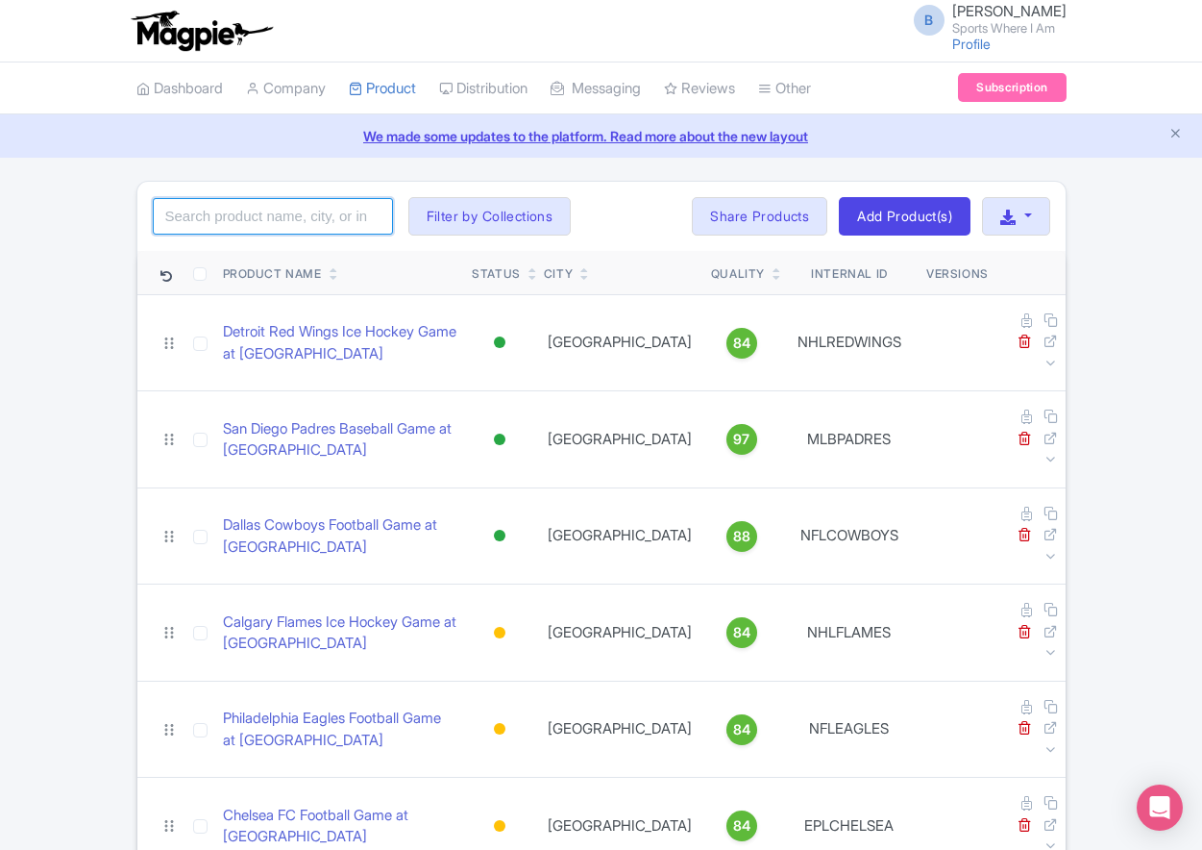
click at [304, 217] on input "search" at bounding box center [273, 216] width 240 height 37
type input "canadiens"
click button "Search" at bounding box center [0, 0] width 0 height 0
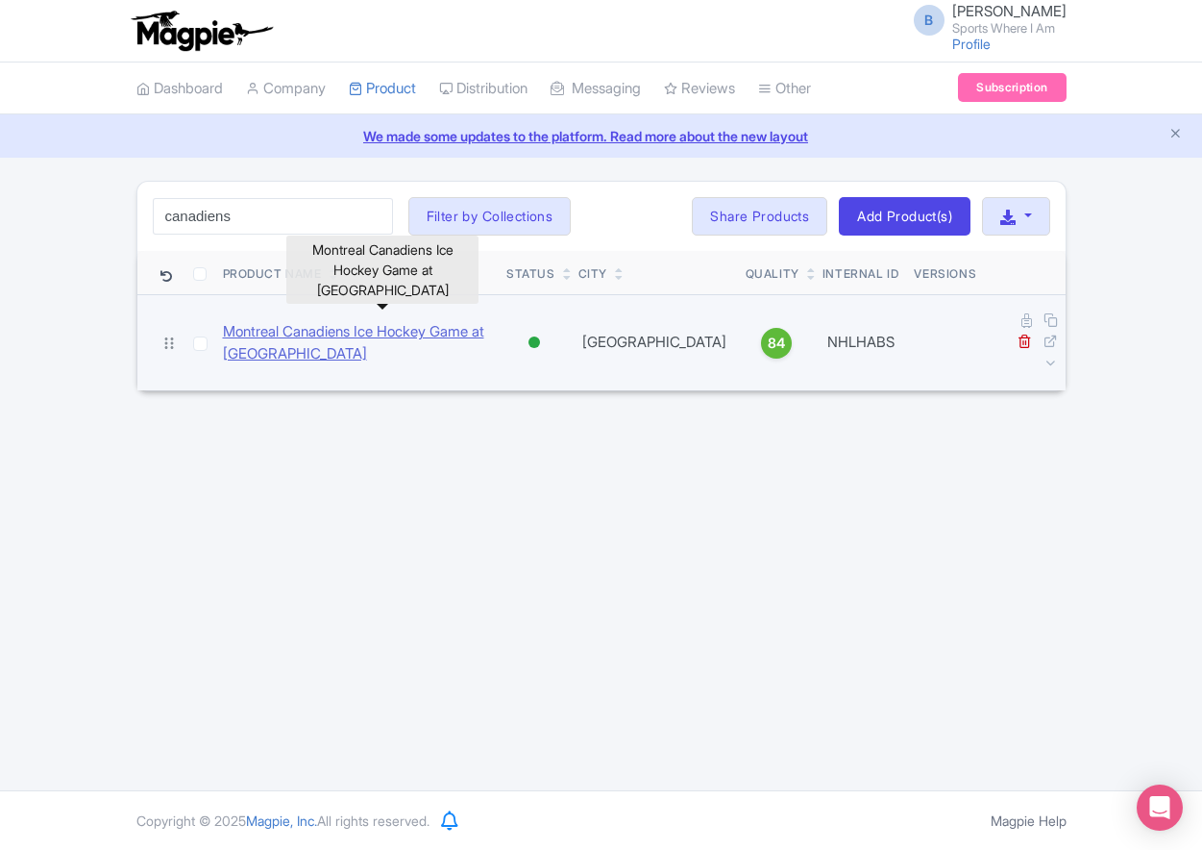
click at [368, 321] on link "Montreal Canadiens Ice Hockey Game at Bell Centre" at bounding box center [357, 342] width 269 height 43
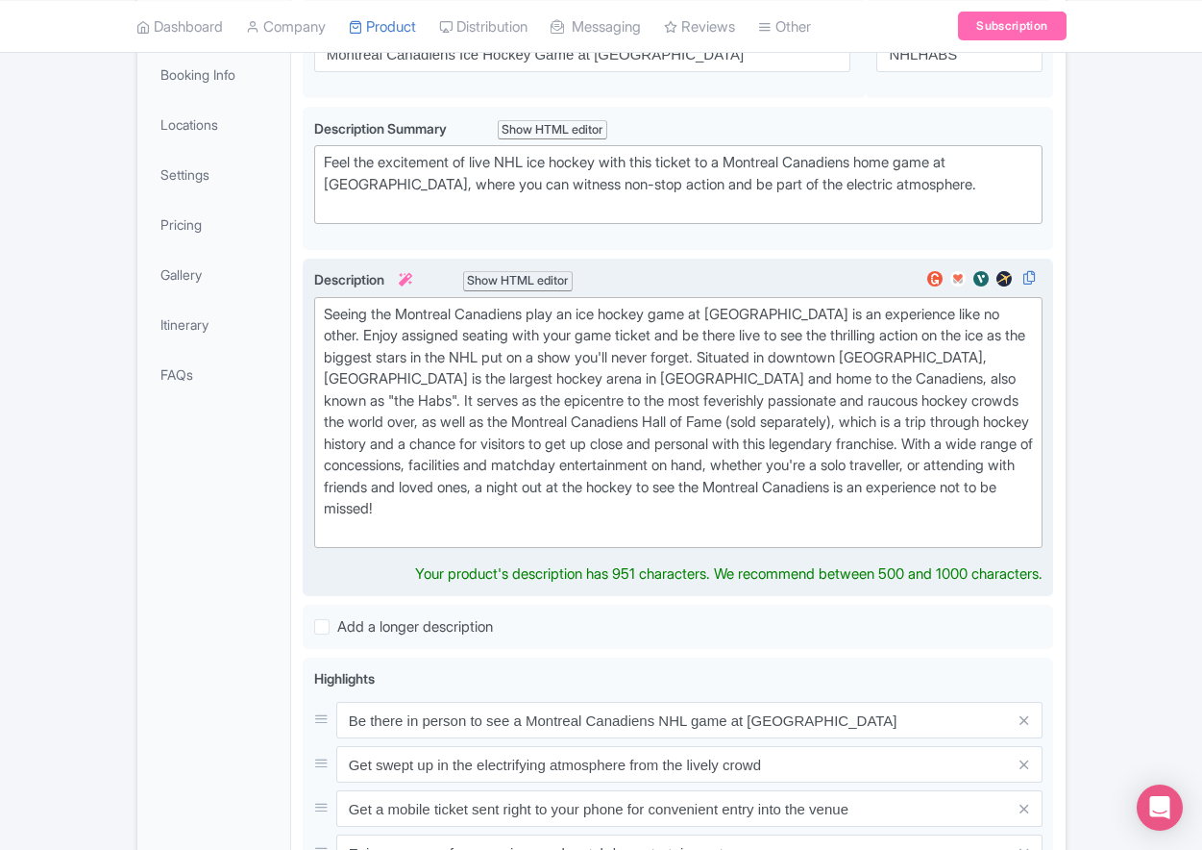
scroll to position [336, 0]
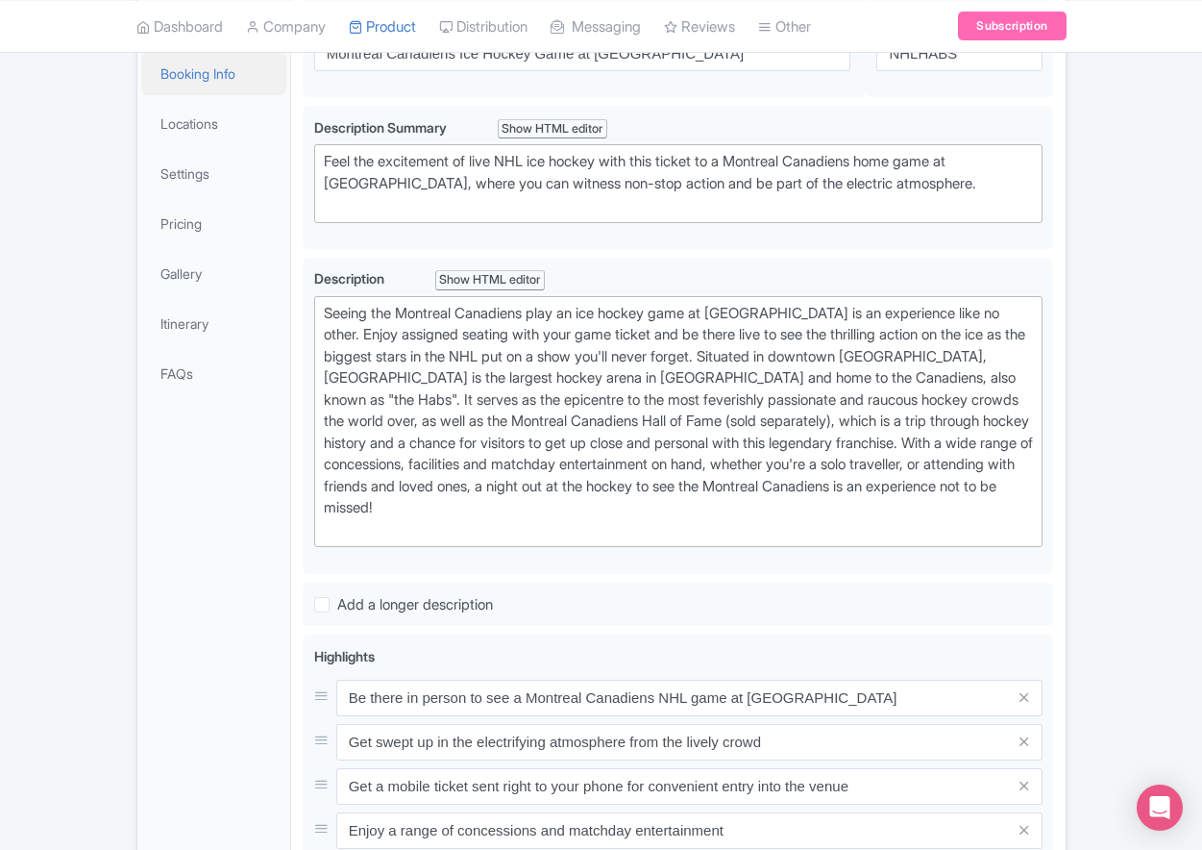
click at [213, 95] on link "Booking Info" at bounding box center [214, 73] width 146 height 43
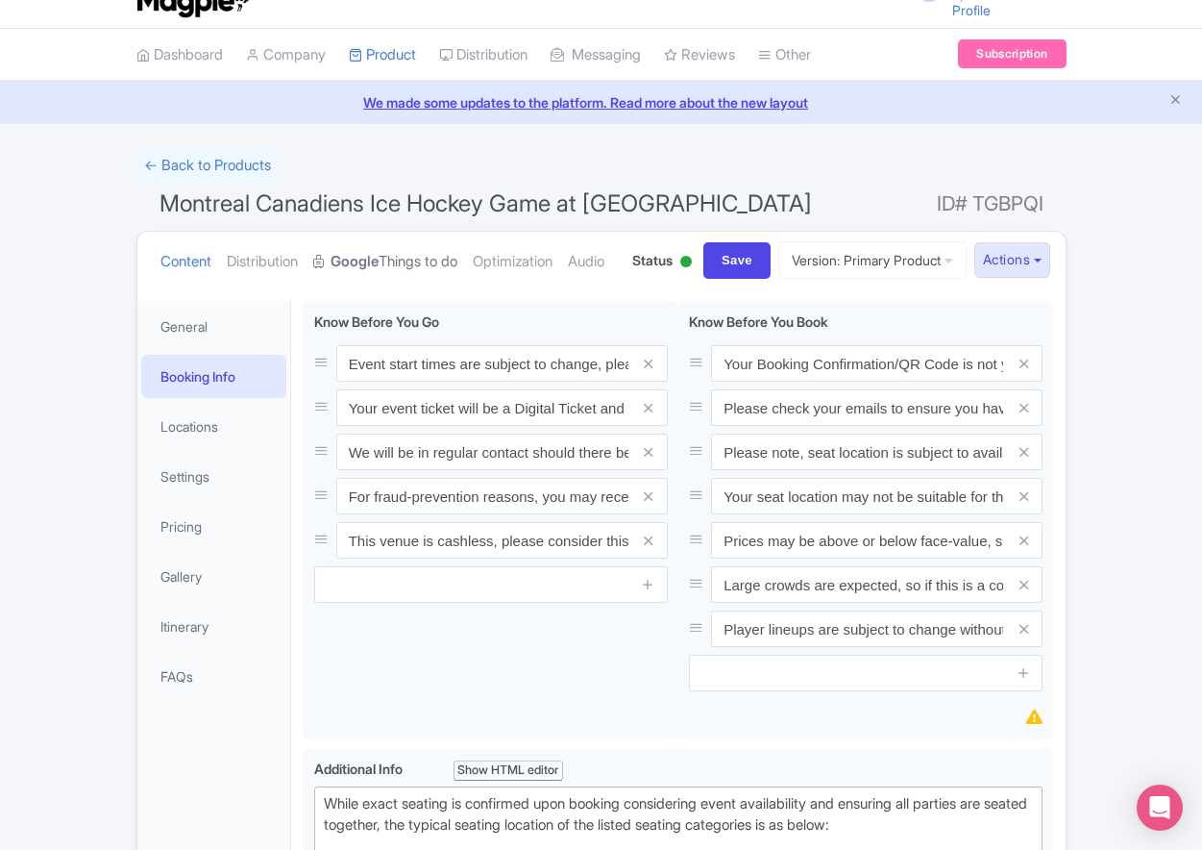
scroll to position [0, 0]
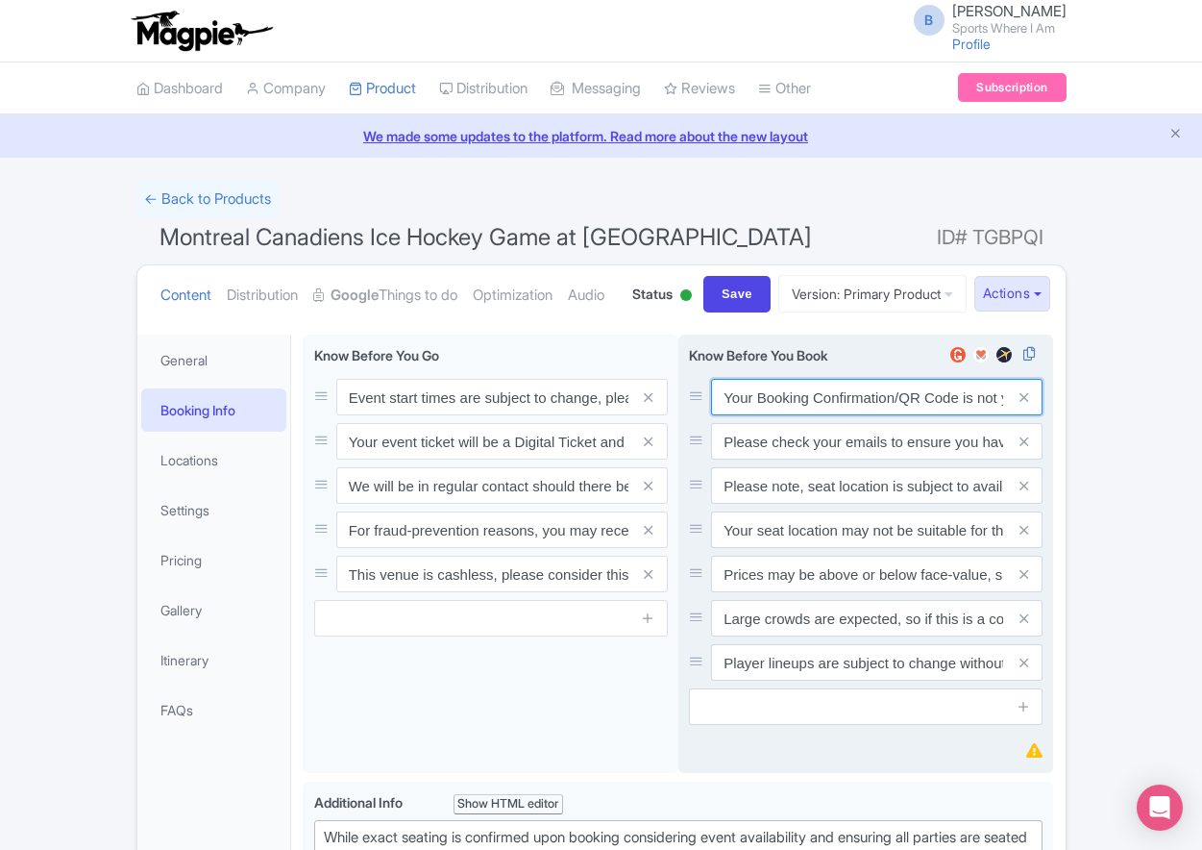
click at [829, 415] on input "Your Booking Confirmation/QR Code is not your entry ticket - your tickets and s…" at bounding box center [877, 397] width 332 height 37
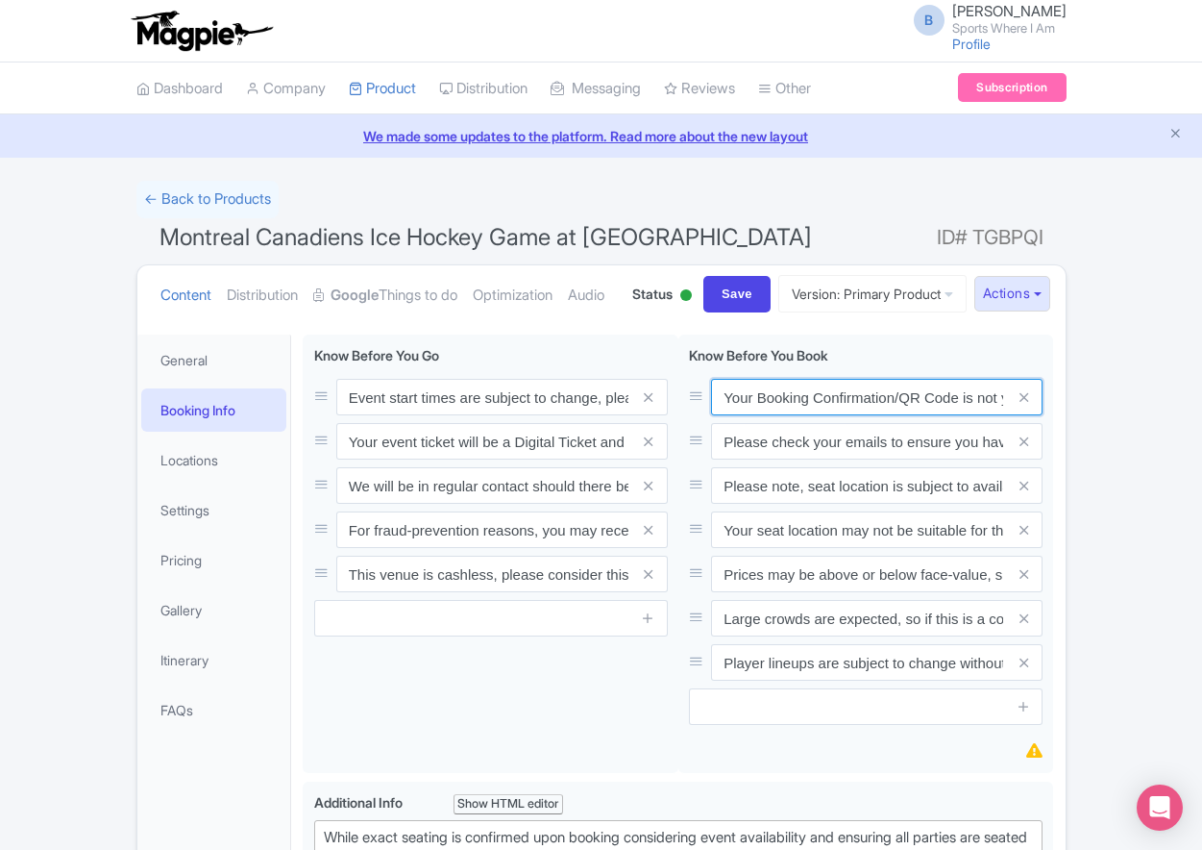
paste input "PDF/QR Code is not your entry ticket - your digital tickets and seating details…"
type input "Your Booking Confirmation PDF/QR Code is not your entry ticket - your digital t…"
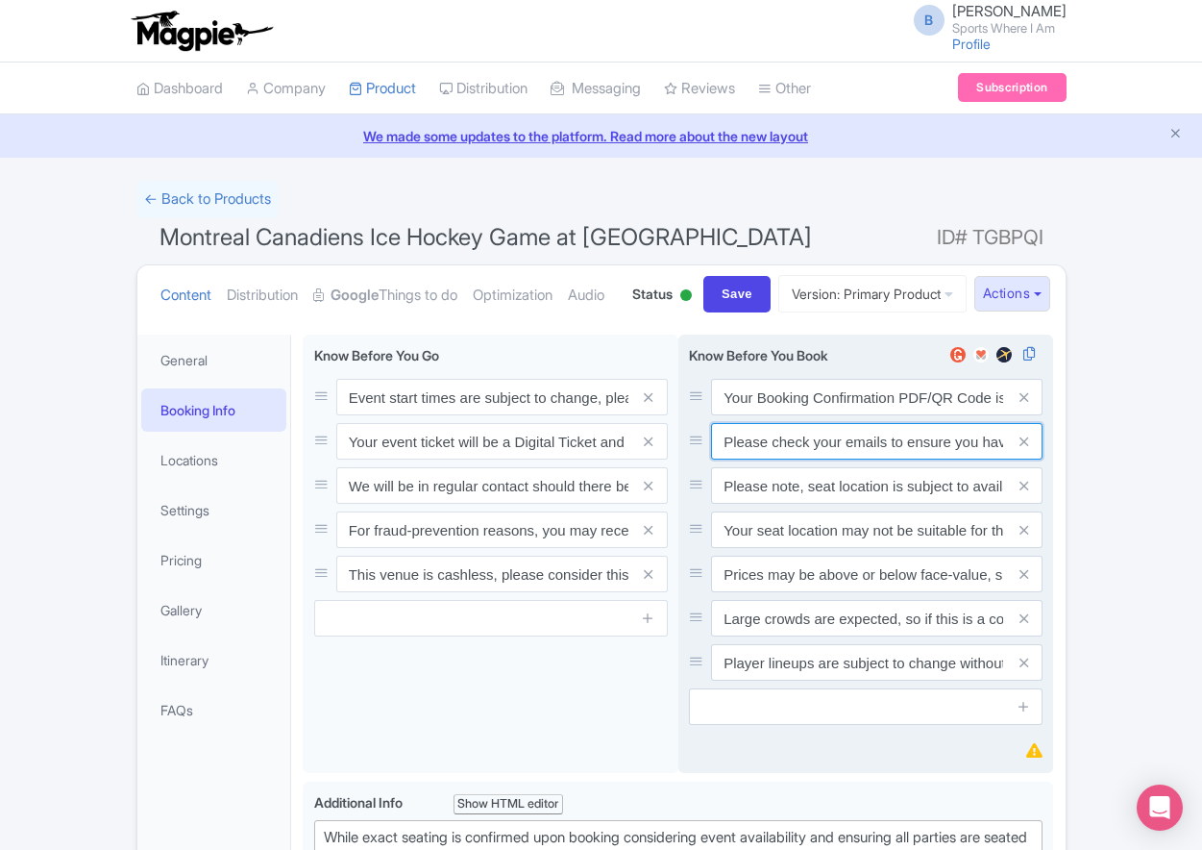
click at [867, 415] on input "Please check your emails to ensure you have accepted your mobile ticket prior t…" at bounding box center [877, 397] width 332 height 37
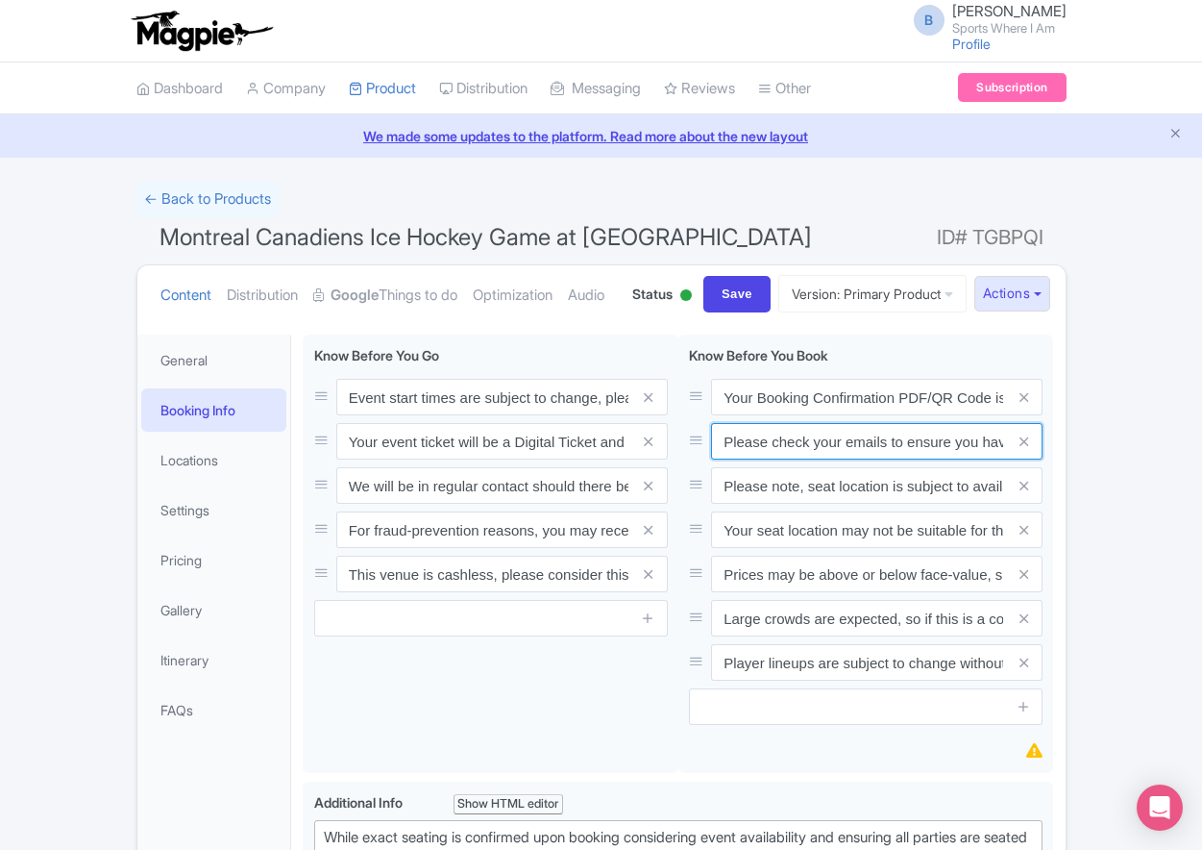
paste input "Entry tickets will be delivered via a digital ticketing provider selected by th…"
type input "Entry tickets will be delivered via a digital ticketing provider selected by th…"
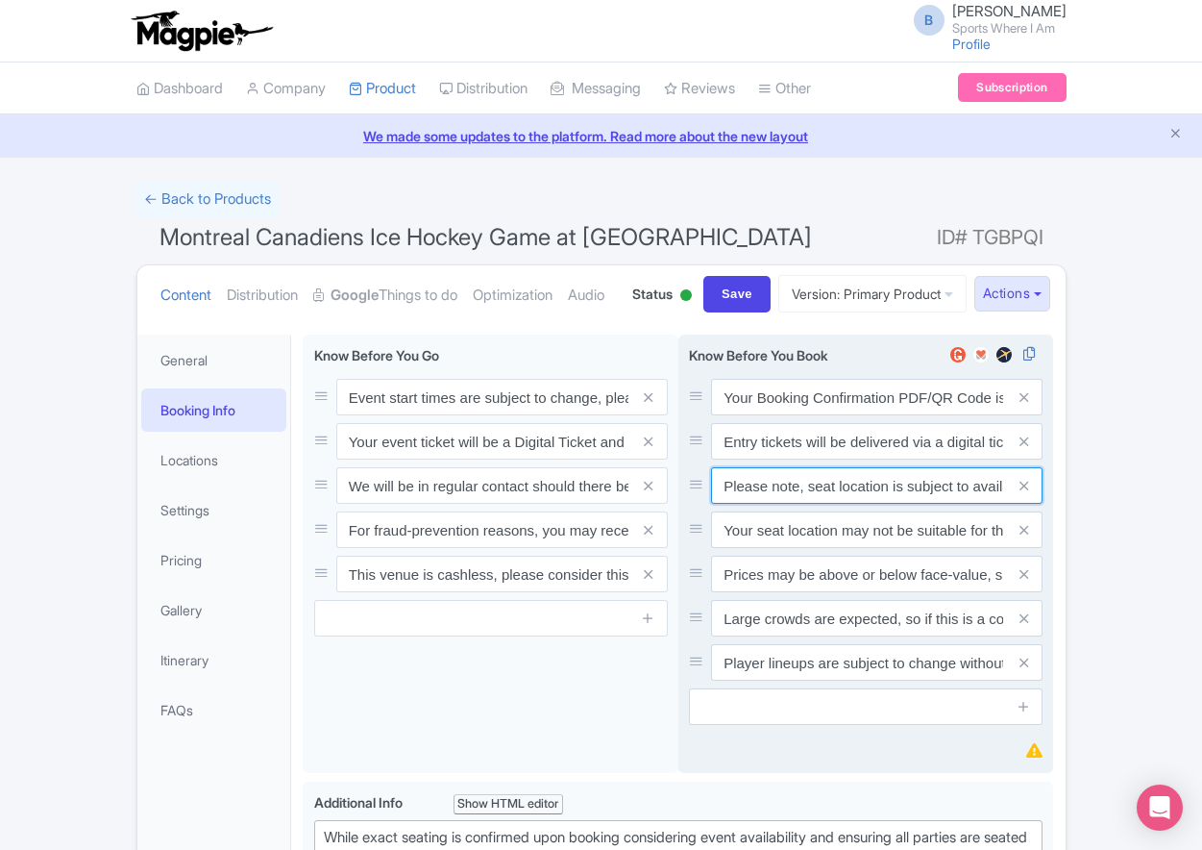
click at [870, 415] on input "Please note, seat location is subject to availability, based on the quantity of…" at bounding box center [877, 397] width 332 height 37
paste input "Ticket prices may be above or below face-value, subject to the popularity of th…"
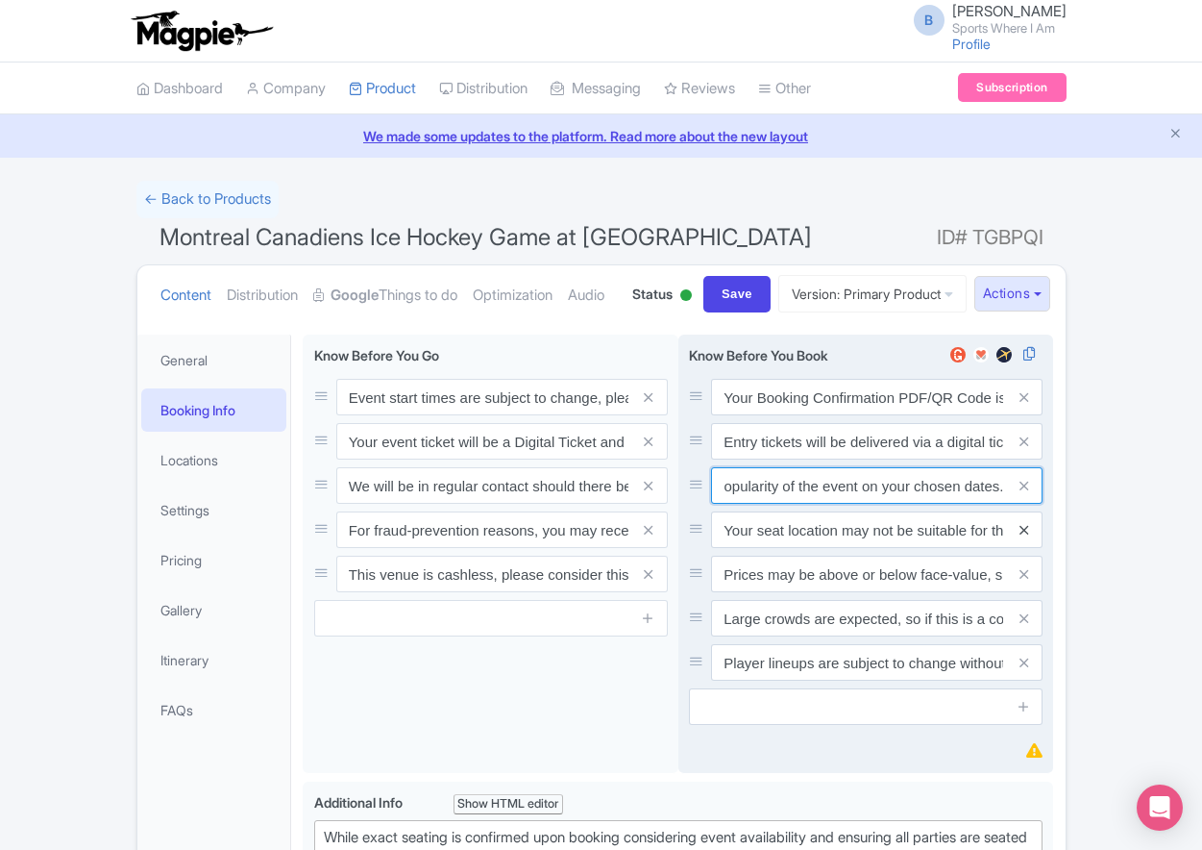
type input "Ticket prices may be above or below face-value, subject to the popularity of th…"
click at [1024, 537] on icon at bounding box center [1024, 530] width 9 height 14
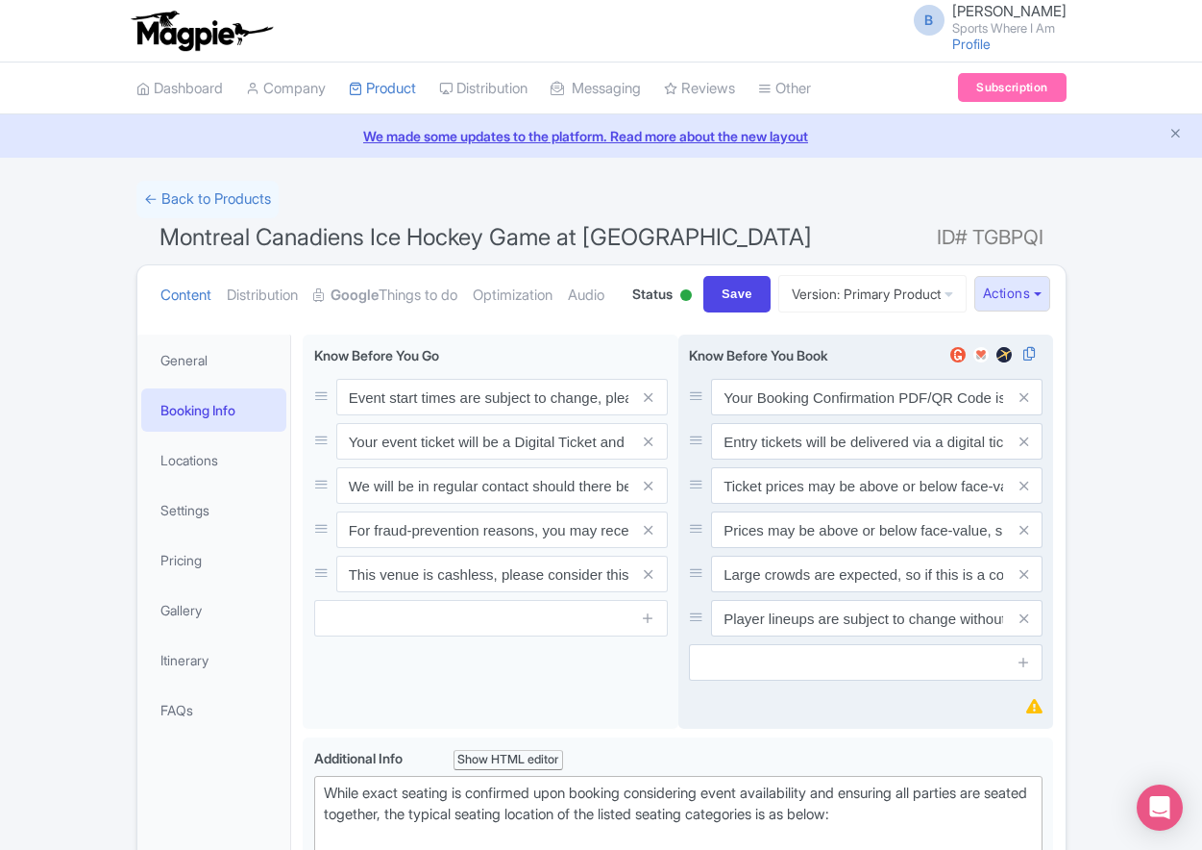
click at [1024, 537] on icon at bounding box center [1024, 530] width 9 height 14
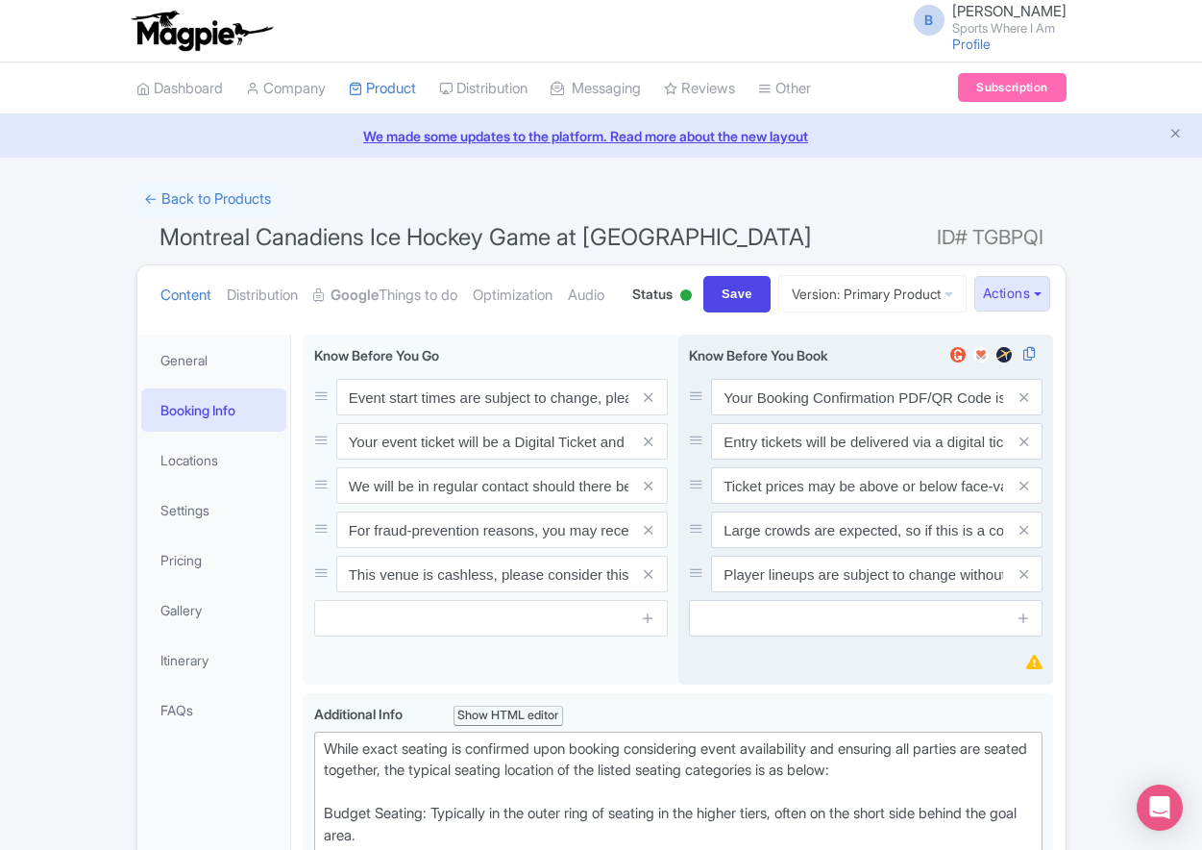
click at [1024, 537] on icon at bounding box center [1024, 530] width 9 height 14
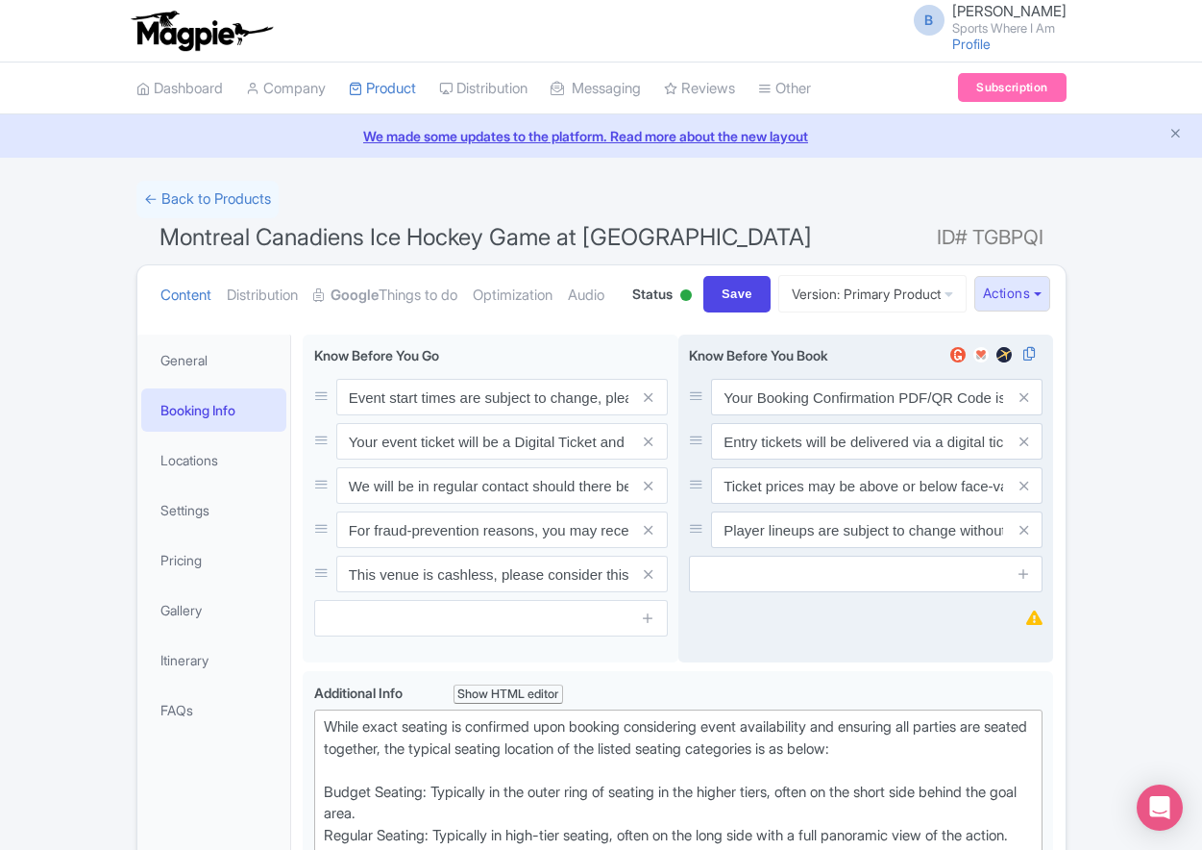
click at [1024, 537] on icon at bounding box center [1024, 530] width 9 height 14
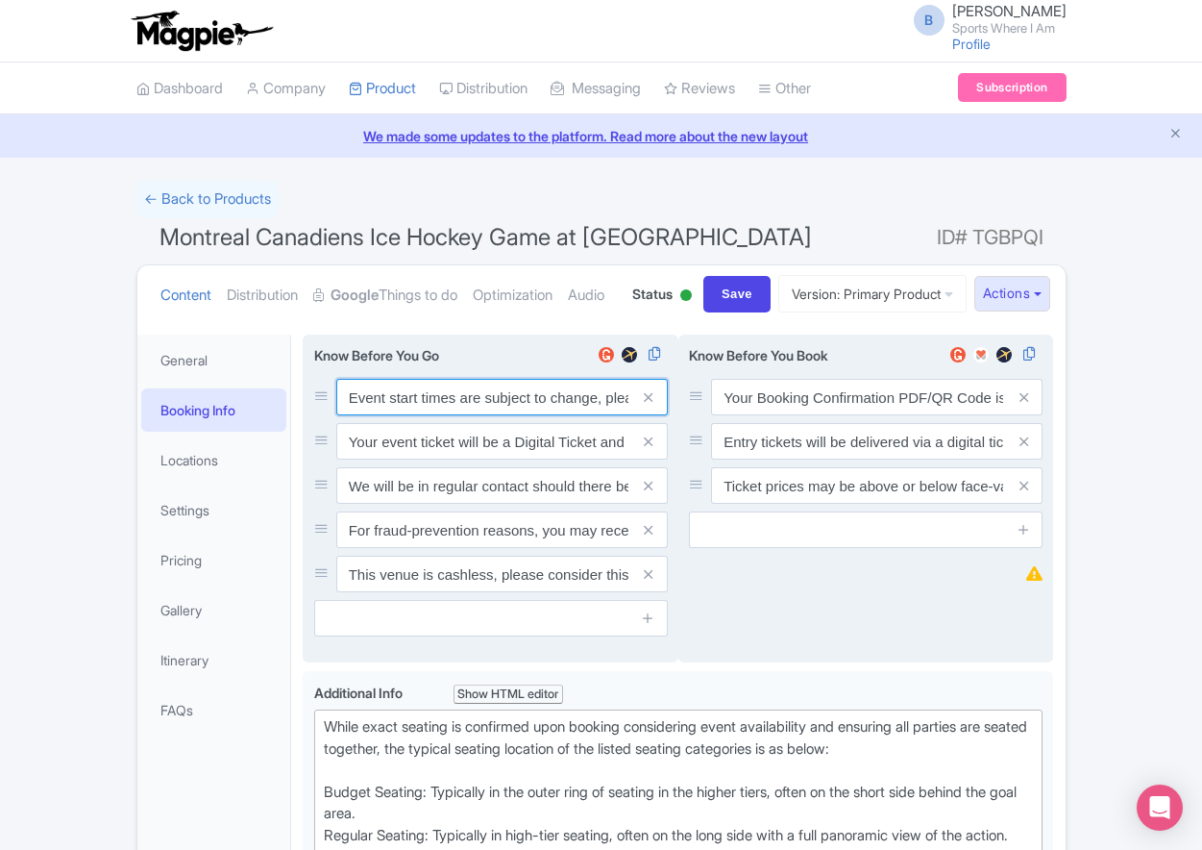
click at [504, 415] on input "Event start times are subject to change, please check these closer to the event…" at bounding box center [502, 397] width 332 height 37
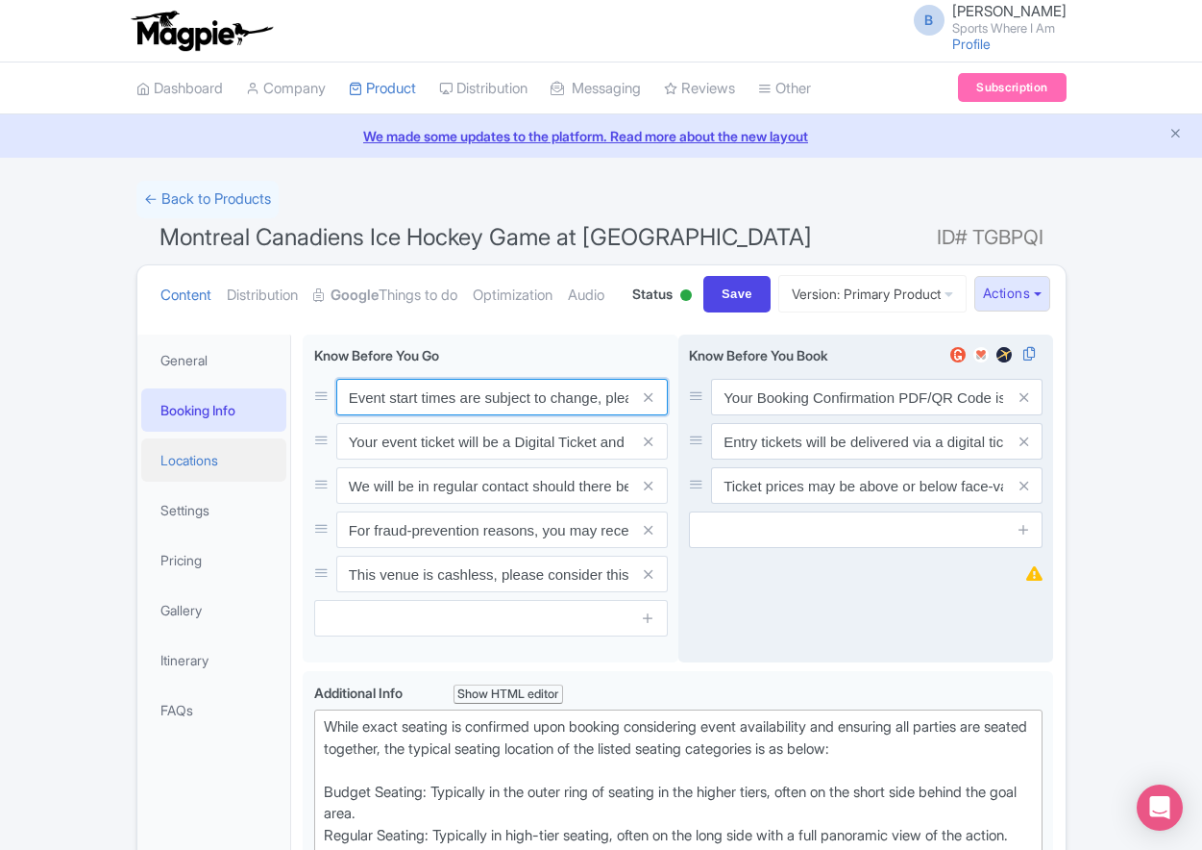
paste input ". We will be in regular contact should there be any updates or changes ahead of…"
type input "Event start times are subject to change. We will be in regular contact should t…"
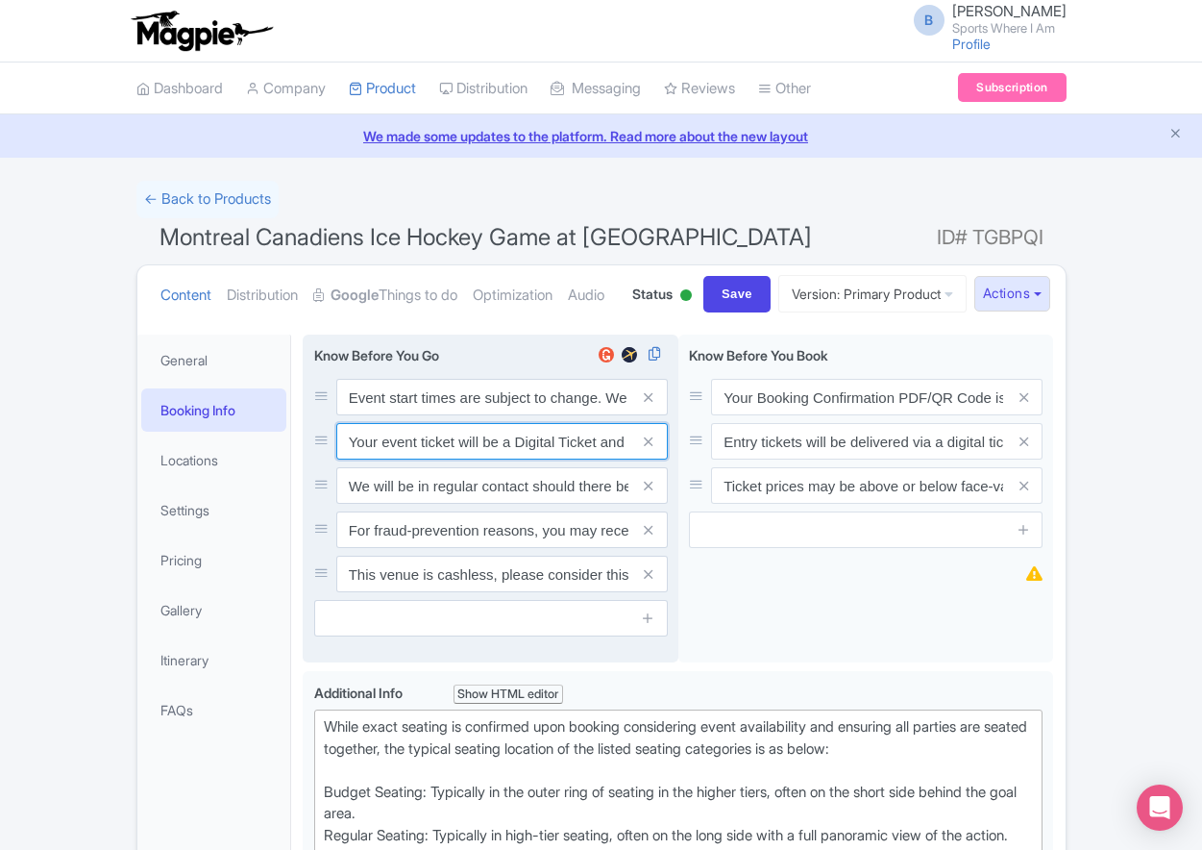
click at [453, 415] on input "Your event ticket will be a Digital Ticket and is separate from your booking co…" at bounding box center [502, 397] width 332 height 37
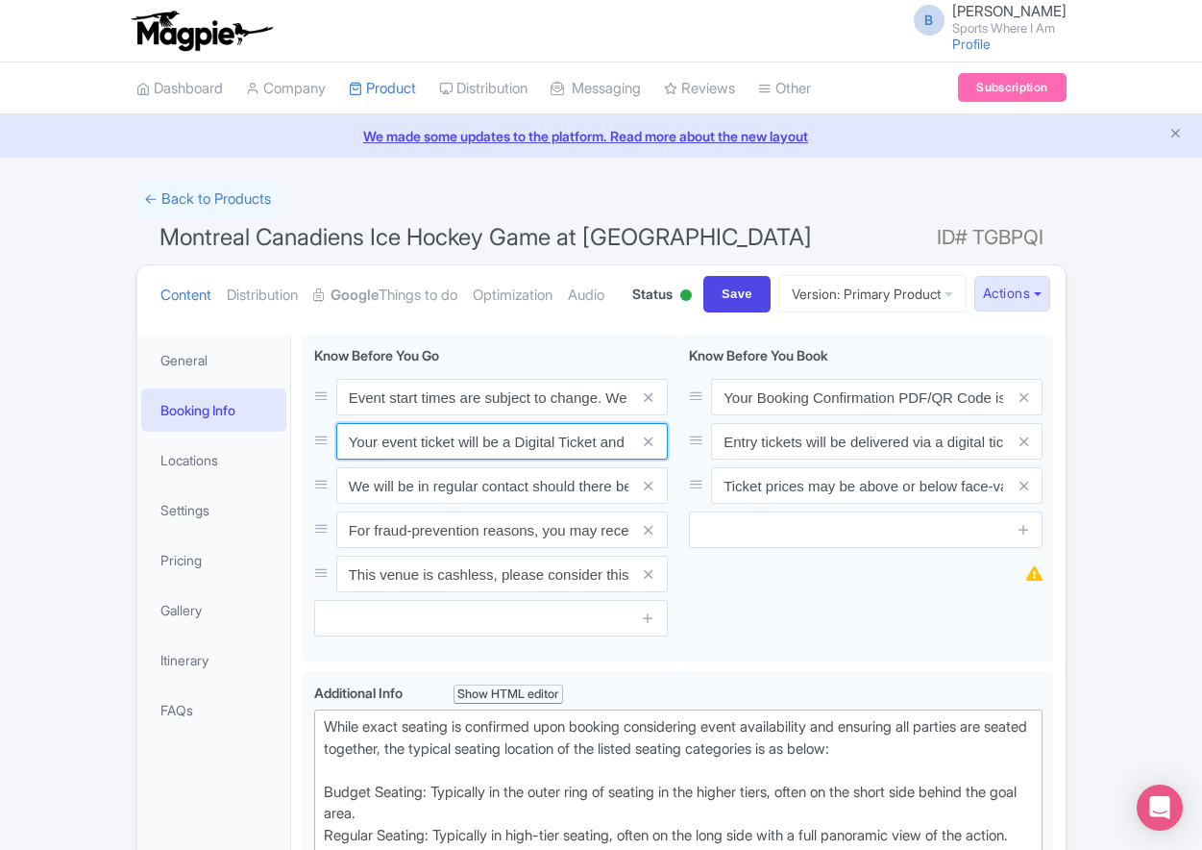
paste input "ntry"
type input "Your entry ticket will be a Digital Ticket and is separate from your booking co…"
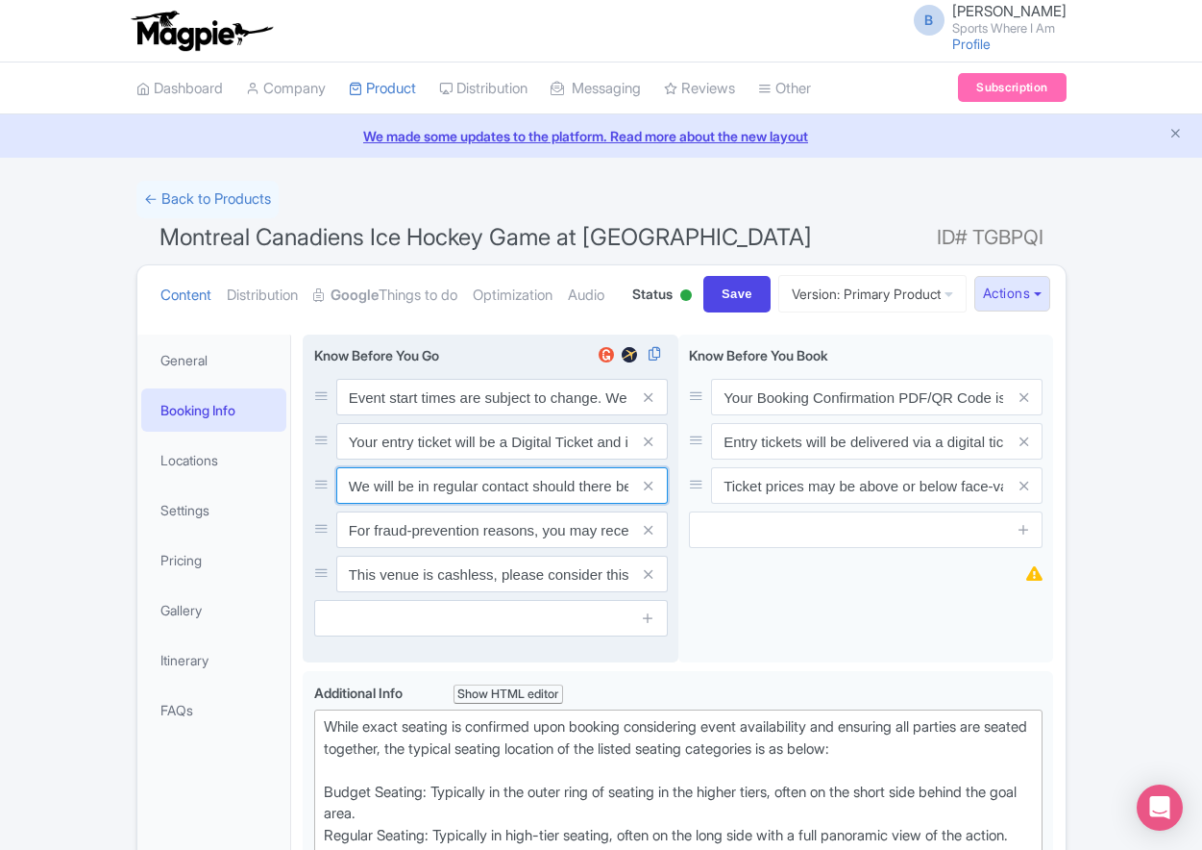
click at [473, 415] on input "We will be in regular contact should there be any updates or changes ahead of y…" at bounding box center [502, 397] width 332 height 37
paste input "For fraud-prevention reasons, most tickets are delivered between 1-3 days prior…"
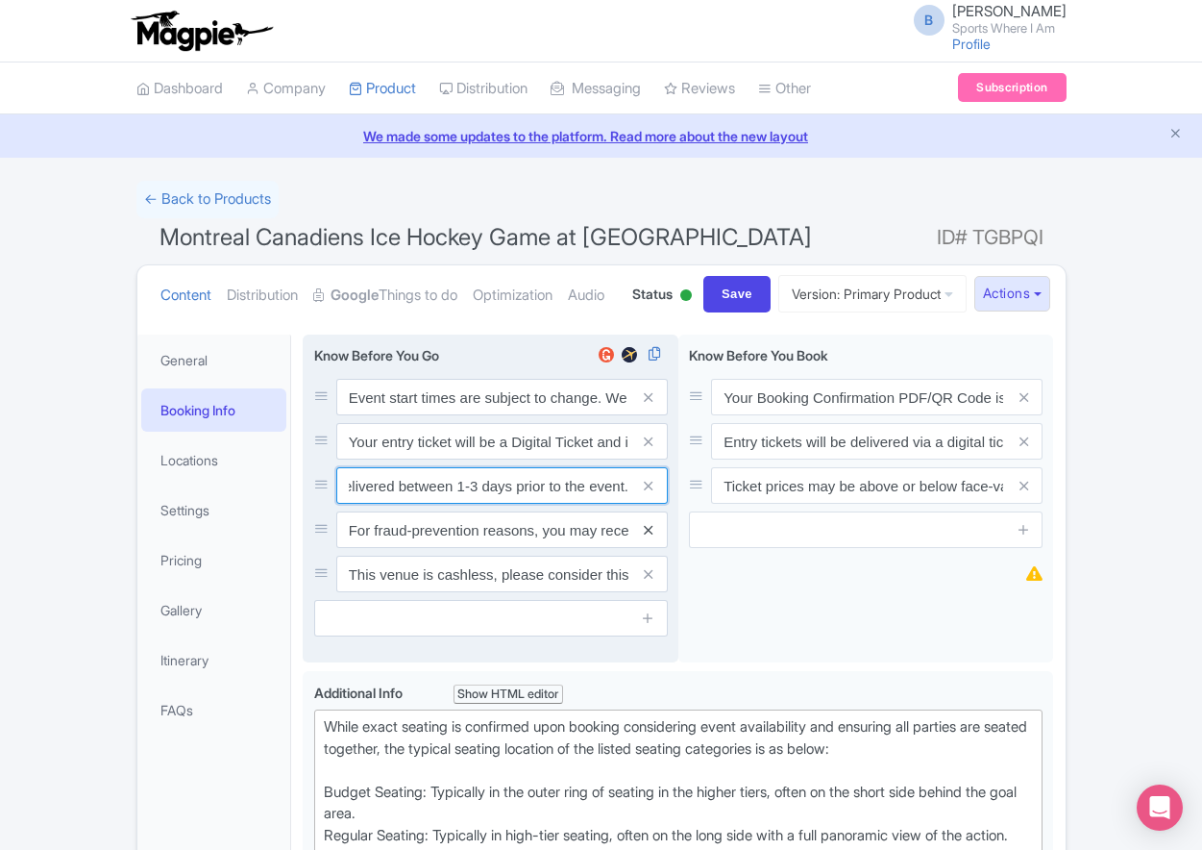
type input "For fraud-prevention reasons, most tickets are delivered between 1-3 days prior…"
click at [649, 537] on icon at bounding box center [648, 530] width 9 height 14
click at [649, 581] on icon at bounding box center [648, 574] width 9 height 14
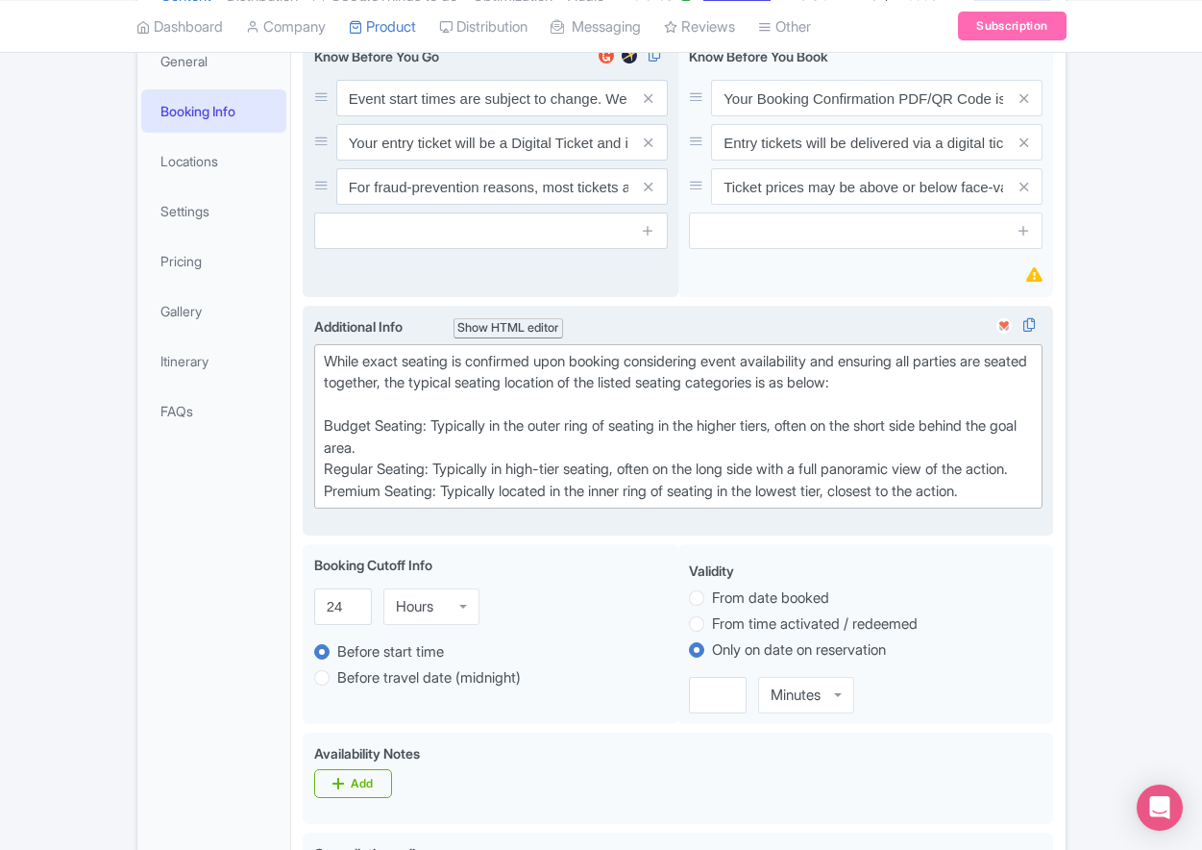
scroll to position [300, 0]
click at [534, 523] on div "<div>While exact seating is confirmed upon booking considering event availabili…" at bounding box center [678, 419] width 729 height 208
drag, startPoint x: 533, startPoint y: 574, endPoint x: 549, endPoint y: 574, distance: 15.4
click at [534, 502] on div "While exact seating is confirmed upon booking considering event availability an…" at bounding box center [679, 426] width 710 height 152
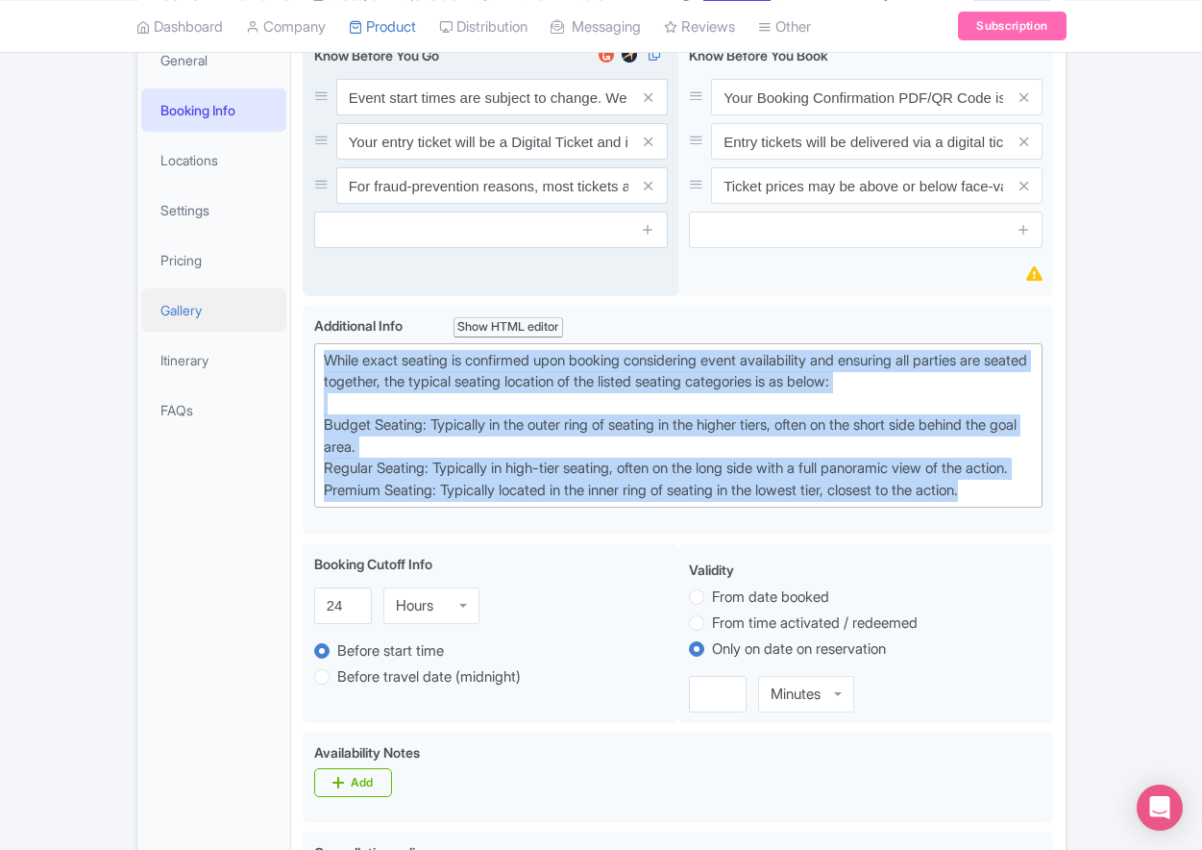
drag, startPoint x: 897, startPoint y: 560, endPoint x: 243, endPoint y: 389, distance: 675.5
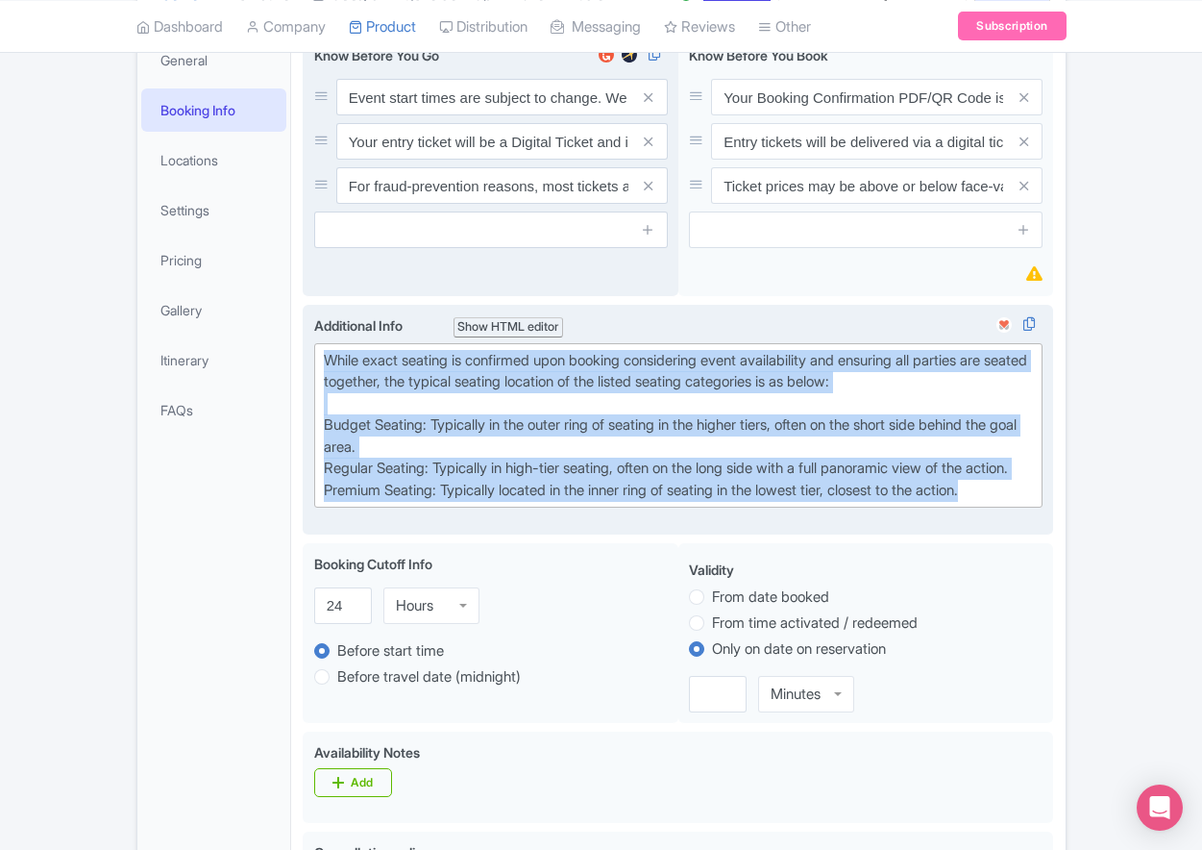
paste trix-editor "Upper Goal: Located in the upper tiers of seating behind the goals at either en…"
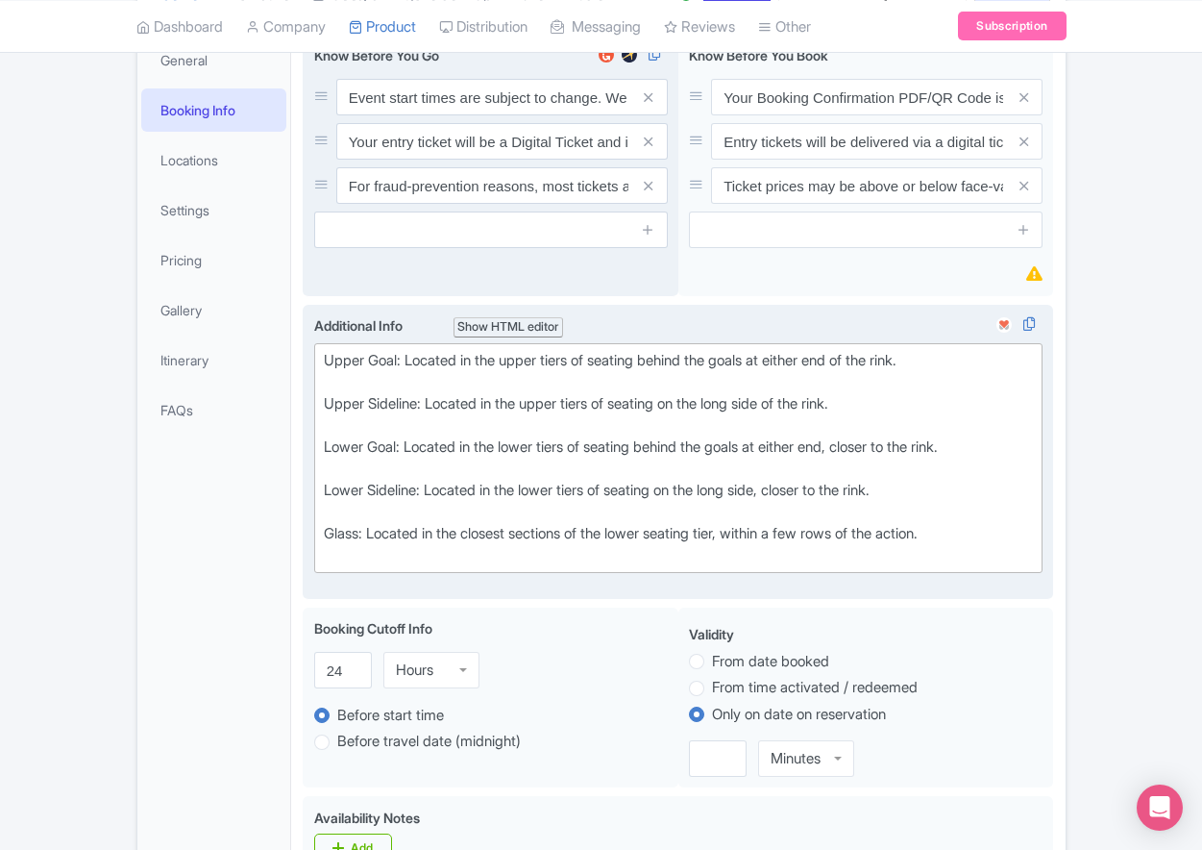
type trix-editor "<div>Upper Goal: Located in the upper tiers of seating behind the goals at eith…"
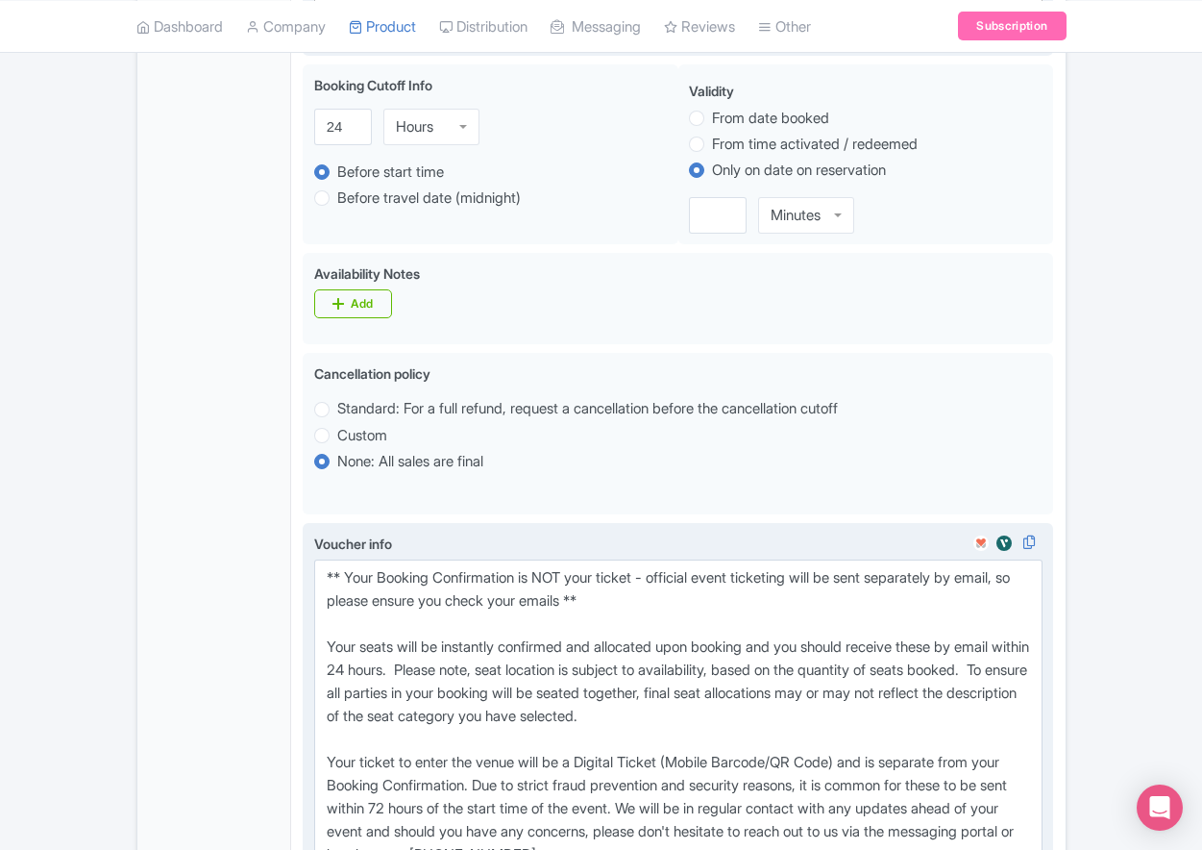
scroll to position [1159, 0]
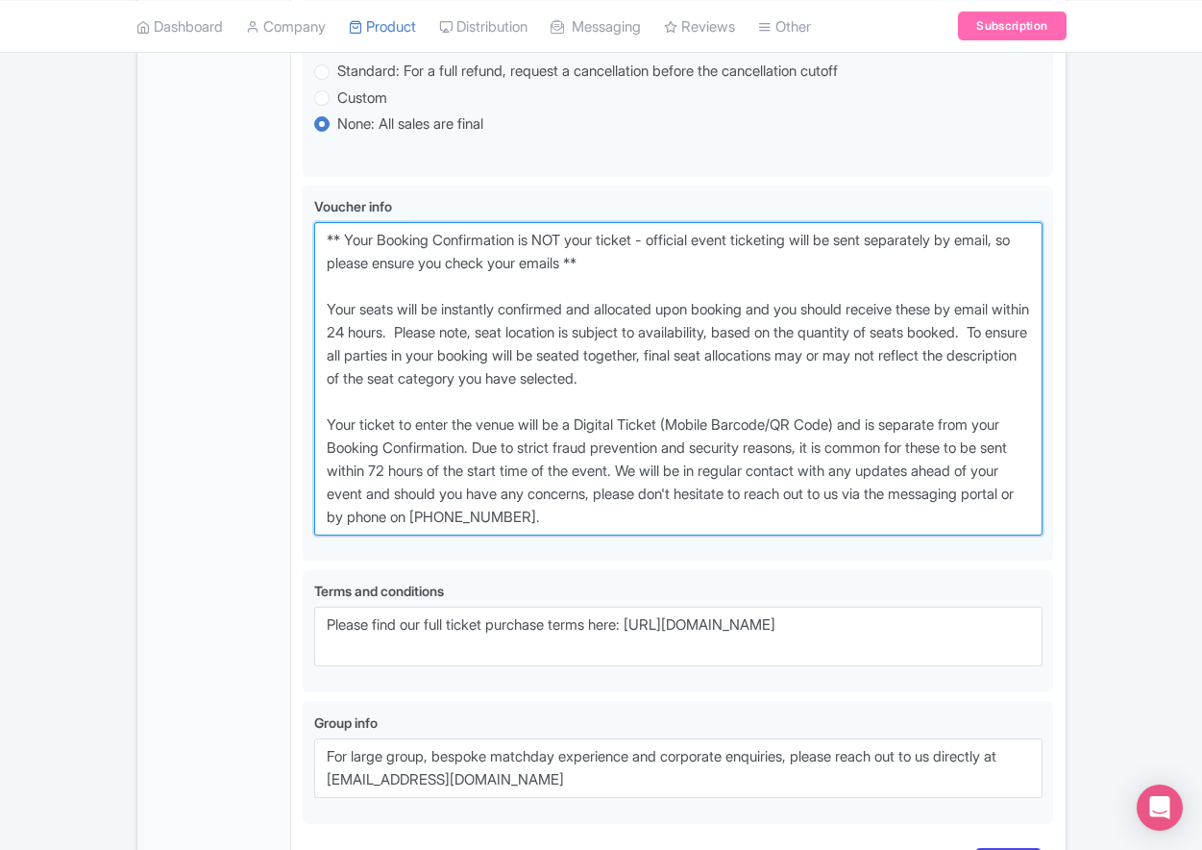
drag, startPoint x: 688, startPoint y: 585, endPoint x: 275, endPoint y: 320, distance: 491.0
click at [286, 320] on div "General Booking Info Locations Settings Pricing Gallery Itinerary FAQs Montreal…" at bounding box center [601, 33] width 928 height 1739
paste textarea "entry ticket - official event ticketing will be sent separately by email, so pl…"
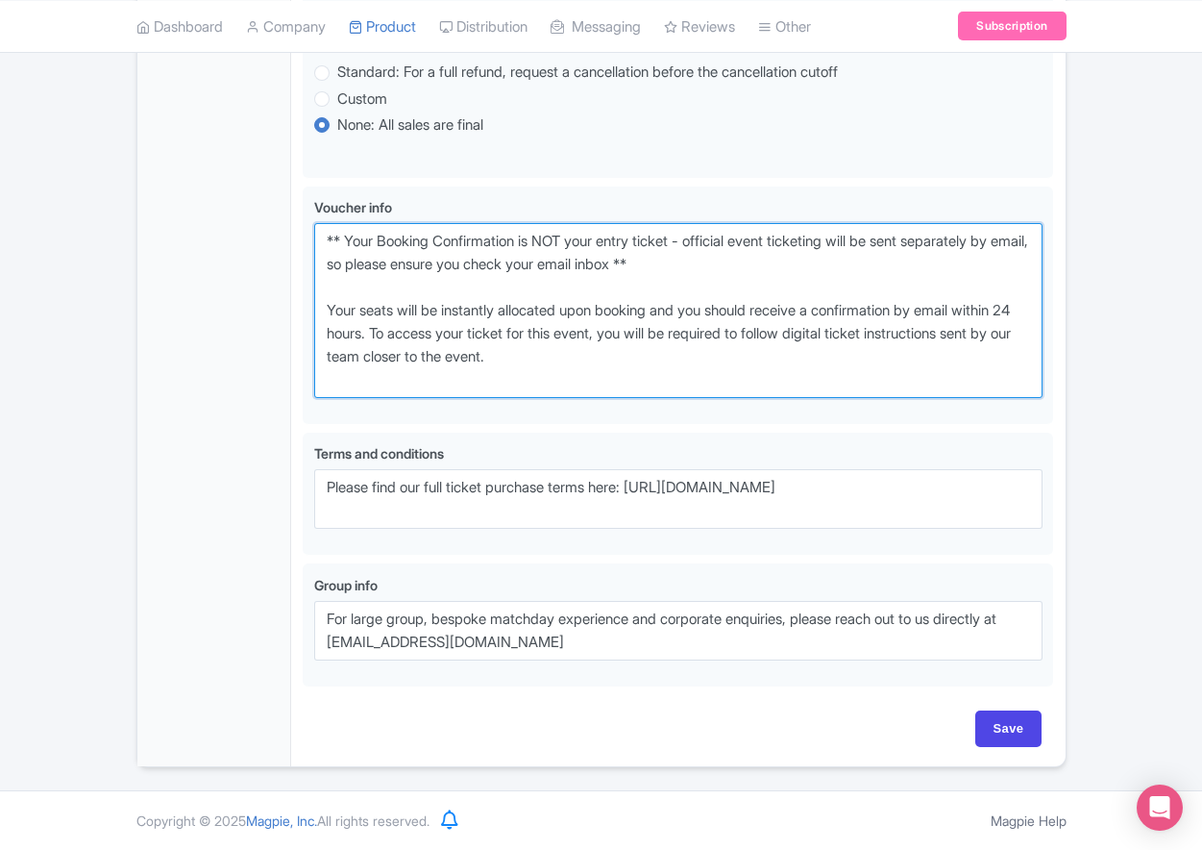
type textarea "** Your Booking Confirmation is NOT your entry ticket - official event ticketin…"
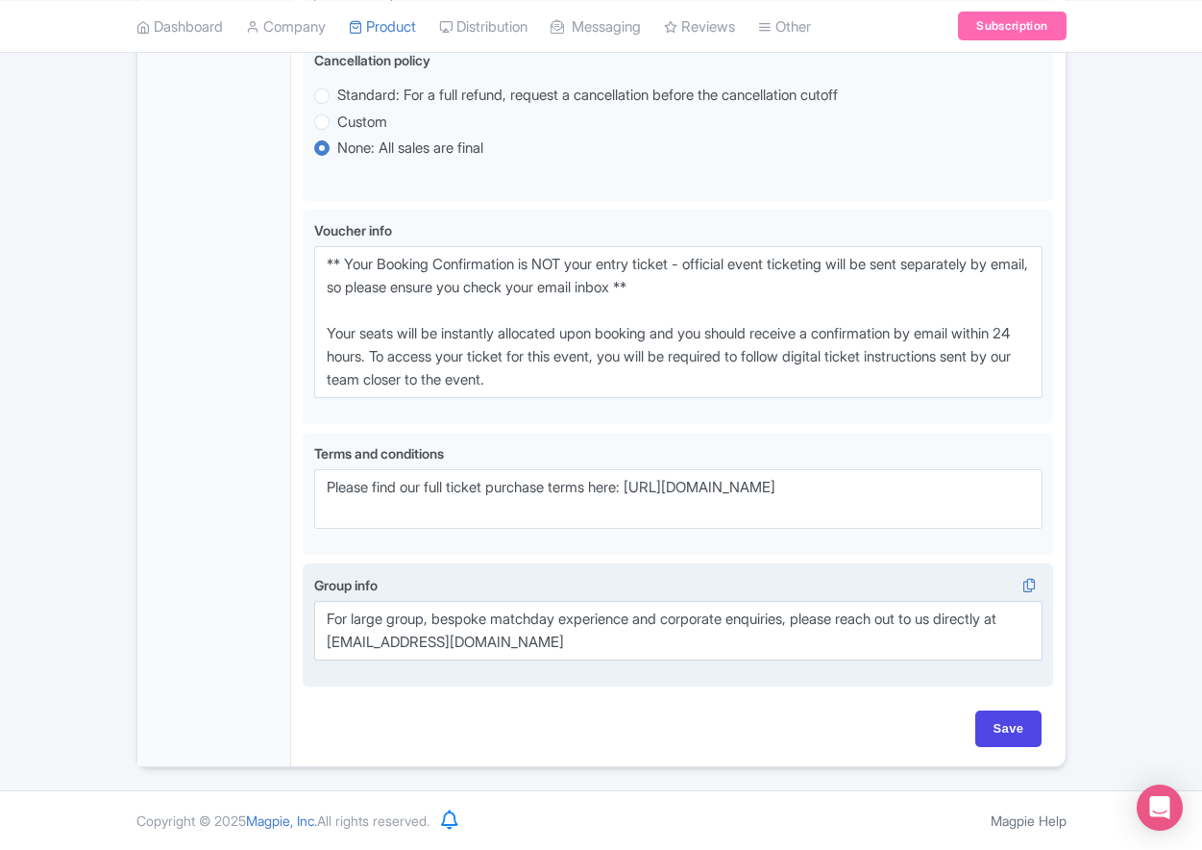
scroll to position [1207, 0]
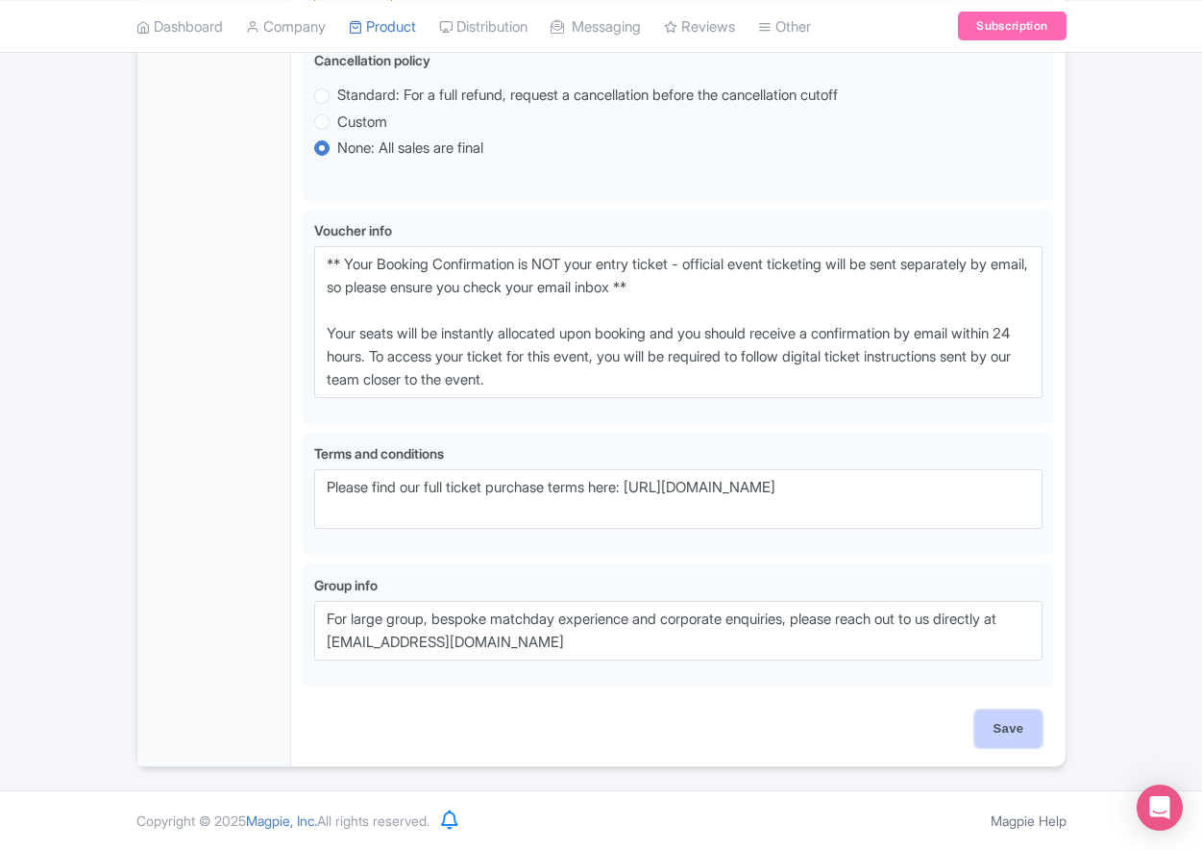
click at [1007, 729] on input "Save" at bounding box center [1008, 728] width 67 height 37
type input "Saving..."
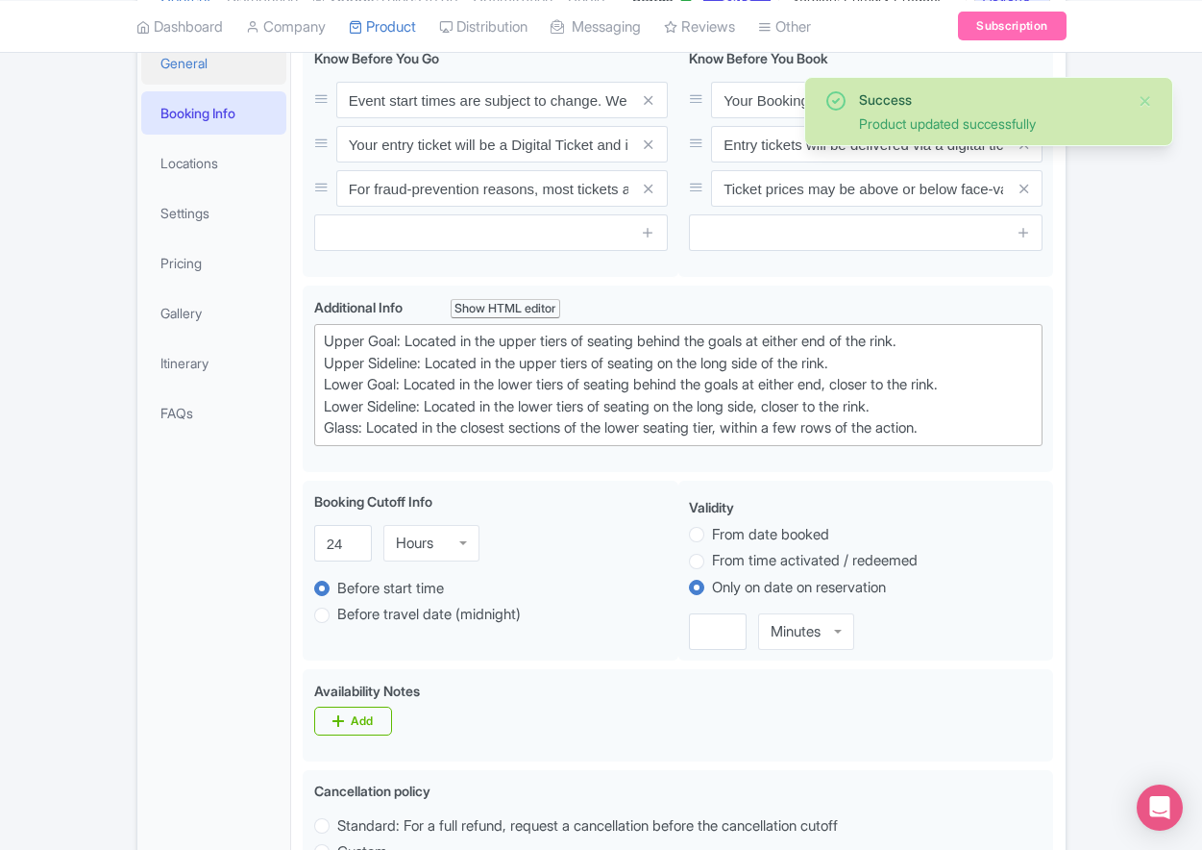
scroll to position [291, 0]
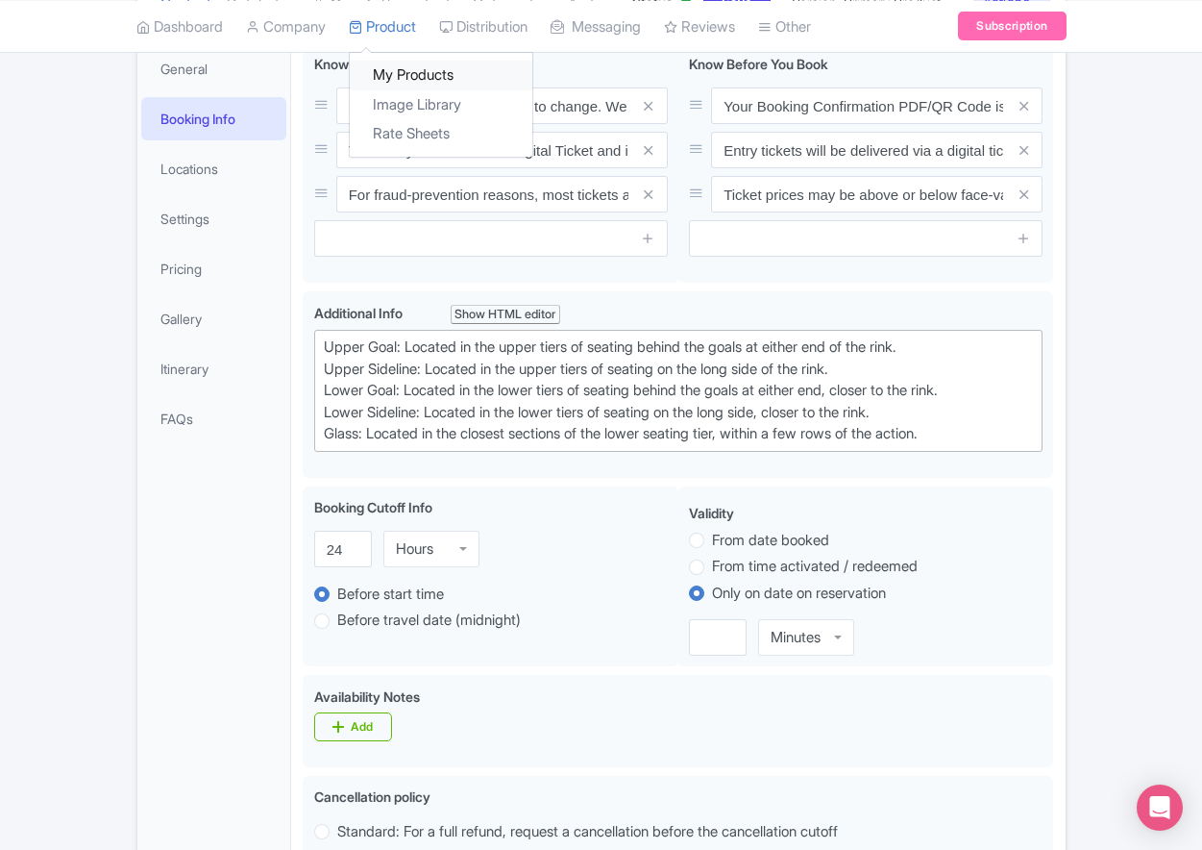
click at [402, 63] on link "My Products" at bounding box center [441, 76] width 183 height 30
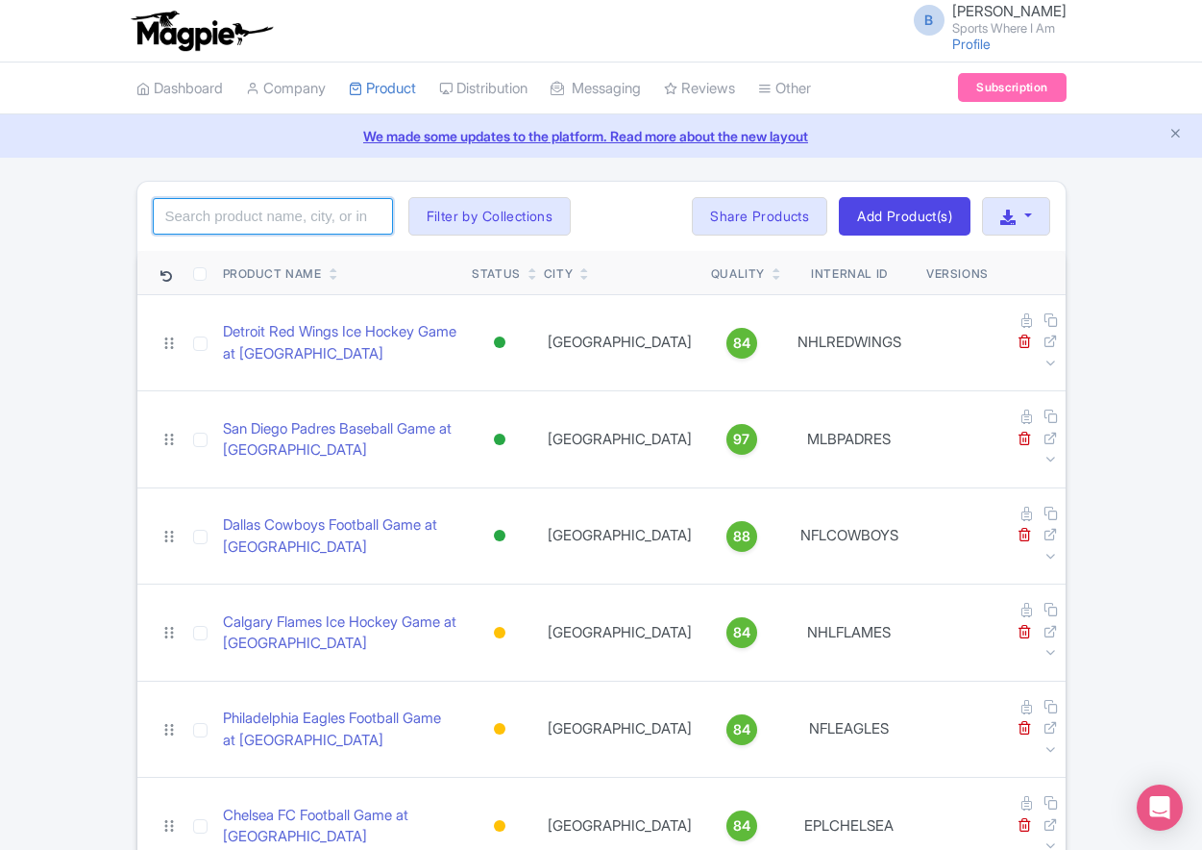
click at [282, 223] on input "search" at bounding box center [273, 216] width 240 height 37
type input "maple leafs"
click button "Search" at bounding box center [0, 0] width 0 height 0
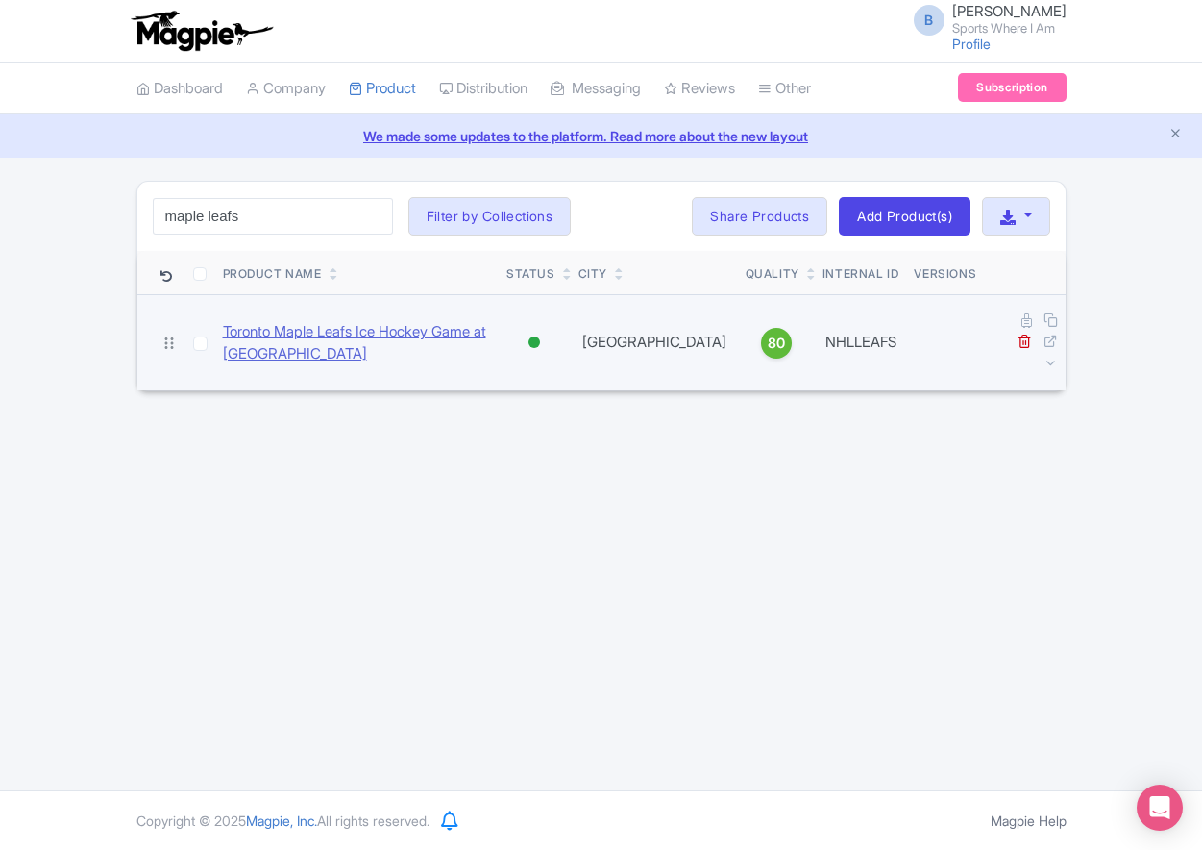
click at [270, 346] on link "Toronto Maple Leafs Ice Hockey Game at [GEOGRAPHIC_DATA]" at bounding box center [357, 342] width 269 height 43
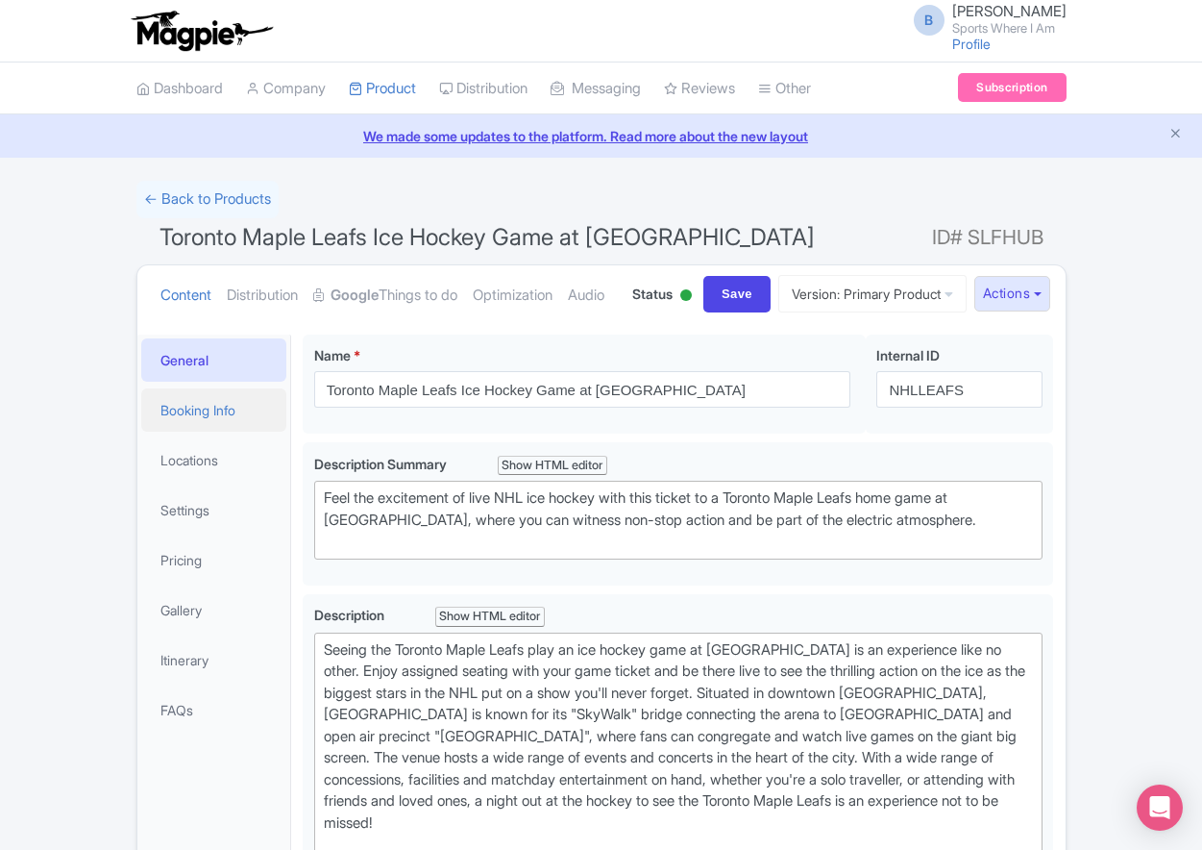
click at [229, 431] on link "Booking Info" at bounding box center [214, 409] width 146 height 43
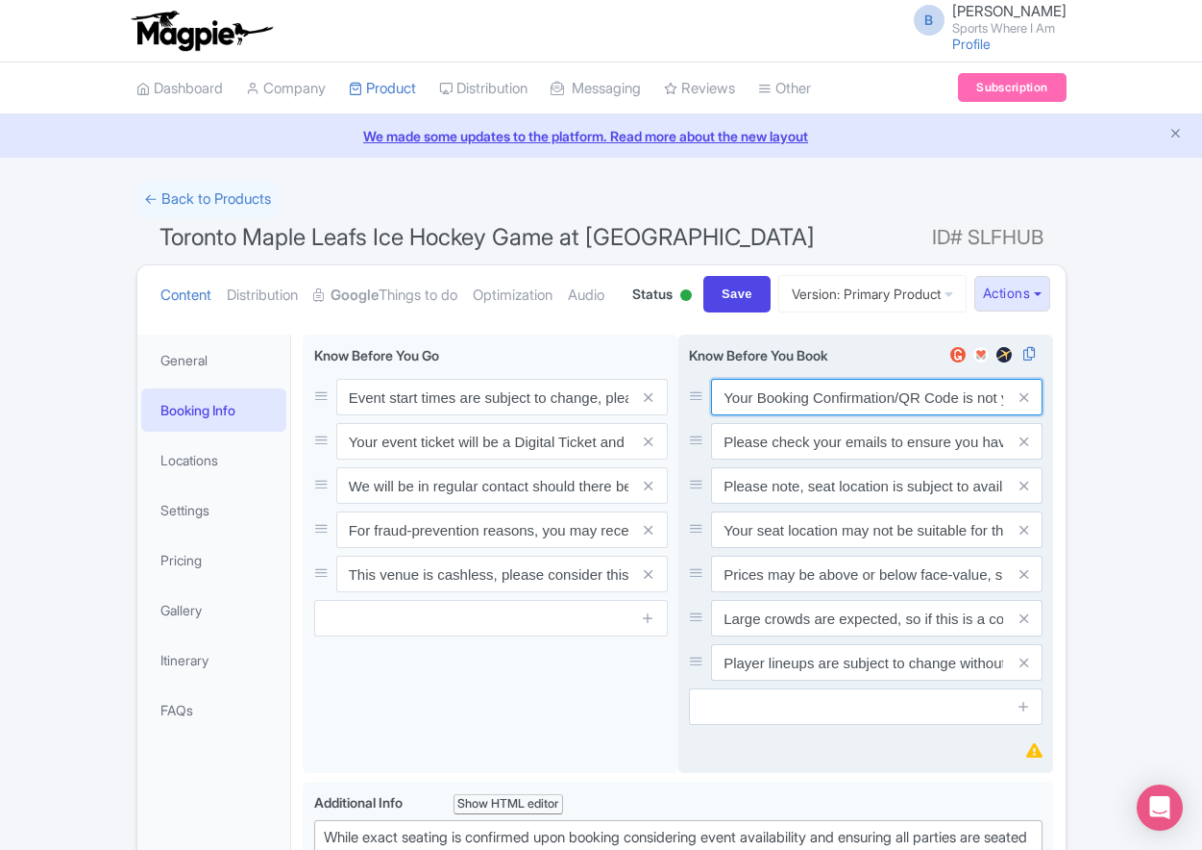
click at [773, 415] on input "Your Booking Confirmation/QR Code is not your entry ticket - your tickets and s…" at bounding box center [877, 397] width 332 height 37
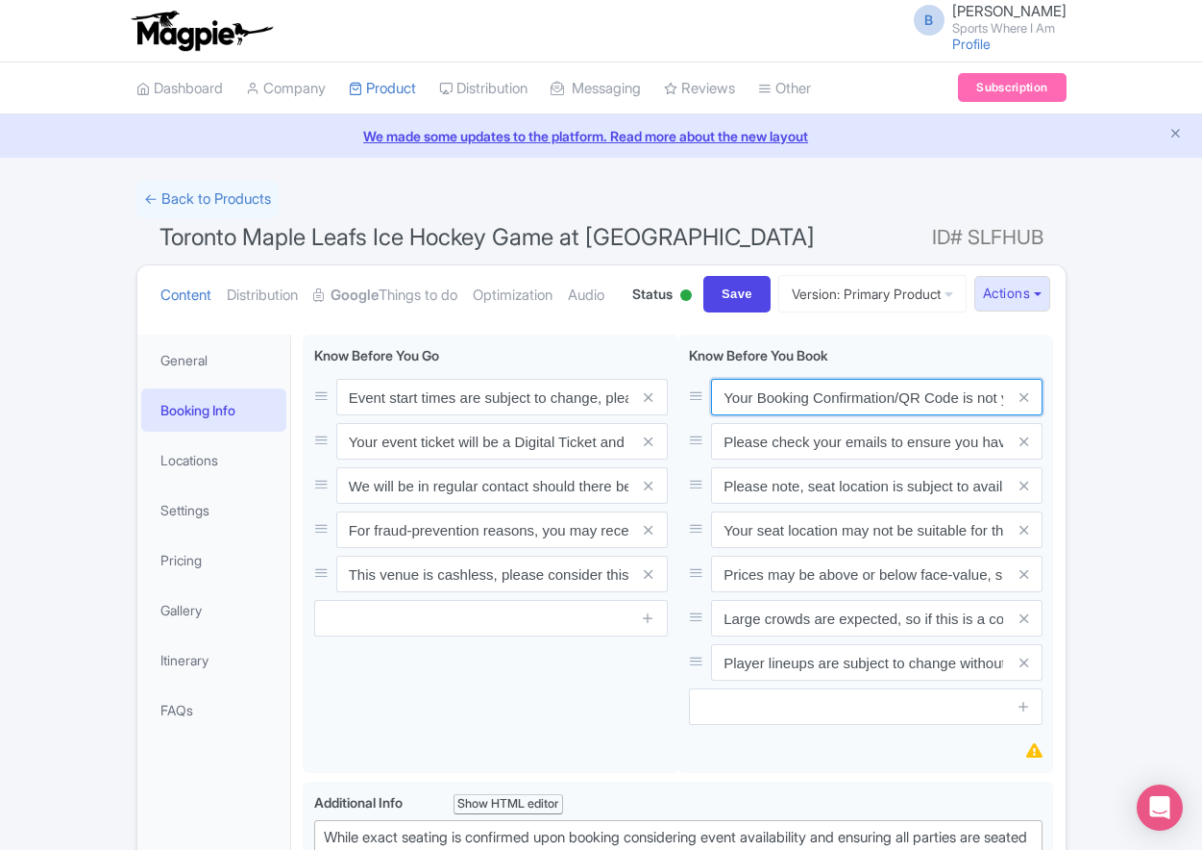
paste input "PDF/QR Code is not your entry ticket - your digital tickets and seating details…"
type input "Your Booking Confirmation PDF/QR Code is not your entry ticket - your digital t…"
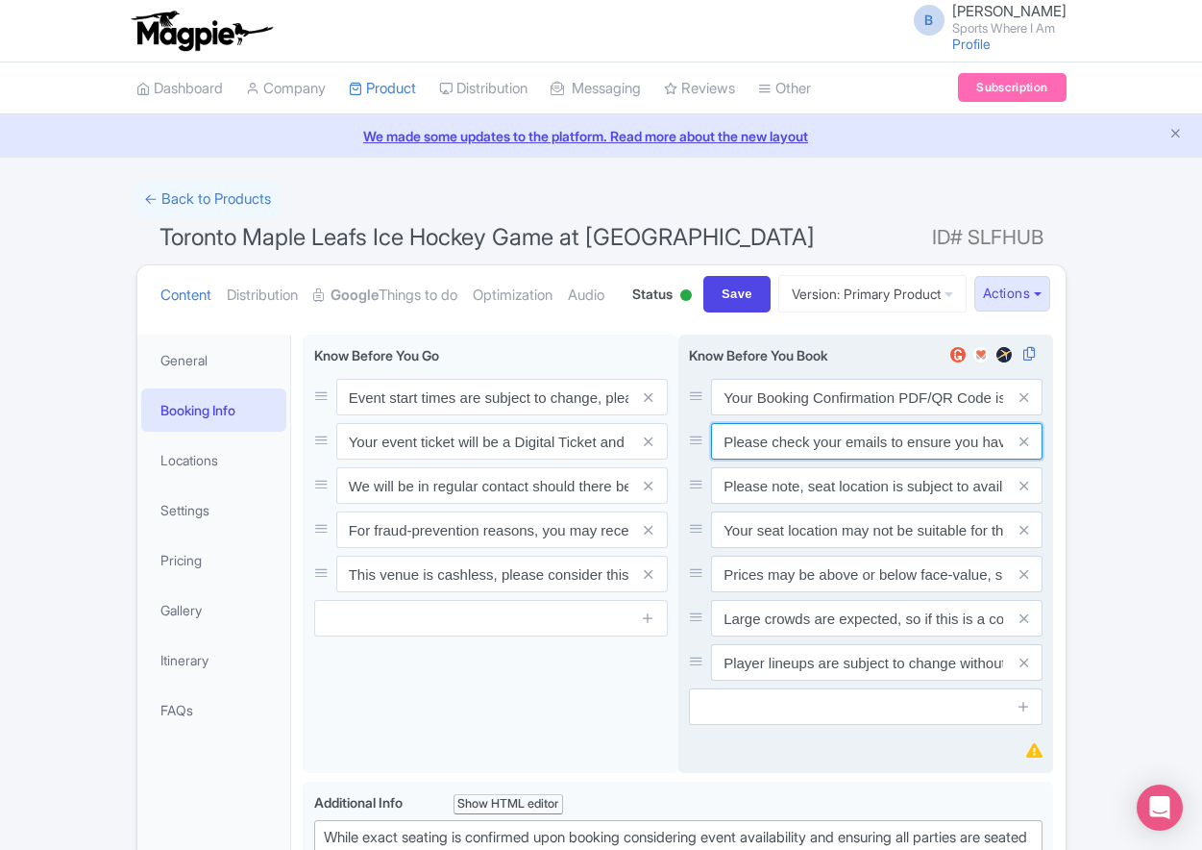
click at [760, 415] on input "Please check your emails to ensure you have accepted your mobile ticket prior t…" at bounding box center [877, 397] width 332 height 37
paste input "Entry tickets will be delivered via a digital ticketing provider selected by th…"
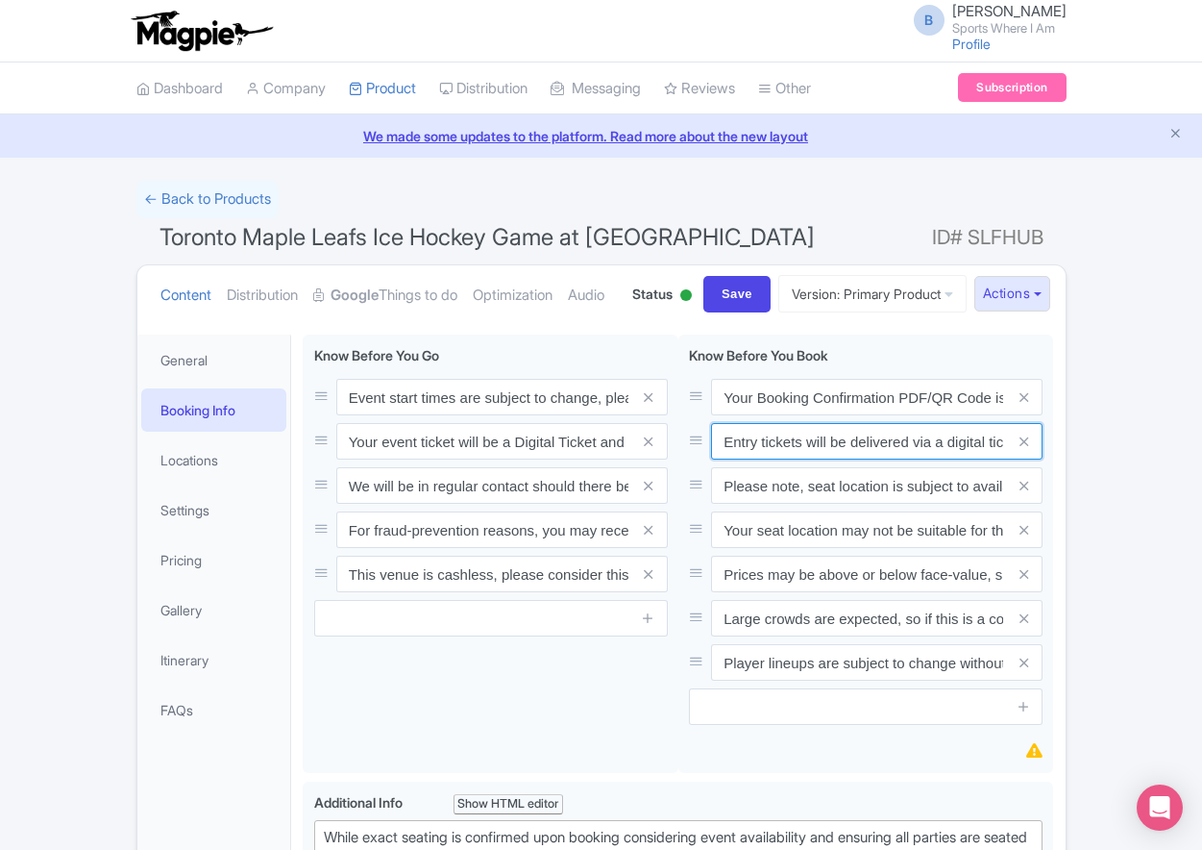
scroll to position [0, 721]
type input "Entry tickets will be delivered via a digital ticketing provider selected by th…"
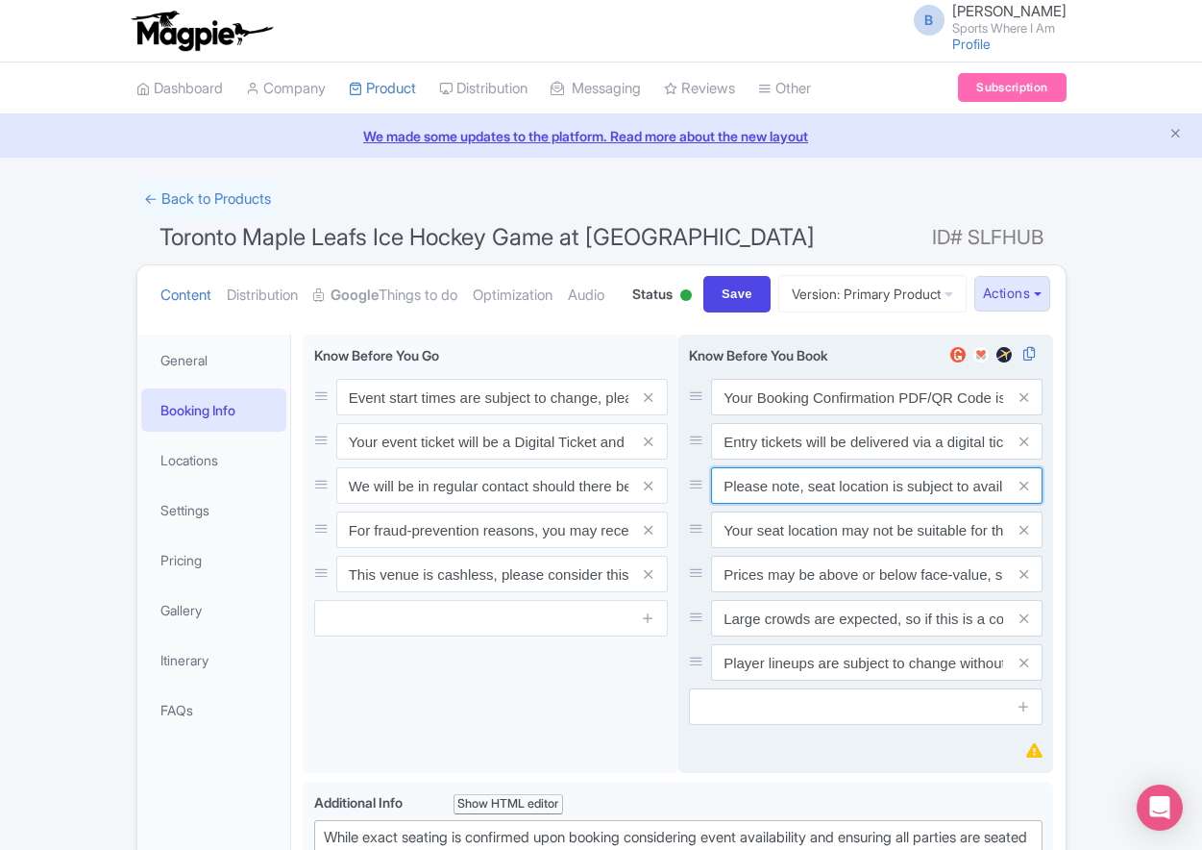
click at [805, 415] on input "Please note, seat location is subject to availability, based on the quantity of…" at bounding box center [877, 397] width 332 height 37
paste input "Ticket prices may be above or below face-value, subject to the popularity of th…"
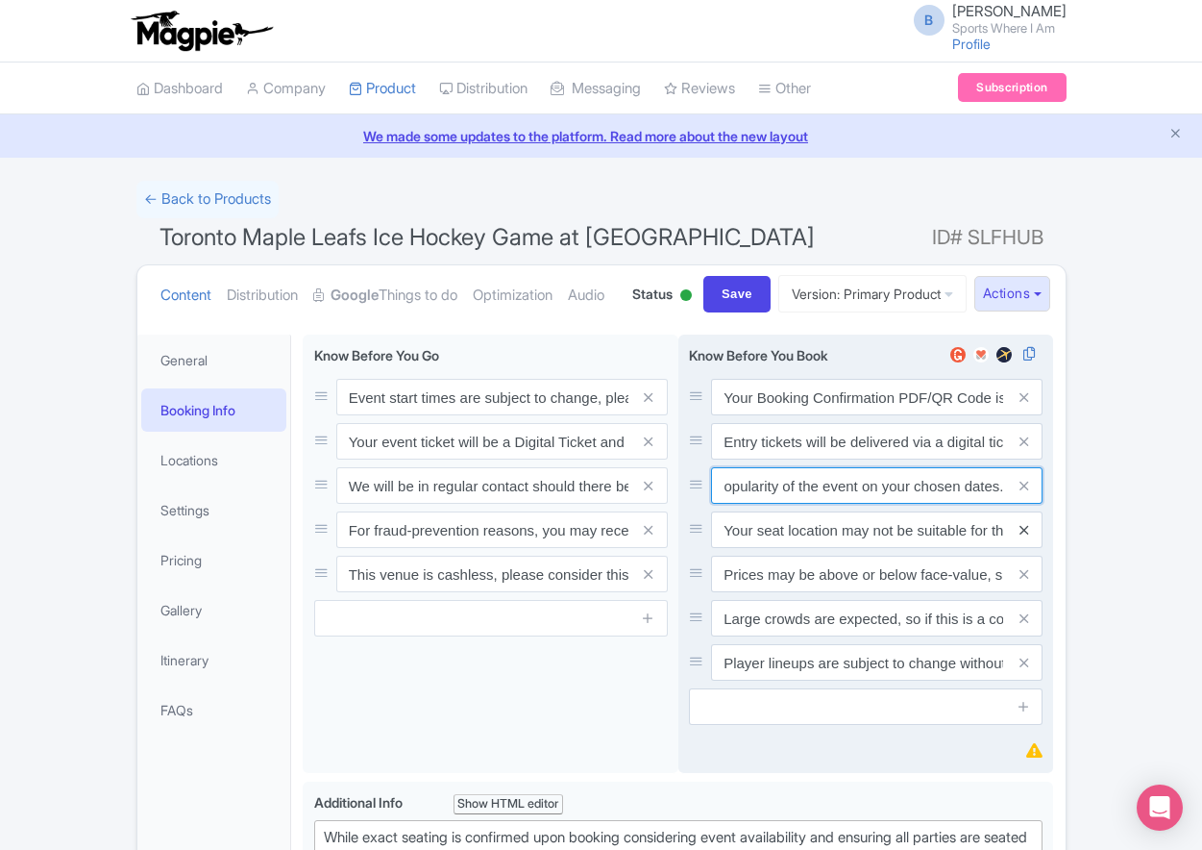
type input "Ticket prices may be above or below face-value, subject to the popularity of th…"
click at [1025, 537] on icon at bounding box center [1024, 530] width 9 height 14
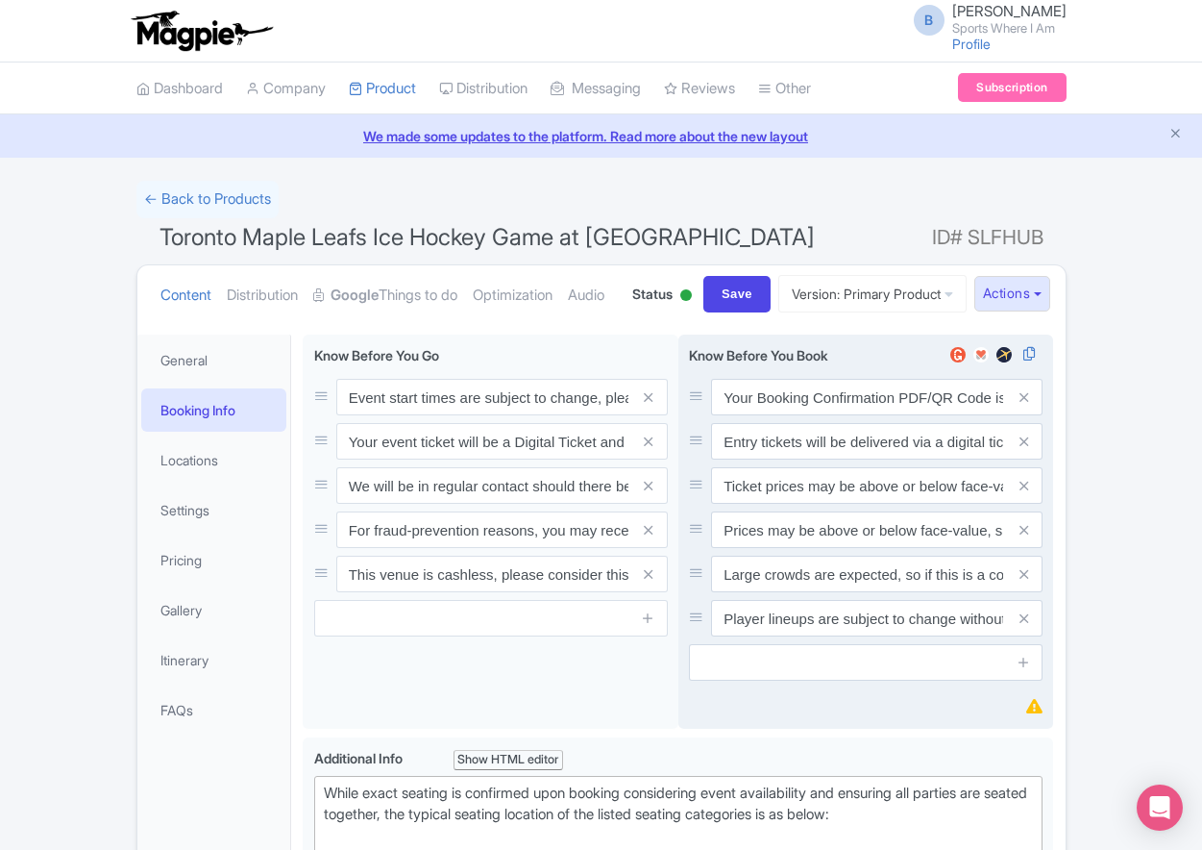
click at [1025, 537] on icon at bounding box center [1024, 530] width 9 height 14
click at [1025, 581] on icon at bounding box center [1024, 574] width 9 height 14
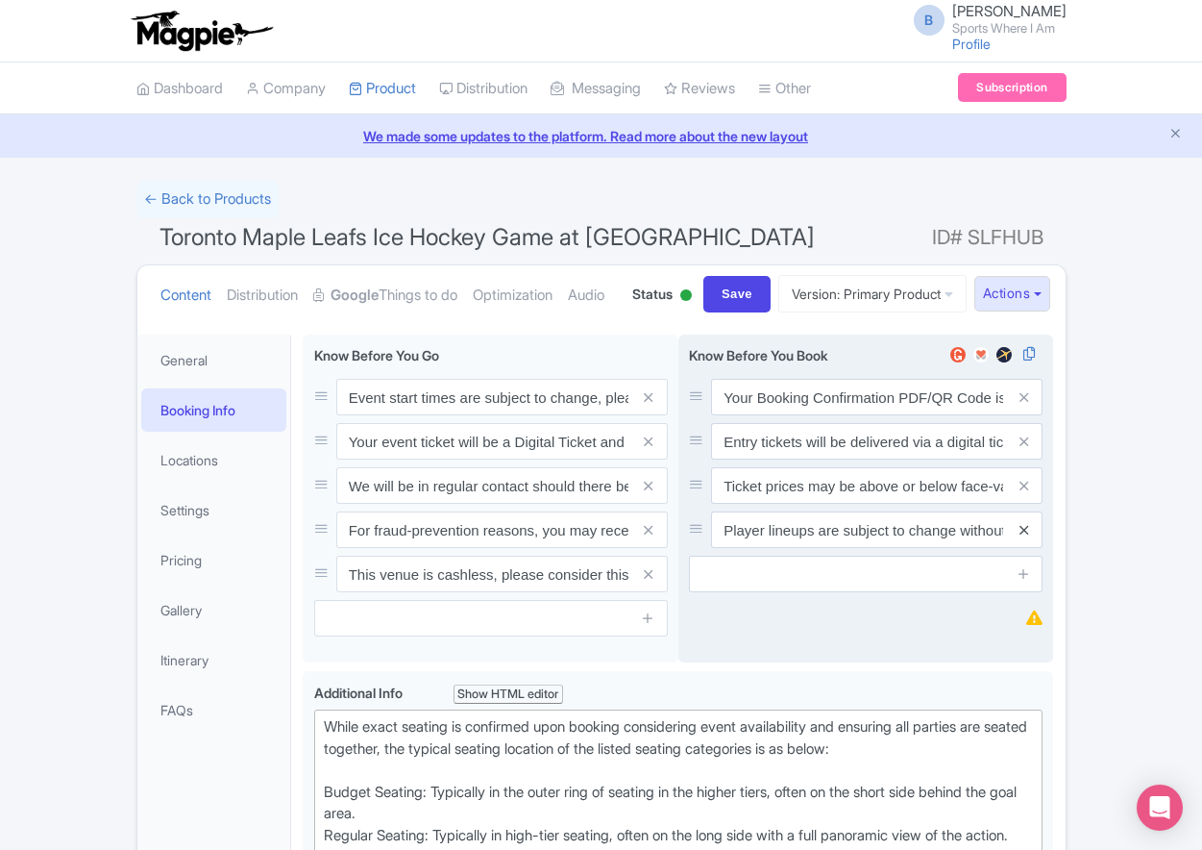
click at [1026, 537] on icon at bounding box center [1024, 530] width 9 height 14
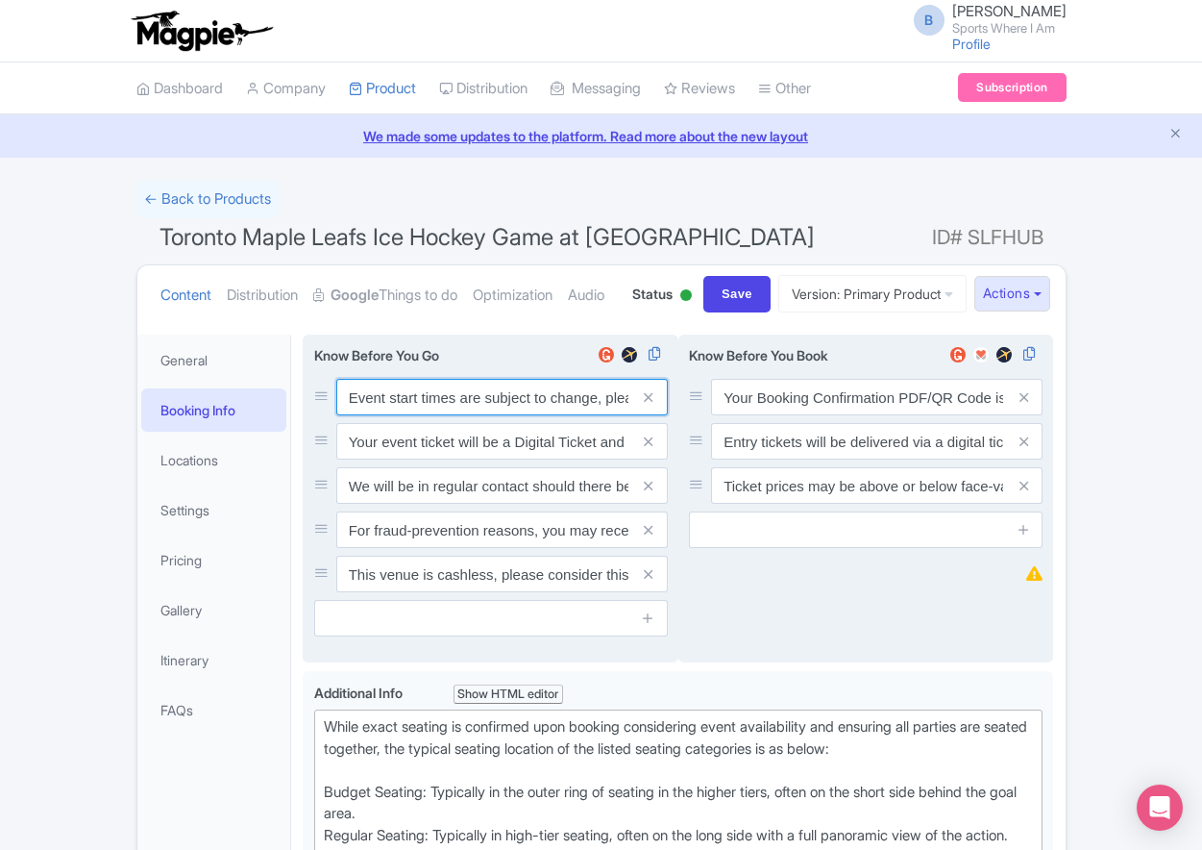
click at [474, 415] on input "Event start times are subject to change, please check these closer to the event…" at bounding box center [502, 397] width 332 height 37
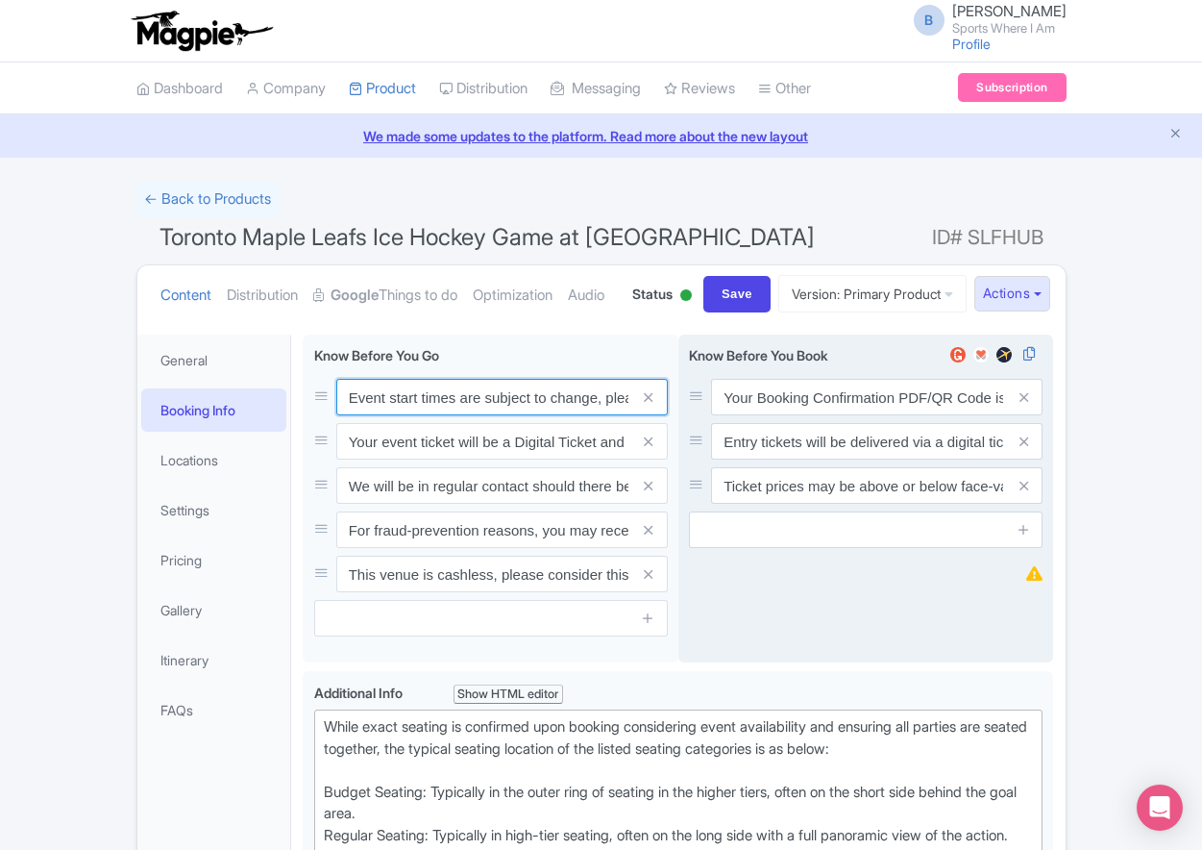
paste input ". We will be in regular contact should there be any updates or changes ahead of…"
type input "Event start times are subject to change. We will be in regular contact should t…"
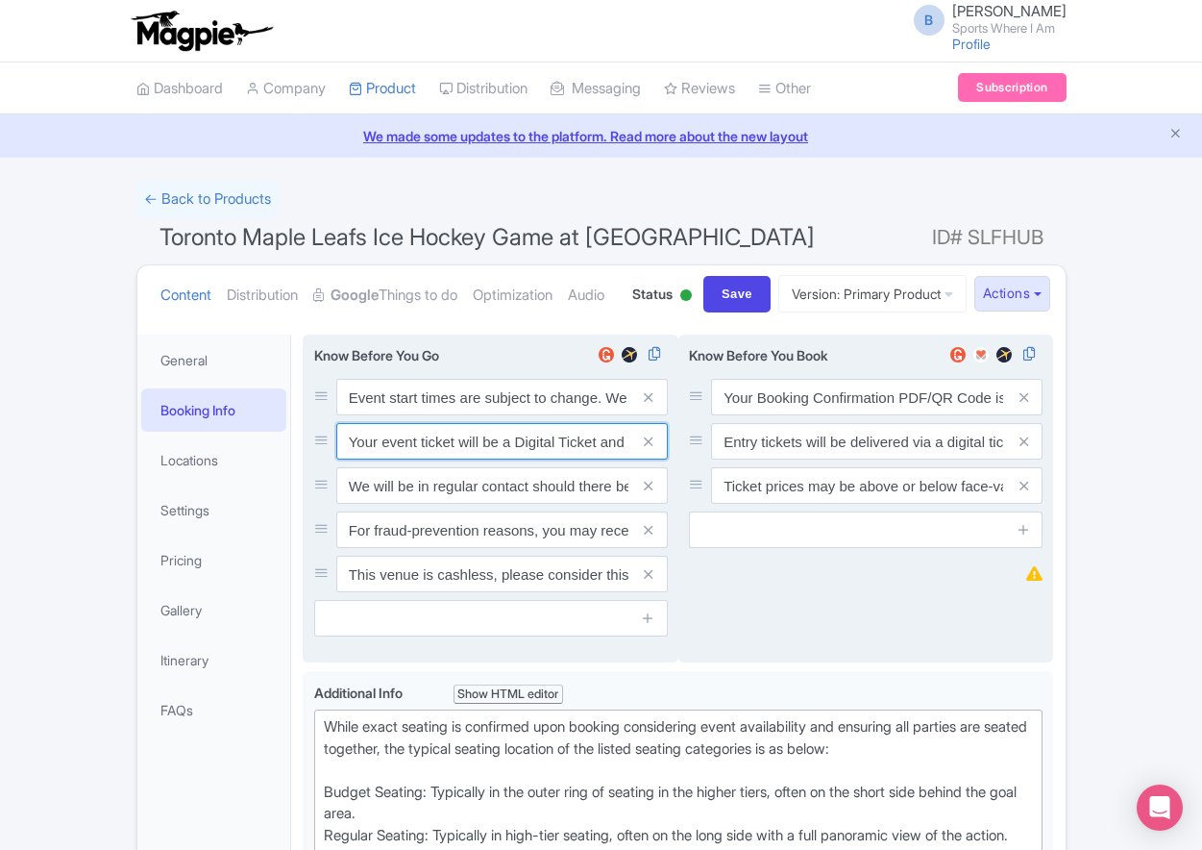
click at [505, 415] on input "Your event ticket will be a Digital Ticket and is separate from your booking co…" at bounding box center [502, 397] width 332 height 37
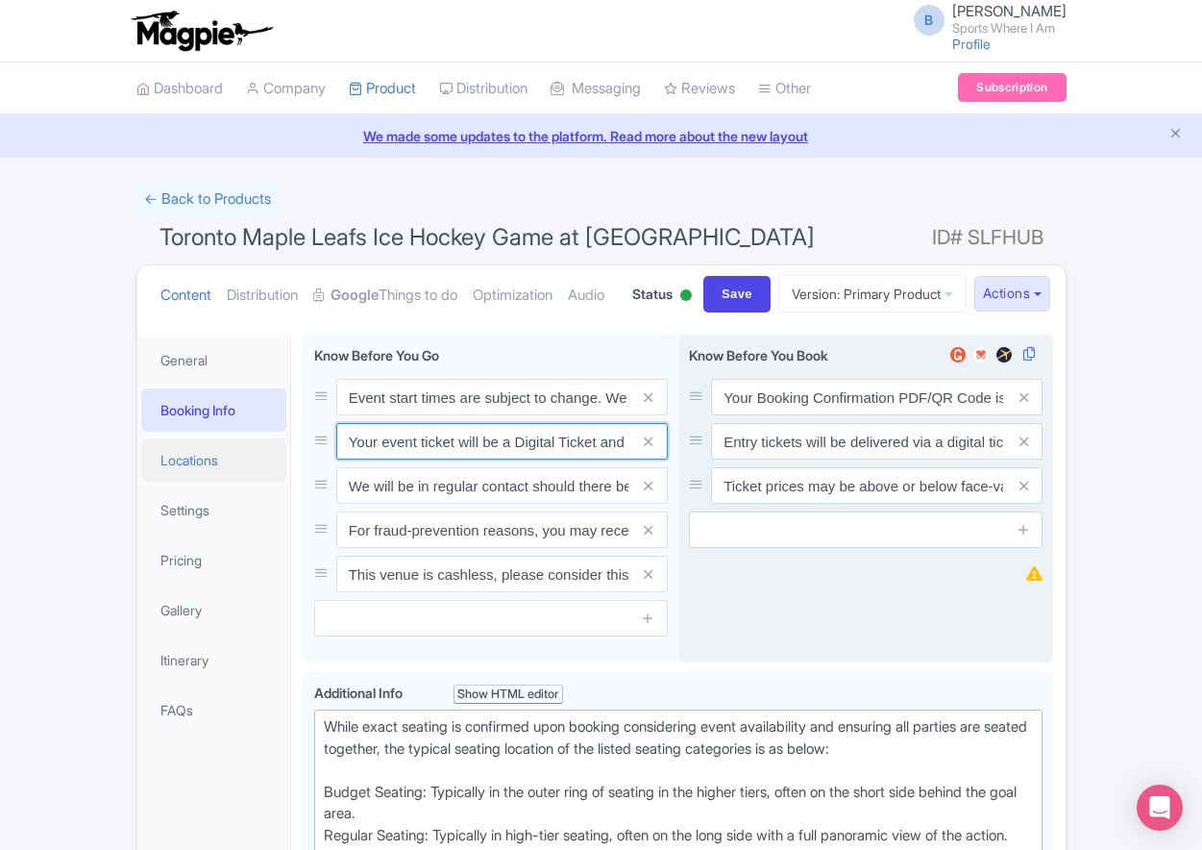
paste input "ntry"
type input "Your entry ticket will be a Digital Ticket and is separate from your booking co…"
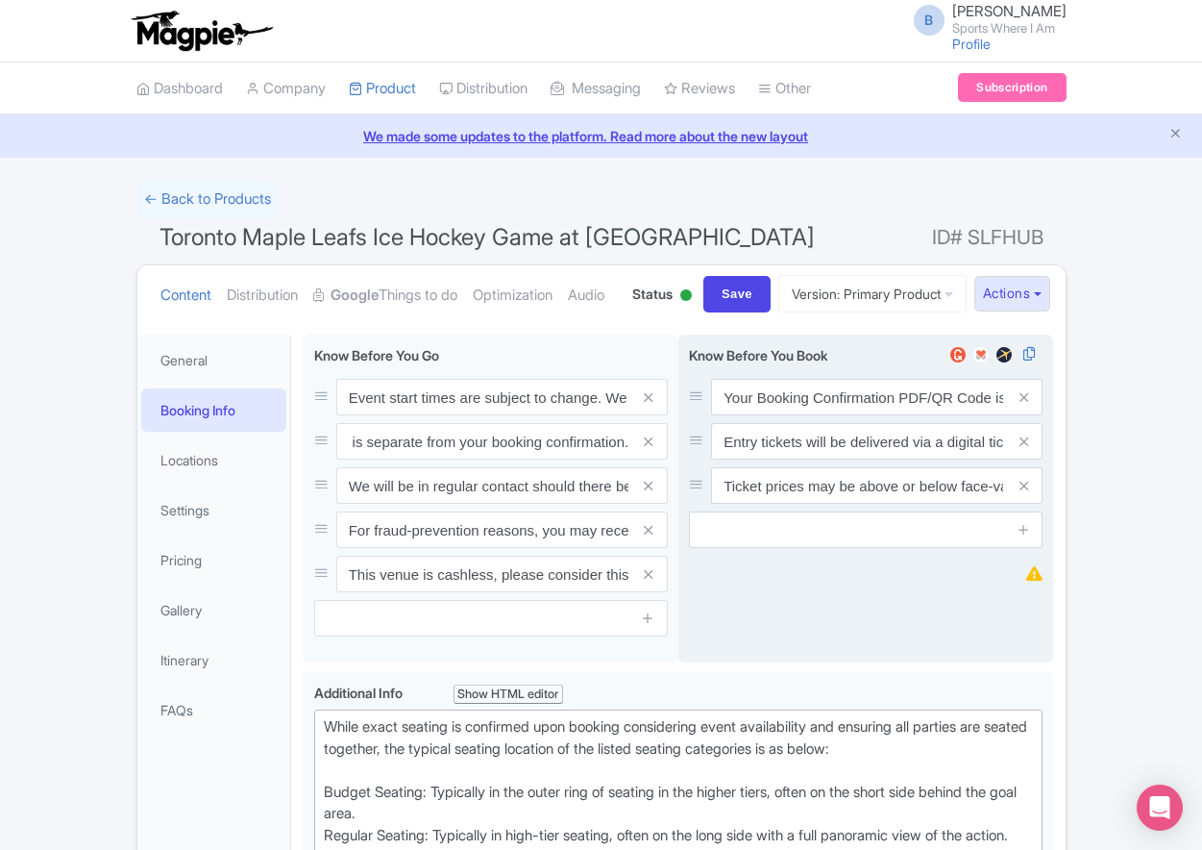
scroll to position [0, 0]
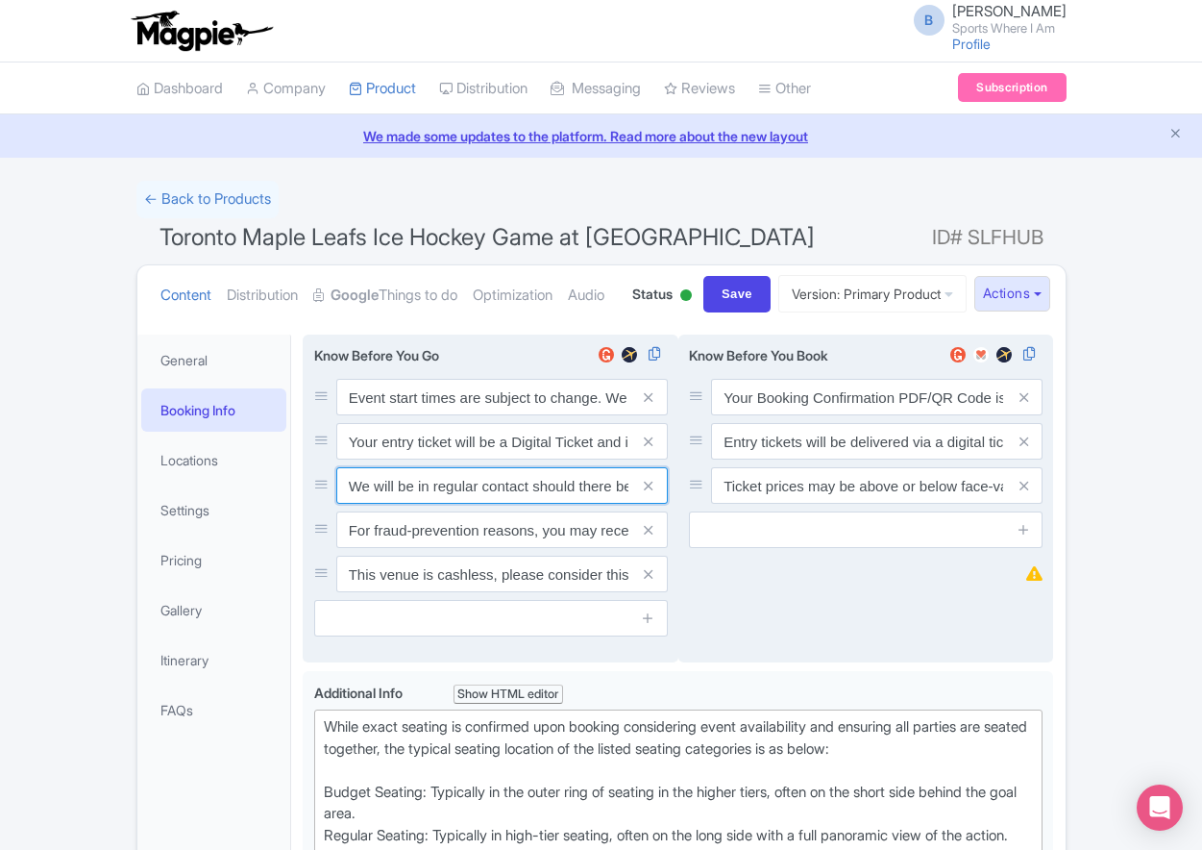
click at [411, 415] on input "We will be in regular contact should there be any updates or changes ahead of y…" at bounding box center [502, 397] width 332 height 37
paste input "For fraud-prevention reasons, most tickets are delivered between 1-3 days prior…"
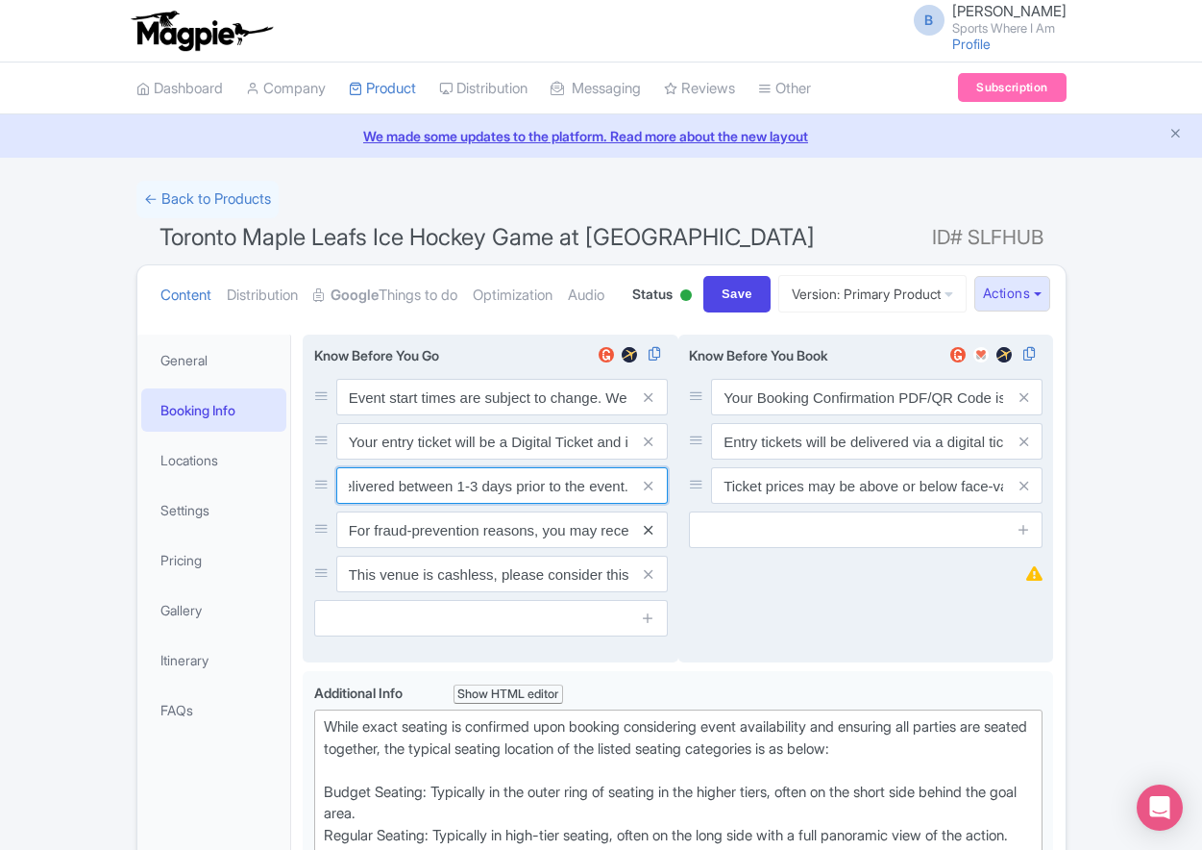
type input "For fraud-prevention reasons, most tickets are delivered between 1-3 days prior…"
click at [647, 537] on icon at bounding box center [648, 530] width 9 height 14
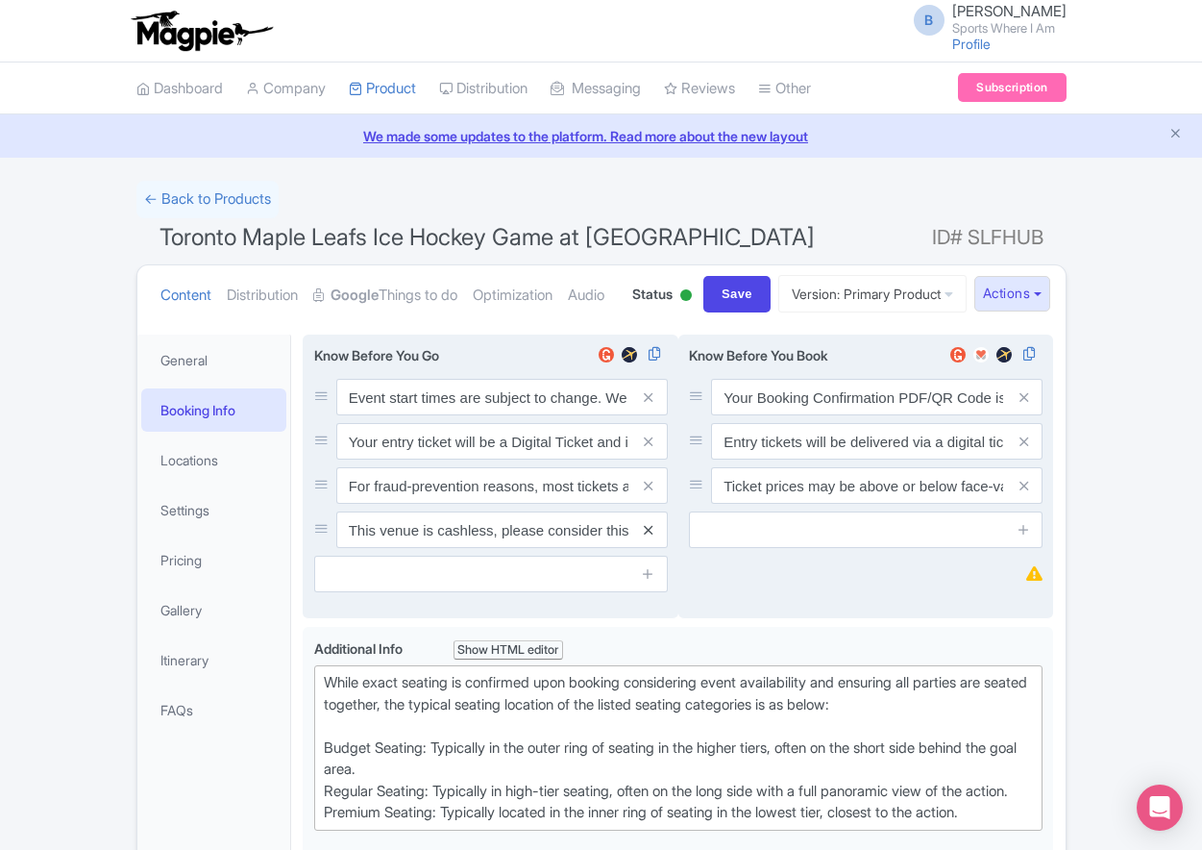
click at [647, 537] on icon at bounding box center [648, 530] width 9 height 14
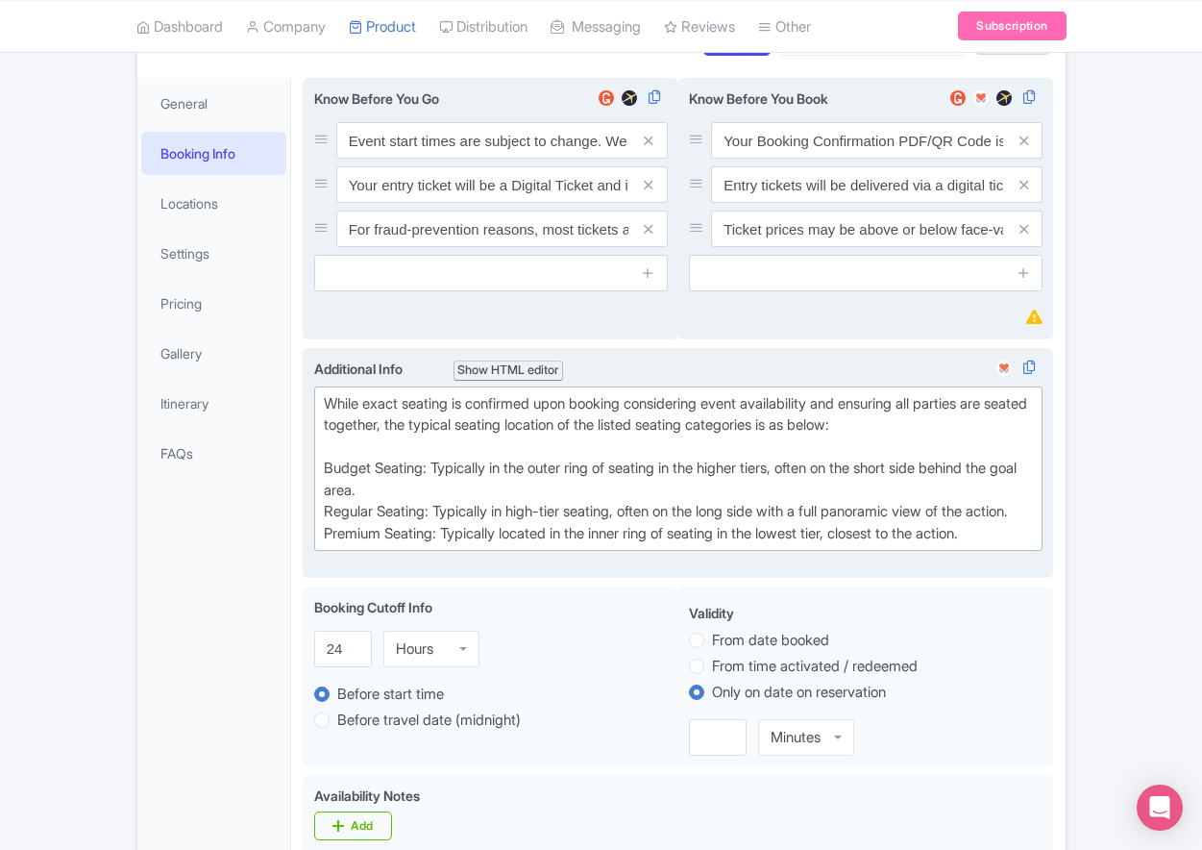
scroll to position [275, 0]
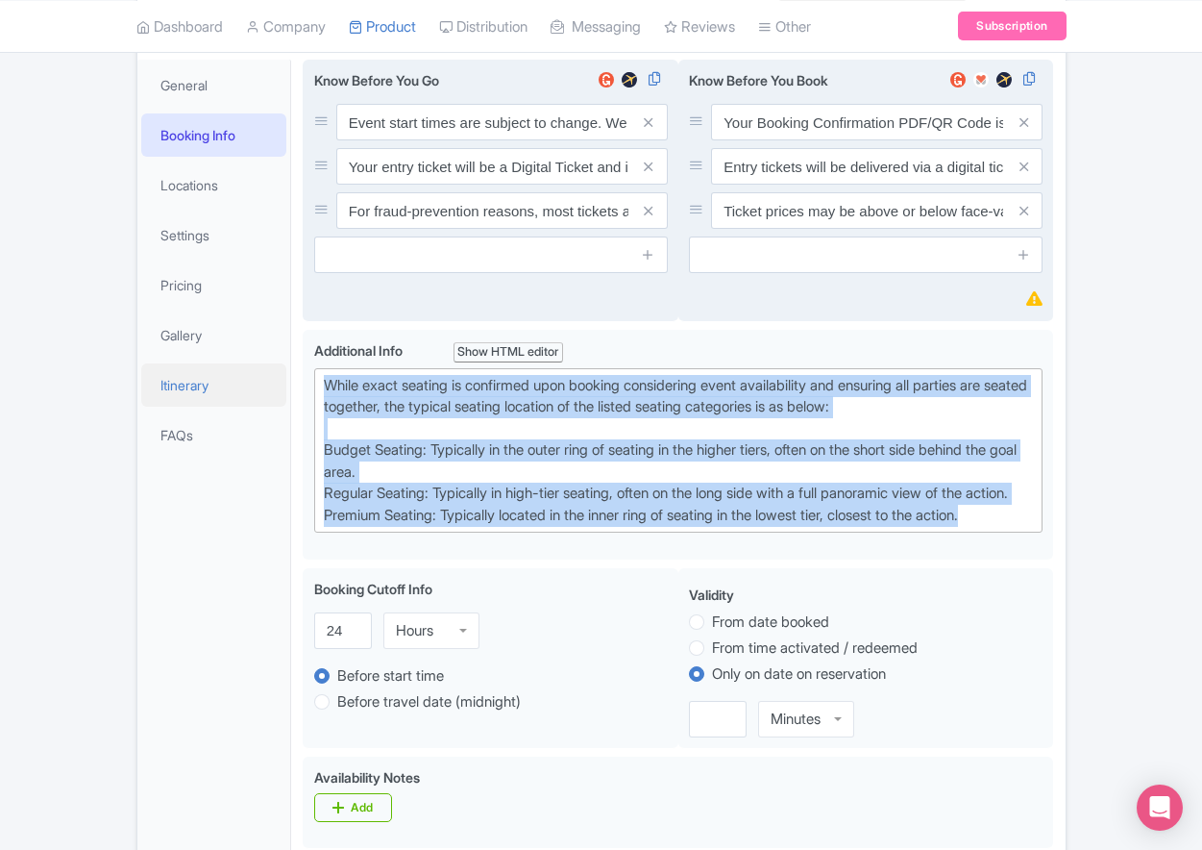
drag, startPoint x: 1006, startPoint y: 612, endPoint x: 249, endPoint y: 450, distance: 774.5
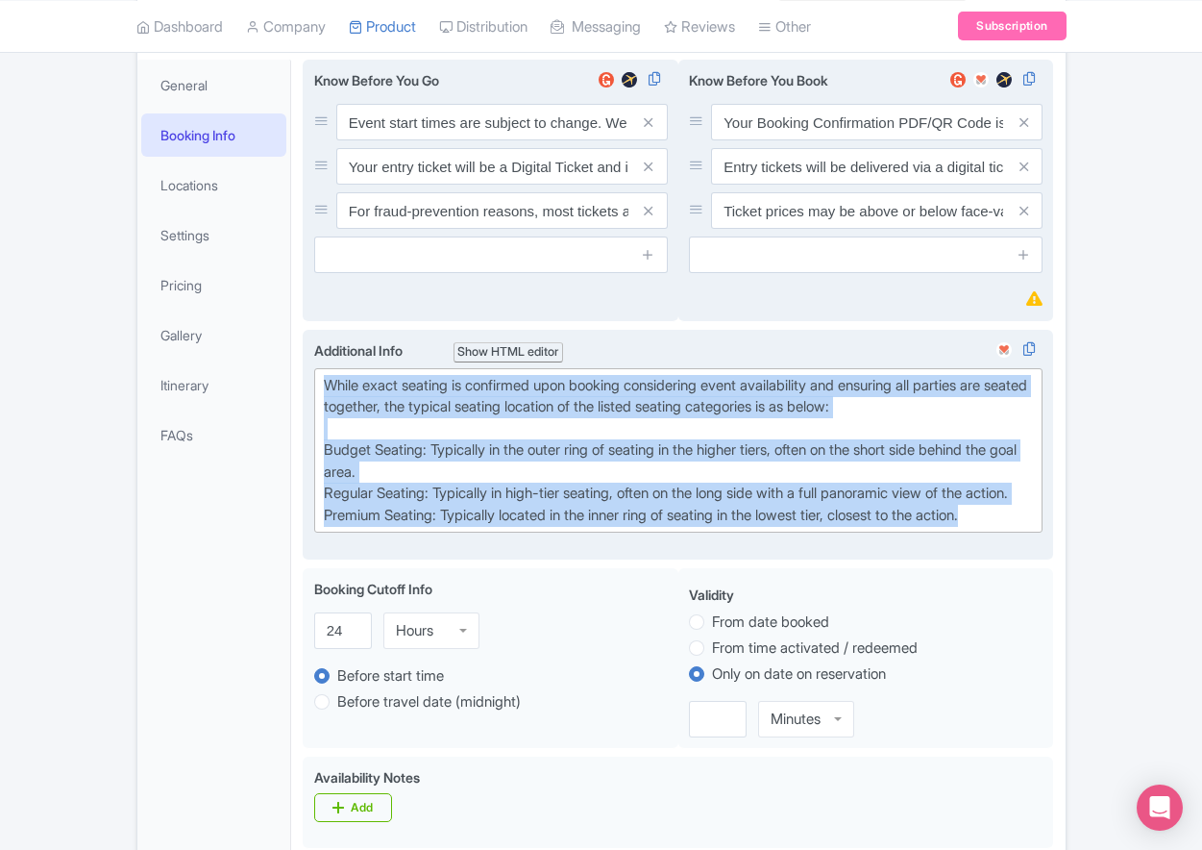
paste trix-editor "Upper Goal: Located in the upper tiers of seating behind the goals at either en…"
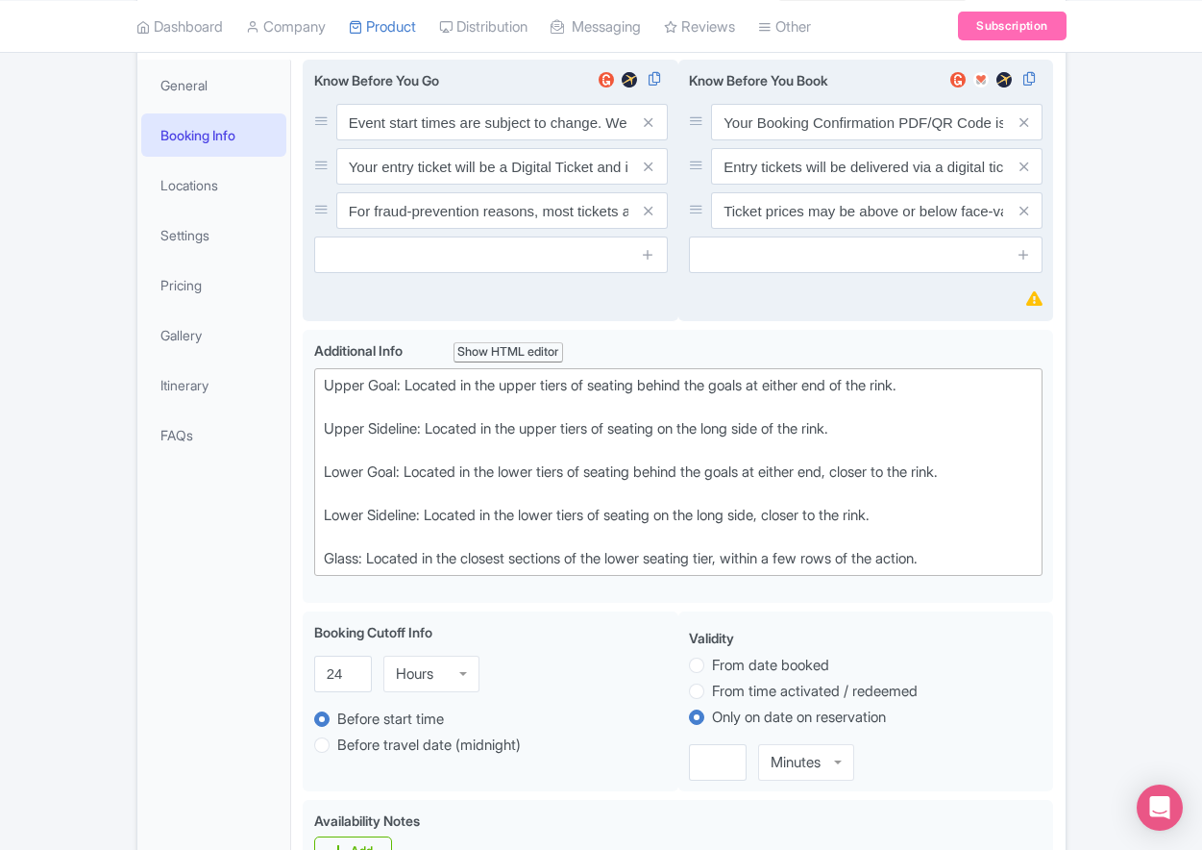
type trix-editor "<div>Upper Goal: Located in the upper tiers of seating behind the goals at eith…"
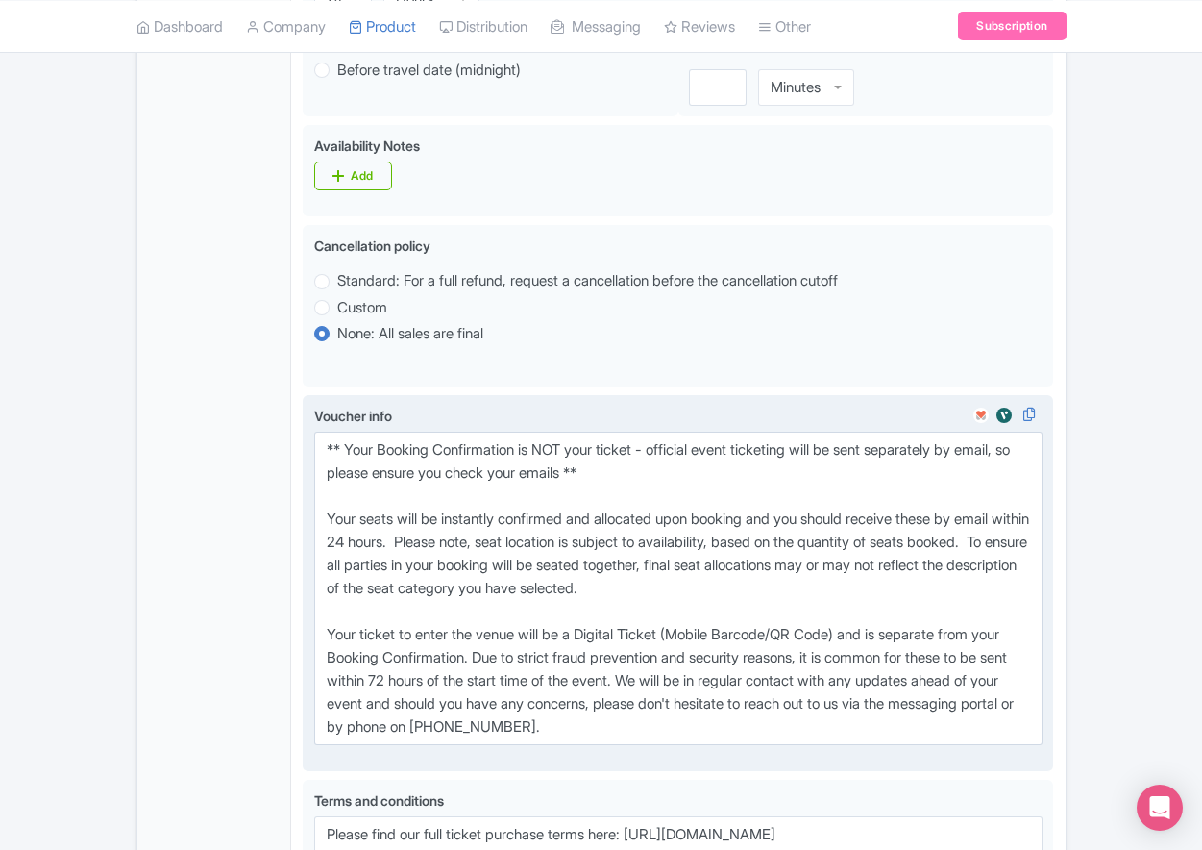
scroll to position [977, 0]
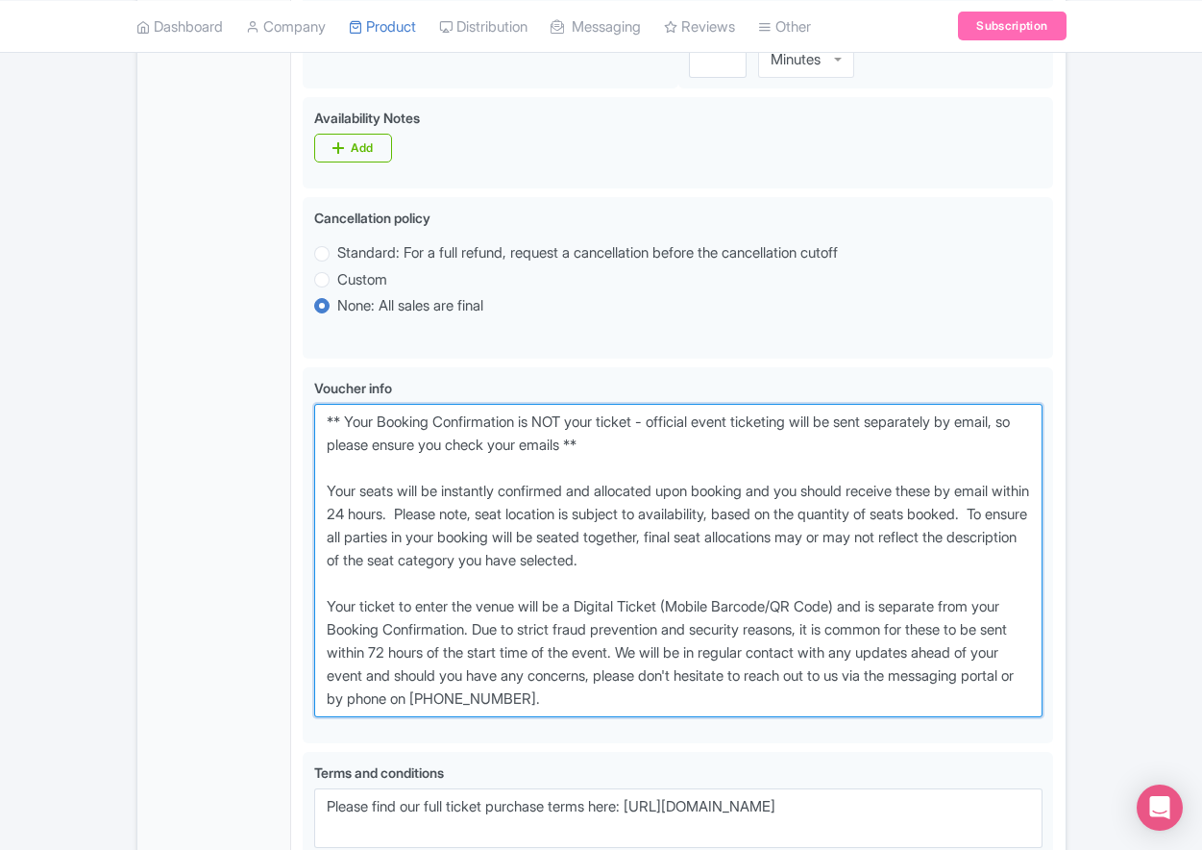
drag, startPoint x: 698, startPoint y: 772, endPoint x: 285, endPoint y: 487, distance: 500.9
click at [285, 487] on div "General Booking Info Locations Settings Pricing Gallery Itinerary FAQs Toronto …" at bounding box center [601, 215] width 928 height 1739
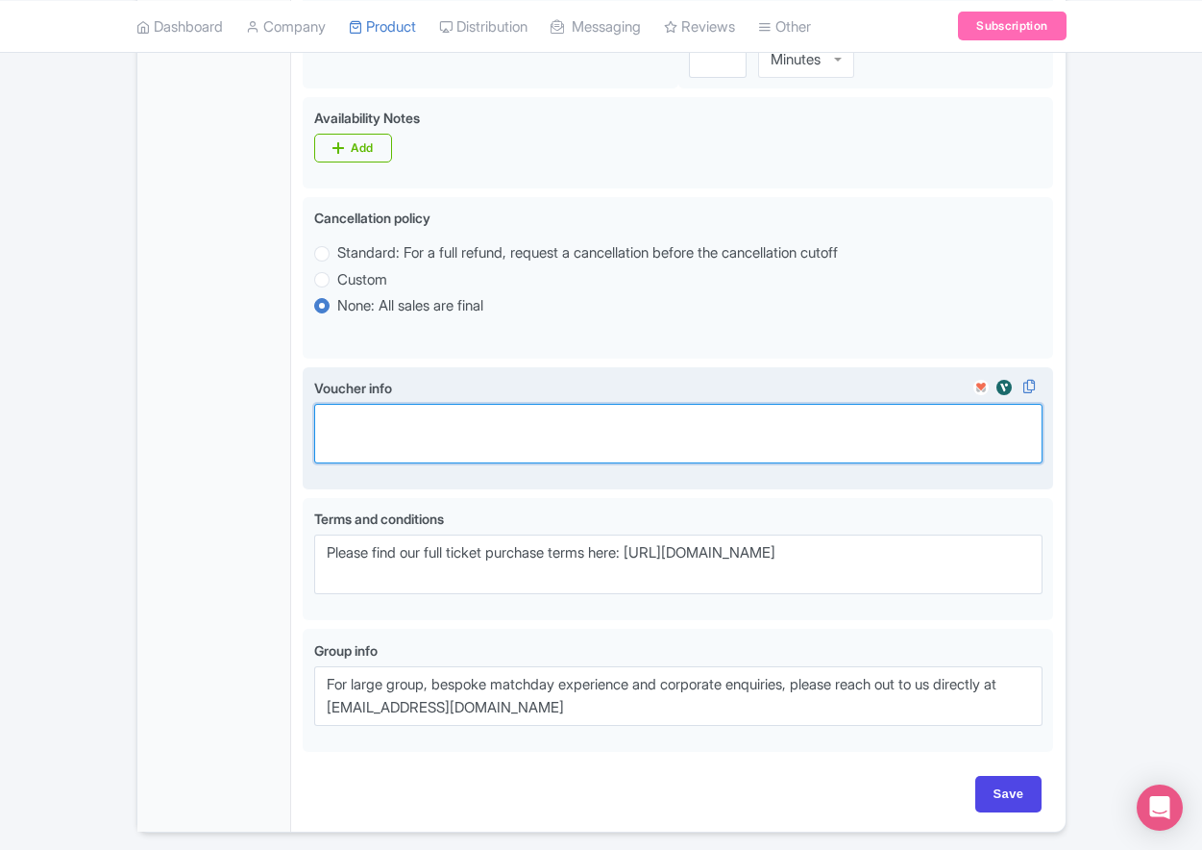
paste textarea "** Your Booking Confirmation is NOT your entry ticket - official event ticketin…"
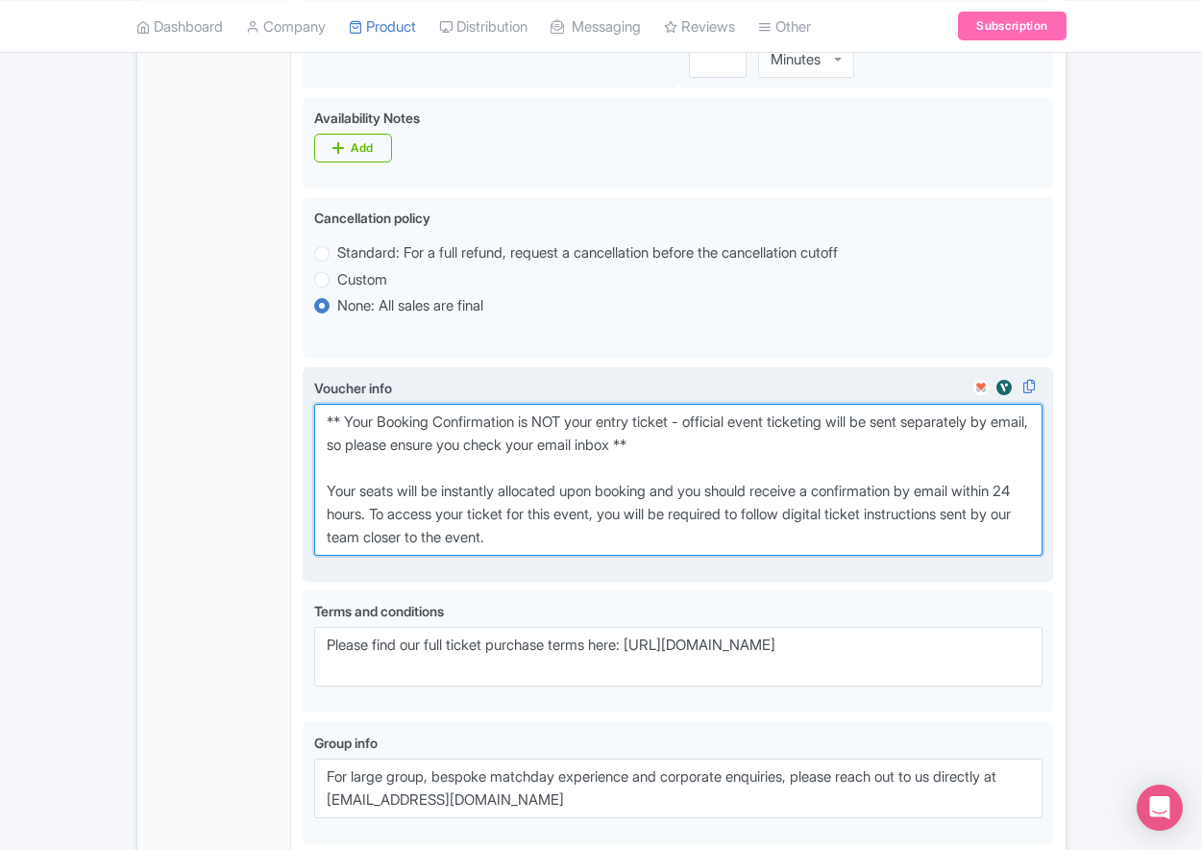
scroll to position [1207, 0]
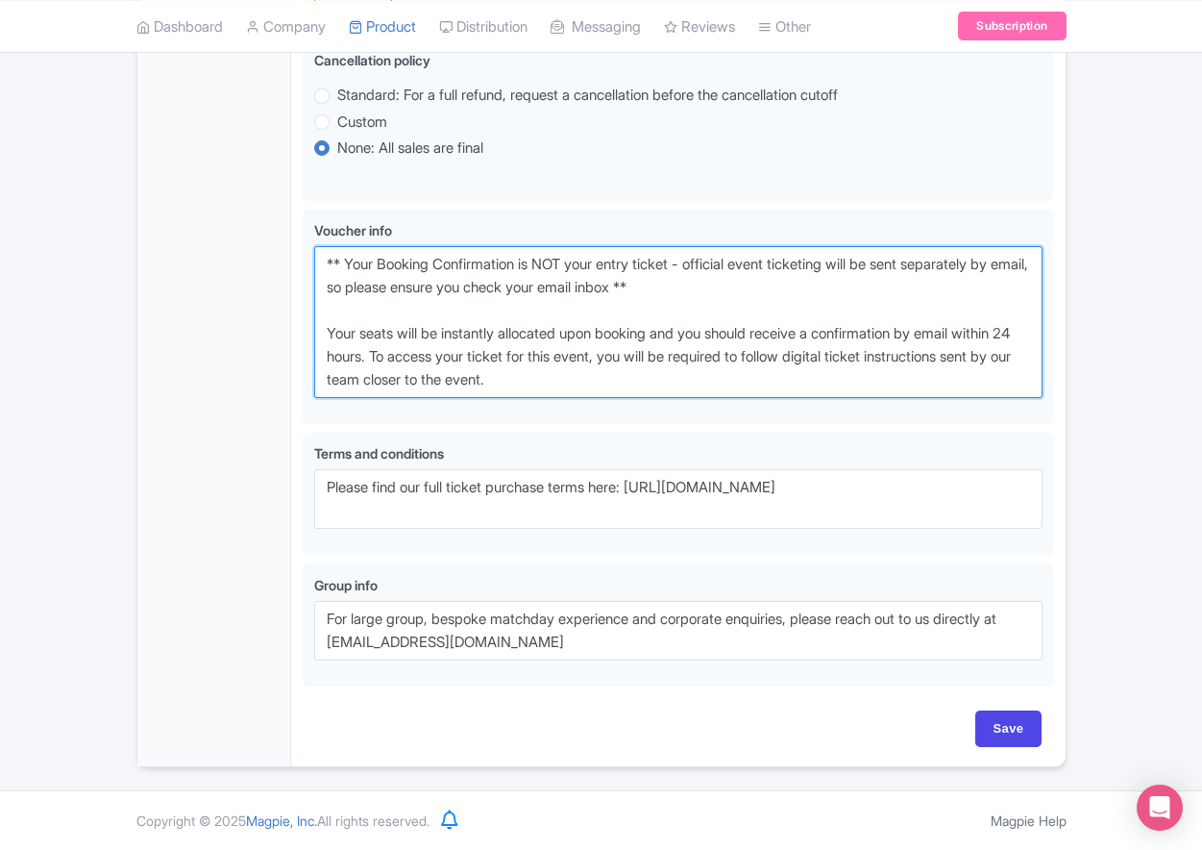
type textarea "** Your Booking Confirmation is NOT your entry ticket - official event ticketin…"
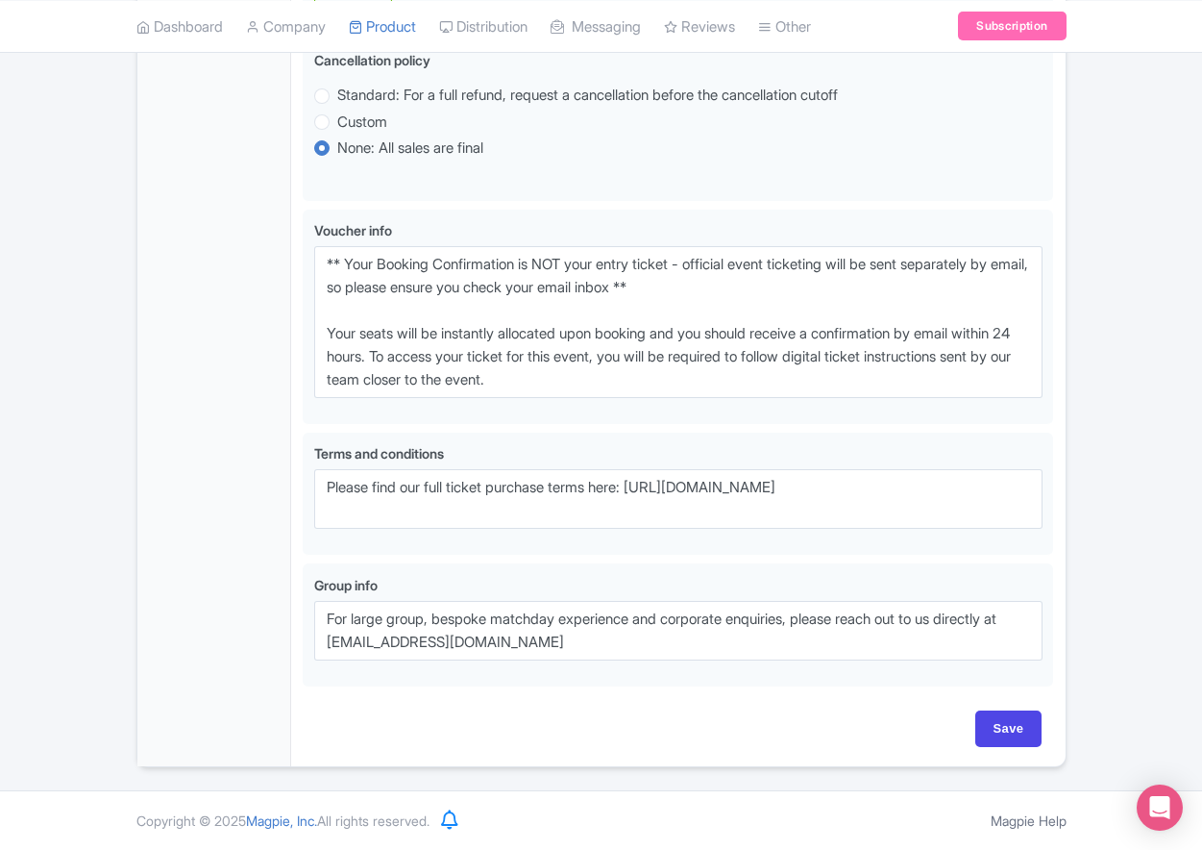
click at [1006, 748] on div "Save" at bounding box center [678, 738] width 751 height 56
click at [994, 734] on input "Save" at bounding box center [1008, 728] width 67 height 37
type input "Saving..."
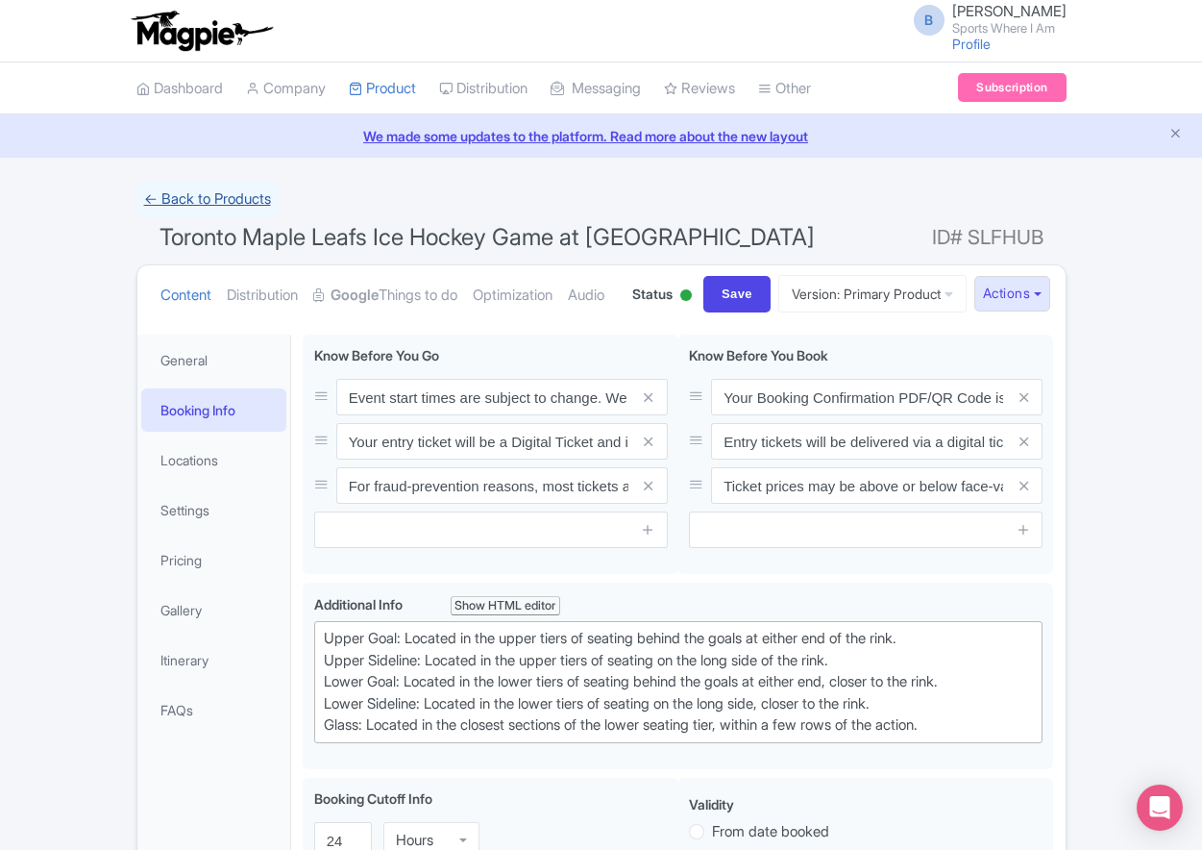
drag, startPoint x: 92, startPoint y: 207, endPoint x: 206, endPoint y: 186, distance: 115.2
click at [221, 201] on link "← Back to Products" at bounding box center [207, 199] width 142 height 37
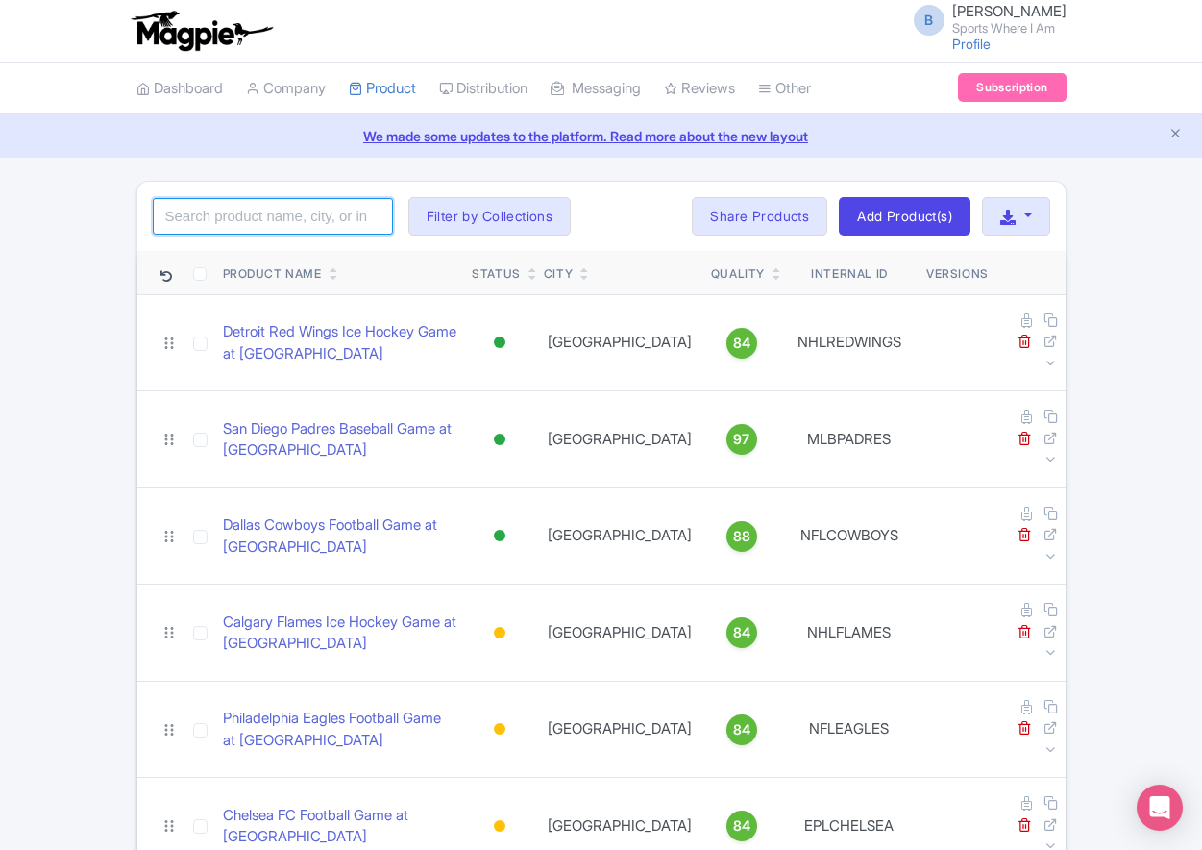
click at [273, 212] on input "search" at bounding box center [273, 216] width 240 height 37
type input "miami heat"
click button "Search" at bounding box center [0, 0] width 0 height 0
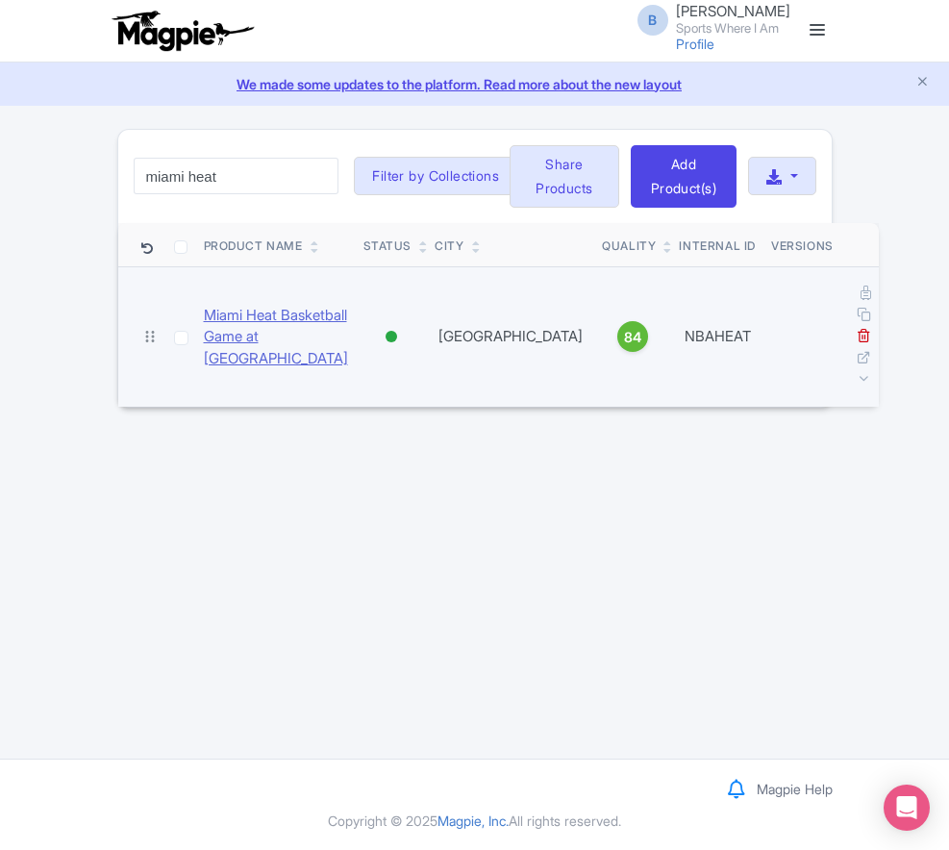
click at [226, 305] on link "Miami Heat Basketball Game at [GEOGRAPHIC_DATA]" at bounding box center [276, 337] width 144 height 65
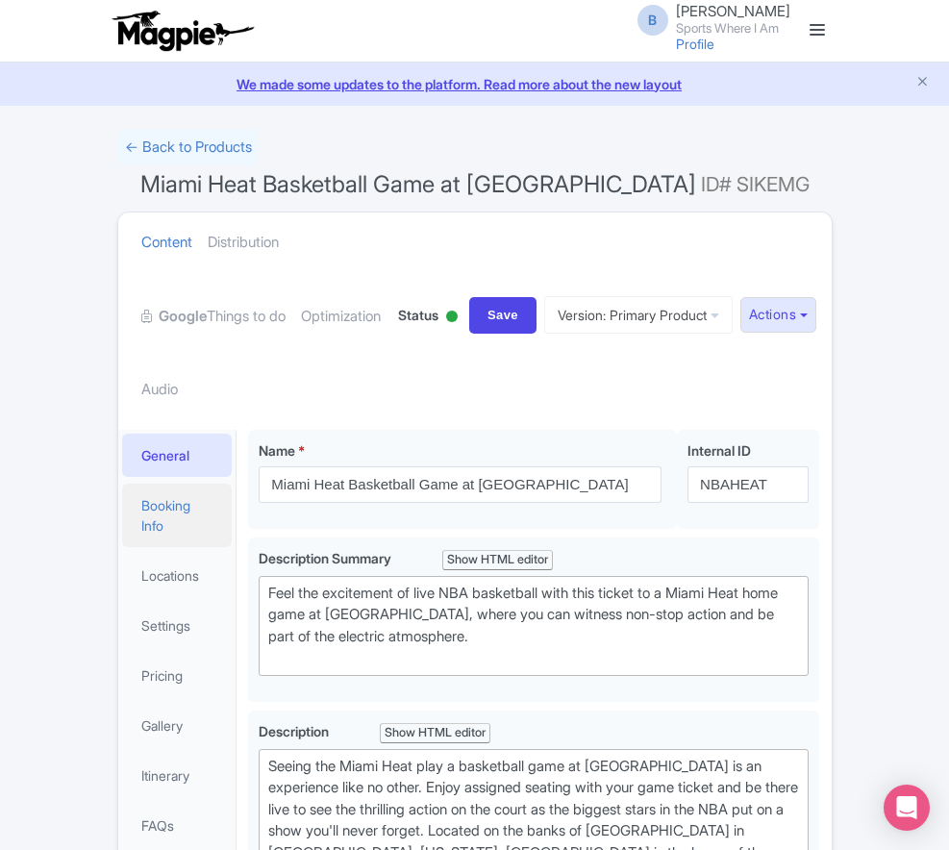
click at [122, 483] on link "Booking Info" at bounding box center [177, 514] width 111 height 63
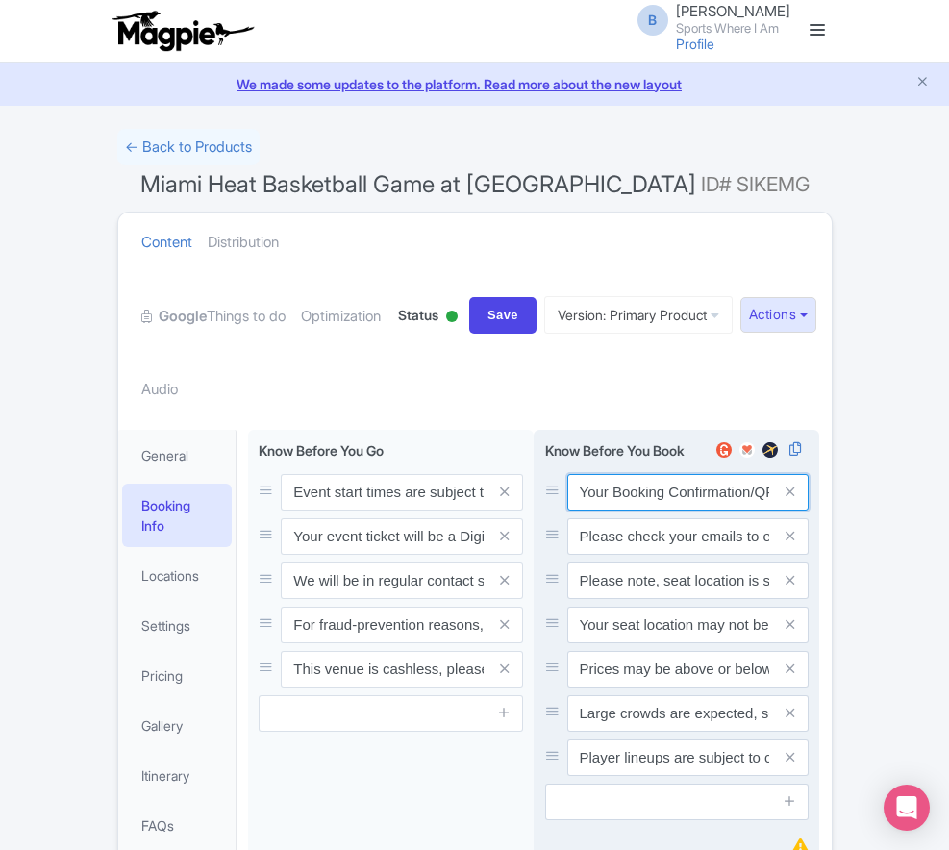
click at [623, 474] on input "Your Booking Confirmation/QR Code is not your entry ticket - your tickets and s…" at bounding box center [688, 492] width 242 height 37
click at [624, 474] on input "Your Booking Confirmation/QR Code is not your entry ticket - your tickets and s…" at bounding box center [688, 492] width 242 height 37
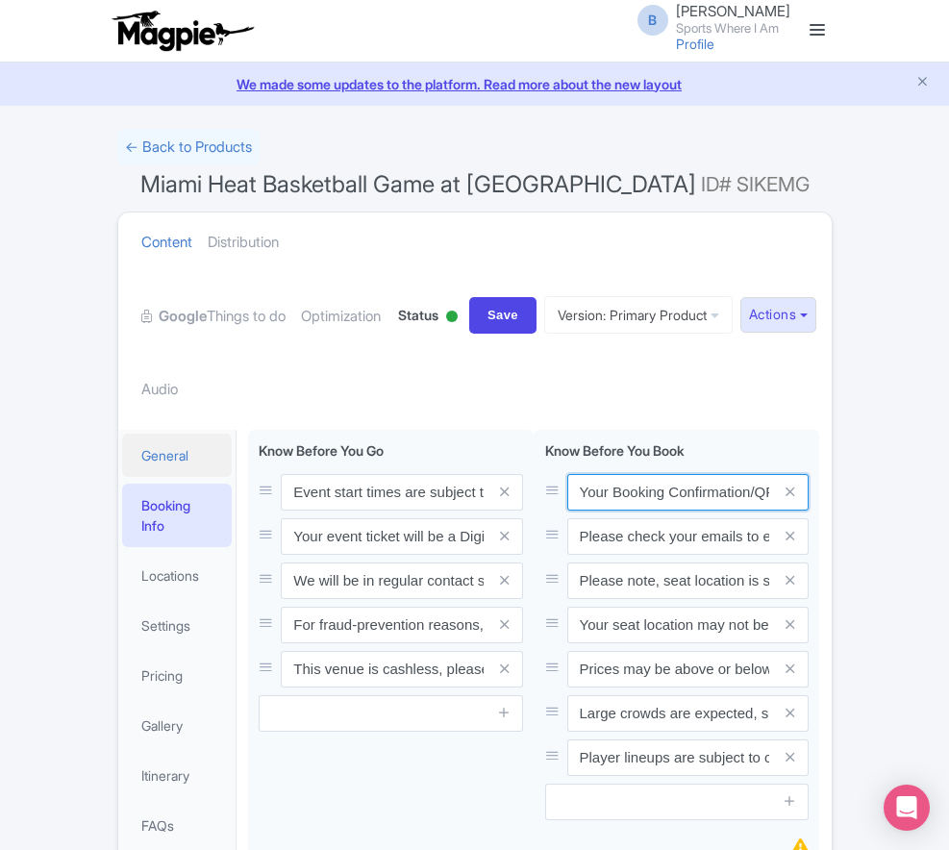
paste input "PDF/QR Code is not your entry ticket - your digital tickets and seating details…"
type input "Your Booking Confirmation PDF/QR Code is not your entry ticket - your digital t…"
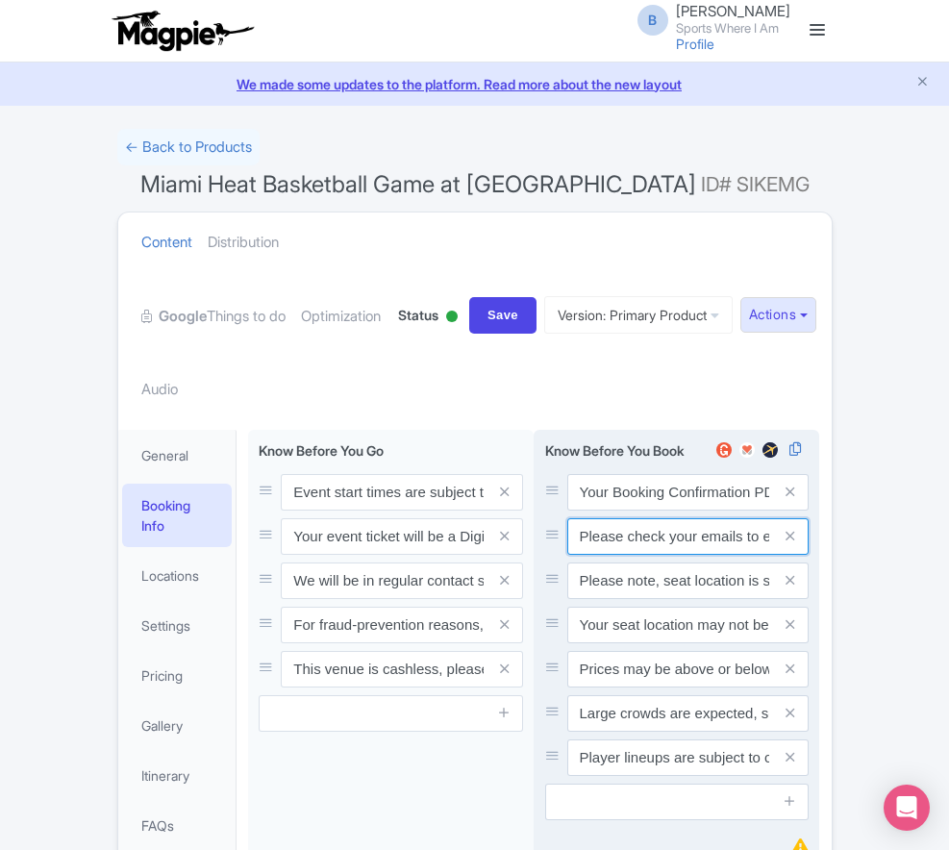
click at [654, 474] on input "Please check your emails to ensure you have accepted your mobile ticket prior t…" at bounding box center [688, 492] width 242 height 37
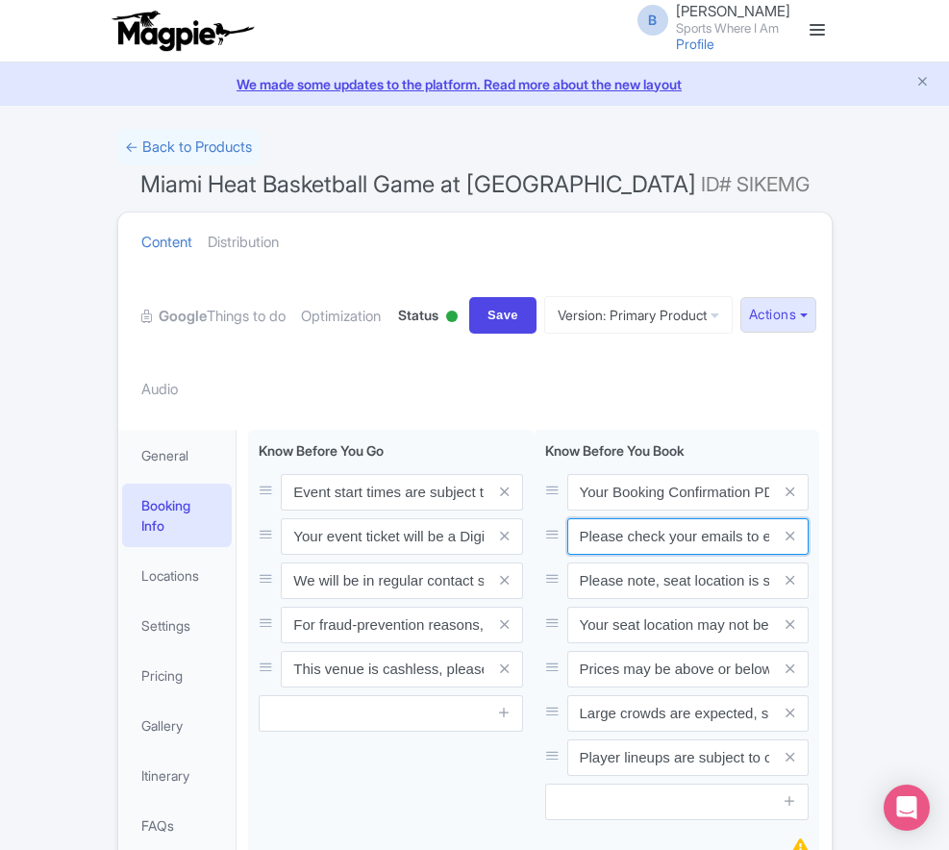
paste input "Entry tickets will be delivered via a digital ticketing provider selected by th…"
type input "Entry tickets will be delivered via a digital ticketing provider selected by th…"
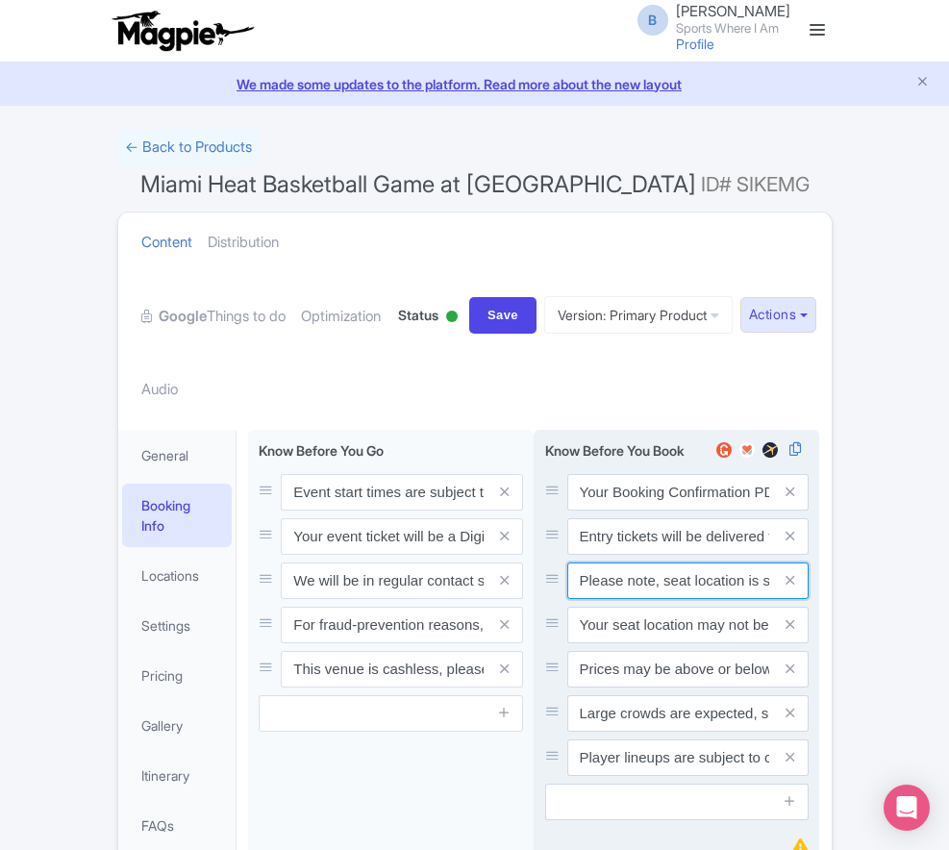
click at [646, 505] on input "Please note, seat location is subject to availability, based on the quantity of…" at bounding box center [688, 492] width 242 height 37
paste input "Ticket prices may be above or below face-value, subject to the popularity of th…"
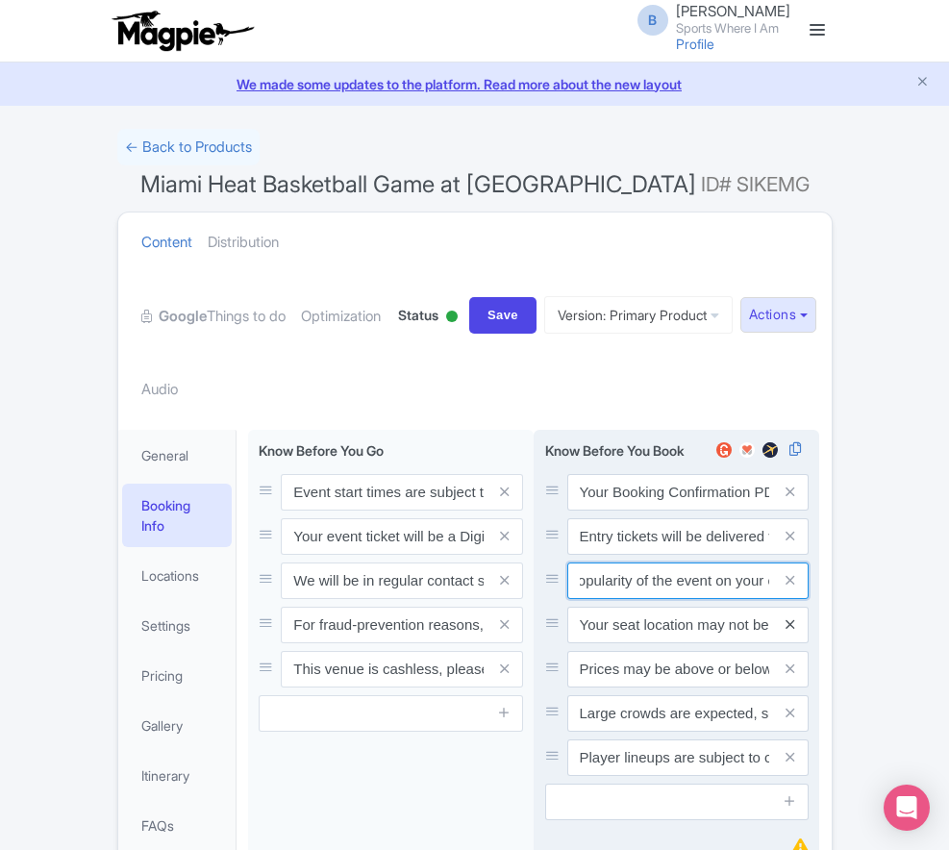
type input "Ticket prices may be above or below face-value, subject to the popularity of th…"
click at [794, 617] on icon at bounding box center [789, 624] width 9 height 14
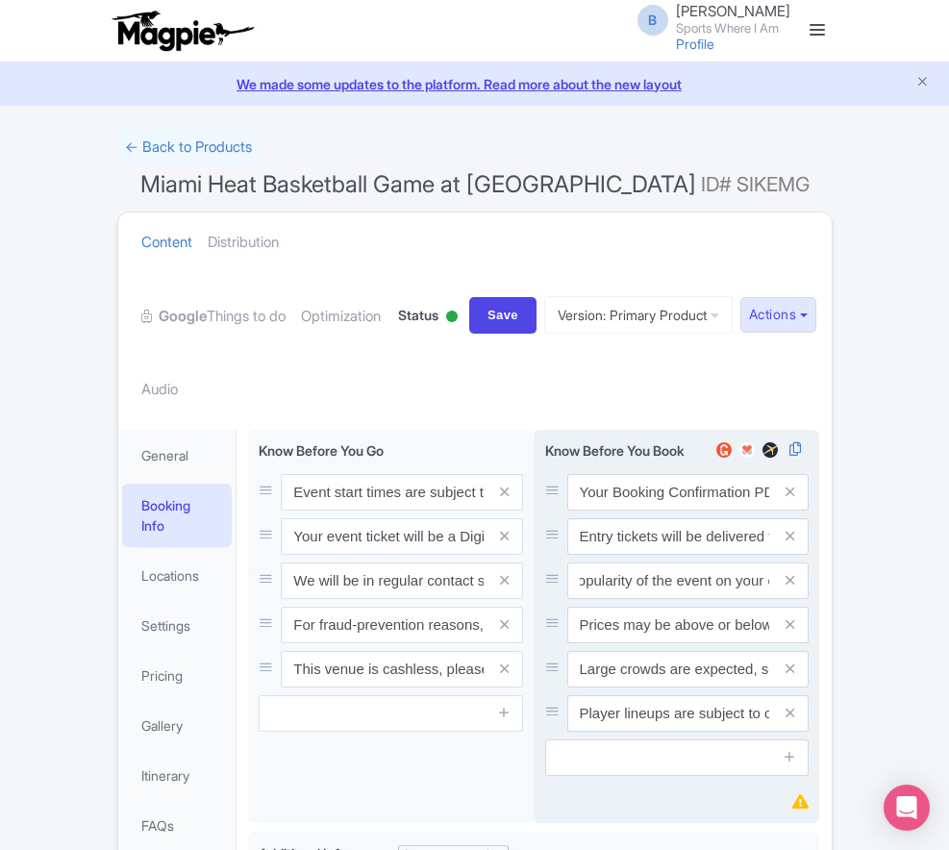
scroll to position [0, 0]
click at [794, 617] on icon at bounding box center [789, 624] width 9 height 14
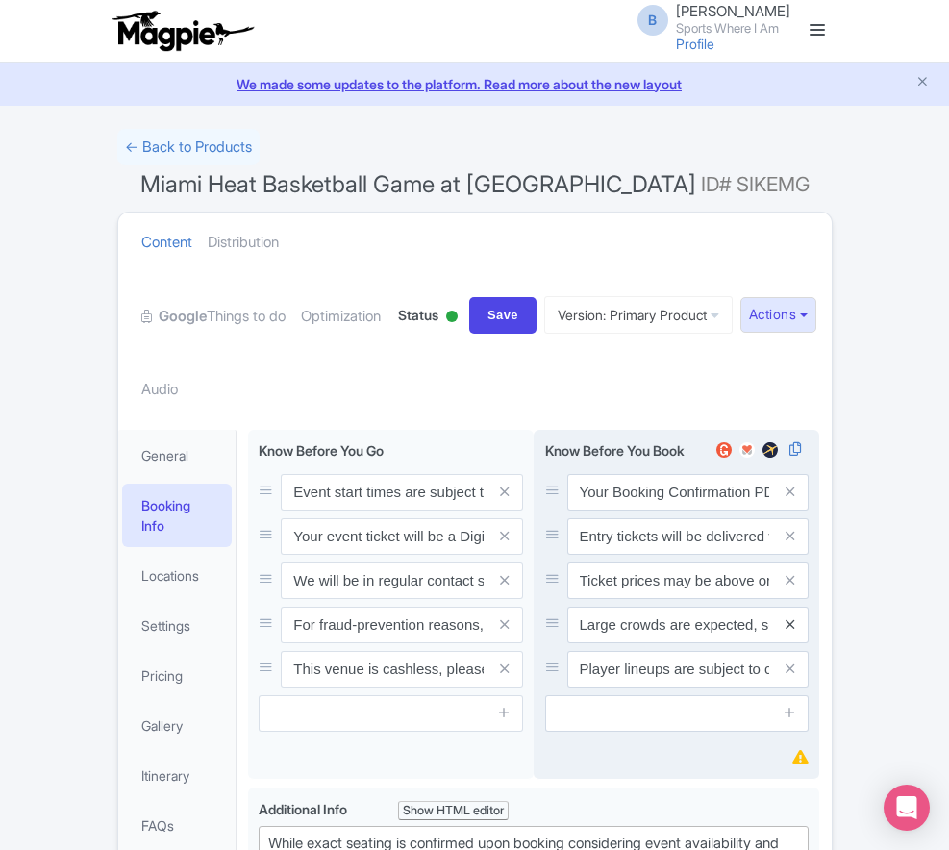
click at [794, 617] on icon at bounding box center [789, 624] width 9 height 14
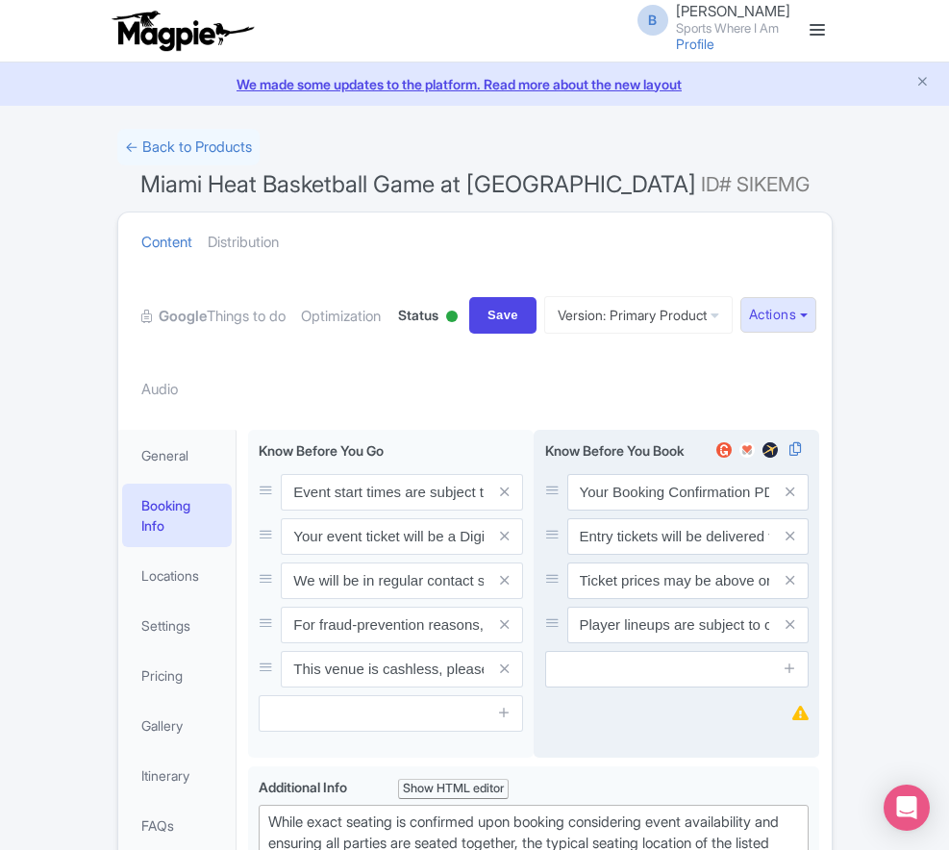
click at [794, 617] on icon at bounding box center [789, 624] width 9 height 14
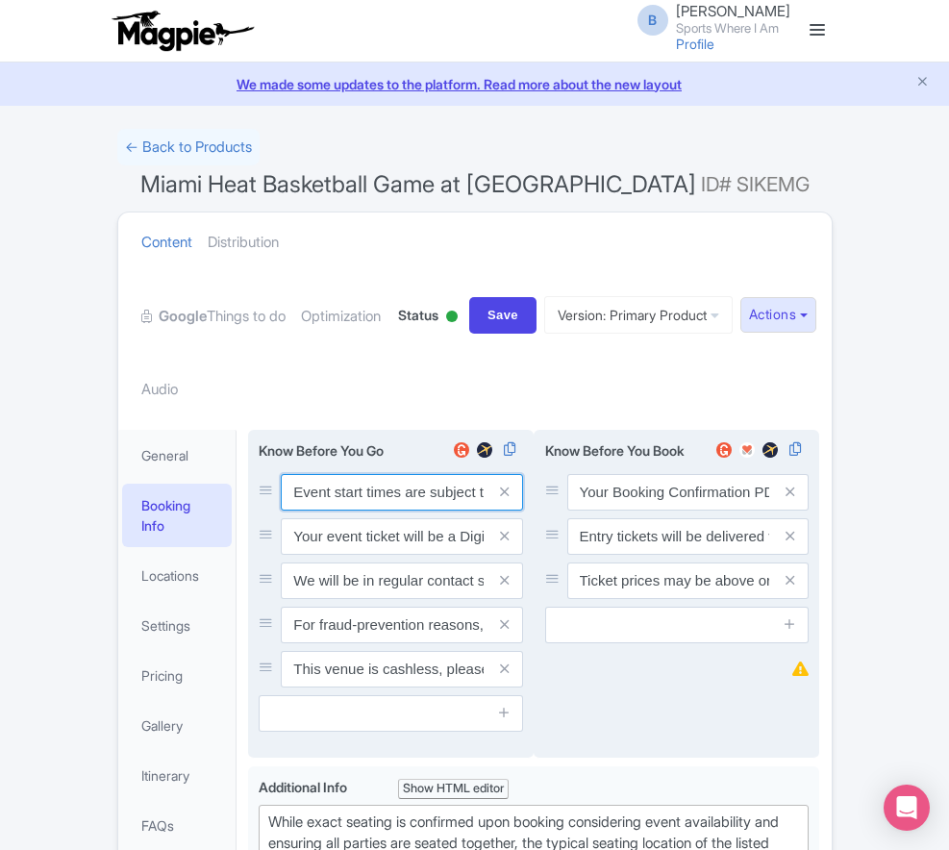
click at [356, 474] on input "Event start times are subject to change, please check these closer to the event…" at bounding box center [402, 492] width 242 height 37
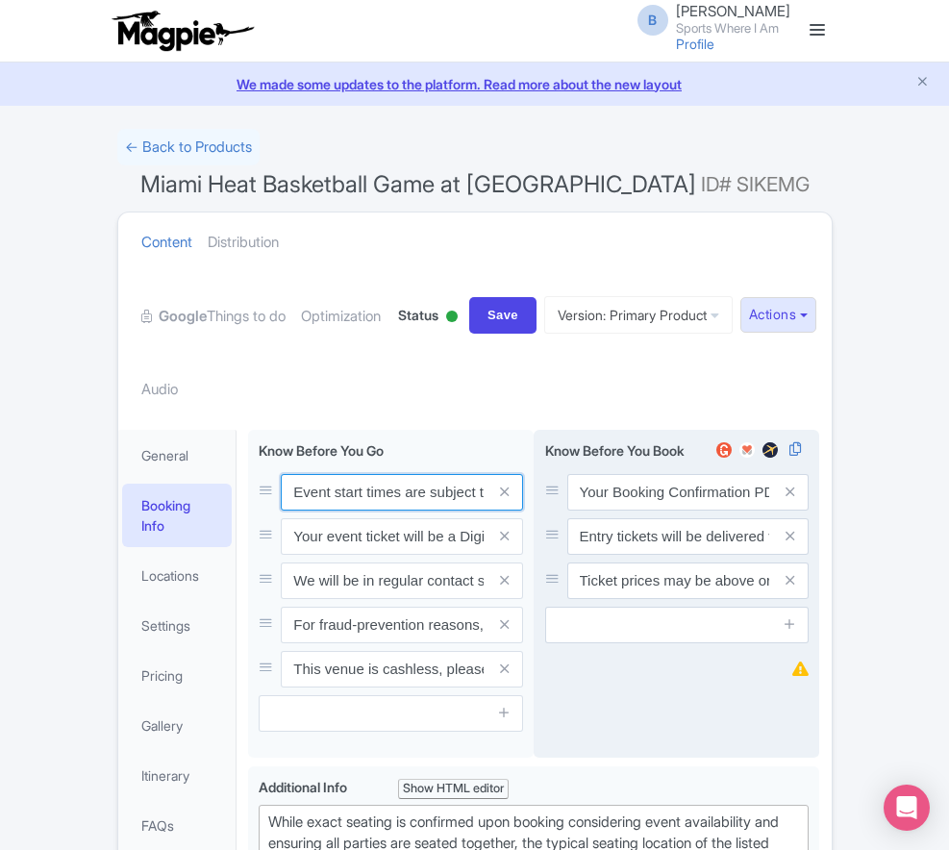
paste input ". We will be in regular contact should there be any updates or changes ahead of…"
type input "Event start times are subject to change. We will be in regular contact should t…"
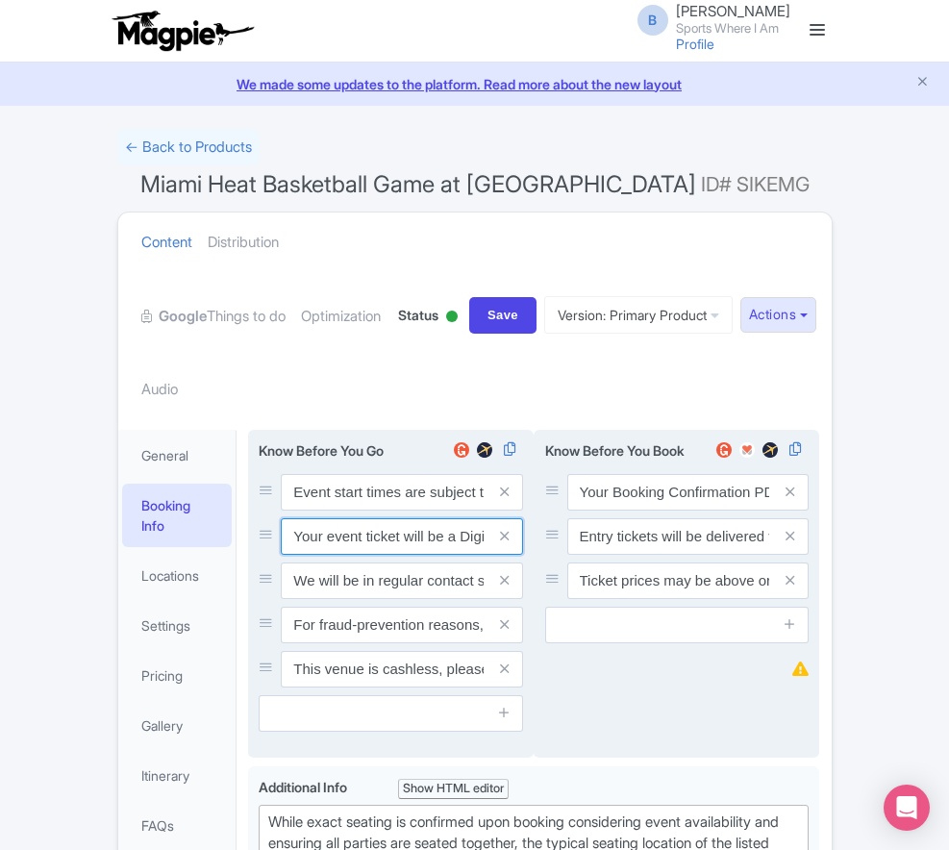
click at [317, 474] on input "Your event ticket will be a Digital Ticket and is separate from your booking co…" at bounding box center [402, 492] width 242 height 37
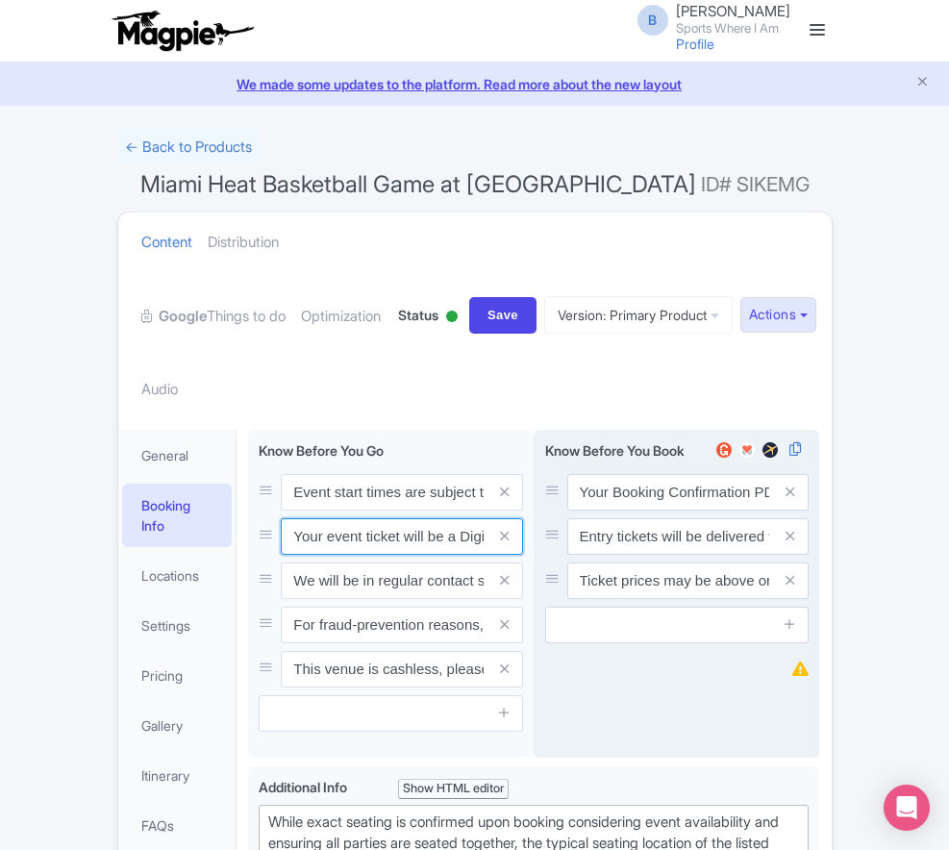
paste input "ntry"
type input "Your entry ticket will be a Digital Ticket and is separate from your booking co…"
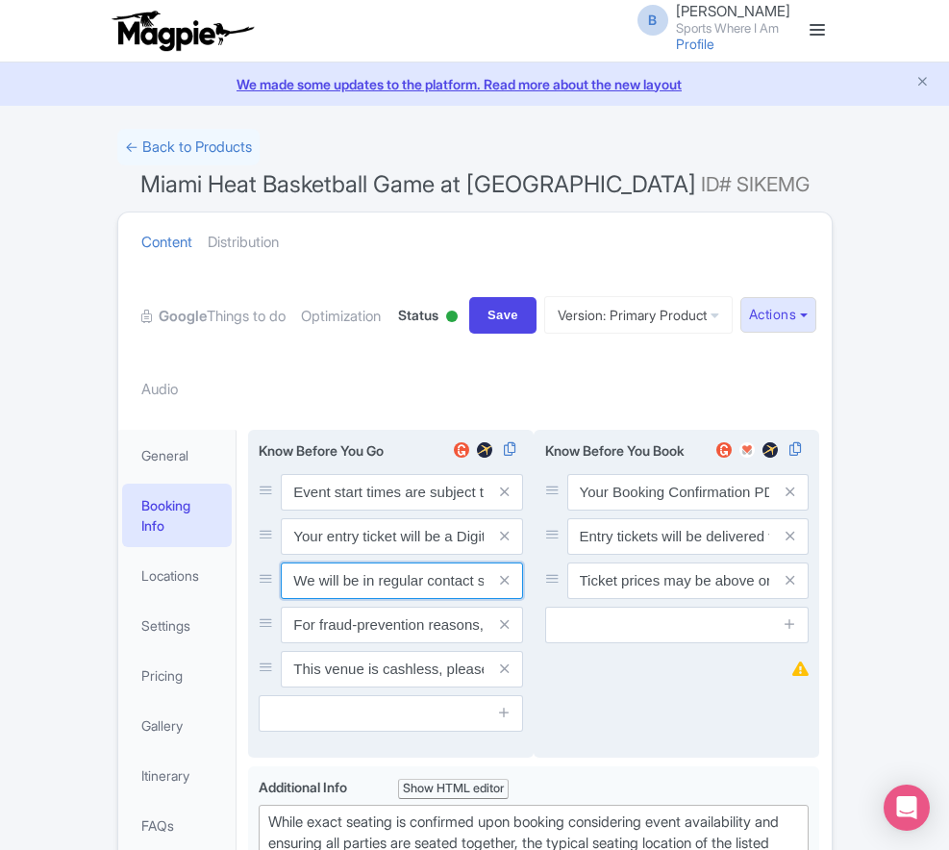
click at [357, 508] on input "We will be in regular contact should there be any updates or changes ahead of y…" at bounding box center [402, 492] width 242 height 37
paste input "For fraud-prevention reasons, most tickets are delivered between 1-3 days prior…"
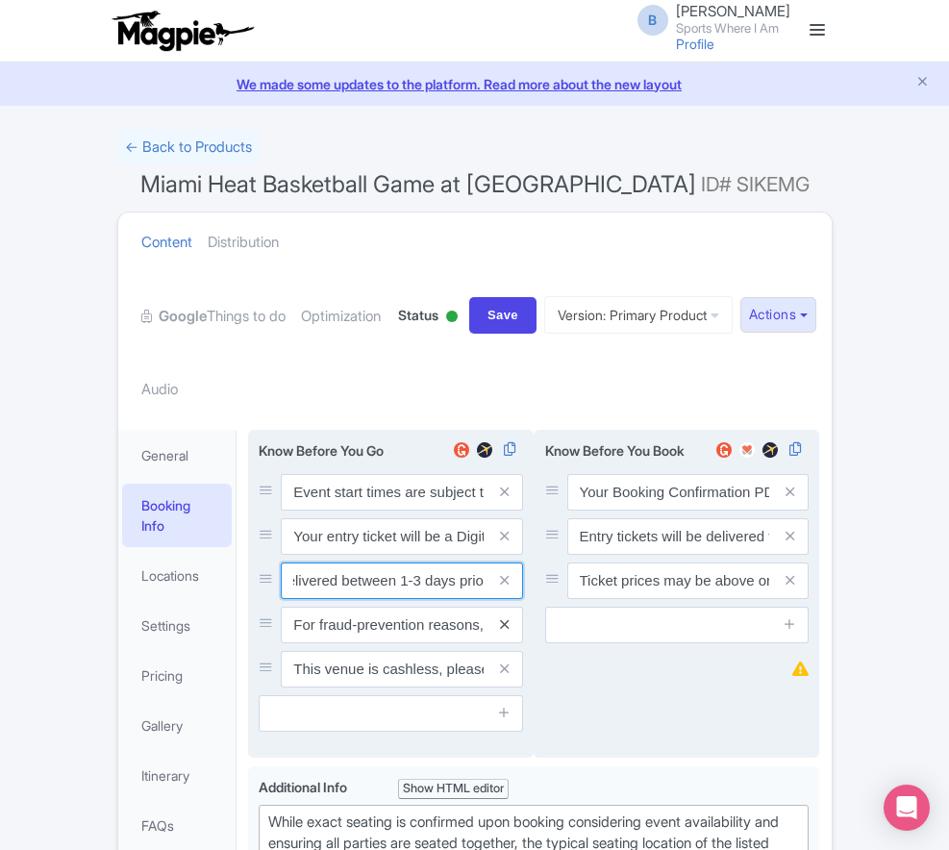
type input "For fraud-prevention reasons, most tickets are delivered between 1-3 days prior…"
click at [508, 617] on icon at bounding box center [504, 624] width 9 height 14
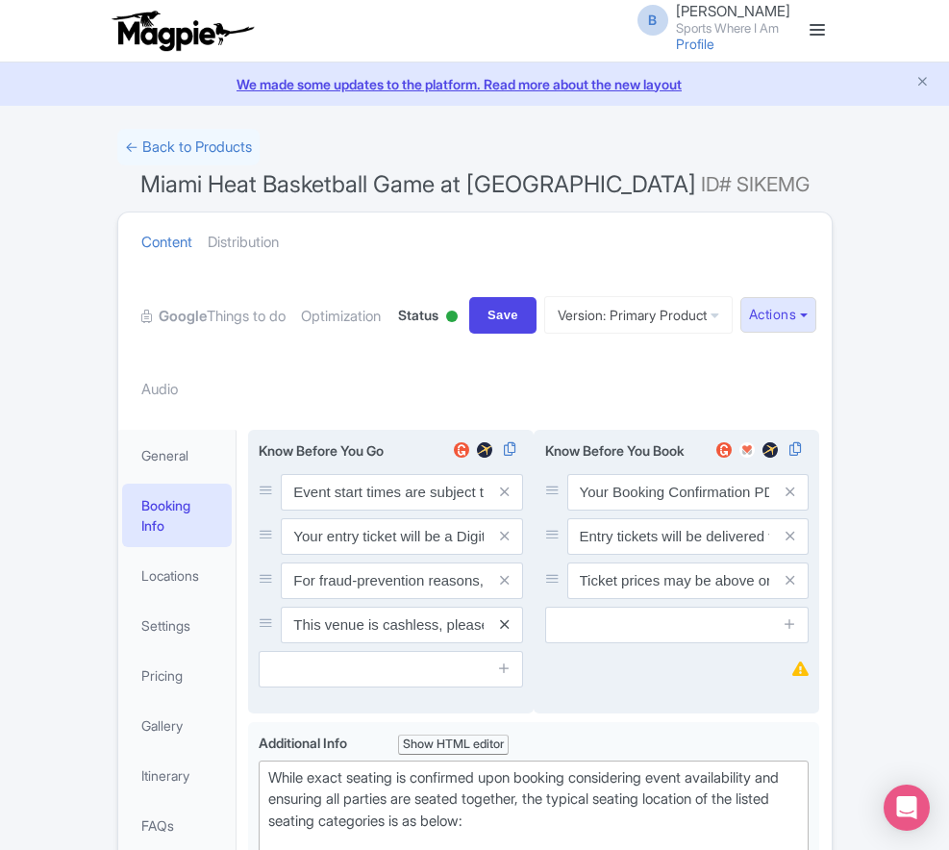
click at [508, 617] on icon at bounding box center [504, 624] width 9 height 14
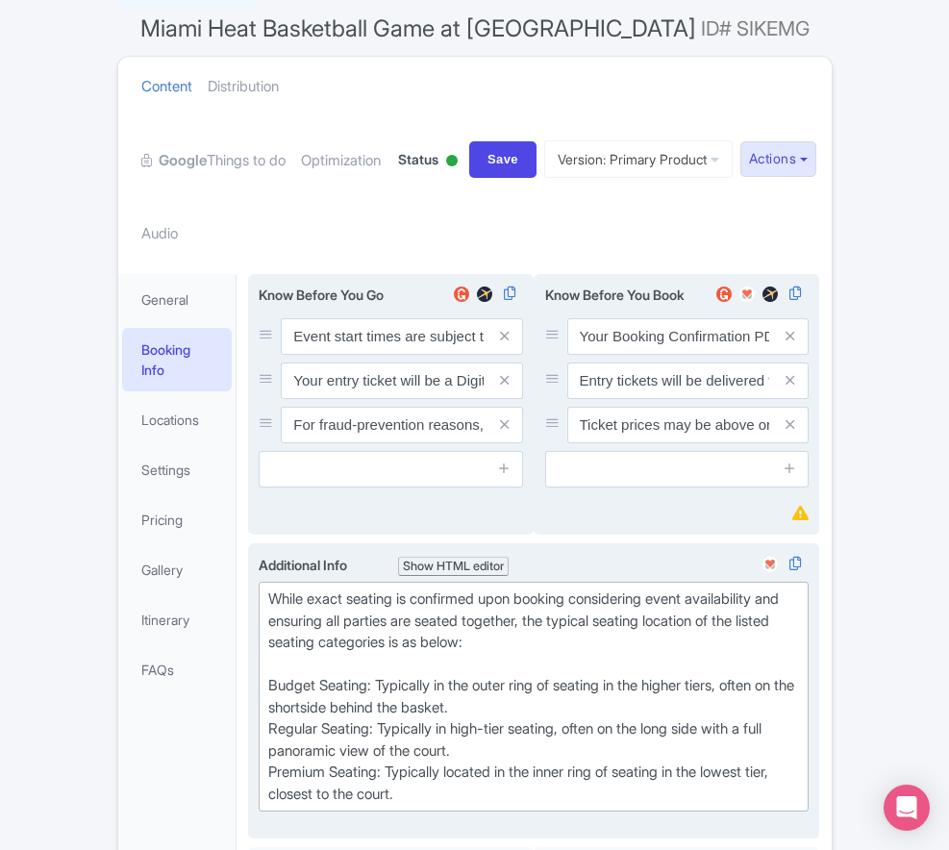
scroll to position [159, 0]
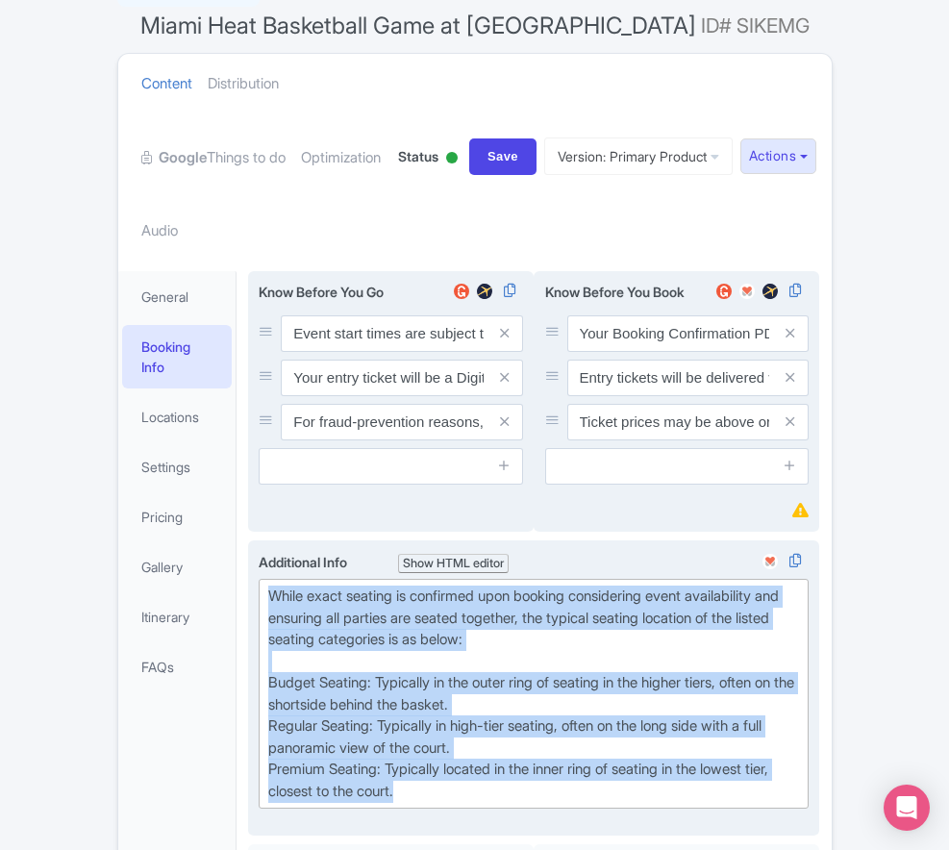
drag, startPoint x: 873, startPoint y: 673, endPoint x: 188, endPoint y: 521, distance: 700.9
click at [259, 579] on trix-editor "While exact seating is confirmed upon booking considering event availability an…" at bounding box center [534, 694] width 550 height 230
paste trix-editor "Upper Baseline: Located in the upper tiers of seating behind the rings at eithe…"
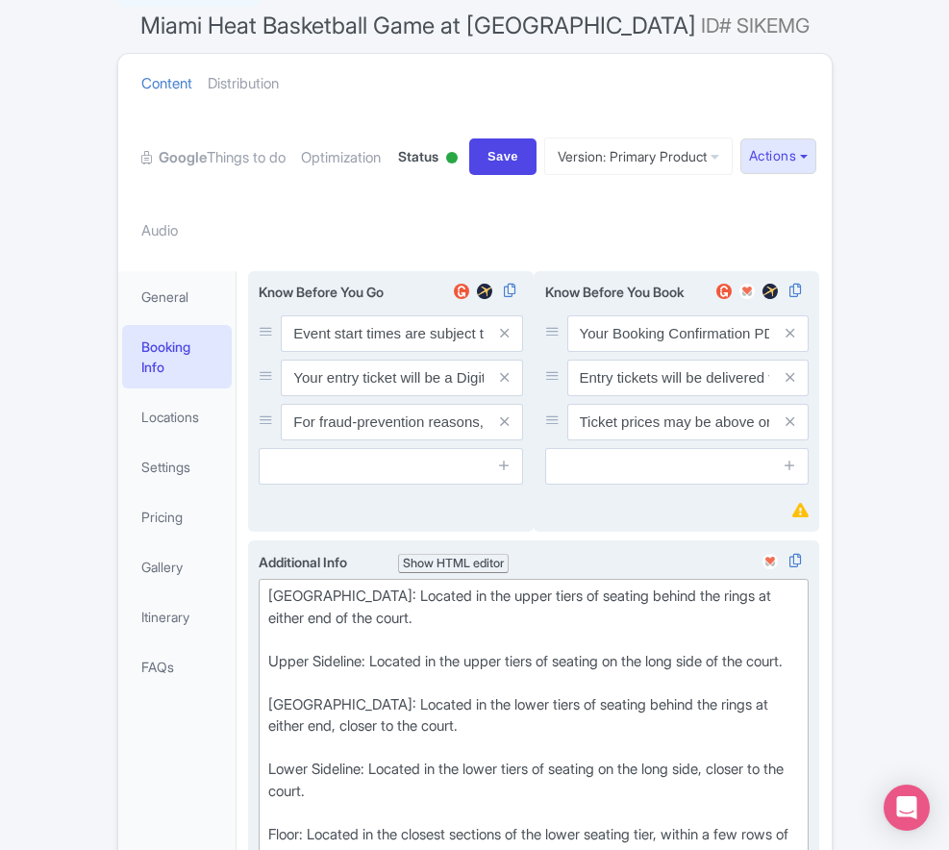
type trix-editor "<div>[GEOGRAPHIC_DATA]: Located in the upper tiers of seating behind the rings …"
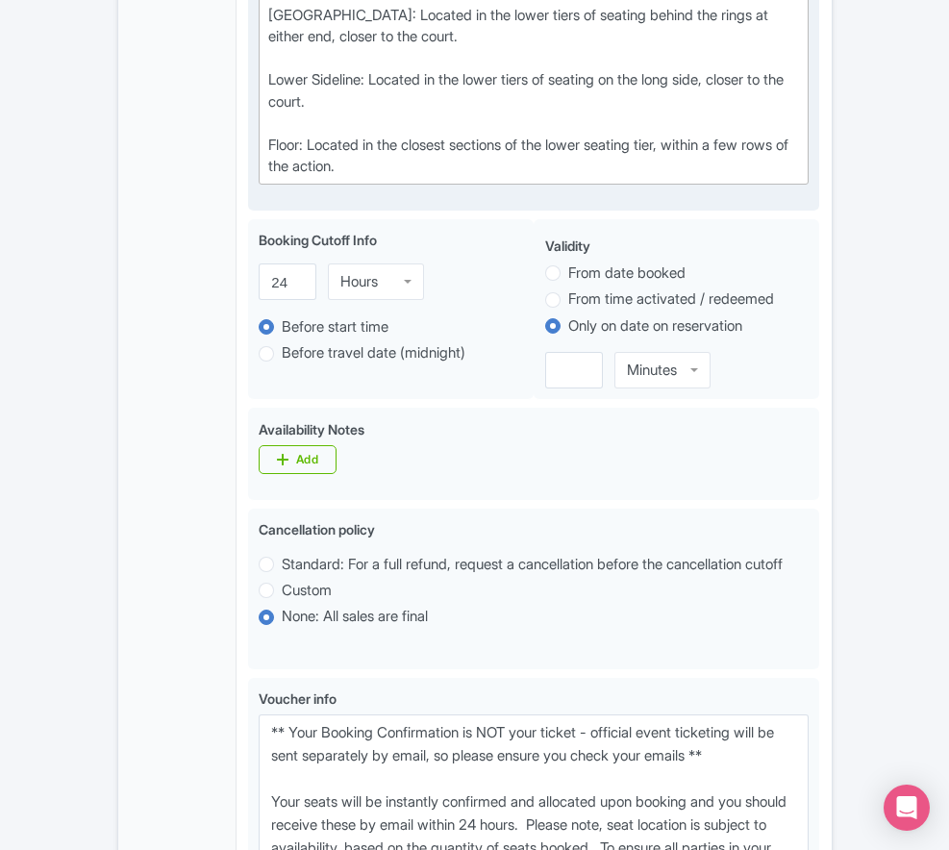
scroll to position [931, 0]
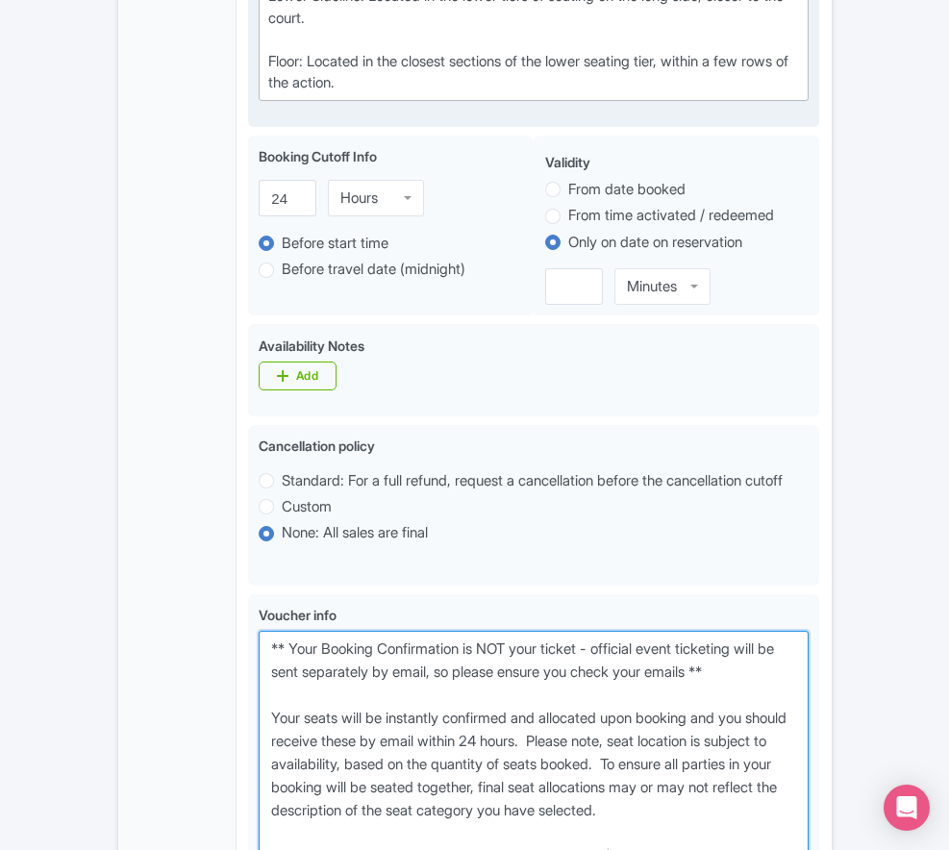
drag, startPoint x: 597, startPoint y: 772, endPoint x: 163, endPoint y: 483, distance: 520.5
click at [163, 483] on div "General Booking Info Locations Settings Pricing Gallery Itinerary FAQs Miami He…" at bounding box center [474, 400] width 713 height 1826
paste textarea "entry ticket - official event ticketing will be sent separately by email, so pl…"
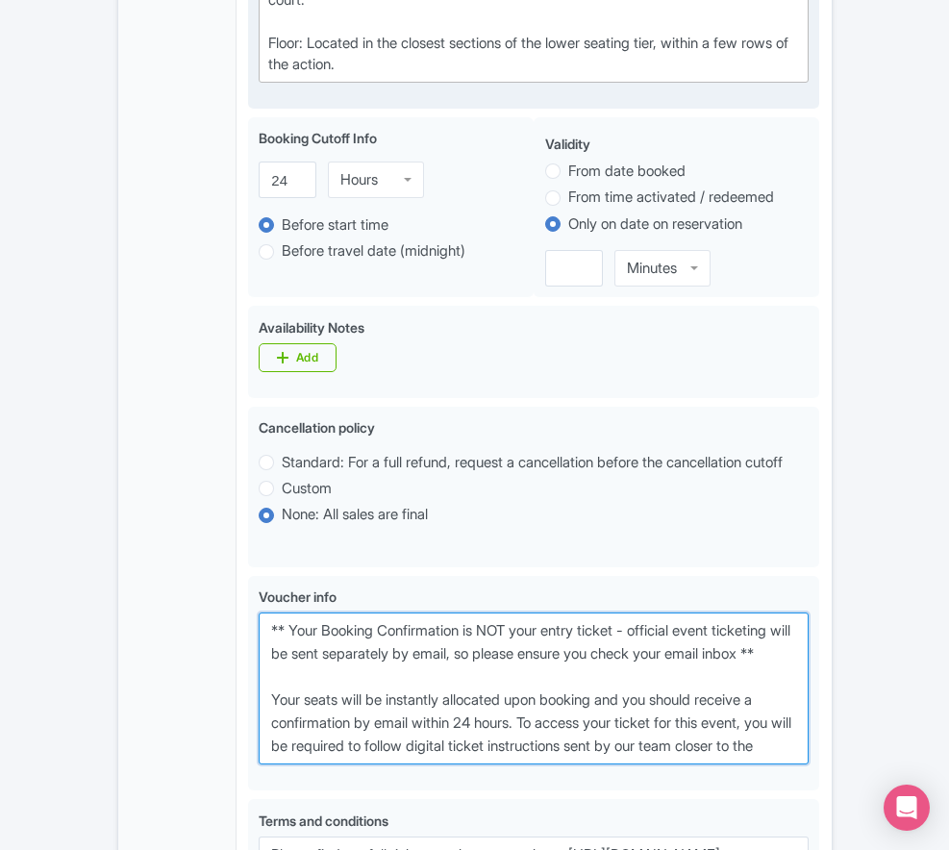
scroll to position [1167, 0]
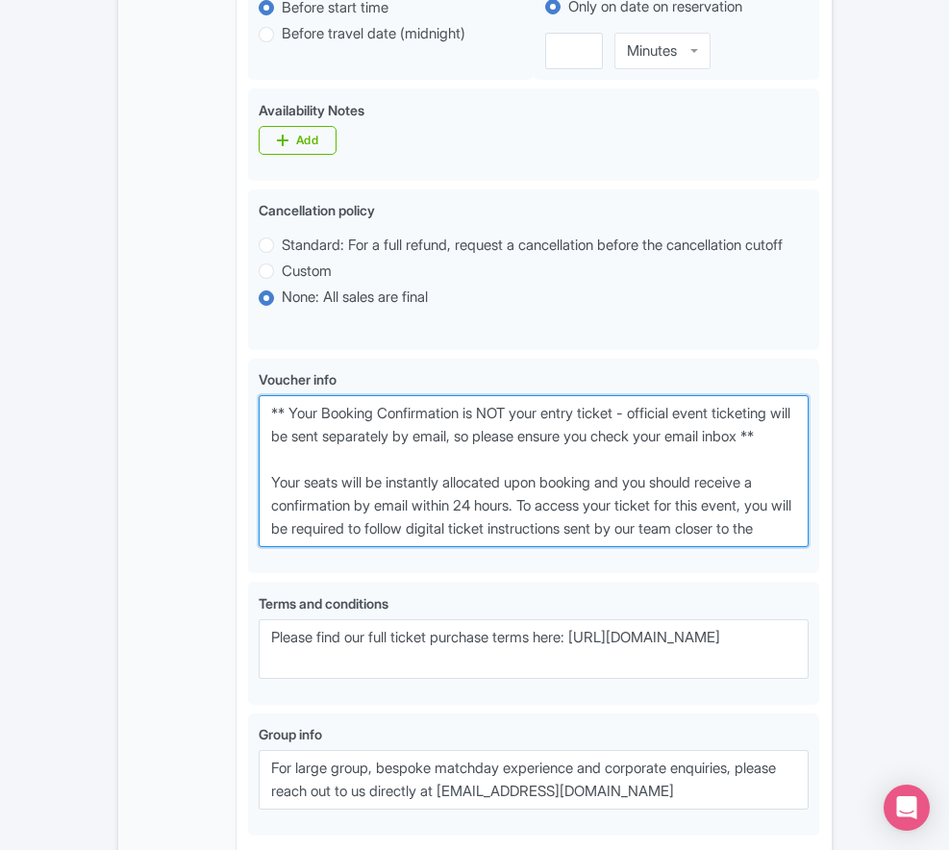
type textarea "** Your Booking Confirmation is NOT your entry ticket - official event ticketin…"
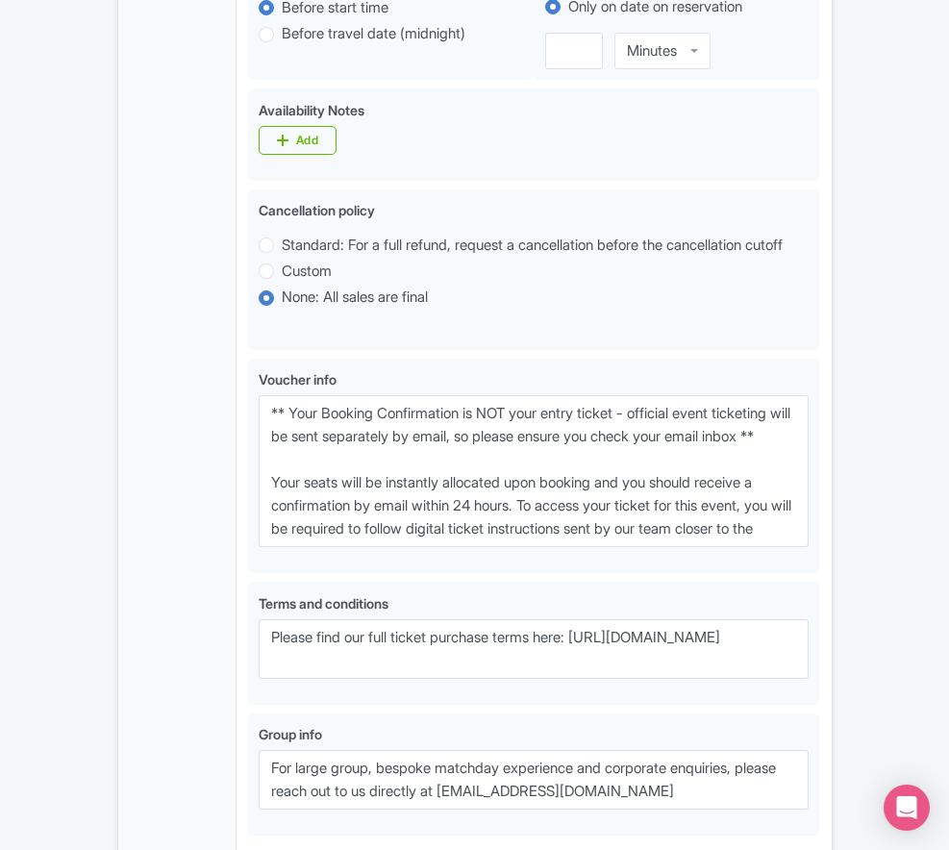
type input "Saving..."
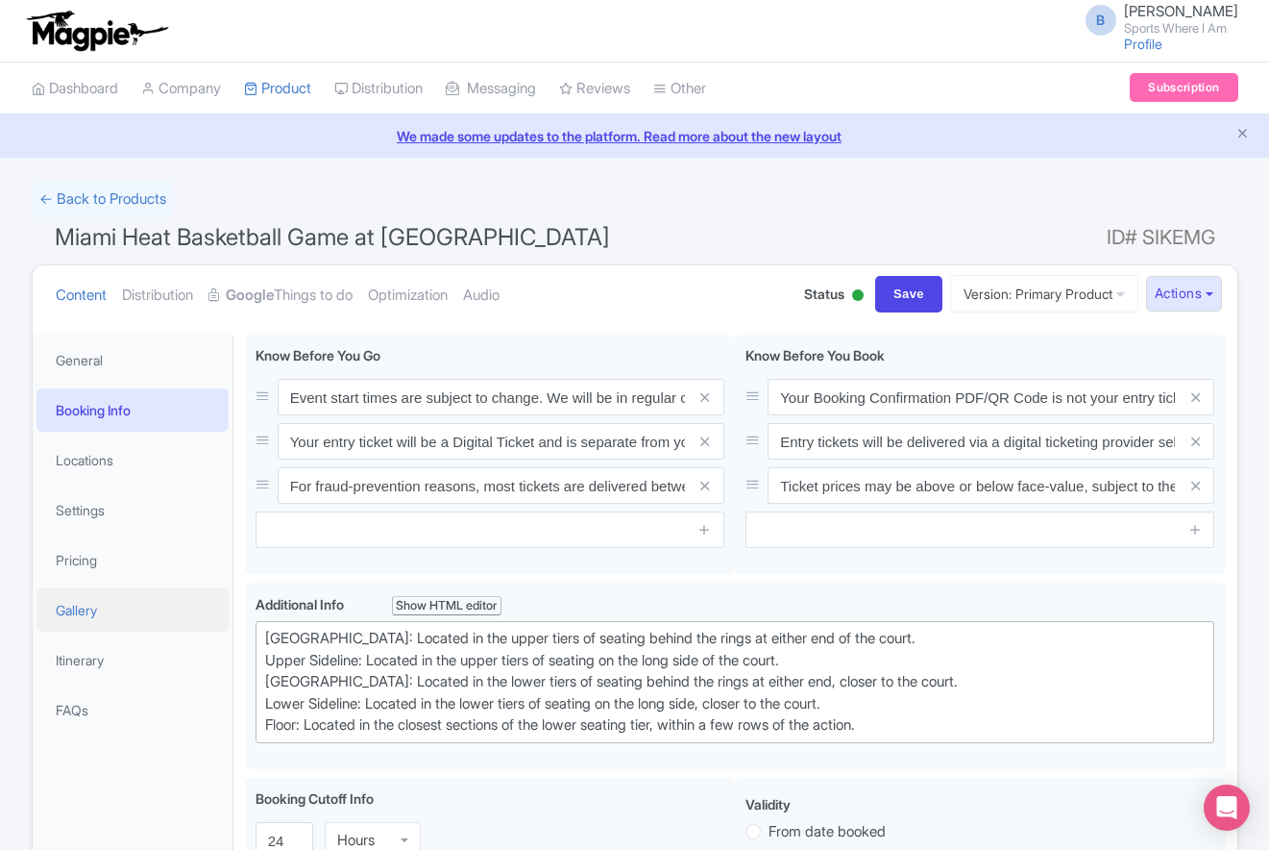
click at [115, 613] on link "Gallery" at bounding box center [133, 609] width 192 height 43
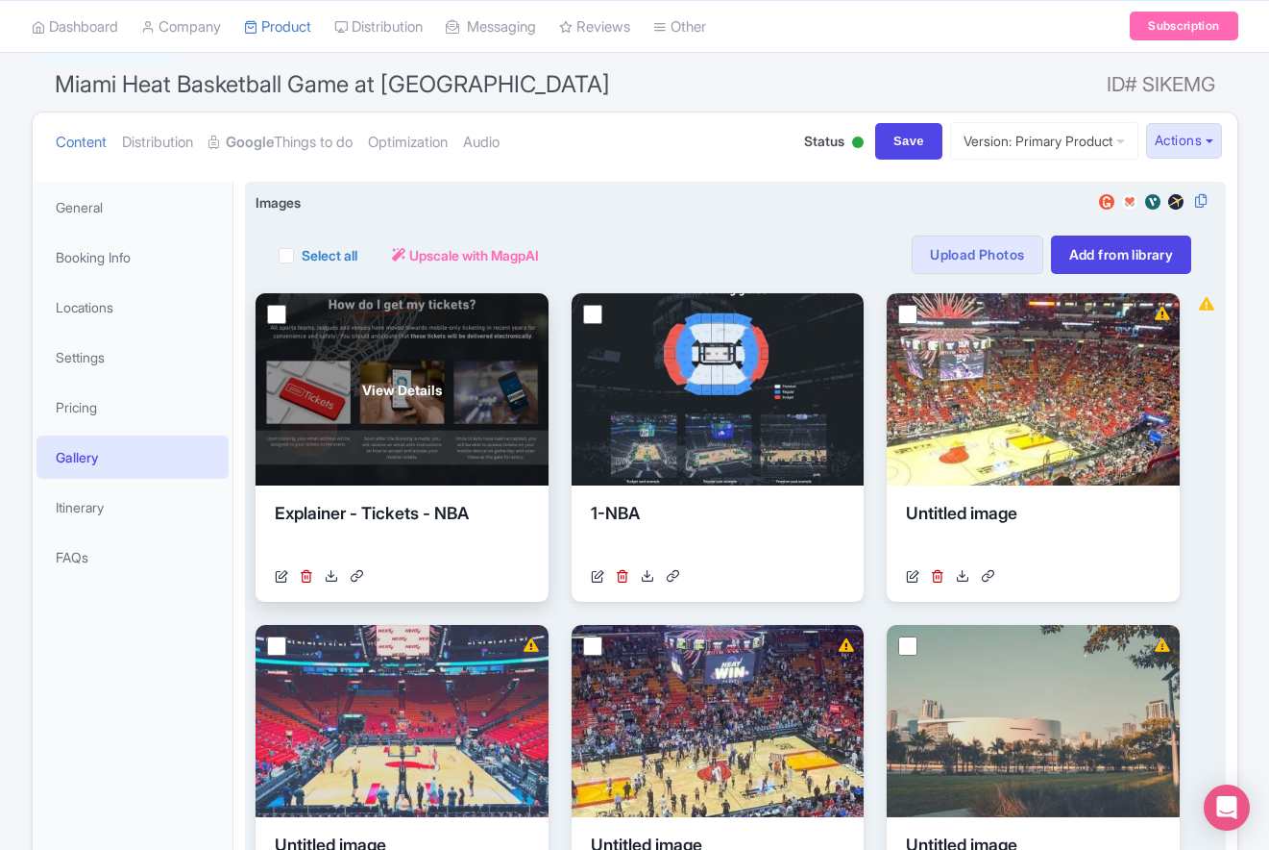
scroll to position [155, 0]
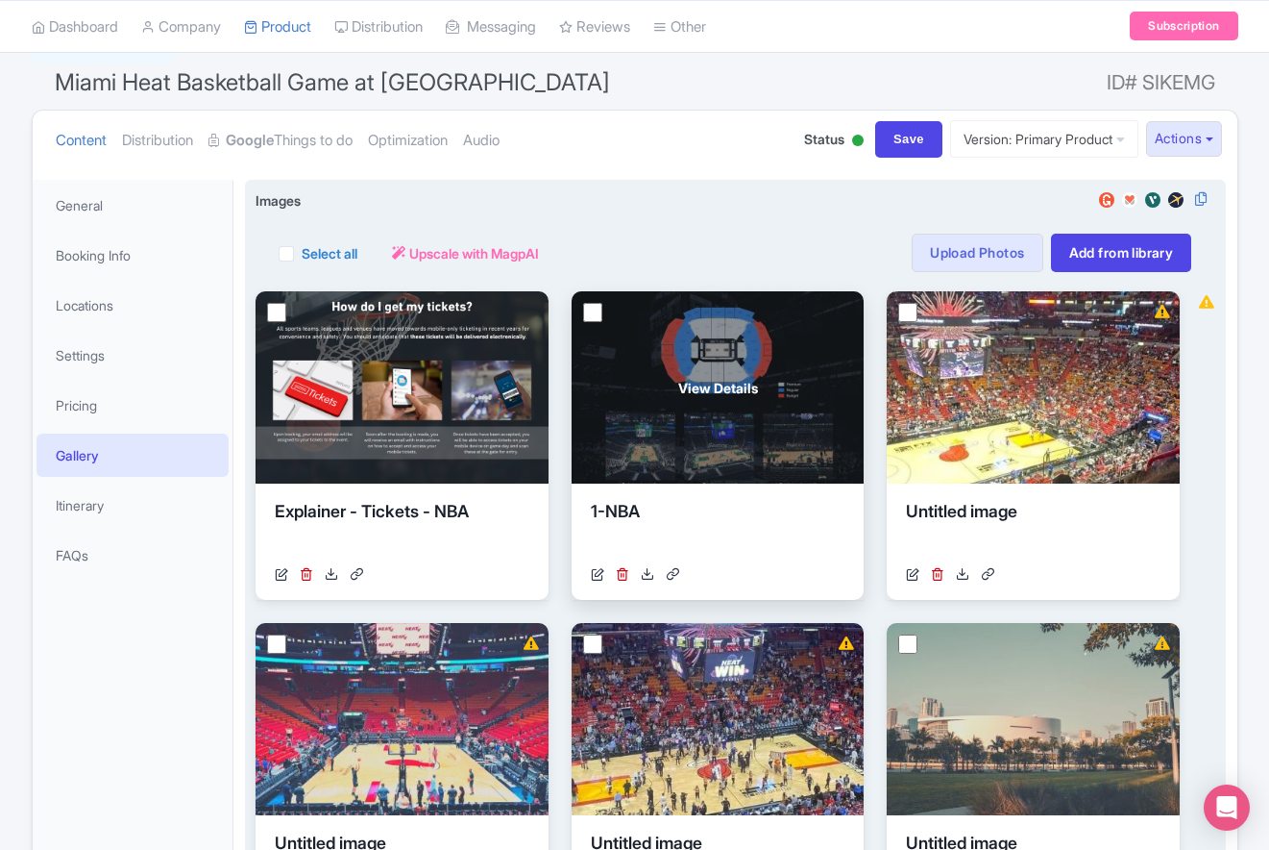
click at [685, 436] on div "View Details" at bounding box center [718, 387] width 293 height 192
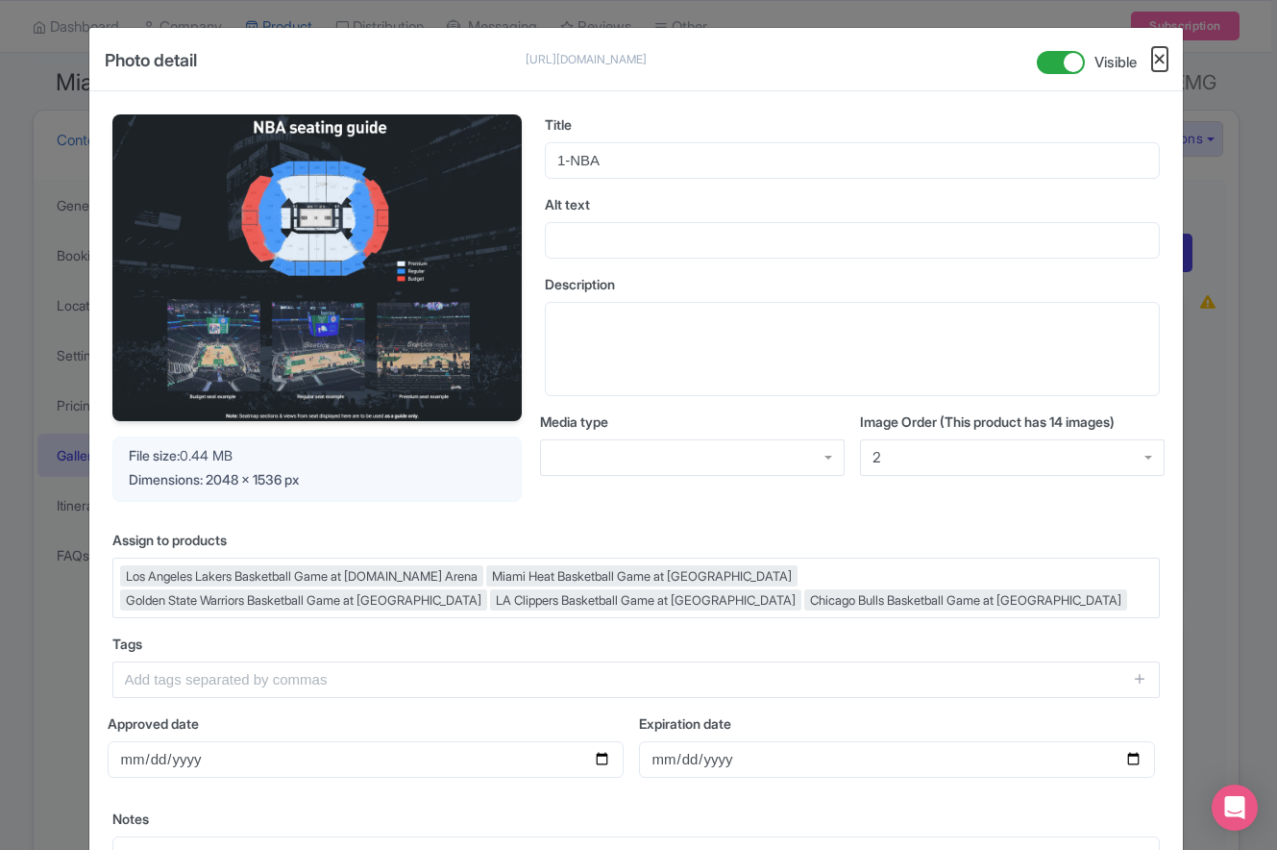
click at [948, 61] on button "Close" at bounding box center [1159, 59] width 15 height 24
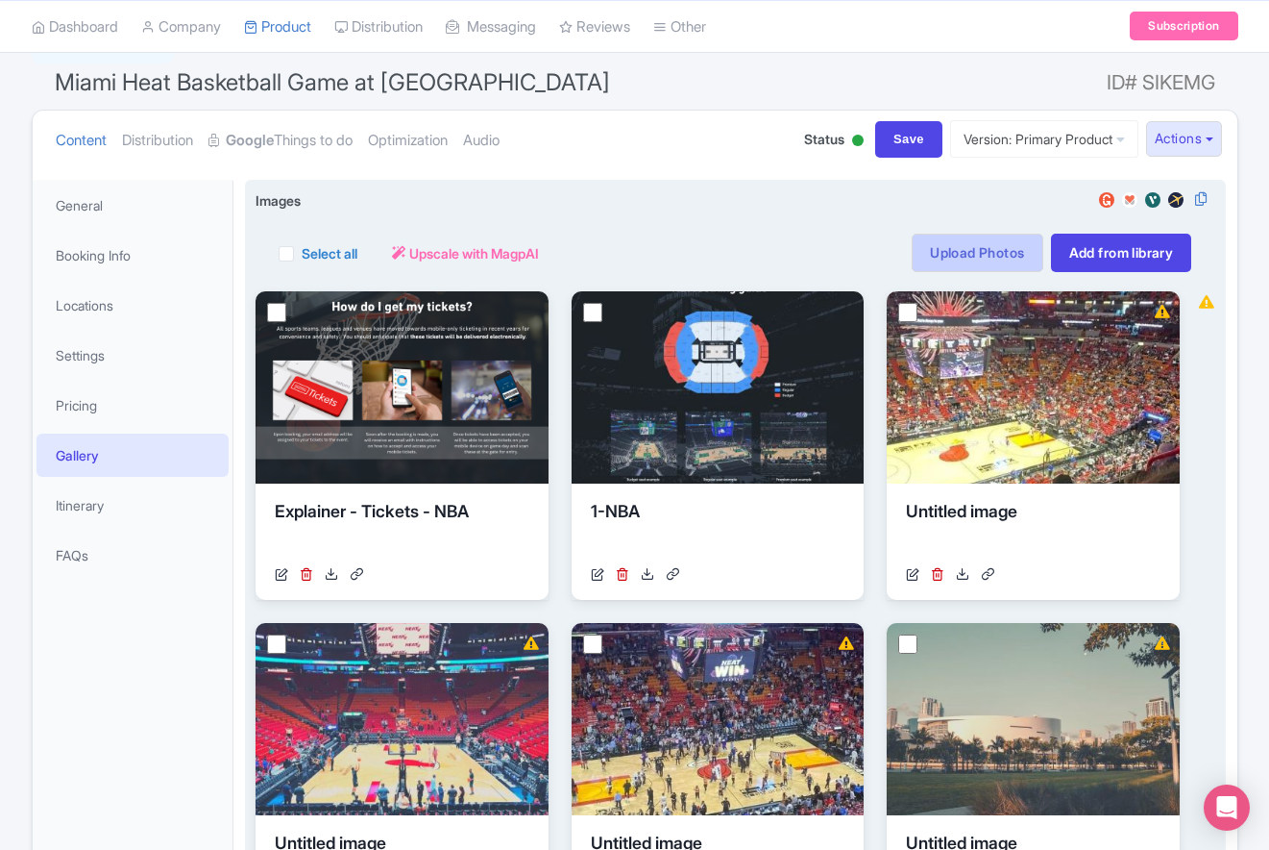
click at [948, 253] on link "Upload Photos" at bounding box center [977, 253] width 131 height 38
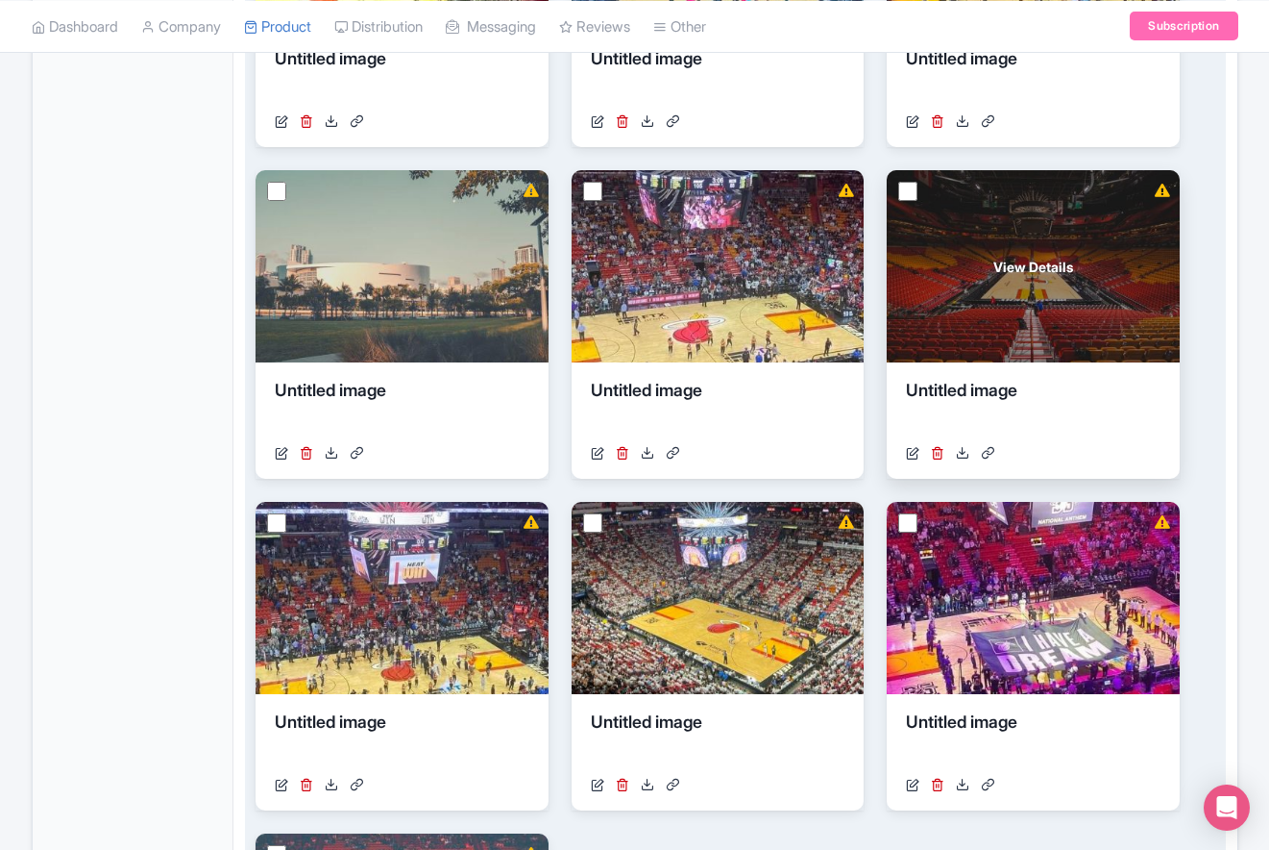
scroll to position [967, 0]
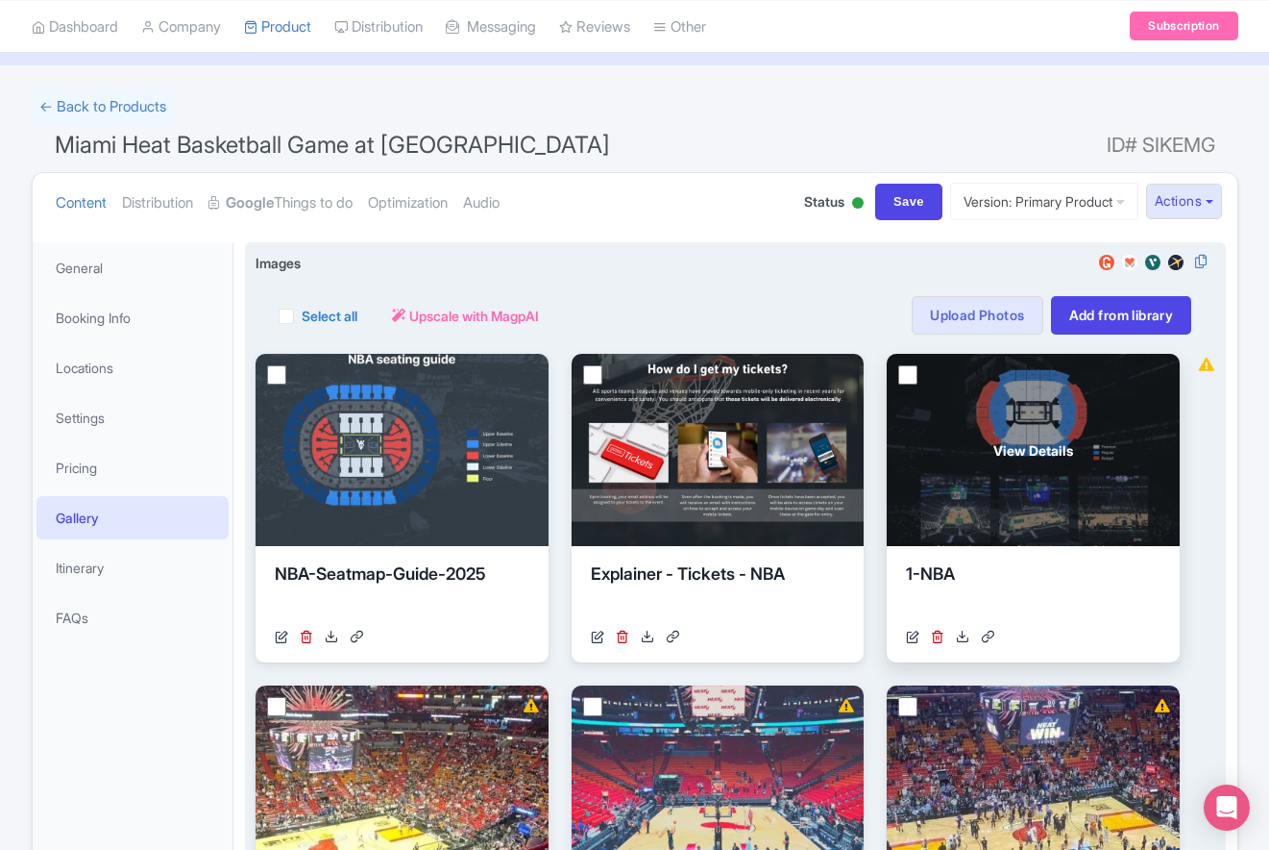
scroll to position [114, 0]
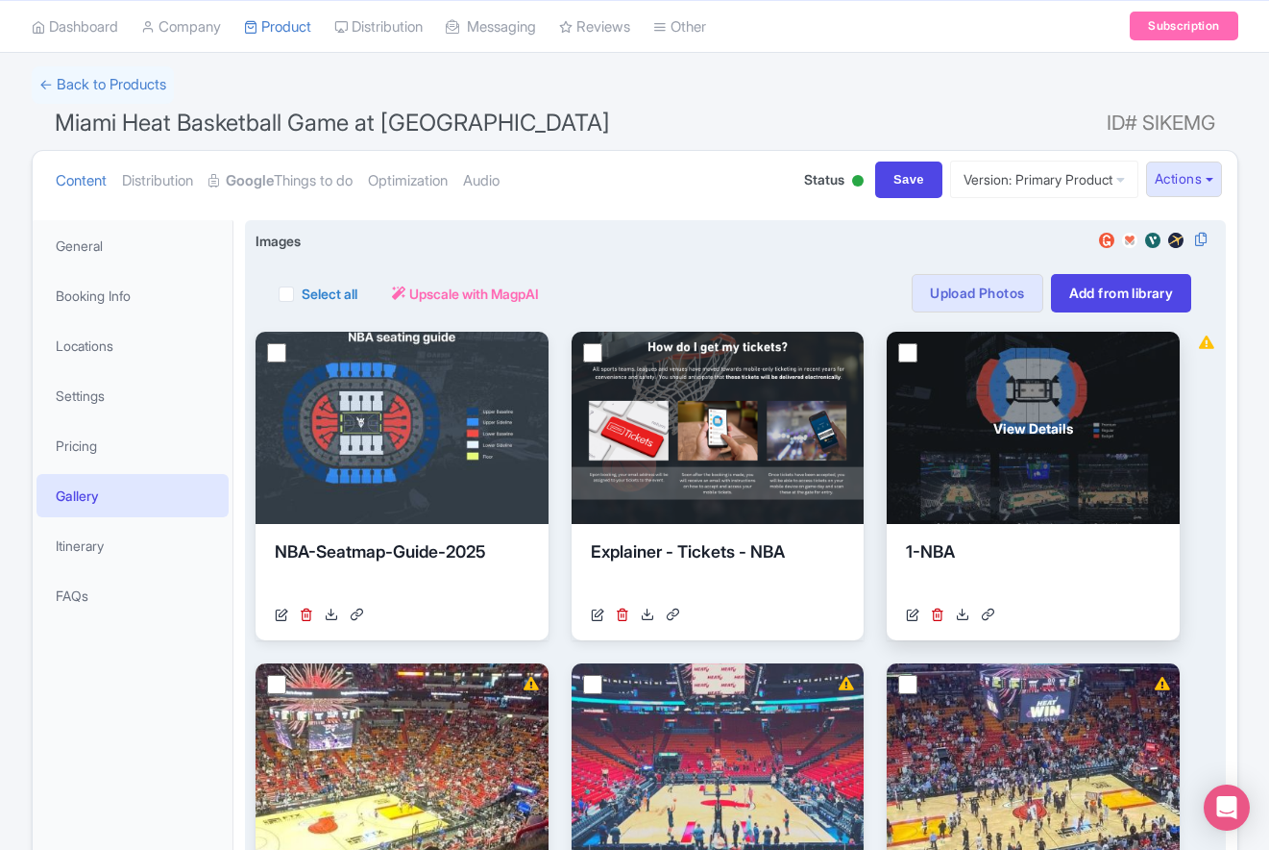
click at [910, 353] on input "checkbox" at bounding box center [908, 352] width 19 height 19
click at [909, 354] on input "checkbox" at bounding box center [908, 352] width 19 height 19
checkbox input "false"
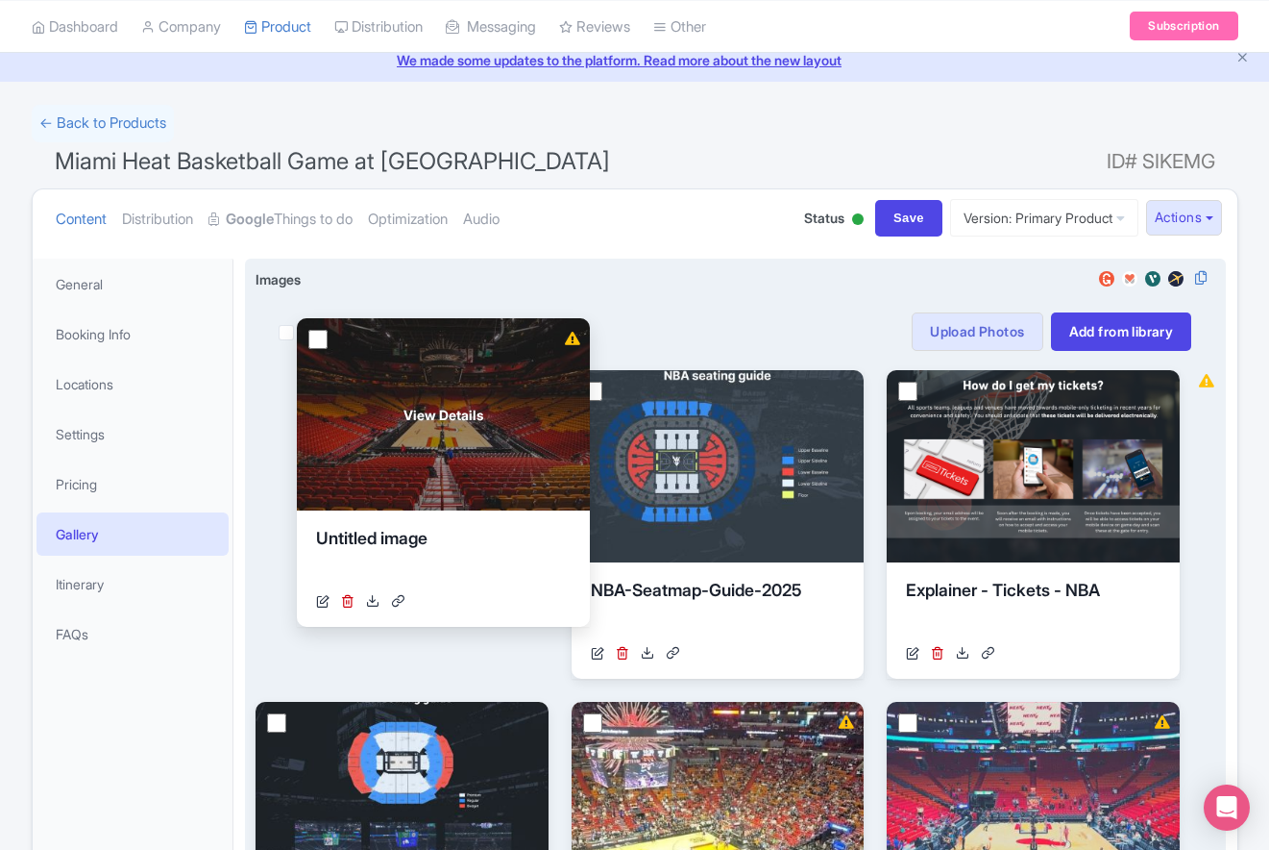
scroll to position [0, 0]
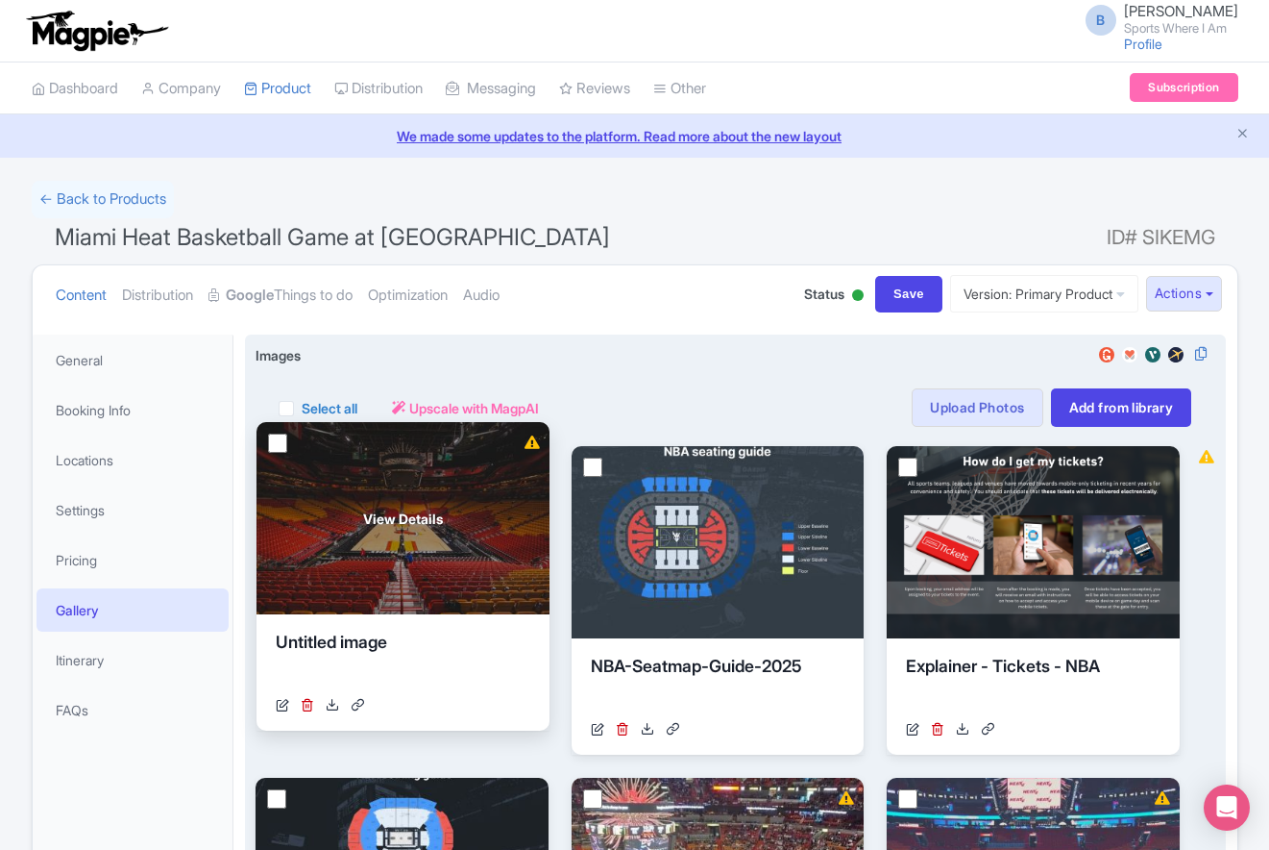
drag, startPoint x: 1069, startPoint y: 521, endPoint x: 436, endPoint y: 570, distance: 634.2
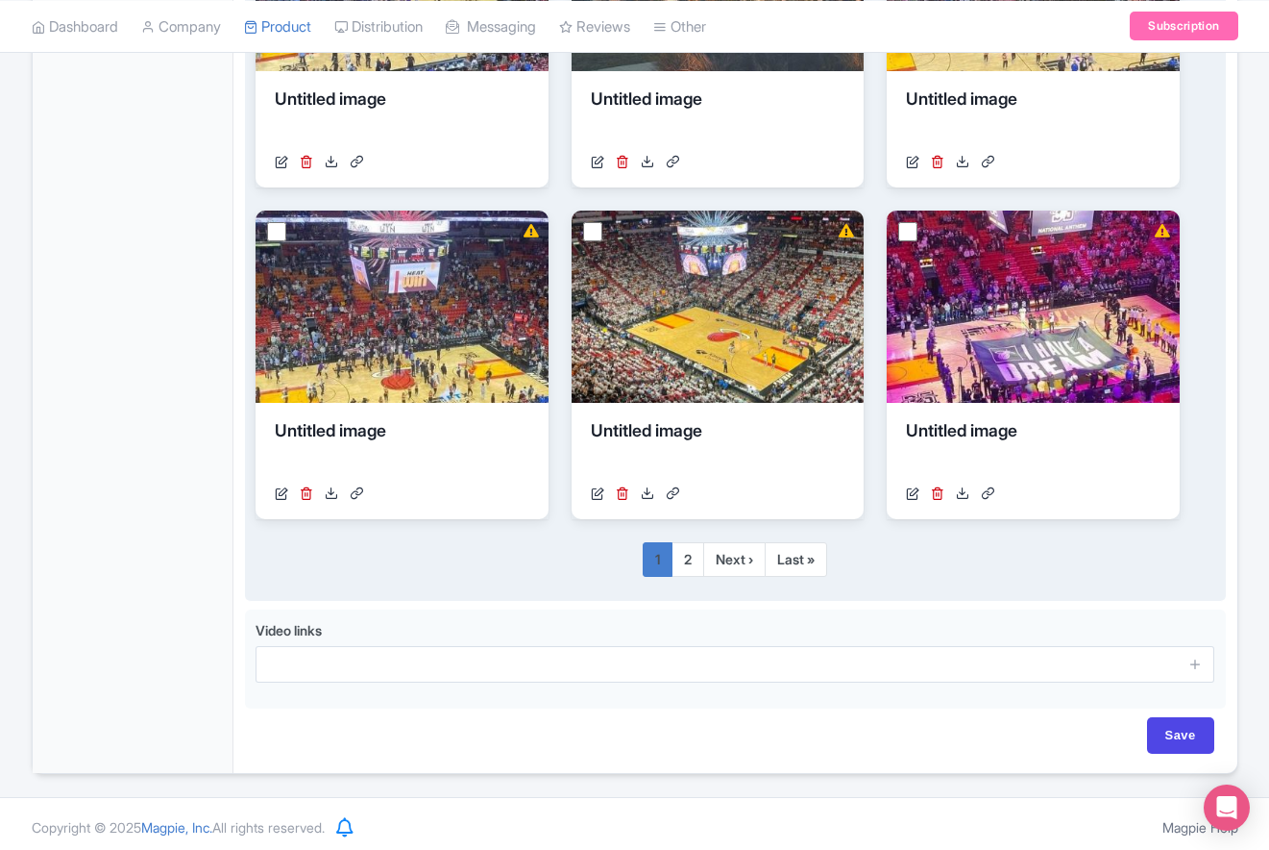
scroll to position [1237, 0]
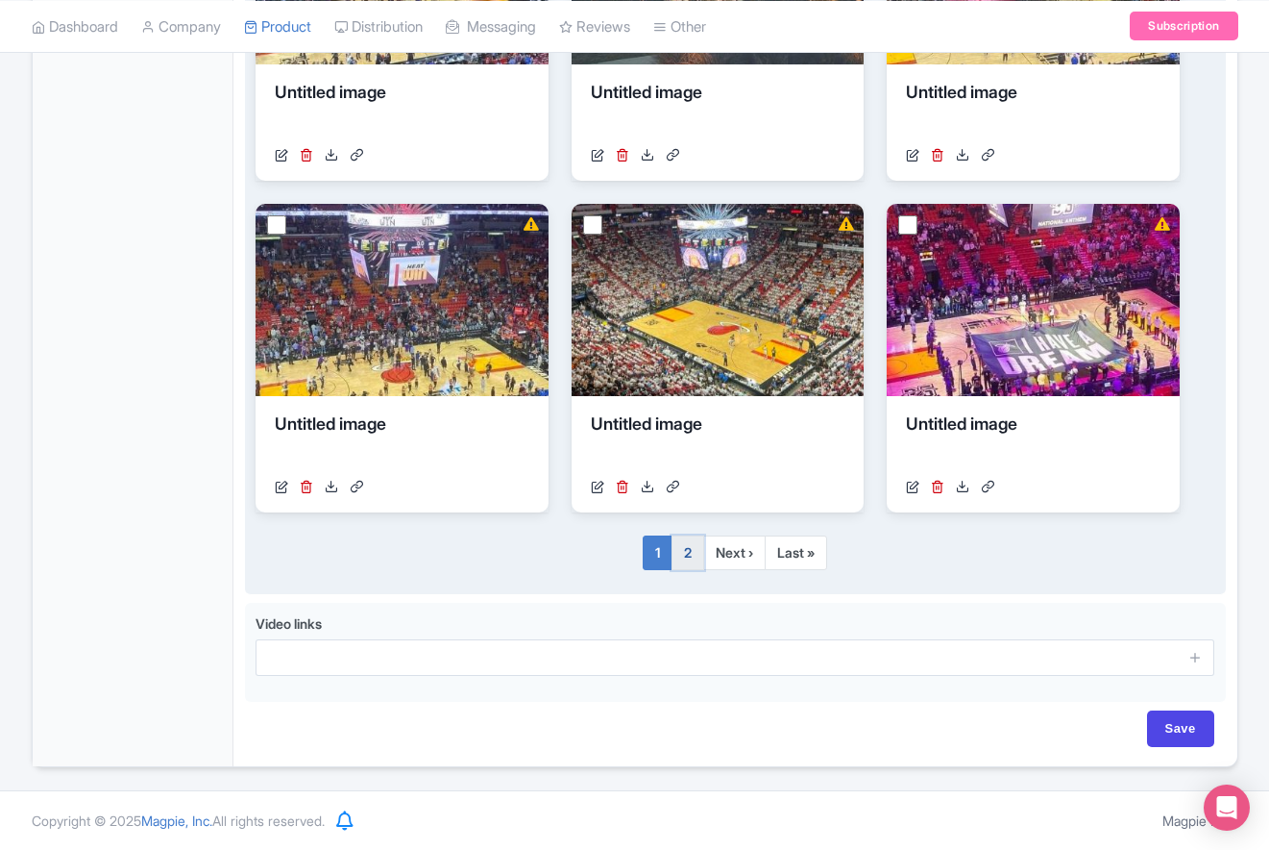
click at [693, 549] on link "2" at bounding box center [688, 552] width 33 height 35
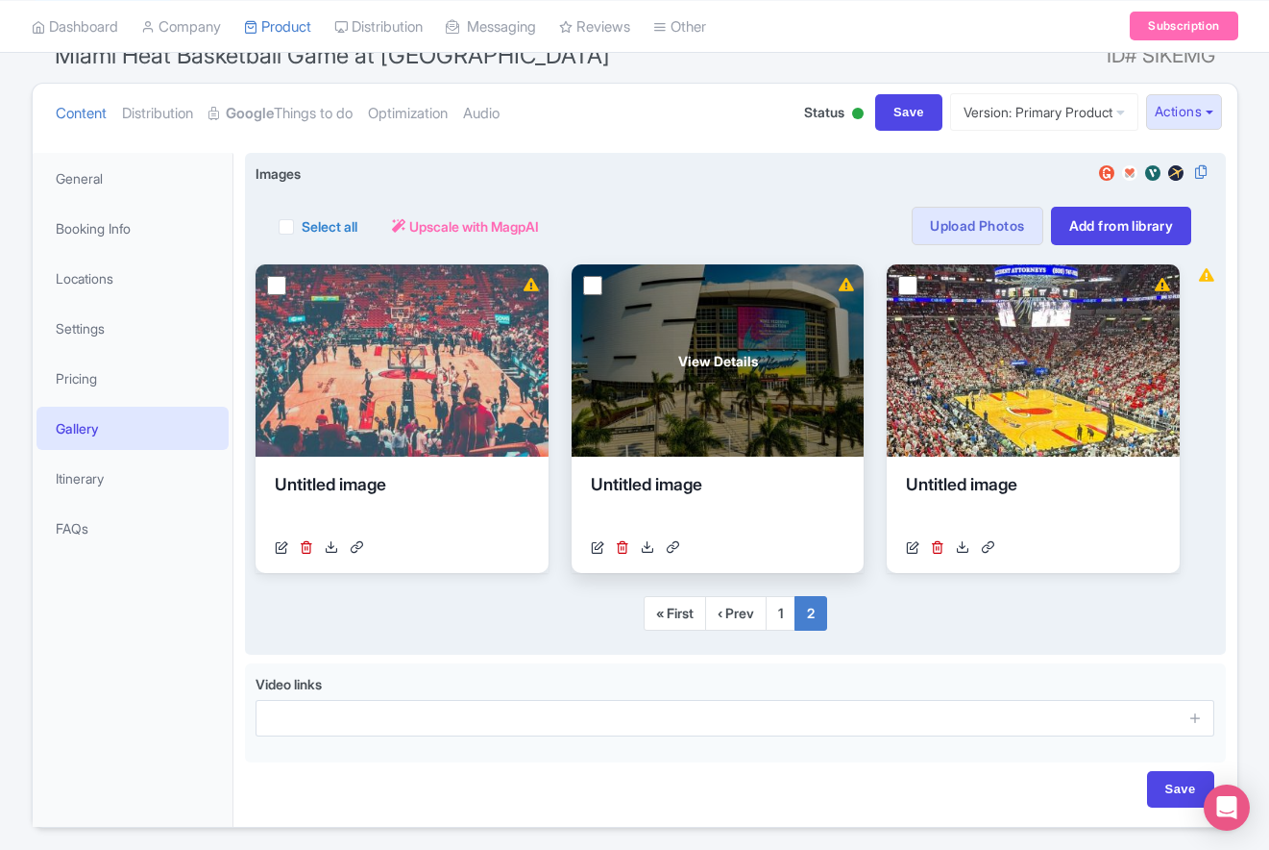
scroll to position [50, 0]
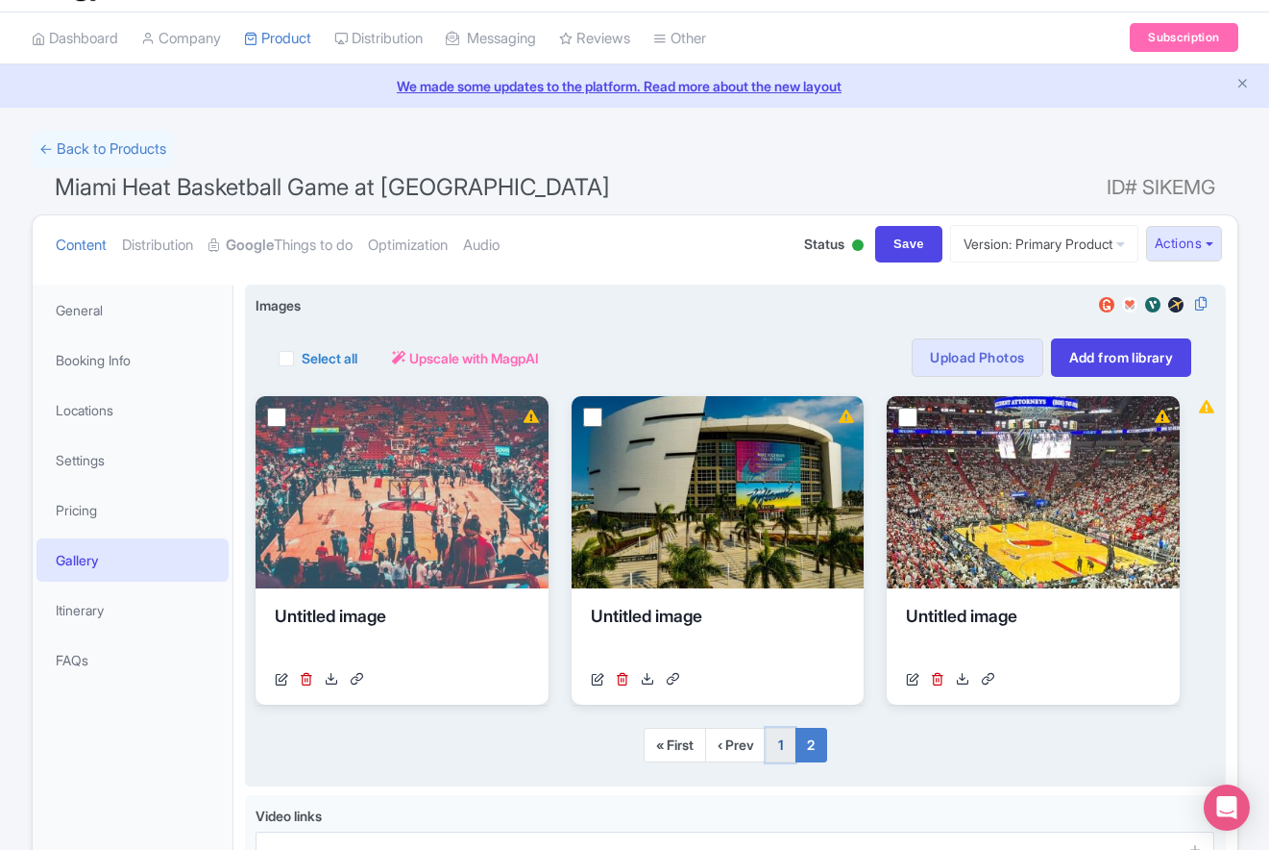
click at [788, 756] on link "1" at bounding box center [781, 744] width 30 height 35
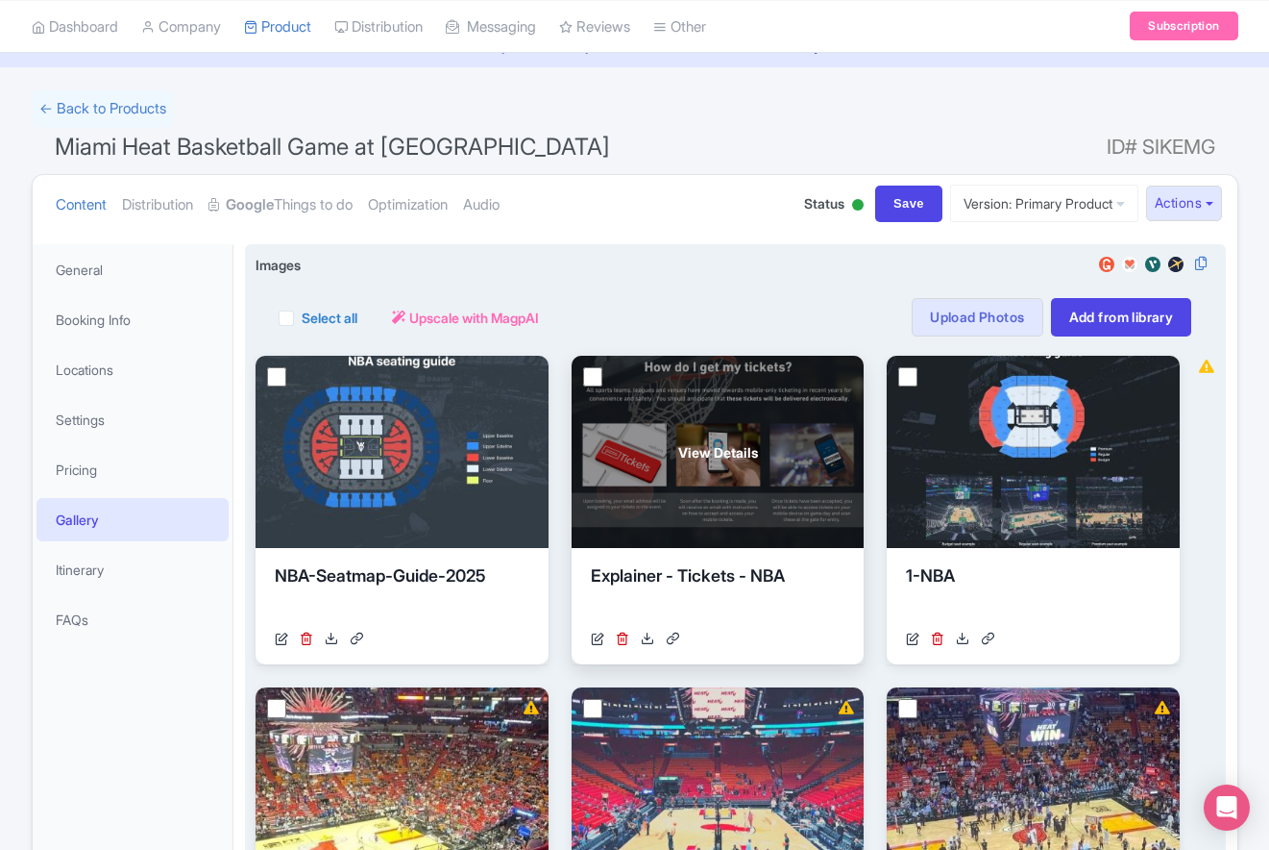
scroll to position [0, 0]
